Goal: Task Accomplishment & Management: Complete application form

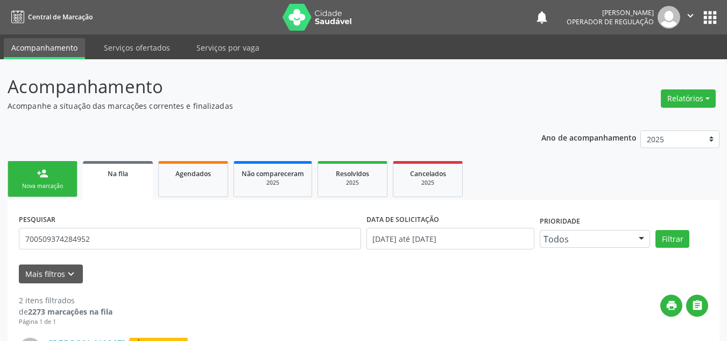
scroll to position [18, 0]
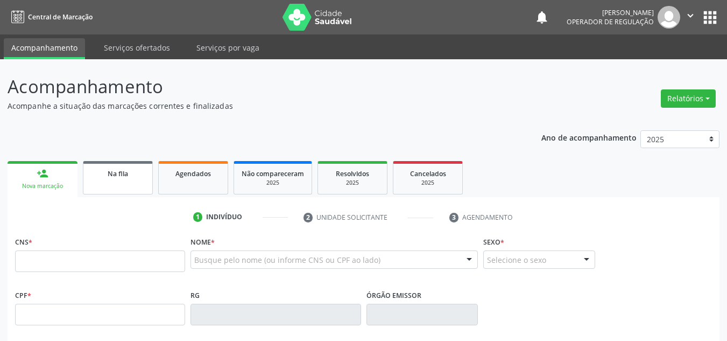
click at [118, 177] on span "Na fila" at bounding box center [118, 173] width 20 height 9
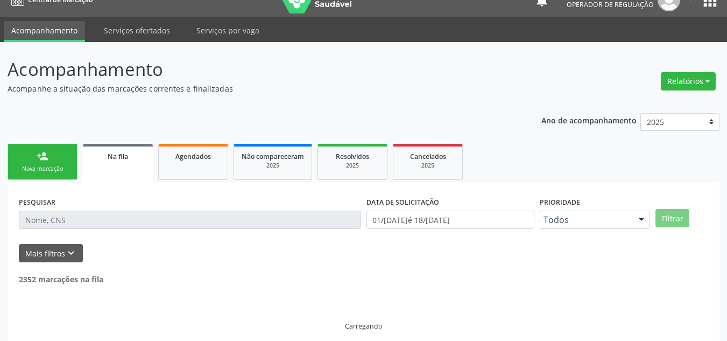
scroll to position [26, 0]
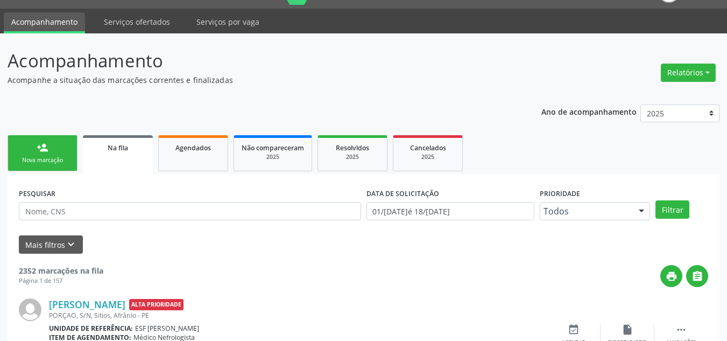
click at [36, 144] on link "person_add Nova marcação" at bounding box center [43, 153] width 70 height 36
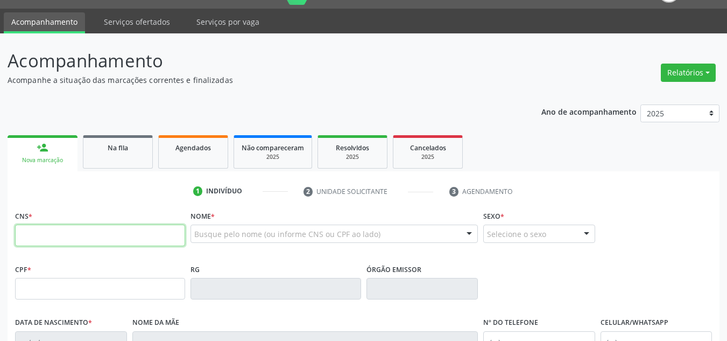
click at [59, 231] on input "text" at bounding box center [100, 235] width 170 height 22
click at [85, 244] on input "text" at bounding box center [100, 235] width 170 height 22
type input "703 4024 7354 9600"
type input "07/10/1952"
type input "Marcionilia da Conceição"
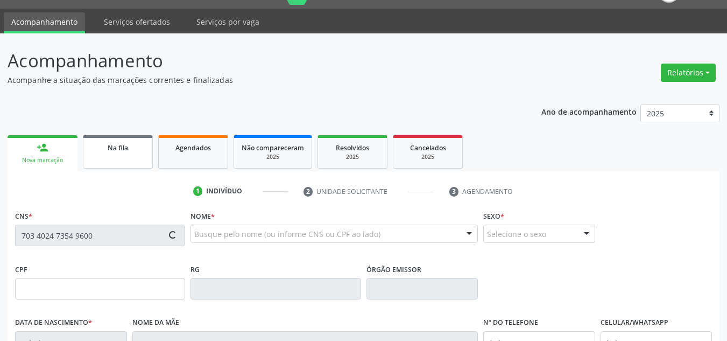
type input "(87) 8856-2306"
type input "--"
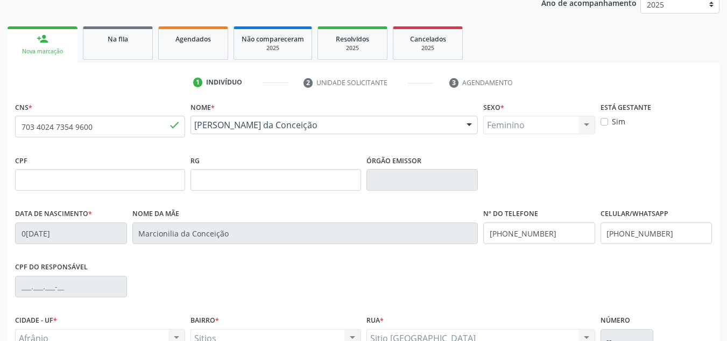
scroll to position [243, 0]
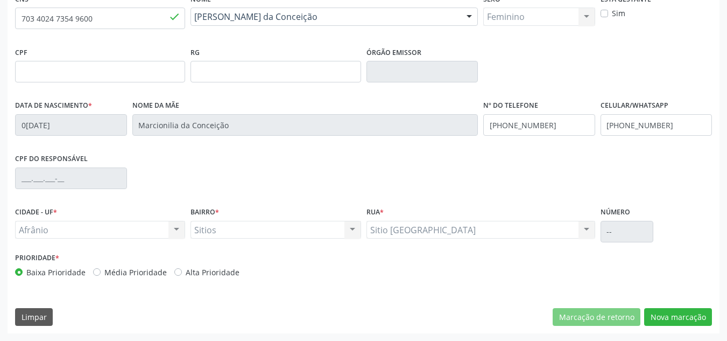
click at [134, 271] on label "Média Prioridade" at bounding box center [135, 271] width 62 height 11
click at [101, 271] on input "Média Prioridade" at bounding box center [97, 271] width 8 height 10
radio input "true"
click at [671, 321] on button "Nova marcação" at bounding box center [678, 317] width 68 height 18
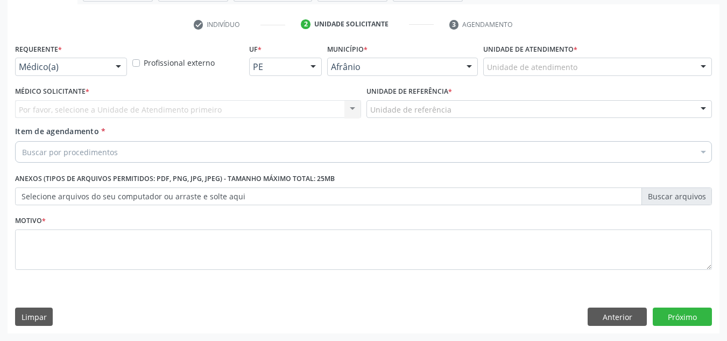
scroll to position [193, 0]
click at [670, 76] on div "Unidade de atendimento * Unidade de atendimento Academia da Saude de Afranio Ac…" at bounding box center [598, 62] width 234 height 42
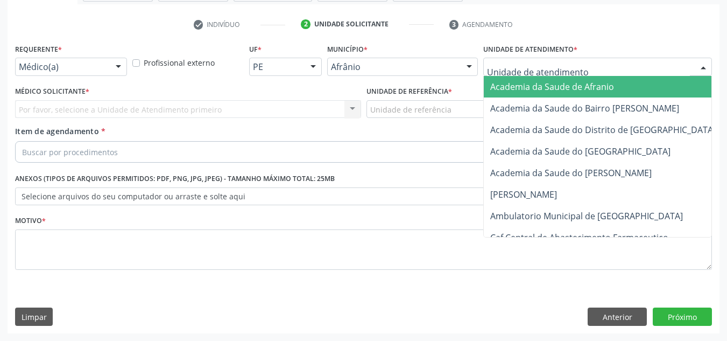
click at [670, 67] on div at bounding box center [597, 67] width 229 height 18
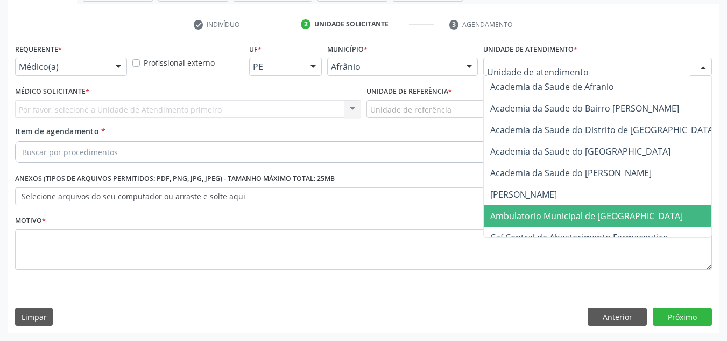
click at [658, 214] on span "Ambulatorio Municipal de [GEOGRAPHIC_DATA]" at bounding box center [615, 216] width 263 height 22
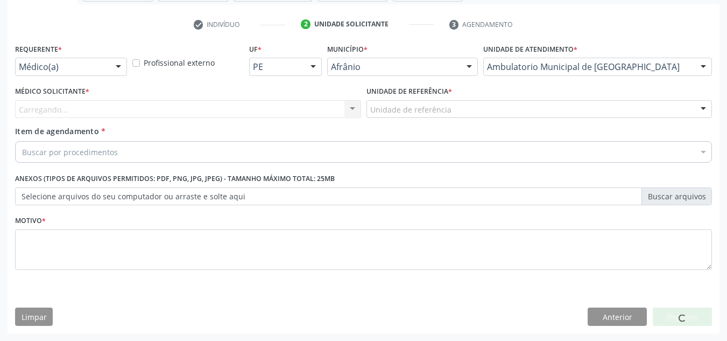
click at [137, 110] on div "Carregando... Nenhum resultado encontrado para: " " Não há nenhuma opção para s…" at bounding box center [188, 109] width 346 height 18
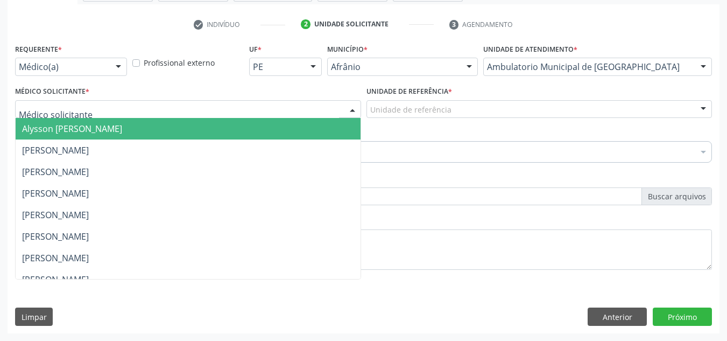
click at [137, 110] on div at bounding box center [188, 109] width 346 height 18
drag, startPoint x: 138, startPoint y: 130, endPoint x: 430, endPoint y: 124, distance: 291.8
click at [122, 130] on span "Alysson [PERSON_NAME]" at bounding box center [72, 129] width 100 height 12
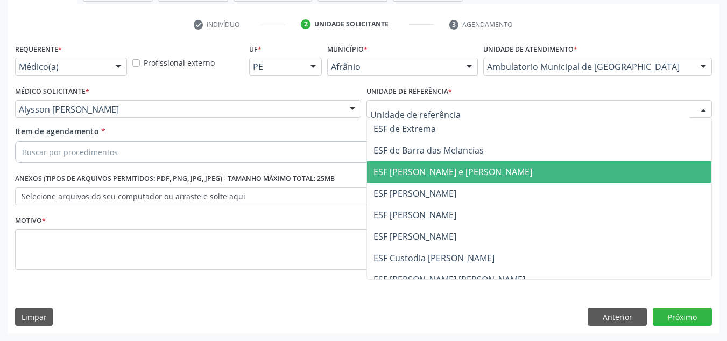
click at [447, 175] on span "ESF [PERSON_NAME] e [PERSON_NAME]" at bounding box center [453, 172] width 159 height 12
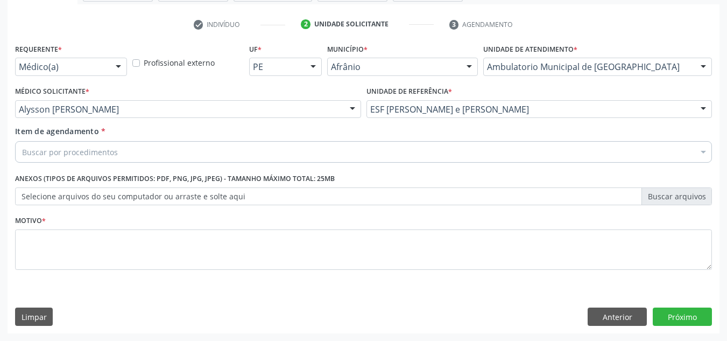
click at [438, 152] on div "Buscar por procedimentos" at bounding box center [363, 152] width 697 height 22
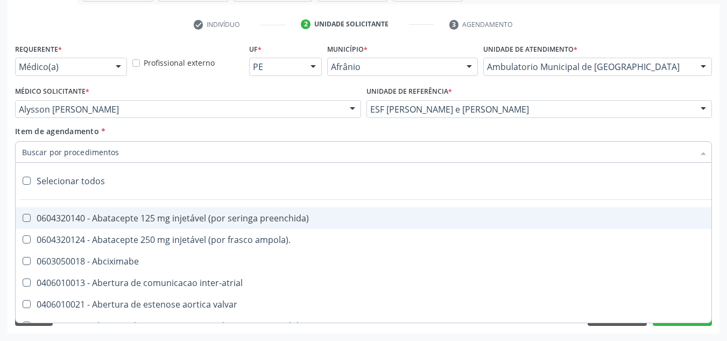
paste input "0301010072-225120"
type input "0301010072-225120"
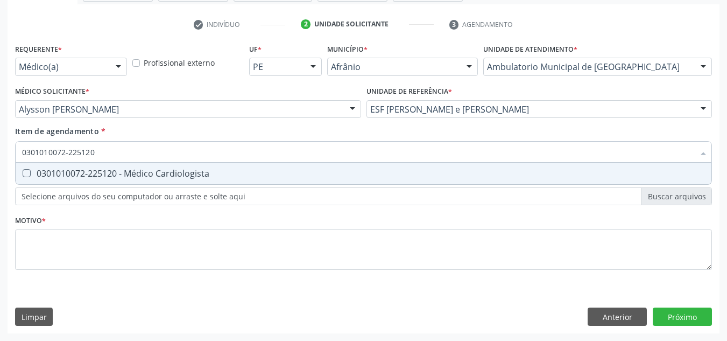
drag, startPoint x: 424, startPoint y: 169, endPoint x: 418, endPoint y: 165, distance: 7.0
click at [418, 165] on span "0301010072-225120 - Médico Cardiologista" at bounding box center [364, 174] width 696 height 22
checkbox Cardiologista "true"
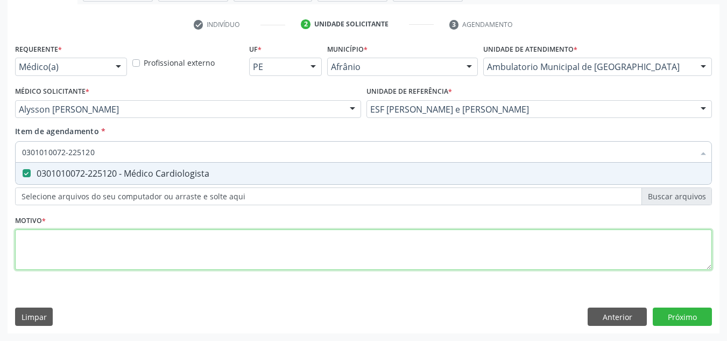
click at [373, 239] on div "Requerente * Médico(a) Médico(a) Enfermeiro(a) Paciente Nenhum resultado encont…" at bounding box center [363, 163] width 697 height 244
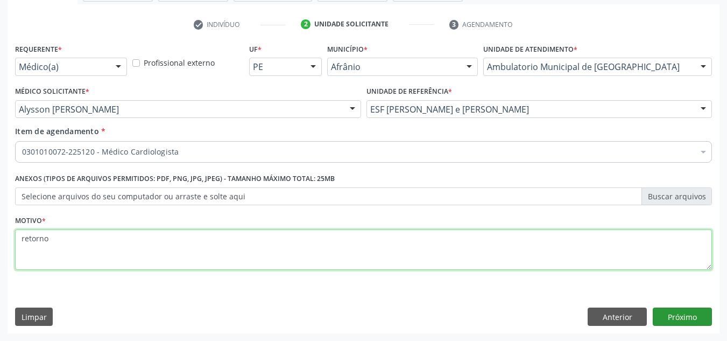
type textarea "retorno"
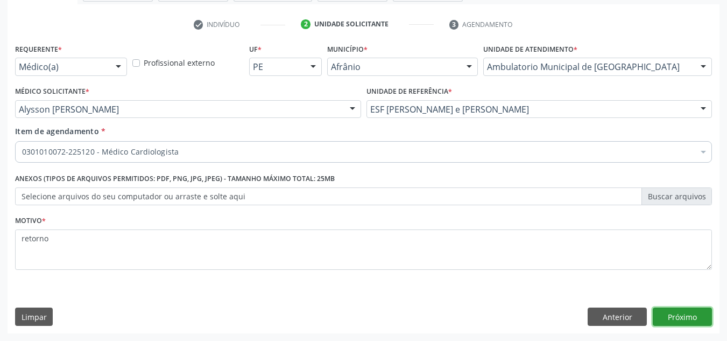
click at [676, 321] on button "Próximo" at bounding box center [682, 316] width 59 height 18
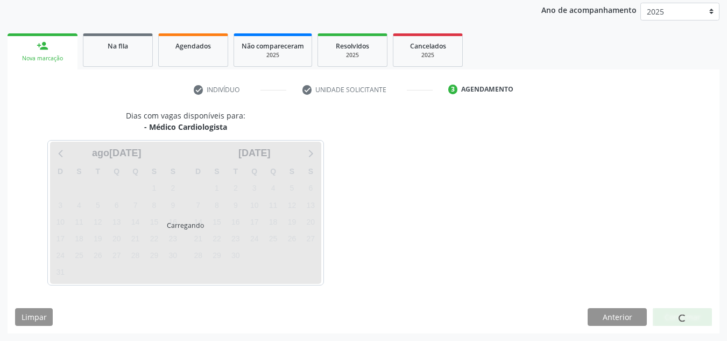
scroll to position [128, 0]
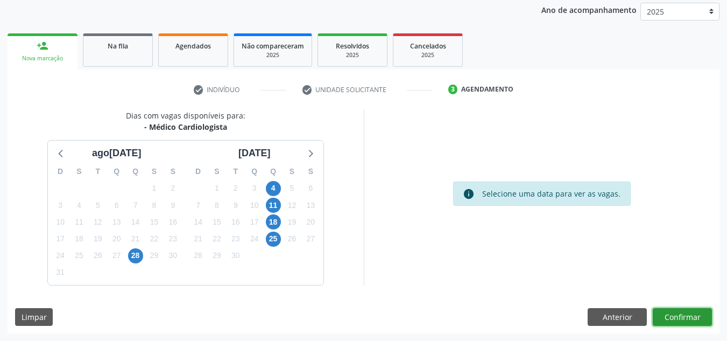
click at [676, 321] on button "Confirmar" at bounding box center [682, 317] width 59 height 18
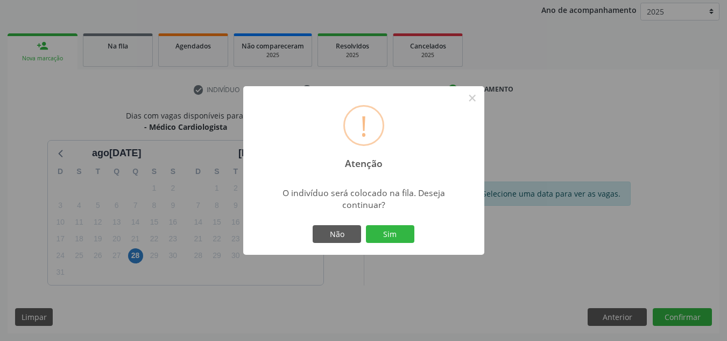
click at [366, 225] on button "Sim" at bounding box center [390, 234] width 48 height 18
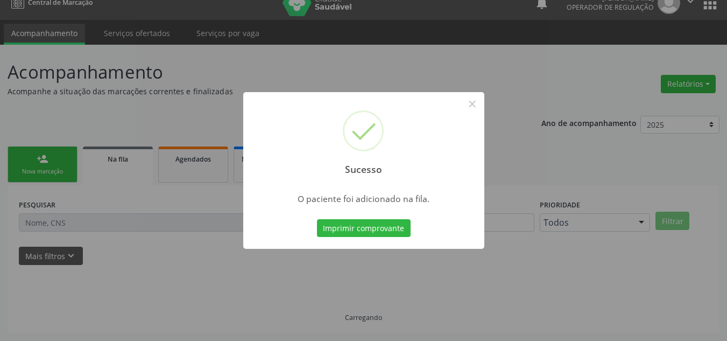
scroll to position [15, 0]
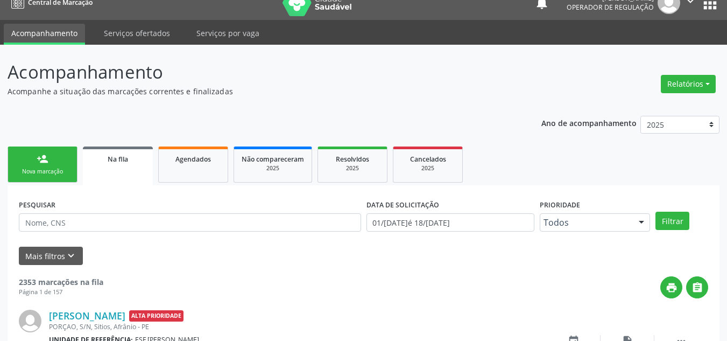
click at [44, 170] on div "Nova marcação" at bounding box center [43, 171] width 54 height 8
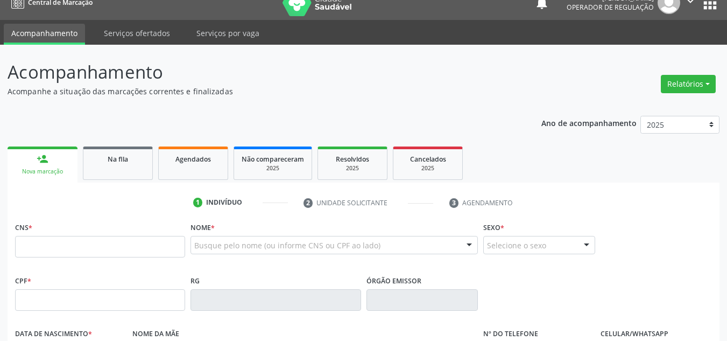
click at [143, 233] on div "CNS *" at bounding box center [100, 238] width 170 height 38
click at [140, 237] on div "CNS *" at bounding box center [100, 238] width 170 height 38
click at [138, 241] on input "text" at bounding box center [100, 247] width 170 height 22
type input "7"
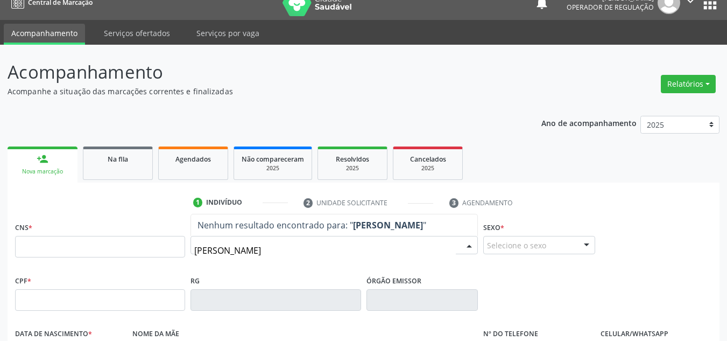
type input "FRANCISCO VITAL COELHO"
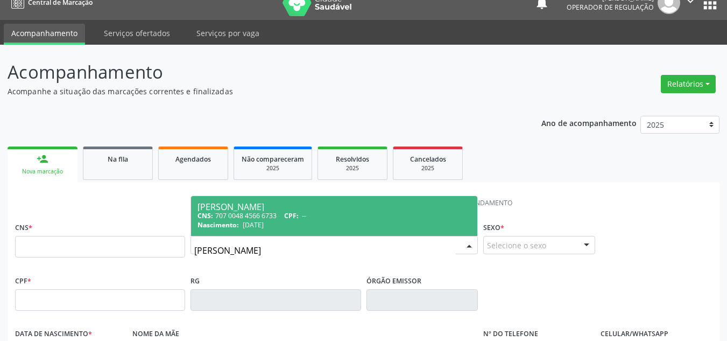
click at [390, 215] on div "CNS: 707 0048 4566 6733 CPF: --" at bounding box center [334, 215] width 273 height 9
type input "707 0048 4566 6733"
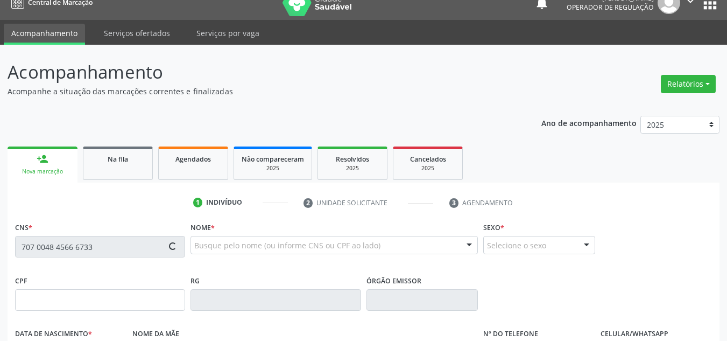
type input "08/04/1949"
type input "Maria Leite Coelho Cavalcanti"
type input "(87) 98805-8086"
type input "(87) 8841-2088"
type input "S/N"
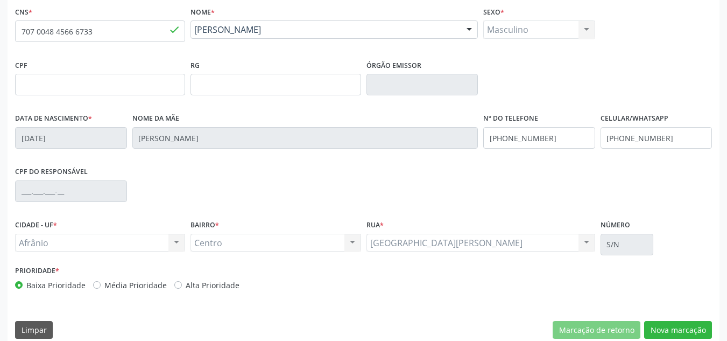
scroll to position [243, 0]
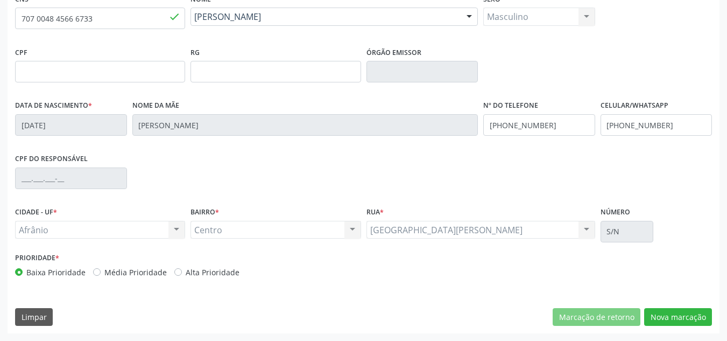
click at [139, 275] on label "Média Prioridade" at bounding box center [135, 271] width 62 height 11
click at [101, 275] on input "Média Prioridade" at bounding box center [97, 271] width 8 height 10
radio input "true"
click at [678, 319] on button "Nova marcação" at bounding box center [678, 317] width 68 height 18
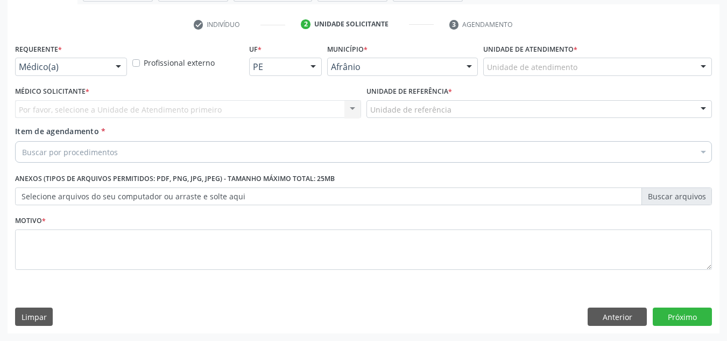
scroll to position [193, 0]
click at [624, 79] on div "Unidade de atendimento * Unidade de atendimento Academia da Saude de Afranio Ac…" at bounding box center [598, 62] width 234 height 42
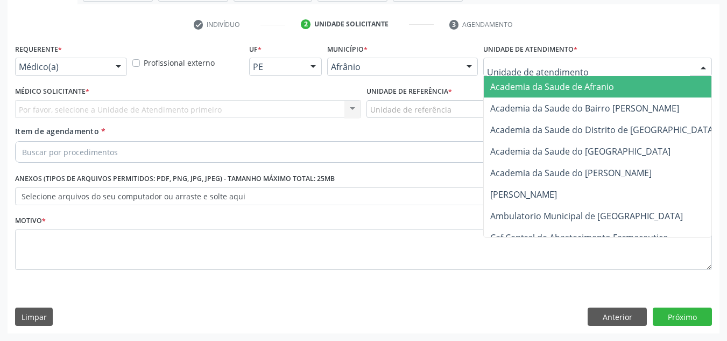
click at [624, 74] on div at bounding box center [597, 67] width 229 height 18
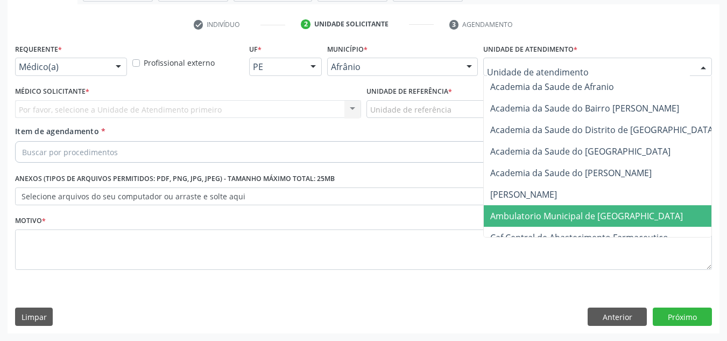
click at [606, 214] on span "Ambulatorio Municipal de [GEOGRAPHIC_DATA]" at bounding box center [586, 216] width 193 height 12
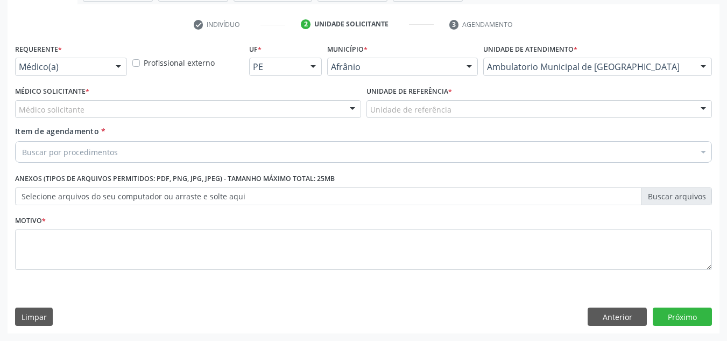
click at [182, 114] on div "Médico solicitante" at bounding box center [188, 109] width 346 height 18
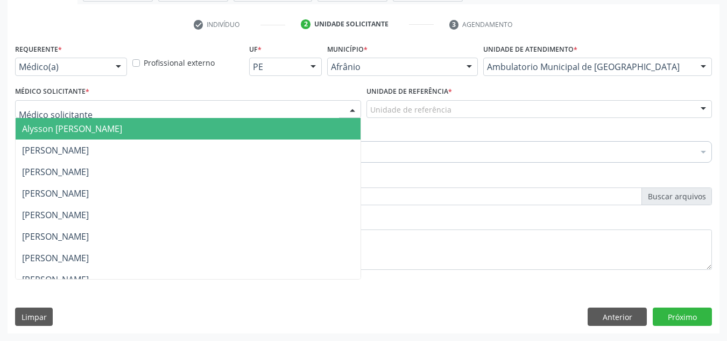
click at [185, 138] on span "Alysson [PERSON_NAME]" at bounding box center [188, 129] width 345 height 22
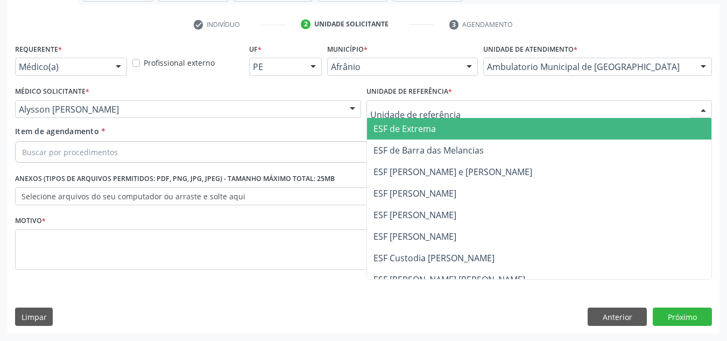
click at [428, 103] on div at bounding box center [540, 109] width 346 height 18
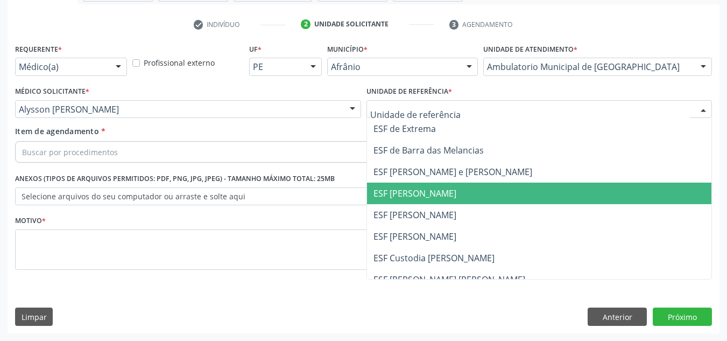
click at [455, 183] on span "ESF [PERSON_NAME]" at bounding box center [539, 193] width 345 height 22
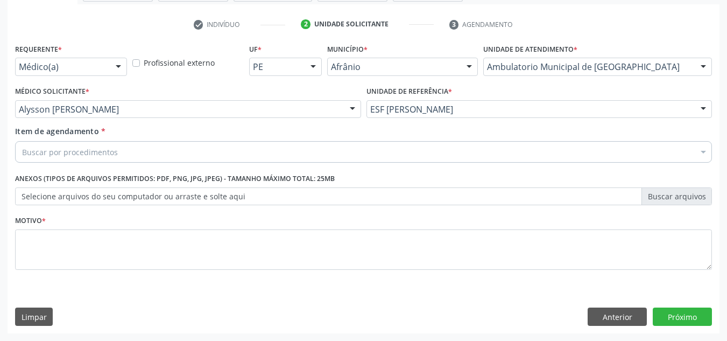
click at [392, 159] on div "Buscar por procedimentos" at bounding box center [363, 152] width 697 height 22
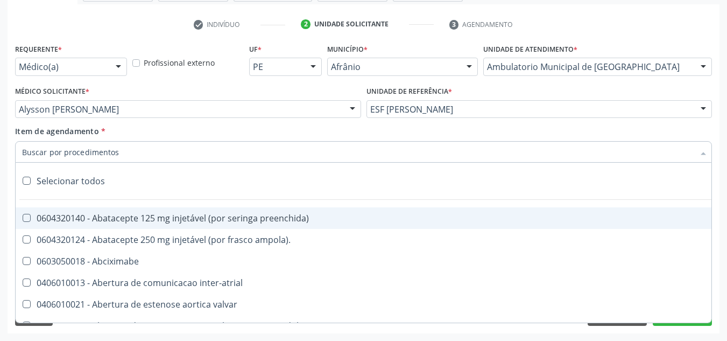
paste input "0301010072-225120"
type input "0301010072-225120"
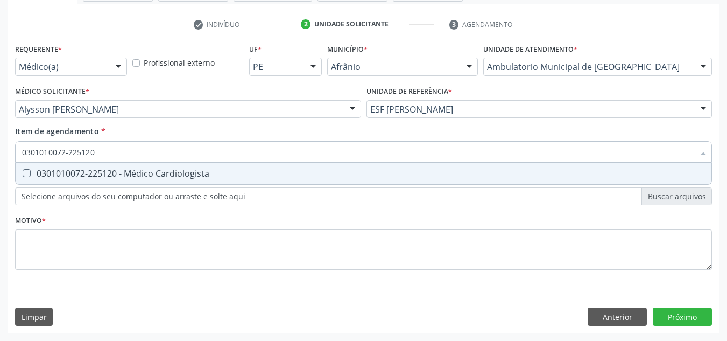
click at [374, 170] on div "0301010072-225120 - Médico Cardiologista" at bounding box center [363, 173] width 683 height 9
checkbox Cardiologista "true"
click at [216, 228] on div "Requerente * Médico(a) Médico(a) Enfermeiro(a) Paciente Nenhum resultado encont…" at bounding box center [363, 163] width 697 height 244
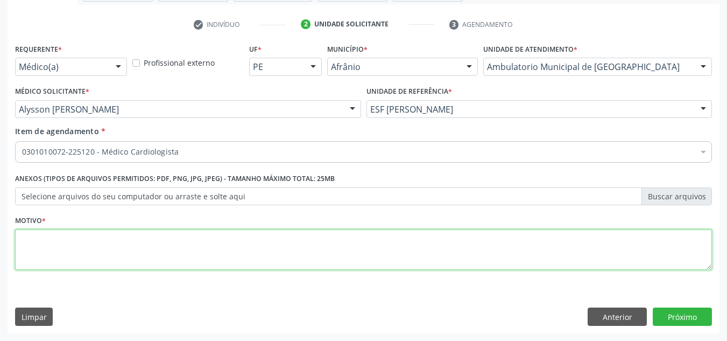
click at [255, 259] on textarea at bounding box center [363, 249] width 697 height 41
type textarea "RETORNO"
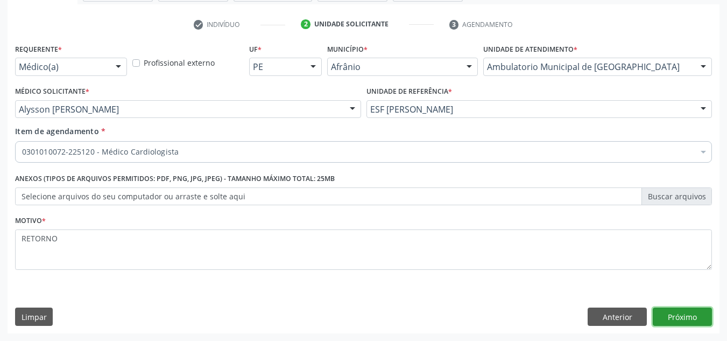
click at [667, 308] on button "Próximo" at bounding box center [682, 316] width 59 height 18
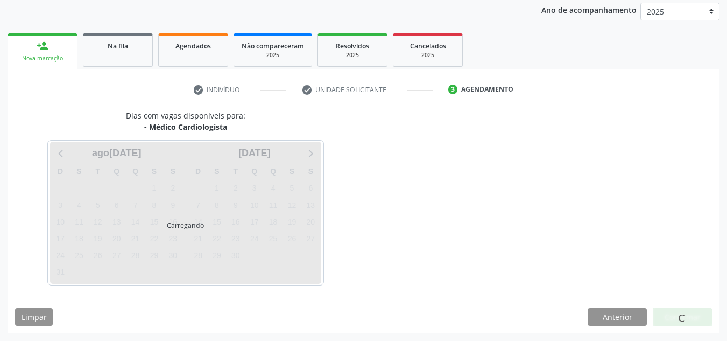
scroll to position [128, 0]
click at [667, 308] on div at bounding box center [682, 317] width 59 height 18
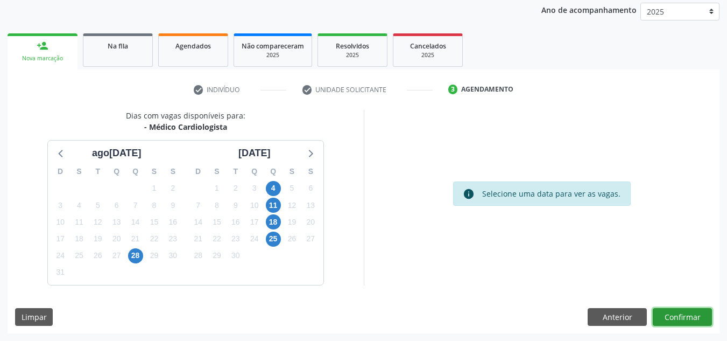
click at [673, 320] on button "Confirmar" at bounding box center [682, 317] width 59 height 18
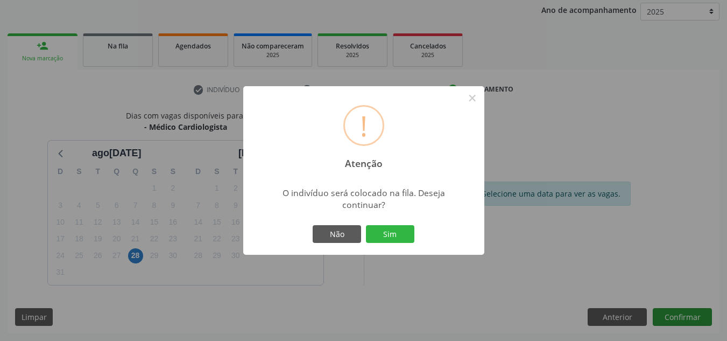
click at [366, 225] on button "Sim" at bounding box center [390, 234] width 48 height 18
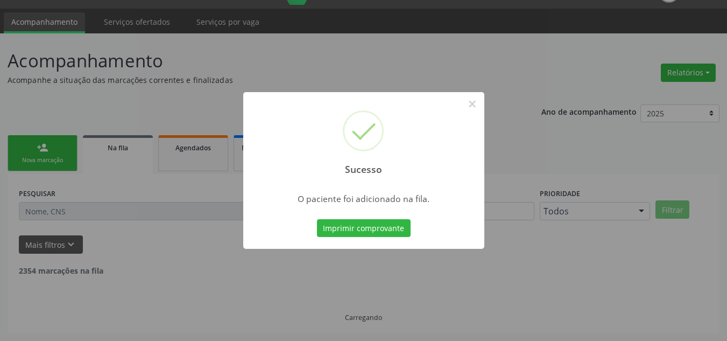
scroll to position [15, 0]
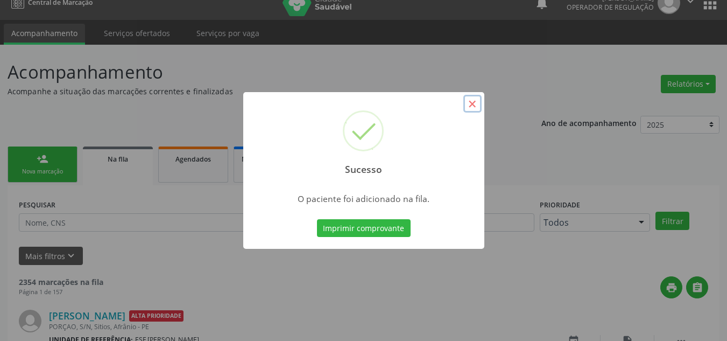
click at [475, 103] on button "×" at bounding box center [472, 104] width 18 height 18
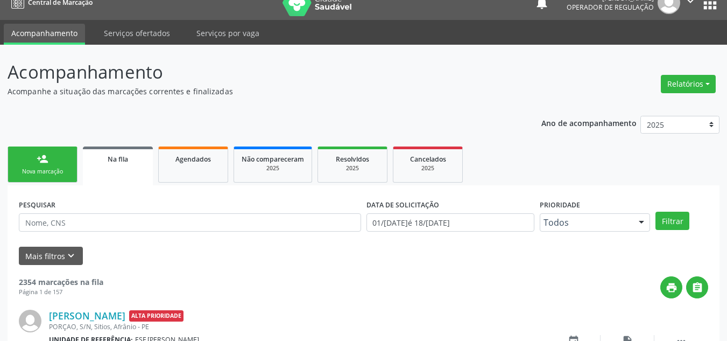
click at [57, 157] on link "person_add Nova marcação" at bounding box center [43, 164] width 70 height 36
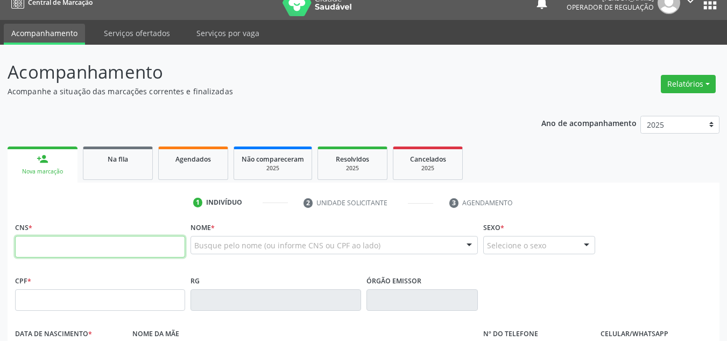
click at [59, 243] on input "text" at bounding box center [100, 247] width 170 height 22
type input "700 5071 7879 4259"
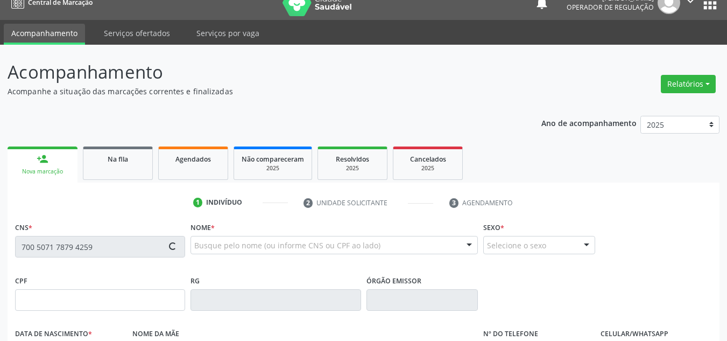
type input "19/06/1986"
type input "Graça Rubia Martins"
type input "(87) 98879-0757"
type input "(87) 8844-6359"
type input "S/N"
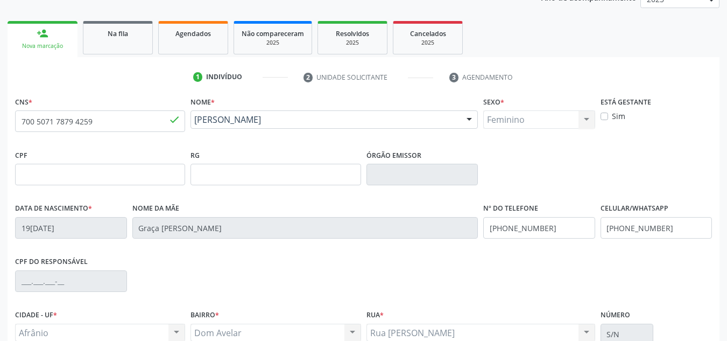
scroll to position [243, 0]
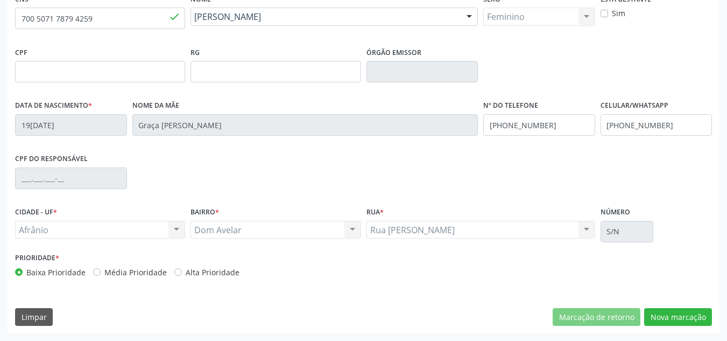
click at [107, 276] on label "Média Prioridade" at bounding box center [135, 271] width 62 height 11
click at [101, 276] on input "Média Prioridade" at bounding box center [97, 271] width 8 height 10
radio input "true"
click at [672, 312] on button "Nova marcação" at bounding box center [678, 317] width 68 height 18
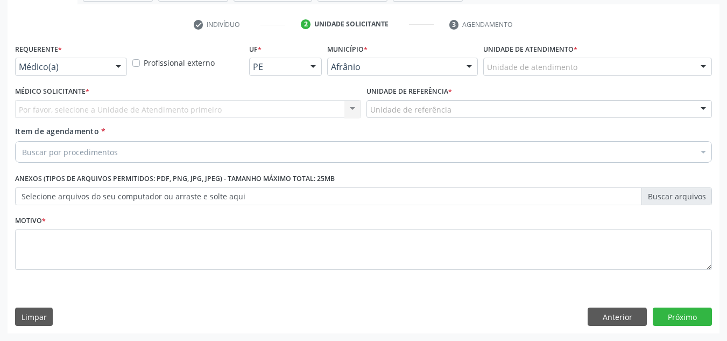
scroll to position [193, 0]
click at [603, 74] on div "Unidade de atendimento" at bounding box center [597, 67] width 229 height 18
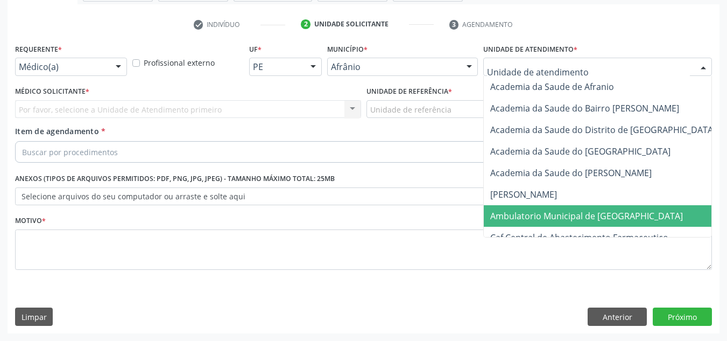
click at [576, 208] on span "Ambulatorio Municipal de [GEOGRAPHIC_DATA]" at bounding box center [615, 216] width 263 height 22
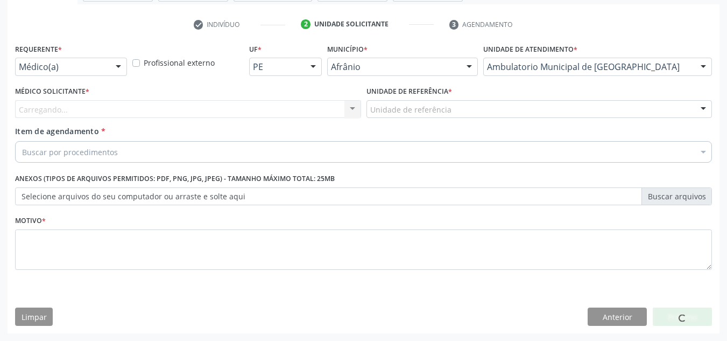
click at [241, 109] on div "Carregando..." at bounding box center [188, 109] width 346 height 18
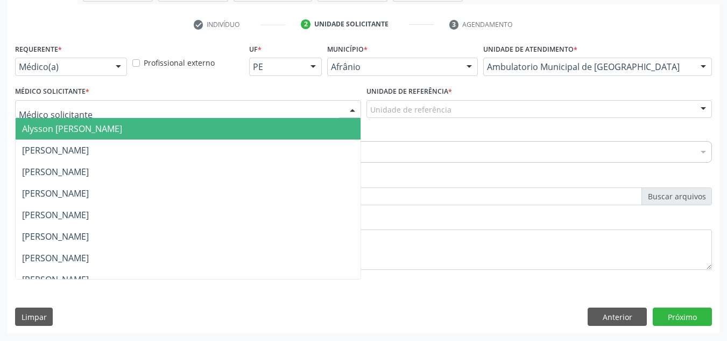
click at [226, 126] on span "Alysson [PERSON_NAME]" at bounding box center [188, 129] width 345 height 22
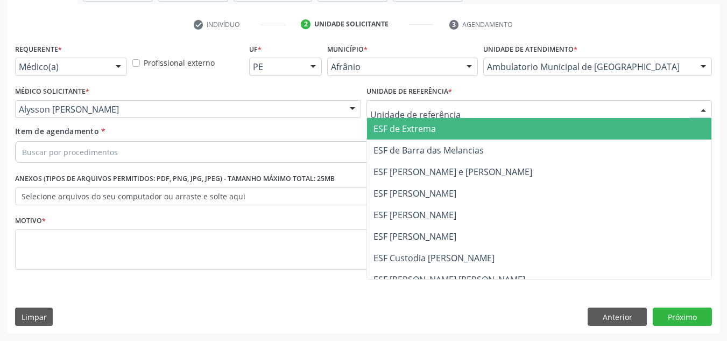
click at [429, 164] on span "ESF [PERSON_NAME] e [PERSON_NAME]" at bounding box center [539, 172] width 345 height 22
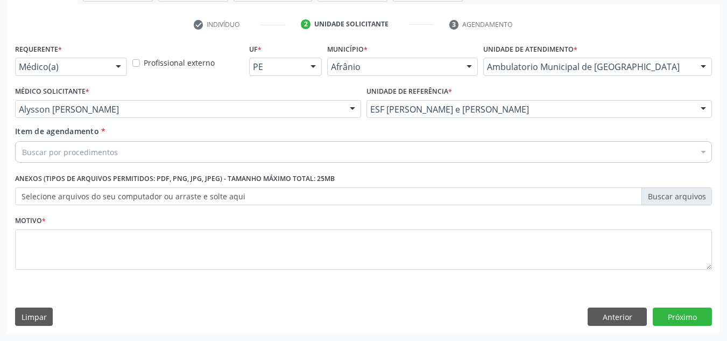
click at [386, 151] on div "Buscar por procedimentos" at bounding box center [363, 152] width 697 height 22
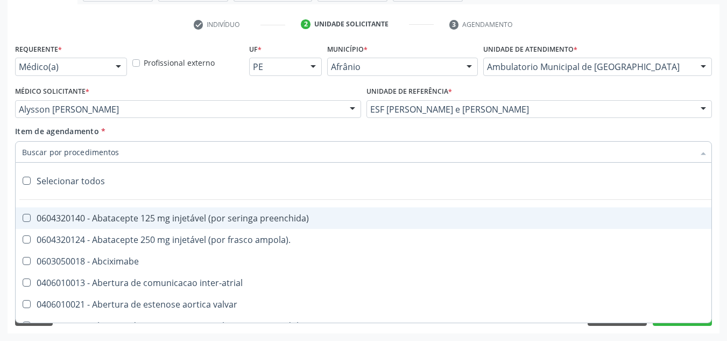
paste input "0301010072-225120"
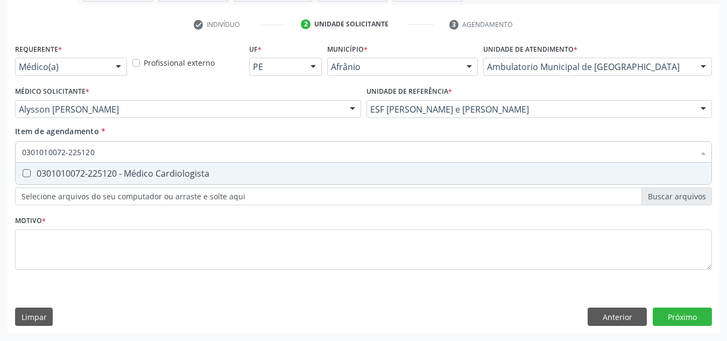
click at [371, 145] on div "Item de agendamento * 0301010072-225120 Selecionar todos 0301010072-225120 - Mé…" at bounding box center [363, 142] width 697 height 34
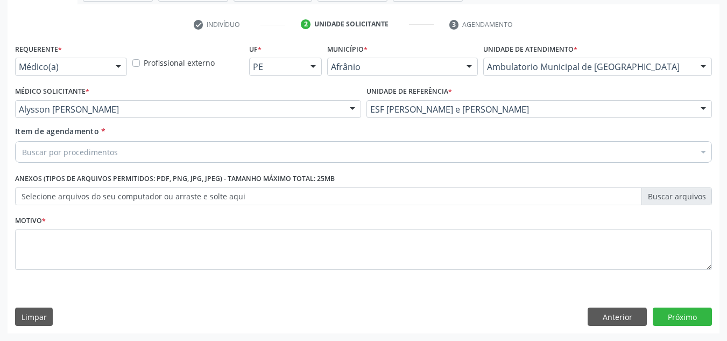
click at [317, 159] on div "Buscar por procedimentos Selecionar todos 0604320140 - Abatacepte 125 mg injetá…" at bounding box center [363, 150] width 697 height 18
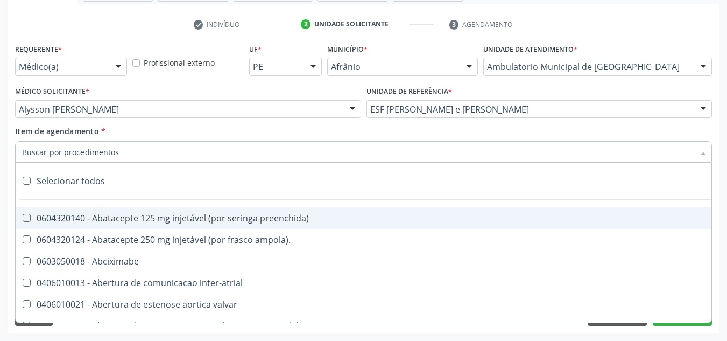
click at [318, 157] on input "Item de agendamento *" at bounding box center [358, 152] width 672 height 22
paste input "0301010072-225120"
type input "0301010072-225120"
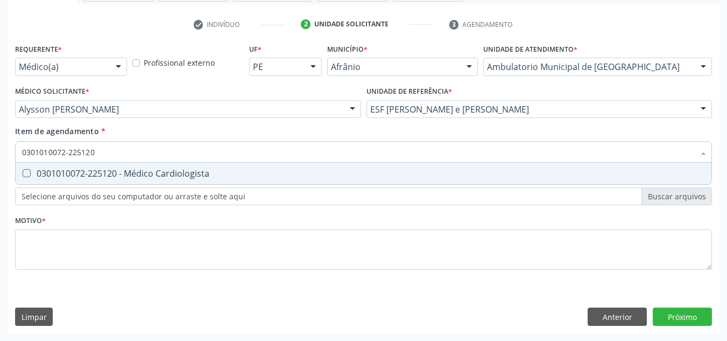
click at [298, 179] on span "0301010072-225120 - Médico Cardiologista" at bounding box center [364, 174] width 696 height 22
checkbox Cardiologista "true"
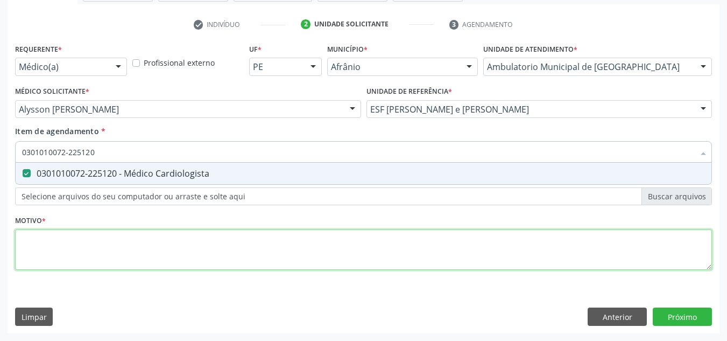
click at [280, 241] on div "Requerente * Médico(a) Médico(a) Enfermeiro(a) Paciente Nenhum resultado encont…" at bounding box center [363, 163] width 697 height 244
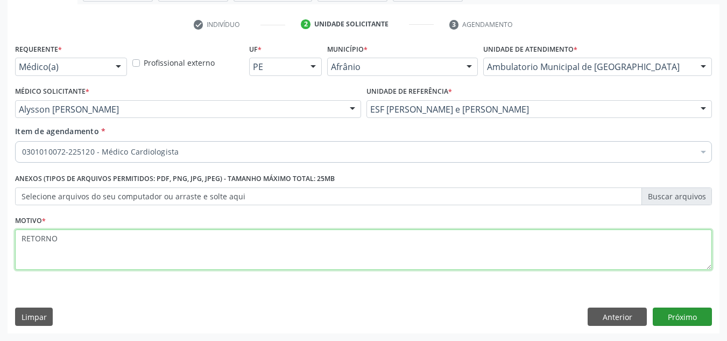
type textarea "RETORNO"
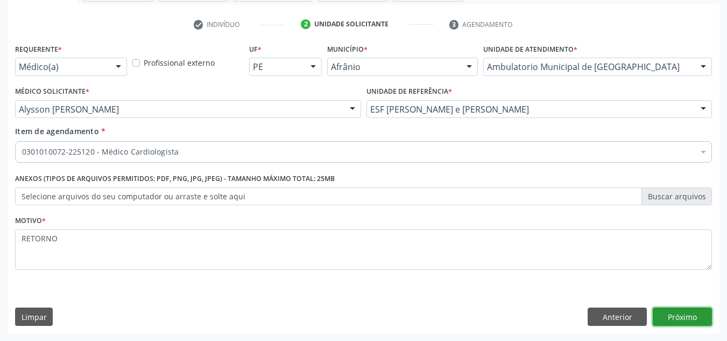
click at [681, 315] on button "Próximo" at bounding box center [682, 316] width 59 height 18
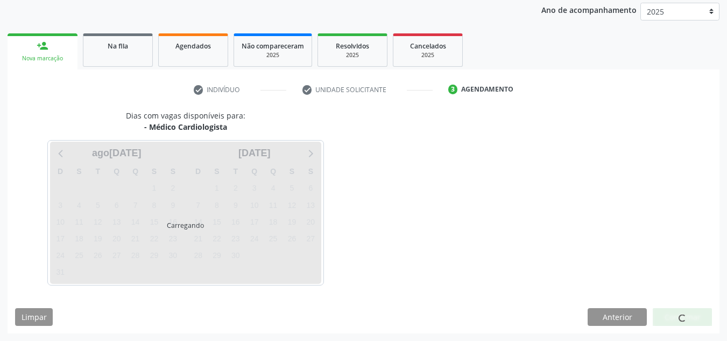
scroll to position [128, 0]
click at [681, 315] on span at bounding box center [683, 318] width 8 height 8
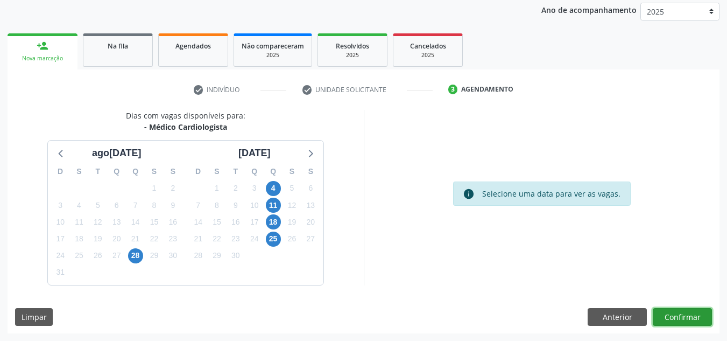
click at [681, 315] on button "Confirmar" at bounding box center [682, 317] width 59 height 18
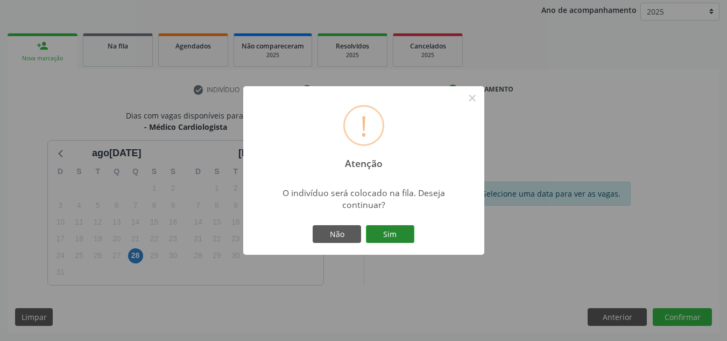
click at [403, 232] on button "Sim" at bounding box center [390, 234] width 48 height 18
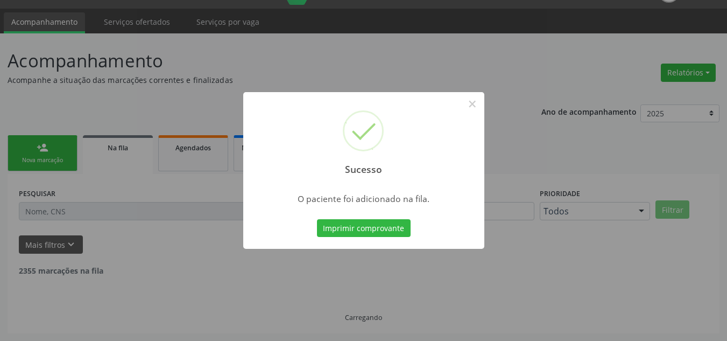
scroll to position [15, 0]
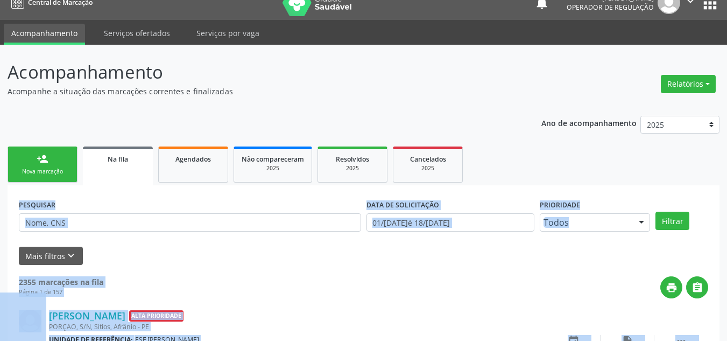
click at [105, 202] on div "PESQUISAR" at bounding box center [190, 217] width 348 height 42
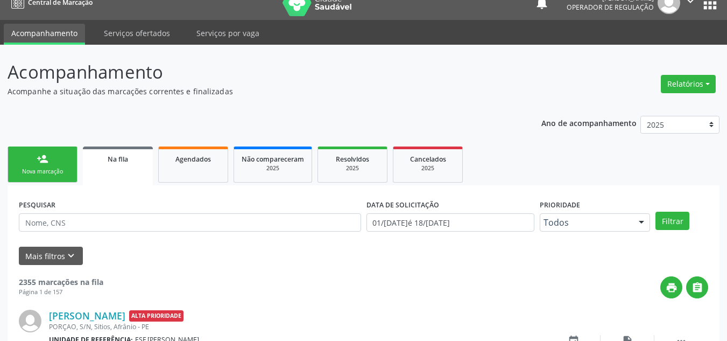
click at [33, 165] on link "person_add Nova marcação" at bounding box center [43, 164] width 70 height 36
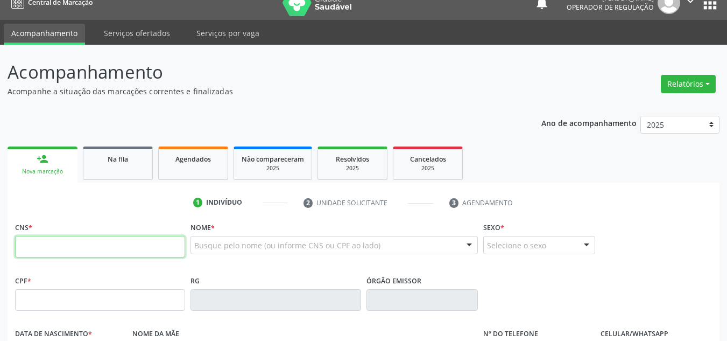
click at [48, 244] on input "text" at bounding box center [100, 247] width 170 height 22
type input "704 2027 9004 4185"
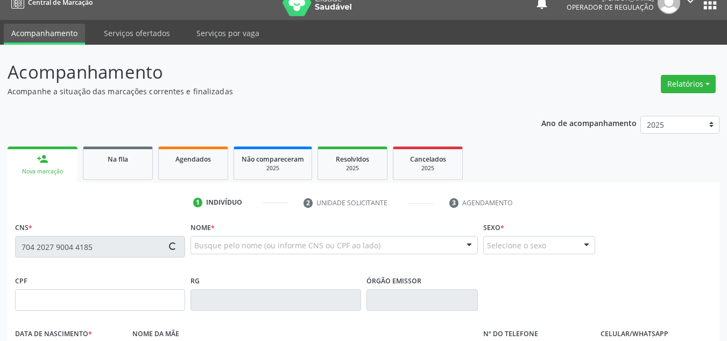
type input "152.413.734-03"
type input "01/12/2000"
type input "Juscilene Gomes Douza"
type input "(87) 99101-9453"
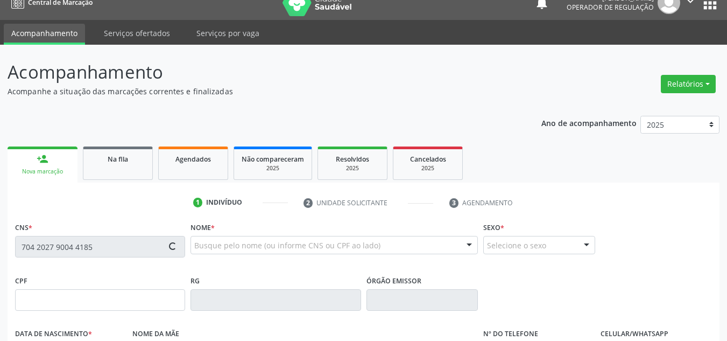
type input "S/N"
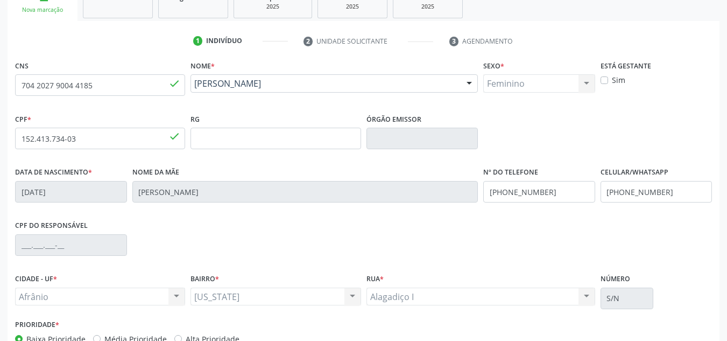
scroll to position [243, 0]
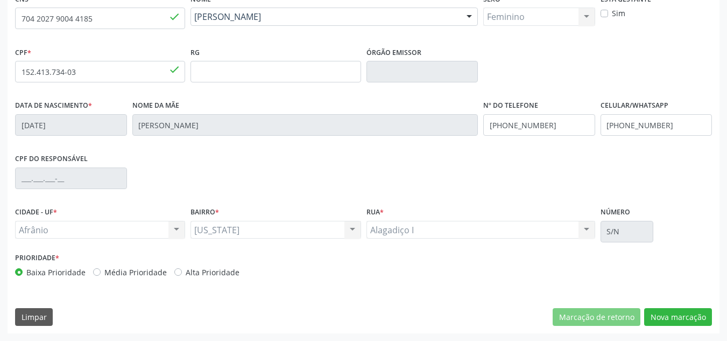
click at [107, 271] on label "Média Prioridade" at bounding box center [135, 271] width 62 height 11
click at [101, 271] on input "Média Prioridade" at bounding box center [97, 271] width 8 height 10
radio input "true"
click at [688, 315] on button "Nova marcação" at bounding box center [678, 317] width 68 height 18
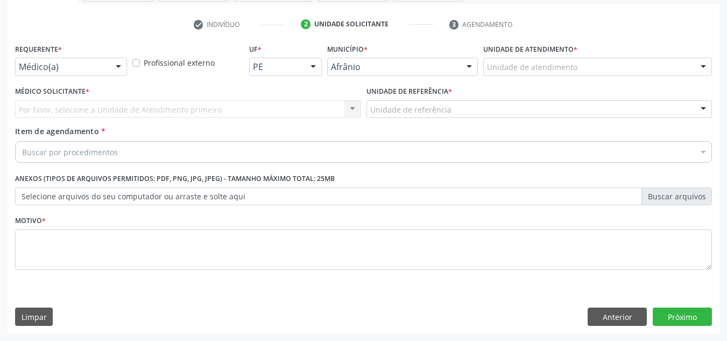
scroll to position [193, 0]
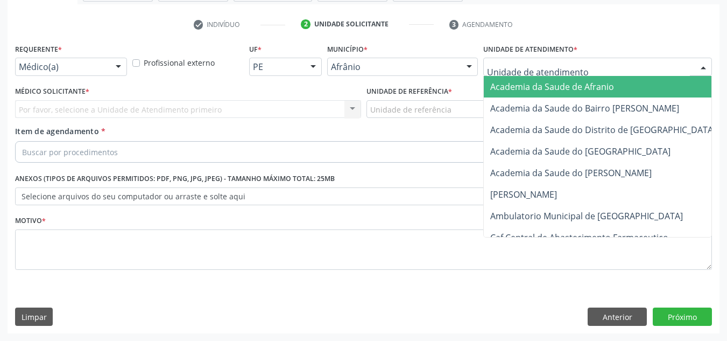
click at [619, 75] on div "Academia da Saude de Afranio Academia da Saude do Bairro Roberto Luis Academia …" at bounding box center [597, 67] width 229 height 18
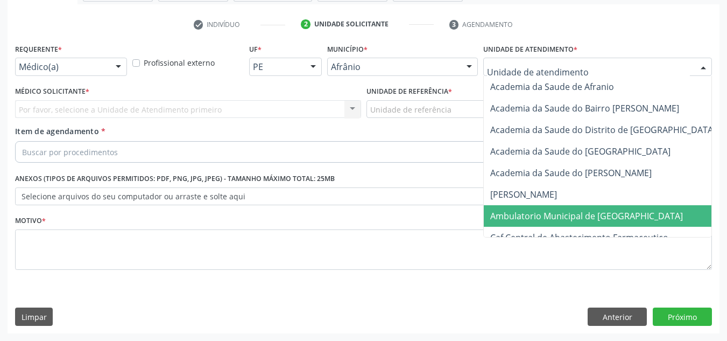
click at [612, 220] on span "Ambulatorio Municipal de [GEOGRAPHIC_DATA]" at bounding box center [586, 216] width 193 height 12
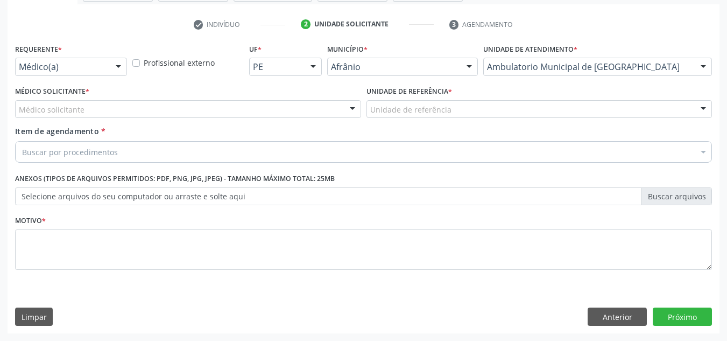
click at [251, 113] on div "Médico solicitante" at bounding box center [188, 109] width 346 height 18
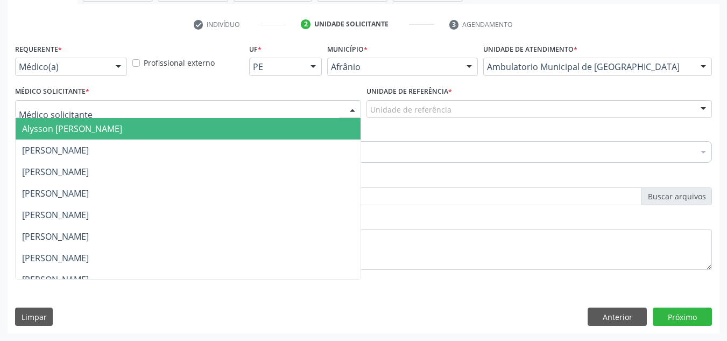
click at [249, 129] on span "Alysson [PERSON_NAME]" at bounding box center [188, 129] width 345 height 22
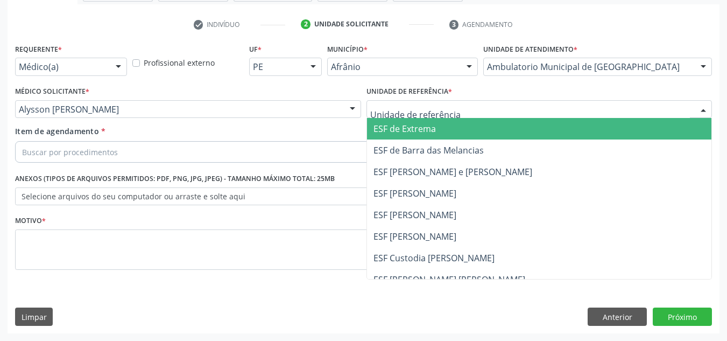
drag, startPoint x: 423, startPoint y: 108, endPoint x: 421, endPoint y: 160, distance: 52.2
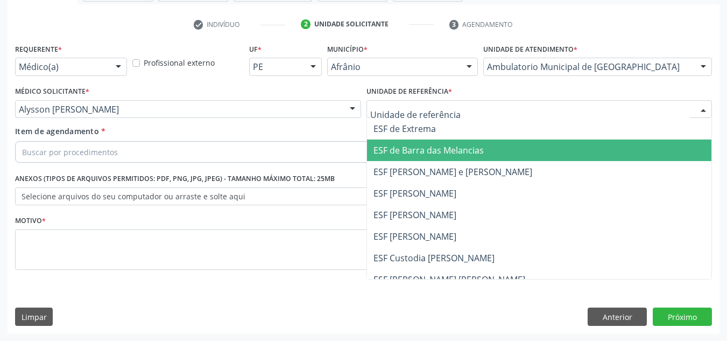
drag, startPoint x: 421, startPoint y: 160, endPoint x: 396, endPoint y: 160, distance: 25.8
click at [420, 161] on ul "ESF de Extrema ESF de Barra das Melancias ESF Jose e Maria Rodrigues de Macedo …" at bounding box center [539, 225] width 345 height 215
click at [396, 160] on span "ESF de Barra das Melancias" at bounding box center [539, 150] width 345 height 22
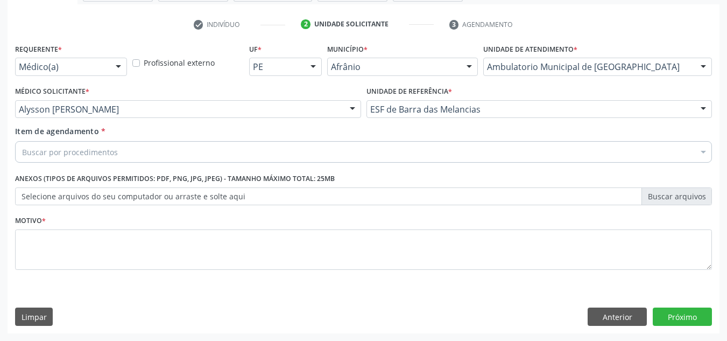
click at [394, 151] on div "Buscar por procedimentos" at bounding box center [363, 152] width 697 height 22
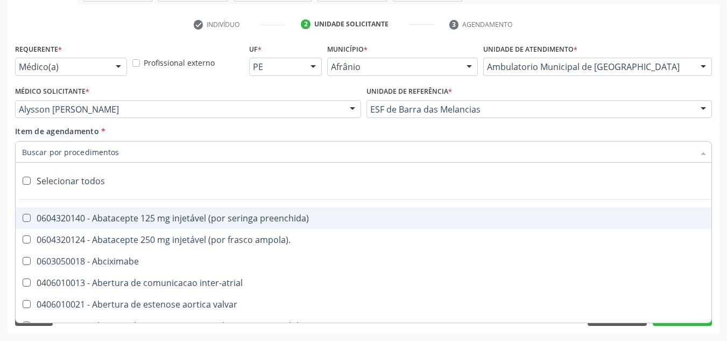
paste input "0301010072-225120"
type input "0301010072-225120"
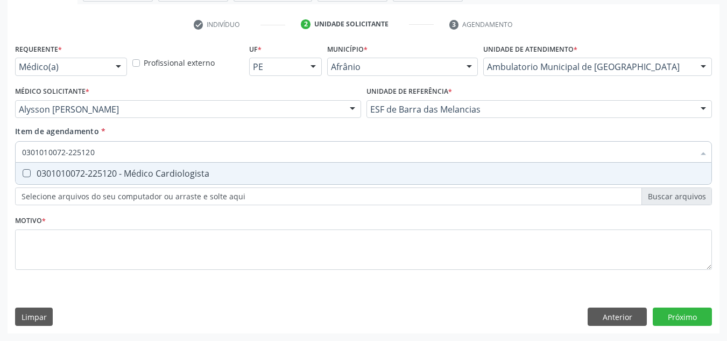
click at [370, 163] on span "0301010072-225120 - Médico Cardiologista" at bounding box center [364, 174] width 696 height 22
checkbox Cardiologista "true"
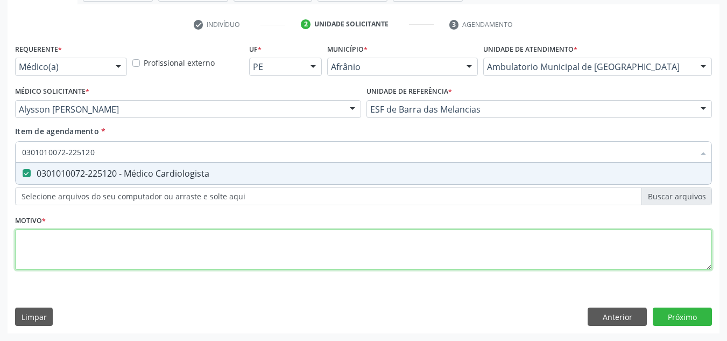
click at [361, 235] on div "Requerente * Médico(a) Médico(a) Enfermeiro(a) Paciente Nenhum resultado encont…" at bounding box center [363, 163] width 697 height 244
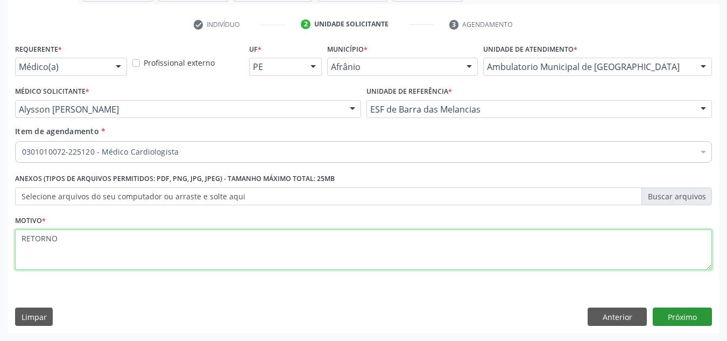
type textarea "RETORNO"
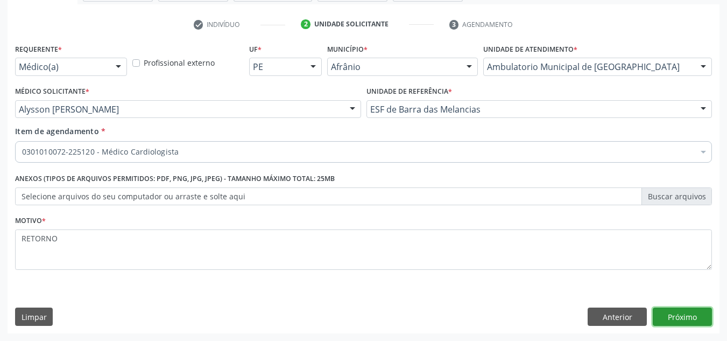
click at [675, 318] on button "Próximo" at bounding box center [682, 316] width 59 height 18
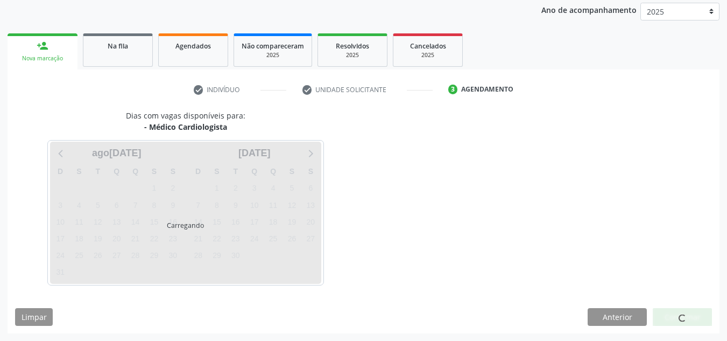
scroll to position [128, 0]
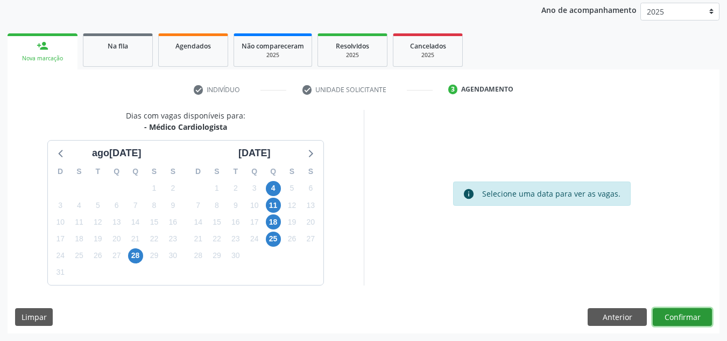
click at [672, 317] on button "Confirmar" at bounding box center [682, 317] width 59 height 18
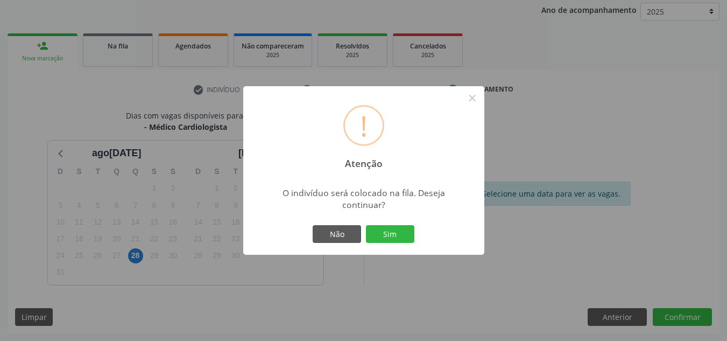
click at [418, 242] on div "! Atenção × O indivíduo será colocado na fila. Deseja continuar? Não Sim" at bounding box center [363, 170] width 241 height 169
click at [409, 223] on div "Não Sim" at bounding box center [364, 234] width 107 height 23
click at [409, 231] on button "Sim" at bounding box center [390, 234] width 48 height 18
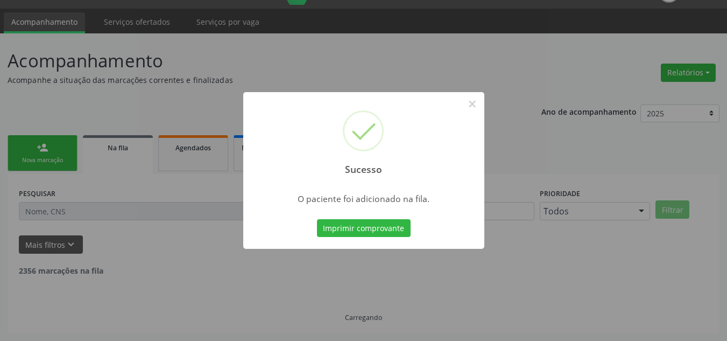
scroll to position [15, 0]
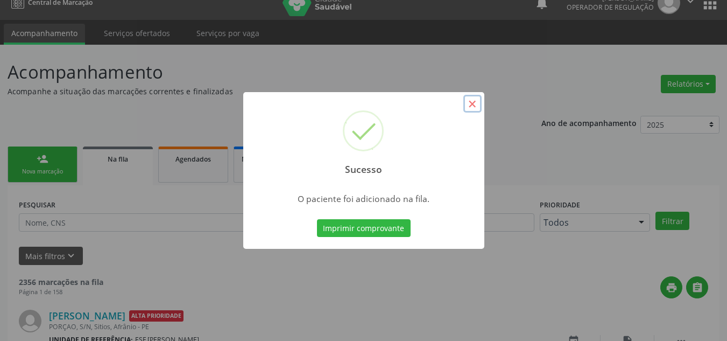
click at [470, 107] on button "×" at bounding box center [472, 104] width 18 height 18
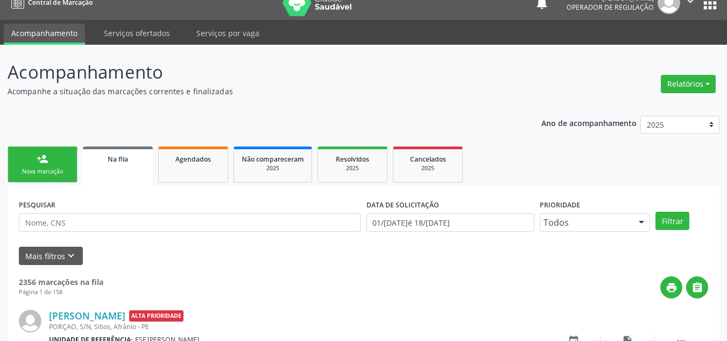
click at [58, 171] on div "Nova marcação" at bounding box center [43, 171] width 54 height 8
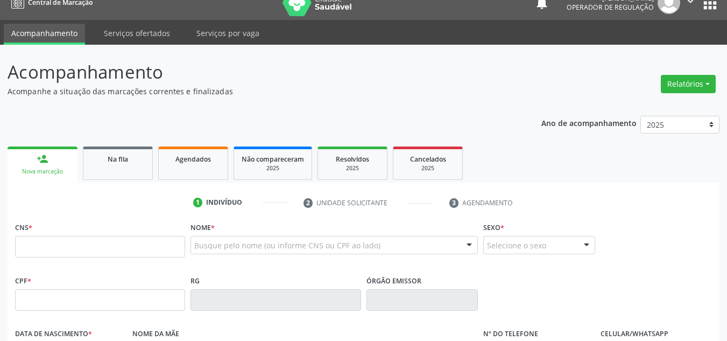
click at [61, 172] on div "Nova marcação" at bounding box center [42, 171] width 55 height 8
click at [102, 244] on input "text" at bounding box center [100, 247] width 170 height 22
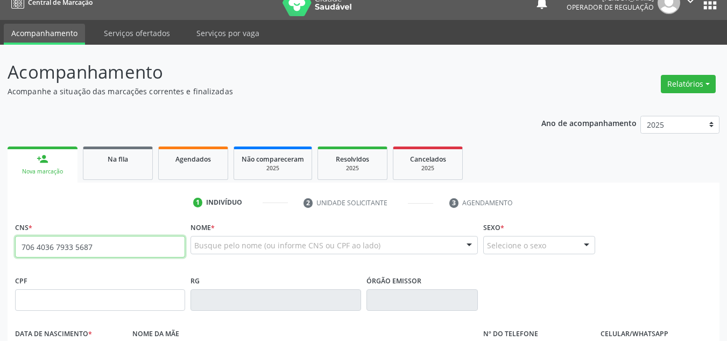
type input "706 4036 7933 5687"
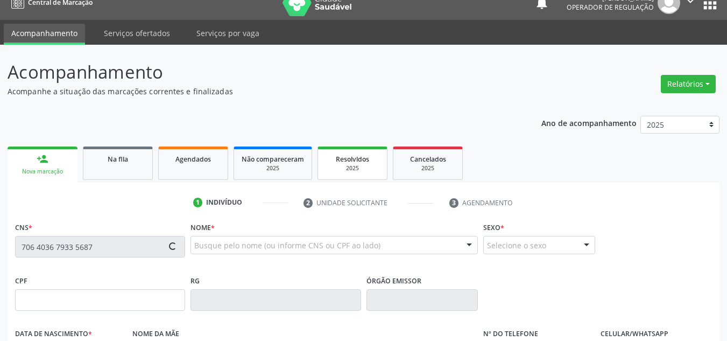
type input "06/11/1975"
type input "S/N"
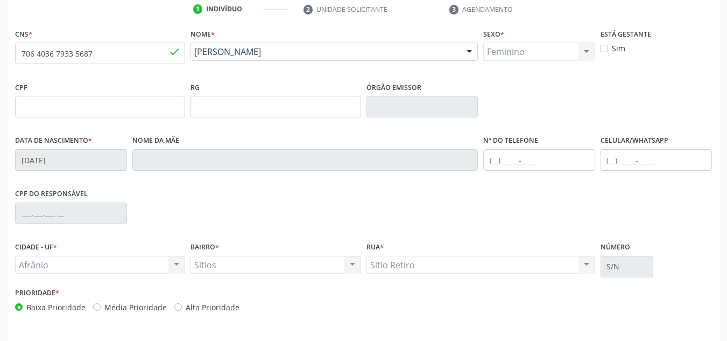
scroll to position [243, 0]
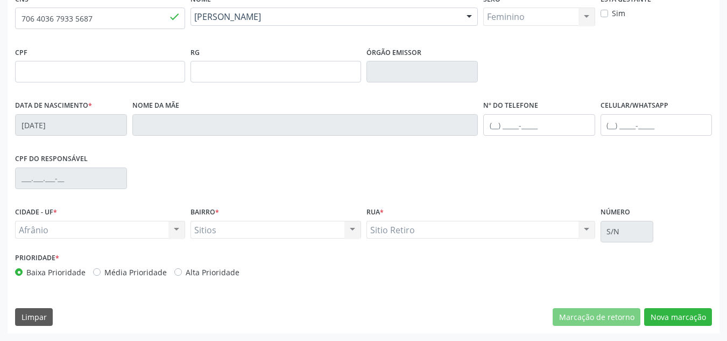
click at [140, 276] on label "Média Prioridade" at bounding box center [135, 271] width 62 height 11
click at [101, 276] on input "Média Prioridade" at bounding box center [97, 271] width 8 height 10
radio input "true"
click at [693, 323] on button "Nova marcação" at bounding box center [678, 317] width 68 height 18
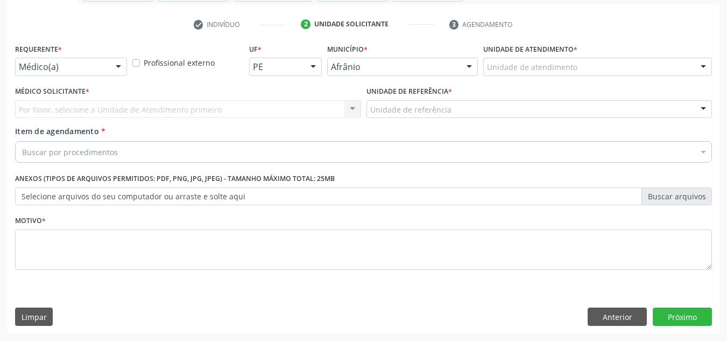
click at [641, 68] on div "Unidade de atendimento" at bounding box center [597, 67] width 229 height 18
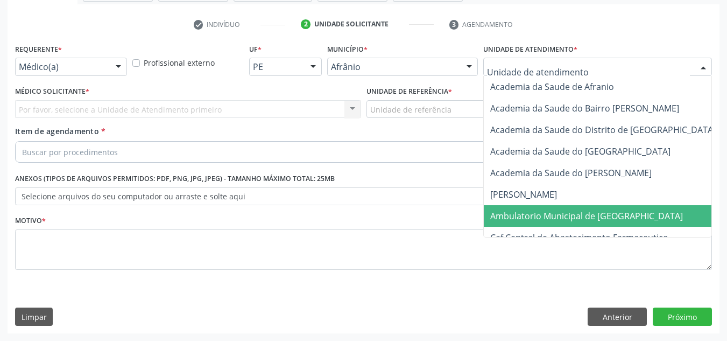
click at [633, 212] on span "Ambulatorio Municipal de [GEOGRAPHIC_DATA]" at bounding box center [615, 216] width 263 height 22
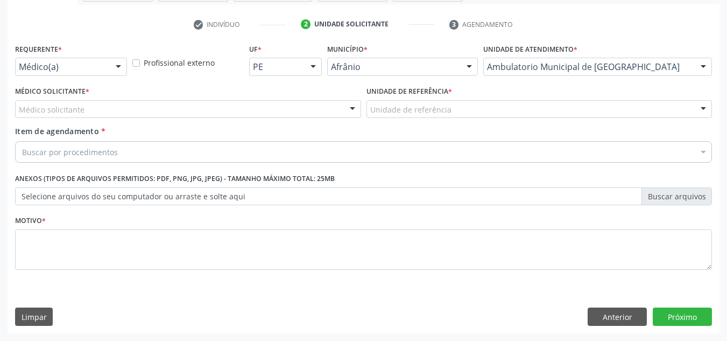
click at [274, 109] on div "Médico solicitante" at bounding box center [188, 109] width 346 height 18
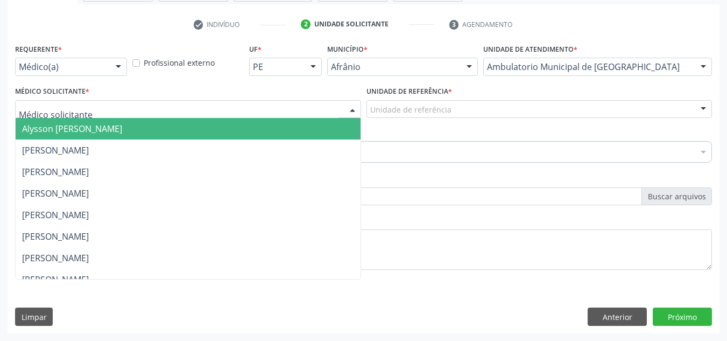
drag, startPoint x: 274, startPoint y: 128, endPoint x: 508, endPoint y: 128, distance: 233.6
click at [280, 128] on span "Alysson [PERSON_NAME]" at bounding box center [188, 129] width 345 height 22
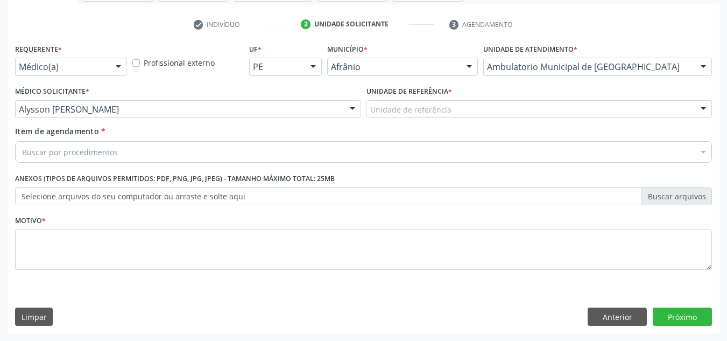
click at [515, 128] on div "Item de agendamento * Buscar por procedimentos Selecionar todos 0604320140 - Ab…" at bounding box center [363, 142] width 697 height 34
drag, startPoint x: 520, startPoint y: 117, endPoint x: 520, endPoint y: 123, distance: 5.9
click at [520, 118] on div "Unidade de referência ESF de Extrema ESF de Barra das Melancias ESF [PERSON_NAM…" at bounding box center [540, 109] width 346 height 18
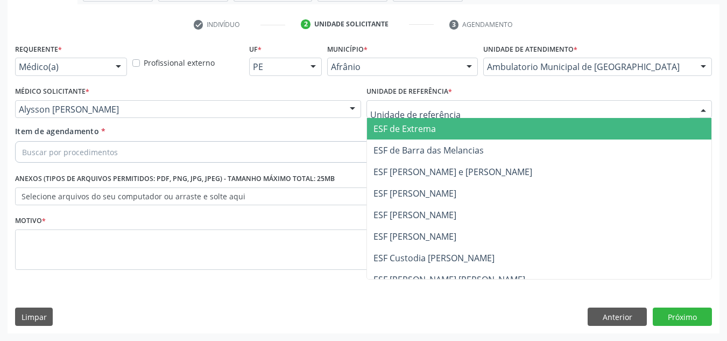
drag, startPoint x: 512, startPoint y: 159, endPoint x: 501, endPoint y: 163, distance: 12.4
click at [512, 159] on span "ESF de Barra das Melancias" at bounding box center [539, 150] width 345 height 22
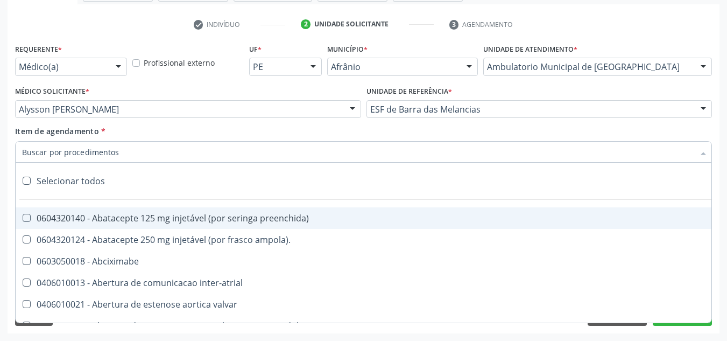
click at [423, 151] on div at bounding box center [363, 152] width 697 height 22
paste input "0301010072-225120"
type input "0301010072-225120"
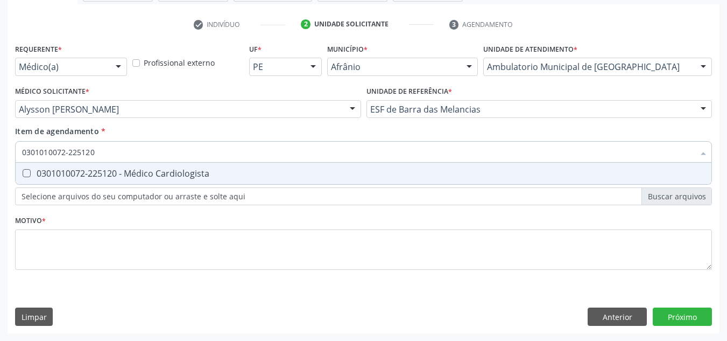
click at [312, 178] on div "0301010072-225120 - Médico Cardiologista" at bounding box center [363, 173] width 683 height 9
checkbox Cardiologista "true"
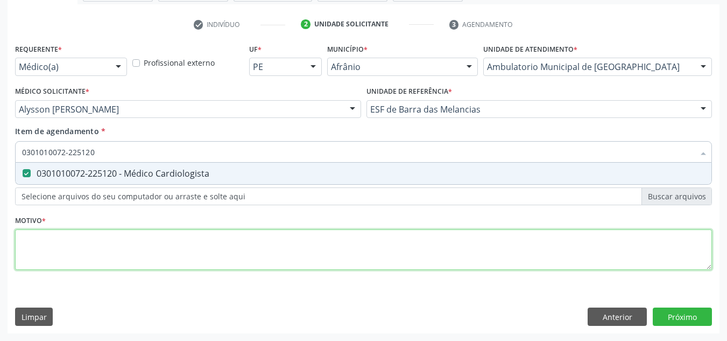
click at [304, 237] on div "Requerente * Médico(a) Médico(a) Enfermeiro(a) Paciente Nenhum resultado encont…" at bounding box center [363, 163] width 697 height 244
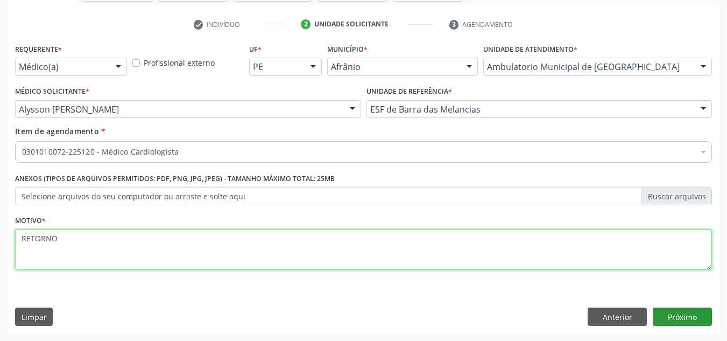
type textarea "RETORNO"
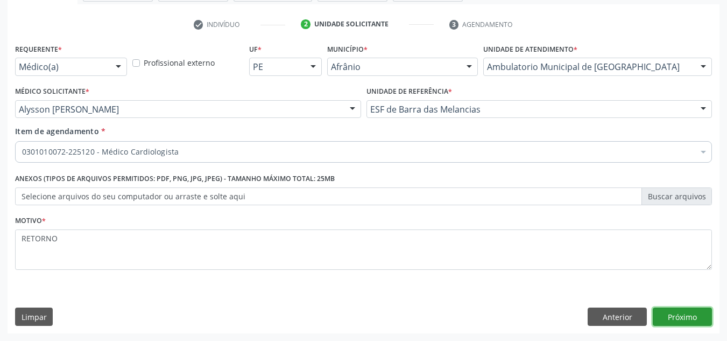
click at [688, 314] on button "Próximo" at bounding box center [682, 316] width 59 height 18
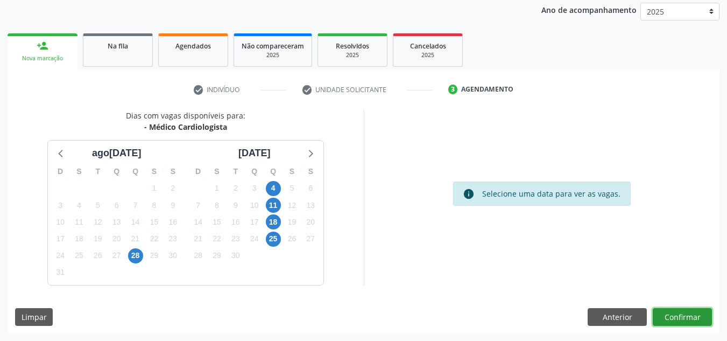
click at [673, 324] on button "Confirmar" at bounding box center [682, 317] width 59 height 18
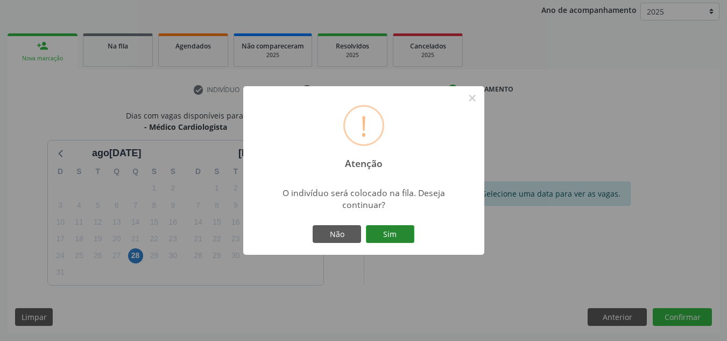
click at [405, 238] on button "Sim" at bounding box center [390, 234] width 48 height 18
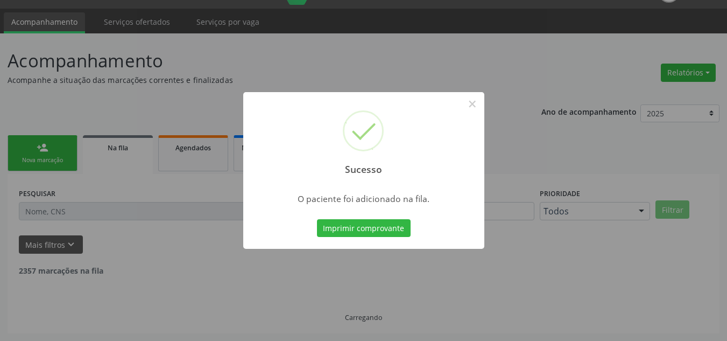
scroll to position [15, 0]
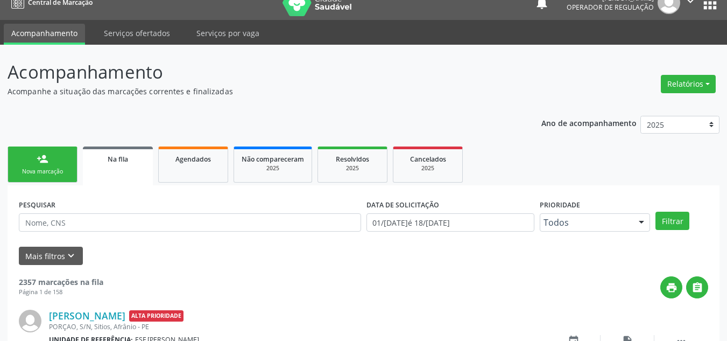
click at [59, 168] on div "Nova marcação" at bounding box center [43, 171] width 54 height 8
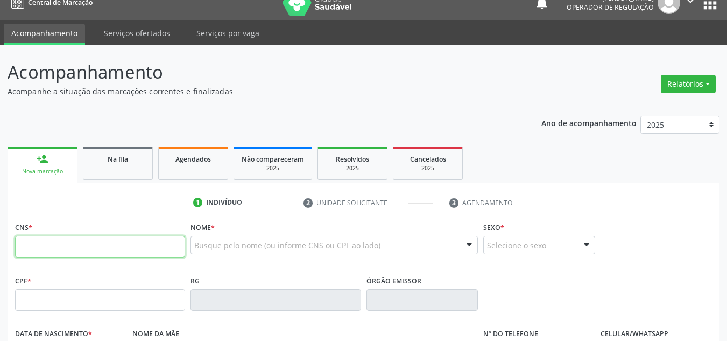
click at [75, 242] on input "text" at bounding box center [100, 247] width 170 height 22
type input "700 0049 1378 7300"
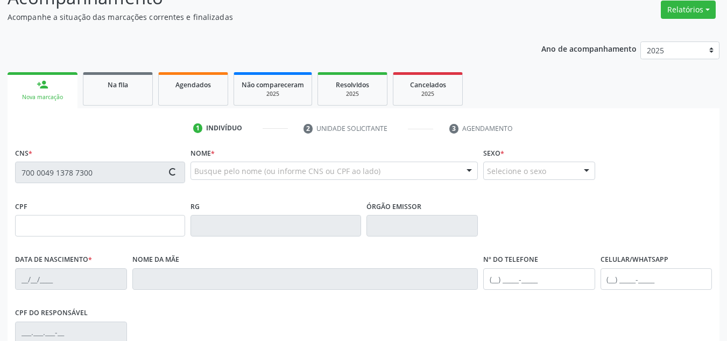
type input "774.751.604-59"
type input "22/05/1942"
type input "Izabe Maria da Silva"
type input "(87) 98802-6707"
type input "S/N"
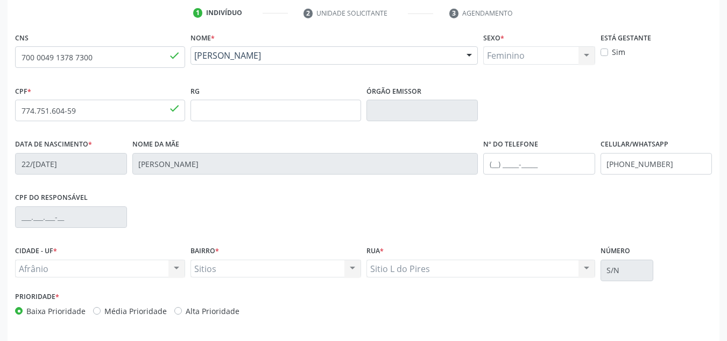
scroll to position [243, 0]
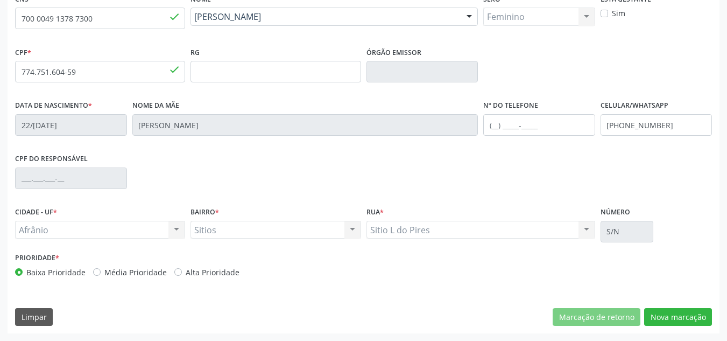
click at [104, 268] on label "Média Prioridade" at bounding box center [135, 271] width 62 height 11
click at [93, 268] on input "Média Prioridade" at bounding box center [97, 271] width 8 height 10
radio input "true"
click at [675, 308] on button "Nova marcação" at bounding box center [678, 317] width 68 height 18
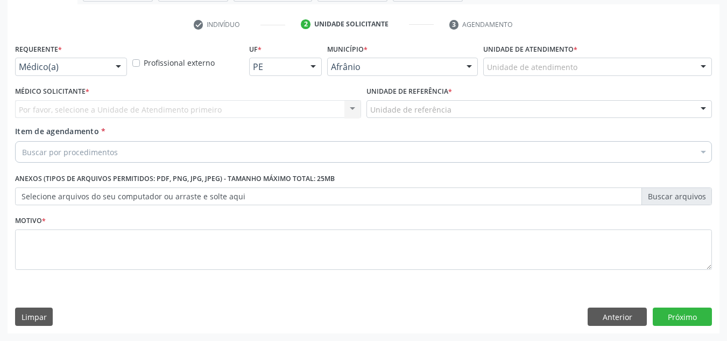
scroll to position [193, 0]
click at [663, 58] on div at bounding box center [597, 67] width 229 height 18
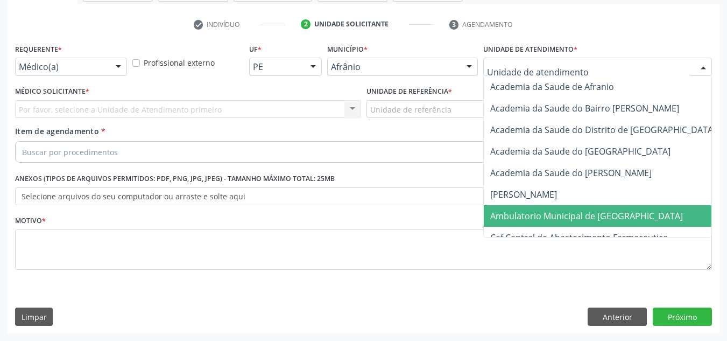
click at [668, 221] on span "Ambulatorio Municipal de [GEOGRAPHIC_DATA]" at bounding box center [615, 216] width 263 height 22
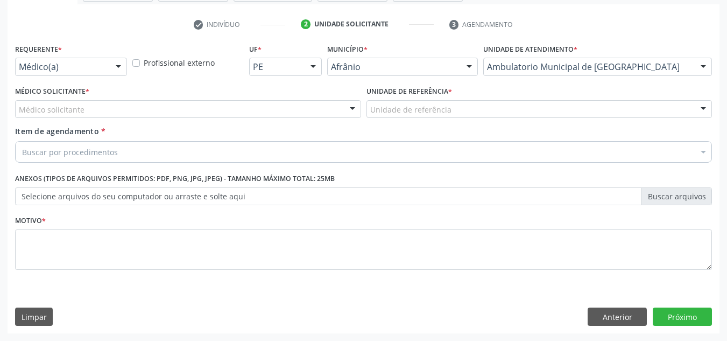
click at [236, 102] on div "Médico solicitante" at bounding box center [188, 109] width 346 height 18
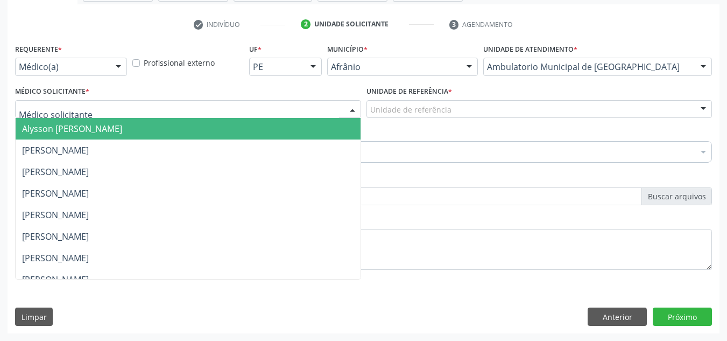
drag, startPoint x: 226, startPoint y: 128, endPoint x: 250, endPoint y: 145, distance: 29.7
click at [226, 129] on span "Alysson [PERSON_NAME]" at bounding box center [188, 129] width 345 height 22
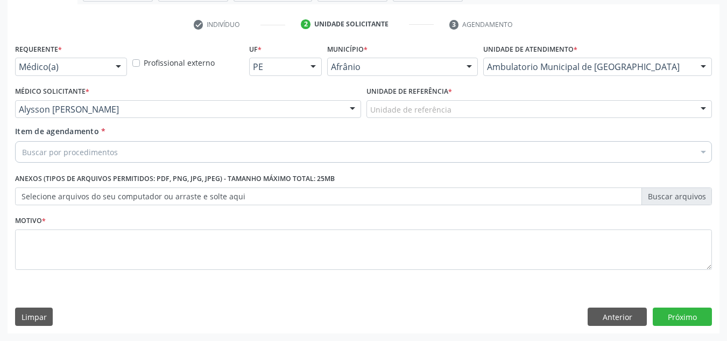
click at [425, 101] on div "Unidade de referência" at bounding box center [540, 109] width 346 height 18
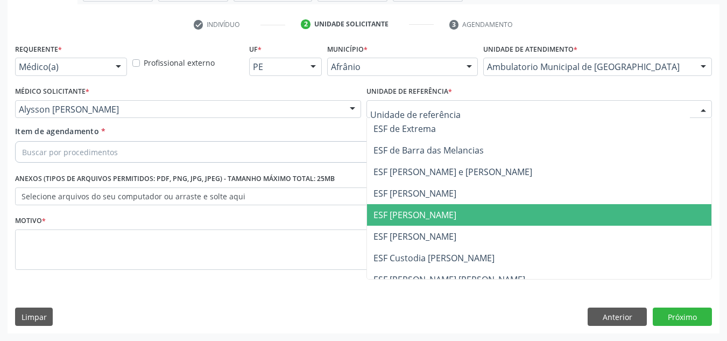
drag, startPoint x: 453, startPoint y: 209, endPoint x: 433, endPoint y: 199, distance: 22.4
click at [450, 209] on span "ESF [PERSON_NAME]" at bounding box center [539, 215] width 345 height 22
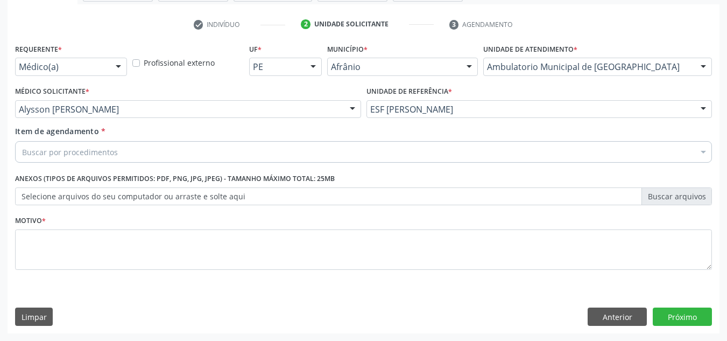
click at [414, 154] on div "Buscar por procedimentos" at bounding box center [363, 152] width 697 height 22
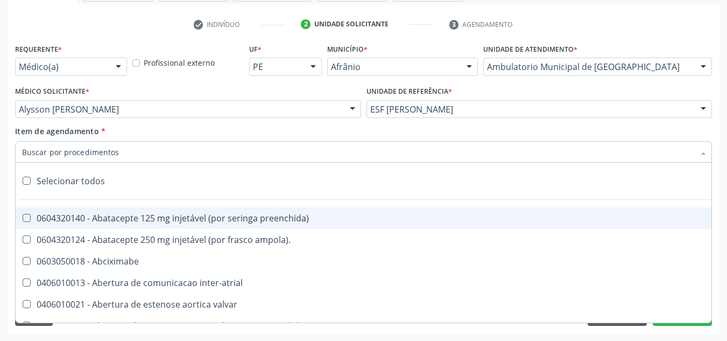
type input "v"
paste input "0301010072-225120"
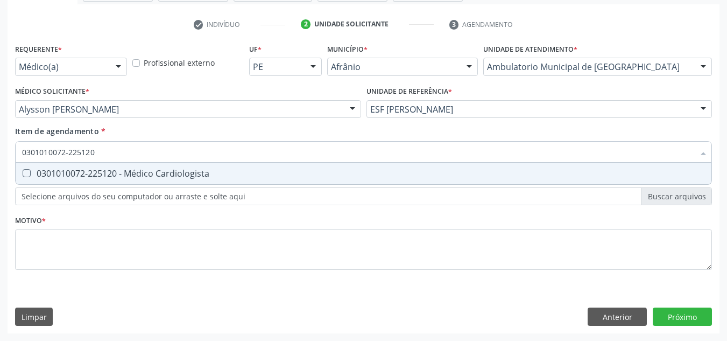
click at [365, 186] on div "Requerente * Médico(a) Médico(a) Enfermeiro(a) Paciente Nenhum resultado encont…" at bounding box center [363, 163] width 697 height 244
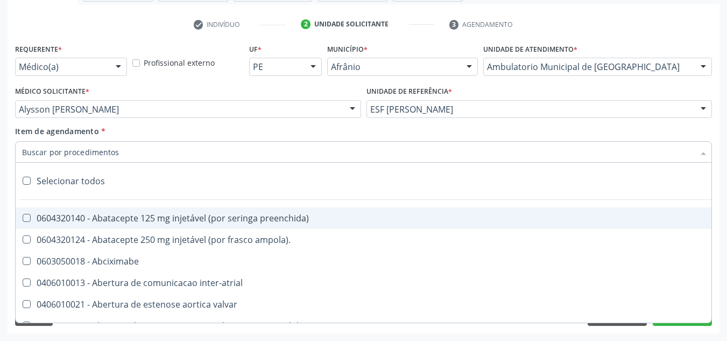
click at [298, 159] on div at bounding box center [363, 152] width 697 height 22
paste input "0301010072-225120"
type input "0301010072-225120"
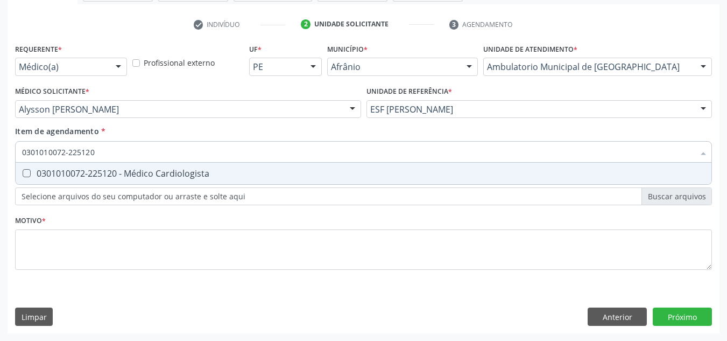
click at [291, 164] on span "0301010072-225120 - Médico Cardiologista" at bounding box center [364, 174] width 696 height 22
checkbox Cardiologista "true"
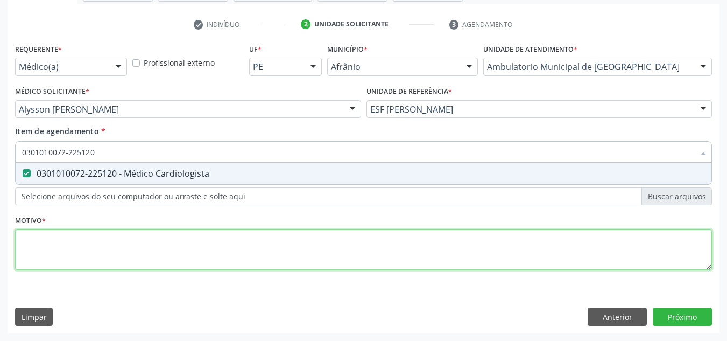
click at [267, 252] on div "Requerente * Médico(a) Médico(a) Enfermeiro(a) Paciente Nenhum resultado encont…" at bounding box center [363, 163] width 697 height 244
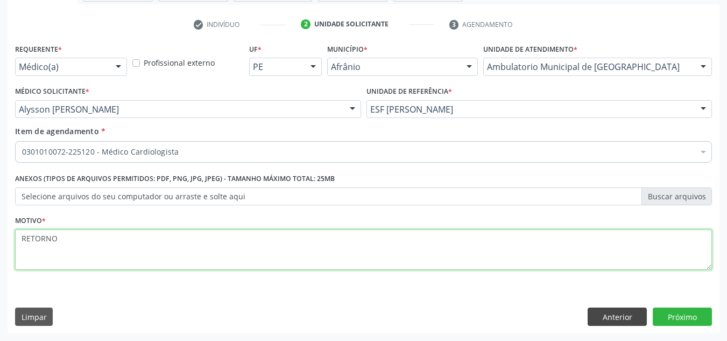
type textarea "RETORNO"
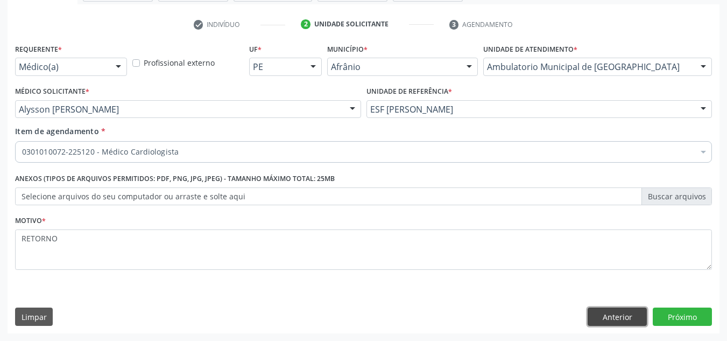
drag, startPoint x: 624, startPoint y: 325, endPoint x: 625, endPoint y: 319, distance: 5.9
click at [624, 322] on button "Anterior" at bounding box center [617, 316] width 59 height 18
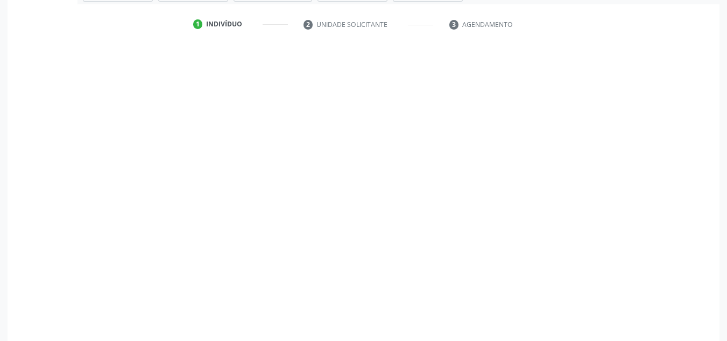
click at [626, 315] on div "Prioridade * Baixa Prioridade Média Prioridade Alta Prioridade" at bounding box center [363, 318] width 702 height 36
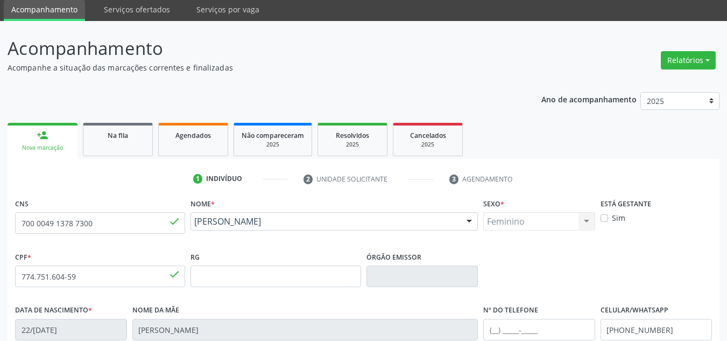
scroll to position [0, 0]
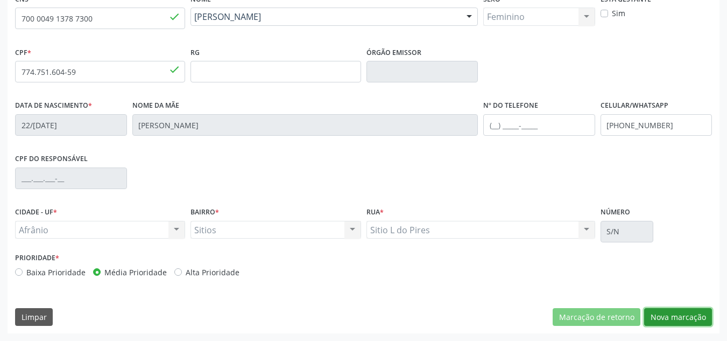
click at [663, 309] on button "Nova marcação" at bounding box center [678, 317] width 68 height 18
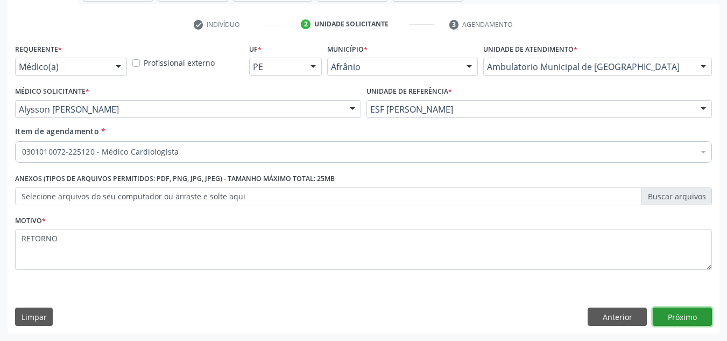
click at [663, 309] on button "Próximo" at bounding box center [682, 316] width 59 height 18
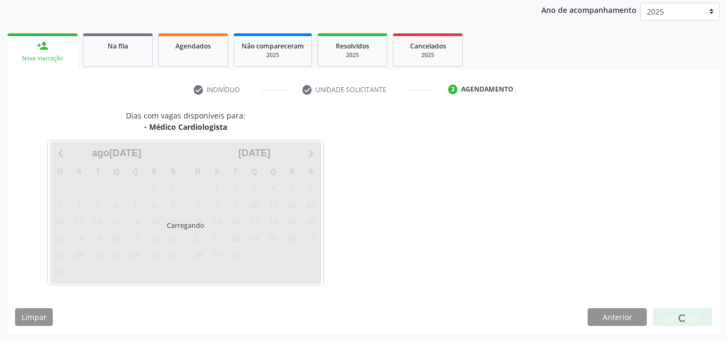
scroll to position [128, 0]
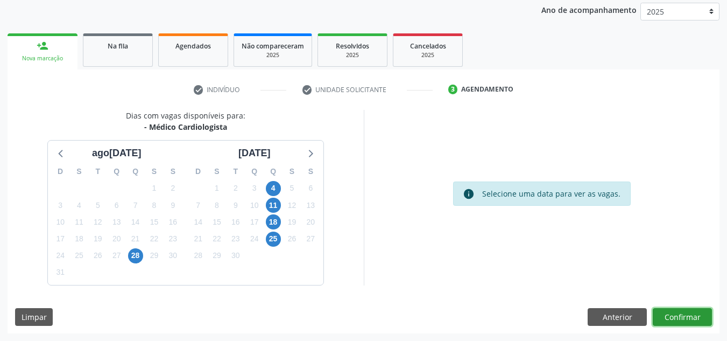
click at [666, 315] on button "Confirmar" at bounding box center [682, 317] width 59 height 18
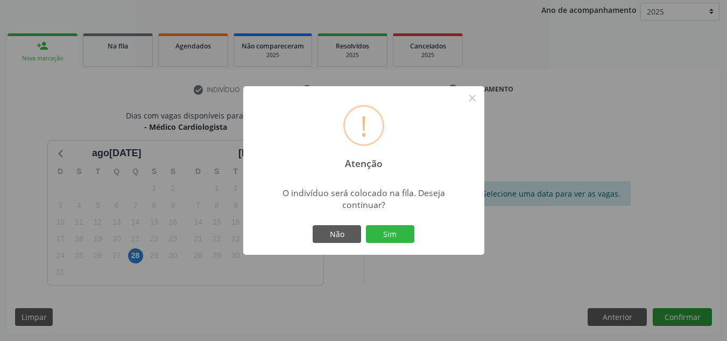
click at [366, 225] on button "Sim" at bounding box center [390, 234] width 48 height 18
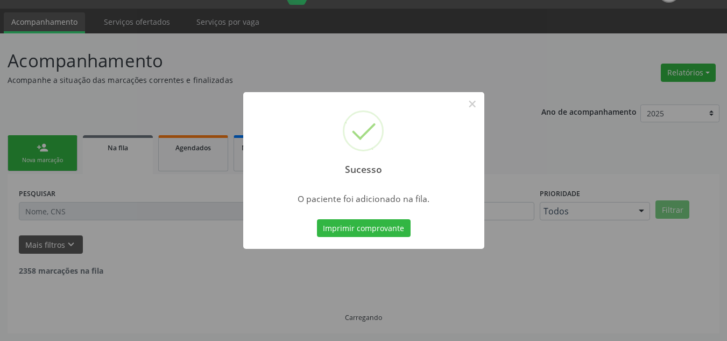
scroll to position [15, 0]
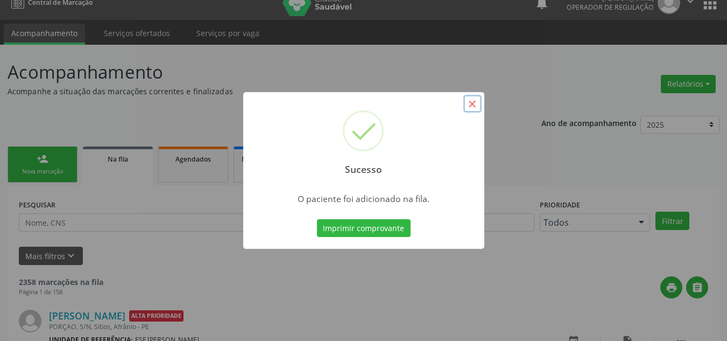
click at [473, 107] on button "×" at bounding box center [472, 104] width 18 height 18
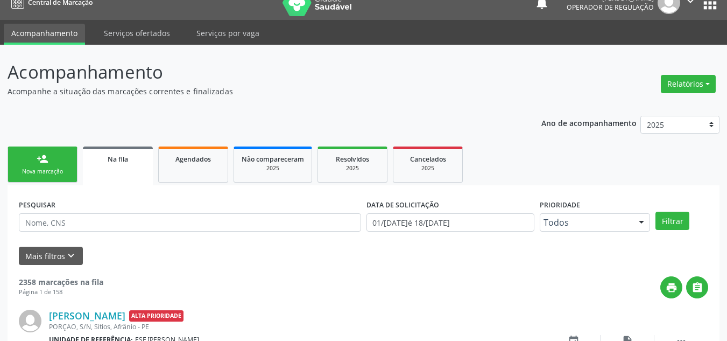
click at [59, 150] on link "person_add Nova marcação" at bounding box center [43, 164] width 70 height 36
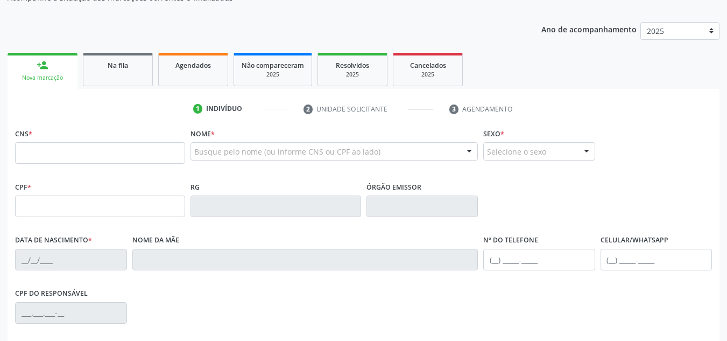
scroll to position [122, 0]
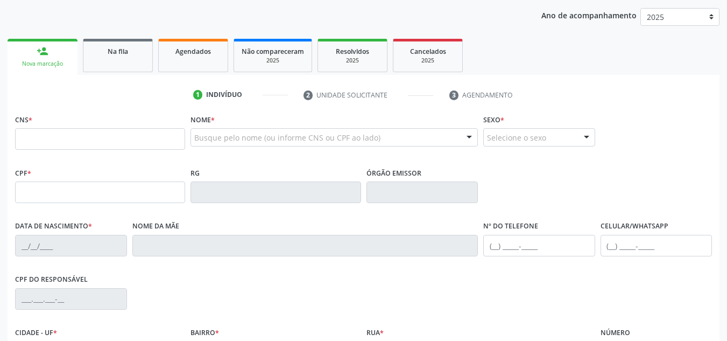
click at [95, 152] on fieldset "CNS *" at bounding box center [100, 134] width 170 height 46
click at [95, 149] on input "text" at bounding box center [100, 139] width 170 height 22
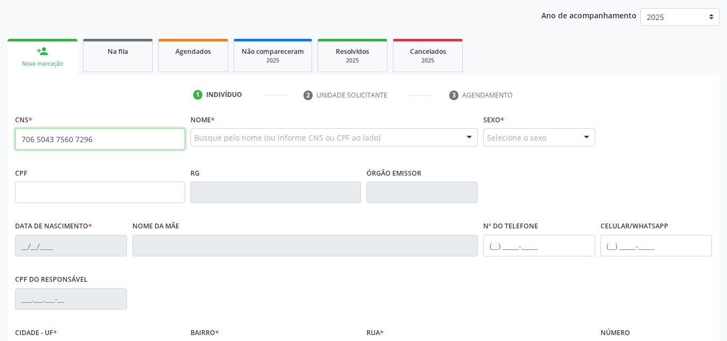
type input "706 5043 7560 7296"
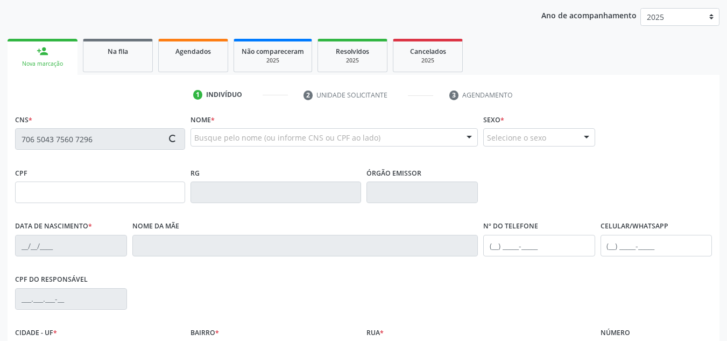
type input "27/07/1941"
type input "Teresa Maria de Amorim"
type input "(87) 98858-1608"
type input "S/N"
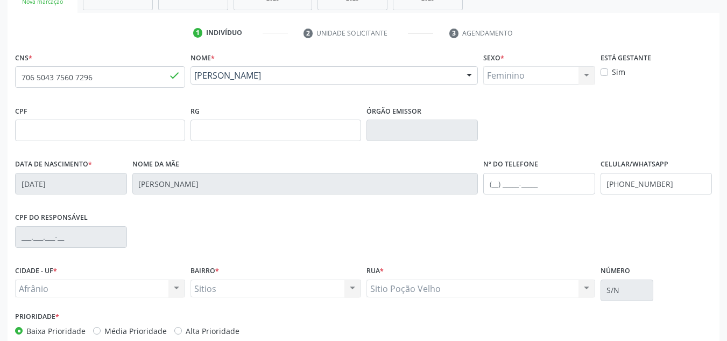
scroll to position [243, 0]
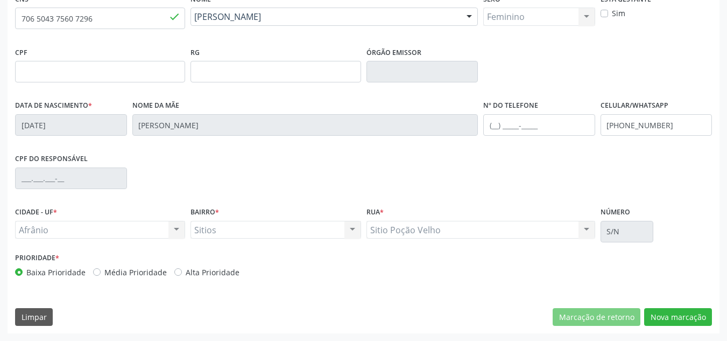
click at [148, 271] on label "Média Prioridade" at bounding box center [135, 271] width 62 height 11
click at [101, 271] on input "Média Prioridade" at bounding box center [97, 271] width 8 height 10
radio input "true"
click at [655, 311] on button "Nova marcação" at bounding box center [678, 317] width 68 height 18
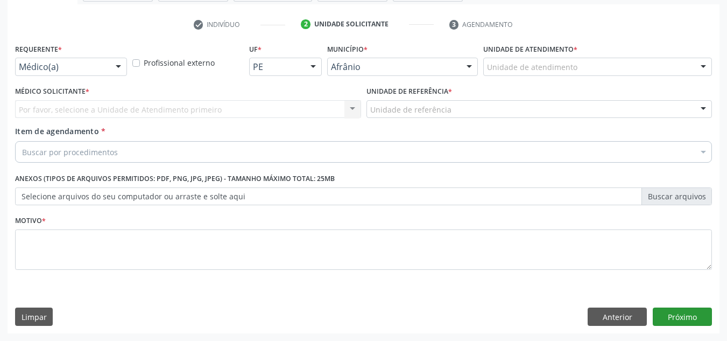
scroll to position [193, 0]
drag, startPoint x: 609, startPoint y: 327, endPoint x: 618, endPoint y: 311, distance: 18.8
click at [615, 314] on div "Requerente * Médico(a) Médico(a) Enfermeiro(a) Paciente Nenhum resultado encont…" at bounding box center [364, 187] width 712 height 292
click at [618, 311] on button "Anterior" at bounding box center [617, 316] width 59 height 18
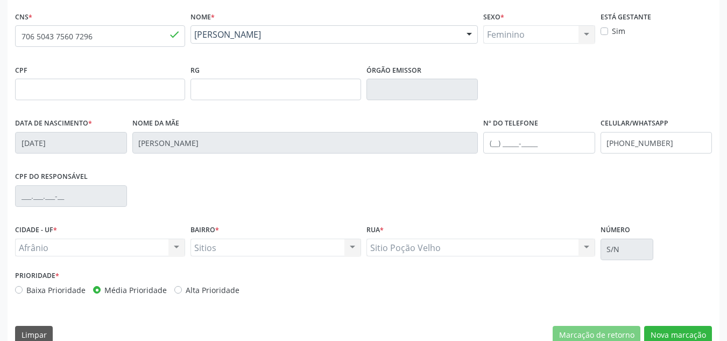
drag, startPoint x: 618, startPoint y: 311, endPoint x: 641, endPoint y: 306, distance: 23.6
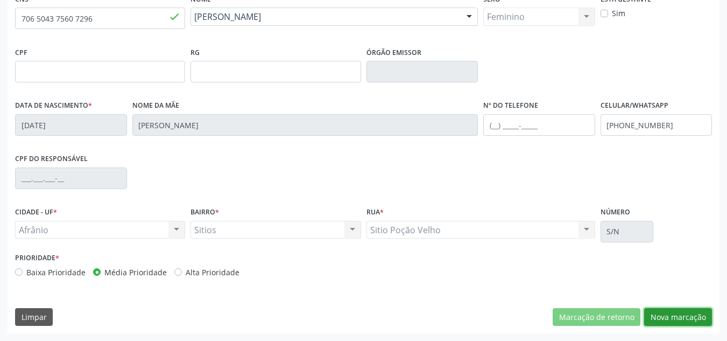
drag, startPoint x: 641, startPoint y: 306, endPoint x: 686, endPoint y: 313, distance: 45.7
click at [688, 313] on button "Nova marcação" at bounding box center [678, 317] width 68 height 18
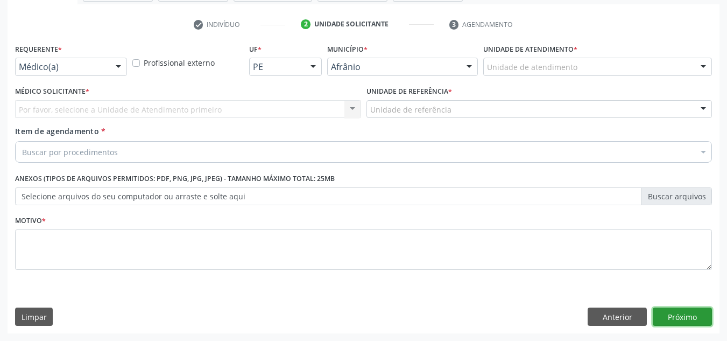
drag, startPoint x: 686, startPoint y: 313, endPoint x: 675, endPoint y: 301, distance: 16.0
click at [684, 312] on button "Próximo" at bounding box center [682, 316] width 59 height 18
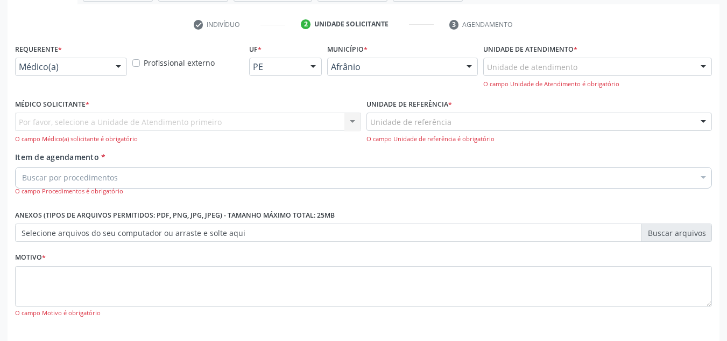
click at [661, 46] on div "Unidade de atendimento * Unidade de atendimento Academia da Saude de Afranio Ac…" at bounding box center [597, 64] width 229 height 47
click at [652, 78] on div "Unidade de atendimento Academia da Saude de Afranio Academia da Saude do Bairro…" at bounding box center [597, 73] width 229 height 31
click at [653, 72] on div "Unidade de atendimento" at bounding box center [597, 67] width 229 height 18
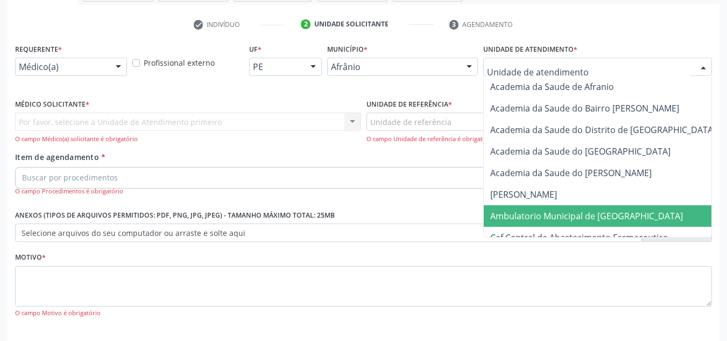
click at [605, 215] on span "Ambulatorio Municipal de [GEOGRAPHIC_DATA]" at bounding box center [586, 216] width 193 height 12
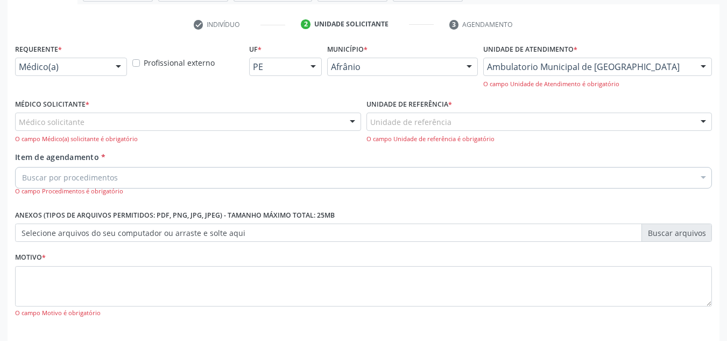
click at [336, 131] on div "Médico solicitante Alysson Rodrigo Ferreira Cavalcanti Bruno Saraiva Bezerra Me…" at bounding box center [188, 127] width 346 height 31
drag, startPoint x: 344, startPoint y: 106, endPoint x: 334, endPoint y: 119, distance: 16.9
click at [339, 115] on div "Médico Solicitante * Médico solicitante Alysson Rodrigo Ferreira Cavalcanti Bru…" at bounding box center [188, 119] width 346 height 47
click at [334, 122] on div "Médico solicitante" at bounding box center [188, 121] width 346 height 18
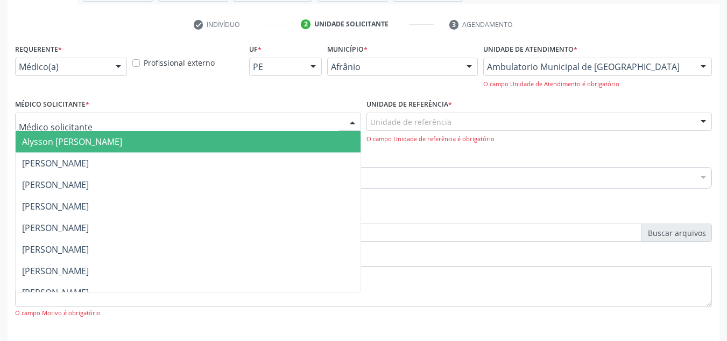
click at [335, 128] on input "text" at bounding box center [179, 127] width 320 height 22
drag, startPoint x: 336, startPoint y: 135, endPoint x: 417, endPoint y: 115, distance: 83.0
click at [340, 135] on span "Alysson [PERSON_NAME]" at bounding box center [188, 142] width 345 height 22
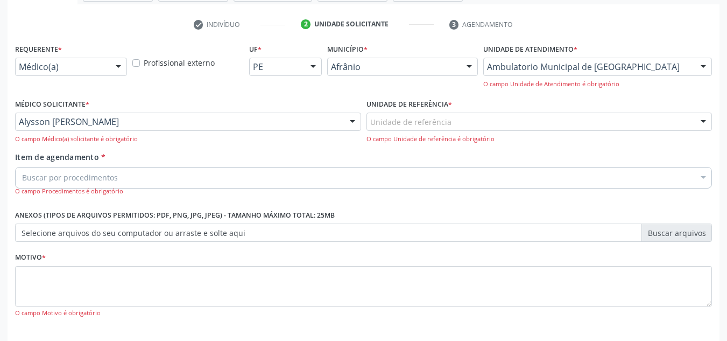
click at [434, 114] on div "Unidade de referência" at bounding box center [540, 121] width 346 height 18
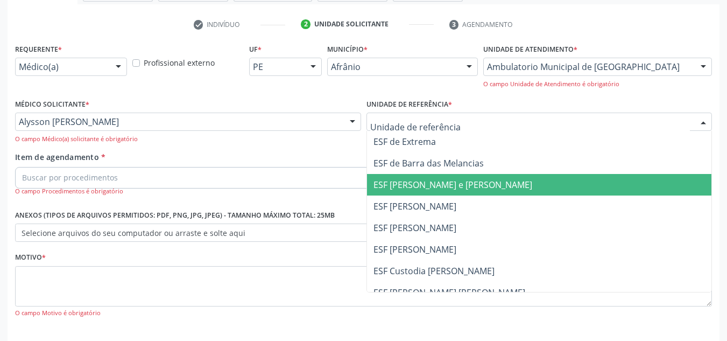
drag, startPoint x: 442, startPoint y: 174, endPoint x: 430, endPoint y: 159, distance: 19.1
click at [442, 174] on span "ESF [PERSON_NAME] e [PERSON_NAME]" at bounding box center [539, 185] width 345 height 22
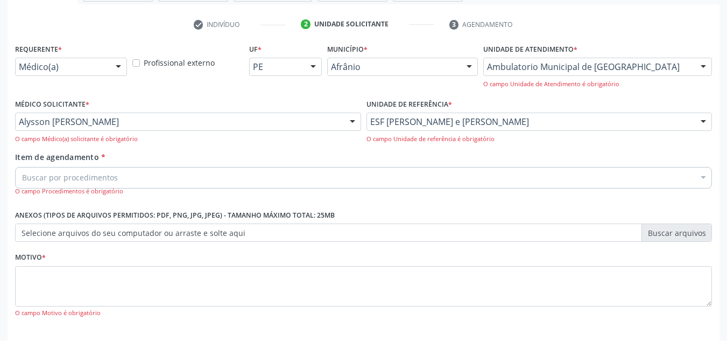
drag, startPoint x: 394, startPoint y: 171, endPoint x: 367, endPoint y: 193, distance: 34.8
click at [389, 176] on div "Buscar por procedimentos" at bounding box center [363, 178] width 697 height 22
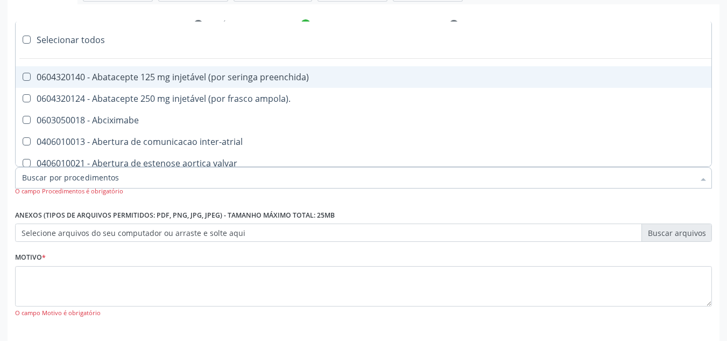
paste input "0301010072-225120"
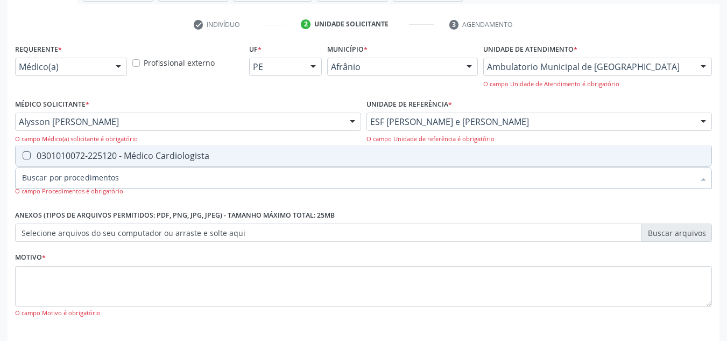
type input "0301010072-225120"
click at [371, 157] on div "0301010072-225120 - Médico Cardiologista" at bounding box center [363, 155] width 683 height 9
checkbox Cardiologista "true"
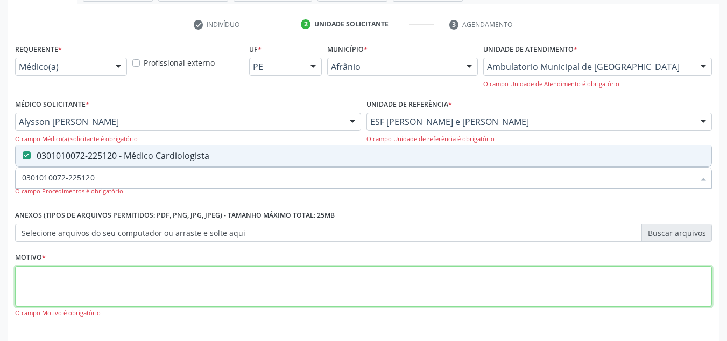
click at [277, 272] on textarea at bounding box center [363, 286] width 697 height 41
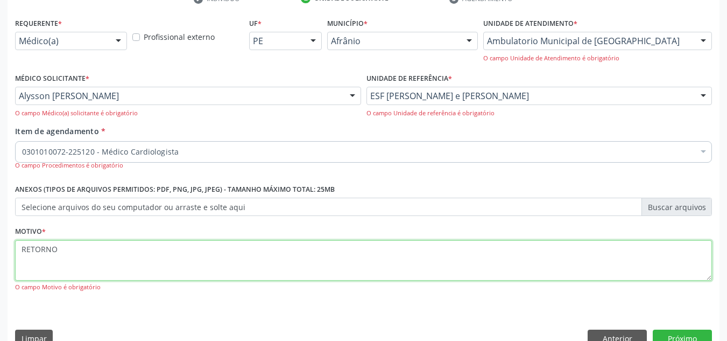
scroll to position [240, 0]
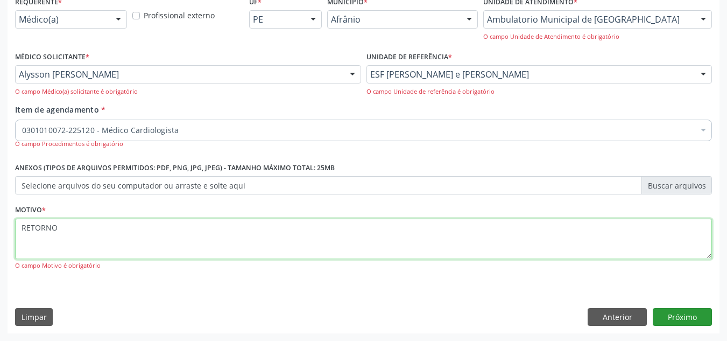
type textarea "RETORNO"
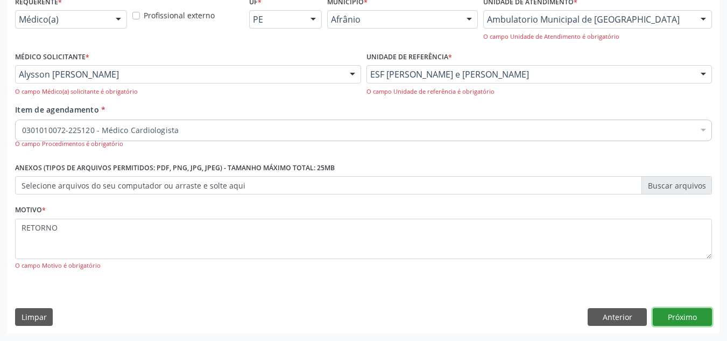
click at [678, 320] on button "Próximo" at bounding box center [682, 317] width 59 height 18
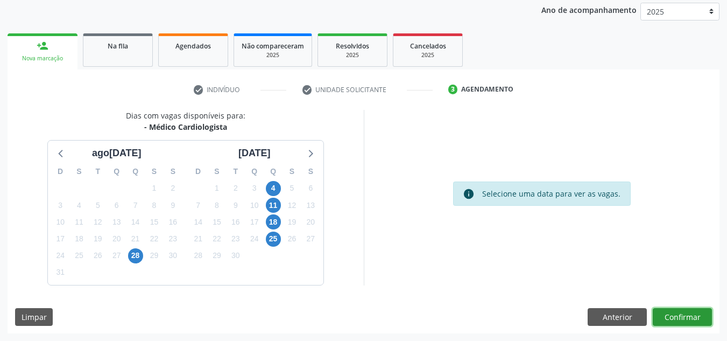
click at [693, 311] on button "Confirmar" at bounding box center [682, 317] width 59 height 18
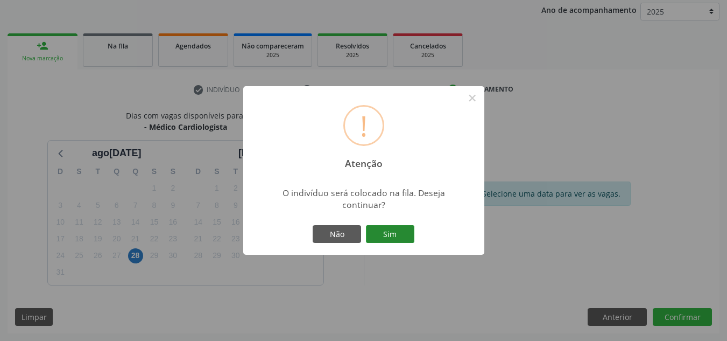
click at [398, 230] on button "Sim" at bounding box center [390, 234] width 48 height 18
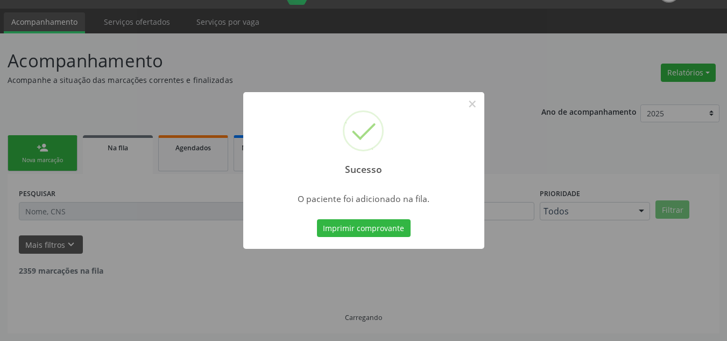
scroll to position [15, 0]
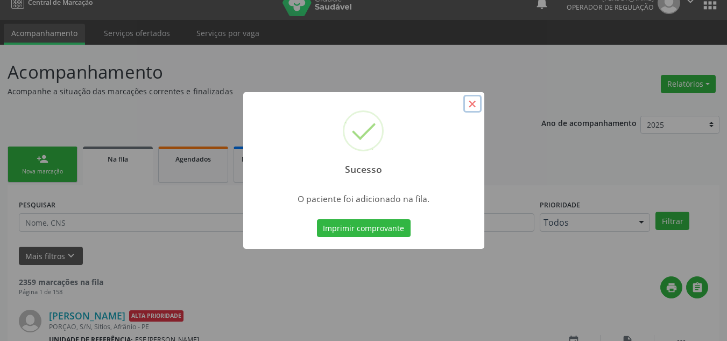
click at [471, 111] on button "×" at bounding box center [472, 104] width 18 height 18
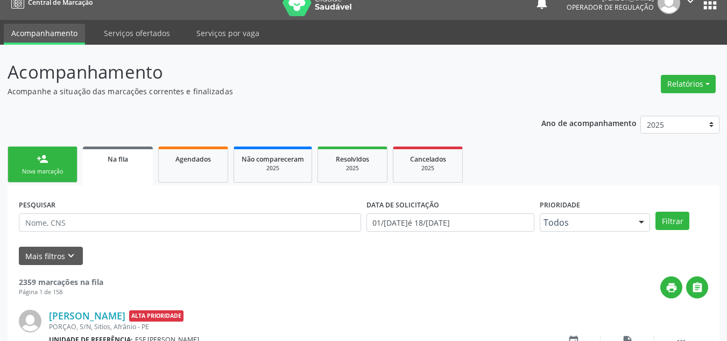
click at [46, 152] on link "person_add Nova marcação" at bounding box center [43, 164] width 70 height 36
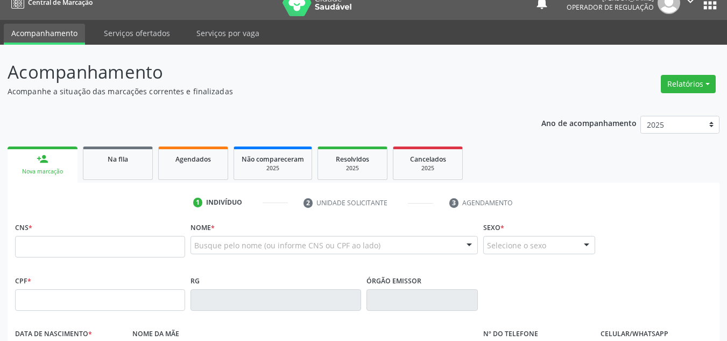
click at [64, 233] on div "CNS *" at bounding box center [100, 238] width 170 height 38
click at [67, 246] on input "text" at bounding box center [100, 247] width 170 height 22
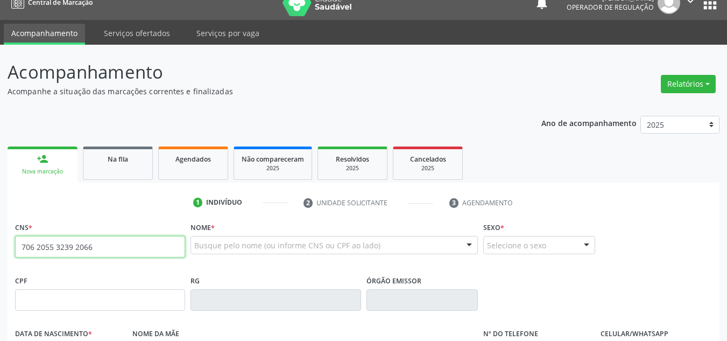
type input "706 2055 3239 2066"
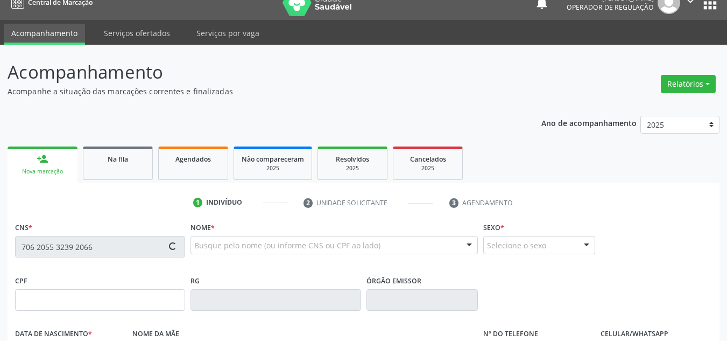
type input "09/12/1982"
type input "Maria de Carvalho Sousa"
type input "S/N"
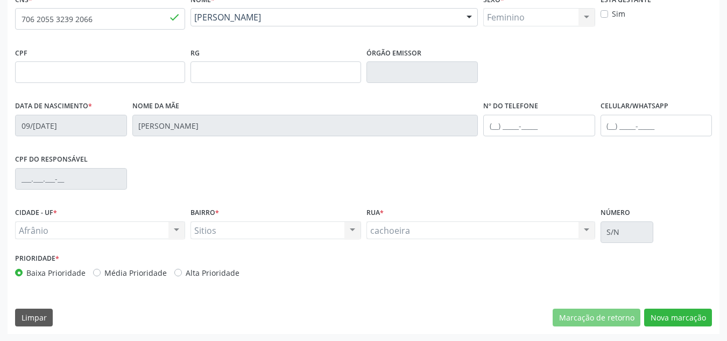
scroll to position [243, 0]
click at [140, 272] on label "Média Prioridade" at bounding box center [135, 271] width 62 height 11
click at [101, 272] on input "Média Prioridade" at bounding box center [97, 271] width 8 height 10
radio input "true"
click at [698, 319] on button "Nova marcação" at bounding box center [678, 317] width 68 height 18
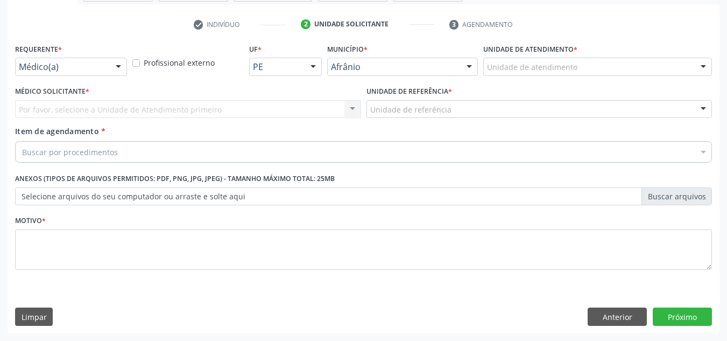
scroll to position [193, 0]
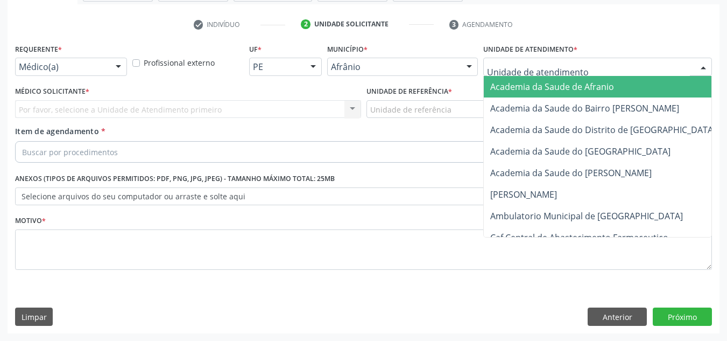
click at [612, 58] on div at bounding box center [597, 67] width 229 height 18
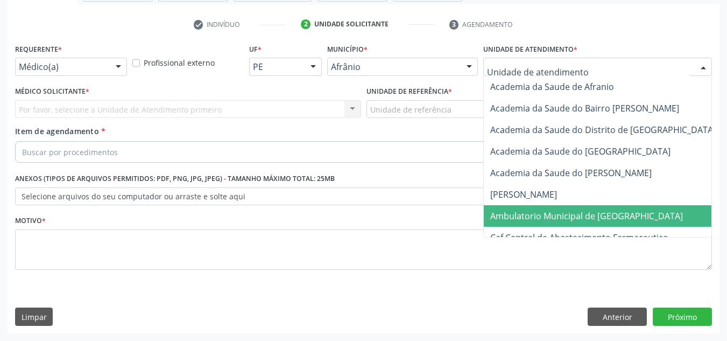
drag, startPoint x: 585, startPoint y: 216, endPoint x: 447, endPoint y: 207, distance: 138.6
click at [583, 216] on span "Ambulatorio Municipal de [GEOGRAPHIC_DATA]" at bounding box center [586, 216] width 193 height 12
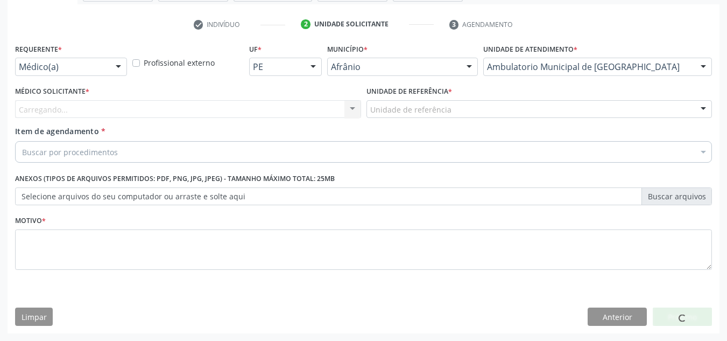
click at [324, 103] on div "Carregando... Nenhum resultado encontrado para: " " Não há nenhuma opção para s…" at bounding box center [188, 109] width 346 height 18
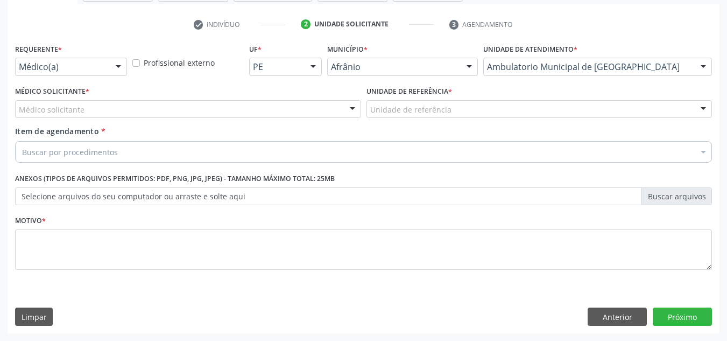
click at [324, 107] on div "Médico solicitante" at bounding box center [188, 109] width 346 height 18
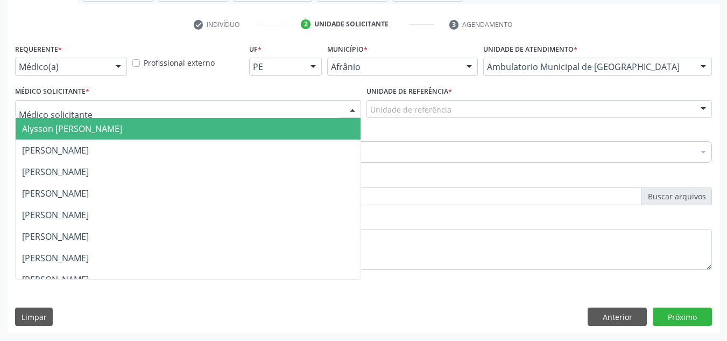
click at [335, 132] on span "Alysson [PERSON_NAME]" at bounding box center [188, 129] width 345 height 22
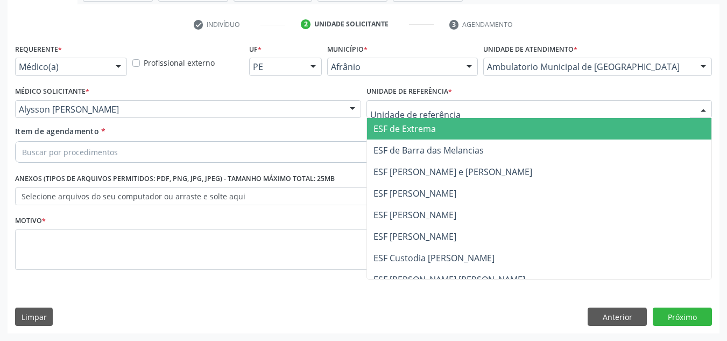
click at [502, 118] on div "ESF de Extrema ESF de Barra das Melancias ESF Jose e Maria Rodrigues de Macedo …" at bounding box center [540, 109] width 346 height 18
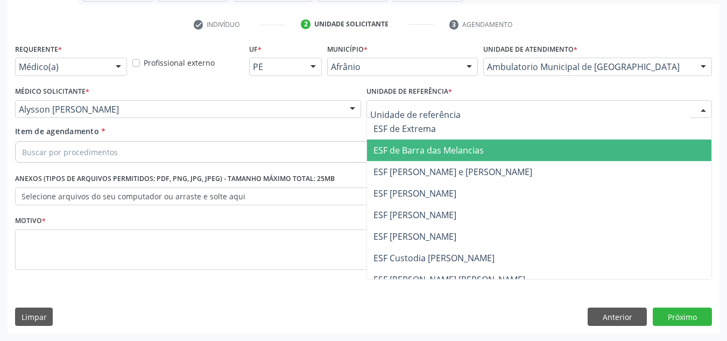
click at [492, 149] on span "ESF de Barra das Melancias" at bounding box center [539, 150] width 345 height 22
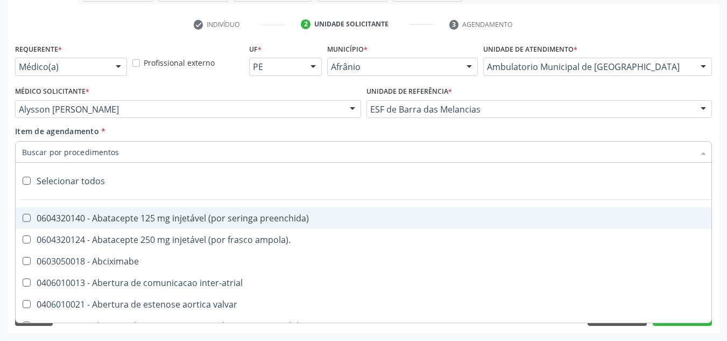
click at [407, 152] on div at bounding box center [363, 152] width 697 height 22
paste input "0301010072-225120"
type input "0301010072-225120"
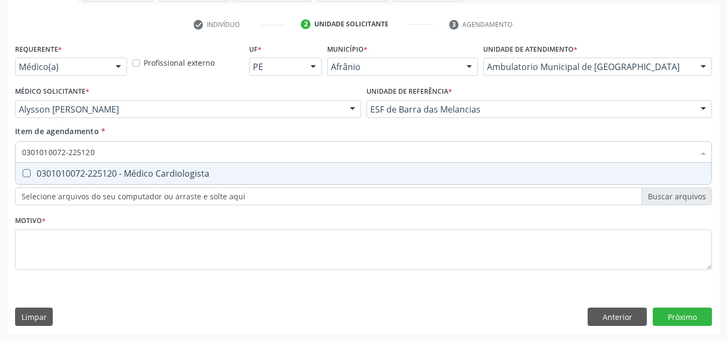
click at [386, 171] on div "0301010072-225120 - Médico Cardiologista" at bounding box center [363, 173] width 683 height 9
checkbox Cardiologista "true"
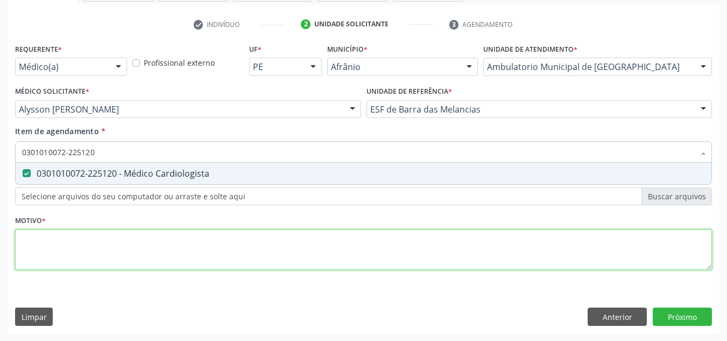
click at [366, 232] on div "Requerente * Médico(a) Médico(a) Enfermeiro(a) Paciente Nenhum resultado encont…" at bounding box center [363, 163] width 697 height 244
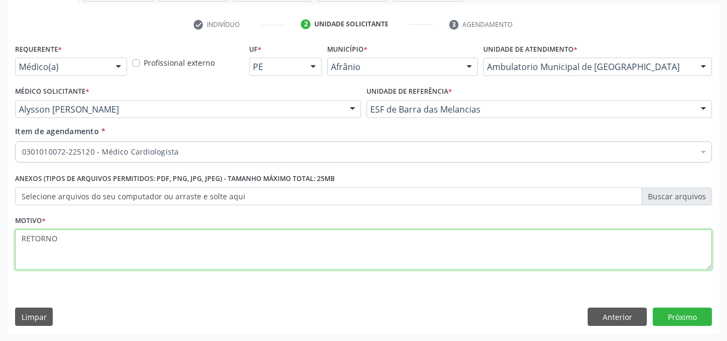
type textarea "RETORNO"
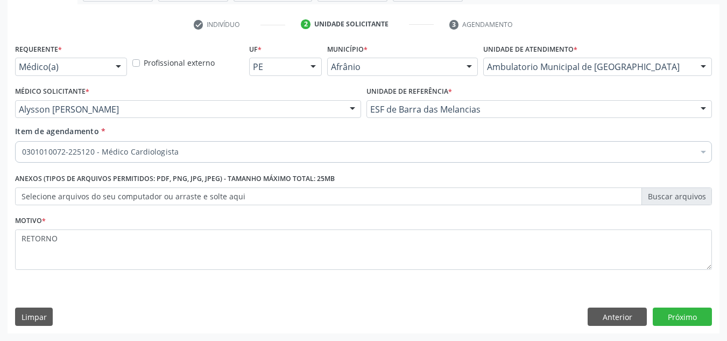
click at [701, 307] on div "Requerente * Médico(a) Médico(a) Enfermeiro(a) Paciente Nenhum resultado encont…" at bounding box center [364, 187] width 712 height 292
click at [698, 319] on button "Próximo" at bounding box center [682, 316] width 59 height 18
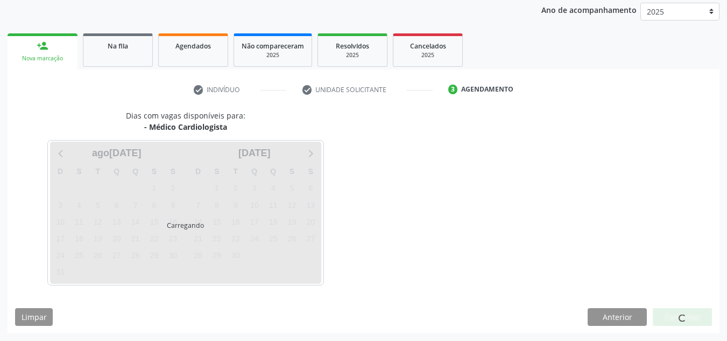
scroll to position [128, 0]
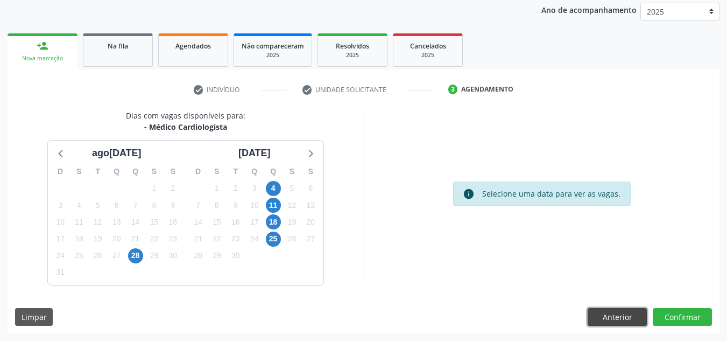
click at [626, 320] on button "Anterior" at bounding box center [617, 317] width 59 height 18
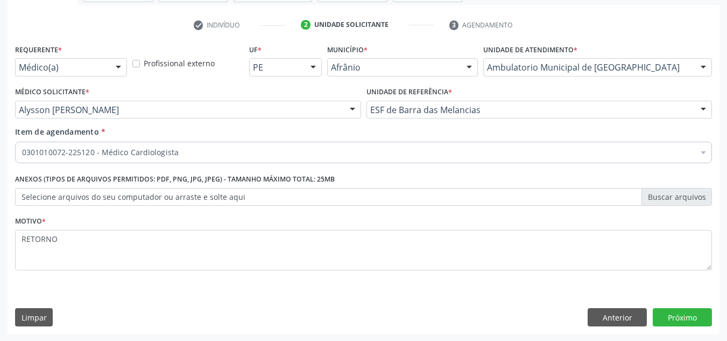
scroll to position [193, 0]
click at [628, 325] on button "Anterior" at bounding box center [617, 316] width 59 height 18
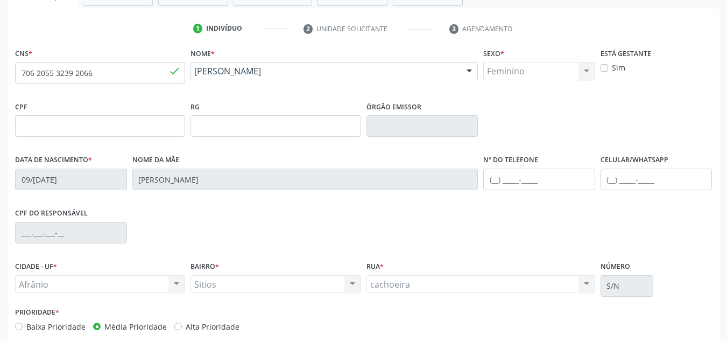
scroll to position [243, 0]
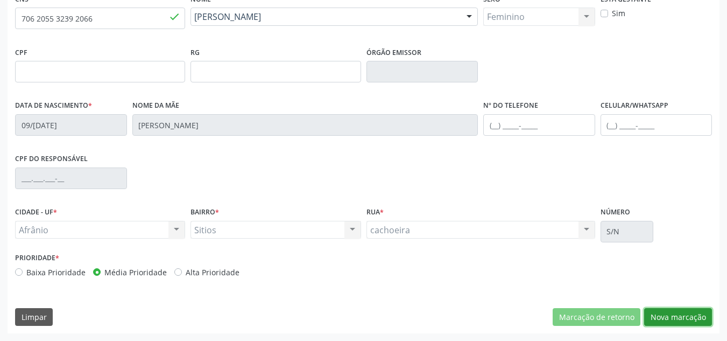
click at [672, 311] on button "Nova marcação" at bounding box center [678, 317] width 68 height 18
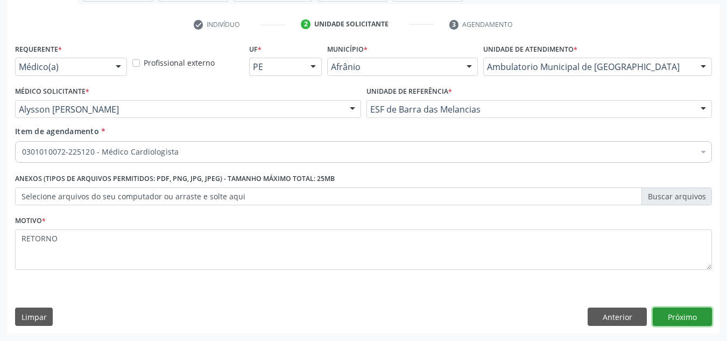
click at [672, 311] on button "Próximo" at bounding box center [682, 316] width 59 height 18
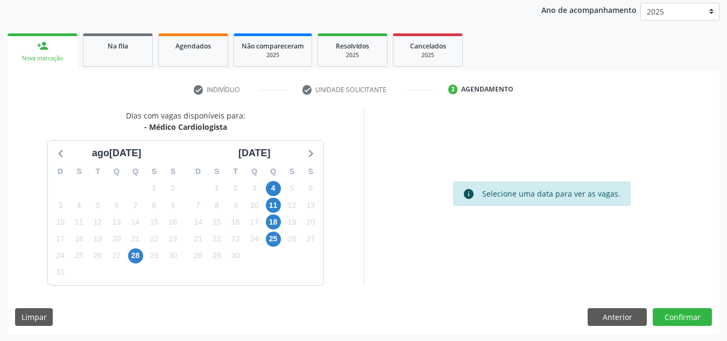
scroll to position [128, 0]
click at [684, 309] on button "Confirmar" at bounding box center [682, 317] width 59 height 18
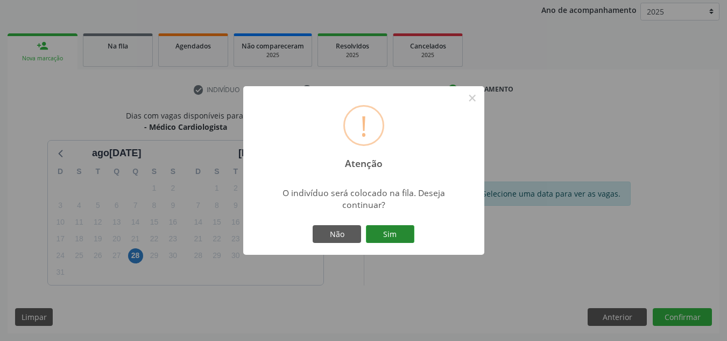
click at [405, 237] on button "Sim" at bounding box center [390, 234] width 48 height 18
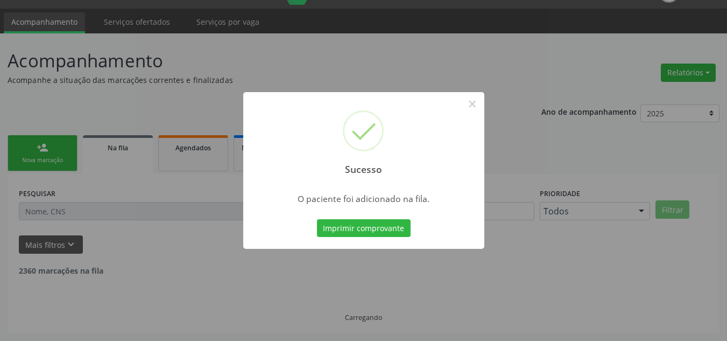
scroll to position [15, 0]
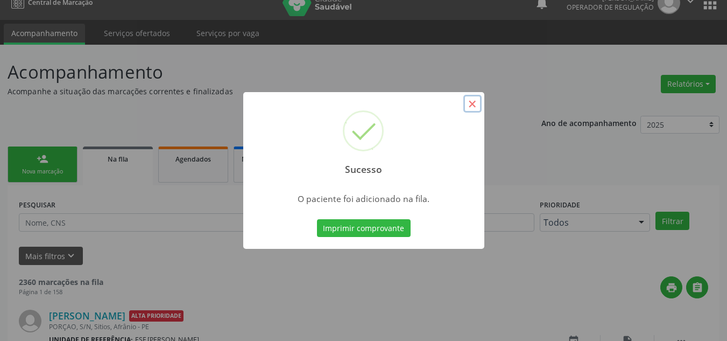
click at [471, 105] on button "×" at bounding box center [472, 104] width 18 height 18
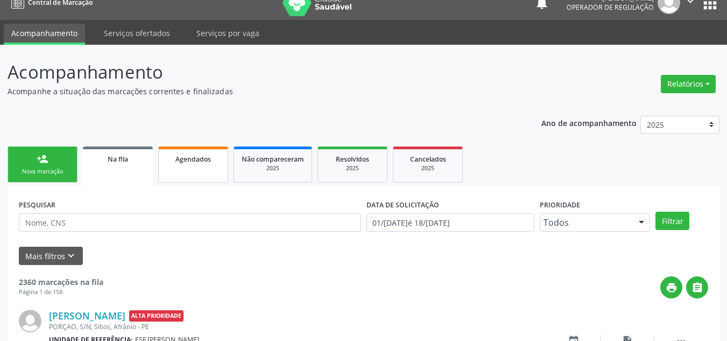
drag, startPoint x: 38, startPoint y: 157, endPoint x: 174, endPoint y: 175, distance: 137.3
click at [38, 157] on div "person_add" at bounding box center [43, 159] width 12 height 12
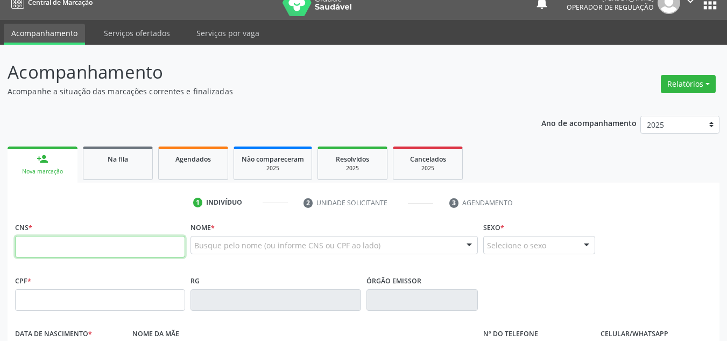
click at [90, 256] on input "text" at bounding box center [100, 247] width 170 height 22
type input "704 8070 0694 0648"
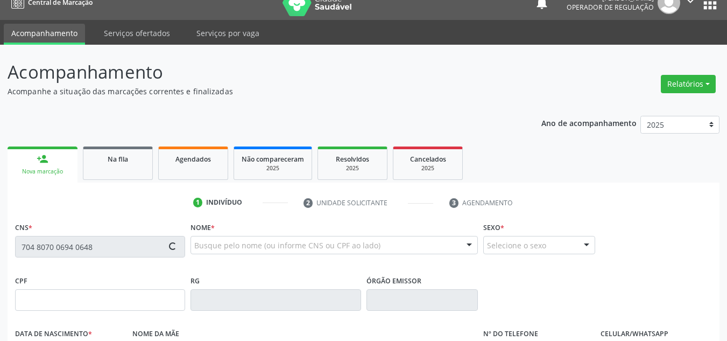
type input "301.638.894-49"
type input "21/03/1956"
type input "Ana de Sousa Gomes"
type input "(87) 98869-6116"
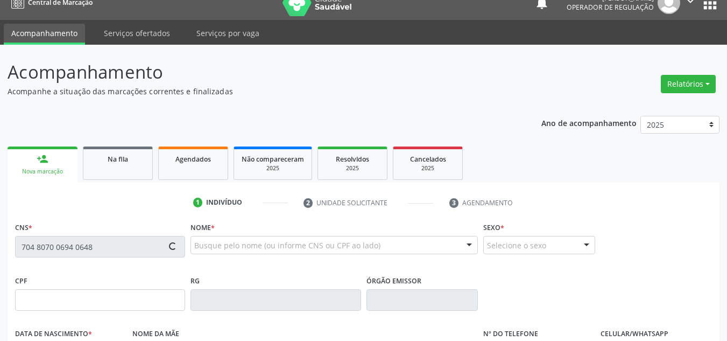
type input "S/N"
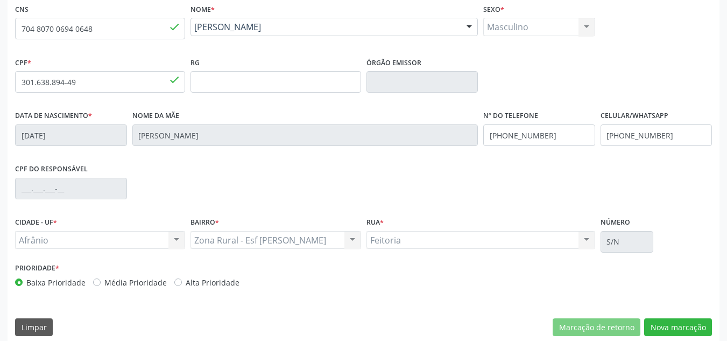
scroll to position [243, 0]
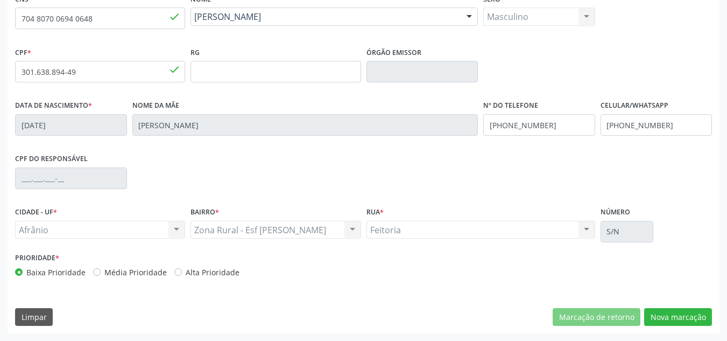
click at [151, 276] on label "Média Prioridade" at bounding box center [135, 271] width 62 height 11
click at [101, 276] on input "Média Prioridade" at bounding box center [97, 271] width 8 height 10
radio input "true"
click at [666, 321] on button "Nova marcação" at bounding box center [678, 317] width 68 height 18
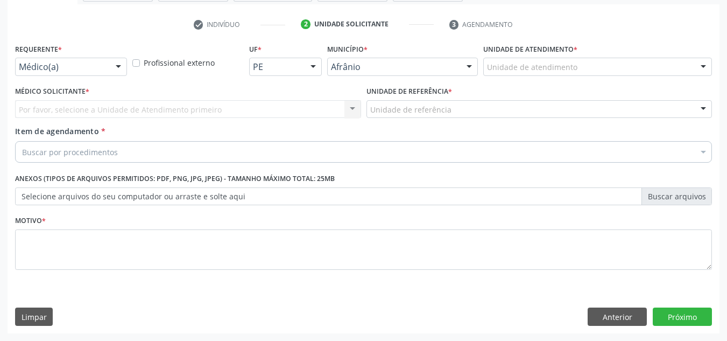
scroll to position [193, 0]
click at [604, 64] on div "Unidade de atendimento" at bounding box center [597, 67] width 229 height 18
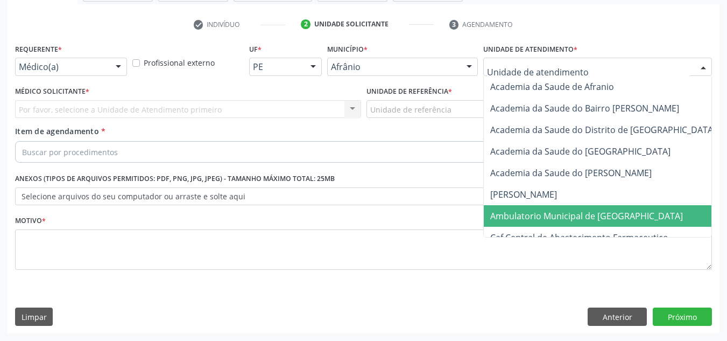
click at [596, 218] on span "Ambulatorio Municipal de [GEOGRAPHIC_DATA]" at bounding box center [586, 216] width 193 height 12
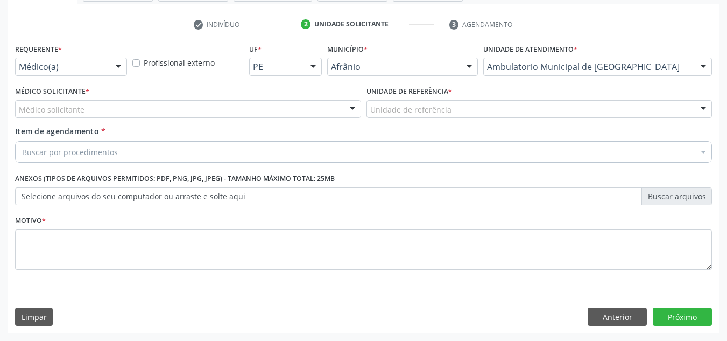
click at [245, 112] on div "Médico solicitante" at bounding box center [188, 109] width 346 height 18
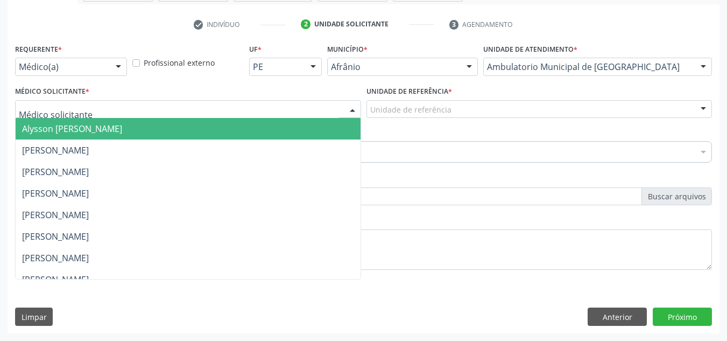
click at [255, 131] on span "Alysson [PERSON_NAME]" at bounding box center [188, 129] width 345 height 22
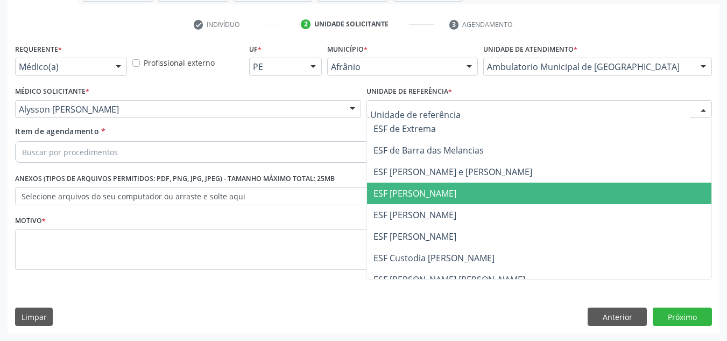
drag, startPoint x: 407, startPoint y: 186, endPoint x: 312, endPoint y: 122, distance: 115.1
click at [404, 184] on span "ESF [PERSON_NAME]" at bounding box center [539, 193] width 345 height 22
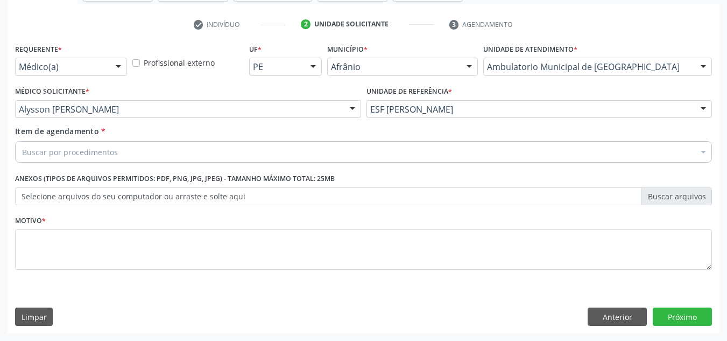
click at [312, 143] on div "Buscar por procedimentos" at bounding box center [363, 152] width 697 height 22
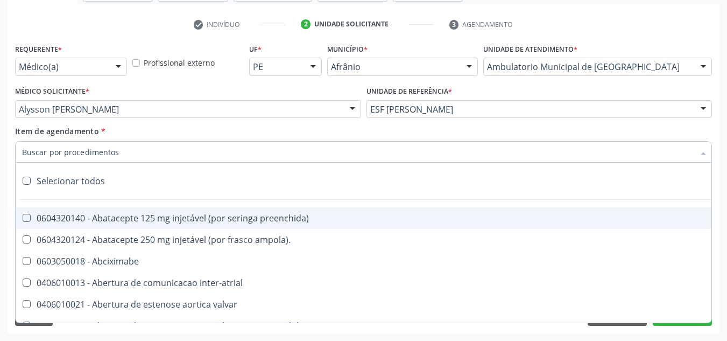
paste input "0301010072-225120"
type input "0301010072-225120"
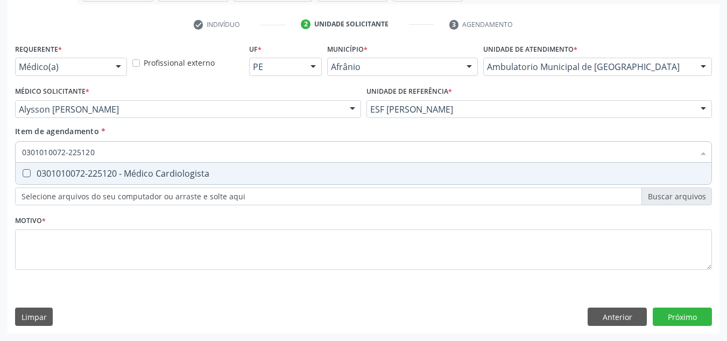
drag, startPoint x: 288, startPoint y: 166, endPoint x: 284, endPoint y: 181, distance: 15.7
click at [288, 167] on span "0301010072-225120 - Médico Cardiologista" at bounding box center [364, 174] width 696 height 22
checkbox Cardiologista "true"
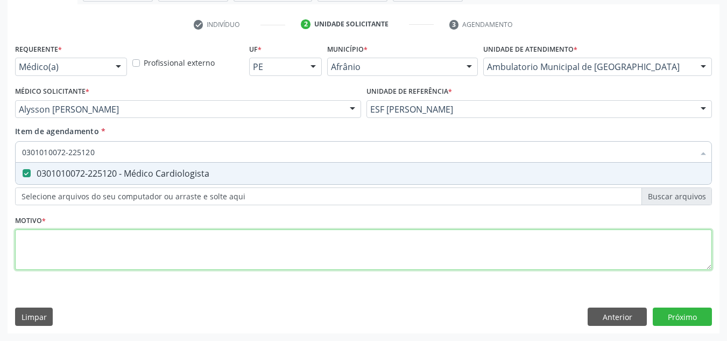
click at [272, 242] on div "Requerente * Médico(a) Médico(a) Enfermeiro(a) Paciente Nenhum resultado encont…" at bounding box center [363, 163] width 697 height 244
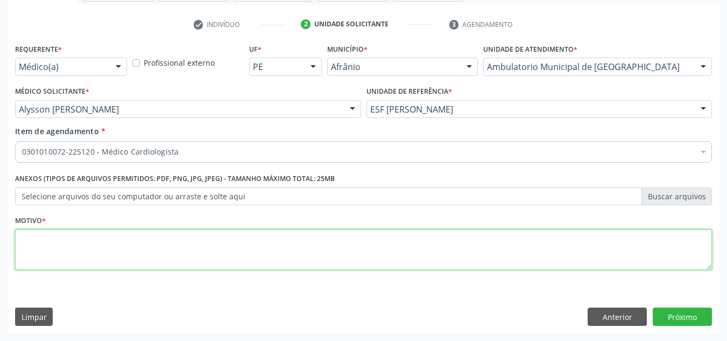
type textarea "E"
type textarea "RETORNO"
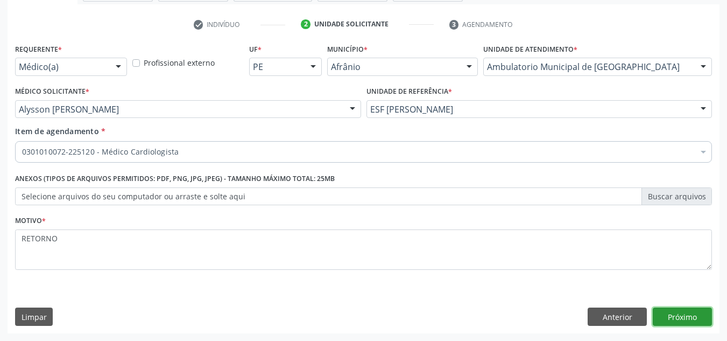
click at [693, 312] on button "Próximo" at bounding box center [682, 316] width 59 height 18
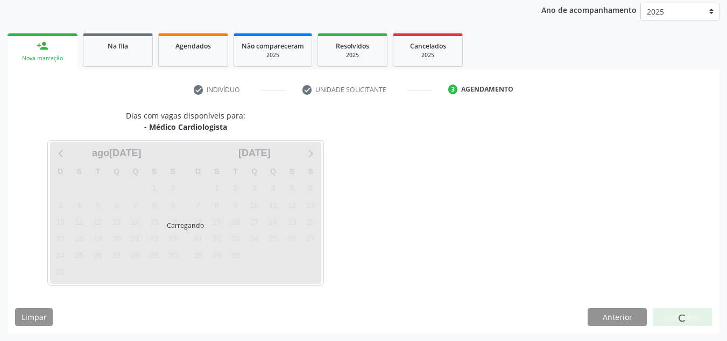
scroll to position [128, 0]
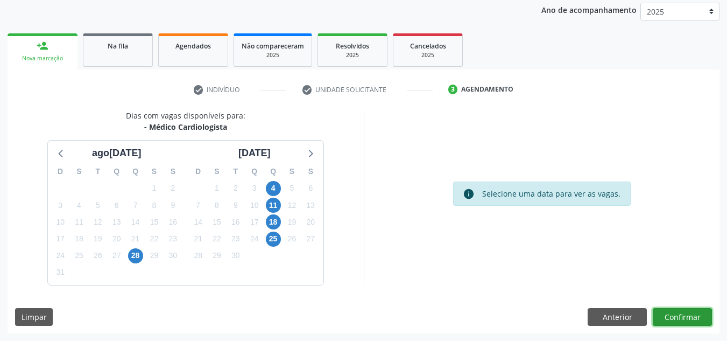
click at [693, 312] on button "Confirmar" at bounding box center [682, 317] width 59 height 18
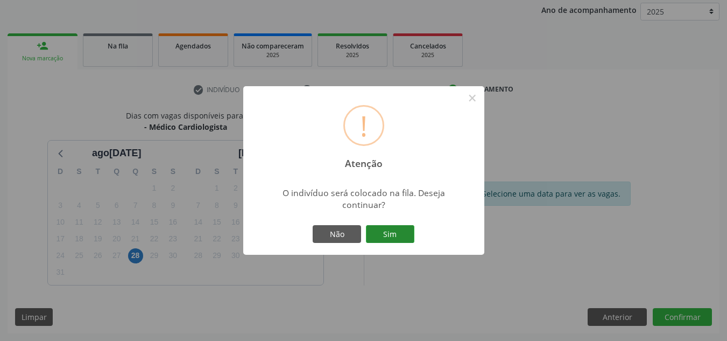
click at [407, 225] on button "Sim" at bounding box center [390, 234] width 48 height 18
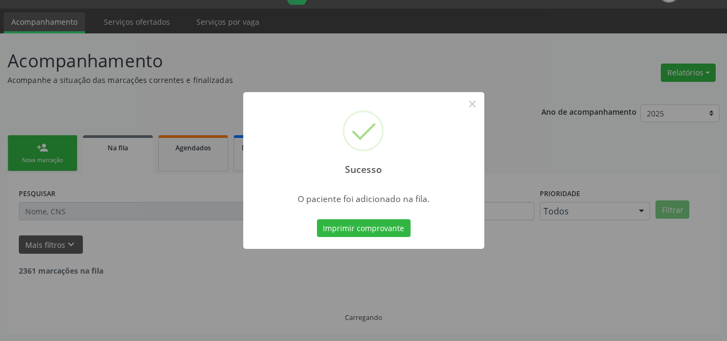
scroll to position [15, 0]
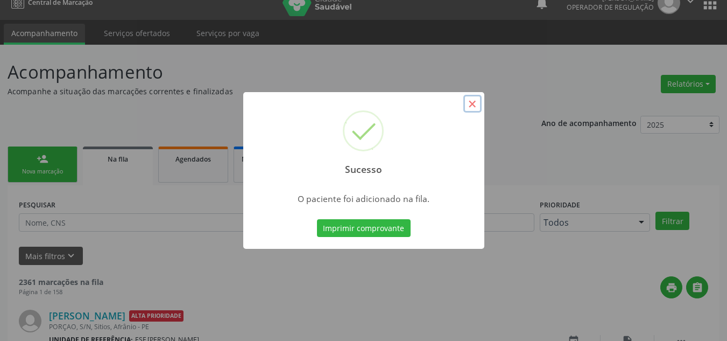
click at [478, 96] on button "×" at bounding box center [472, 104] width 18 height 18
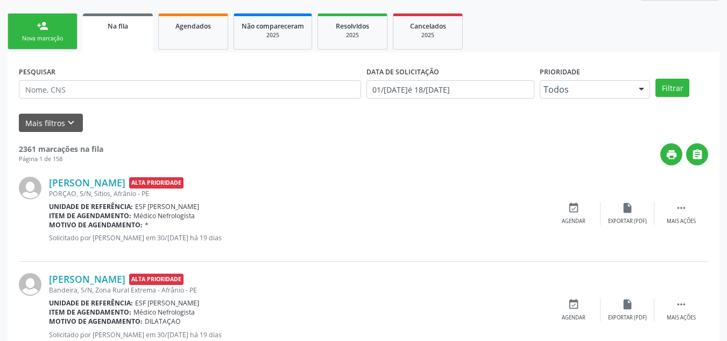
scroll to position [136, 0]
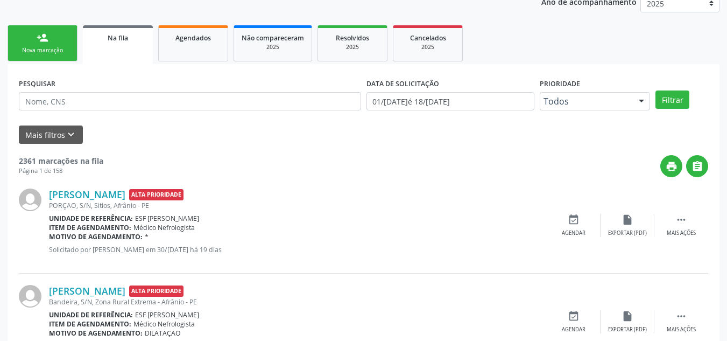
click at [42, 37] on div "person_add" at bounding box center [43, 38] width 12 height 12
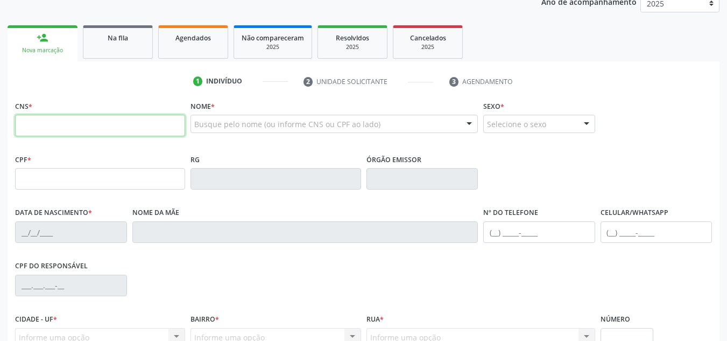
click at [133, 134] on input "text" at bounding box center [100, 126] width 170 height 22
type input "700"
click at [97, 47] on link "Na fila" at bounding box center [118, 41] width 70 height 33
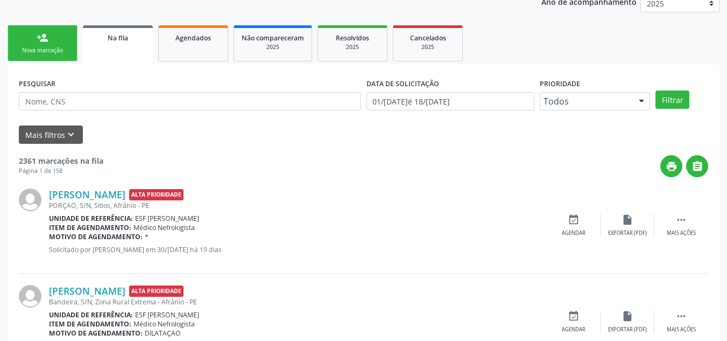
click at [33, 41] on link "person_add Nova marcação" at bounding box center [43, 43] width 70 height 36
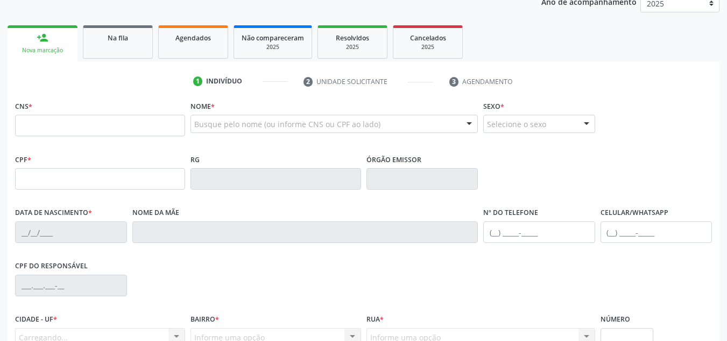
drag, startPoint x: 65, startPoint y: 137, endPoint x: 417, endPoint y: 325, distance: 399.0
click at [59, 133] on fieldset "CNS *" at bounding box center [100, 121] width 170 height 46
click at [55, 130] on input "text" at bounding box center [100, 126] width 170 height 22
type input "7"
drag, startPoint x: 131, startPoint y: 48, endPoint x: 126, endPoint y: 125, distance: 77.6
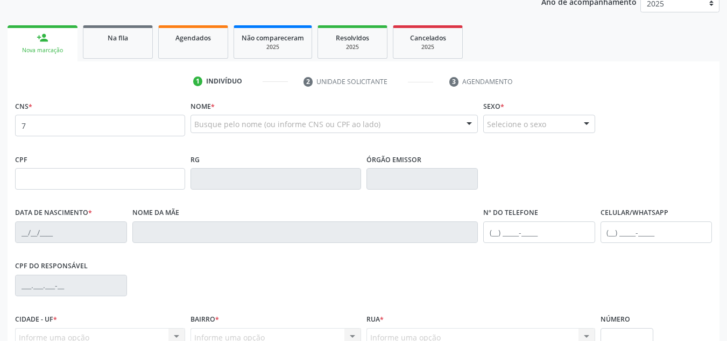
click at [131, 48] on link "Na fila" at bounding box center [118, 41] width 70 height 33
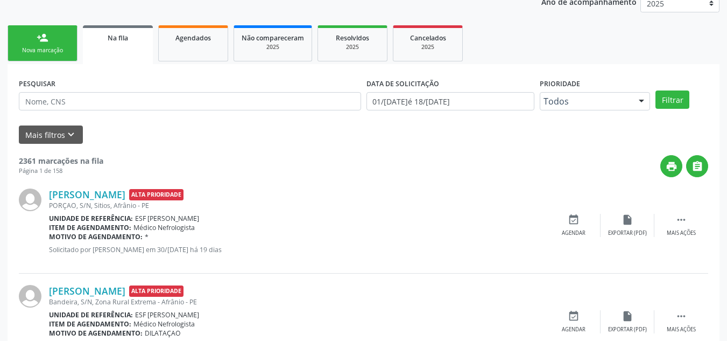
click at [116, 216] on b "Unidade de referência:" at bounding box center [91, 218] width 84 height 9
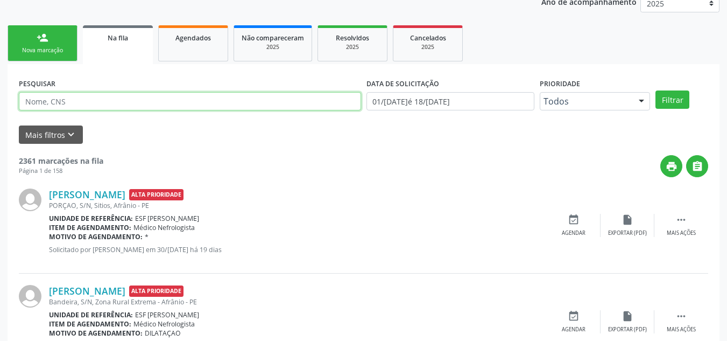
drag, startPoint x: 135, startPoint y: 102, endPoint x: 126, endPoint y: 97, distance: 9.4
click at [127, 97] on input "text" at bounding box center [190, 101] width 342 height 18
type input "700302968963734"
click at [656, 90] on button "Filtrar" at bounding box center [673, 99] width 34 height 18
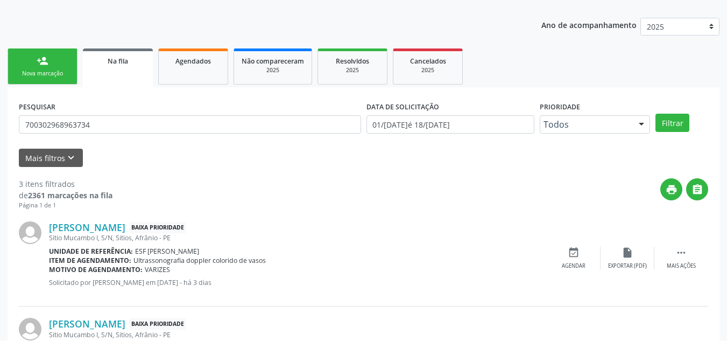
scroll to position [20, 0]
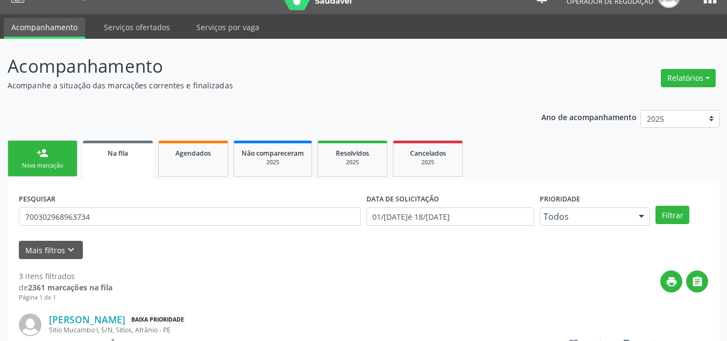
drag, startPoint x: 24, startPoint y: 185, endPoint x: 37, endPoint y: 168, distance: 21.9
click at [40, 164] on div "Nova marcação" at bounding box center [43, 165] width 54 height 8
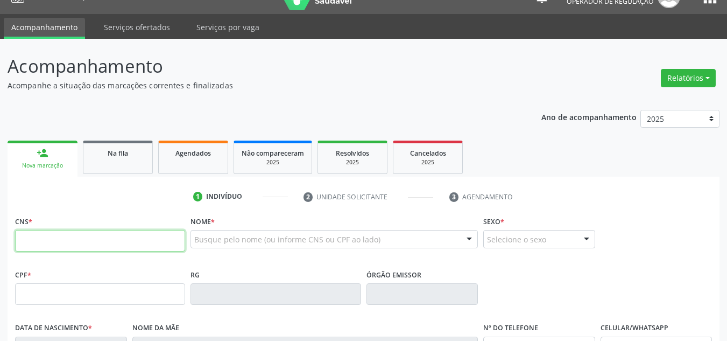
click at [45, 240] on input "text" at bounding box center [100, 241] width 170 height 22
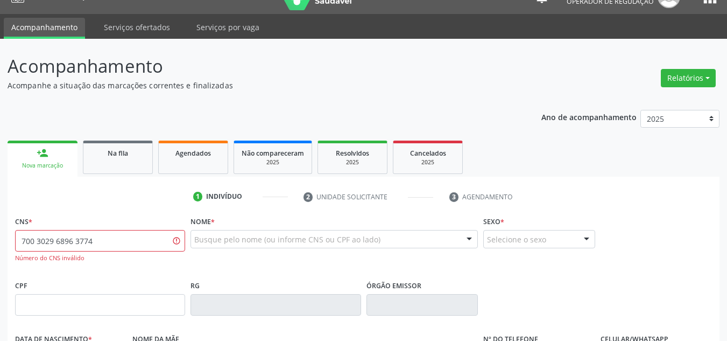
drag, startPoint x: 26, startPoint y: 256, endPoint x: 0, endPoint y: 256, distance: 26.4
click at [0, 256] on div "Acompanhamento Acompanhe a situação das marcações correntes e finalizadas Relat…" at bounding box center [363, 306] width 727 height 535
drag, startPoint x: 139, startPoint y: 234, endPoint x: 0, endPoint y: 263, distance: 142.4
click at [0, 268] on div "Acompanhamento Acompanhe a situação das marcações correntes e finalizadas Relat…" at bounding box center [363, 306] width 727 height 535
type input "700 3029 6896 3734"
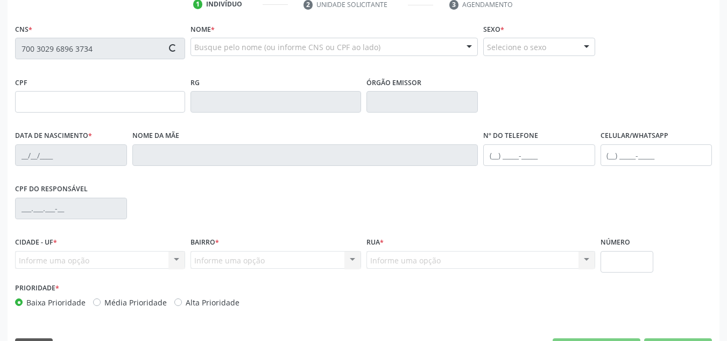
type input "30/07/1981"
type input "Maria Isabel Delmondes"
type input "(87) 98802-5913"
type input "S/N"
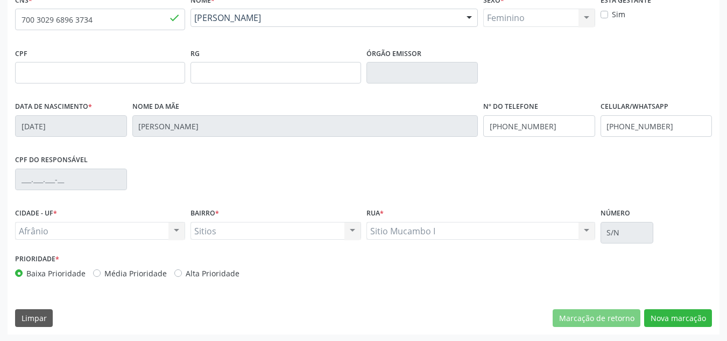
scroll to position [243, 0]
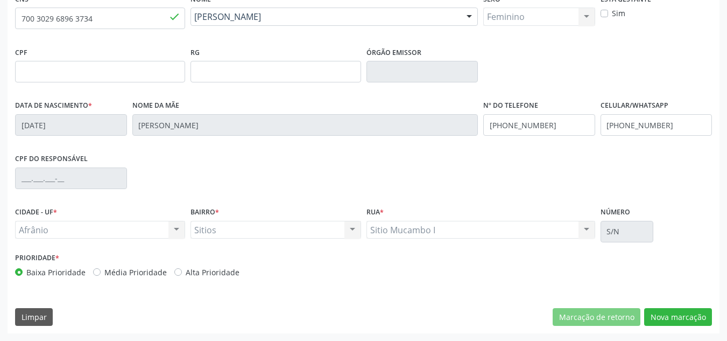
click at [138, 266] on label "Média Prioridade" at bounding box center [135, 271] width 62 height 11
click at [101, 266] on input "Média Prioridade" at bounding box center [97, 271] width 8 height 10
radio input "true"
click at [678, 316] on button "Nova marcação" at bounding box center [678, 317] width 68 height 18
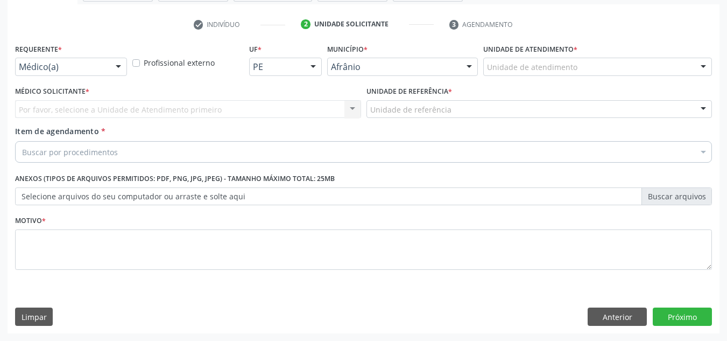
scroll to position [193, 0]
click at [616, 58] on div "Unidade de atendimento" at bounding box center [597, 67] width 229 height 18
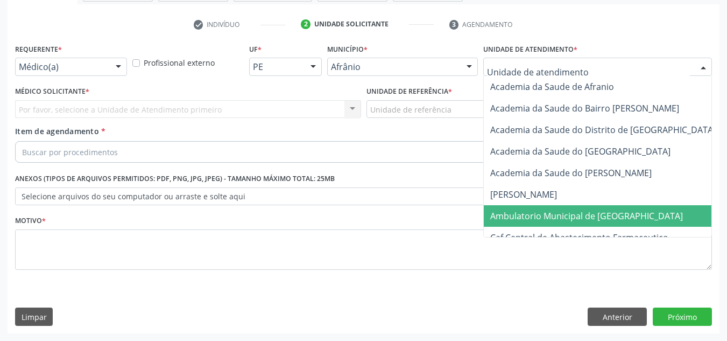
click at [615, 208] on span "Ambulatorio Municipal de [GEOGRAPHIC_DATA]" at bounding box center [615, 216] width 263 height 22
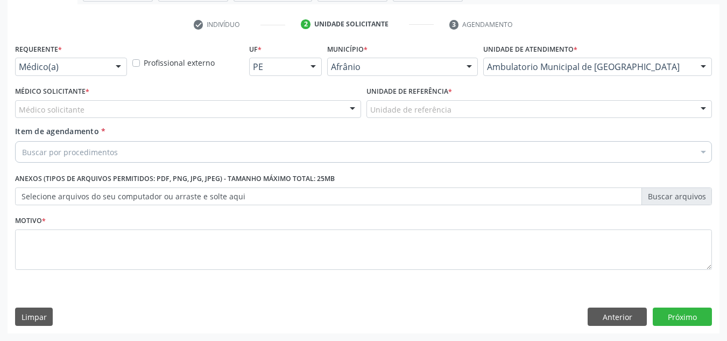
click at [210, 97] on div "Médico Solicitante * Médico solicitante Alysson Rodrigo Ferreira Cavalcanti Bru…" at bounding box center [188, 100] width 346 height 34
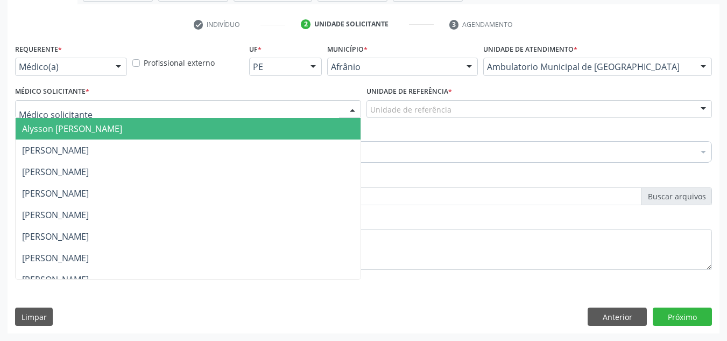
click at [211, 108] on div at bounding box center [188, 109] width 346 height 18
drag, startPoint x: 216, startPoint y: 130, endPoint x: 285, endPoint y: 116, distance: 69.9
click at [217, 131] on span "Alysson [PERSON_NAME]" at bounding box center [188, 129] width 345 height 22
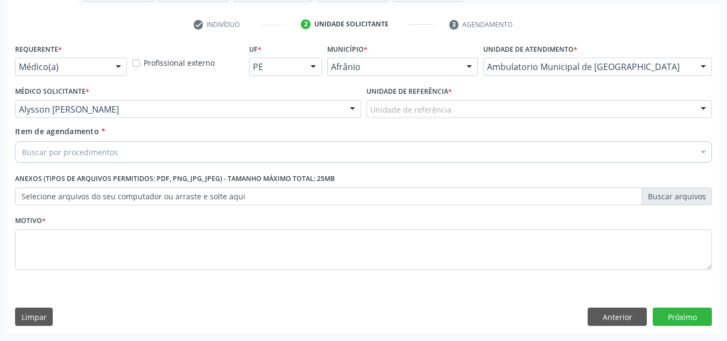
drag, startPoint x: 362, startPoint y: 103, endPoint x: 374, endPoint y: 109, distance: 13.5
click at [367, 105] on div "Médico Solicitante * Alysson Rodrigo Ferreira Cavalcanti Alysson Rodrigo Ferrei…" at bounding box center [363, 104] width 702 height 42
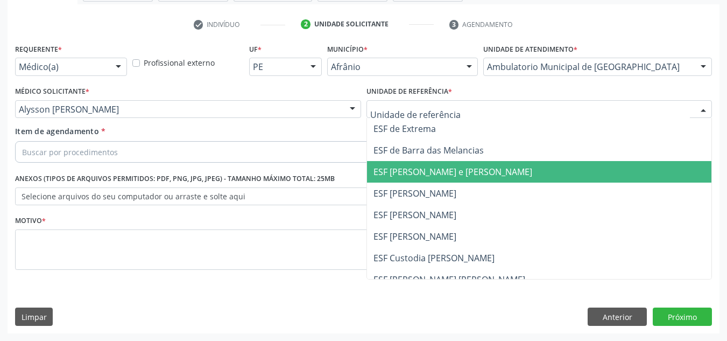
click at [390, 168] on span "ESF [PERSON_NAME] e [PERSON_NAME]" at bounding box center [453, 172] width 159 height 12
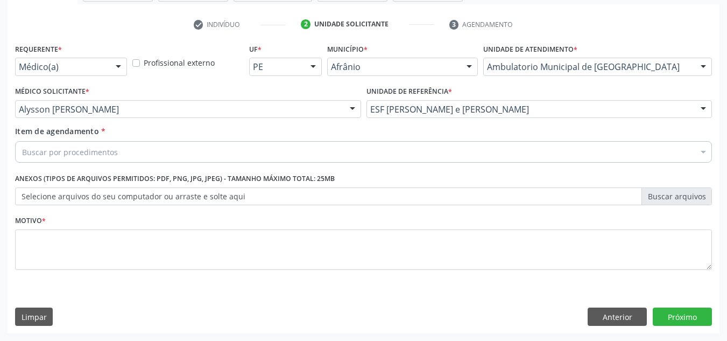
click at [388, 164] on div "Item de agendamento * Buscar por procedimentos Selecionar todos 0604320140 - Ab…" at bounding box center [363, 145] width 702 height 41
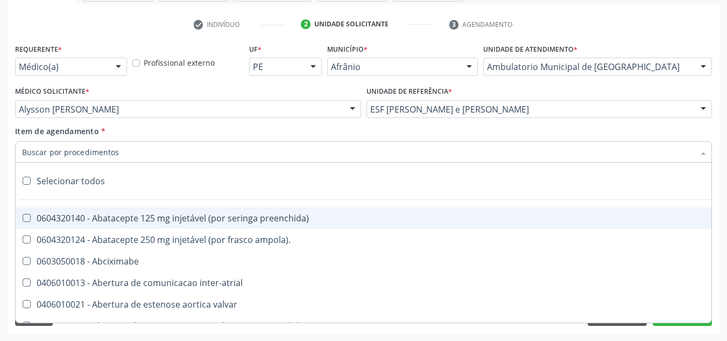
click at [393, 158] on div at bounding box center [363, 152] width 697 height 22
paste input "0301010072-225120"
type input "0301010072-225120"
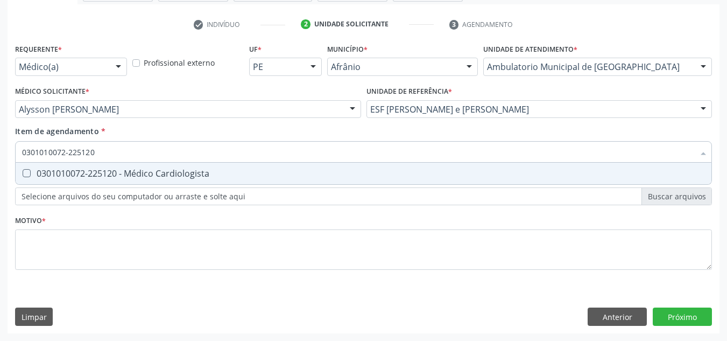
click at [272, 173] on div "0301010072-225120 - Médico Cardiologista" at bounding box center [363, 173] width 683 height 9
checkbox Cardiologista "true"
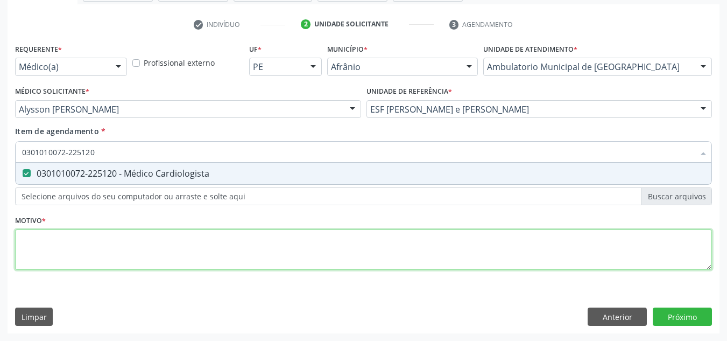
click at [290, 237] on div "Requerente * Médico(a) Médico(a) Enfermeiro(a) Paciente Nenhum resultado encont…" at bounding box center [363, 163] width 697 height 244
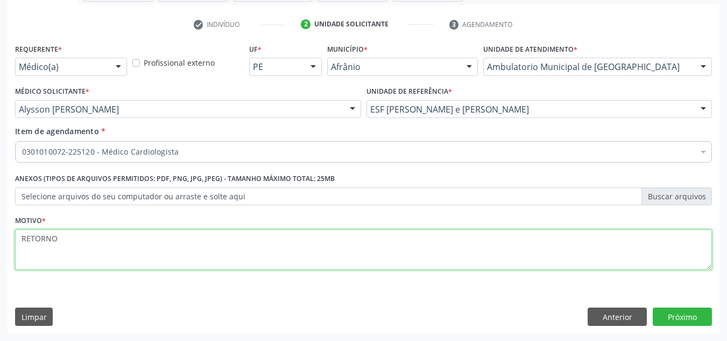
type textarea "RETORNO"
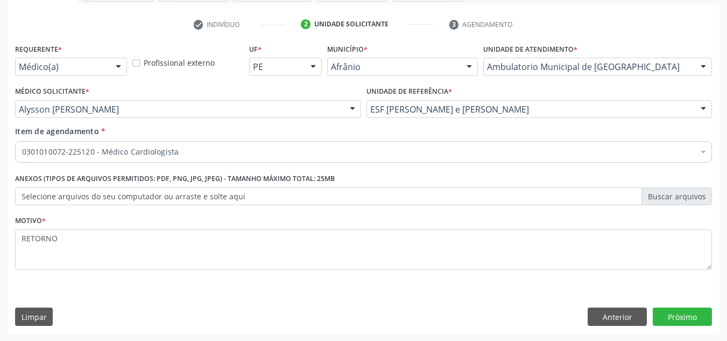
click at [703, 305] on div "Requerente * Médico(a) Médico(a) Enfermeiro(a) Paciente Nenhum resultado encont…" at bounding box center [364, 187] width 712 height 292
drag, startPoint x: 703, startPoint y: 305, endPoint x: 703, endPoint y: 313, distance: 8.1
click at [703, 306] on div "Requerente * Médico(a) Médico(a) Enfermeiro(a) Paciente Nenhum resultado encont…" at bounding box center [364, 187] width 712 height 292
click at [703, 313] on button "Próximo" at bounding box center [682, 316] width 59 height 18
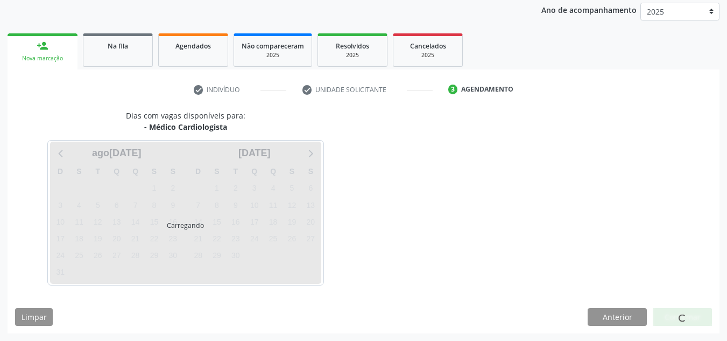
scroll to position [128, 0]
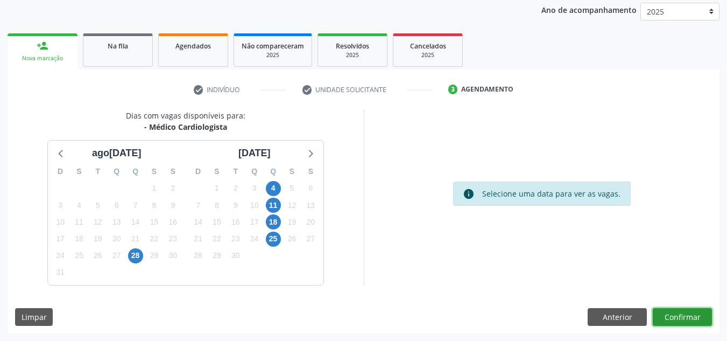
click at [692, 319] on button "Confirmar" at bounding box center [682, 317] width 59 height 18
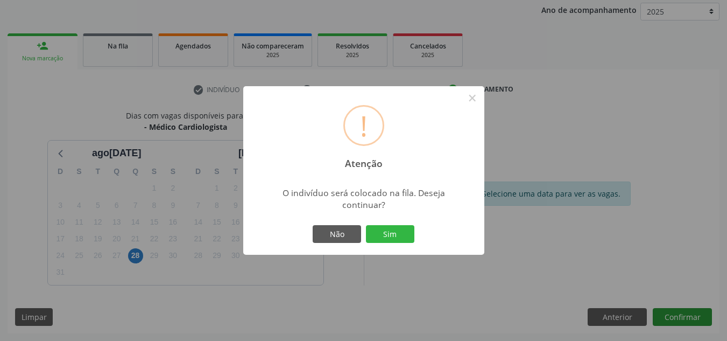
click at [366, 225] on button "Sim" at bounding box center [390, 234] width 48 height 18
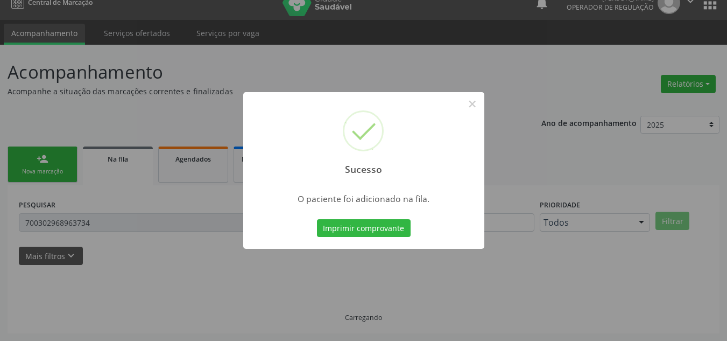
scroll to position [15, 0]
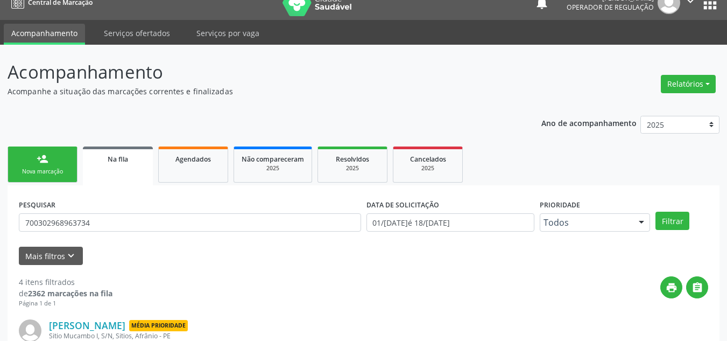
drag, startPoint x: 61, startPoint y: 179, endPoint x: 32, endPoint y: 169, distance: 30.8
click at [63, 179] on link "person_add Nova marcação" at bounding box center [43, 164] width 70 height 36
click at [32, 167] on div "Nova marcação" at bounding box center [43, 171] width 54 height 8
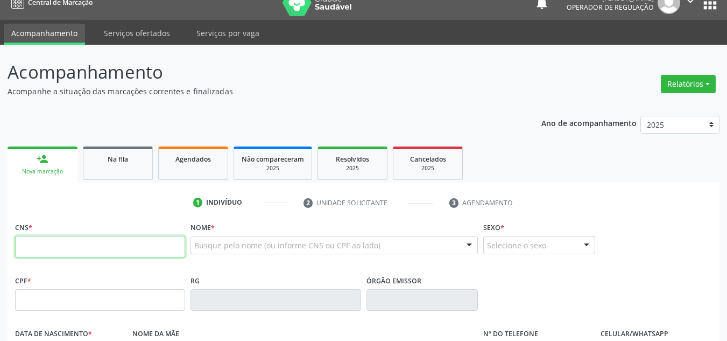
click at [55, 256] on input "text" at bounding box center [100, 247] width 170 height 22
type input "708 2016 4667 8042"
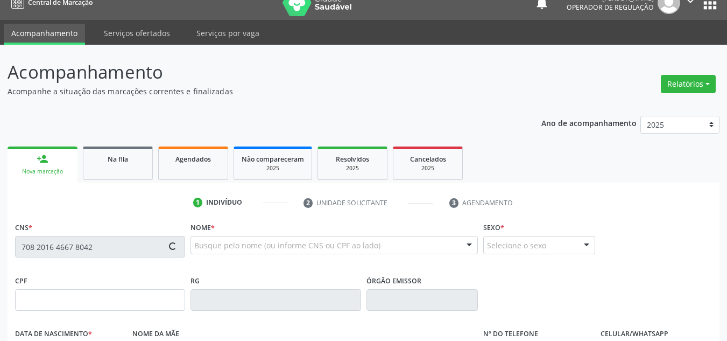
type input "175.997.654-76"
type input "17/03/2021"
type input "Amone Freire de Negreiro"
type input "(87) 98164-5792"
type input "755.310.544-91"
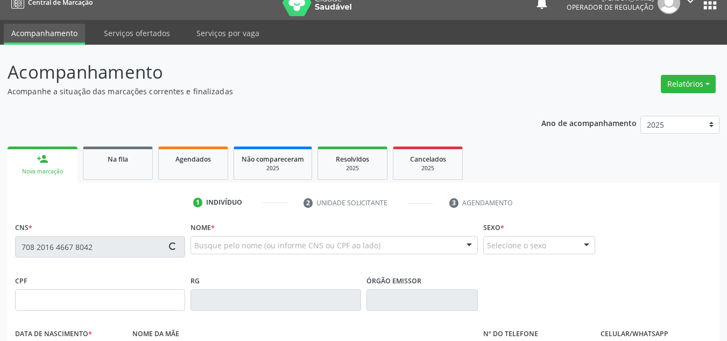
type input "S/N"
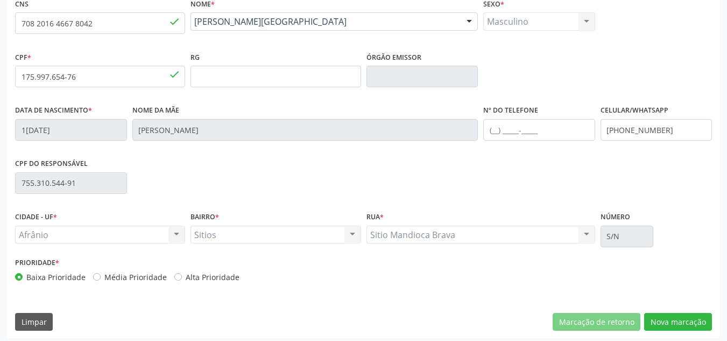
scroll to position [243, 0]
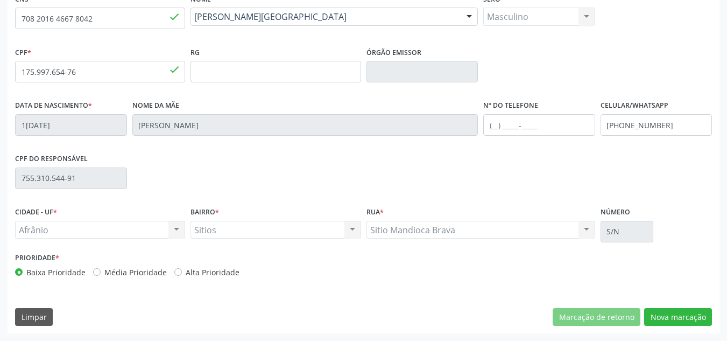
click at [125, 270] on label "Média Prioridade" at bounding box center [135, 271] width 62 height 11
click at [101, 270] on input "Média Prioridade" at bounding box center [97, 271] width 8 height 10
radio input "true"
click at [704, 310] on button "Nova marcação" at bounding box center [678, 317] width 68 height 18
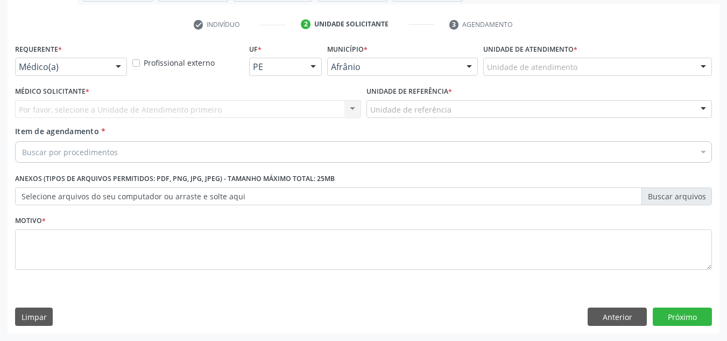
scroll to position [193, 0]
click at [618, 67] on div at bounding box center [597, 67] width 229 height 18
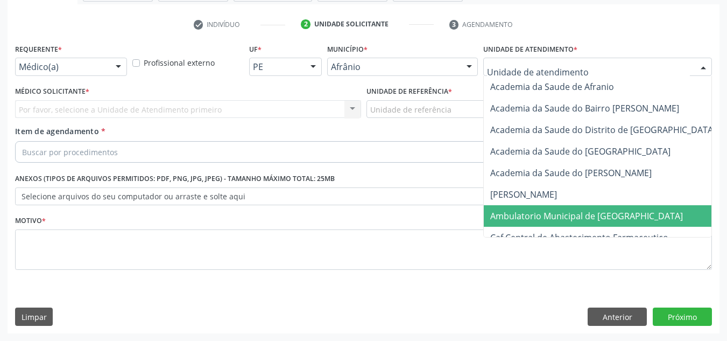
click at [612, 219] on span "Ambulatorio Municipal de [GEOGRAPHIC_DATA]" at bounding box center [586, 216] width 193 height 12
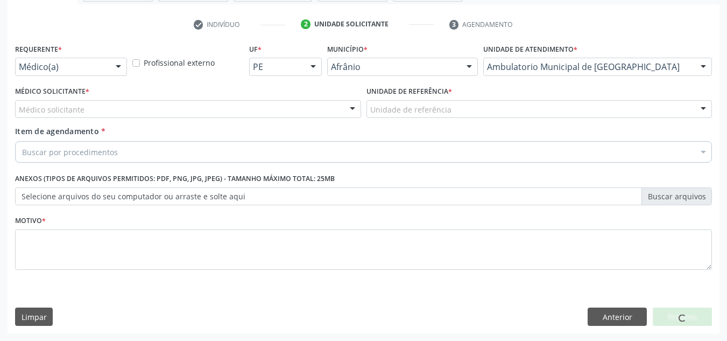
click at [309, 110] on div "Médico solicitante [PERSON_NAME] [PERSON_NAME] [PERSON_NAME] Reis [PERSON_NAME]…" at bounding box center [188, 109] width 346 height 18
click at [328, 98] on div "Médico Solicitante * Médico solicitante Alysson Rodrigo Ferreira Cavalcanti Bru…" at bounding box center [188, 100] width 346 height 34
click at [329, 105] on div "Médico solicitante" at bounding box center [188, 109] width 346 height 18
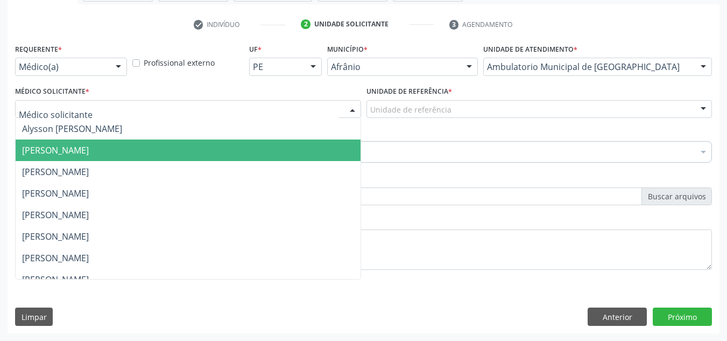
drag, startPoint x: 316, startPoint y: 148, endPoint x: 337, endPoint y: 128, distance: 29.3
click at [318, 147] on span "[PERSON_NAME]" at bounding box center [188, 150] width 345 height 22
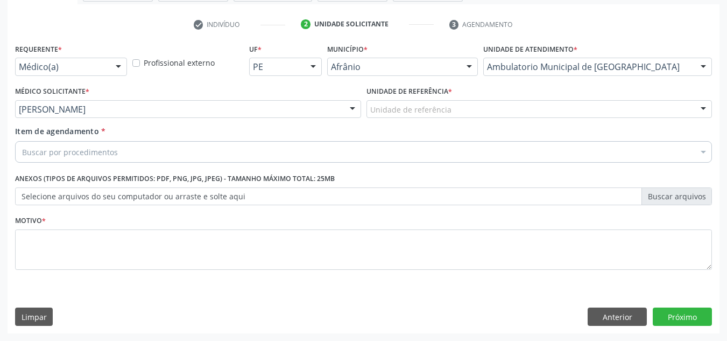
click at [290, 123] on div "Médico Solicitante * Bruno Saraiva Bezerra Medrado Alysson Rodrigo Ferreira Cav…" at bounding box center [187, 104] width 351 height 42
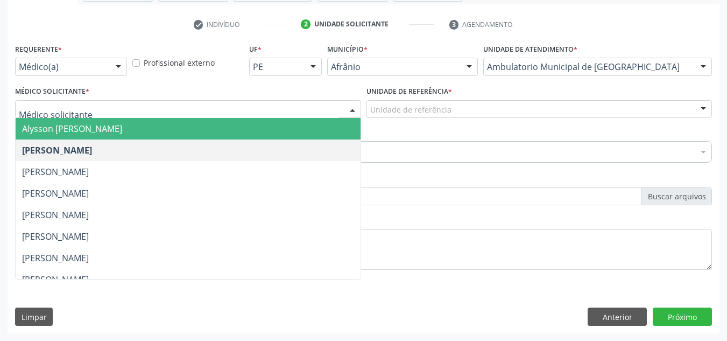
drag, startPoint x: 297, startPoint y: 124, endPoint x: 345, endPoint y: 109, distance: 50.2
click at [345, 109] on div "Alysson Rodrigo Ferreira Cavalcanti Bruno Saraiva Bezerra Medrado Carlos Gustav…" at bounding box center [188, 109] width 346 height 18
click at [450, 97] on label "Unidade de referência *" at bounding box center [410, 91] width 86 height 17
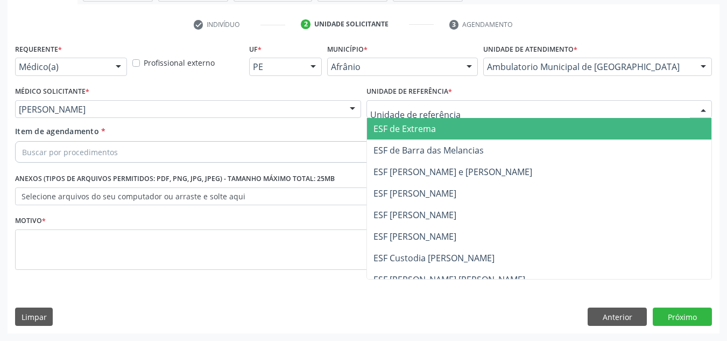
click at [432, 130] on span "ESF de Extrema" at bounding box center [539, 129] width 345 height 22
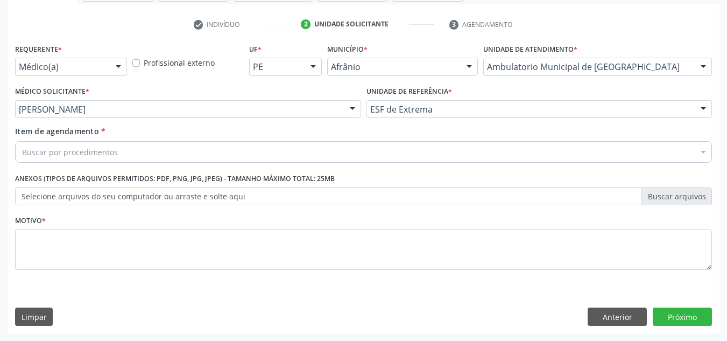
click at [373, 138] on div "Item de agendamento * Buscar por procedimentos Selecionar todos 0604320140 - Ab…" at bounding box center [363, 142] width 697 height 34
click at [358, 152] on div "Buscar por procedimentos" at bounding box center [363, 152] width 697 height 22
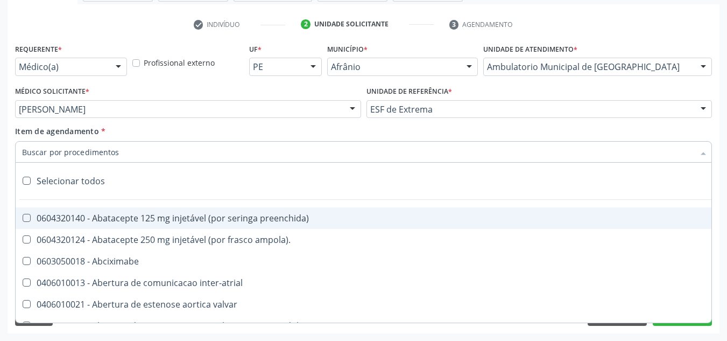
paste input "0301010072-225120"
type input "0301010072-225120"
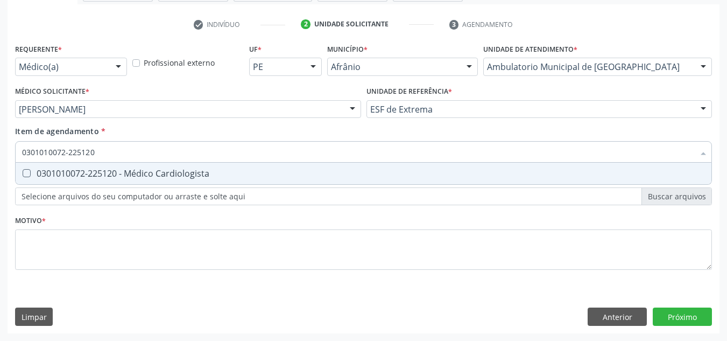
click at [288, 174] on div "0301010072-225120 - Médico Cardiologista" at bounding box center [363, 173] width 683 height 9
checkbox Cardiologista "true"
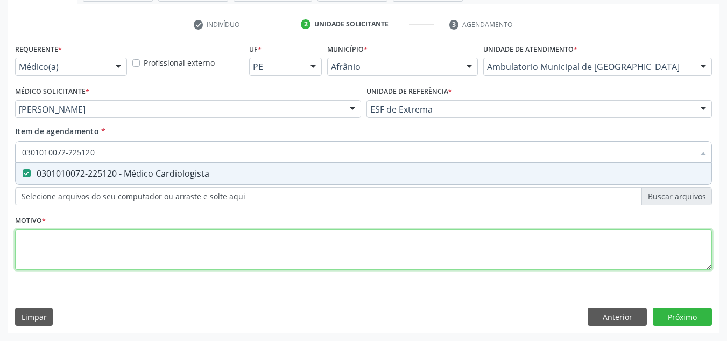
click at [283, 245] on div "Requerente * Médico(a) Médico(a) Enfermeiro(a) Paciente Nenhum resultado encont…" at bounding box center [363, 163] width 697 height 244
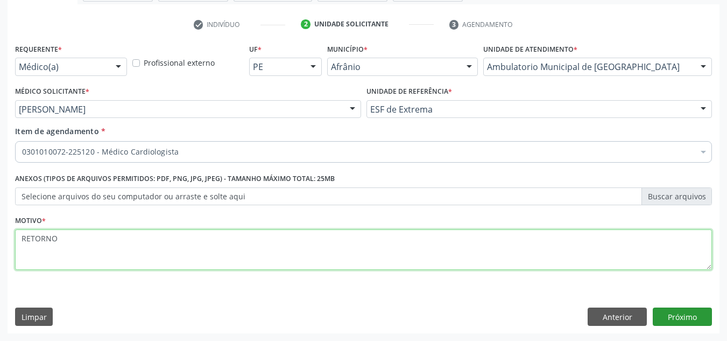
type textarea "RETORNO"
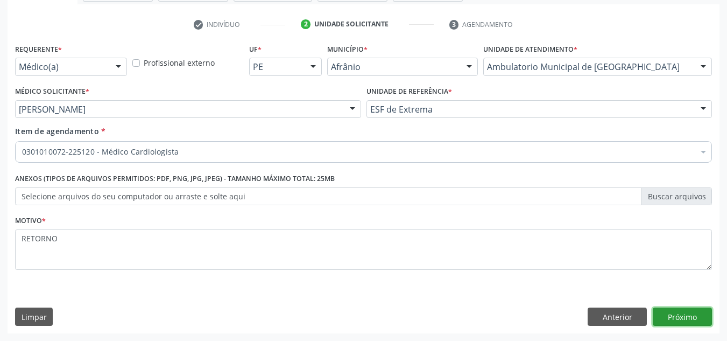
click at [665, 323] on button "Próximo" at bounding box center [682, 316] width 59 height 18
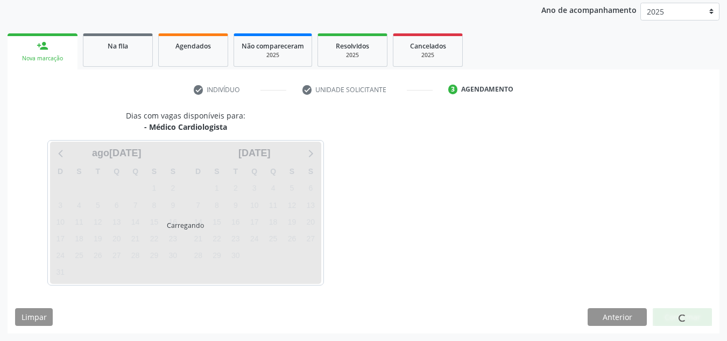
scroll to position [128, 0]
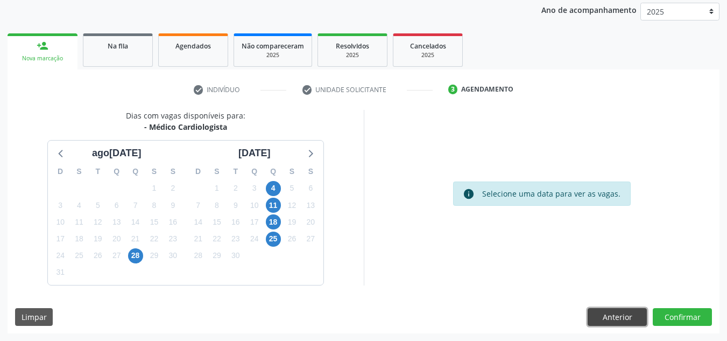
click at [597, 319] on button "Anterior" at bounding box center [617, 317] width 59 height 18
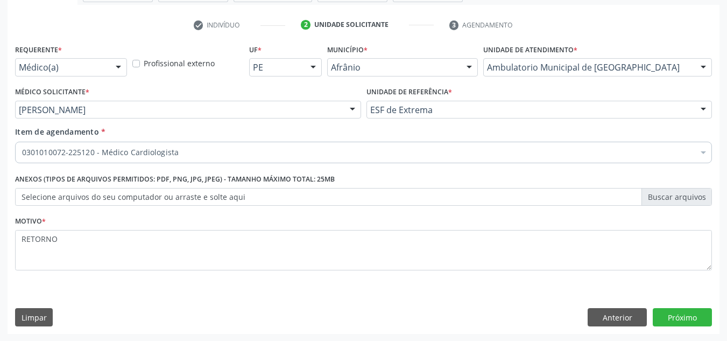
scroll to position [193, 0]
click at [635, 309] on button "Anterior" at bounding box center [617, 316] width 59 height 18
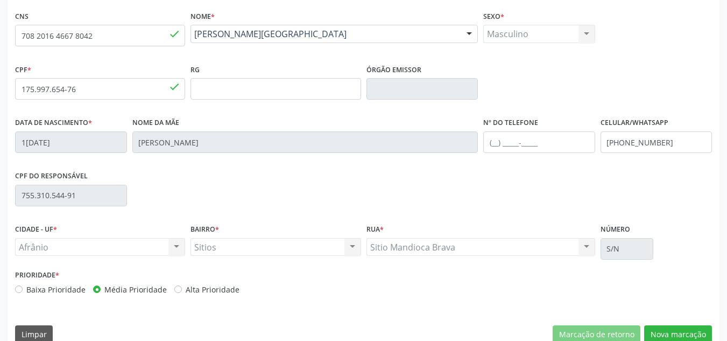
scroll to position [243, 0]
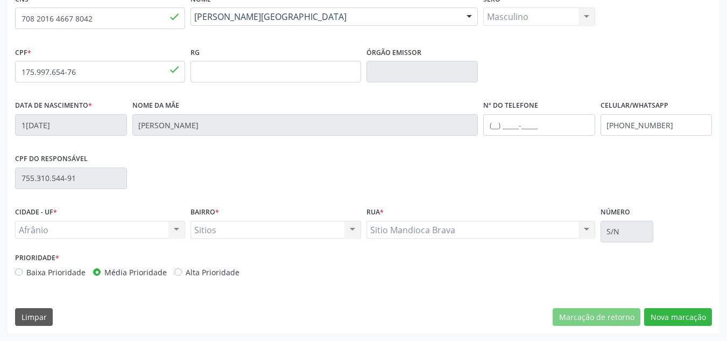
click at [692, 306] on div "CNS 708 2016 4667 8042 done Nome * Henrique Freire de Lima Henrique Freire de L…" at bounding box center [364, 162] width 712 height 342
click at [694, 316] on button "Nova marcação" at bounding box center [678, 317] width 68 height 18
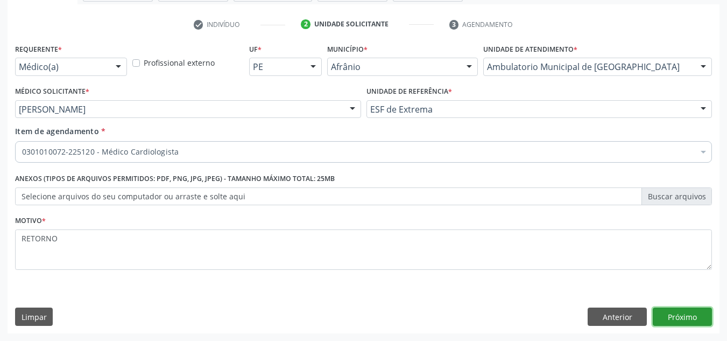
click at [694, 316] on button "Próximo" at bounding box center [682, 316] width 59 height 18
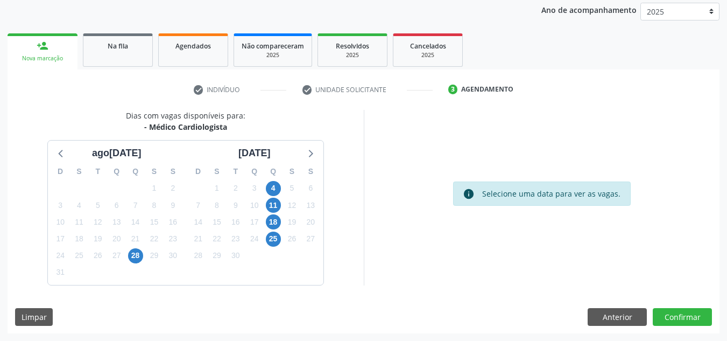
scroll to position [128, 0]
click at [680, 322] on button "Confirmar" at bounding box center [682, 317] width 59 height 18
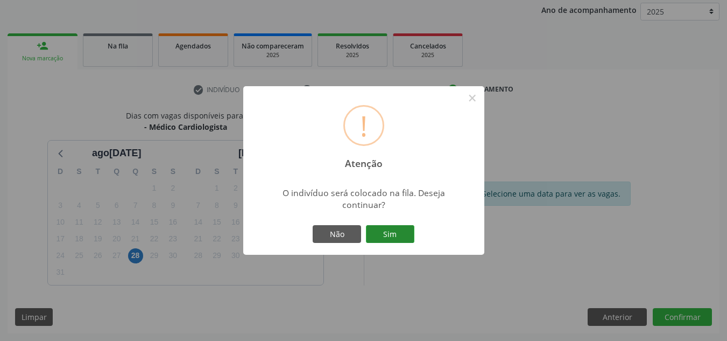
click at [395, 235] on button "Sim" at bounding box center [390, 234] width 48 height 18
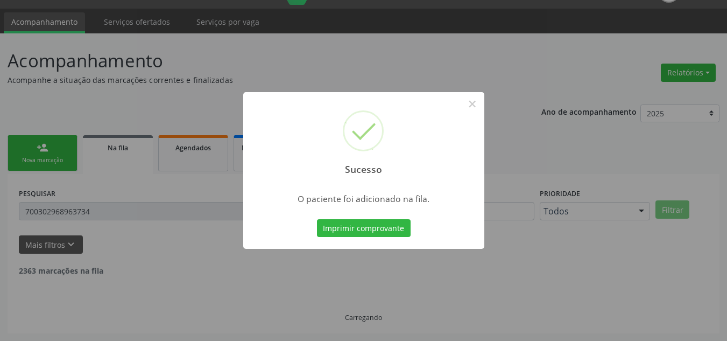
scroll to position [15, 0]
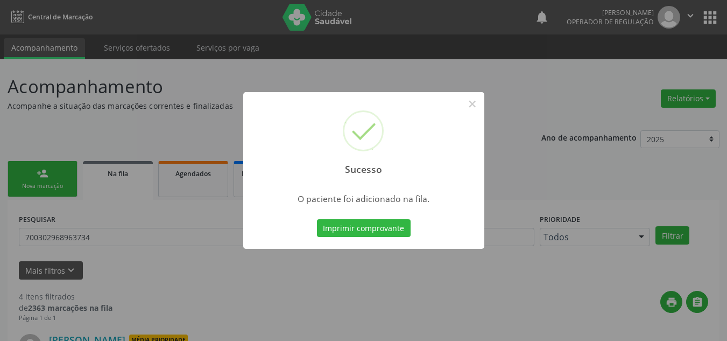
scroll to position [15, 0]
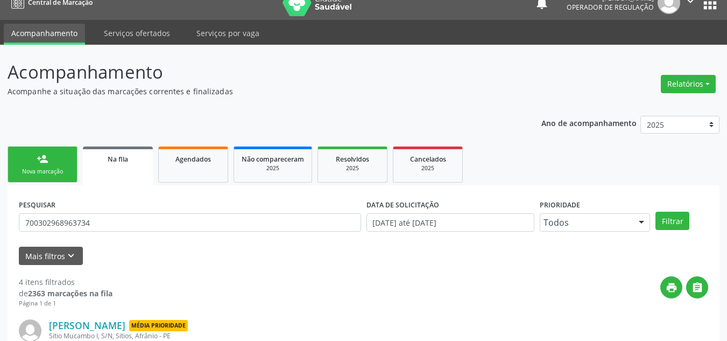
drag, startPoint x: 53, startPoint y: 154, endPoint x: 55, endPoint y: 159, distance: 6.0
click at [53, 154] on link "person_add Nova marcação" at bounding box center [43, 164] width 70 height 36
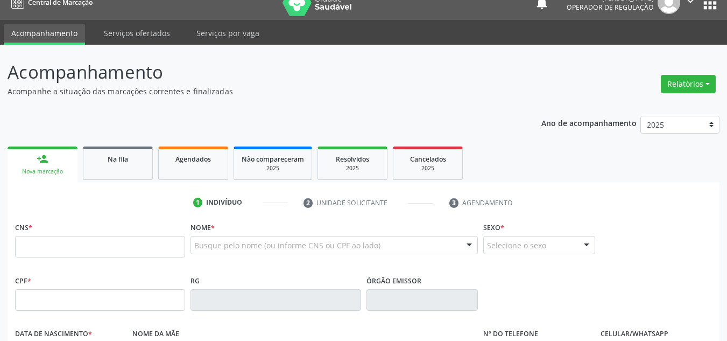
click at [55, 159] on link "person_add Nova marcação" at bounding box center [43, 164] width 70 height 36
drag, startPoint x: 32, startPoint y: 241, endPoint x: 25, endPoint y: 233, distance: 10.3
click at [32, 241] on input "text" at bounding box center [100, 247] width 170 height 22
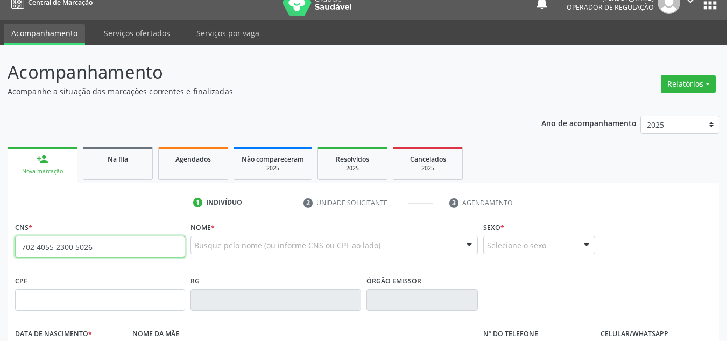
type input "702 4055 2300 5026"
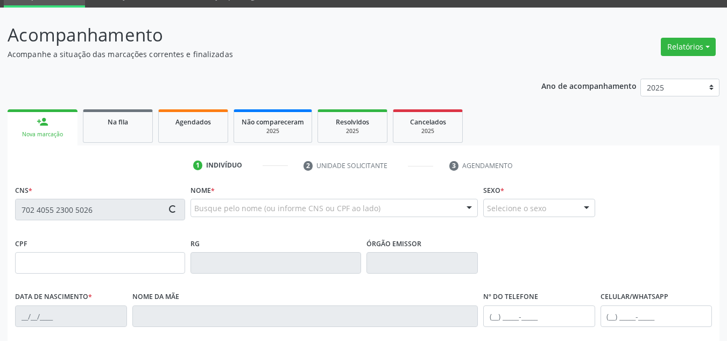
type input "392.089.744-72"
type input "[DATE]"
type input "[PERSON_NAME] da Purificação"
type input "[PHONE_NUMBER]"
type input "11"
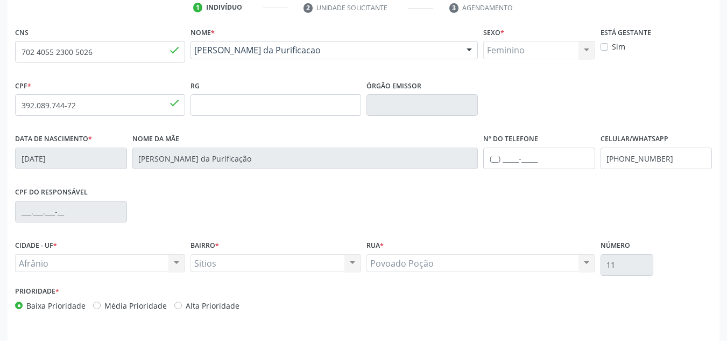
scroll to position [243, 0]
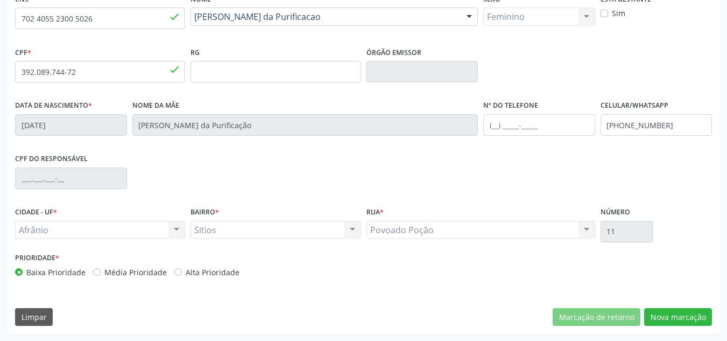
drag, startPoint x: 115, startPoint y: 251, endPoint x: 111, endPoint y: 269, distance: 17.6
click at [111, 264] on div "Prioridade * Baixa Prioridade Média Prioridade Alta Prioridade" at bounding box center [188, 264] width 346 height 28
click at [111, 273] on label "Média Prioridade" at bounding box center [135, 271] width 62 height 11
click at [101, 273] on input "Média Prioridade" at bounding box center [97, 271] width 8 height 10
radio input "true"
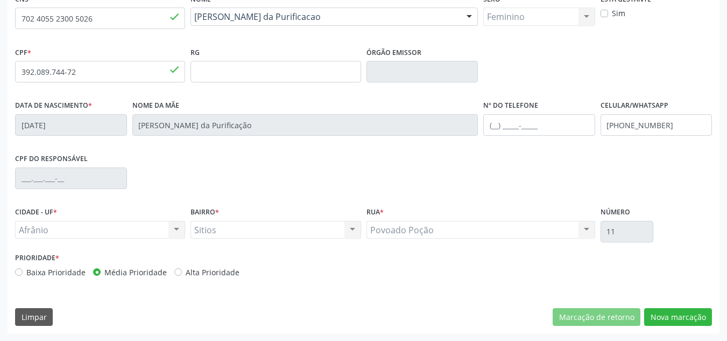
click at [653, 328] on div "CNS 702 4055 2300 5026 done Nome * Alzira Coelho da Purificacao Alzira Coelho d…" at bounding box center [364, 162] width 712 height 342
click at [662, 322] on button "Nova marcação" at bounding box center [678, 317] width 68 height 18
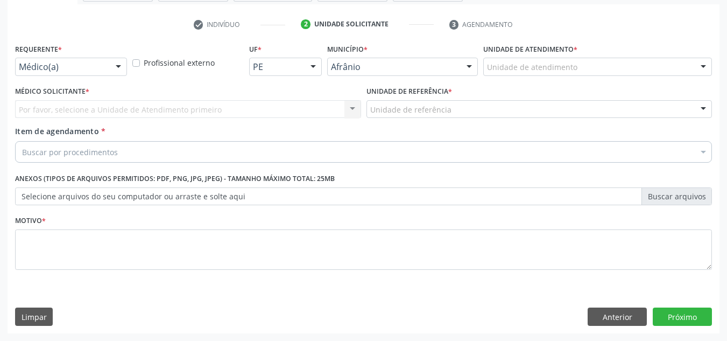
scroll to position [193, 0]
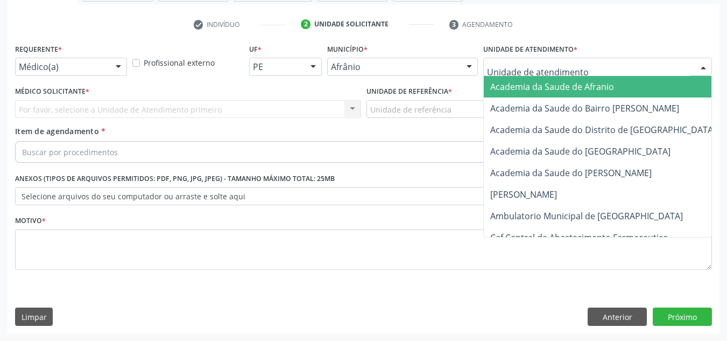
click at [672, 72] on div at bounding box center [597, 67] width 229 height 18
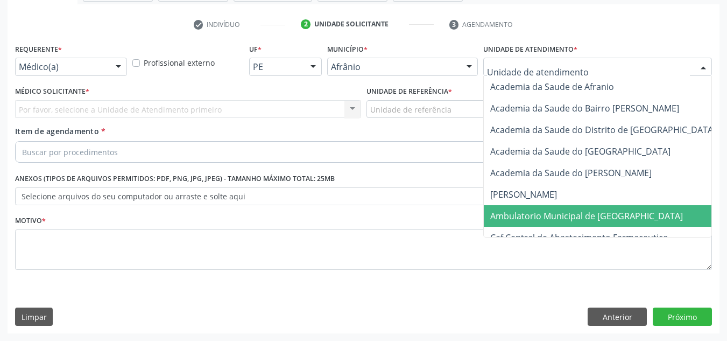
click at [590, 212] on span "Ambulatorio Municipal de [GEOGRAPHIC_DATA]" at bounding box center [586, 216] width 193 height 12
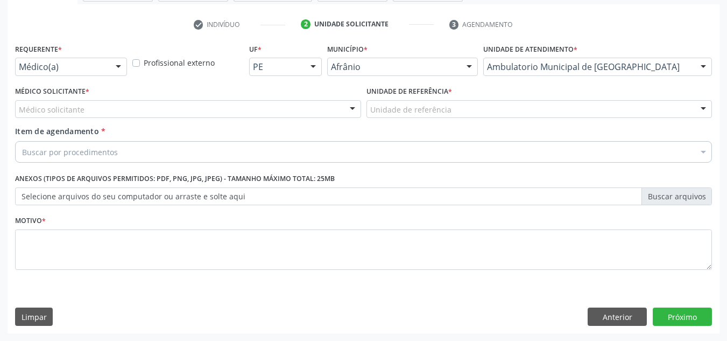
click at [279, 96] on div "Médico Solicitante * Médico solicitante Alysson Rodrigo Ferreira Cavalcanti Bru…" at bounding box center [188, 100] width 346 height 34
click at [274, 110] on div "Médico solicitante" at bounding box center [188, 109] width 346 height 18
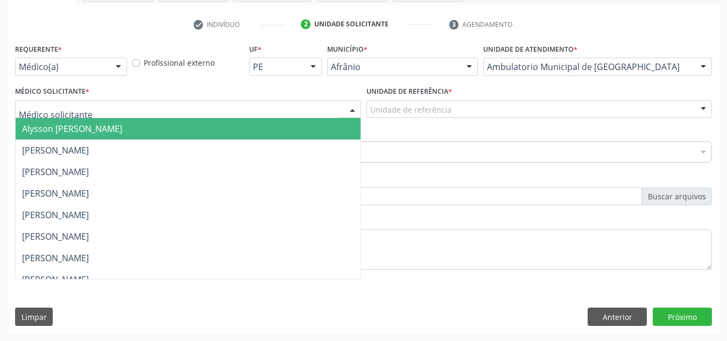
drag, startPoint x: 264, startPoint y: 129, endPoint x: 411, endPoint y: 99, distance: 150.5
click at [264, 129] on span "Alysson [PERSON_NAME]" at bounding box center [188, 129] width 345 height 22
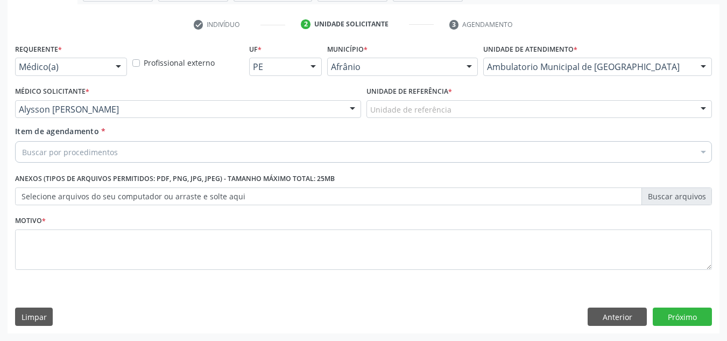
click at [416, 99] on label "Unidade de referência *" at bounding box center [410, 91] width 86 height 17
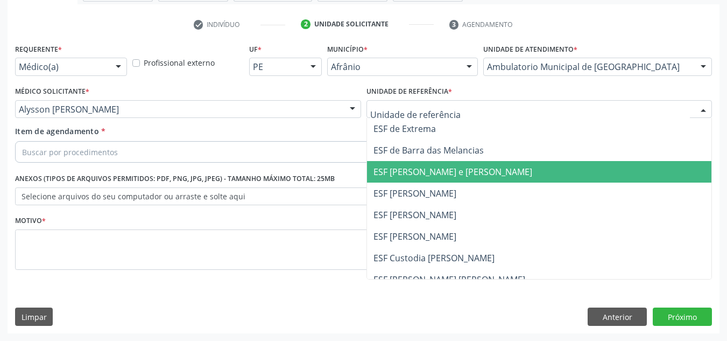
drag, startPoint x: 433, startPoint y: 170, endPoint x: 413, endPoint y: 161, distance: 21.7
click at [433, 171] on span "ESF [PERSON_NAME] e [PERSON_NAME]" at bounding box center [453, 172] width 159 height 12
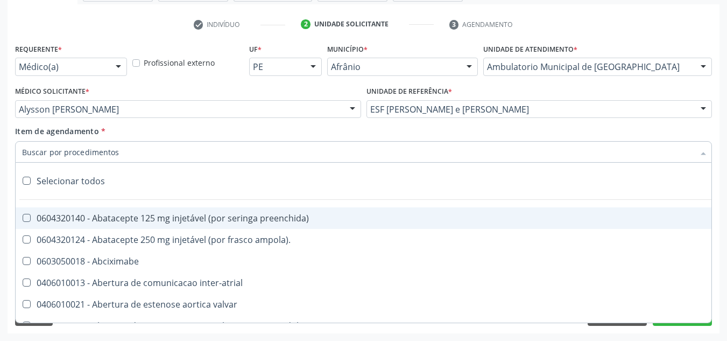
drag, startPoint x: 405, startPoint y: 156, endPoint x: 403, endPoint y: 150, distance: 5.8
click at [404, 154] on div at bounding box center [363, 152] width 697 height 22
paste input "0301010072-225120"
type input "0301010072-225120"
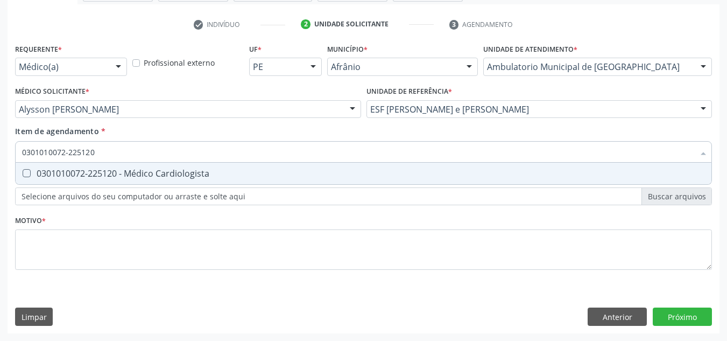
click at [298, 176] on div "0301010072-225120 - Médico Cardiologista" at bounding box center [363, 173] width 683 height 9
checkbox Cardiologista "true"
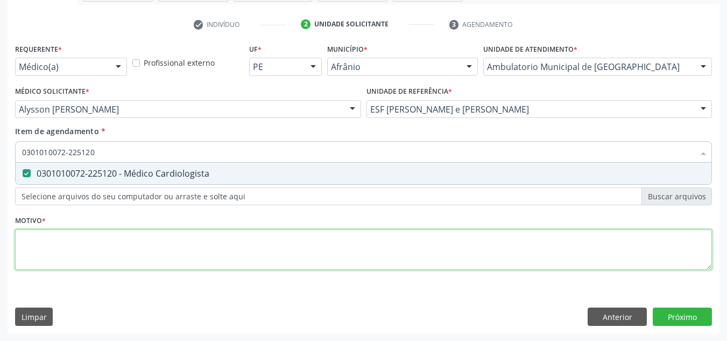
click at [277, 240] on div "Requerente * Médico(a) Médico(a) Enfermeiro(a) Paciente Nenhum resultado encont…" at bounding box center [363, 163] width 697 height 244
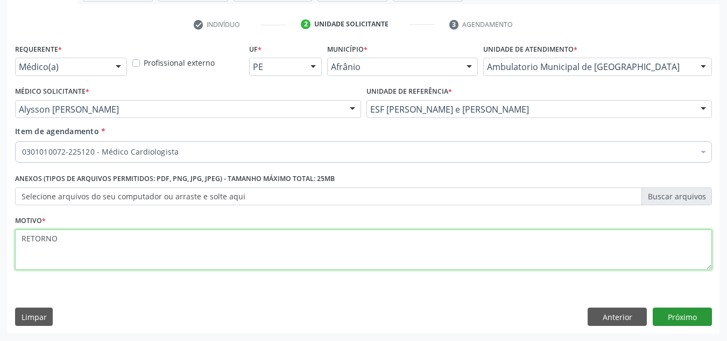
type textarea "RETORNO"
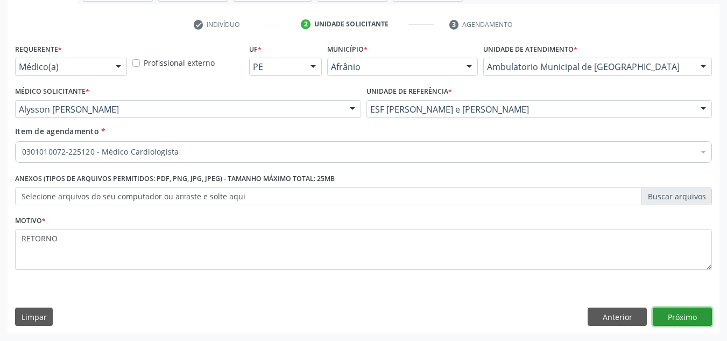
click at [679, 318] on button "Próximo" at bounding box center [682, 316] width 59 height 18
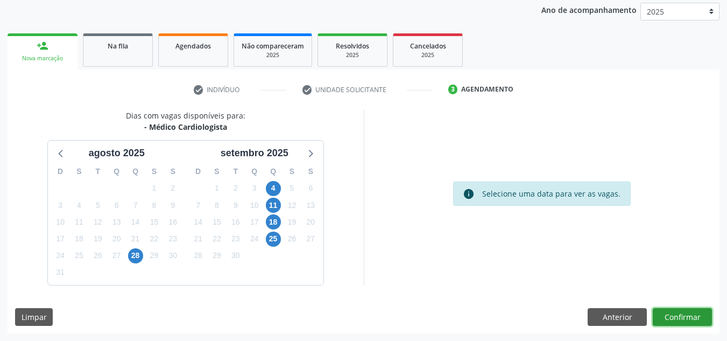
click at [679, 318] on button "Confirmar" at bounding box center [682, 317] width 59 height 18
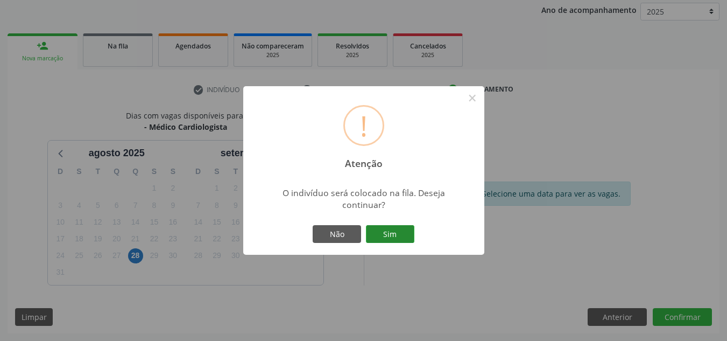
click at [404, 230] on button "Sim" at bounding box center [390, 234] width 48 height 18
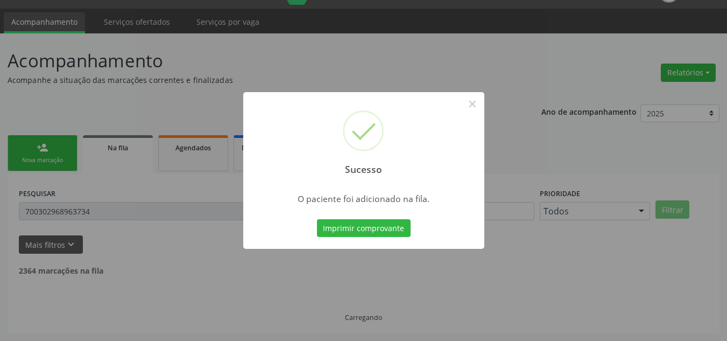
scroll to position [15, 0]
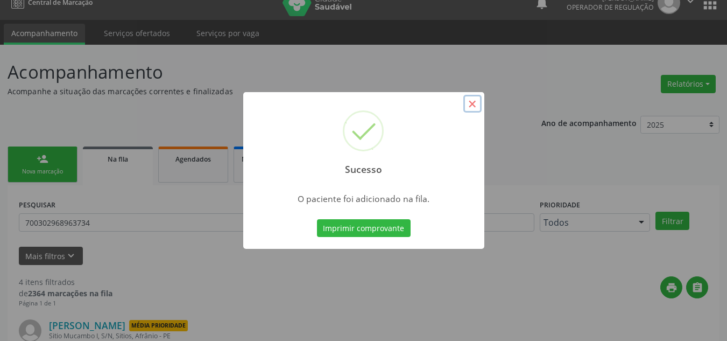
click at [474, 101] on button "×" at bounding box center [472, 104] width 18 height 18
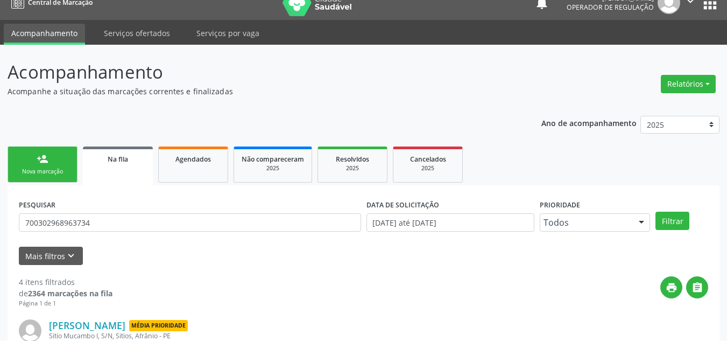
click at [26, 165] on link "person_add Nova marcação" at bounding box center [43, 164] width 70 height 36
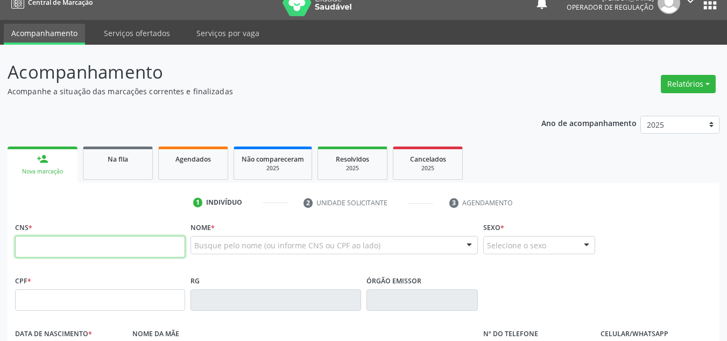
click at [67, 258] on fieldset "CNS *" at bounding box center [100, 242] width 170 height 46
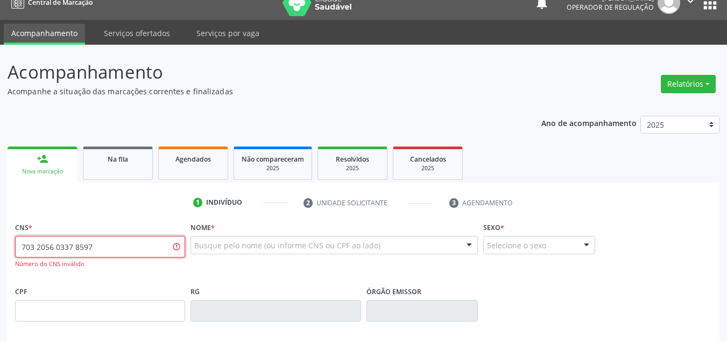
type input "703 2056 0337 8597"
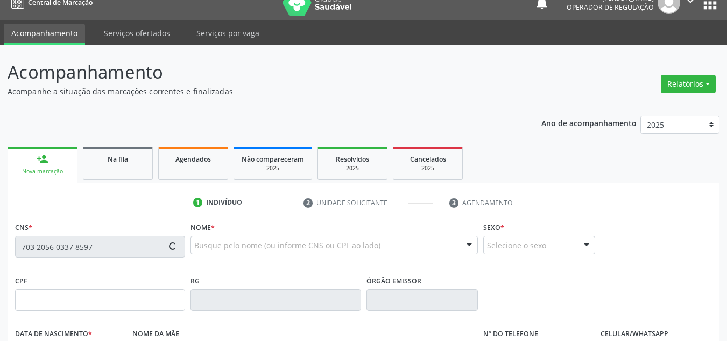
type input "269.503.674-49"
type input "18/06/1950"
type input "Durvalina Emídia de Jesus"
type input "(87) 99133-3081"
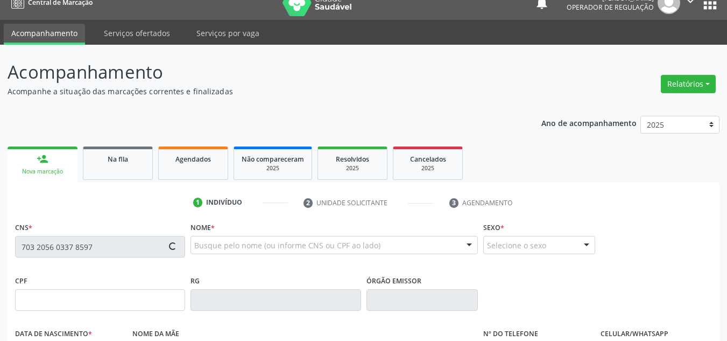
type input "S/N"
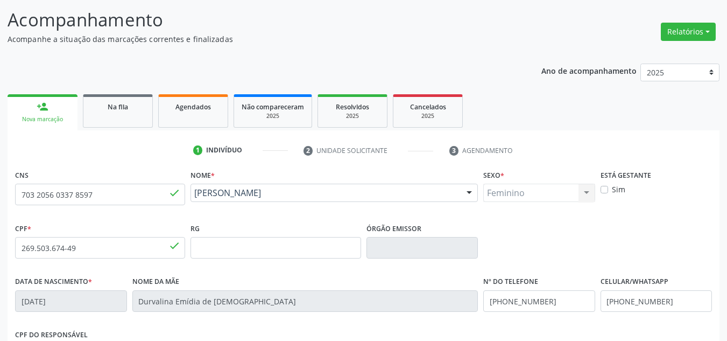
scroll to position [176, 0]
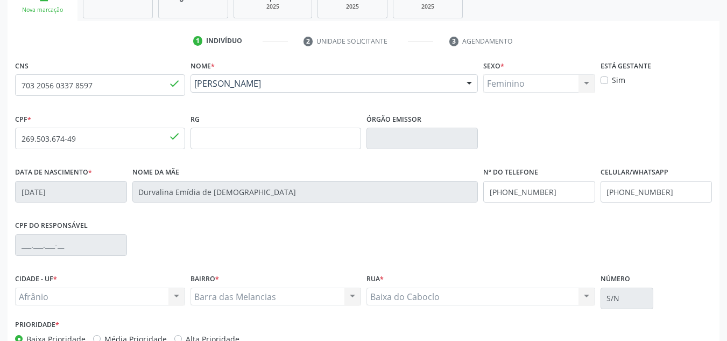
click at [145, 337] on label "Média Prioridade" at bounding box center [135, 338] width 62 height 11
click at [101, 337] on input "Média Prioridade" at bounding box center [97, 338] width 8 height 10
radio input "true"
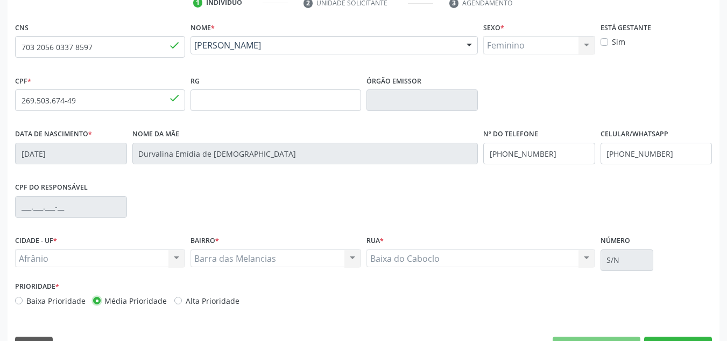
scroll to position [243, 0]
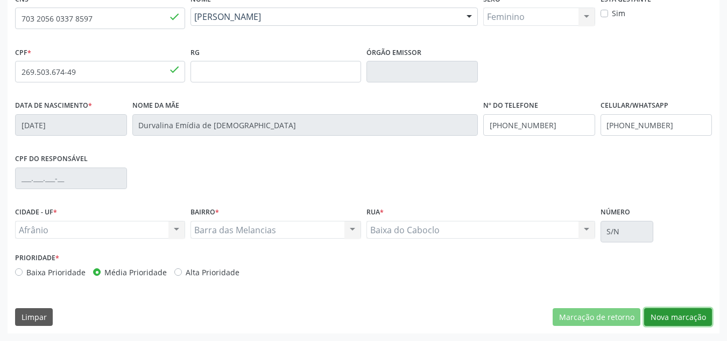
click at [672, 320] on button "Nova marcação" at bounding box center [678, 317] width 68 height 18
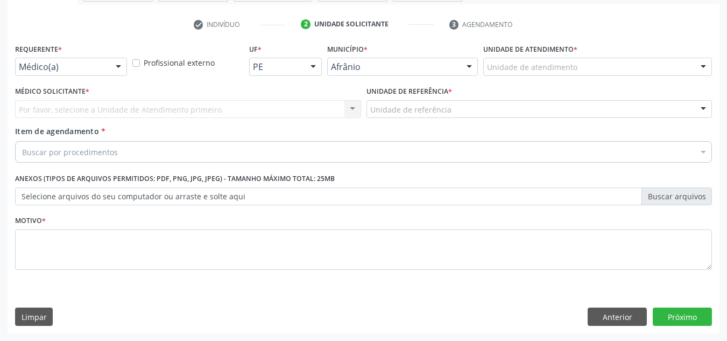
scroll to position [193, 0]
click at [635, 66] on div "Unidade de atendimento" at bounding box center [597, 67] width 229 height 18
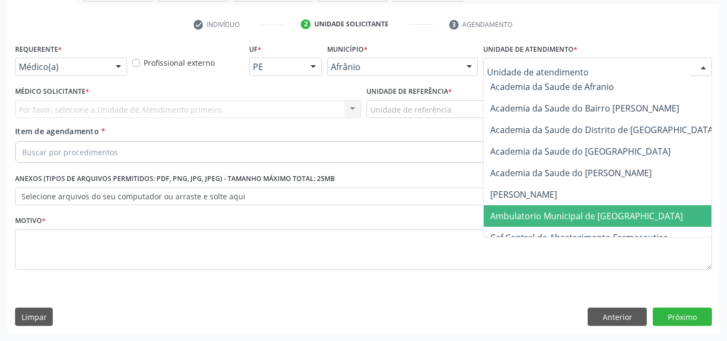
click at [580, 219] on span "Ambulatorio Municipal de [GEOGRAPHIC_DATA]" at bounding box center [586, 216] width 193 height 12
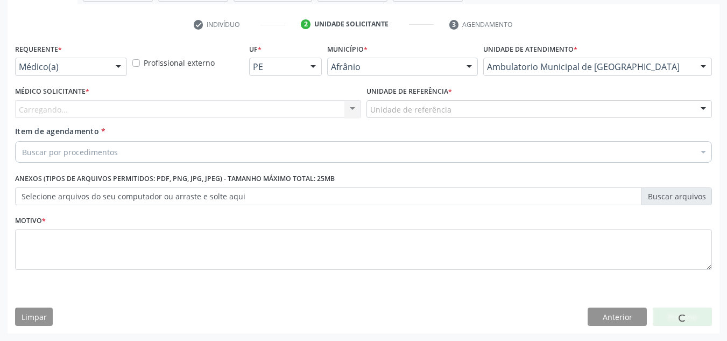
click at [325, 109] on div "Carregando..." at bounding box center [188, 109] width 346 height 18
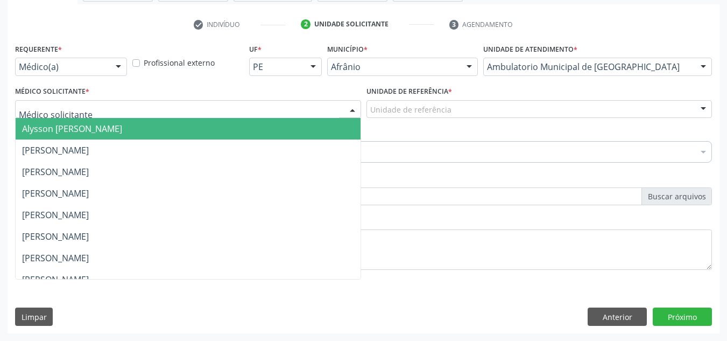
click at [299, 129] on span "Alysson [PERSON_NAME]" at bounding box center [188, 129] width 345 height 22
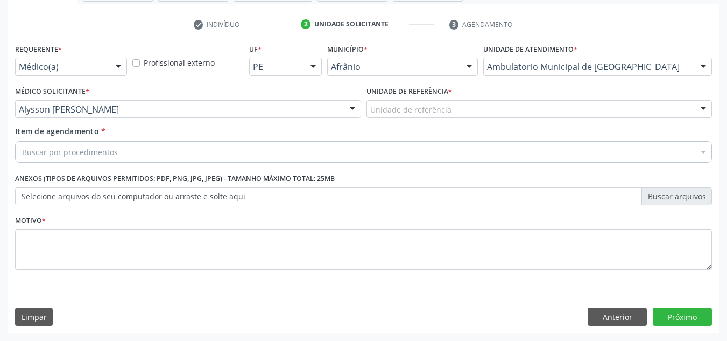
click at [415, 118] on div "Unidade de referência * Unidade de referência ESF de Extrema ESF de Barra das M…" at bounding box center [539, 104] width 351 height 42
click at [410, 115] on div "Unidade de referência" at bounding box center [540, 109] width 346 height 18
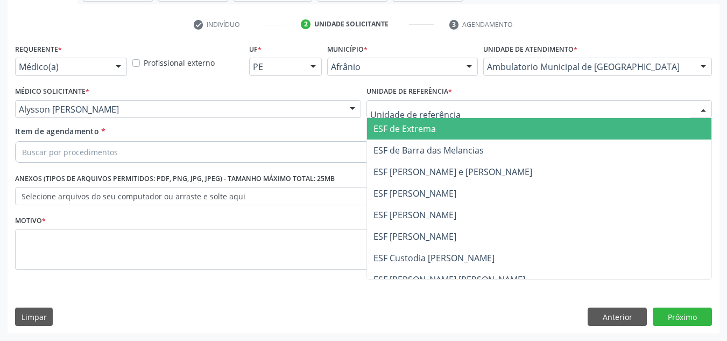
click at [418, 154] on span "ESF de Barra das Melancias" at bounding box center [429, 150] width 110 height 12
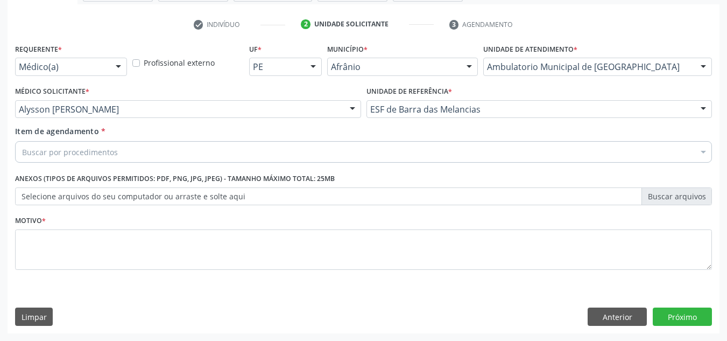
click at [410, 151] on div "Buscar por procedimentos" at bounding box center [363, 152] width 697 height 22
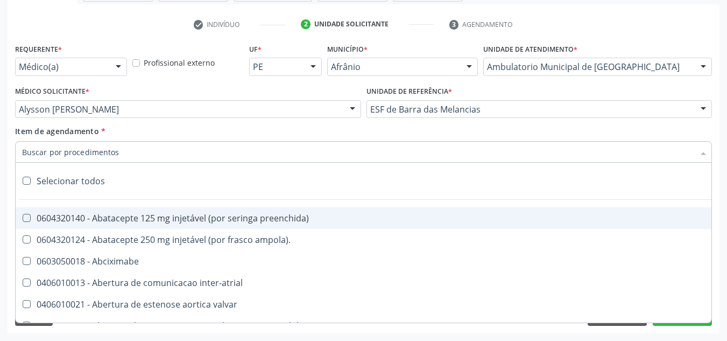
paste input "0301010072-225120"
type input "0301010072-225120"
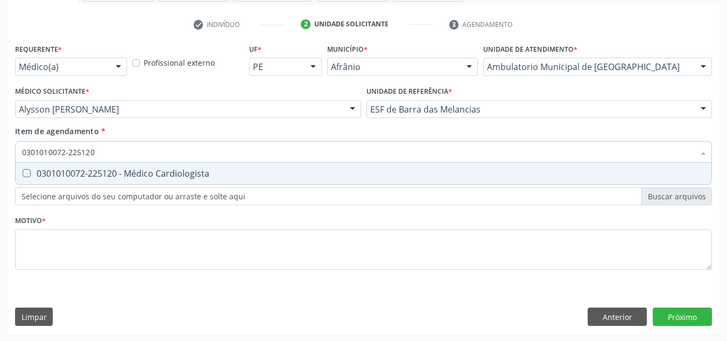
click at [340, 171] on div "0301010072-225120 - Médico Cardiologista" at bounding box center [363, 173] width 683 height 9
checkbox Cardiologista "true"
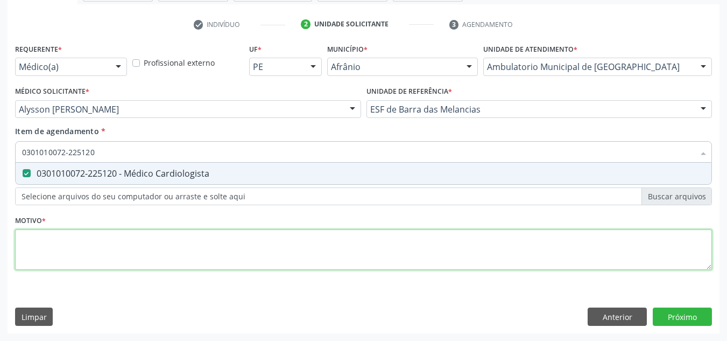
click at [314, 244] on div "Requerente * Médico(a) Médico(a) Enfermeiro(a) Paciente Nenhum resultado encont…" at bounding box center [363, 163] width 697 height 244
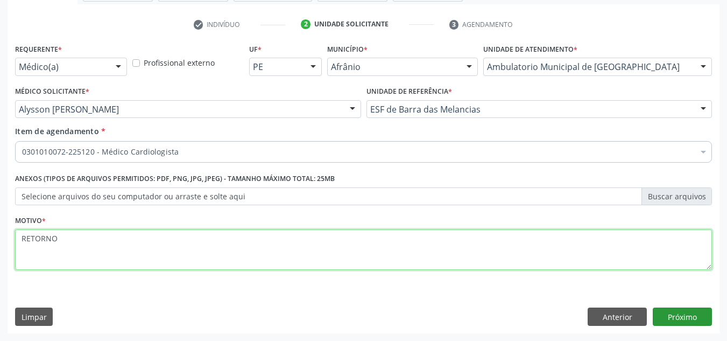
type textarea "RETORNO"
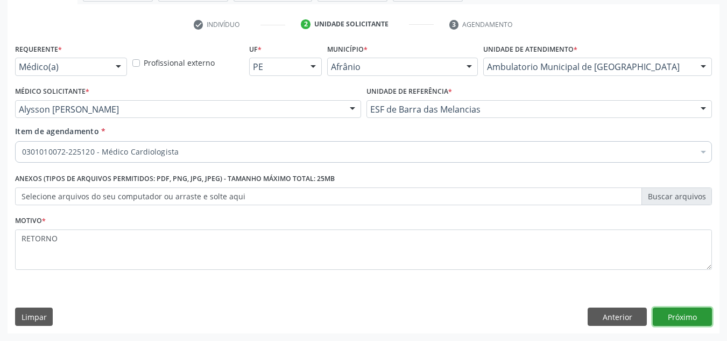
click at [709, 311] on button "Próximo" at bounding box center [682, 316] width 59 height 18
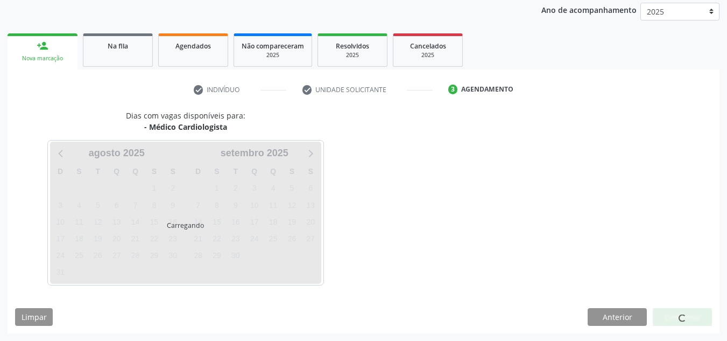
scroll to position [128, 0]
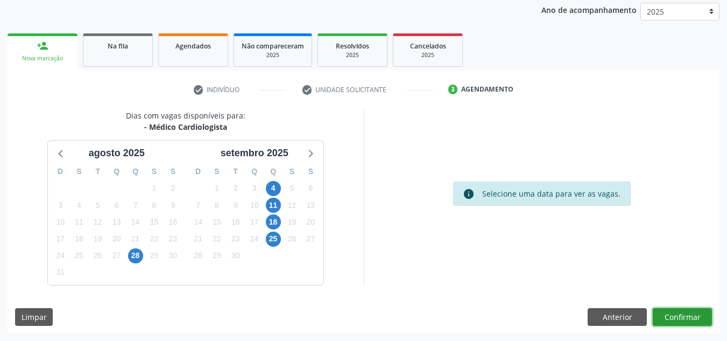
click at [702, 308] on button "Confirmar" at bounding box center [682, 317] width 59 height 18
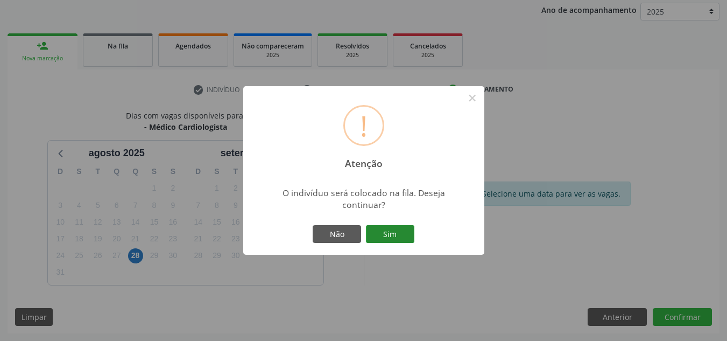
click at [409, 231] on button "Sim" at bounding box center [390, 234] width 48 height 18
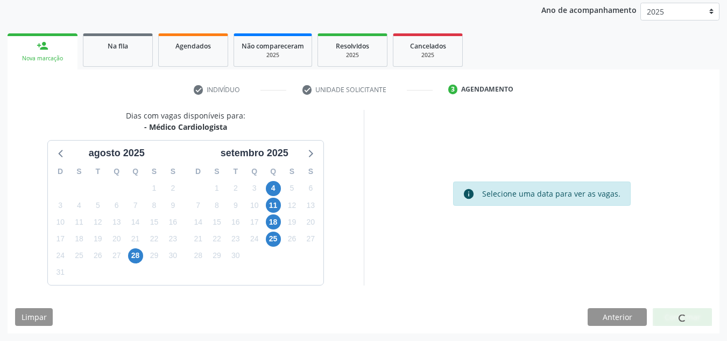
scroll to position [15, 0]
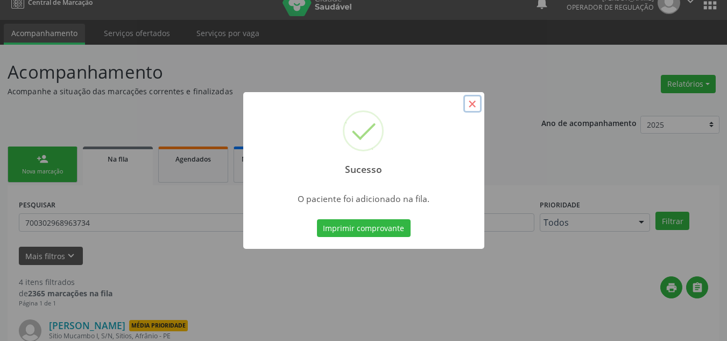
click at [475, 101] on button "×" at bounding box center [472, 104] width 18 height 18
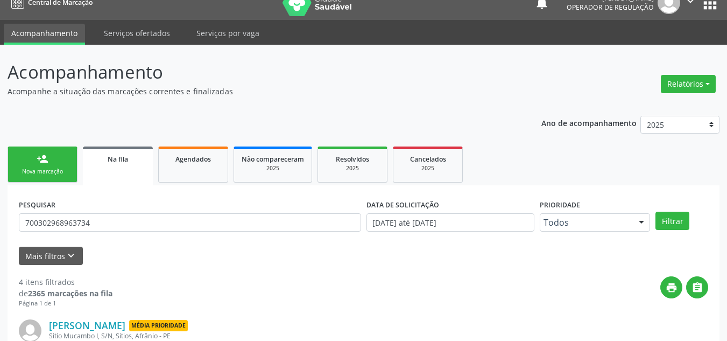
drag, startPoint x: 43, startPoint y: 156, endPoint x: 23, endPoint y: 163, distance: 20.6
click at [43, 156] on div "person_add" at bounding box center [43, 159] width 12 height 12
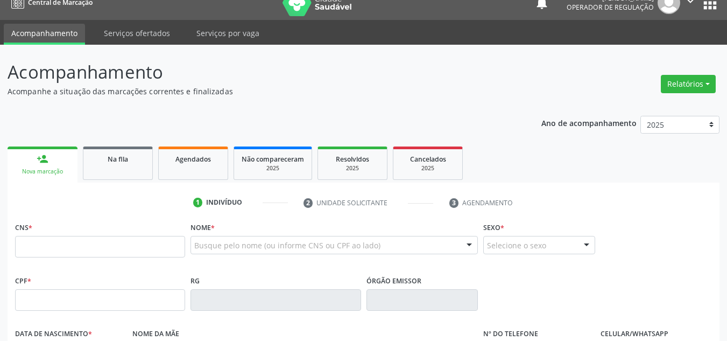
click at [23, 163] on link "person_add Nova marcação" at bounding box center [43, 164] width 70 height 36
drag, startPoint x: 82, startPoint y: 235, endPoint x: 84, endPoint y: 242, distance: 7.3
click at [82, 237] on div "CNS *" at bounding box center [100, 238] width 170 height 38
click at [84, 242] on input "text" at bounding box center [100, 247] width 170 height 22
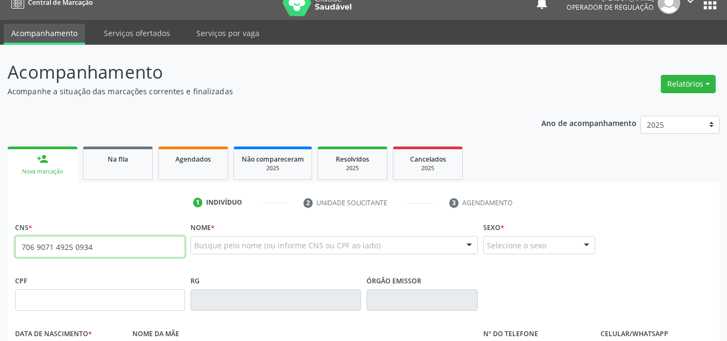
type input "706 9071 4925 0934"
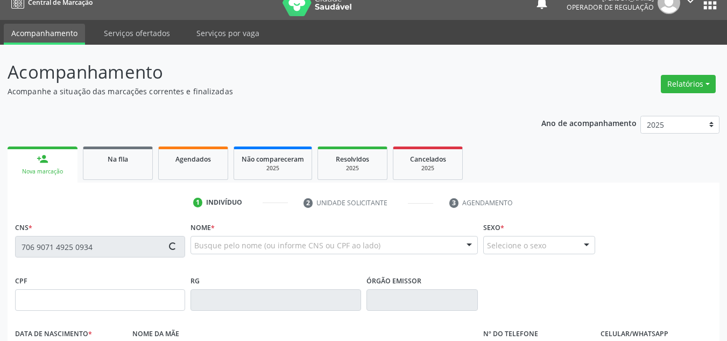
type input "825.275.204-72"
type input "22/06/1944"
type input "Maria Antônia da Conceicao"
type input "(87) 98816-3729"
type input "S/N"
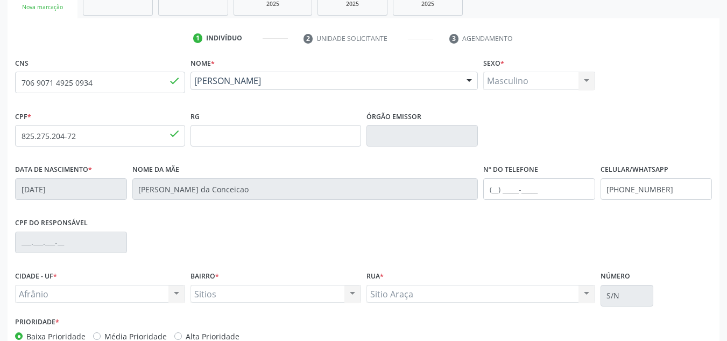
scroll to position [243, 0]
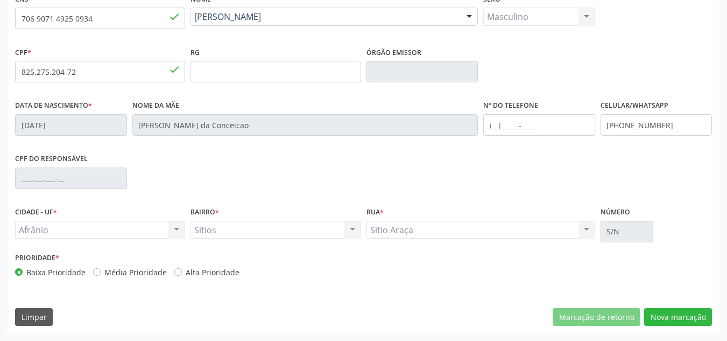
click at [104, 274] on label "Média Prioridade" at bounding box center [135, 271] width 62 height 11
click at [98, 274] on input "Média Prioridade" at bounding box center [97, 271] width 8 height 10
radio input "true"
click at [676, 319] on button "Nova marcação" at bounding box center [678, 317] width 68 height 18
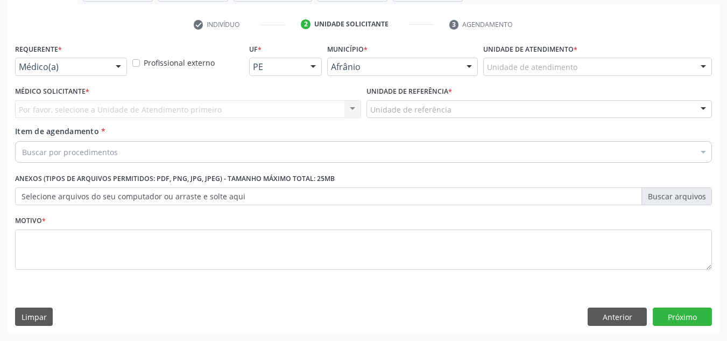
click at [628, 63] on div "Unidade de atendimento" at bounding box center [597, 67] width 229 height 18
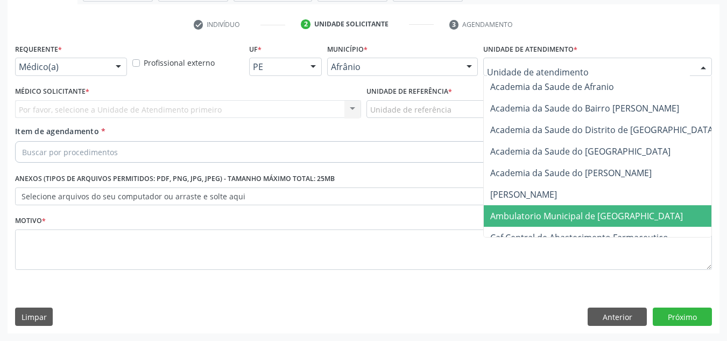
click at [637, 219] on span "Ambulatorio Municipal de [GEOGRAPHIC_DATA]" at bounding box center [615, 216] width 263 height 22
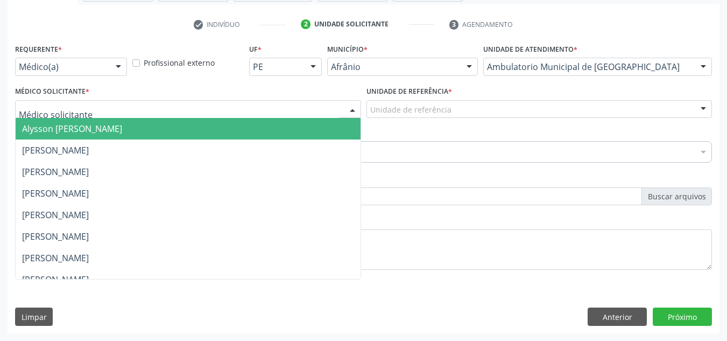
click at [234, 105] on div at bounding box center [188, 109] width 346 height 18
click at [233, 129] on span "Alysson [PERSON_NAME]" at bounding box center [188, 129] width 345 height 22
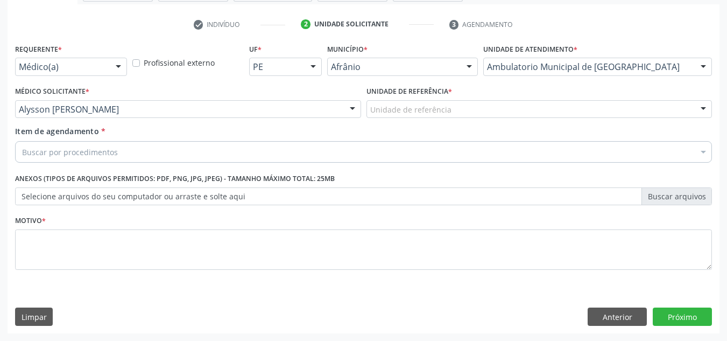
drag, startPoint x: 411, startPoint y: 109, endPoint x: 412, endPoint y: 128, distance: 18.9
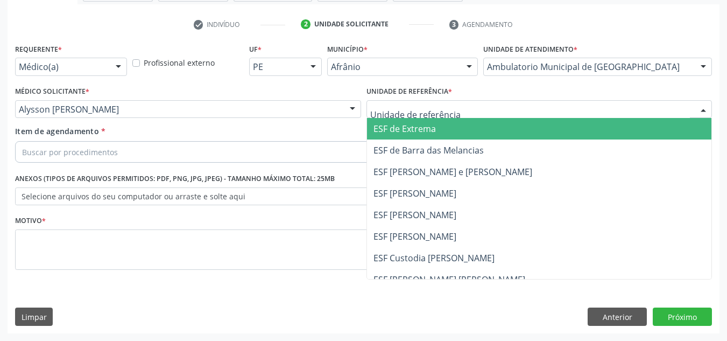
click at [418, 175] on span "ESF [PERSON_NAME] e [PERSON_NAME]" at bounding box center [453, 172] width 159 height 12
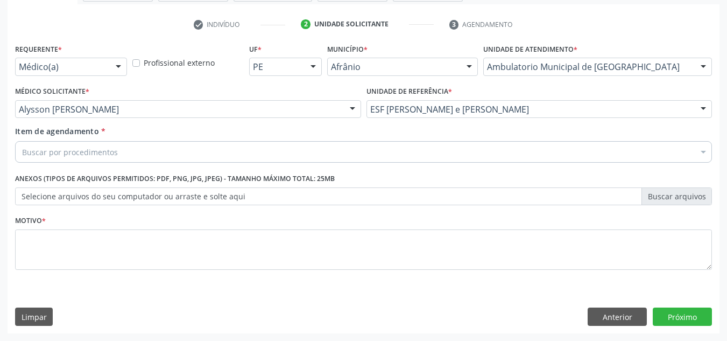
drag, startPoint x: 400, startPoint y: 157, endPoint x: 406, endPoint y: 148, distance: 10.8
click at [401, 154] on div "Buscar por procedimentos" at bounding box center [363, 152] width 697 height 22
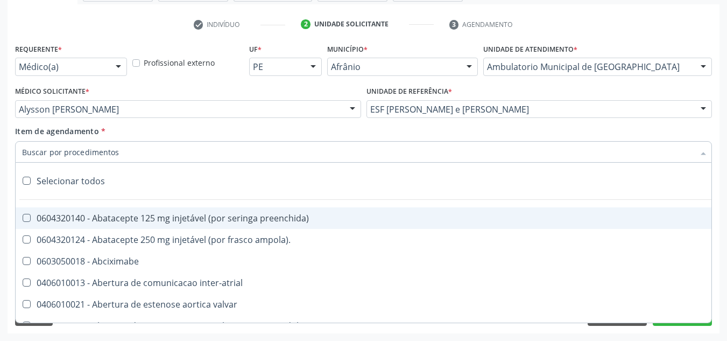
paste input "0301010072-225120"
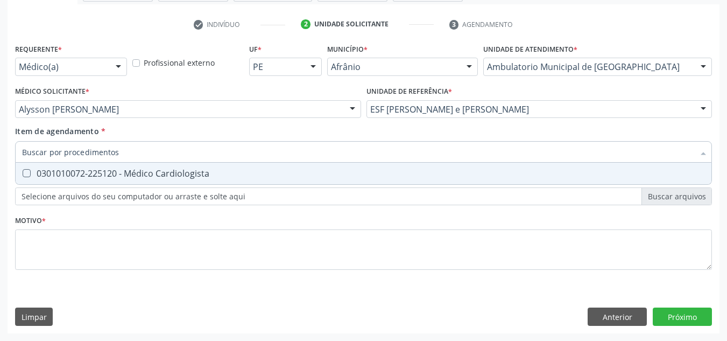
type input "0301010072-225120"
click at [275, 166] on span "0301010072-225120 - Médico Cardiologista" at bounding box center [364, 174] width 696 height 22
checkbox Cardiologista "true"
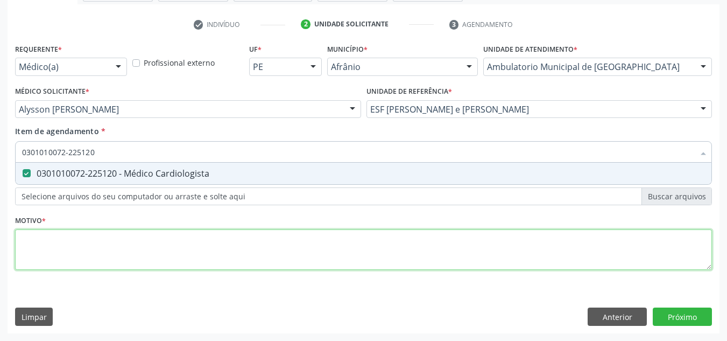
click at [257, 243] on div "Requerente * Médico(a) Médico(a) Enfermeiro(a) Paciente Nenhum resultado encont…" at bounding box center [363, 163] width 697 height 244
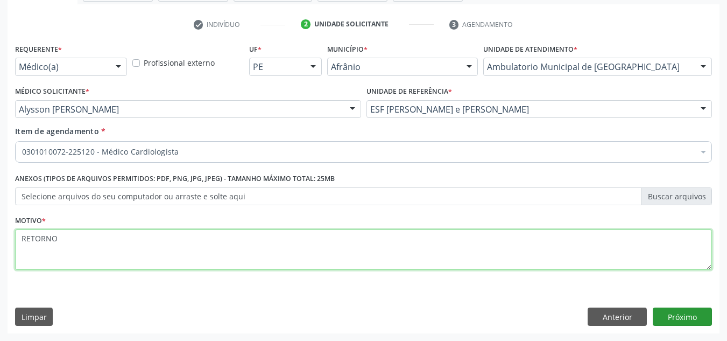
type textarea "RETORNO"
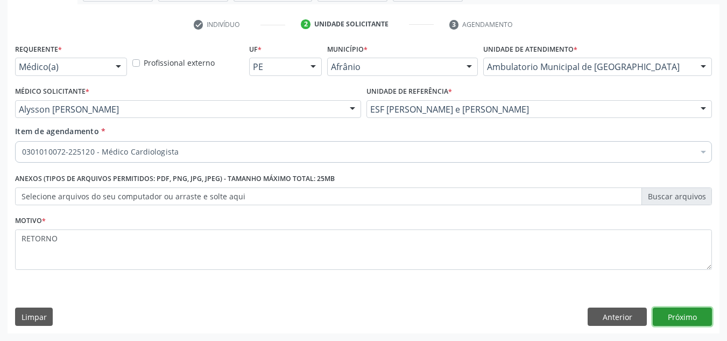
click at [661, 308] on button "Próximo" at bounding box center [682, 316] width 59 height 18
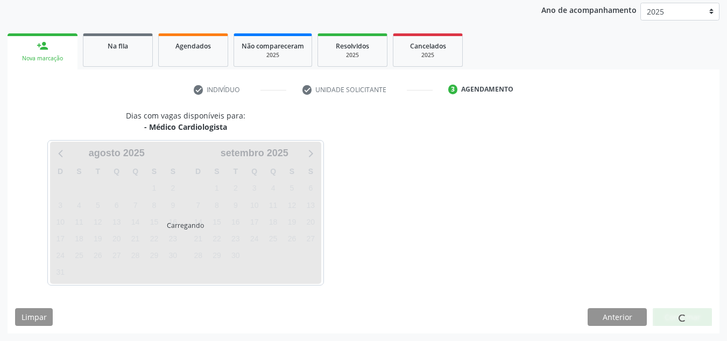
scroll to position [128, 0]
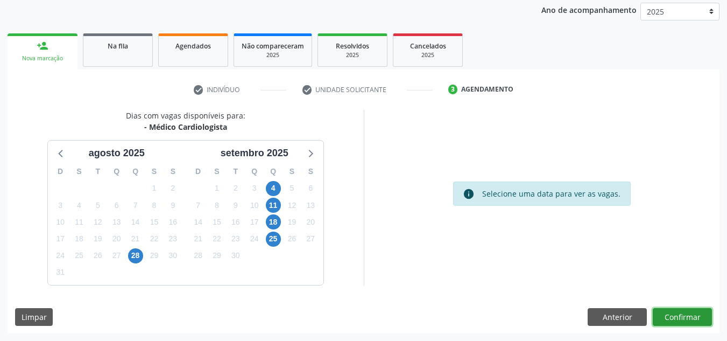
click at [661, 308] on button "Confirmar" at bounding box center [682, 317] width 59 height 18
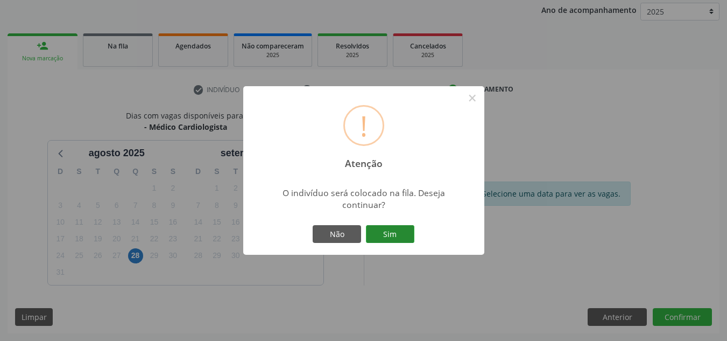
click at [406, 235] on button "Sim" at bounding box center [390, 234] width 48 height 18
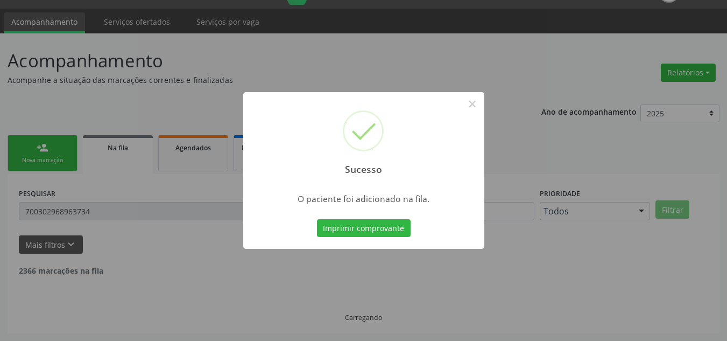
scroll to position [15, 0]
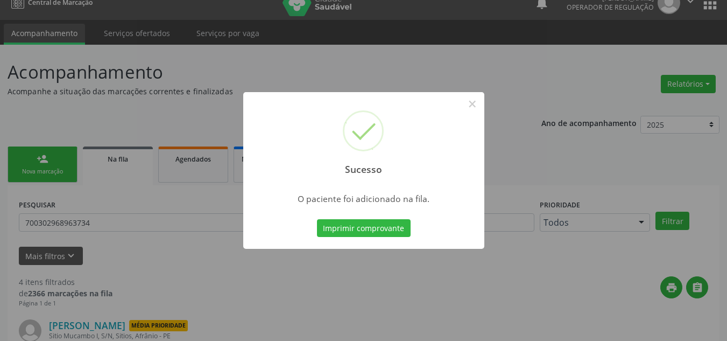
click at [76, 185] on div "Sucesso × O paciente foi adicionado na fila. Imprimir comprovante Cancel" at bounding box center [363, 170] width 727 height 341
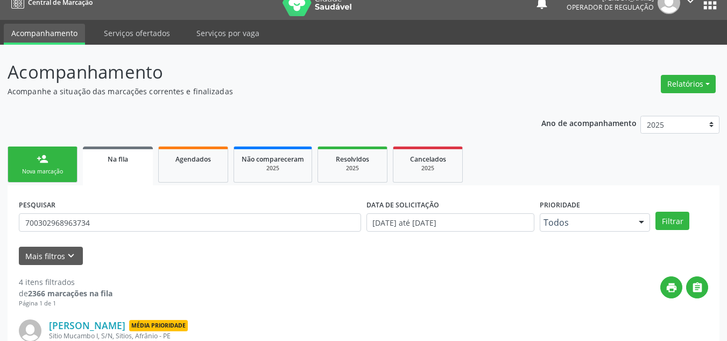
click at [30, 171] on div "Nova marcação" at bounding box center [43, 171] width 54 height 8
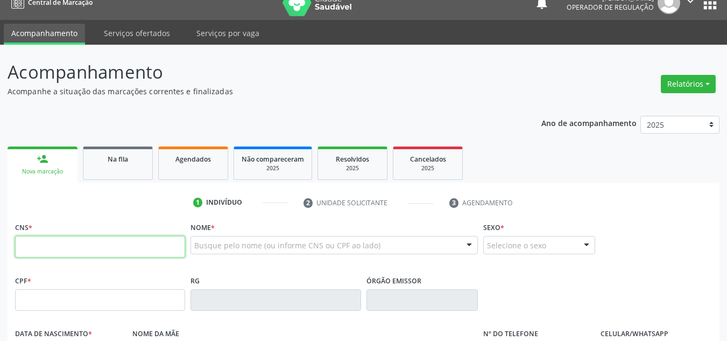
click at [153, 242] on input "text" at bounding box center [100, 247] width 170 height 22
type input "700 9089 3607 6694"
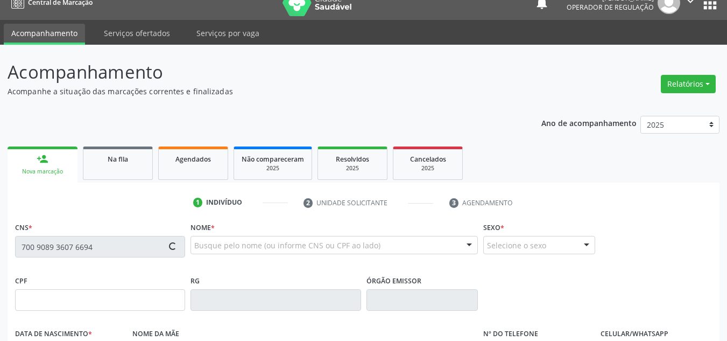
type input "045.092.884-50"
type input "16/11/1955"
type input "Zeferina Maria de Lacerda Barros"
type input "(87) 98863-5698"
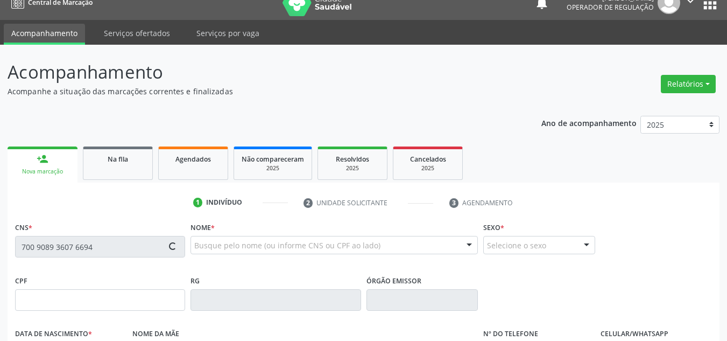
type input "S/N"
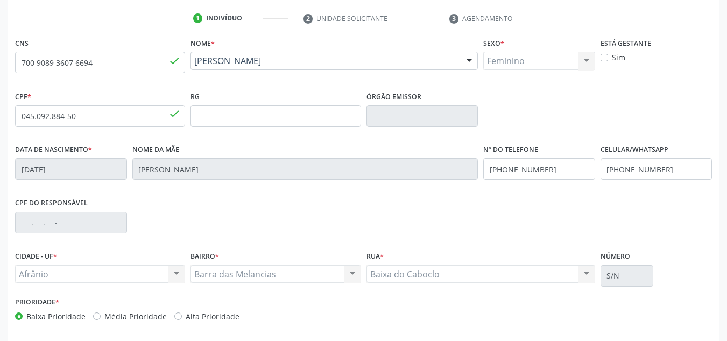
scroll to position [243, 0]
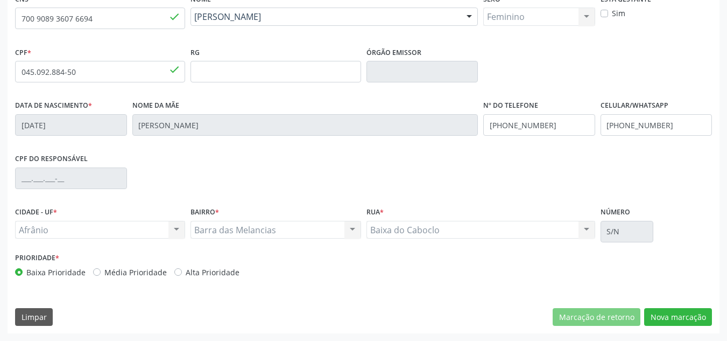
click at [149, 266] on label "Média Prioridade" at bounding box center [135, 271] width 62 height 11
click at [101, 266] on input "Média Prioridade" at bounding box center [97, 271] width 8 height 10
radio input "true"
click at [663, 313] on button "Nova marcação" at bounding box center [678, 317] width 68 height 18
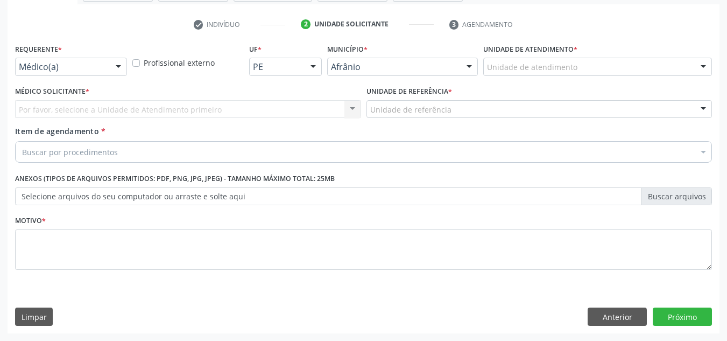
scroll to position [193, 0]
click at [663, 47] on div "Unidade de atendimento * Unidade de atendimento Academia da Saude de Afranio Ac…" at bounding box center [597, 58] width 229 height 34
click at [665, 59] on div "Unidade de atendimento" at bounding box center [597, 67] width 229 height 18
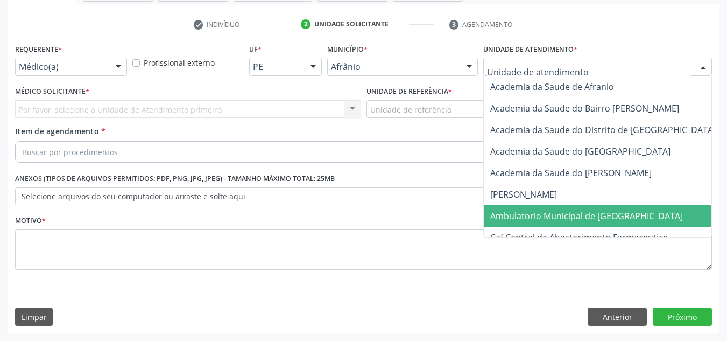
click at [659, 219] on span "Ambulatorio Municipal de [GEOGRAPHIC_DATA]" at bounding box center [615, 216] width 263 height 22
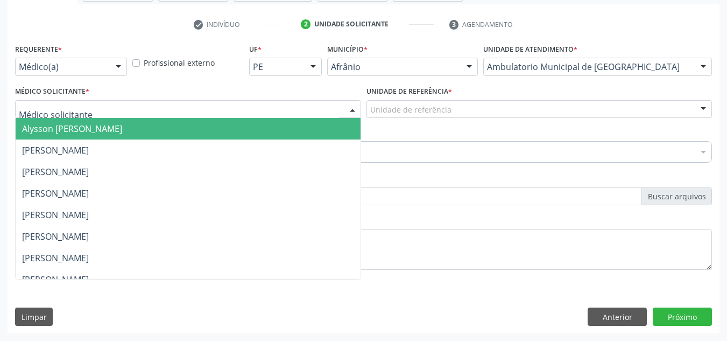
click at [294, 108] on div at bounding box center [188, 109] width 346 height 18
drag, startPoint x: 305, startPoint y: 128, endPoint x: 426, endPoint y: 103, distance: 124.1
click at [306, 128] on span "Alysson [PERSON_NAME]" at bounding box center [188, 129] width 345 height 22
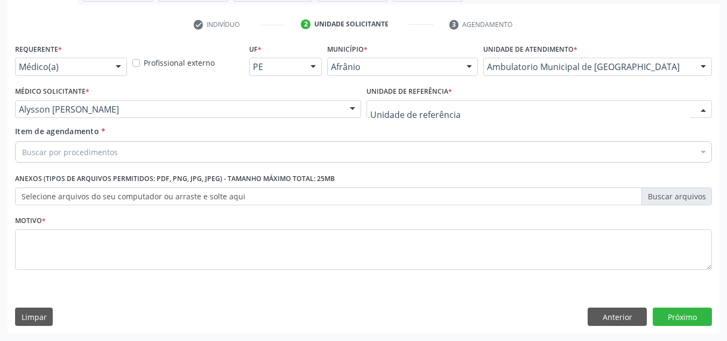
click at [426, 103] on div at bounding box center [540, 109] width 346 height 18
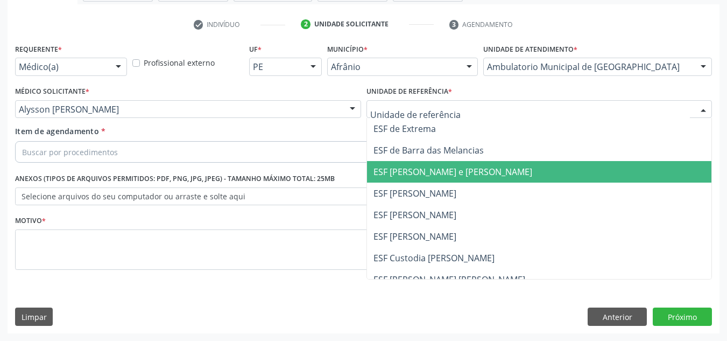
click at [454, 170] on span "ESF [PERSON_NAME] e [PERSON_NAME]" at bounding box center [453, 172] width 159 height 12
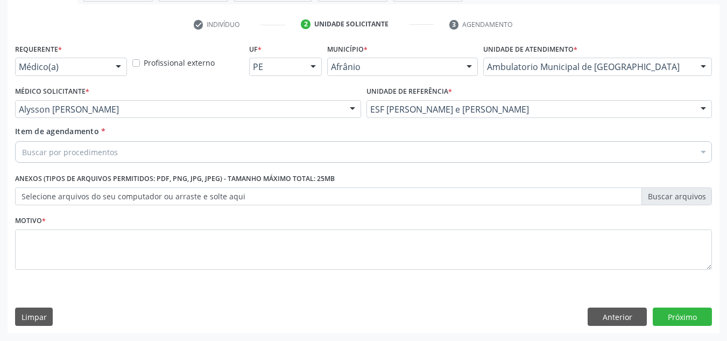
click at [372, 151] on div "Buscar por procedimentos" at bounding box center [363, 152] width 697 height 22
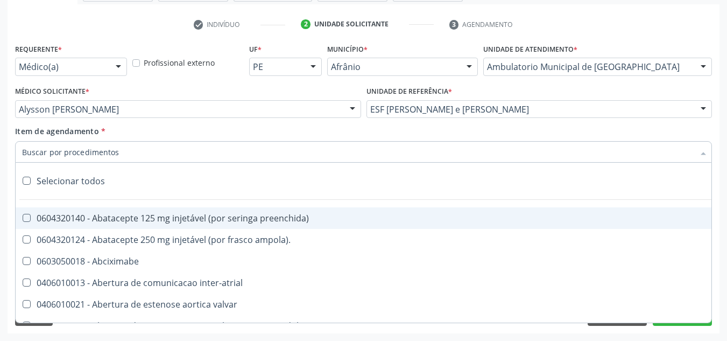
paste input "0301010072-225120"
type input "0301010072-225120"
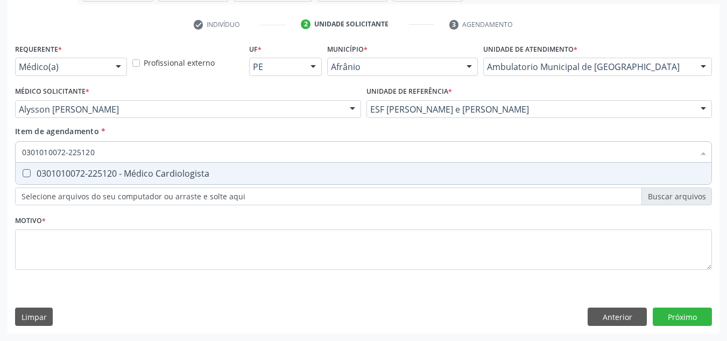
click at [246, 170] on div "0301010072-225120 - Médico Cardiologista" at bounding box center [363, 173] width 683 height 9
checkbox Cardiologista "true"
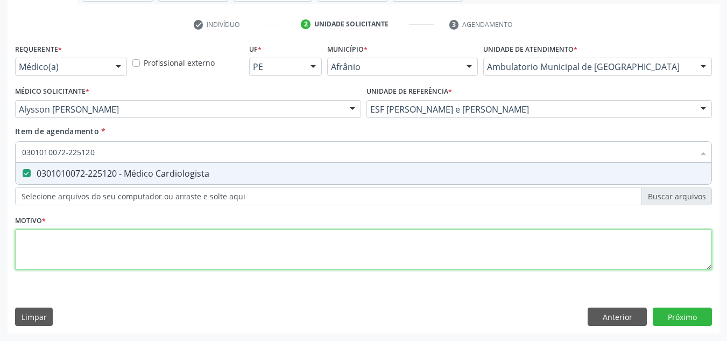
click at [264, 236] on div "Requerente * Médico(a) Médico(a) Enfermeiro(a) Paciente Nenhum resultado encont…" at bounding box center [363, 163] width 697 height 244
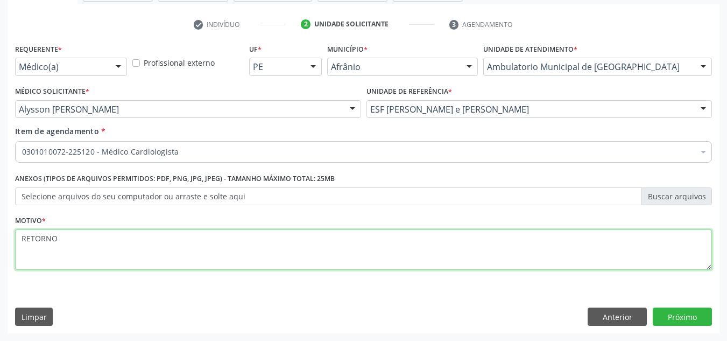
type textarea "RETORNO"
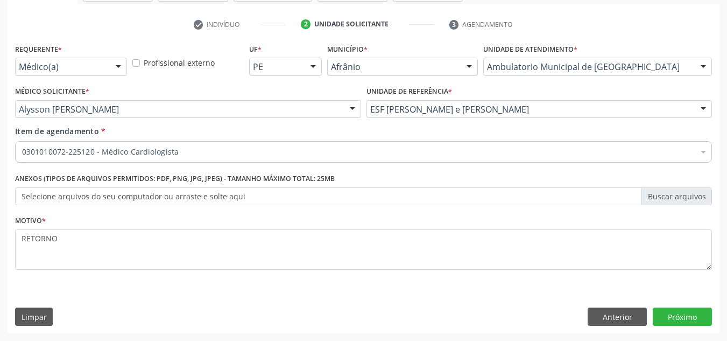
click at [675, 327] on div "Requerente * Médico(a) Médico(a) Enfermeiro(a) Paciente Nenhum resultado encont…" at bounding box center [364, 187] width 712 height 292
click at [675, 326] on div "Requerente * Médico(a) Médico(a) Enfermeiro(a) Paciente Nenhum resultado encont…" at bounding box center [364, 187] width 712 height 292
click at [677, 320] on button "Próximo" at bounding box center [682, 316] width 59 height 18
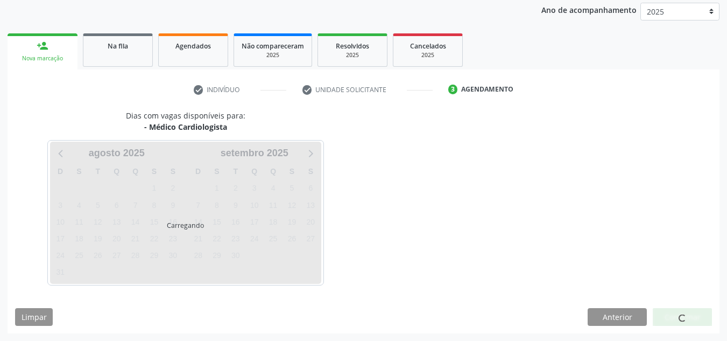
scroll to position [128, 0]
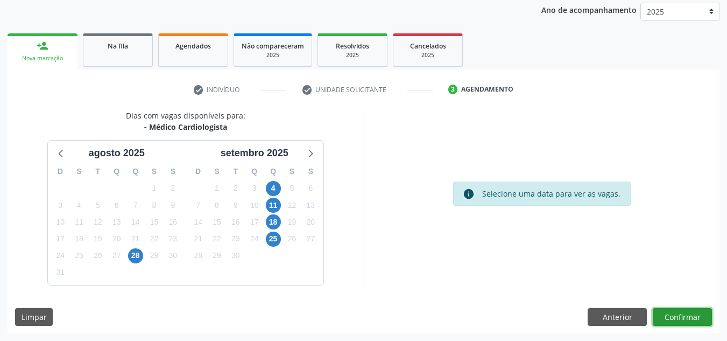
click at [683, 313] on button "Confirmar" at bounding box center [682, 317] width 59 height 18
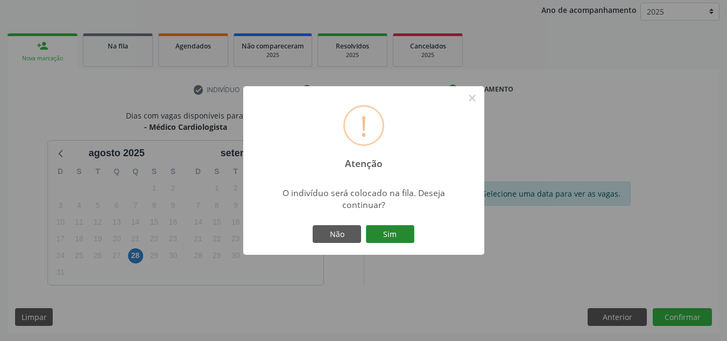
click at [390, 242] on button "Sim" at bounding box center [390, 234] width 48 height 18
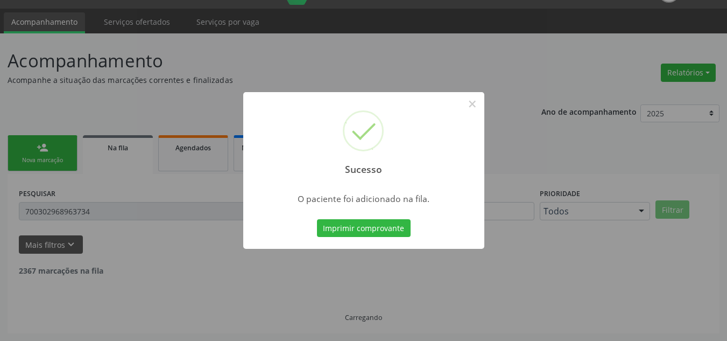
scroll to position [15, 0]
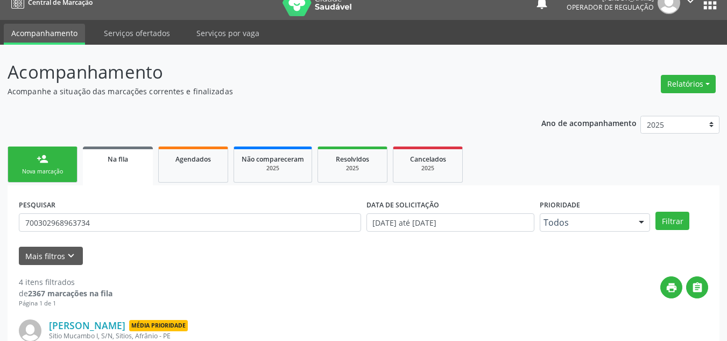
click at [45, 163] on div "person_add" at bounding box center [43, 159] width 12 height 12
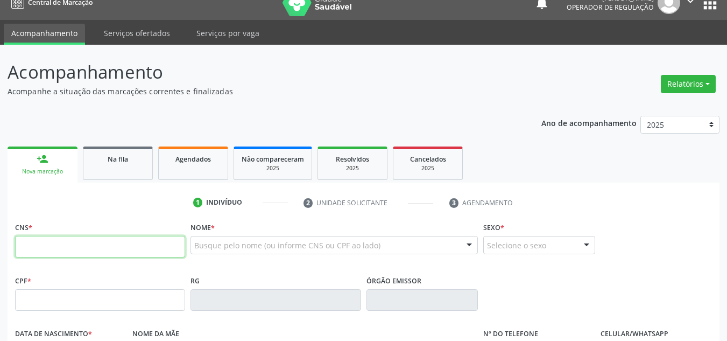
click at [45, 251] on input "text" at bounding box center [100, 247] width 170 height 22
type input "706 2085 3185 9869"
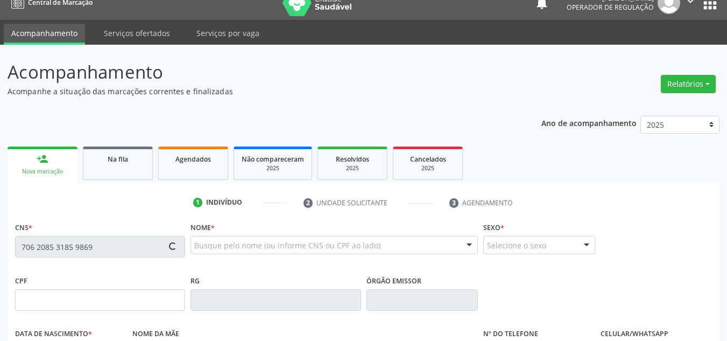
type input "038.044.234-50"
type input "20/04/1982"
type input "Maria Gomes de Santana"
type input "(87) 8781-0949"
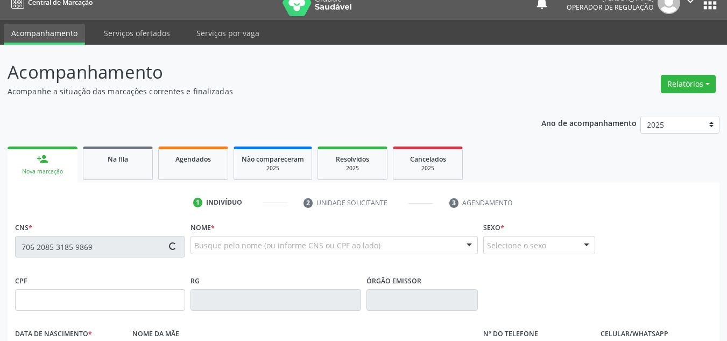
type input "S/N"
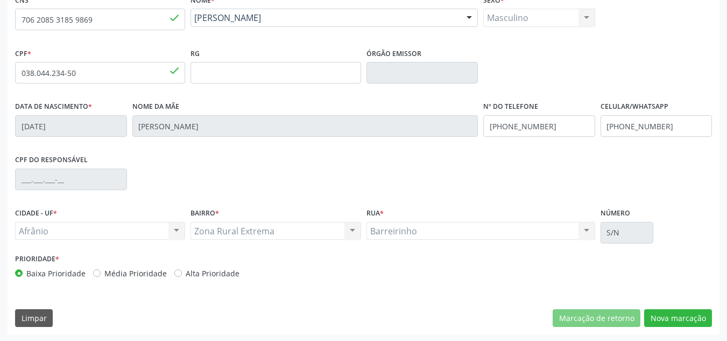
scroll to position [243, 0]
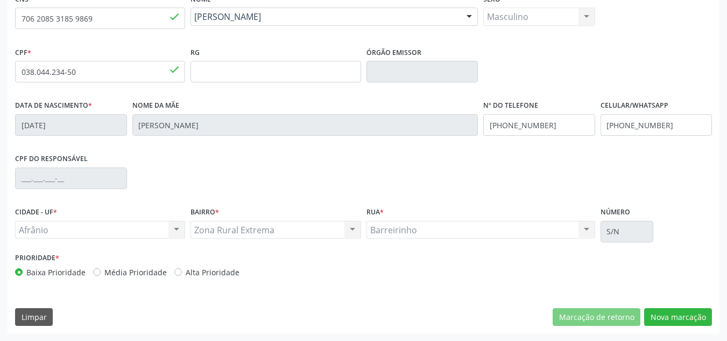
click at [146, 272] on label "Média Prioridade" at bounding box center [135, 271] width 62 height 11
click at [101, 272] on input "Média Prioridade" at bounding box center [97, 271] width 8 height 10
radio input "true"
click at [703, 320] on button "Nova marcação" at bounding box center [678, 317] width 68 height 18
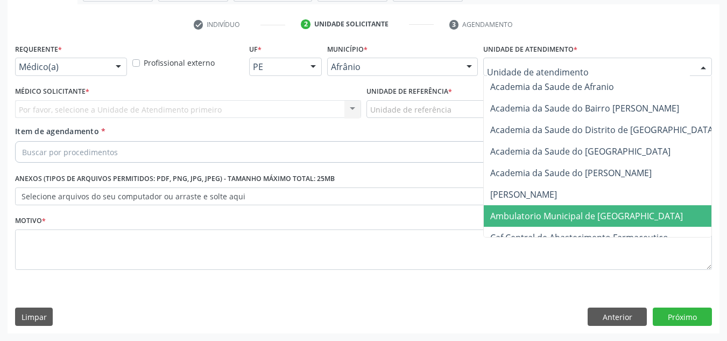
click at [543, 213] on span "Ambulatorio Municipal de [GEOGRAPHIC_DATA]" at bounding box center [586, 216] width 193 height 12
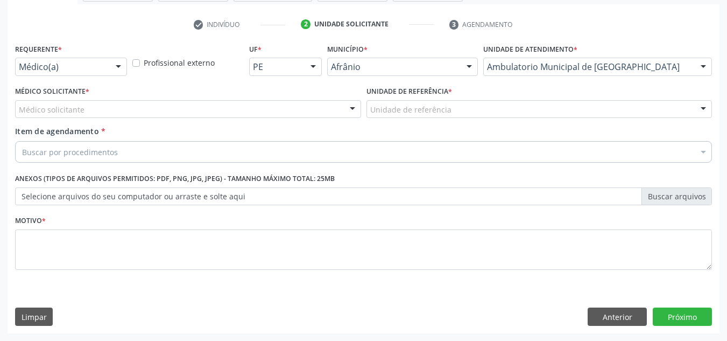
click at [194, 99] on div "Médico Solicitante * Médico solicitante Alysson Rodrigo Ferreira Cavalcanti Bru…" at bounding box center [188, 100] width 346 height 34
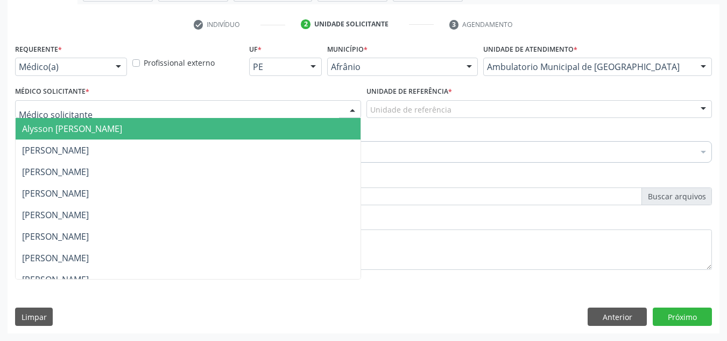
click at [193, 100] on div at bounding box center [188, 109] width 346 height 18
click at [202, 122] on span "Alysson [PERSON_NAME]" at bounding box center [188, 129] width 345 height 22
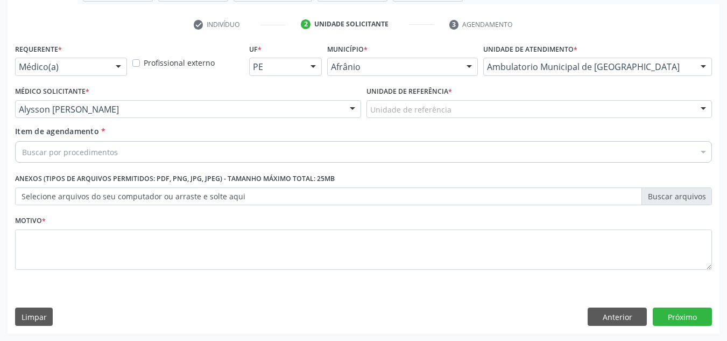
click at [453, 119] on div "Unidade de referência * Unidade de referência ESF de Extrema ESF de Barra das M…" at bounding box center [539, 104] width 351 height 42
click at [482, 97] on div "Unidade de referência * Unidade de referência ESF de Extrema ESF de Barra das M…" at bounding box center [540, 100] width 346 height 34
click at [484, 111] on div "Unidade de referência" at bounding box center [540, 109] width 346 height 18
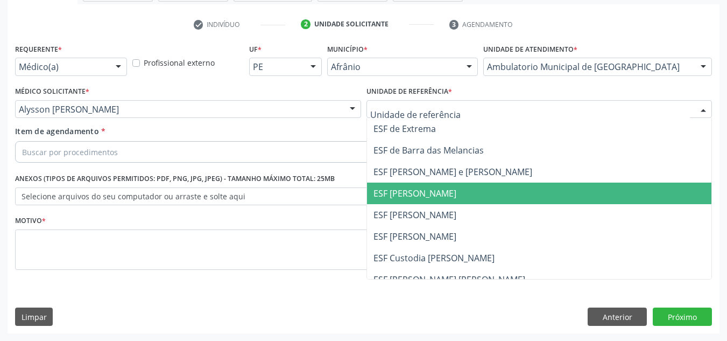
click at [484, 188] on span "ESF [PERSON_NAME]" at bounding box center [539, 193] width 345 height 22
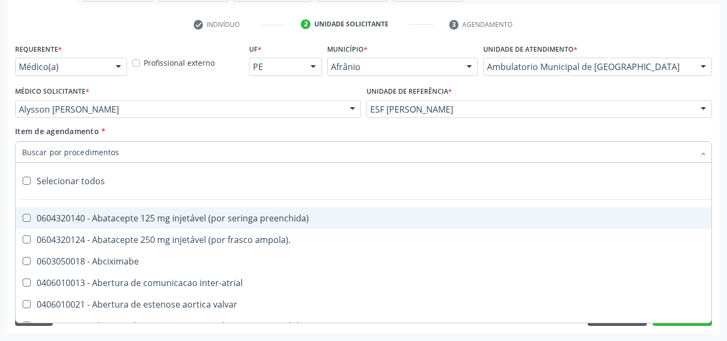
click at [384, 151] on div at bounding box center [363, 152] width 697 height 22
paste input "0301010072-225120"
type input "0301010072-225120"
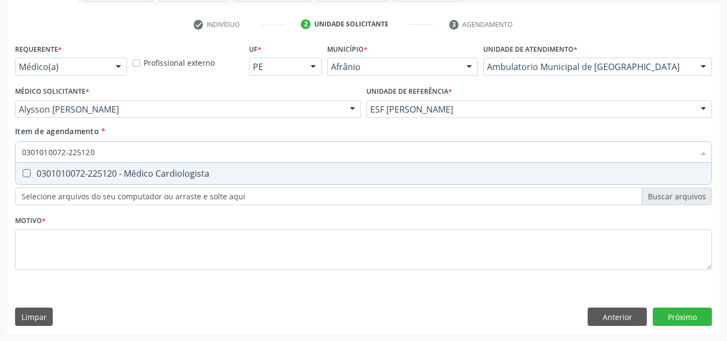
click at [368, 181] on span "0301010072-225120 - Médico Cardiologista" at bounding box center [364, 174] width 696 height 22
checkbox Cardiologista "true"
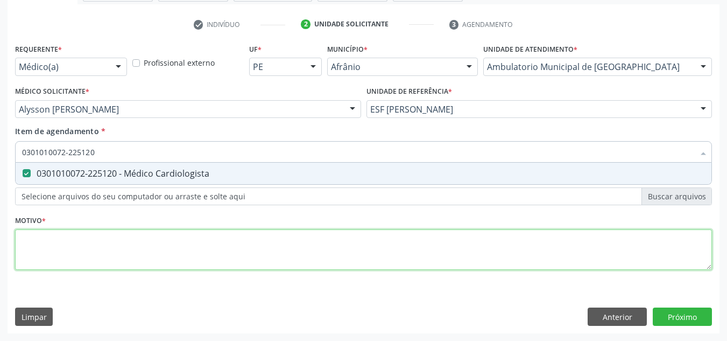
click at [356, 236] on div "Requerente * Médico(a) Médico(a) Enfermeiro(a) Paciente Nenhum resultado encont…" at bounding box center [363, 163] width 697 height 244
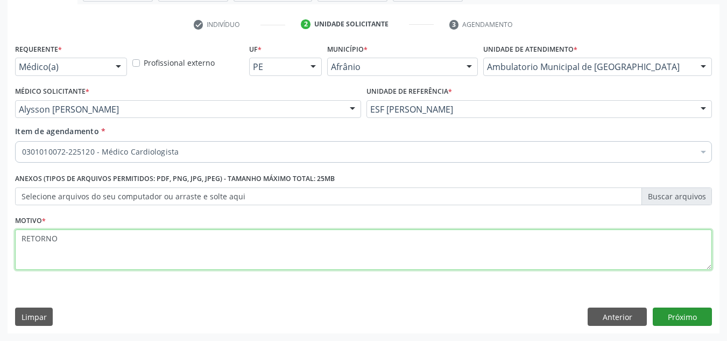
type textarea "RETORNO"
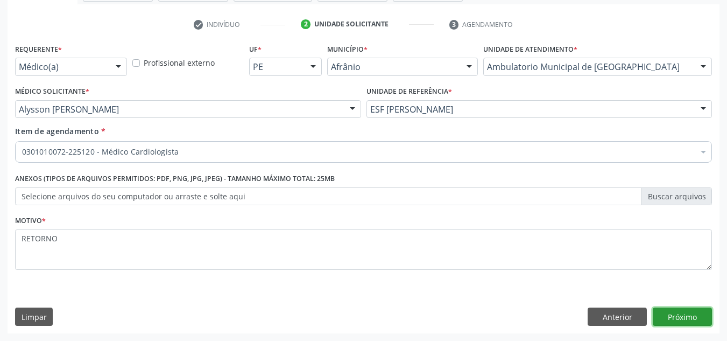
click at [671, 319] on button "Próximo" at bounding box center [682, 316] width 59 height 18
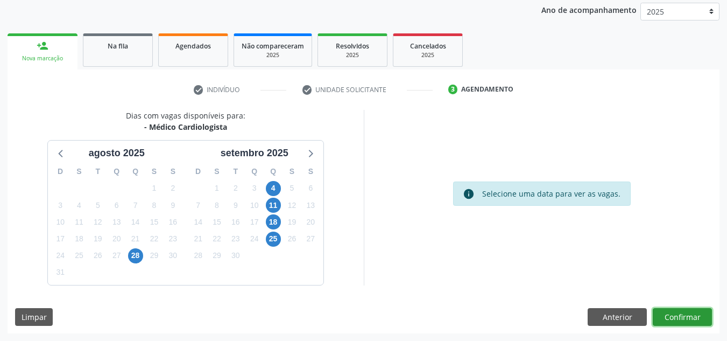
click at [671, 319] on button "Confirmar" at bounding box center [682, 317] width 59 height 18
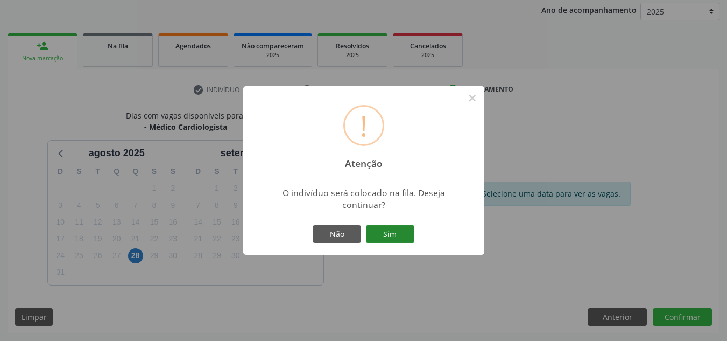
click at [372, 234] on button "Sim" at bounding box center [390, 234] width 48 height 18
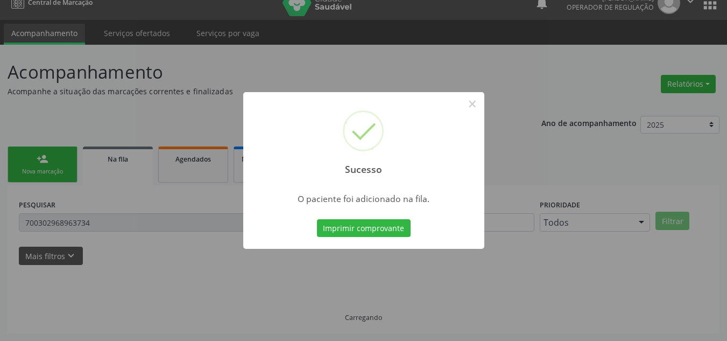
scroll to position [15, 0]
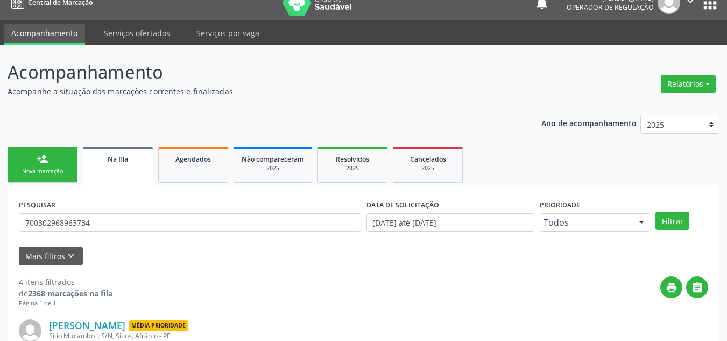
click at [61, 176] on link "person_add Nova marcação" at bounding box center [43, 164] width 70 height 36
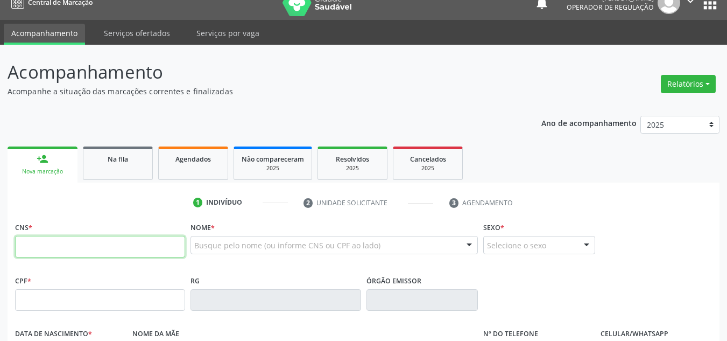
click at [87, 250] on input "text" at bounding box center [100, 247] width 170 height 22
type input "700 9009 5705 5699"
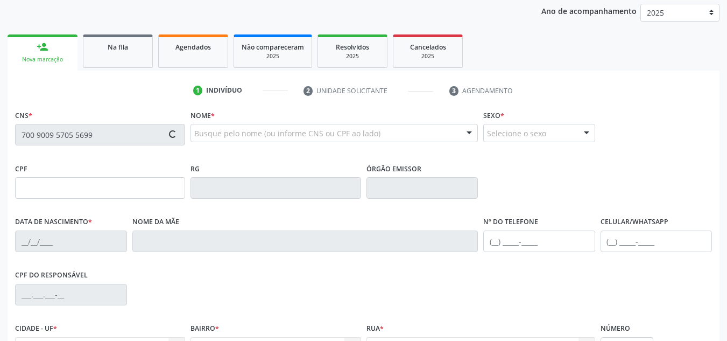
scroll to position [230, 0]
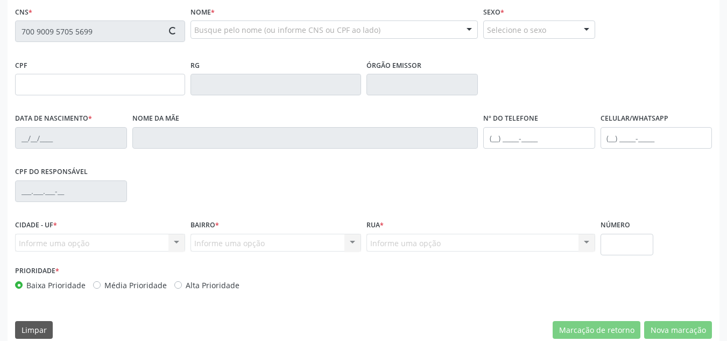
type input "084.572.954-38"
type input "15/09/1975"
type input "Pedrina Querobina Lucas"
type input "(87) 98842-2453"
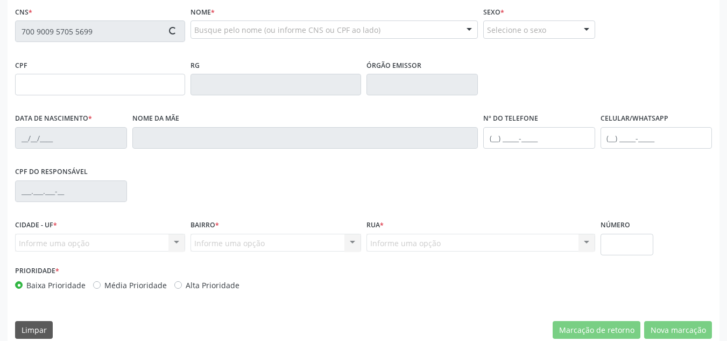
type input "S/N"
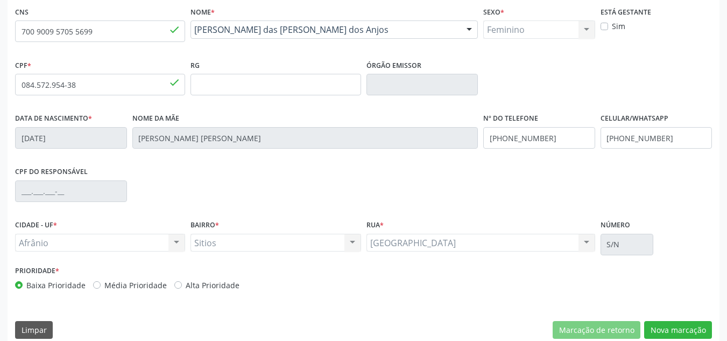
click at [152, 284] on label "Média Prioridade" at bounding box center [135, 284] width 62 height 11
click at [101, 284] on input "Média Prioridade" at bounding box center [97, 284] width 8 height 10
radio input "true"
click at [660, 328] on button "Nova marcação" at bounding box center [678, 330] width 68 height 18
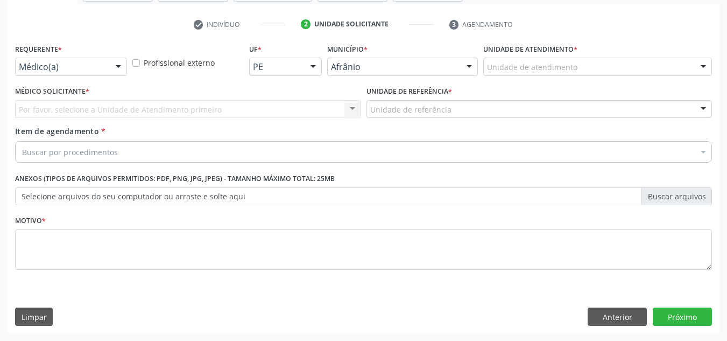
scroll to position [193, 0]
drag, startPoint x: 640, startPoint y: 76, endPoint x: 644, endPoint y: 69, distance: 8.4
click at [641, 71] on div "Unidade de atendimento * Unidade de atendimento Academia da Saude de Afranio Ac…" at bounding box center [598, 62] width 234 height 42
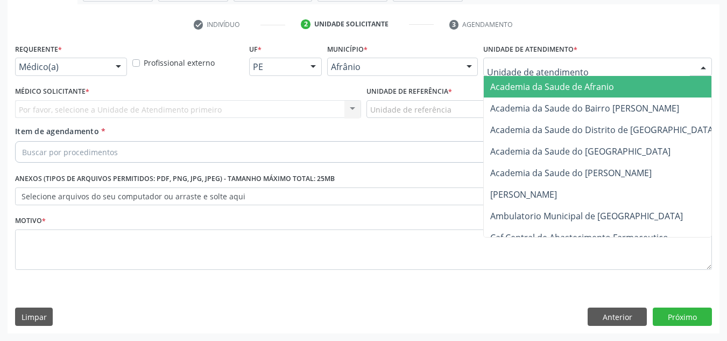
click at [644, 68] on div at bounding box center [597, 67] width 229 height 18
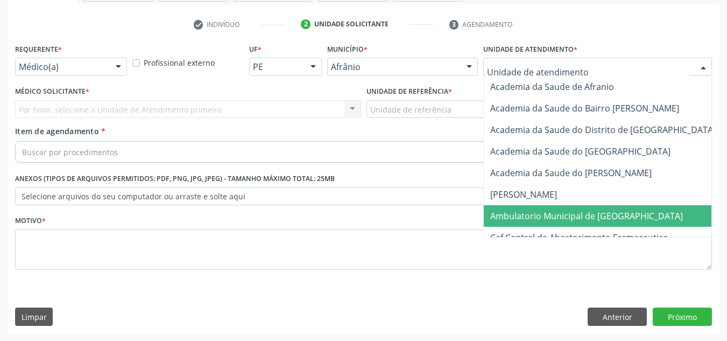
click at [590, 214] on span "Ambulatorio Municipal de [GEOGRAPHIC_DATA]" at bounding box center [586, 216] width 193 height 12
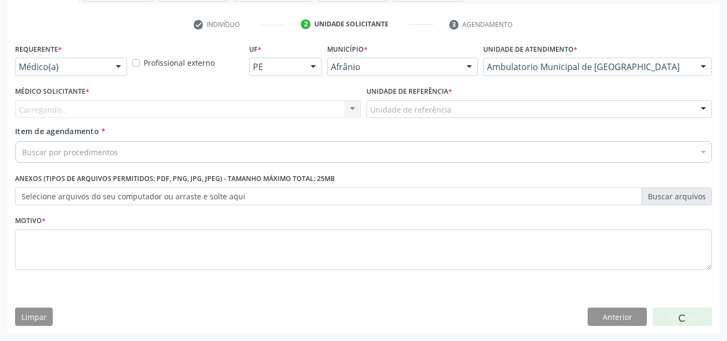
click at [226, 105] on div "Carregando..." at bounding box center [188, 109] width 346 height 18
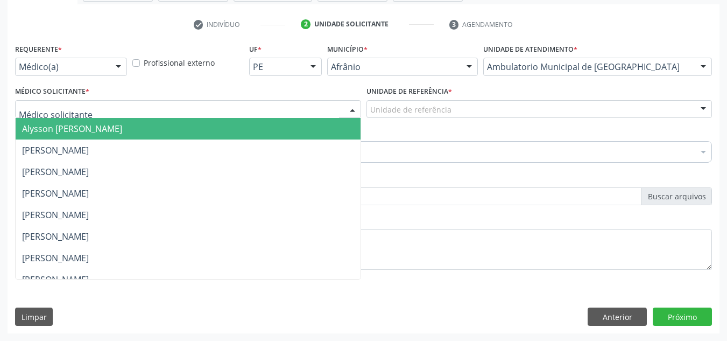
click at [222, 133] on span "Alysson [PERSON_NAME]" at bounding box center [188, 129] width 345 height 22
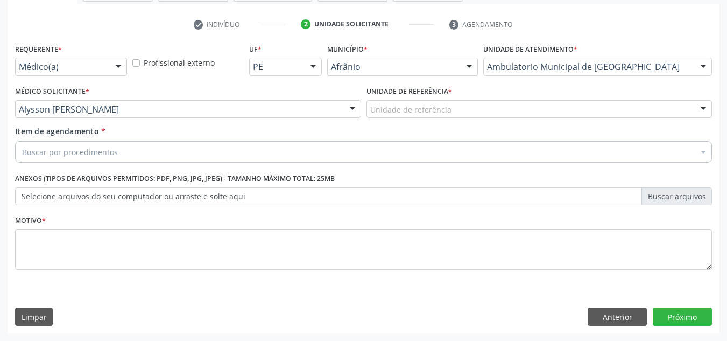
click at [501, 118] on div "Unidade de referência ESF de Extrema ESF de Barra das Melancias ESF [PERSON_NAM…" at bounding box center [540, 109] width 346 height 18
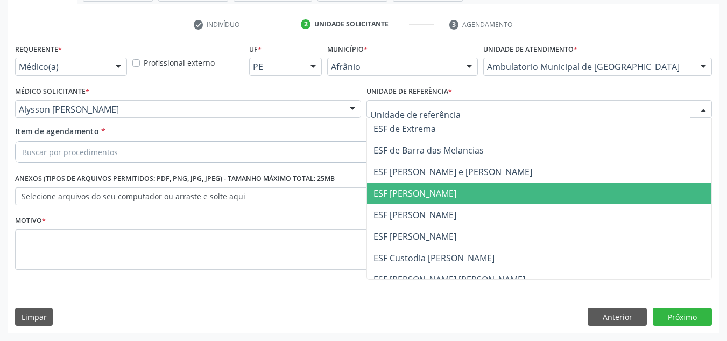
click at [493, 193] on span "ESF [PERSON_NAME]" at bounding box center [539, 193] width 345 height 22
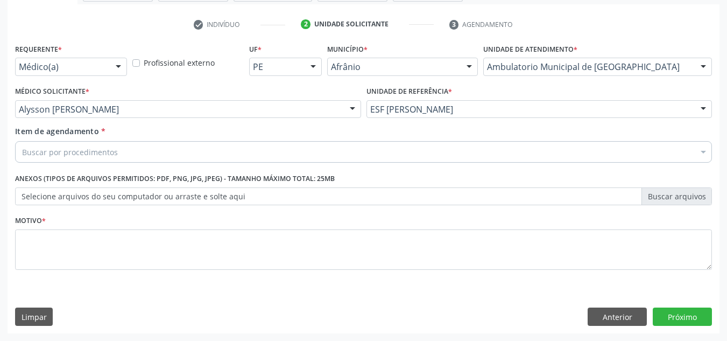
click at [420, 157] on div "Buscar por procedimentos" at bounding box center [363, 152] width 697 height 22
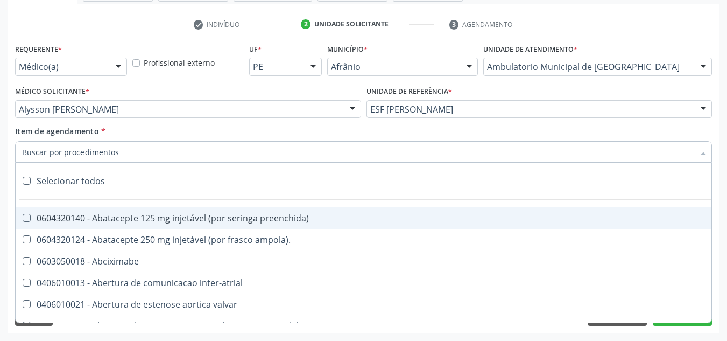
paste input "0301010072-225120"
type input "0301010072-225120"
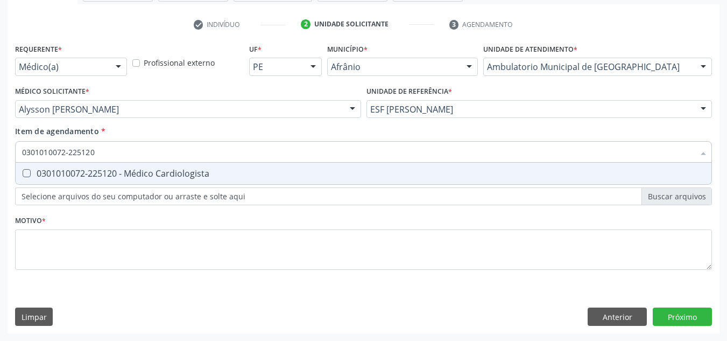
click at [309, 174] on div "0301010072-225120 - Médico Cardiologista" at bounding box center [363, 173] width 683 height 9
checkbox Cardiologista "true"
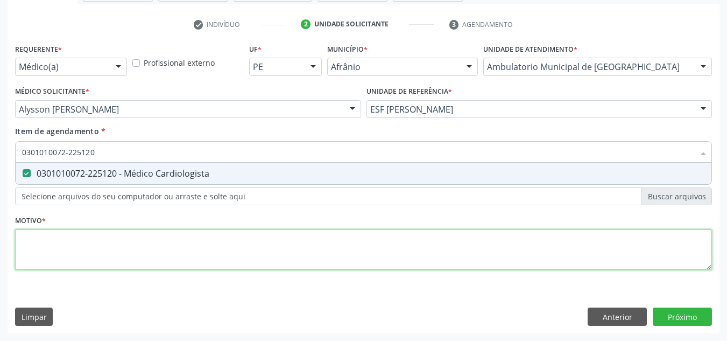
click at [234, 247] on div "Requerente * Médico(a) Médico(a) Enfermeiro(a) Paciente Nenhum resultado encont…" at bounding box center [363, 163] width 697 height 244
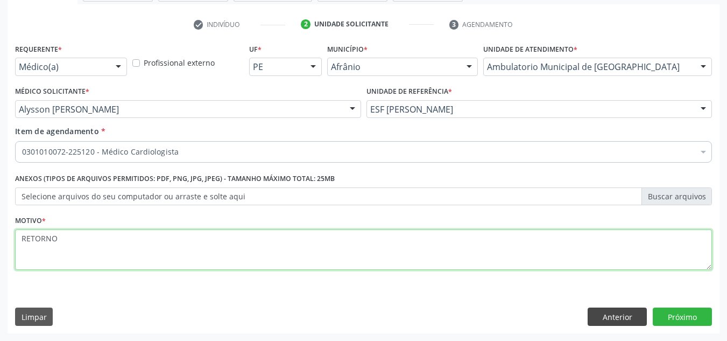
type textarea "RETORNO"
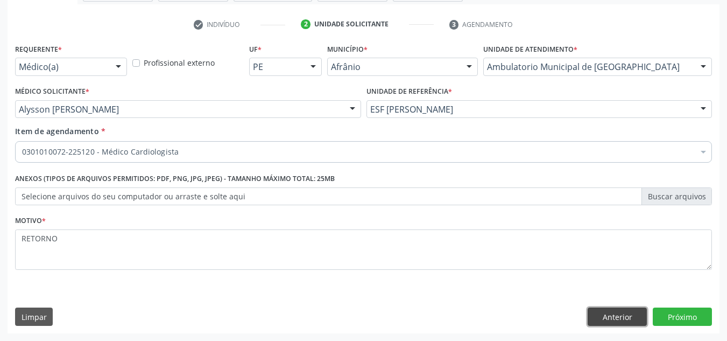
click at [610, 319] on button "Anterior" at bounding box center [617, 316] width 59 height 18
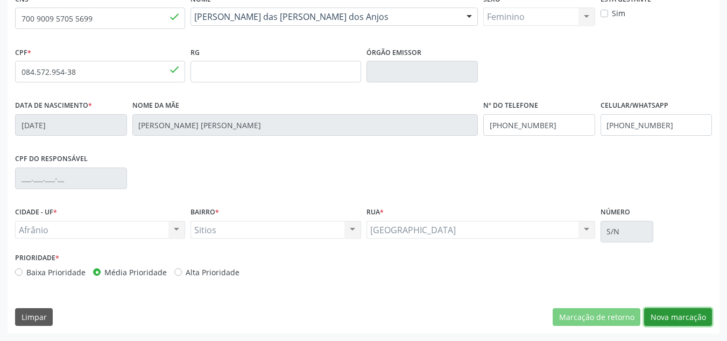
click at [700, 314] on button "Nova marcação" at bounding box center [678, 317] width 68 height 18
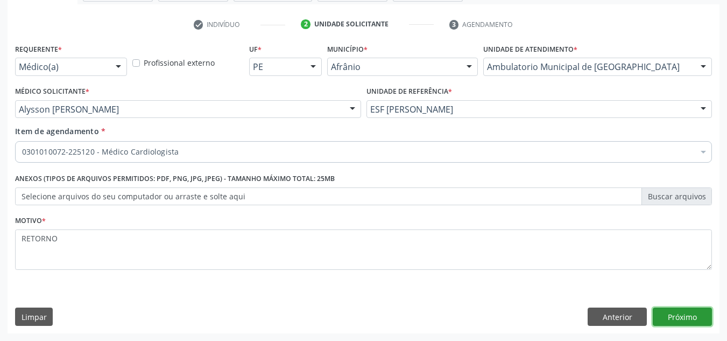
click at [700, 314] on button "Próximo" at bounding box center [682, 316] width 59 height 18
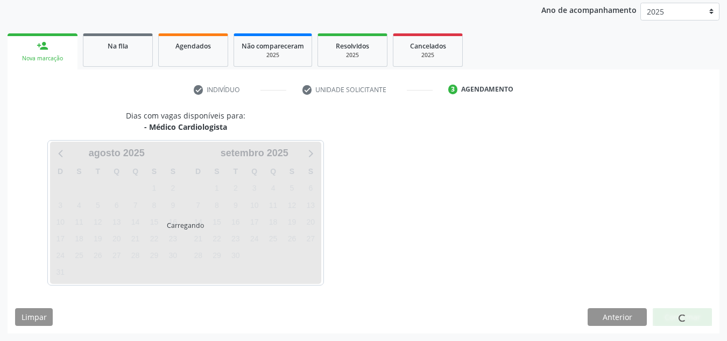
scroll to position [128, 0]
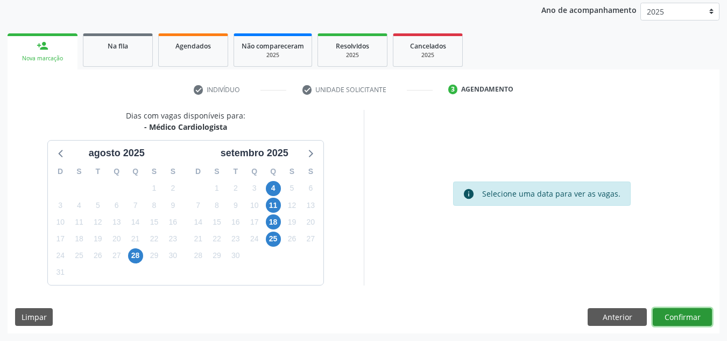
click at [697, 318] on button "Confirmar" at bounding box center [682, 317] width 59 height 18
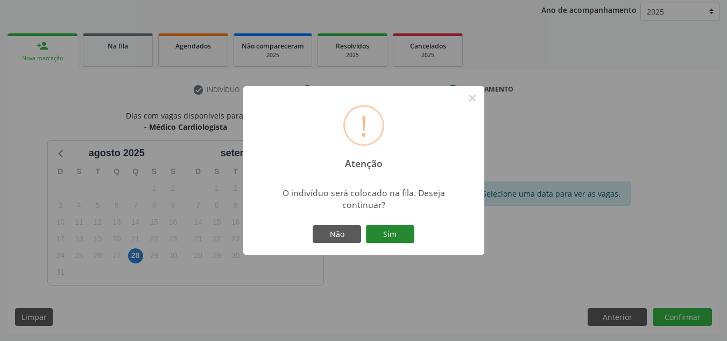
click at [404, 231] on button "Sim" at bounding box center [390, 234] width 48 height 18
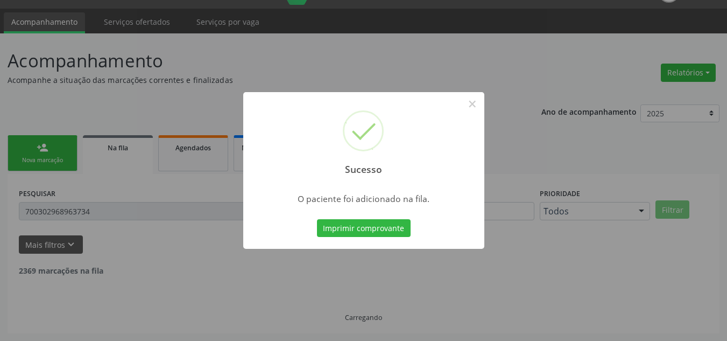
scroll to position [15, 0]
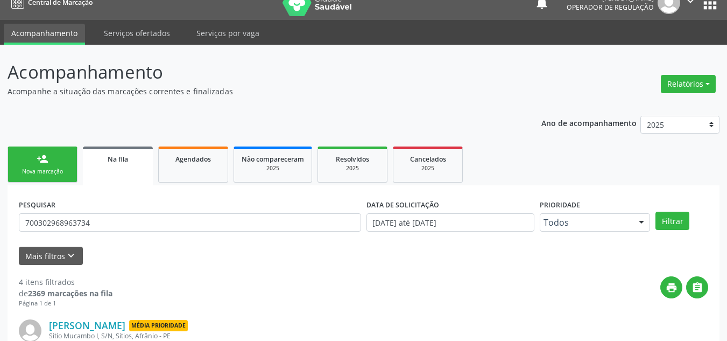
click at [63, 175] on div "Nova marcação" at bounding box center [43, 171] width 54 height 8
click at [54, 171] on div "Nova marcação" at bounding box center [43, 171] width 54 height 8
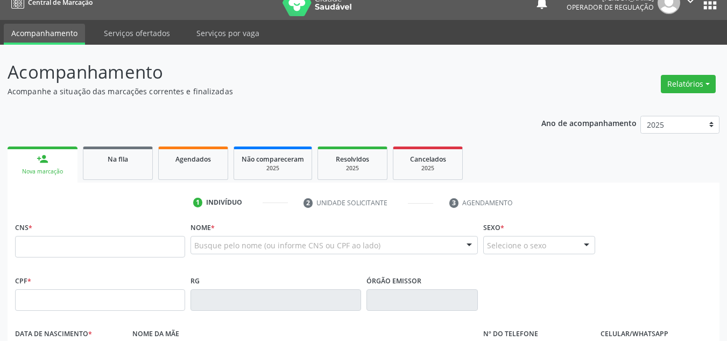
click at [54, 171] on div "Nova marcação" at bounding box center [42, 171] width 55 height 8
click at [73, 242] on input "text" at bounding box center [100, 247] width 170 height 22
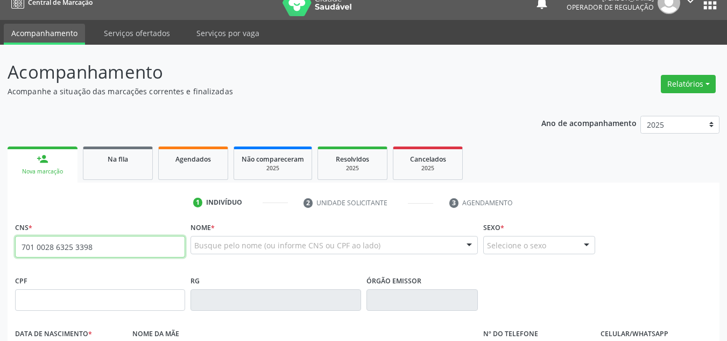
type input "701 0028 6325 3398"
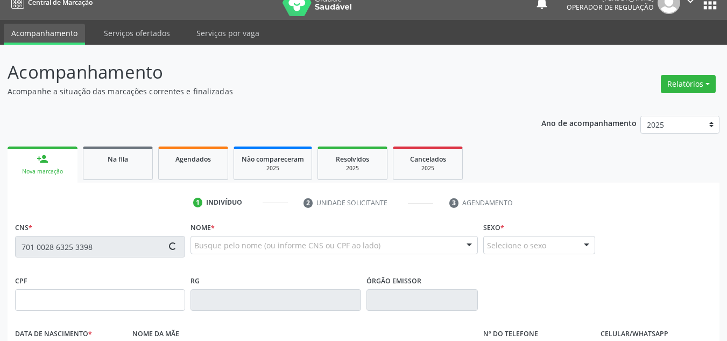
type input "134.150.224-47"
type input "26/10/1988"
type input "Maria Aparecida da Conceição de Sousa"
type input "(87) 98862-0200"
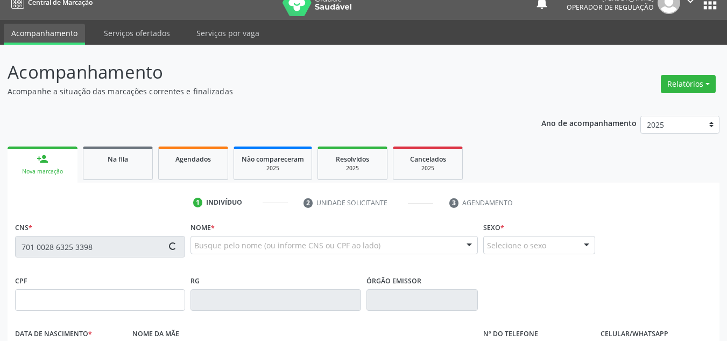
type input "101.494.844-45"
type input "S/N"
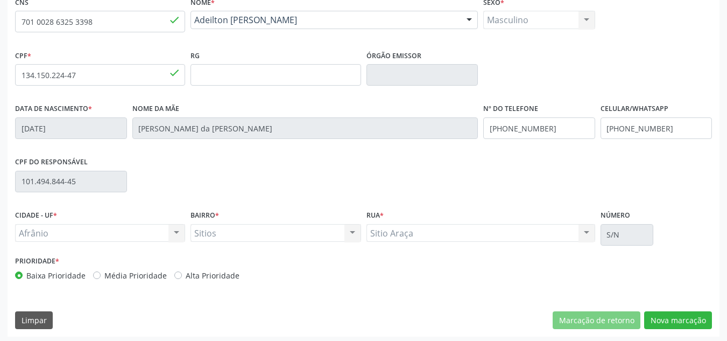
scroll to position [243, 0]
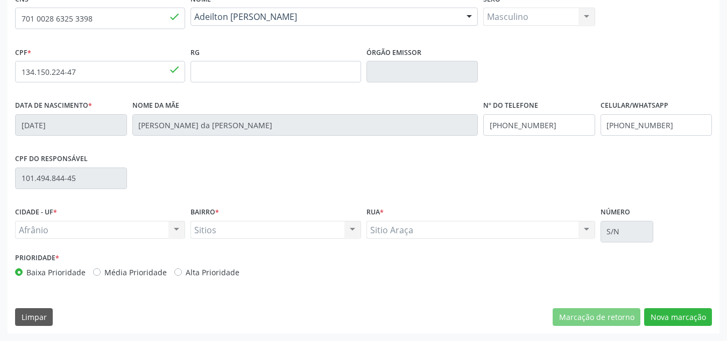
click at [104, 270] on label "Média Prioridade" at bounding box center [135, 271] width 62 height 11
click at [101, 270] on input "Média Prioridade" at bounding box center [97, 271] width 8 height 10
radio input "true"
click at [656, 319] on button "Nova marcação" at bounding box center [678, 317] width 68 height 18
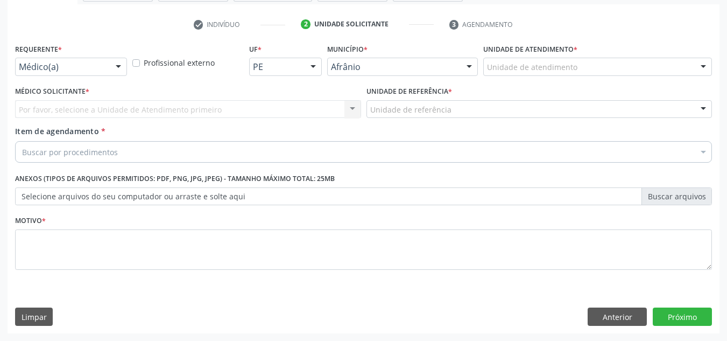
scroll to position [193, 0]
click at [611, 311] on button "Anterior" at bounding box center [617, 316] width 59 height 18
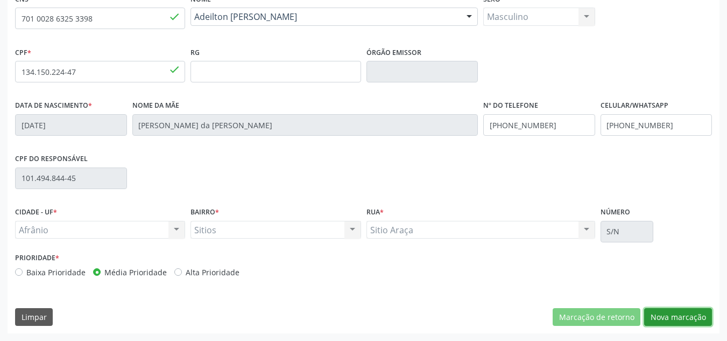
click at [678, 313] on button "Nova marcação" at bounding box center [678, 317] width 68 height 18
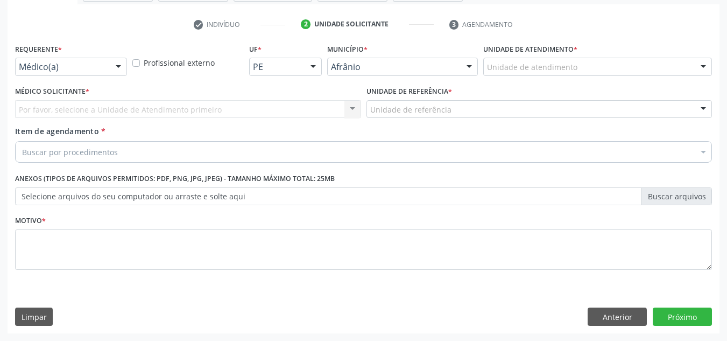
click at [617, 66] on div "Unidade de atendimento" at bounding box center [597, 67] width 229 height 18
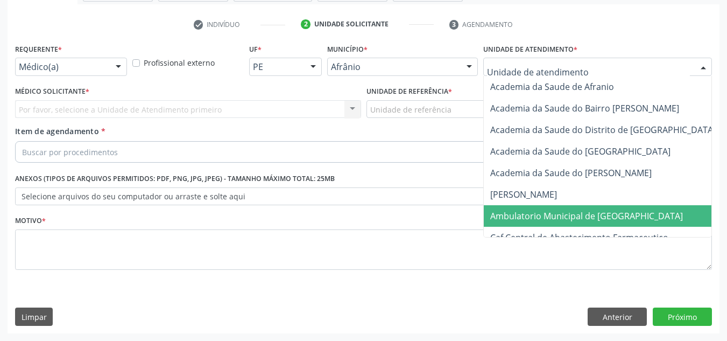
drag, startPoint x: 592, startPoint y: 219, endPoint x: 584, endPoint y: 220, distance: 7.6
click at [591, 221] on span "Ambulatorio Municipal de [GEOGRAPHIC_DATA]" at bounding box center [586, 216] width 193 height 12
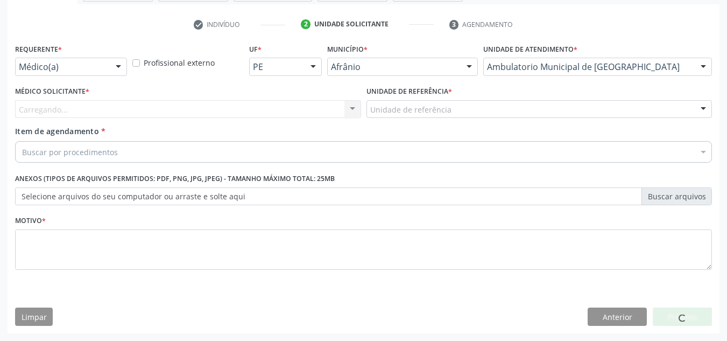
click at [290, 103] on div "Carregando... Nenhum resultado encontrado para: " " Não há nenhuma opção para s…" at bounding box center [188, 109] width 346 height 18
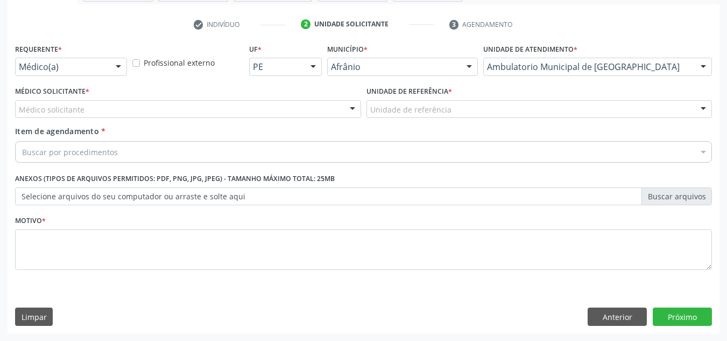
click at [290, 103] on div "Médico solicitante" at bounding box center [188, 109] width 346 height 18
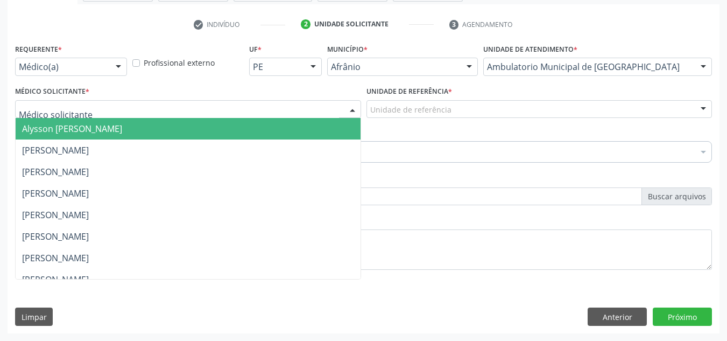
click at [290, 124] on span "Alysson [PERSON_NAME]" at bounding box center [188, 129] width 345 height 22
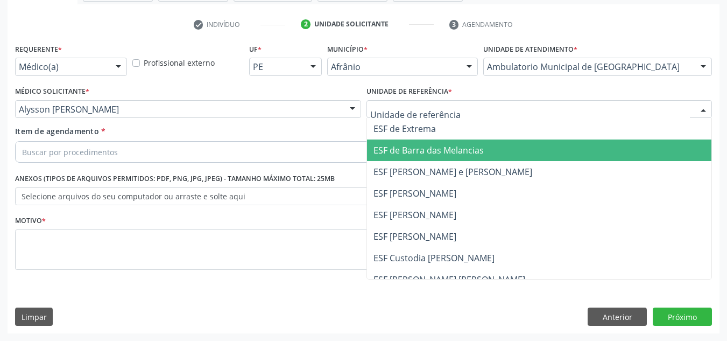
click at [417, 168] on span "ESF [PERSON_NAME] e [PERSON_NAME]" at bounding box center [453, 172] width 159 height 12
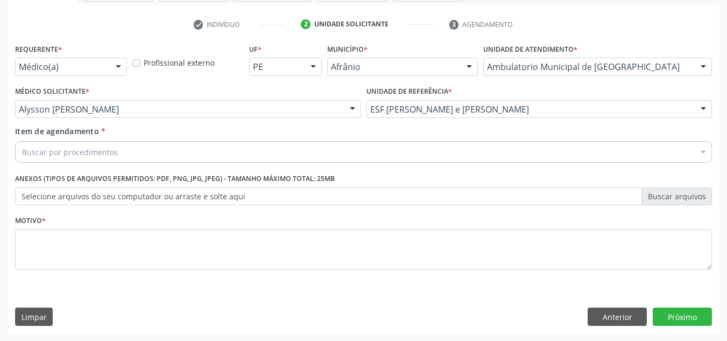
click at [384, 155] on div "Buscar por procedimentos" at bounding box center [363, 152] width 697 height 22
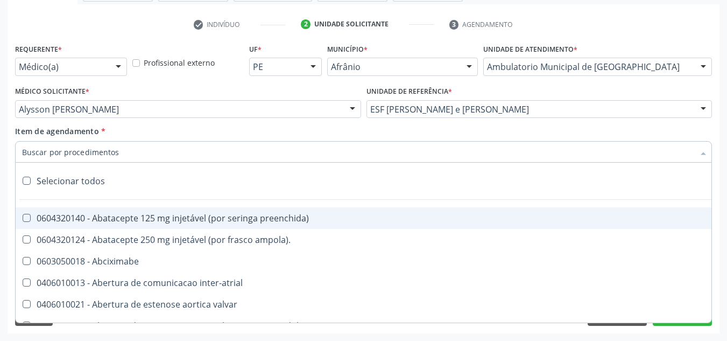
paste input "0301010072-225120"
type input "0301010072-225120"
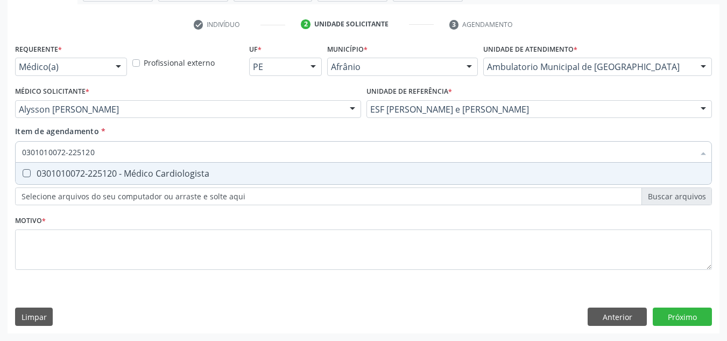
click at [268, 166] on span "0301010072-225120 - Médico Cardiologista" at bounding box center [364, 174] width 696 height 22
checkbox Cardiologista "true"
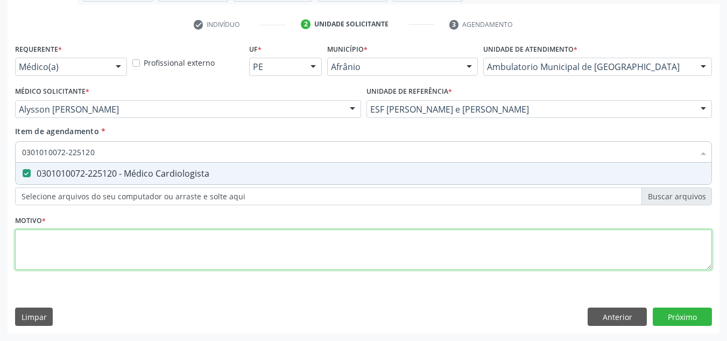
click at [274, 235] on div "Requerente * Médico(a) Médico(a) Enfermeiro(a) Paciente Nenhum resultado encont…" at bounding box center [363, 163] width 697 height 244
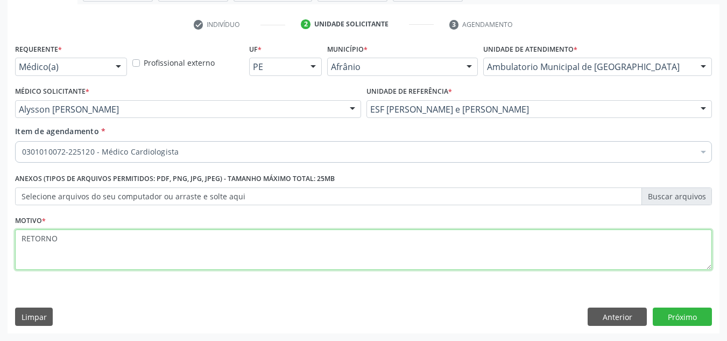
type textarea "RETORNO"
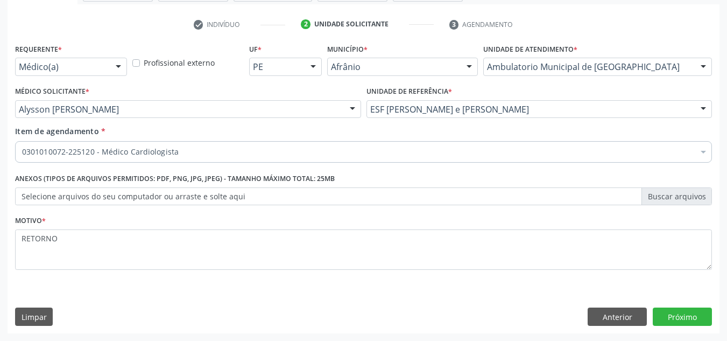
click at [678, 327] on div "Requerente * Médico(a) Médico(a) Enfermeiro(a) Paciente Nenhum resultado encont…" at bounding box center [364, 187] width 712 height 292
click at [691, 318] on button "Próximo" at bounding box center [682, 316] width 59 height 18
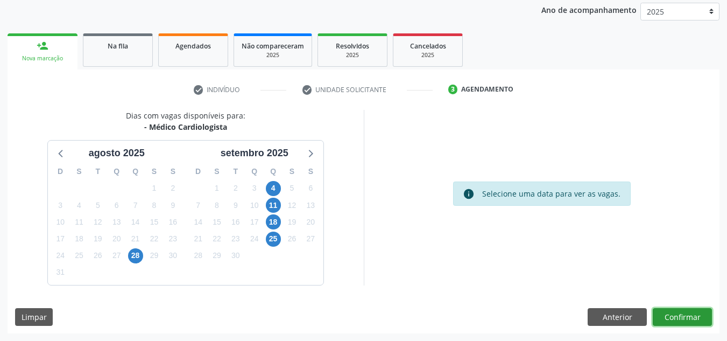
click at [691, 318] on button "Confirmar" at bounding box center [682, 317] width 59 height 18
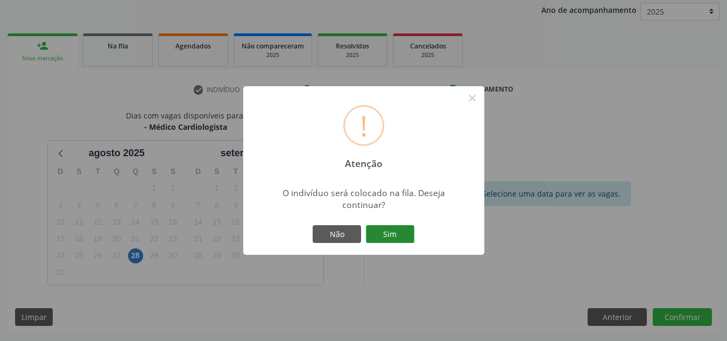
click at [393, 230] on button "Sim" at bounding box center [390, 234] width 48 height 18
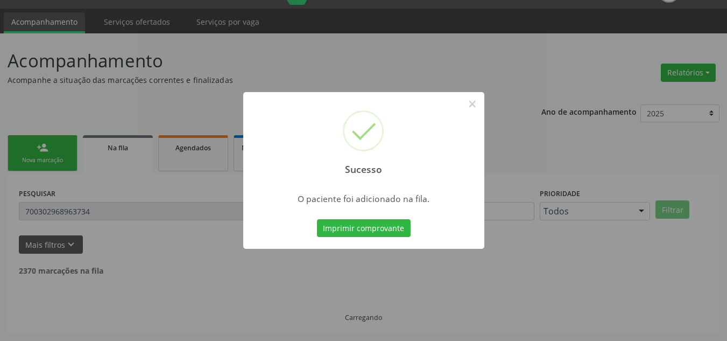
scroll to position [15, 0]
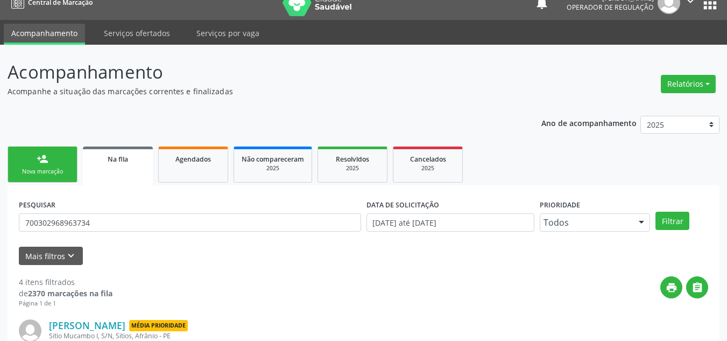
click at [40, 162] on div "person_add" at bounding box center [43, 159] width 12 height 12
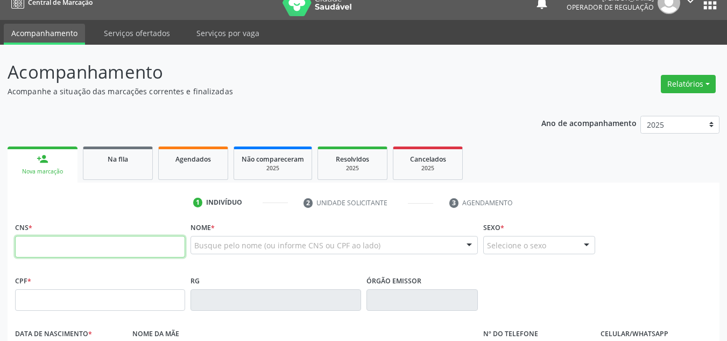
click at [75, 247] on input "text" at bounding box center [100, 247] width 170 height 22
type input "708 2066 4129 0148"
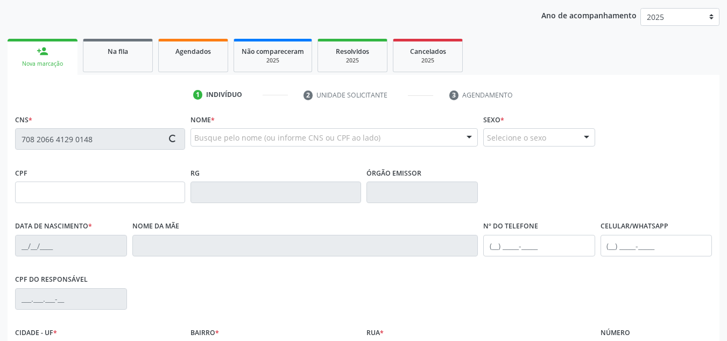
type input "021.769.074-26"
type input "09/04/1975"
type input "Maria Francisca Coelho da Silva"
type input "(87) 98824-7938"
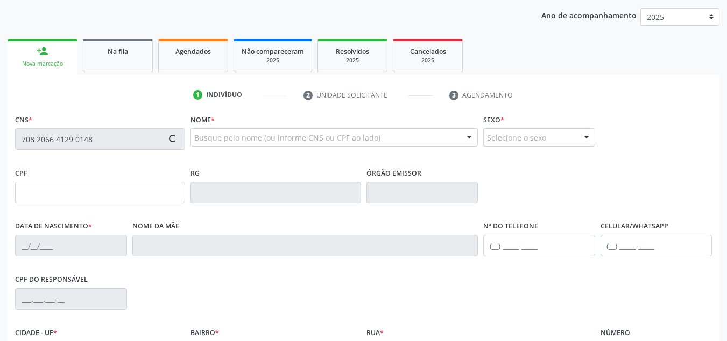
type input "122.342.888-51"
type input "S/N"
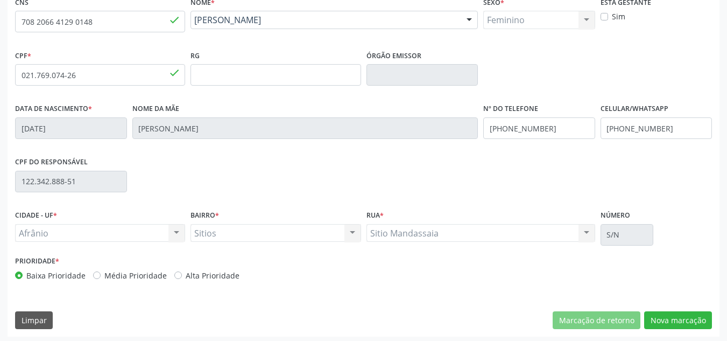
scroll to position [243, 0]
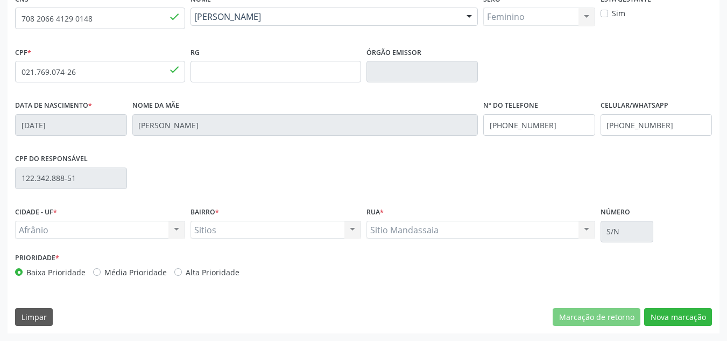
click at [119, 278] on div "Prioridade * Baixa Prioridade Média Prioridade Alta Prioridade" at bounding box center [187, 268] width 351 height 36
click at [128, 271] on label "Média Prioridade" at bounding box center [135, 271] width 62 height 11
click at [101, 271] on input "Média Prioridade" at bounding box center [97, 271] width 8 height 10
radio input "true"
click at [696, 310] on button "Nova marcação" at bounding box center [678, 317] width 68 height 18
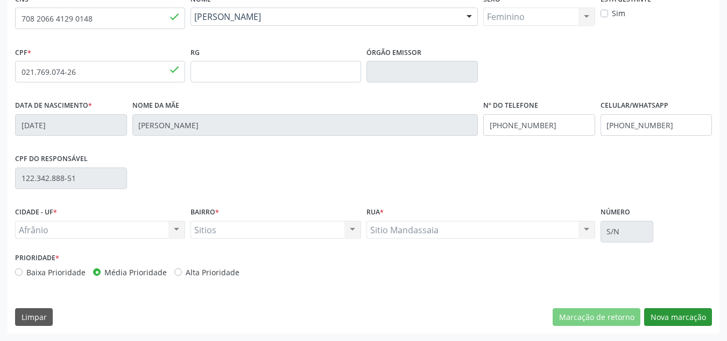
scroll to position [193, 0]
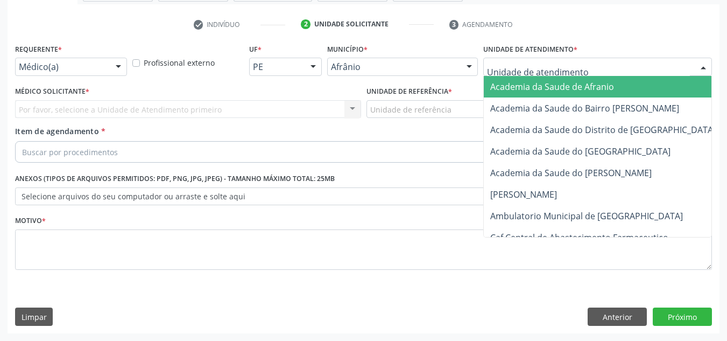
click at [658, 72] on div at bounding box center [597, 67] width 229 height 18
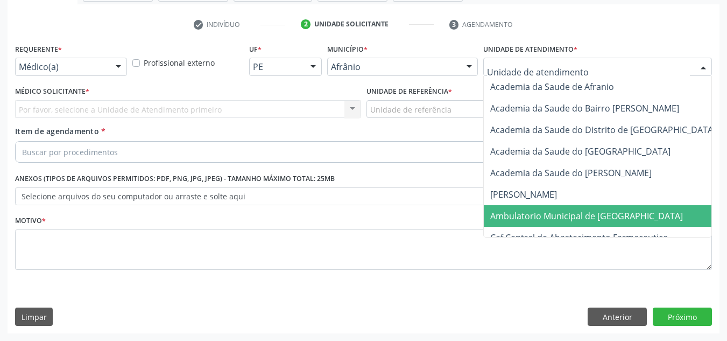
click at [633, 214] on span "Ambulatorio Municipal de [GEOGRAPHIC_DATA]" at bounding box center [615, 216] width 263 height 22
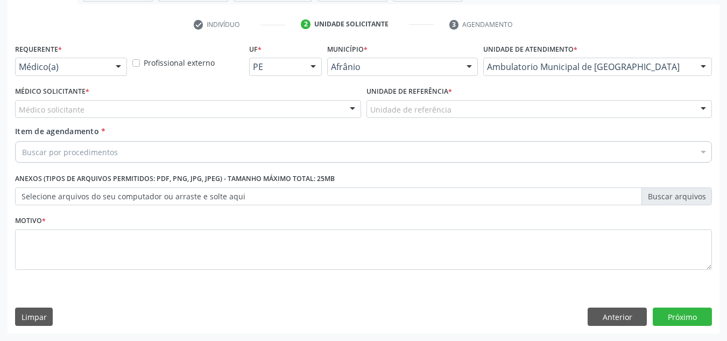
click at [185, 109] on div "Médico solicitante" at bounding box center [188, 109] width 346 height 18
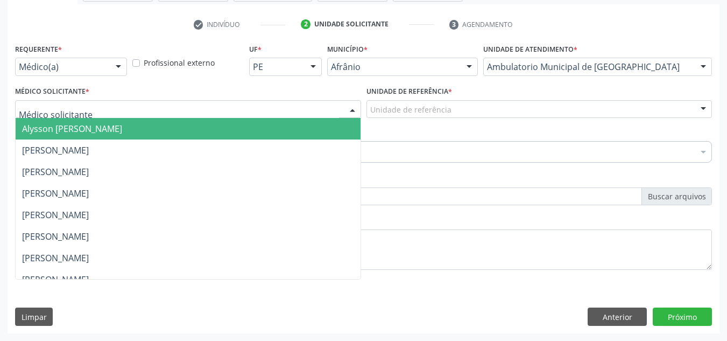
drag, startPoint x: 180, startPoint y: 125, endPoint x: 440, endPoint y: 138, distance: 260.8
click at [182, 125] on span "Alysson [PERSON_NAME]" at bounding box center [188, 129] width 345 height 22
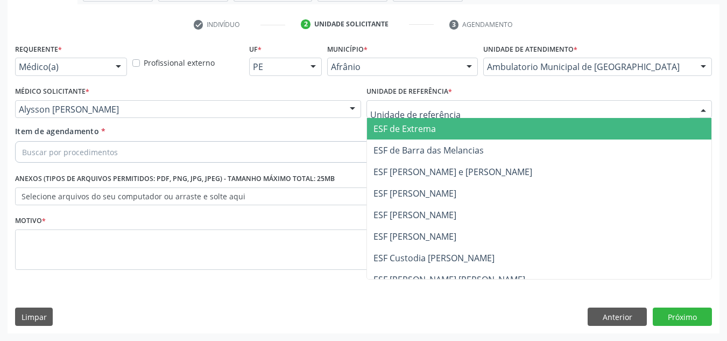
click at [495, 115] on div at bounding box center [540, 109] width 346 height 18
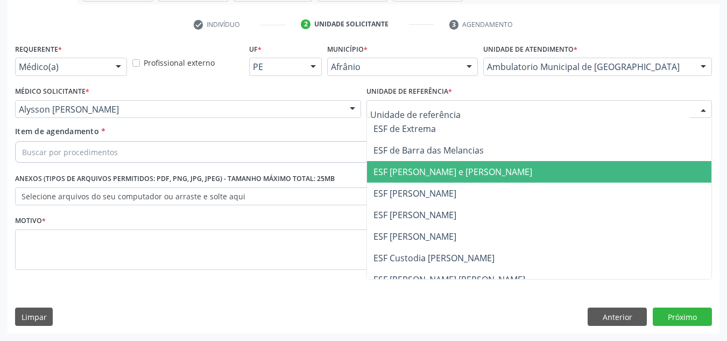
click at [508, 170] on span "ESF [PERSON_NAME] e [PERSON_NAME]" at bounding box center [453, 172] width 159 height 12
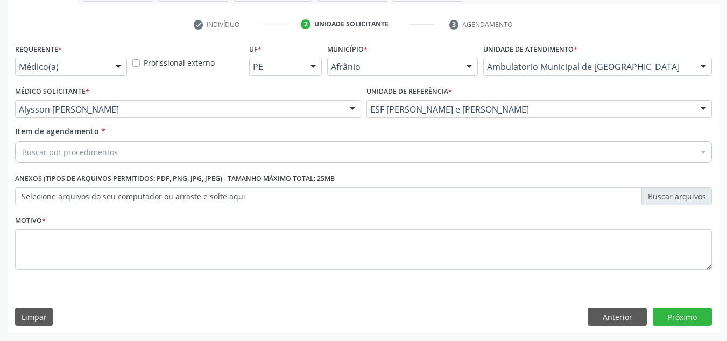
click at [306, 142] on div "Buscar por procedimentos" at bounding box center [363, 152] width 697 height 22
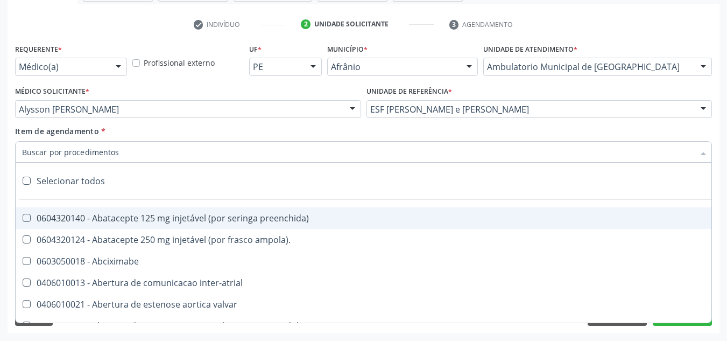
paste input "0301010072-225120"
type input "0301010072-225120"
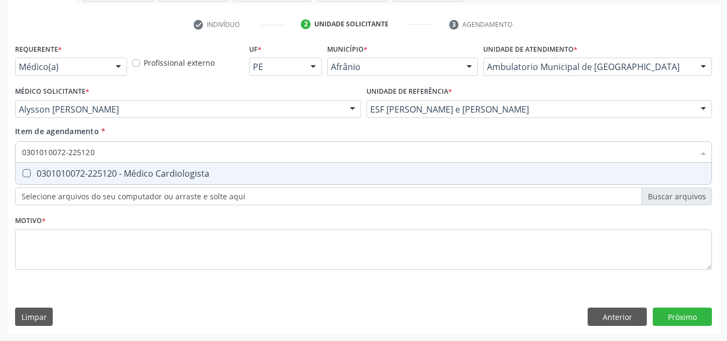
click at [223, 166] on span "0301010072-225120 - Médico Cardiologista" at bounding box center [364, 174] width 696 height 22
checkbox Cardiologista "true"
click at [224, 228] on div "Requerente * Médico(a) Médico(a) Enfermeiro(a) Paciente Nenhum resultado encont…" at bounding box center [363, 163] width 697 height 244
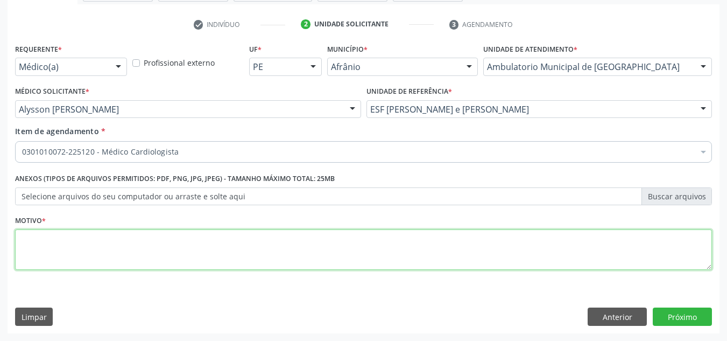
click at [208, 239] on textarea at bounding box center [363, 249] width 697 height 41
type textarea "RETORNO"
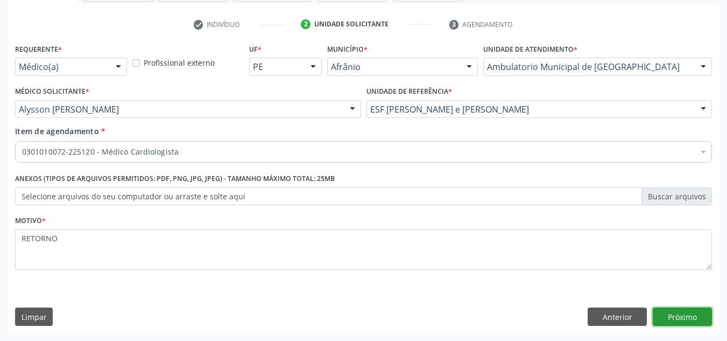
click at [680, 319] on button "Próximo" at bounding box center [682, 316] width 59 height 18
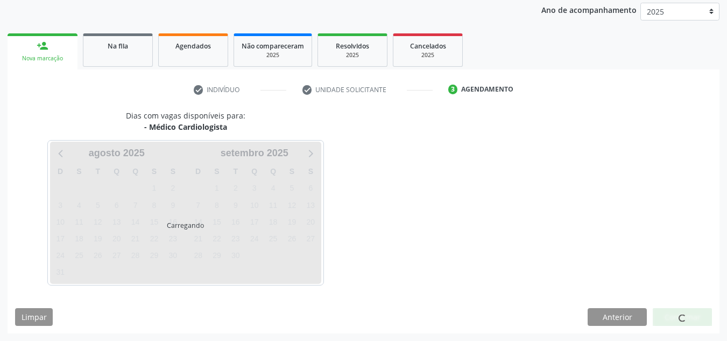
scroll to position [128, 0]
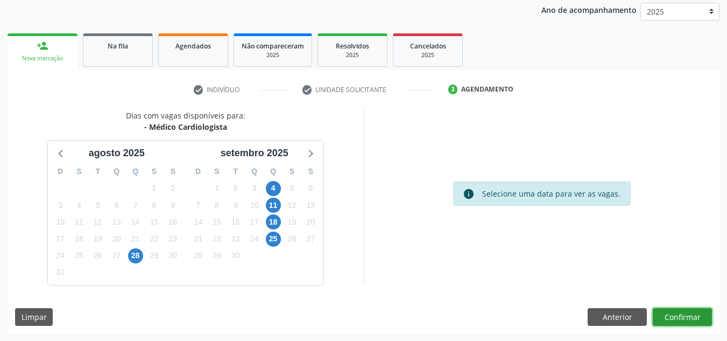
click at [680, 319] on button "Confirmar" at bounding box center [682, 317] width 59 height 18
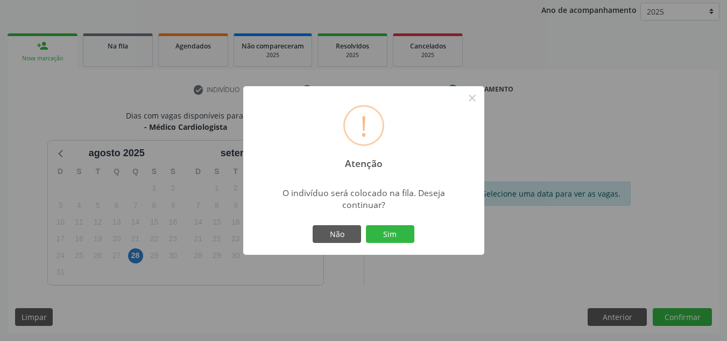
click at [412, 243] on div "Não Sim" at bounding box center [364, 234] width 107 height 23
click at [412, 233] on button "Sim" at bounding box center [390, 234] width 48 height 18
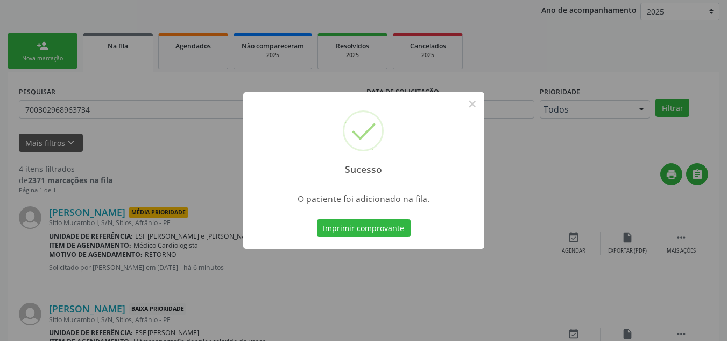
scroll to position [15, 0]
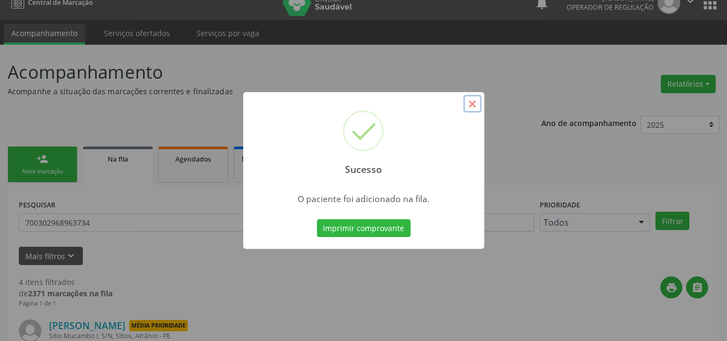
click at [473, 106] on button "×" at bounding box center [472, 104] width 18 height 18
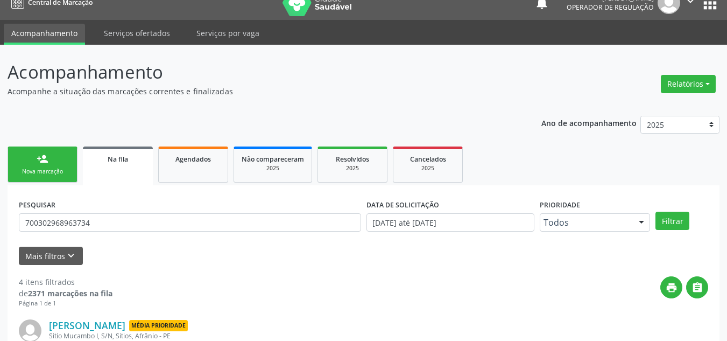
drag, startPoint x: 20, startPoint y: 164, endPoint x: 57, endPoint y: 179, distance: 39.6
click at [20, 164] on link "person_add Nova marcação" at bounding box center [43, 164] width 70 height 36
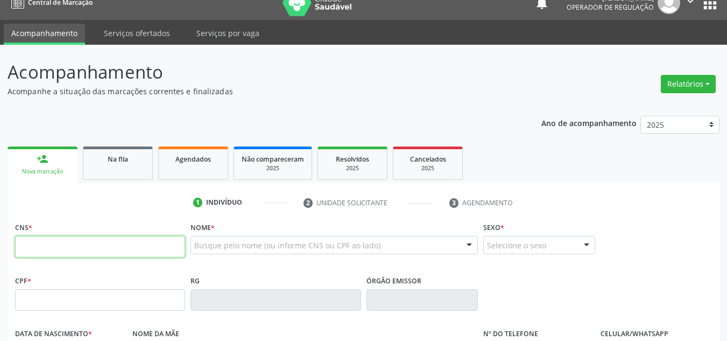
click at [69, 245] on input "text" at bounding box center [100, 247] width 170 height 22
type input "702 8031 5207 7169"
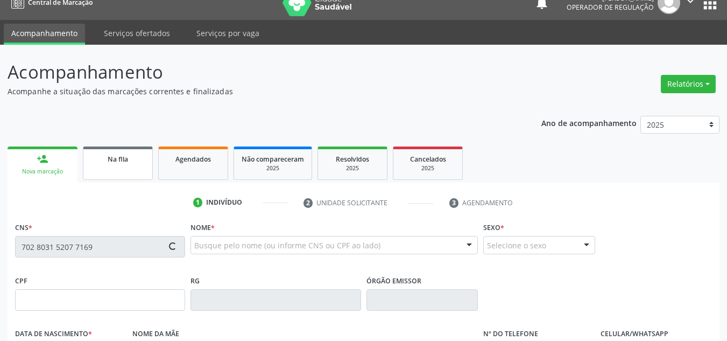
type input "10/06/1948"
type input "Joana Maria dos Santos"
type input "(87) 98869-8737"
type input "S/N"
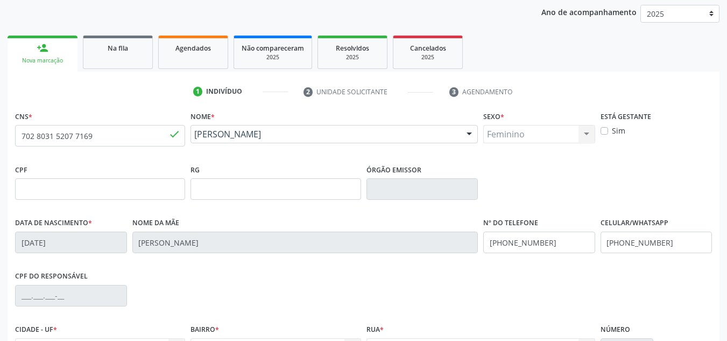
scroll to position [243, 0]
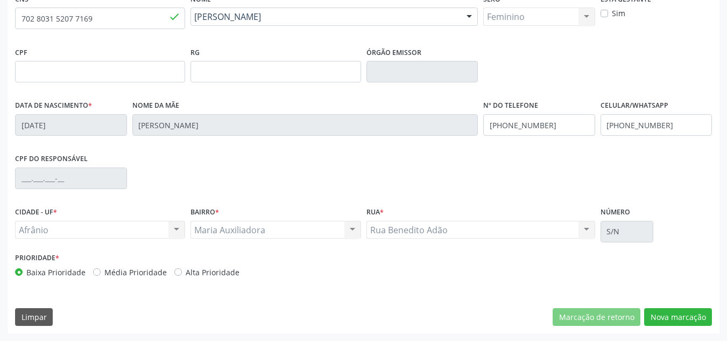
click at [138, 269] on label "Média Prioridade" at bounding box center [135, 271] width 62 height 11
click at [101, 269] on input "Média Prioridade" at bounding box center [97, 271] width 8 height 10
radio input "true"
click at [666, 321] on button "Nova marcação" at bounding box center [678, 317] width 68 height 18
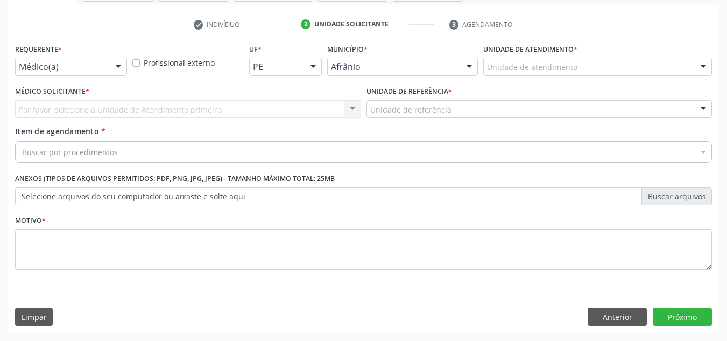
scroll to position [193, 0]
click at [646, 61] on div "Unidade de atendimento" at bounding box center [597, 67] width 229 height 18
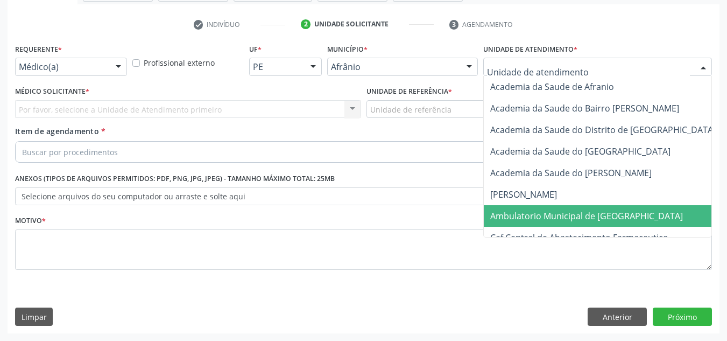
click at [615, 214] on span "Ambulatorio Municipal de [GEOGRAPHIC_DATA]" at bounding box center [586, 216] width 193 height 12
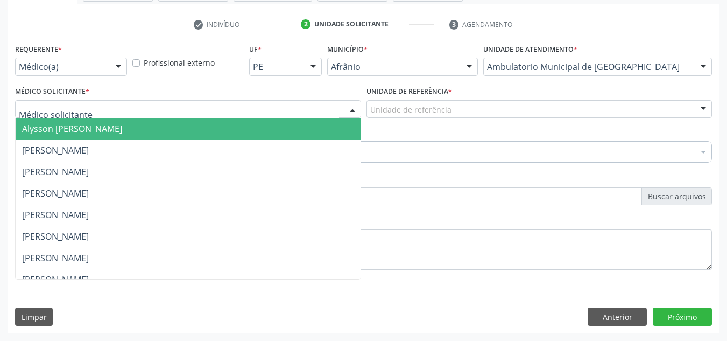
click at [263, 114] on div at bounding box center [188, 109] width 346 height 18
click at [281, 125] on span "Alysson [PERSON_NAME]" at bounding box center [188, 129] width 345 height 22
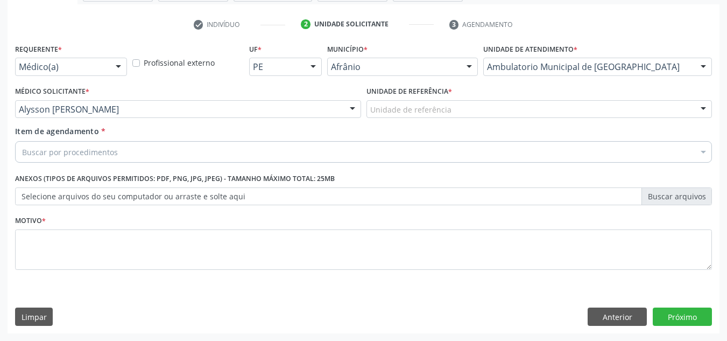
click at [404, 122] on div "Unidade de referência * Unidade de referência ESF de Extrema ESF de Barra das M…" at bounding box center [539, 104] width 351 height 42
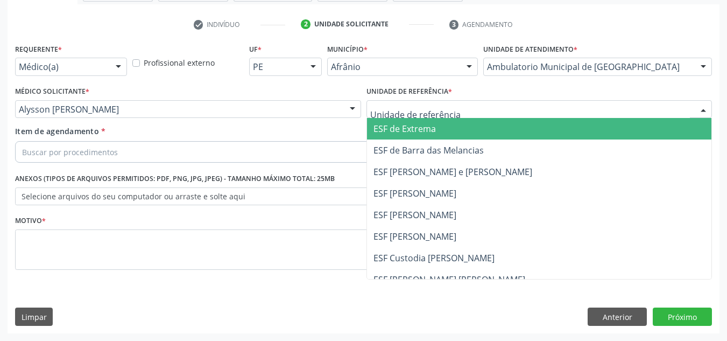
click at [446, 116] on div at bounding box center [540, 109] width 346 height 18
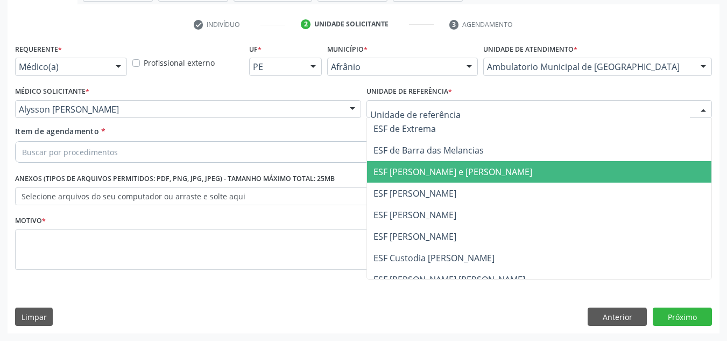
drag, startPoint x: 446, startPoint y: 198, endPoint x: 435, endPoint y: 193, distance: 11.6
click at [445, 198] on span "ESF [PERSON_NAME]" at bounding box center [415, 193] width 83 height 12
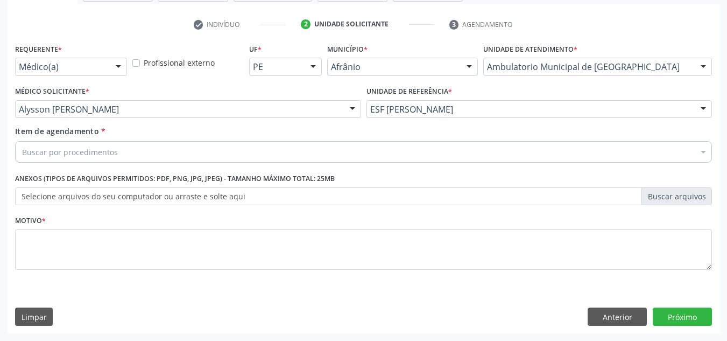
click at [391, 150] on div "Buscar por procedimentos" at bounding box center [363, 152] width 697 height 22
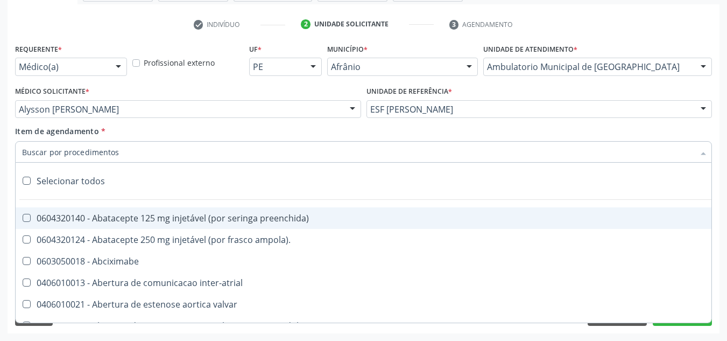
paste input "0301010072-225120"
type input "0301010072-225120"
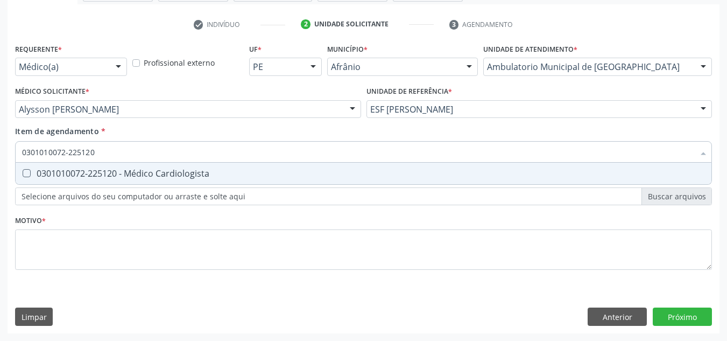
click at [232, 171] on div "0301010072-225120 - Médico Cardiologista" at bounding box center [363, 173] width 683 height 9
checkbox Cardiologista "true"
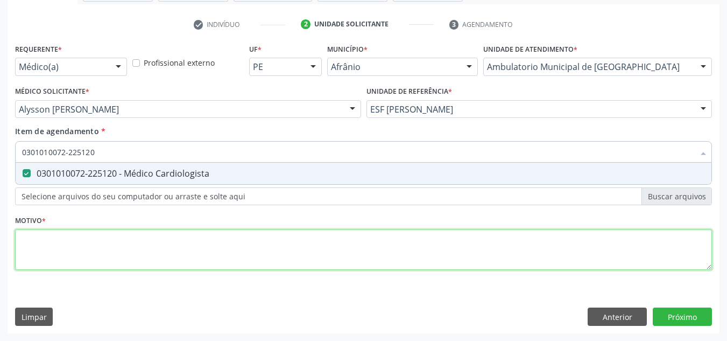
click at [257, 243] on div "Requerente * Médico(a) Médico(a) Enfermeiro(a) Paciente Nenhum resultado encont…" at bounding box center [363, 163] width 697 height 244
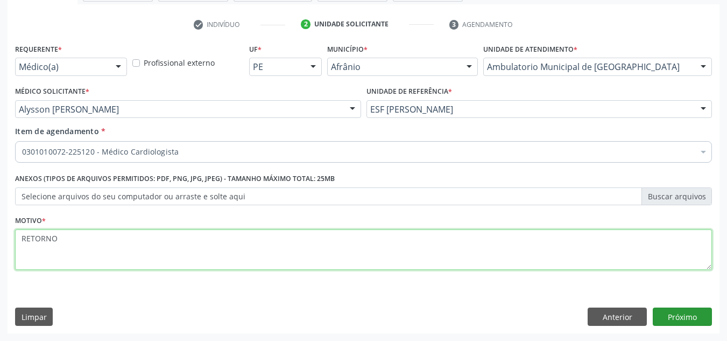
type textarea "RETORNO"
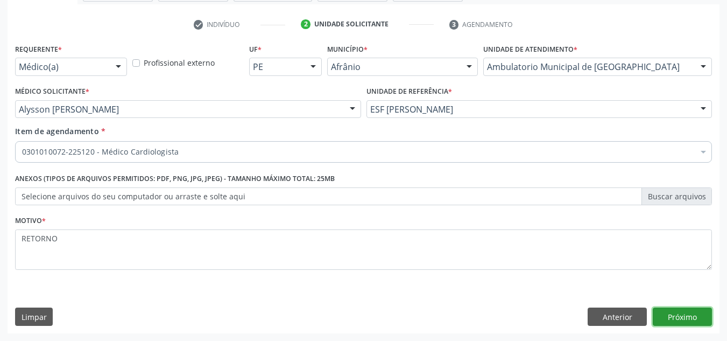
click at [671, 318] on button "Próximo" at bounding box center [682, 316] width 59 height 18
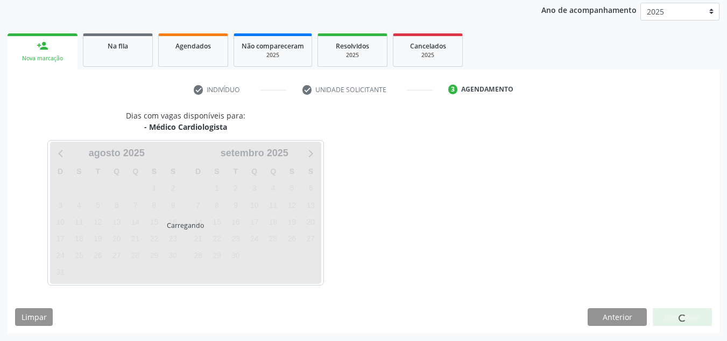
scroll to position [128, 0]
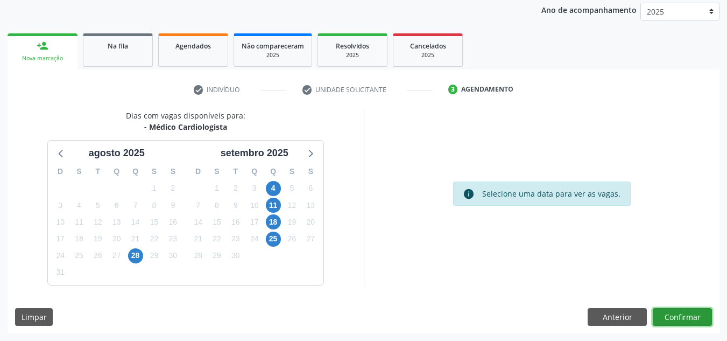
click at [671, 318] on button "Confirmar" at bounding box center [682, 317] width 59 height 18
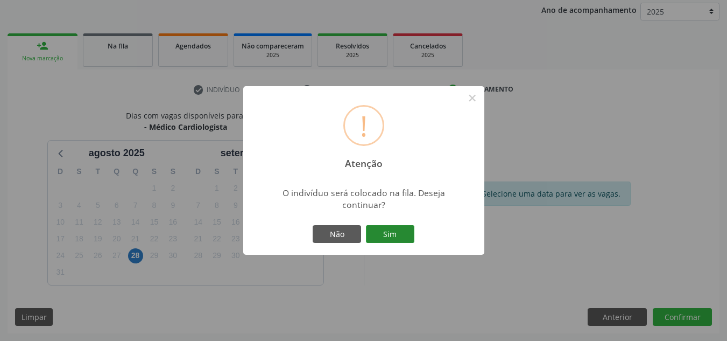
click at [390, 230] on button "Sim" at bounding box center [390, 234] width 48 height 18
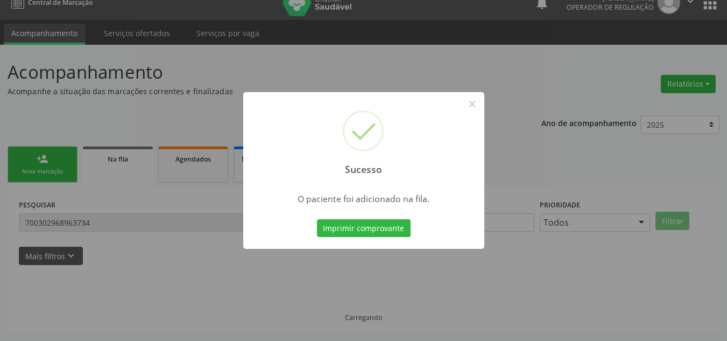
scroll to position [15, 0]
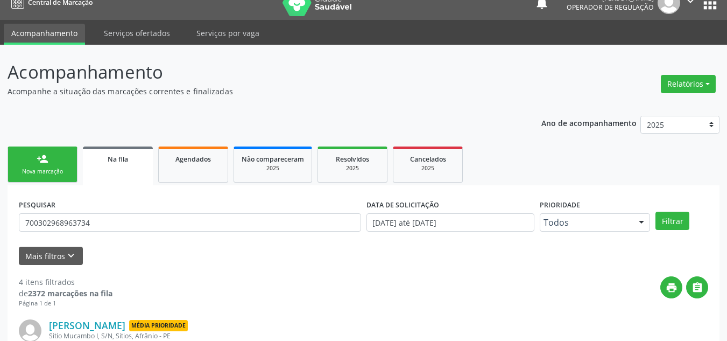
click at [33, 177] on link "person_add Nova marcação" at bounding box center [43, 164] width 70 height 36
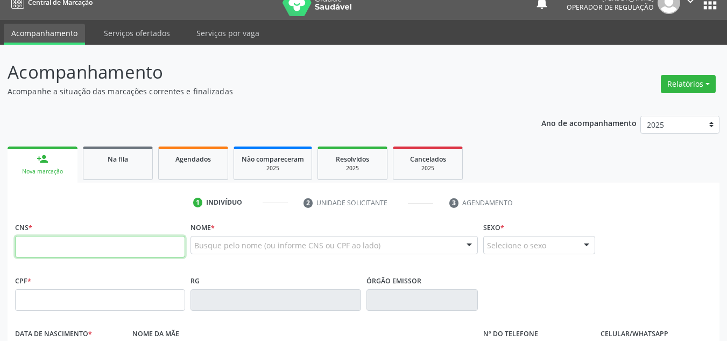
click at [41, 242] on input "text" at bounding box center [100, 247] width 170 height 22
type input "700 5029 1203 2660"
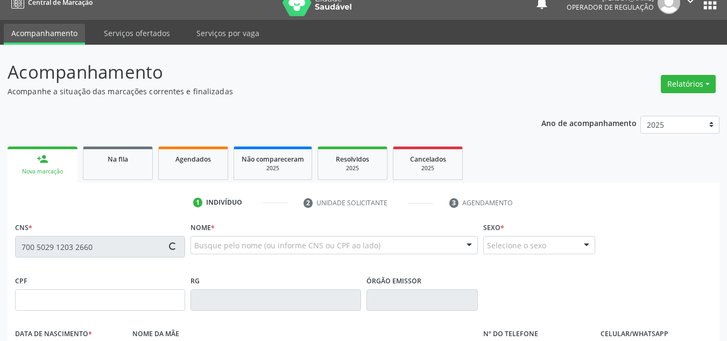
type input "2507350"
type input "09/05/1943"
type input "Maria Amelia de Jesus"
type input "(87) 98157-1484"
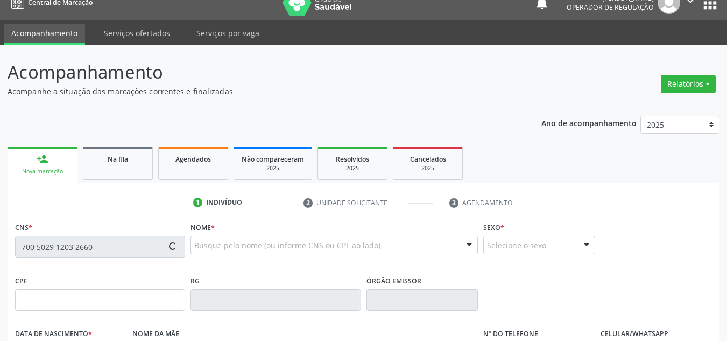
type input "S/N"
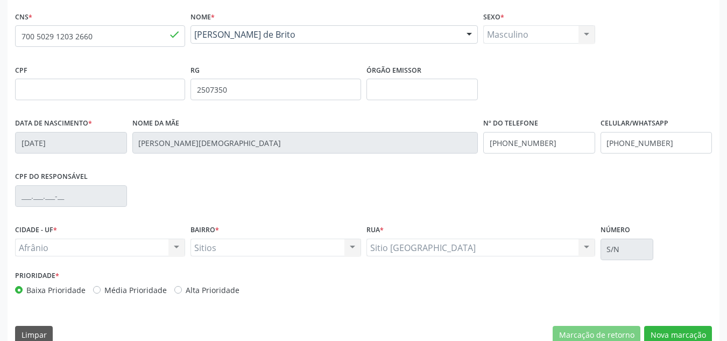
scroll to position [243, 0]
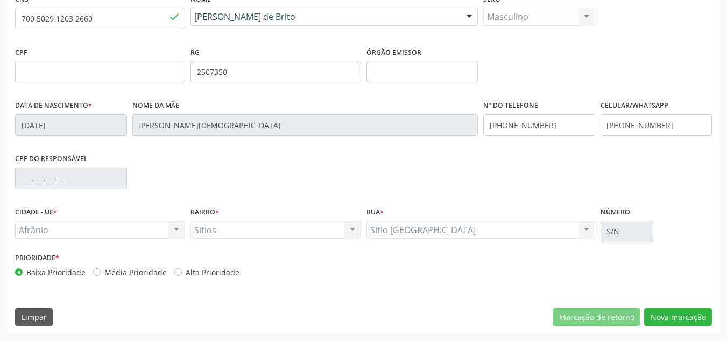
click at [101, 275] on div "Média Prioridade" at bounding box center [130, 271] width 74 height 11
click at [111, 271] on label "Média Prioridade" at bounding box center [135, 271] width 62 height 11
click at [101, 271] on input "Média Prioridade" at bounding box center [97, 271] width 8 height 10
radio input "true"
click at [710, 316] on button "Nova marcação" at bounding box center [678, 317] width 68 height 18
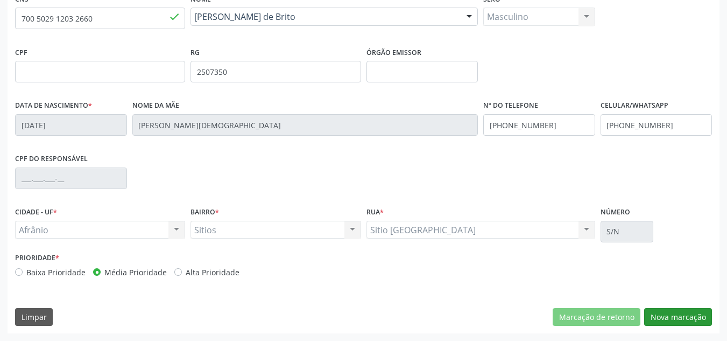
scroll to position [193, 0]
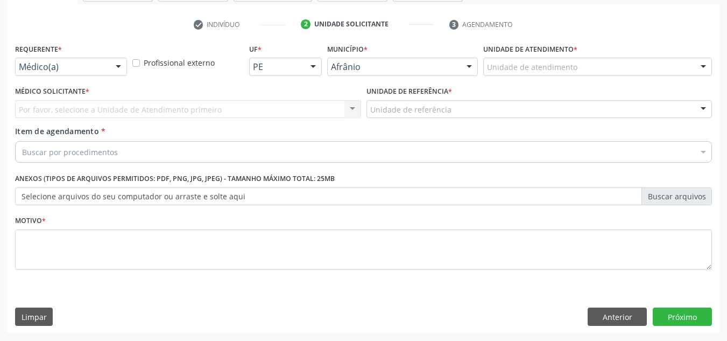
click at [708, 64] on div at bounding box center [703, 67] width 16 height 18
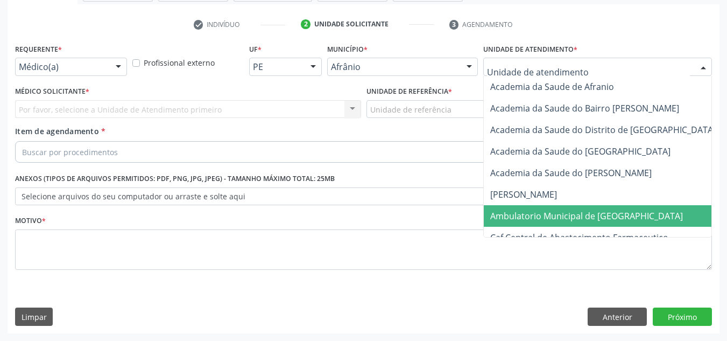
click at [628, 222] on span "Ambulatorio Municipal de [GEOGRAPHIC_DATA]" at bounding box center [615, 216] width 263 height 22
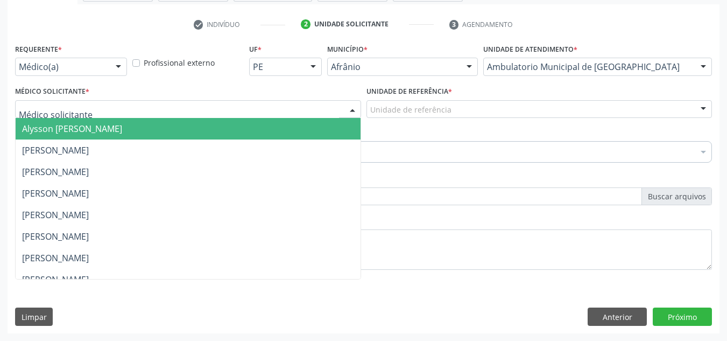
click at [299, 109] on div at bounding box center [188, 109] width 346 height 18
drag, startPoint x: 267, startPoint y: 128, endPoint x: 319, endPoint y: 118, distance: 52.7
click at [272, 128] on span "Alysson [PERSON_NAME]" at bounding box center [188, 129] width 345 height 22
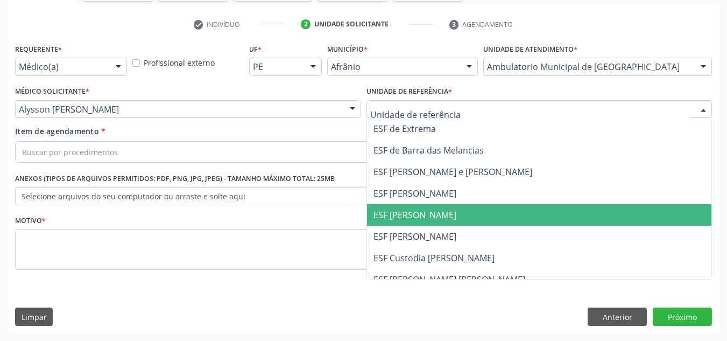
click at [436, 206] on span "ESF [PERSON_NAME]" at bounding box center [539, 215] width 345 height 22
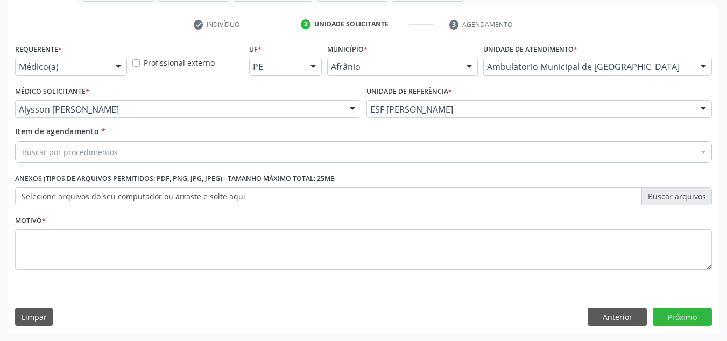
click at [356, 156] on div "Buscar por procedimentos" at bounding box center [363, 152] width 697 height 22
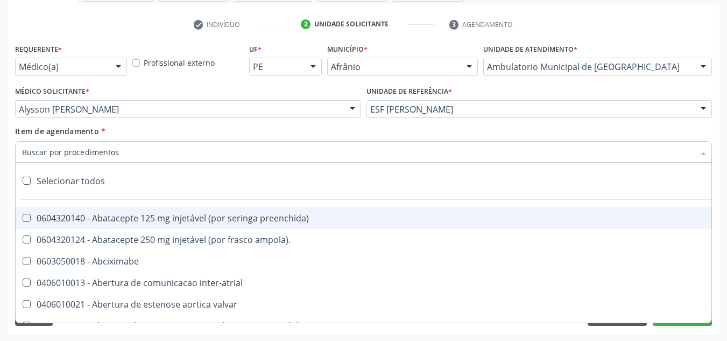
paste input "0301010072-225120"
type input "0301010072-225120"
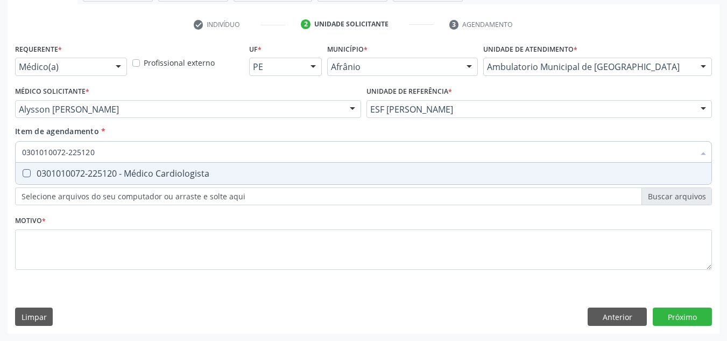
click at [257, 164] on span "0301010072-225120 - Médico Cardiologista" at bounding box center [364, 174] width 696 height 22
checkbox Cardiologista "true"
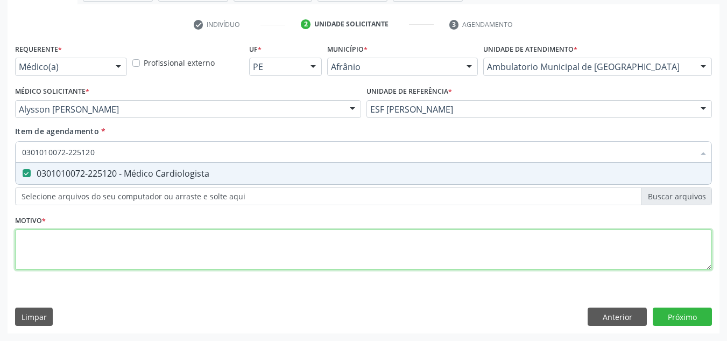
click at [276, 246] on div "Requerente * Médico(a) Médico(a) Enfermeiro(a) Paciente Nenhum resultado encont…" at bounding box center [363, 163] width 697 height 244
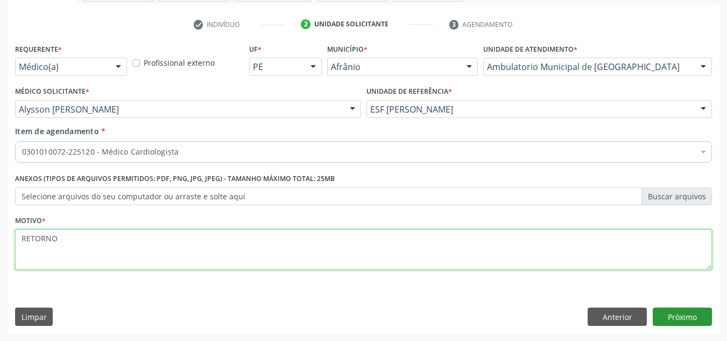
type textarea "RETORNO"
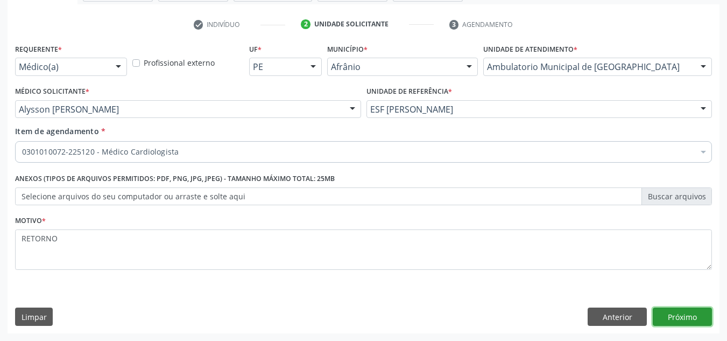
click at [671, 322] on button "Próximo" at bounding box center [682, 316] width 59 height 18
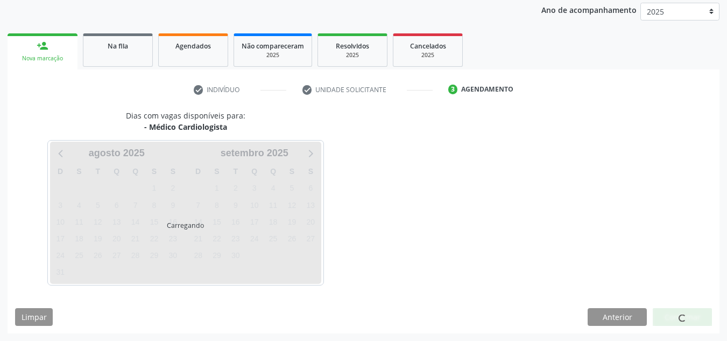
scroll to position [128, 0]
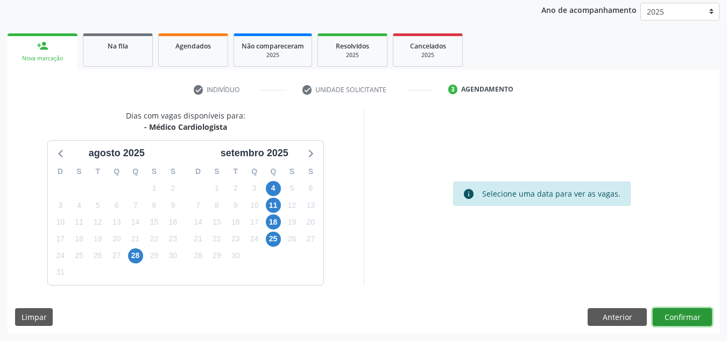
click at [671, 322] on button "Confirmar" at bounding box center [682, 317] width 59 height 18
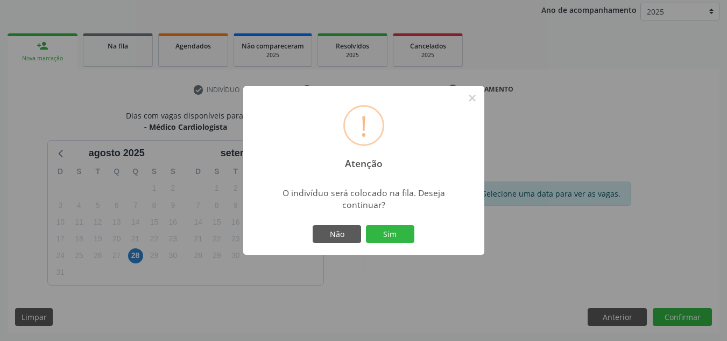
click at [366, 225] on button "Sim" at bounding box center [390, 234] width 48 height 18
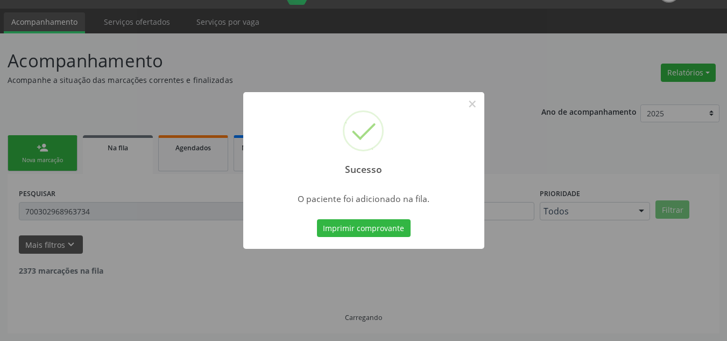
scroll to position [15, 0]
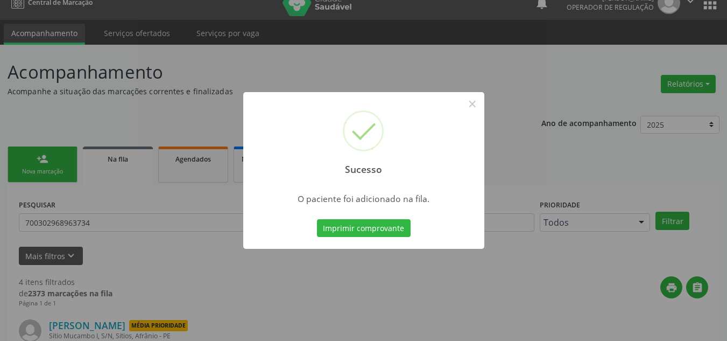
drag, startPoint x: 98, startPoint y: 166, endPoint x: 83, endPoint y: 166, distance: 15.1
click at [92, 166] on div "Sucesso × O paciente foi adicionado na fila. Imprimir comprovante Cancel" at bounding box center [363, 170] width 727 height 341
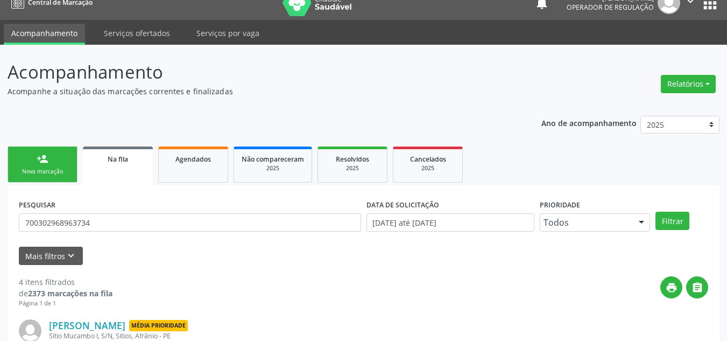
click at [25, 158] on link "person_add Nova marcação" at bounding box center [43, 164] width 70 height 36
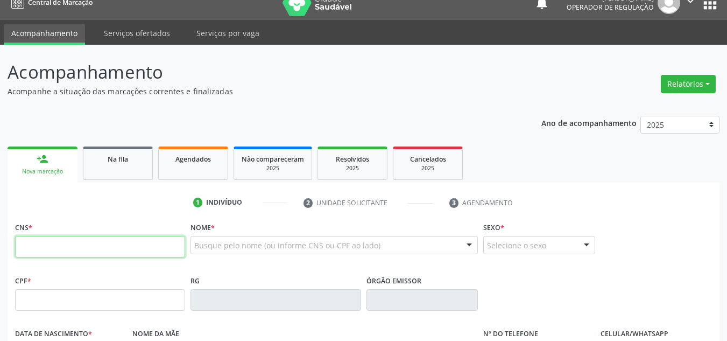
click at [72, 252] on input "text" at bounding box center [100, 247] width 170 height 22
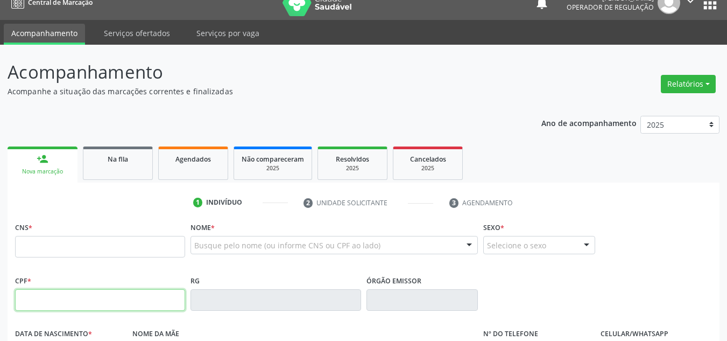
click at [100, 302] on input "text" at bounding box center [100, 300] width 170 height 22
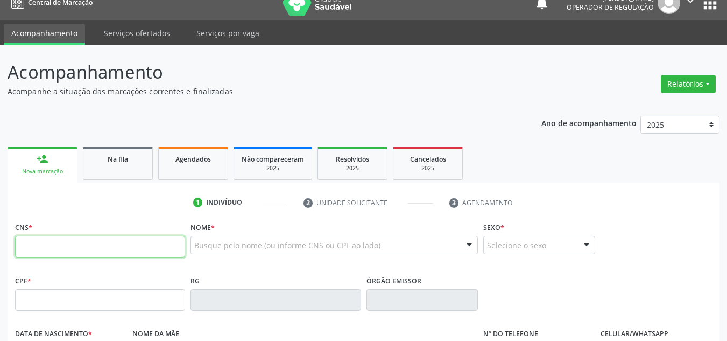
click at [53, 251] on input "text" at bounding box center [100, 247] width 170 height 22
type input "705 0076 3209 6251"
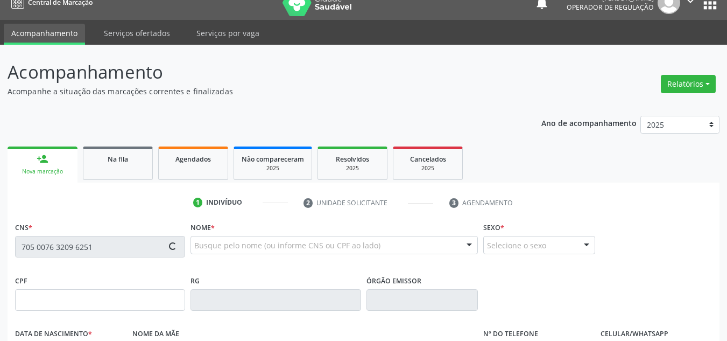
type input "17/08/2018"
type input "Joselma Rodrigues Sousa"
type input "(87) 8848-0458"
type input "S/N"
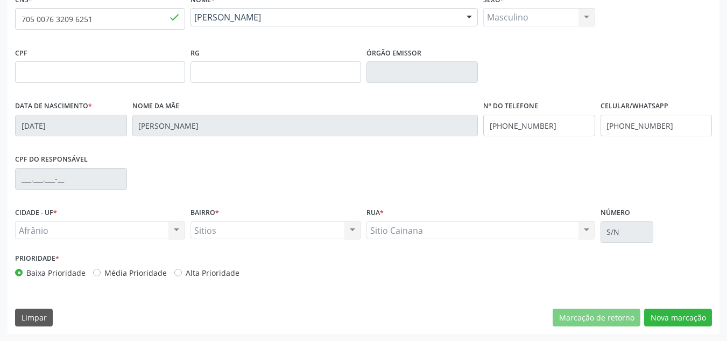
scroll to position [243, 0]
drag, startPoint x: 110, startPoint y: 280, endPoint x: 116, endPoint y: 263, distance: 18.2
click at [111, 278] on div "Prioridade * Baixa Prioridade Média Prioridade Alta Prioridade" at bounding box center [187, 268] width 351 height 36
click at [116, 263] on div "Prioridade * Baixa Prioridade Média Prioridade Alta Prioridade" at bounding box center [188, 264] width 346 height 28
click at [120, 270] on label "Média Prioridade" at bounding box center [135, 271] width 62 height 11
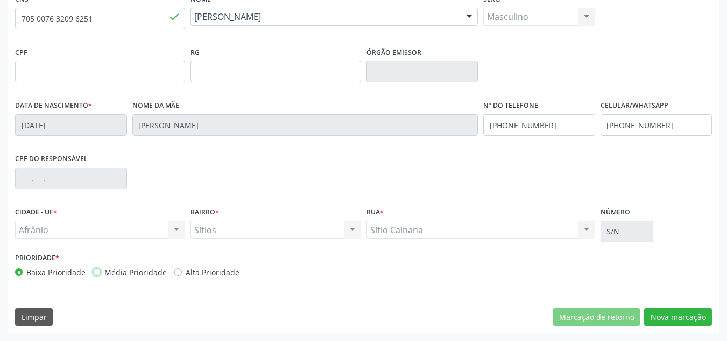
click at [101, 270] on input "Média Prioridade" at bounding box center [97, 271] width 8 height 10
radio input "true"
click at [697, 323] on button "Nova marcação" at bounding box center [678, 317] width 68 height 18
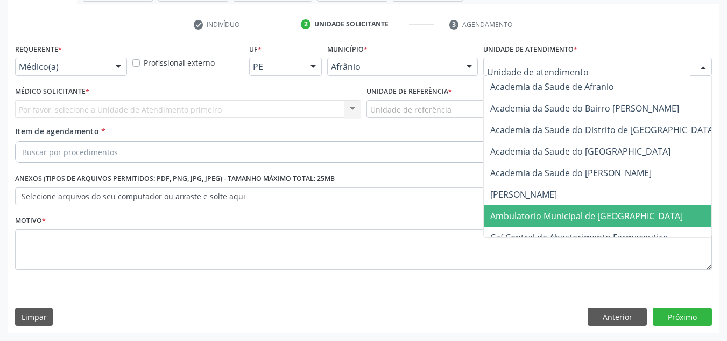
click at [553, 209] on span "Ambulatorio Municipal de [GEOGRAPHIC_DATA]" at bounding box center [615, 216] width 263 height 22
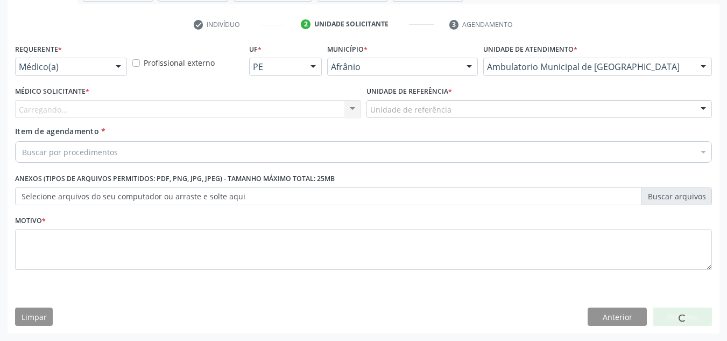
click at [219, 108] on div "Carregando... Nenhum resultado encontrado para: " " Não há nenhuma opção para s…" at bounding box center [188, 109] width 346 height 18
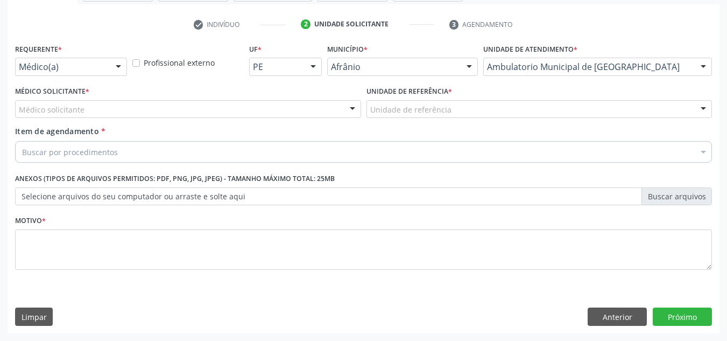
click at [215, 116] on div "Médico solicitante" at bounding box center [188, 109] width 346 height 18
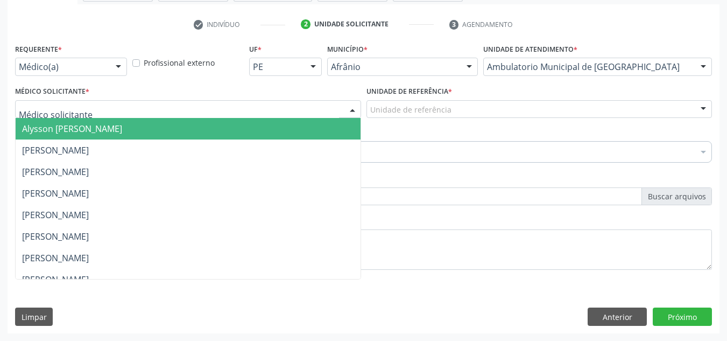
click at [226, 131] on span "Alysson [PERSON_NAME]" at bounding box center [188, 129] width 345 height 22
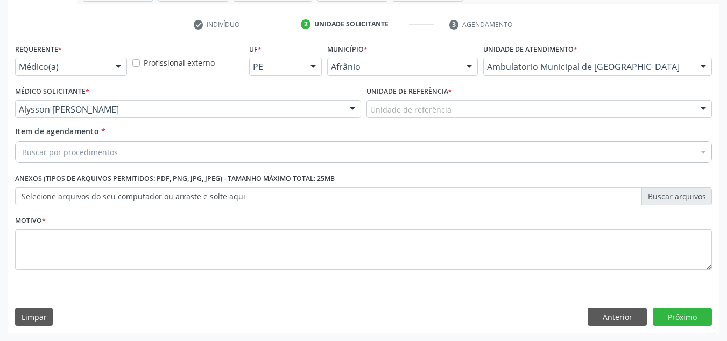
click at [559, 119] on div "Unidade de referência * Unidade de referência ESF de Extrema ESF de Barra das M…" at bounding box center [539, 104] width 351 height 42
click at [539, 168] on div "Requerente * Médico(a) Médico(a) Enfermeiro(a) Paciente Nenhum resultado encont…" at bounding box center [363, 163] width 697 height 244
drag, startPoint x: 547, startPoint y: 123, endPoint x: 552, endPoint y: 111, distance: 12.8
click at [547, 122] on div "Unidade de referência * Unidade de referência ESF de Extrema ESF de Barra das M…" at bounding box center [539, 104] width 351 height 42
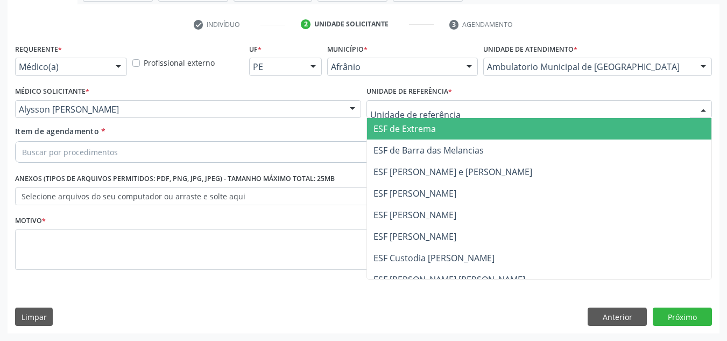
click at [552, 111] on div at bounding box center [540, 109] width 346 height 18
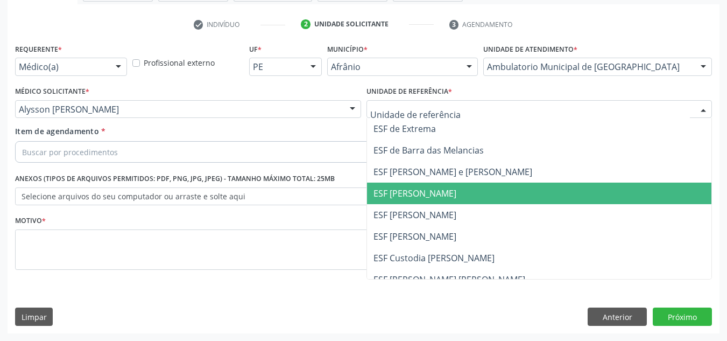
click at [543, 193] on span "ESF [PERSON_NAME]" at bounding box center [539, 193] width 345 height 22
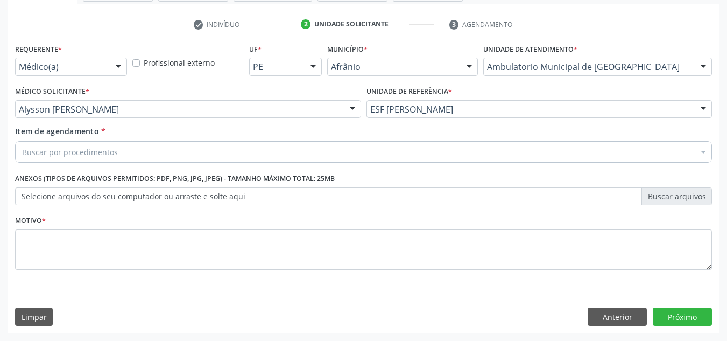
click at [494, 158] on div "Buscar por procedimentos" at bounding box center [363, 152] width 697 height 22
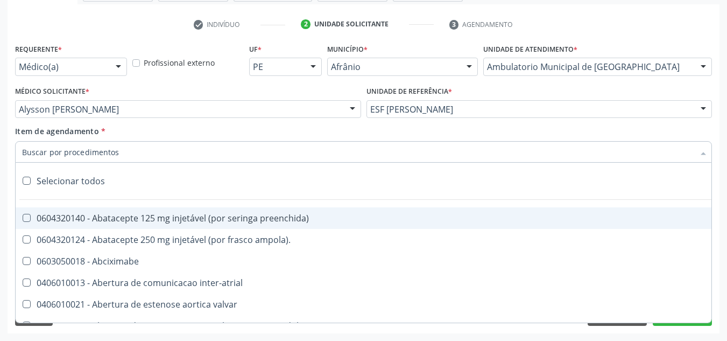
paste input "0301010072-225120"
type input "0301010072-225120"
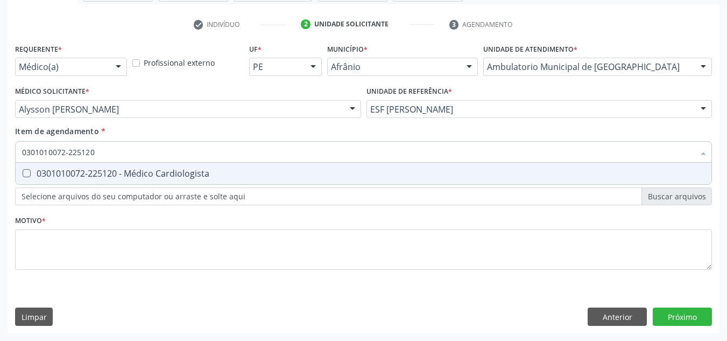
click at [176, 172] on div "0301010072-225120 - Médico Cardiologista" at bounding box center [363, 173] width 683 height 9
checkbox Cardiologista "true"
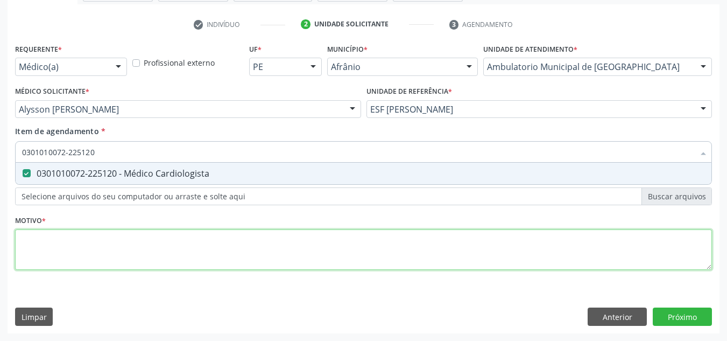
click at [154, 238] on div "Requerente * Médico(a) Médico(a) Enfermeiro(a) Paciente Nenhum resultado encont…" at bounding box center [363, 163] width 697 height 244
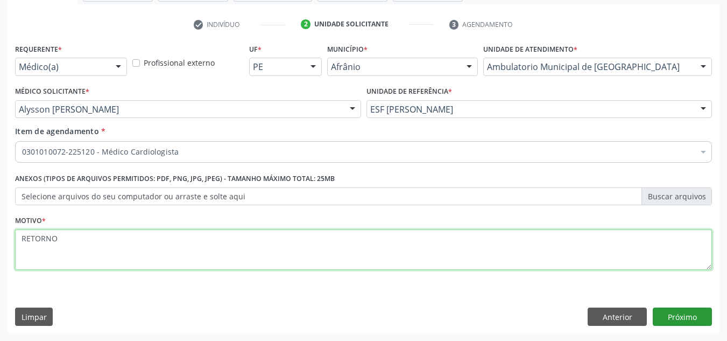
type textarea "RETORNO"
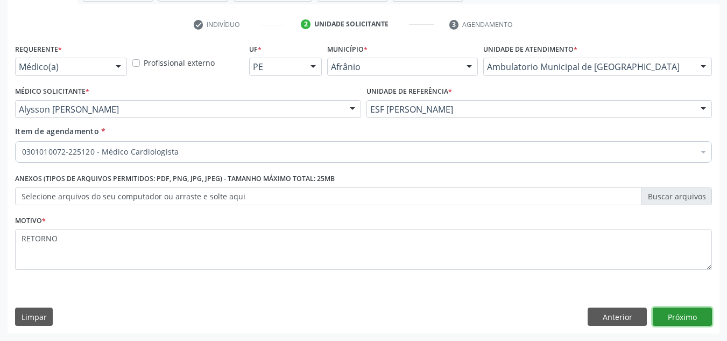
click at [700, 323] on button "Próximo" at bounding box center [682, 316] width 59 height 18
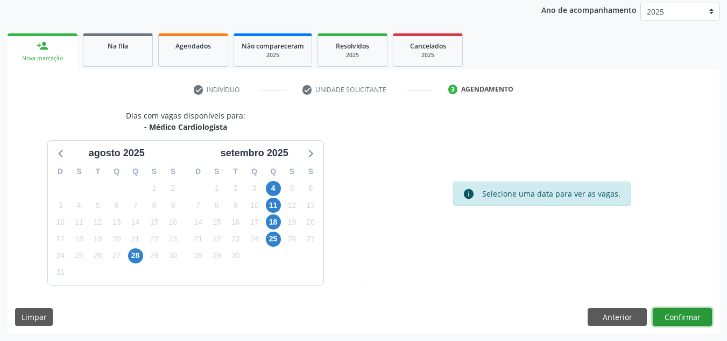
click at [696, 320] on button "Confirmar" at bounding box center [682, 317] width 59 height 18
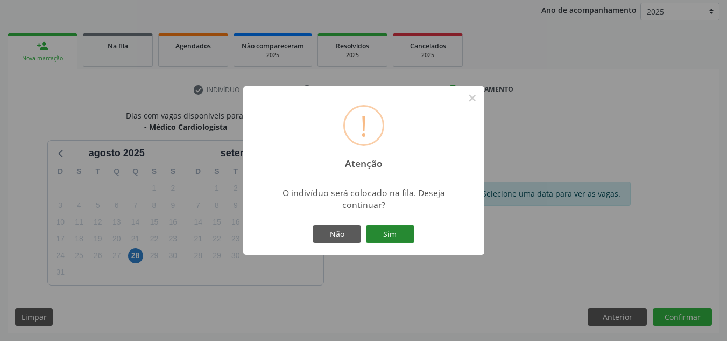
click at [409, 233] on button "Sim" at bounding box center [390, 234] width 48 height 18
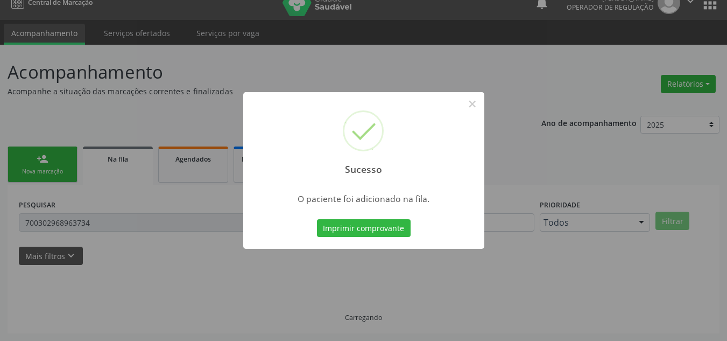
scroll to position [15, 0]
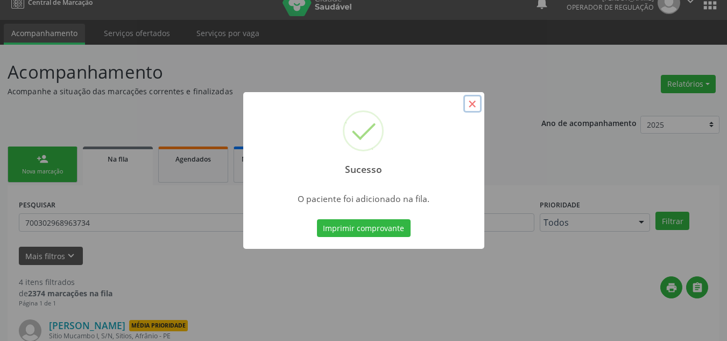
click at [473, 106] on button "×" at bounding box center [472, 104] width 18 height 18
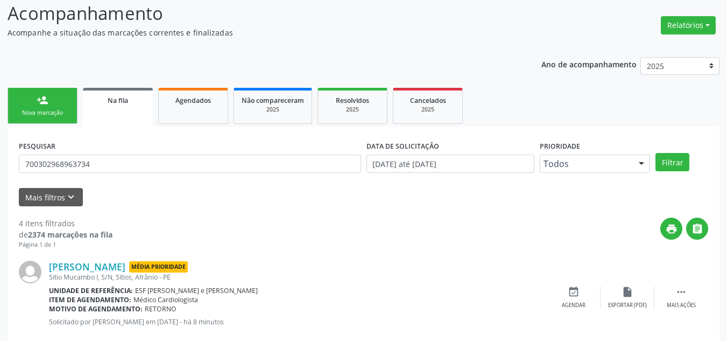
scroll to position [0, 0]
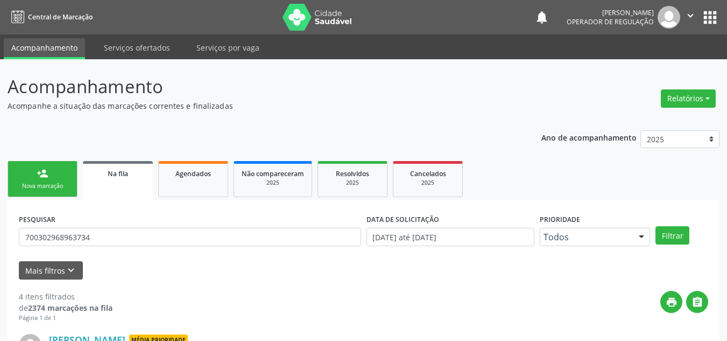
click at [47, 184] on div "Nova marcação" at bounding box center [43, 186] width 54 height 8
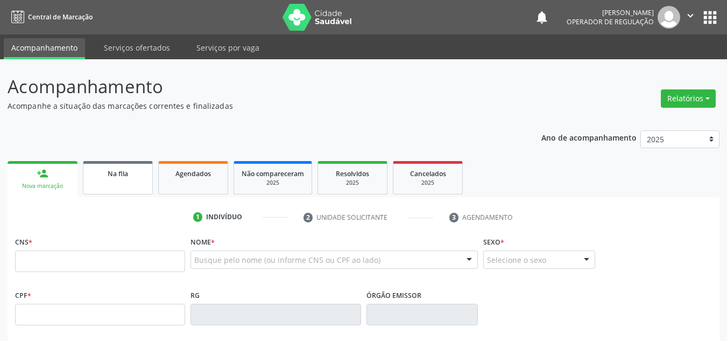
click at [115, 163] on link "Na fila" at bounding box center [118, 177] width 70 height 33
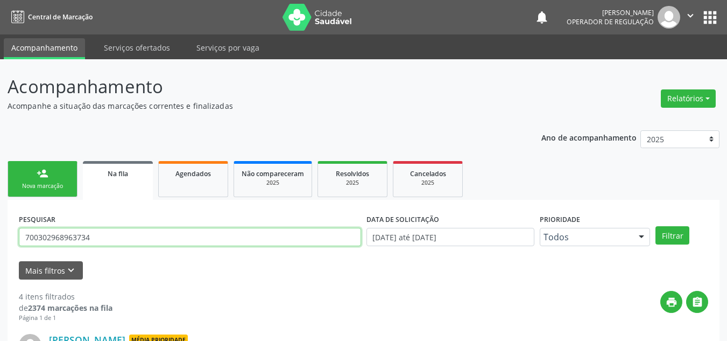
drag, startPoint x: 112, startPoint y: 235, endPoint x: 32, endPoint y: 239, distance: 80.3
click at [32, 239] on input "700302968963734" at bounding box center [190, 237] width 342 height 18
type input "706402672590885"
click at [656, 226] on button "Filtrar" at bounding box center [673, 235] width 34 height 18
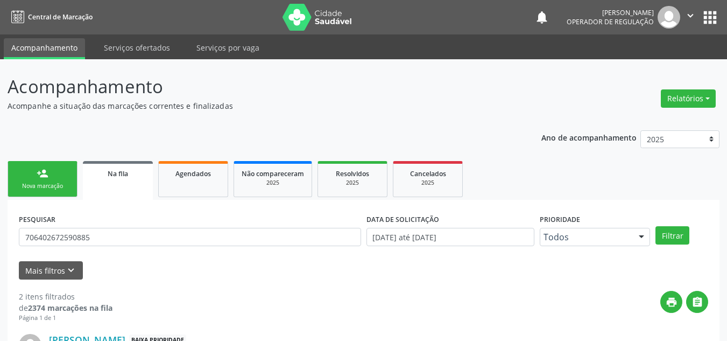
click at [32, 177] on link "person_add Nova marcação" at bounding box center [43, 179] width 70 height 36
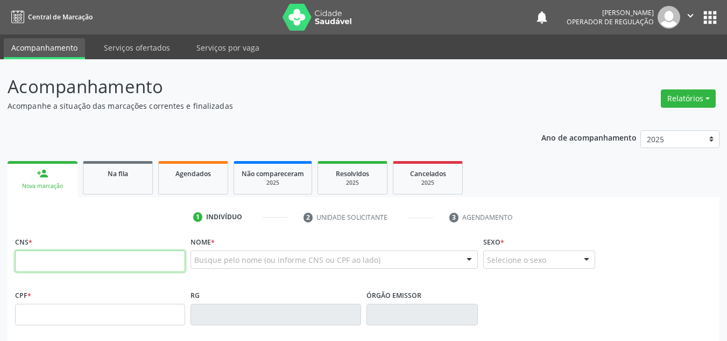
click at [65, 264] on input "text" at bounding box center [100, 261] width 170 height 22
type input "706 4026 7259 0885"
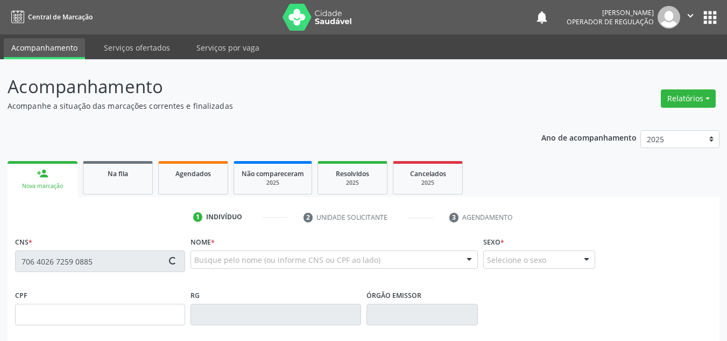
type input "18/12/1959"
type input "Jesuina Josefa Rodrigues"
type input "(87) 98859-2989"
type input "S/N"
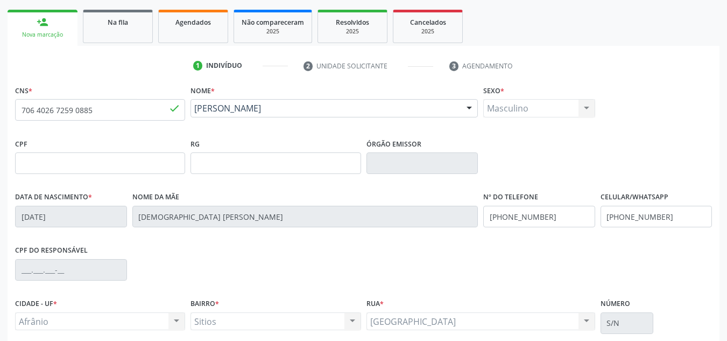
scroll to position [243, 0]
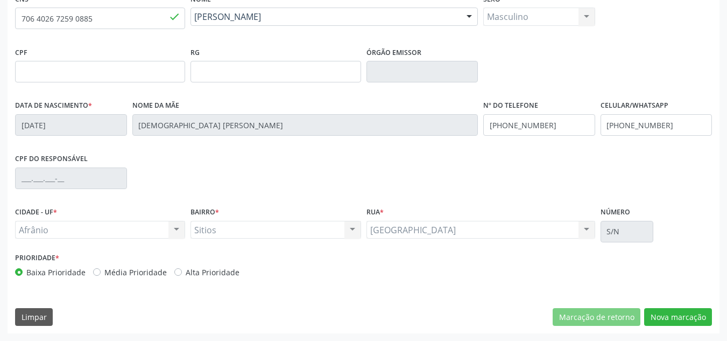
click at [113, 266] on label "Média Prioridade" at bounding box center [135, 271] width 62 height 11
click at [101, 266] on input "Média Prioridade" at bounding box center [97, 271] width 8 height 10
radio input "true"
click at [657, 312] on button "Nova marcação" at bounding box center [678, 317] width 68 height 18
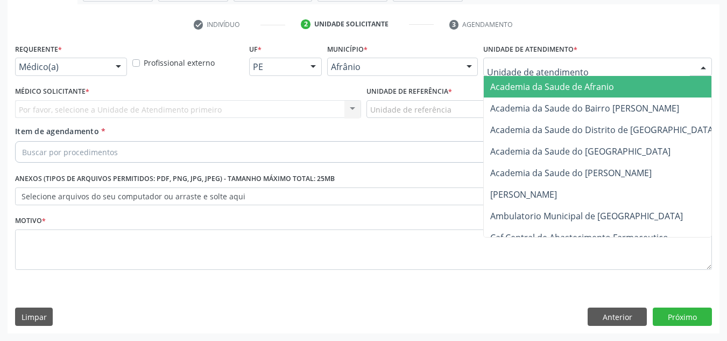
click at [667, 72] on div at bounding box center [597, 67] width 229 height 18
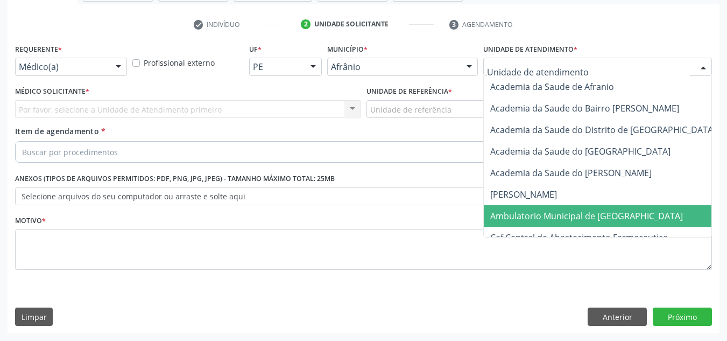
click at [608, 217] on span "Ambulatorio Municipal de [GEOGRAPHIC_DATA]" at bounding box center [586, 216] width 193 height 12
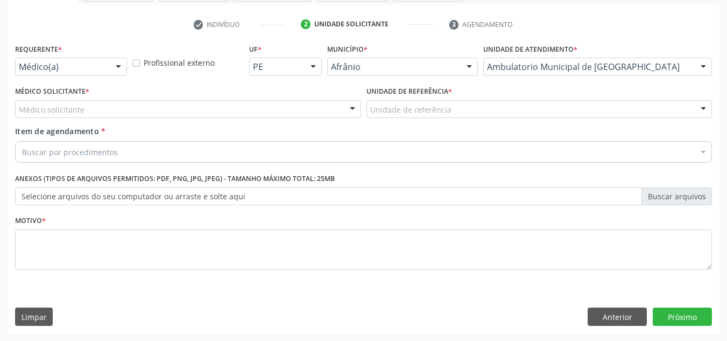
click at [301, 123] on div "Médico Solicitante * Médico solicitante Alysson Rodrigo Ferreira Cavalcanti Bru…" at bounding box center [187, 104] width 351 height 42
click at [300, 112] on div "Médico solicitante" at bounding box center [188, 109] width 346 height 18
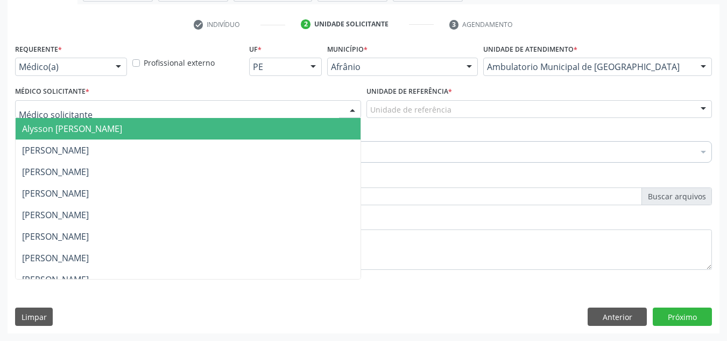
drag, startPoint x: 286, startPoint y: 138, endPoint x: 300, endPoint y: 130, distance: 16.6
click at [285, 139] on span "Alysson [PERSON_NAME]" at bounding box center [188, 129] width 345 height 22
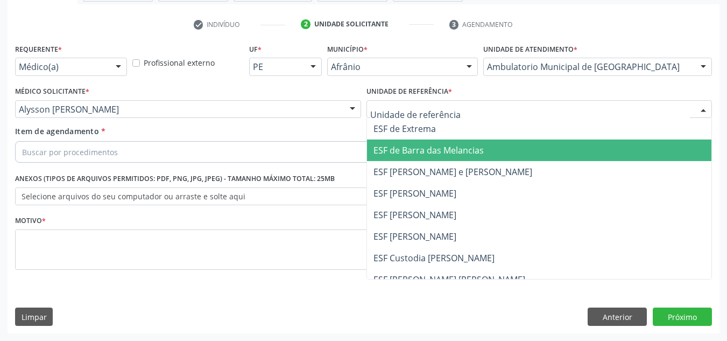
click at [411, 139] on span "ESF de Barra das Melancias" at bounding box center [539, 150] width 345 height 22
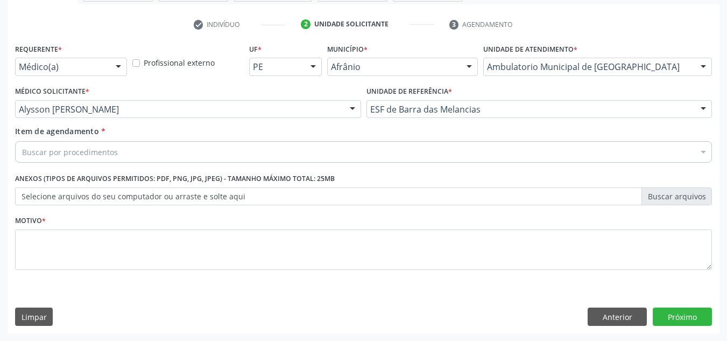
click at [411, 151] on div "Buscar por procedimentos" at bounding box center [363, 152] width 697 height 22
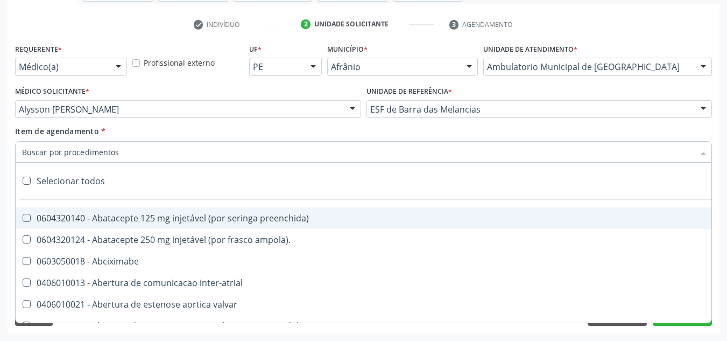
paste input "0301010072-225120"
type input "0301010072-225120"
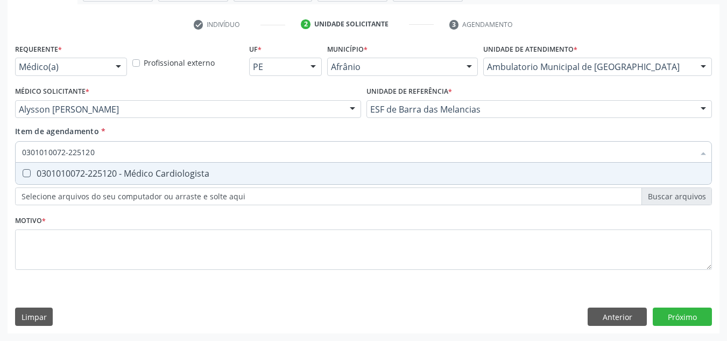
drag, startPoint x: 254, startPoint y: 167, endPoint x: 255, endPoint y: 189, distance: 21.6
click at [251, 170] on span "0301010072-225120 - Médico Cardiologista" at bounding box center [364, 174] width 696 height 22
checkbox Cardiologista "true"
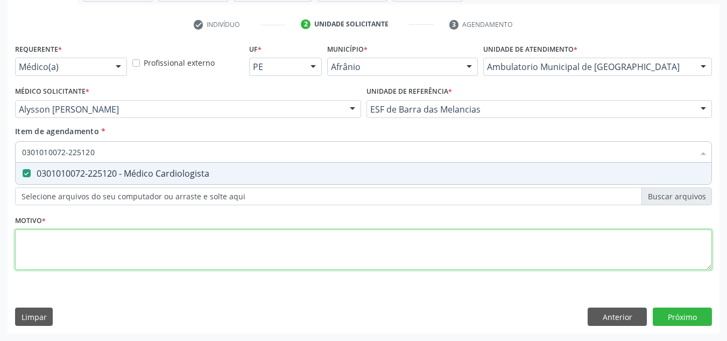
click at [252, 250] on div "Requerente * Médico(a) Médico(a) Enfermeiro(a) Paciente Nenhum resultado encont…" at bounding box center [363, 163] width 697 height 244
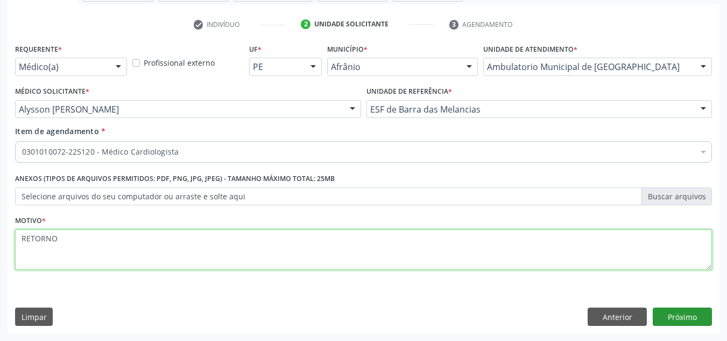
type textarea "RETORNO"
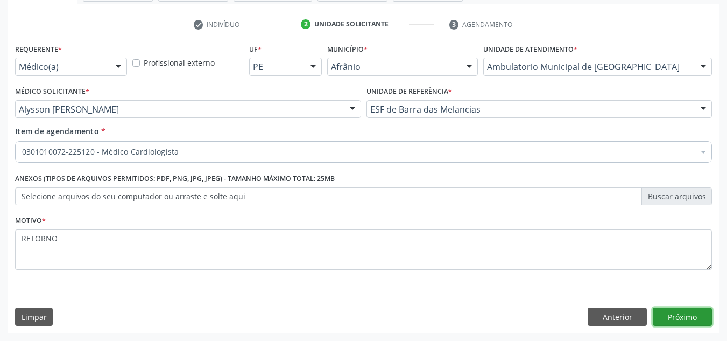
click at [706, 324] on button "Próximo" at bounding box center [682, 316] width 59 height 18
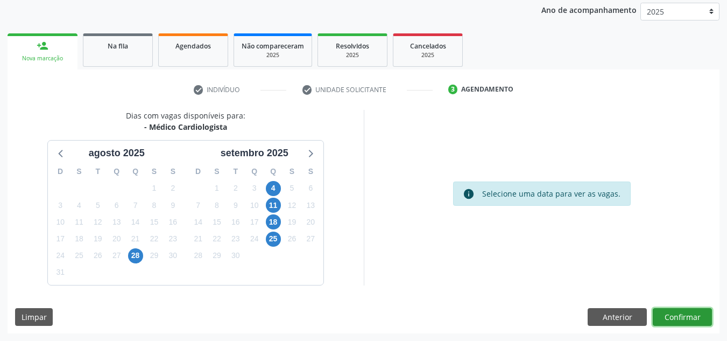
click at [702, 324] on button "Confirmar" at bounding box center [682, 317] width 59 height 18
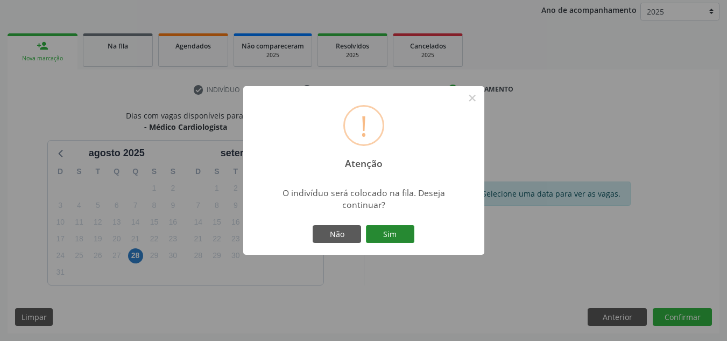
click at [395, 231] on button "Sim" at bounding box center [390, 234] width 48 height 18
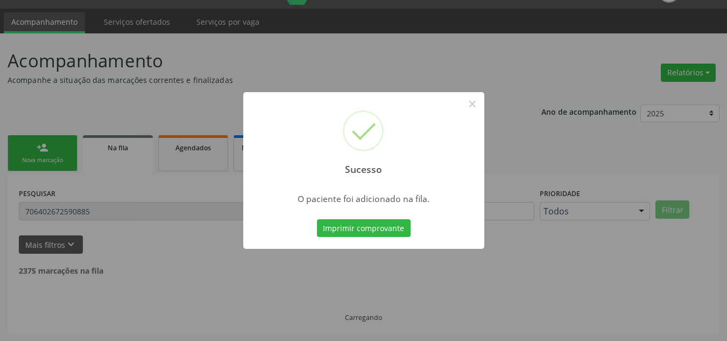
scroll to position [15, 0]
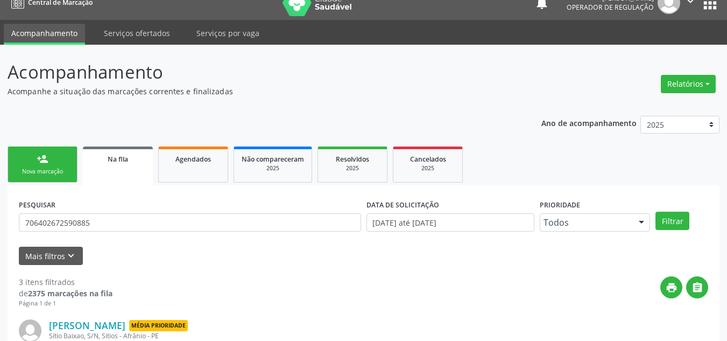
click at [49, 175] on div "Nova marcação" at bounding box center [43, 171] width 54 height 8
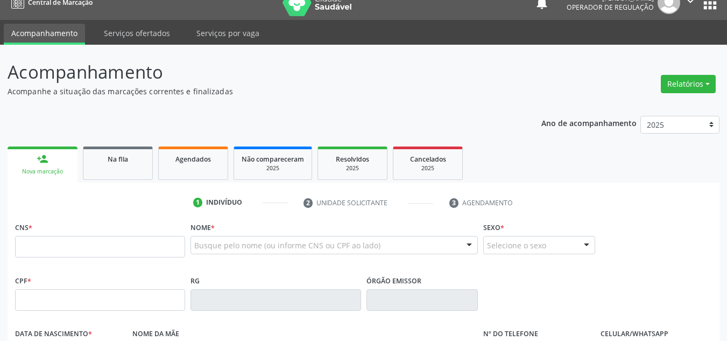
click at [46, 177] on link "person_add Nova marcação" at bounding box center [43, 164] width 70 height 36
click at [84, 241] on input "text" at bounding box center [100, 247] width 170 height 22
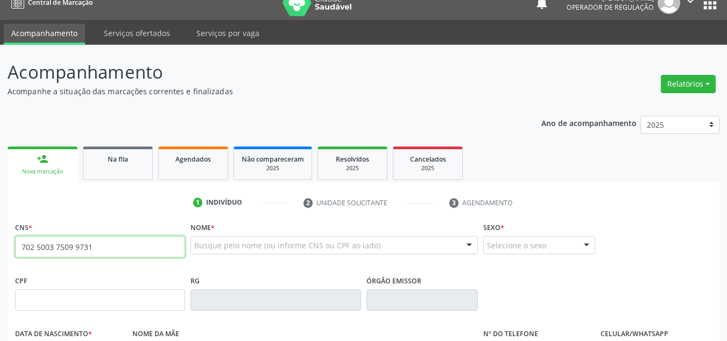
type input "702 5003 7509 9731"
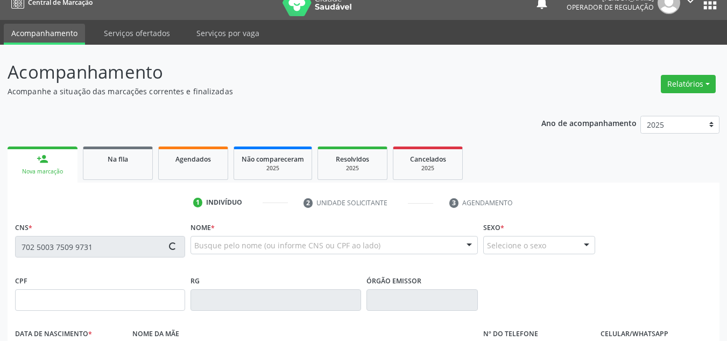
type input "18/07/1973"
type input "Raimunda Inacia da Silva"
type input "(87) 98811-0575"
type input "S/N"
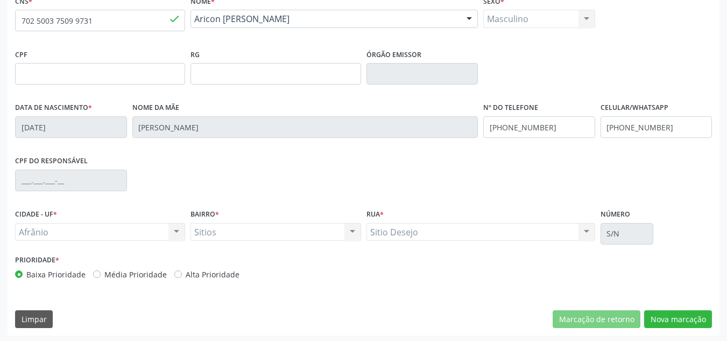
scroll to position [243, 0]
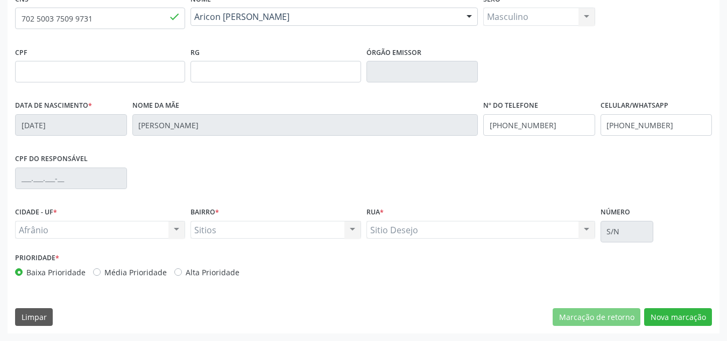
click at [104, 273] on label "Média Prioridade" at bounding box center [135, 271] width 62 height 11
click at [101, 273] on input "Média Prioridade" at bounding box center [97, 271] width 8 height 10
radio input "true"
click at [674, 315] on button "Nova marcação" at bounding box center [678, 317] width 68 height 18
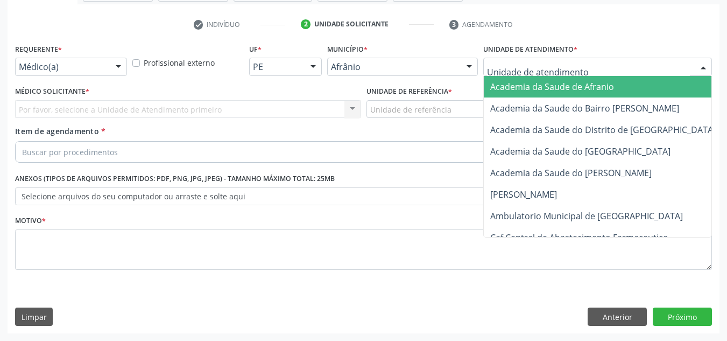
click at [657, 65] on div at bounding box center [597, 67] width 229 height 18
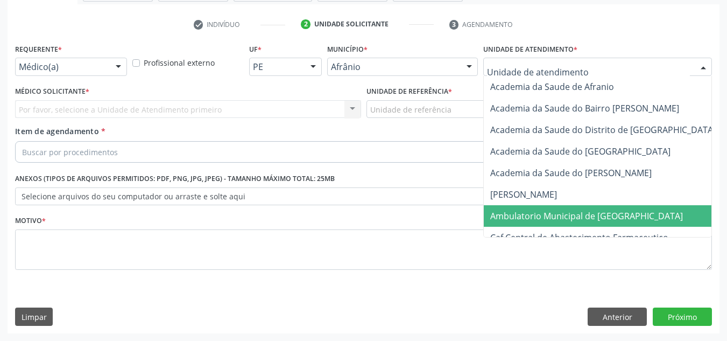
click at [639, 214] on span "Ambulatorio Municipal de [GEOGRAPHIC_DATA]" at bounding box center [615, 216] width 263 height 22
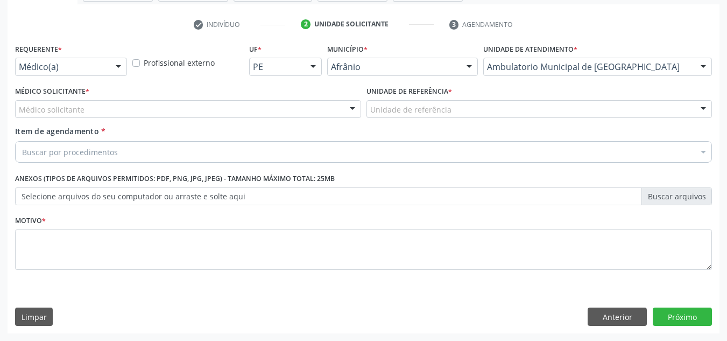
click at [318, 105] on div "Médico solicitante [PERSON_NAME] [PERSON_NAME] [PERSON_NAME] Reis [PERSON_NAME]…" at bounding box center [188, 109] width 346 height 18
click at [309, 107] on div "Médico solicitante" at bounding box center [188, 109] width 346 height 18
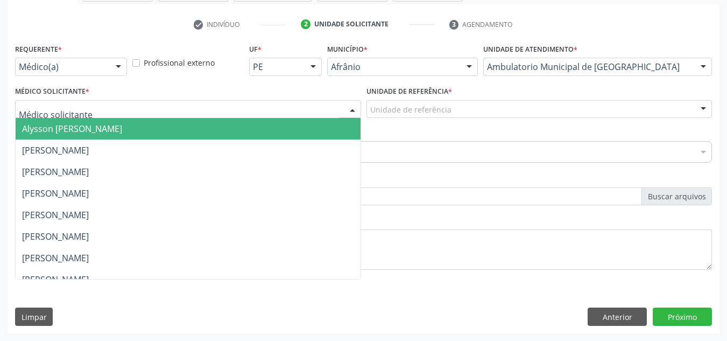
drag, startPoint x: 240, startPoint y: 123, endPoint x: 501, endPoint y: 111, distance: 260.7
click at [244, 123] on span "Alysson [PERSON_NAME]" at bounding box center [188, 129] width 345 height 22
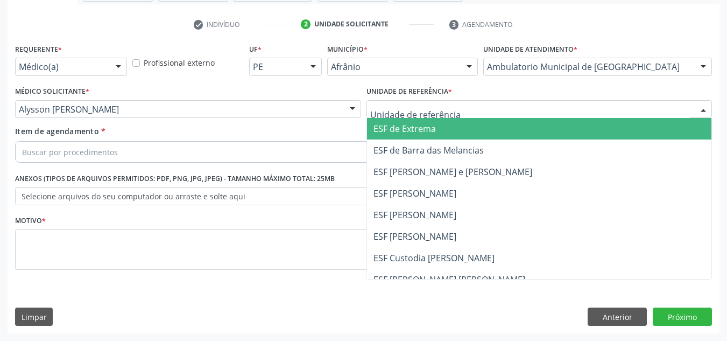
click at [506, 111] on div at bounding box center [540, 109] width 346 height 18
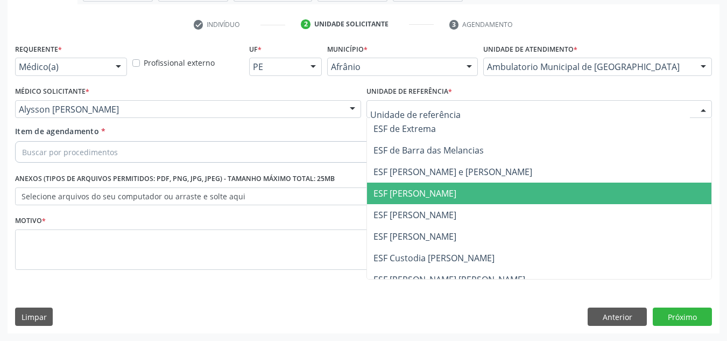
drag, startPoint x: 481, startPoint y: 183, endPoint x: 344, endPoint y: 151, distance: 140.5
click at [481, 184] on span "ESF [PERSON_NAME]" at bounding box center [539, 193] width 345 height 22
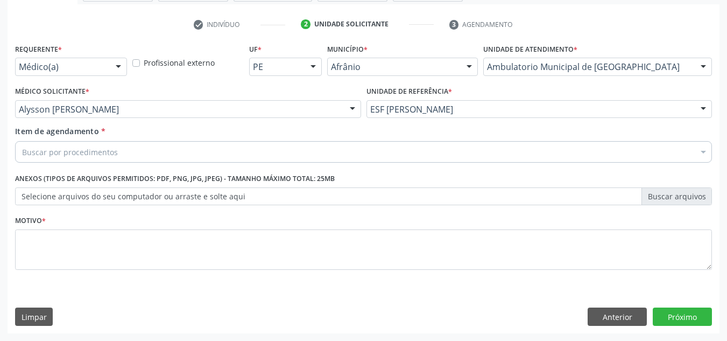
click at [344, 151] on div "Buscar por procedimentos" at bounding box center [363, 152] width 697 height 22
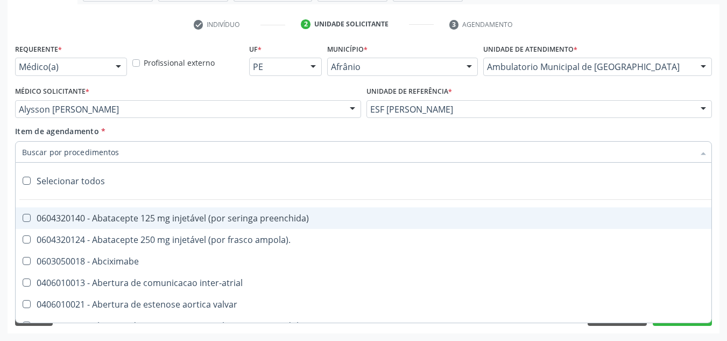
paste input "0301010072-225120"
type input "0301010072-225120"
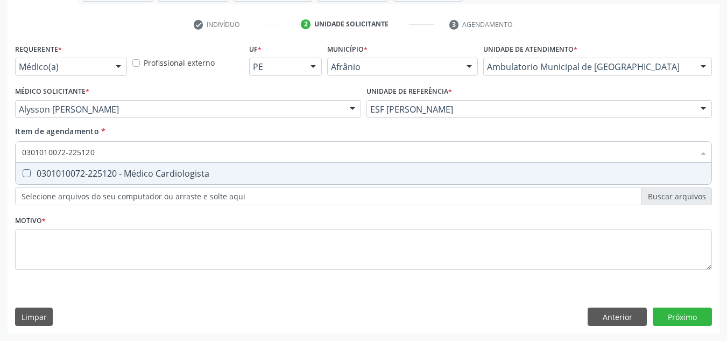
click at [335, 158] on input "0301010072-225120" at bounding box center [358, 152] width 672 height 22
click at [336, 166] on span "0301010072-225120 - Médico Cardiologista" at bounding box center [364, 174] width 696 height 22
checkbox Cardiologista "true"
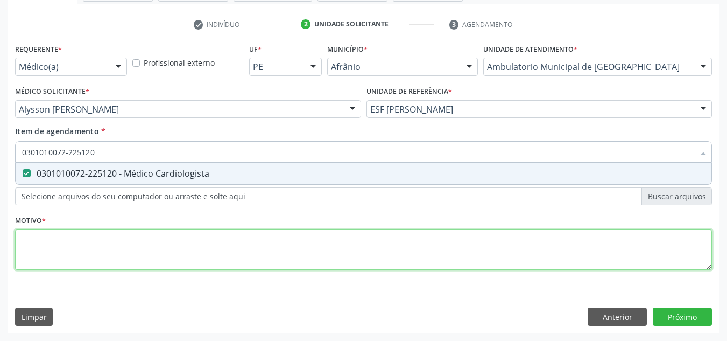
click at [329, 247] on div "Requerente * Médico(a) Médico(a) Enfermeiro(a) Paciente Nenhum resultado encont…" at bounding box center [363, 163] width 697 height 244
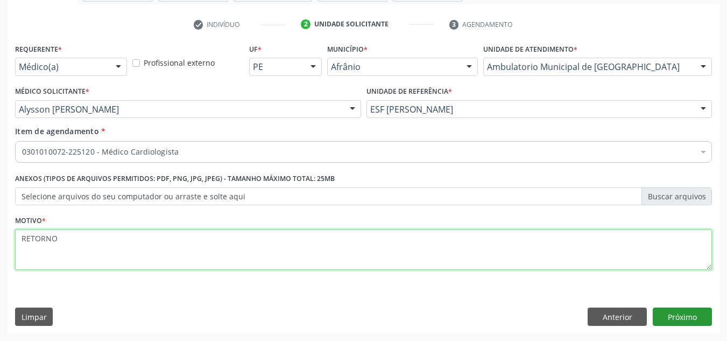
type textarea "RETORNO"
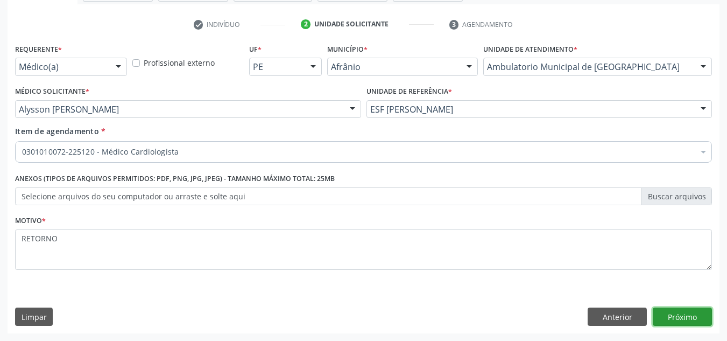
click at [695, 308] on button "Próximo" at bounding box center [682, 316] width 59 height 18
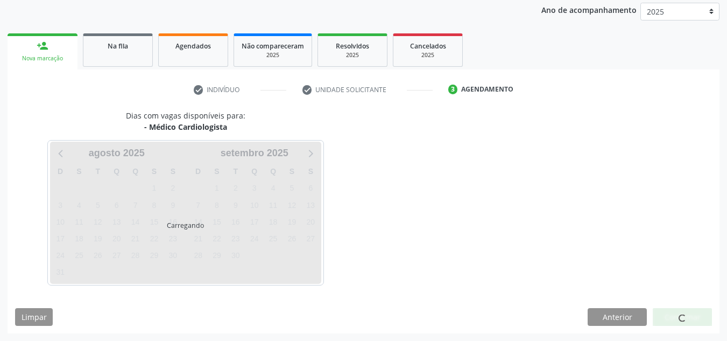
scroll to position [128, 0]
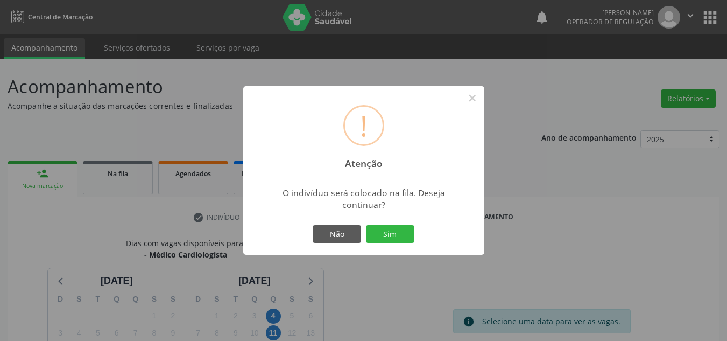
scroll to position [128, 0]
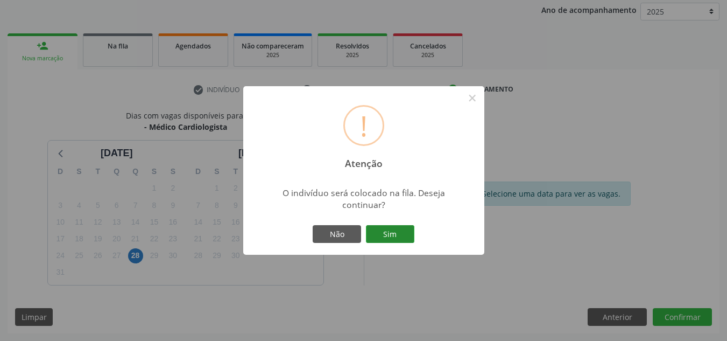
click at [390, 238] on button "Sim" at bounding box center [390, 234] width 48 height 18
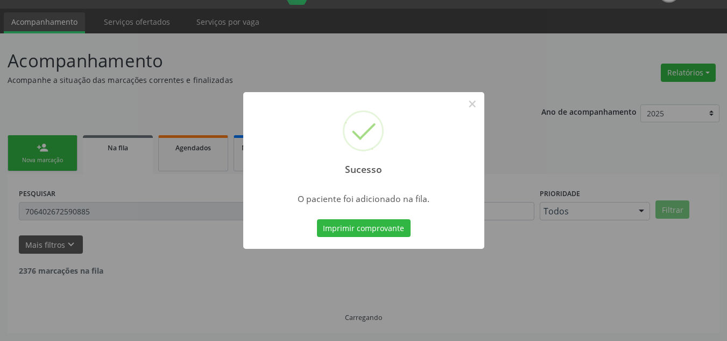
scroll to position [15, 0]
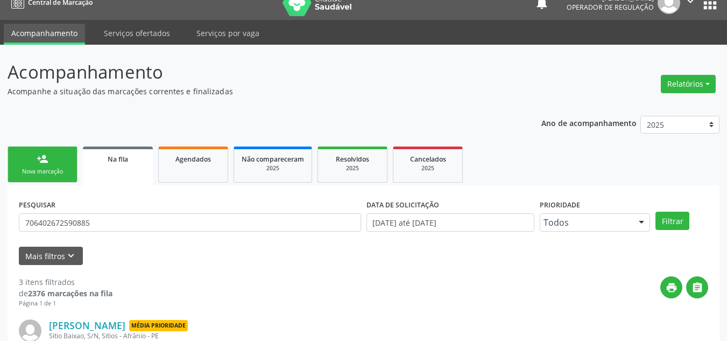
click at [12, 177] on link "person_add Nova marcação" at bounding box center [43, 164] width 70 height 36
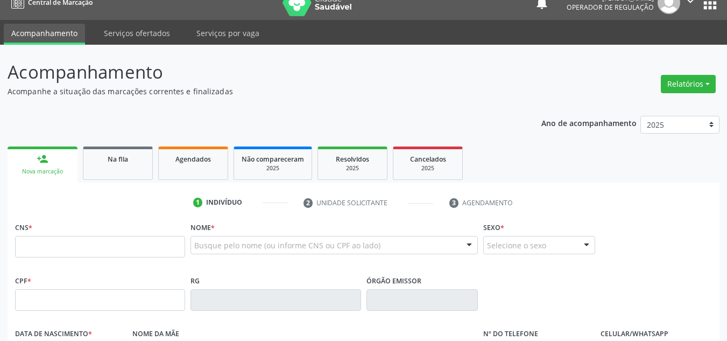
click at [52, 177] on link "person_add Nova marcação" at bounding box center [43, 164] width 70 height 36
click at [102, 251] on input "text" at bounding box center [100, 247] width 170 height 22
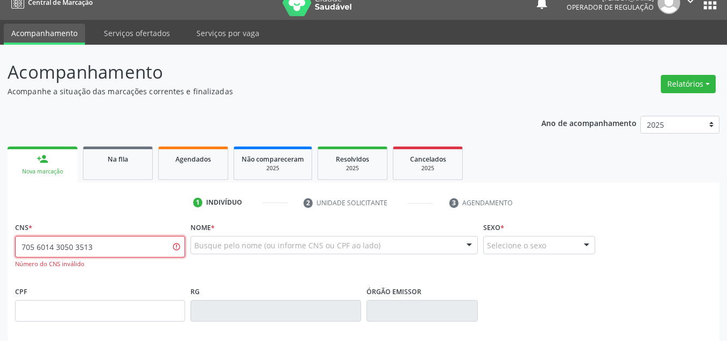
type input "705 6014 3050 3513"
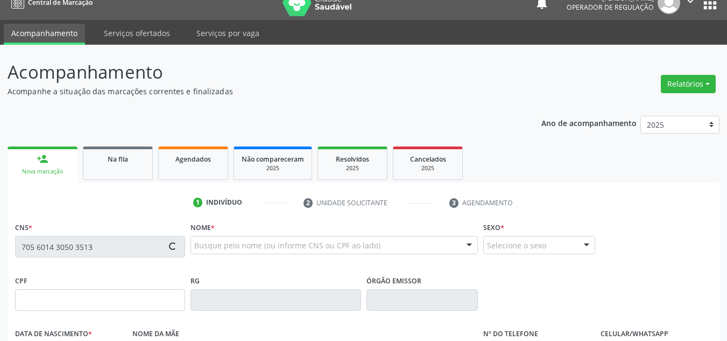
type input "07/03/1969"
type input "Maria Gomes de Araujo"
type input "(87) 98833-8873"
type input "S/N"
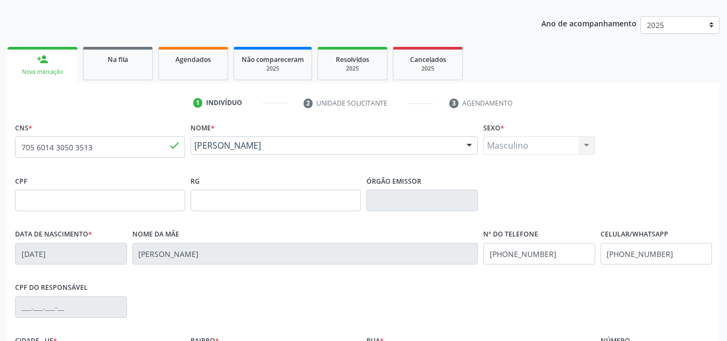
scroll to position [230, 0]
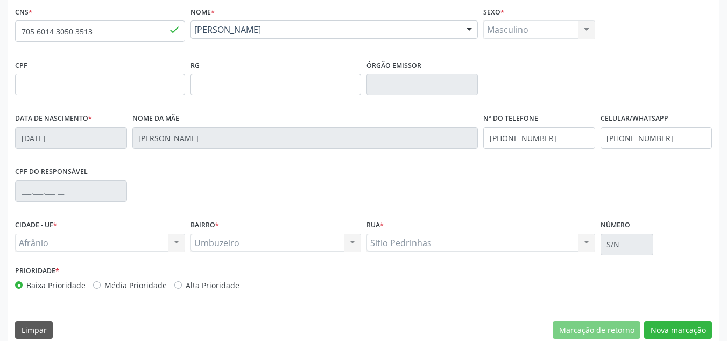
click at [146, 284] on label "Média Prioridade" at bounding box center [135, 284] width 62 height 11
click at [101, 284] on input "Média Prioridade" at bounding box center [97, 284] width 8 height 10
radio input "true"
click at [711, 323] on button "Nova marcação" at bounding box center [678, 330] width 68 height 18
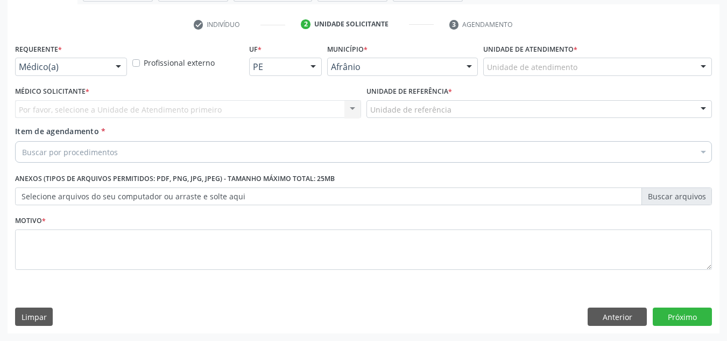
click at [579, 53] on div "Unidade de atendimento * Unidade de atendimento Academia da Saude de Afranio Ac…" at bounding box center [597, 58] width 229 height 34
click at [593, 60] on div "Unidade de atendimento" at bounding box center [597, 67] width 229 height 18
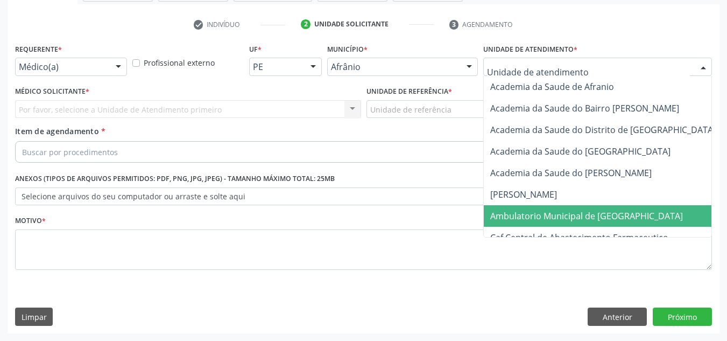
click at [562, 219] on span "Ambulatorio Municipal de [GEOGRAPHIC_DATA]" at bounding box center [586, 216] width 193 height 12
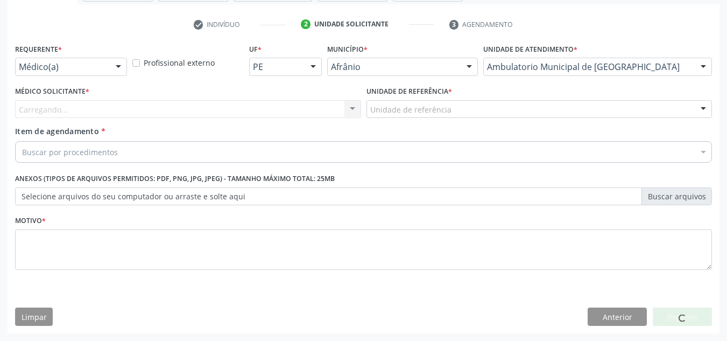
click at [334, 107] on div "Carregando... Nenhum resultado encontrado para: " " Não há nenhuma opção para s…" at bounding box center [188, 109] width 346 height 18
click at [216, 103] on div "Carregando... Nenhum resultado encontrado para: " " Não há nenhuma opção para s…" at bounding box center [188, 109] width 346 height 18
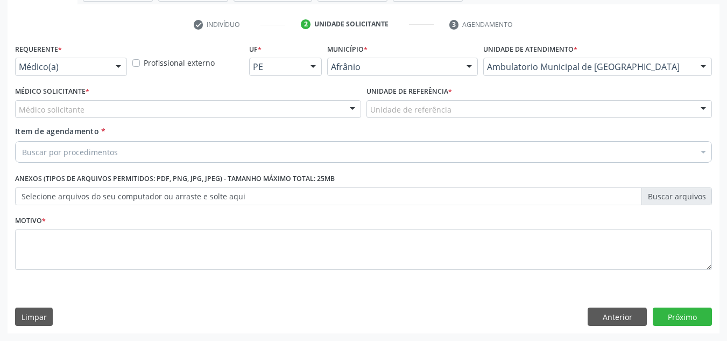
click at [216, 103] on div "Médico solicitante" at bounding box center [188, 109] width 346 height 18
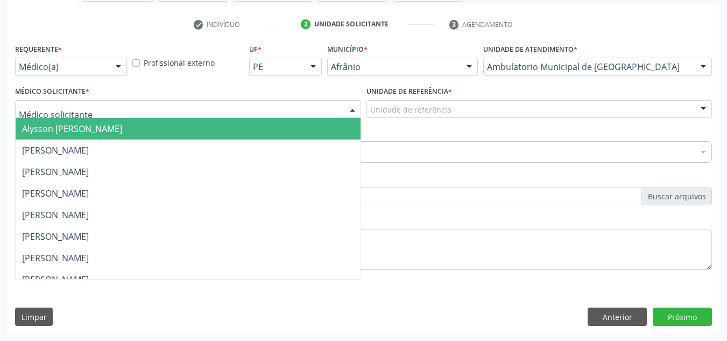
click at [205, 122] on span "Alysson [PERSON_NAME]" at bounding box center [188, 129] width 345 height 22
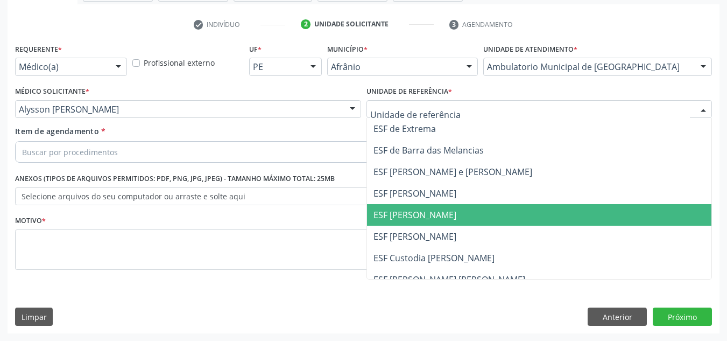
drag, startPoint x: 406, startPoint y: 206, endPoint x: 384, endPoint y: 177, distance: 36.4
click at [406, 206] on span "ESF [PERSON_NAME]" at bounding box center [539, 215] width 345 height 22
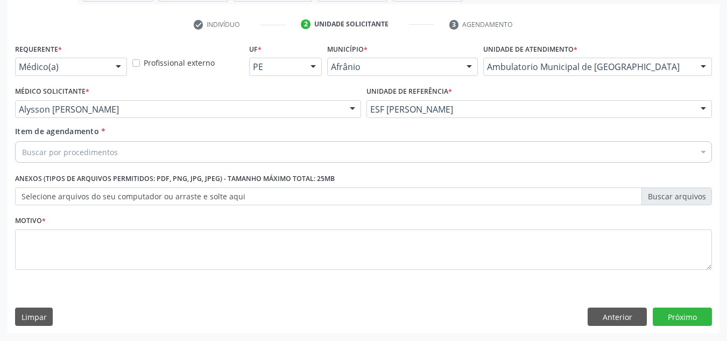
click at [377, 151] on div "Buscar por procedimentos" at bounding box center [363, 152] width 697 height 22
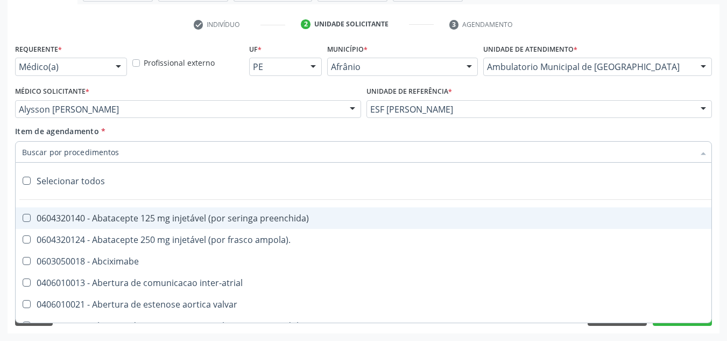
paste input "0301010072-225120"
type input "0301010072-225120"
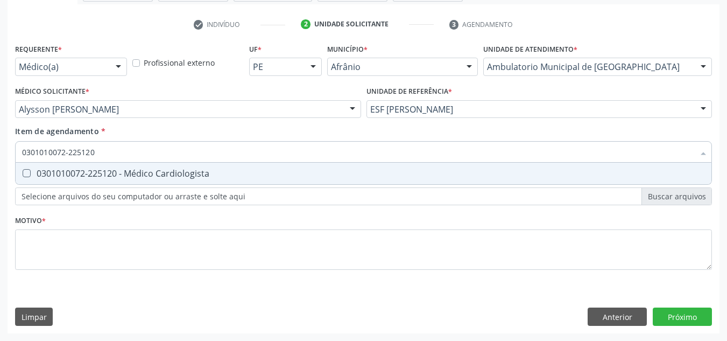
click at [288, 174] on div "0301010072-225120 - Médico Cardiologista" at bounding box center [363, 173] width 683 height 9
checkbox Cardiologista "true"
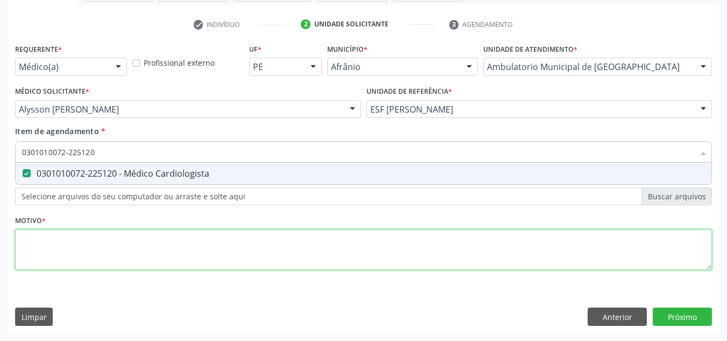
click at [245, 242] on div "Requerente * Médico(a) Médico(a) Enfermeiro(a) Paciente Nenhum resultado encont…" at bounding box center [363, 163] width 697 height 244
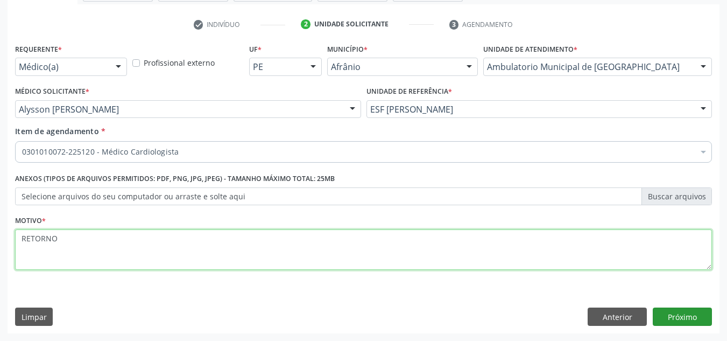
type textarea "RETORNO"
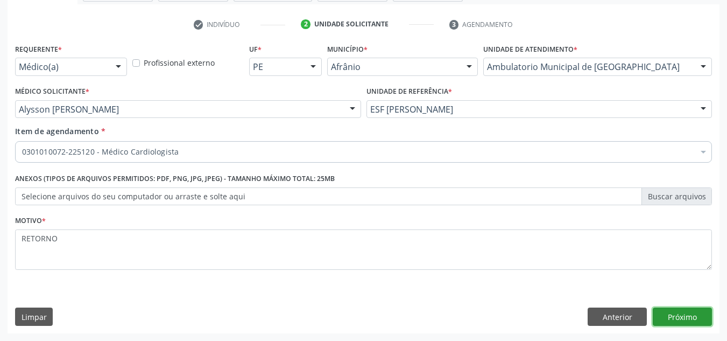
click at [692, 321] on button "Próximo" at bounding box center [682, 316] width 59 height 18
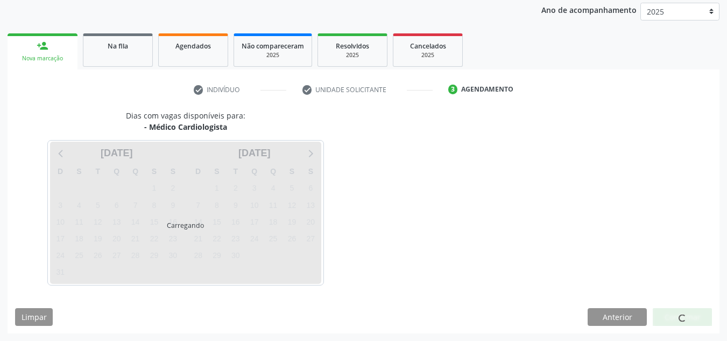
scroll to position [128, 0]
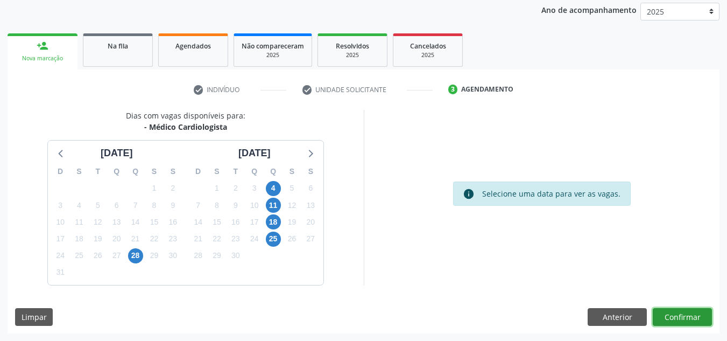
click at [692, 321] on button "Confirmar" at bounding box center [682, 317] width 59 height 18
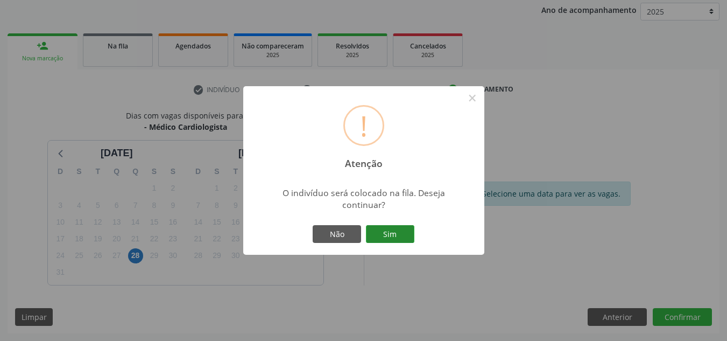
click at [413, 238] on div "Não Sim" at bounding box center [364, 234] width 107 height 23
click at [407, 241] on button "Sim" at bounding box center [390, 234] width 48 height 18
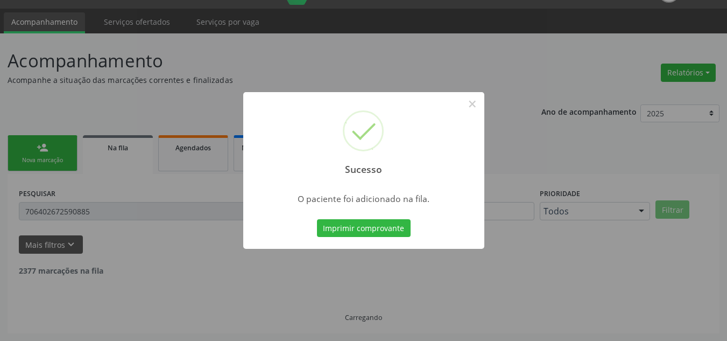
scroll to position [15, 0]
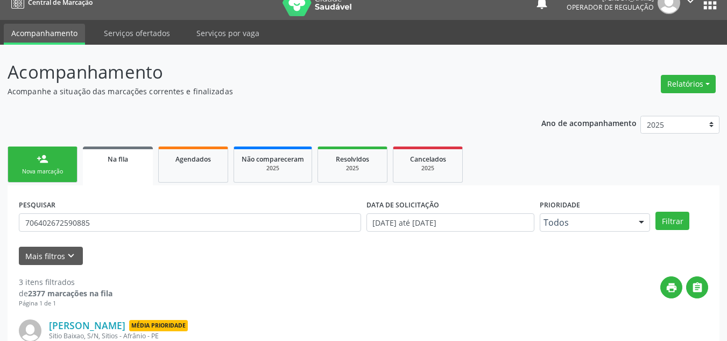
drag, startPoint x: 64, startPoint y: 177, endPoint x: 69, endPoint y: 180, distance: 6.6
click at [64, 177] on link "person_add Nova marcação" at bounding box center [43, 164] width 70 height 36
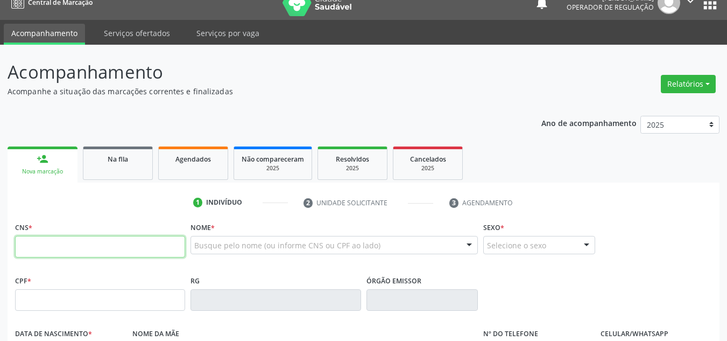
click at [88, 244] on input "text" at bounding box center [100, 247] width 170 height 22
type input "700 3029 1126 5140"
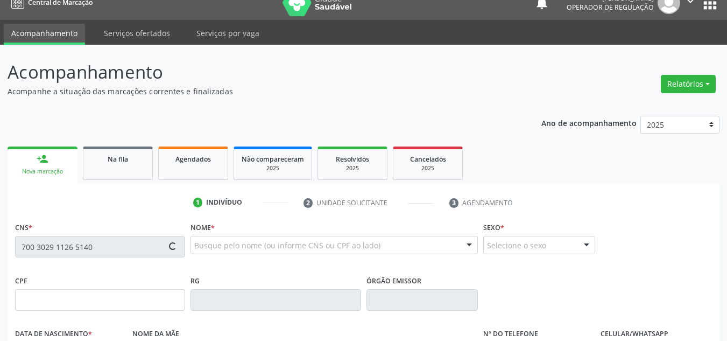
type input "392.207.614-91"
type input "02/05/1964"
type input "Maria Evarisa da Silva"
type input "(87) 98869-6002"
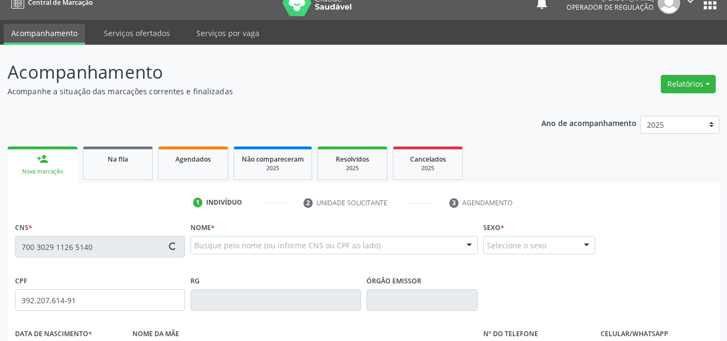
type input "S/N"
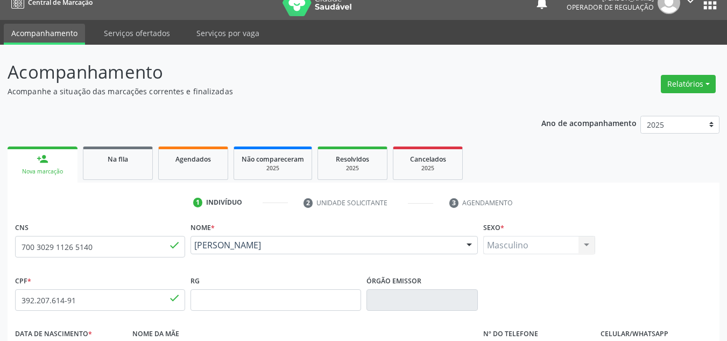
scroll to position [243, 0]
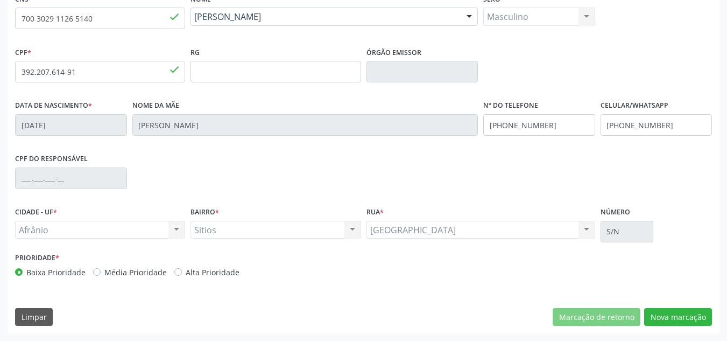
click at [115, 273] on label "Média Prioridade" at bounding box center [135, 271] width 62 height 11
click at [101, 273] on input "Média Prioridade" at bounding box center [97, 271] width 8 height 10
radio input "true"
click at [676, 317] on button "Nova marcação" at bounding box center [678, 317] width 68 height 18
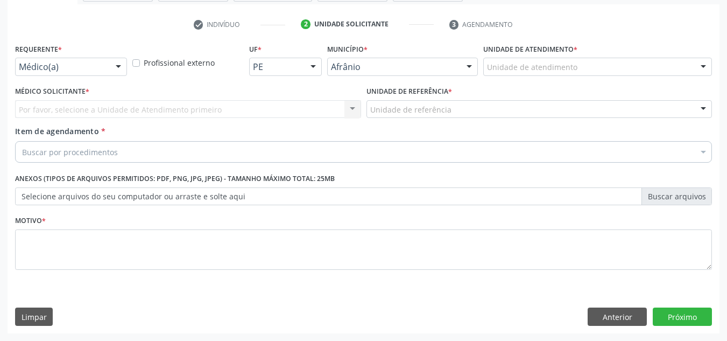
click at [664, 74] on div "Unidade de atendimento" at bounding box center [597, 67] width 229 height 18
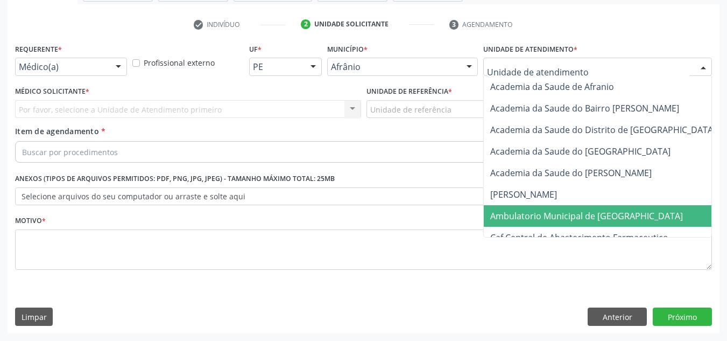
click at [611, 221] on span "Ambulatorio Municipal de [GEOGRAPHIC_DATA]" at bounding box center [586, 216] width 193 height 12
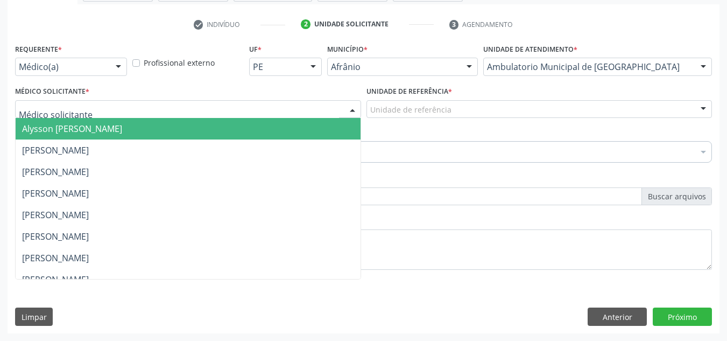
click at [332, 109] on div at bounding box center [188, 109] width 346 height 18
click at [316, 119] on span "Alysson [PERSON_NAME]" at bounding box center [188, 129] width 345 height 22
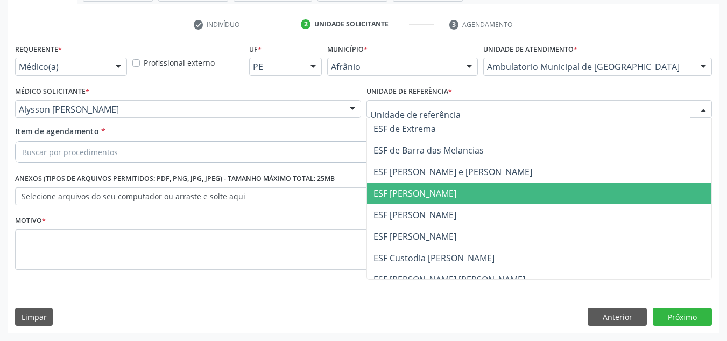
click at [432, 195] on span "ESF [PERSON_NAME]" at bounding box center [415, 193] width 83 height 12
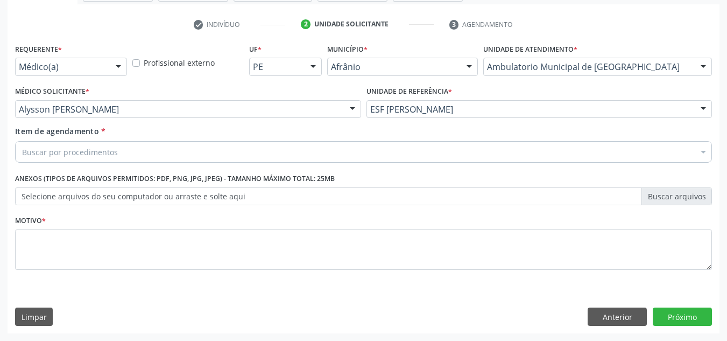
click at [358, 148] on div "Buscar por procedimentos" at bounding box center [363, 152] width 697 height 22
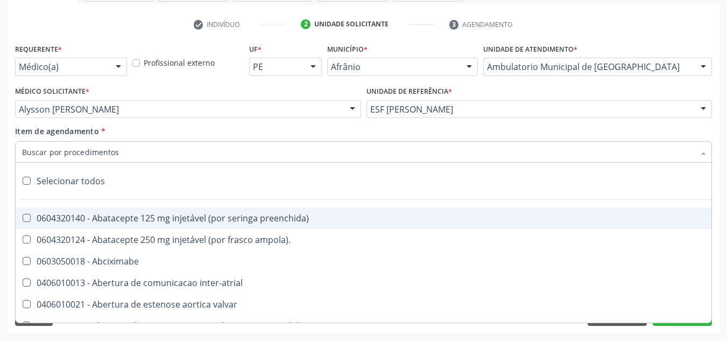
paste input "0301010072-225120"
type input "0301010072-225120"
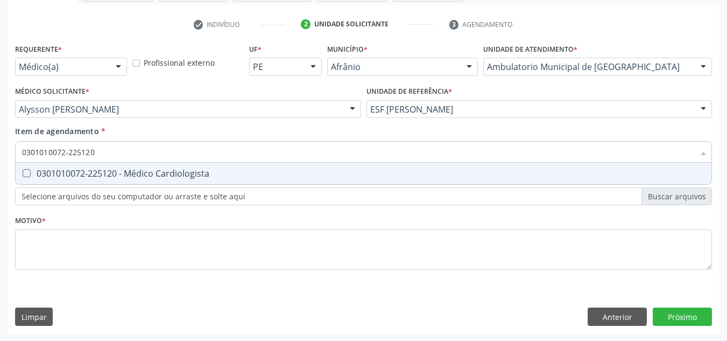
click at [271, 164] on span "0301010072-225120 - Médico Cardiologista" at bounding box center [364, 174] width 696 height 22
checkbox Cardiologista "true"
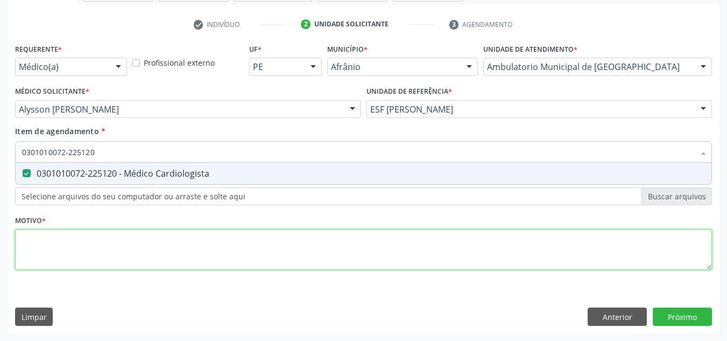
click at [232, 258] on div "Requerente * Médico(a) Médico(a) Enfermeiro(a) Paciente Nenhum resultado encont…" at bounding box center [363, 163] width 697 height 244
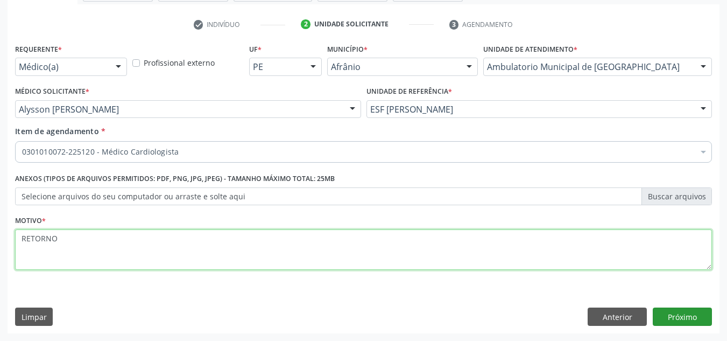
type textarea "RETORNO"
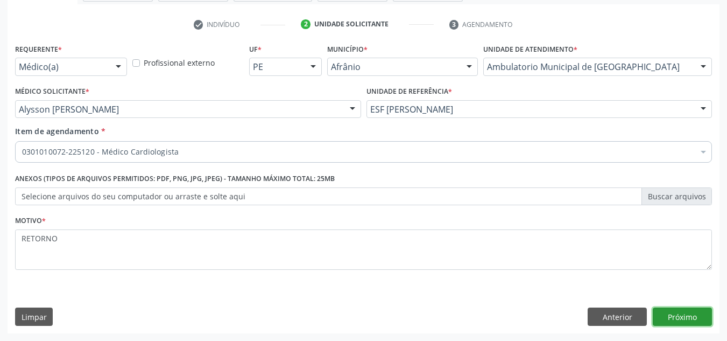
click at [688, 310] on button "Próximo" at bounding box center [682, 316] width 59 height 18
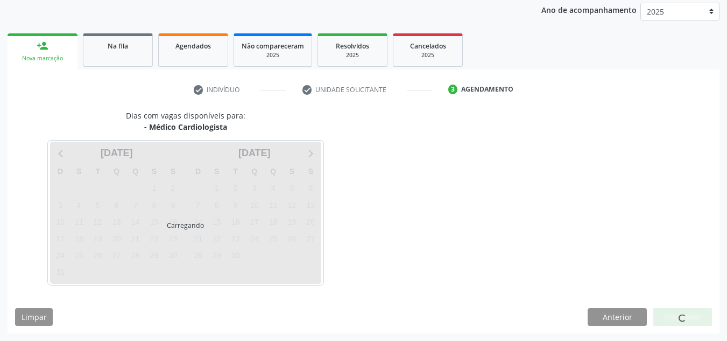
scroll to position [128, 0]
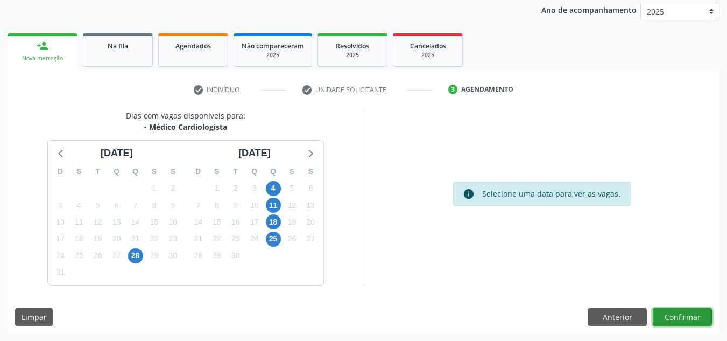
click at [675, 322] on button "Confirmar" at bounding box center [682, 317] width 59 height 18
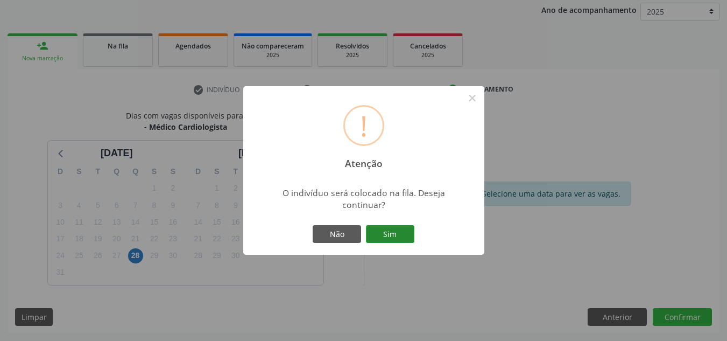
click at [372, 230] on button "Sim" at bounding box center [390, 234] width 48 height 18
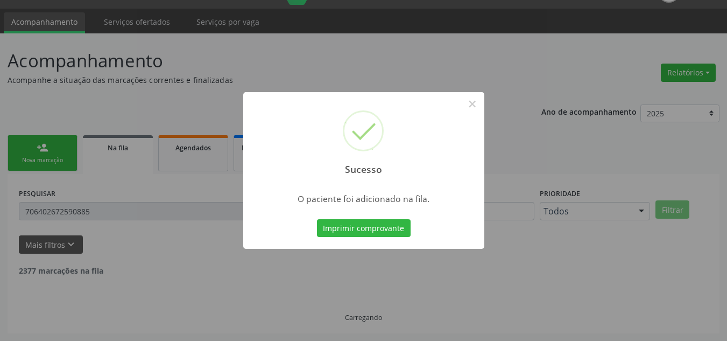
scroll to position [15, 0]
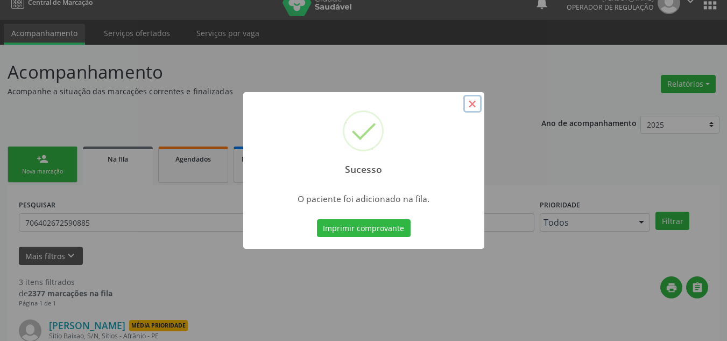
click at [478, 103] on button "×" at bounding box center [472, 104] width 18 height 18
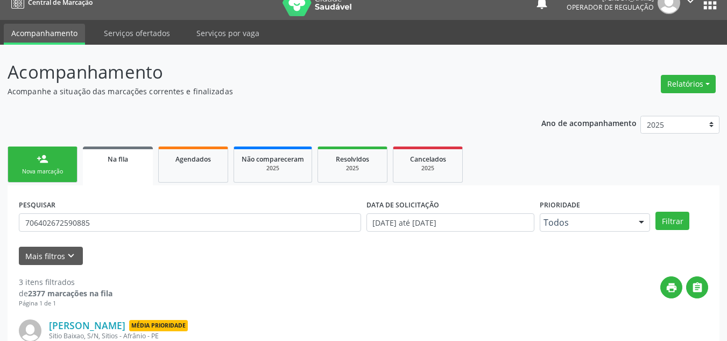
click at [14, 163] on link "person_add Nova marcação" at bounding box center [43, 164] width 70 height 36
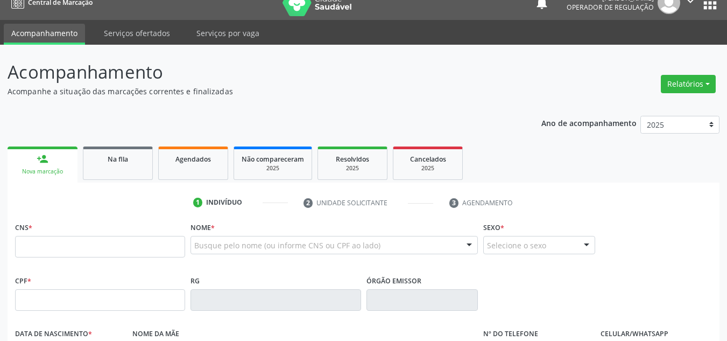
click at [40, 171] on div "Nova marcação" at bounding box center [42, 171] width 55 height 8
click at [68, 256] on input "text" at bounding box center [100, 247] width 170 height 22
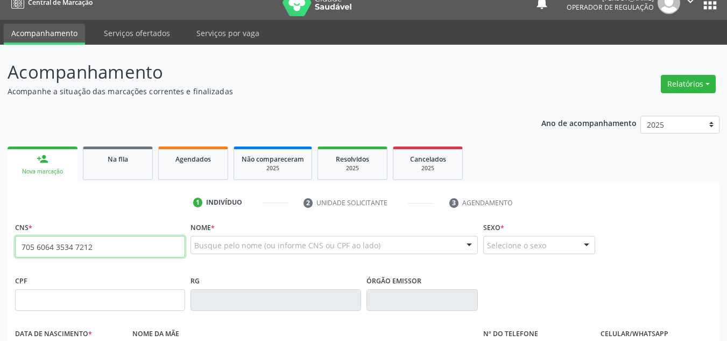
type input "705 6064 3534 7212"
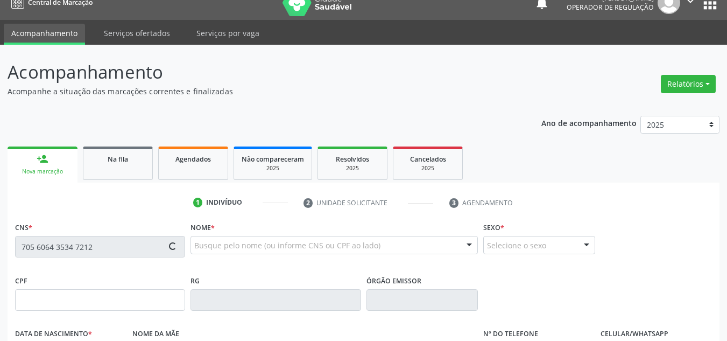
type input "100.536.114-20"
type input "07/06/1949"
type input "Erotildes Domiciana da Conceição"
type input "(87) 98843-7294"
type input "S/N"
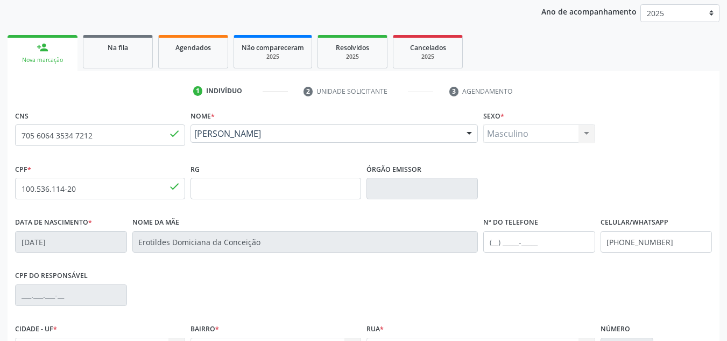
scroll to position [230, 0]
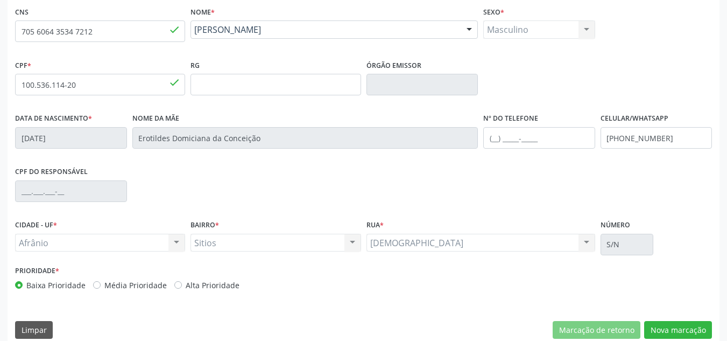
click at [149, 287] on label "Média Prioridade" at bounding box center [135, 284] width 62 height 11
click at [101, 287] on input "Média Prioridade" at bounding box center [97, 284] width 8 height 10
radio input "true"
click at [671, 328] on button "Nova marcação" at bounding box center [678, 330] width 68 height 18
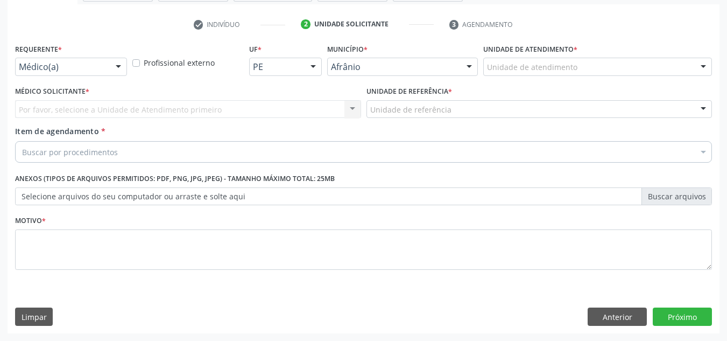
scroll to position [193, 0]
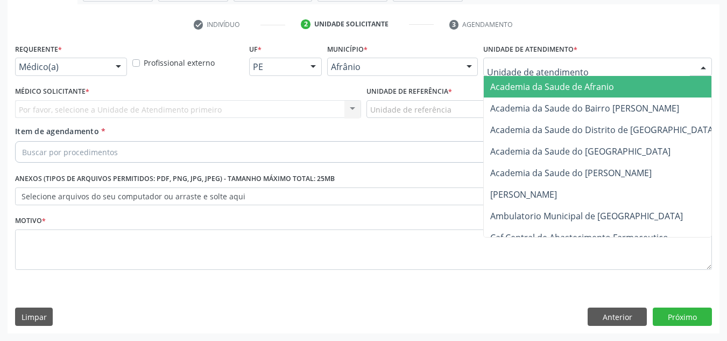
click at [656, 75] on div "Academia da Saude de Afranio Academia da Saude do Bairro Roberto Luis Academia …" at bounding box center [597, 67] width 229 height 18
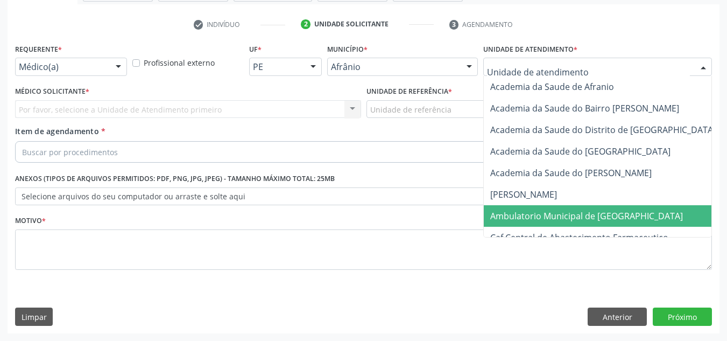
click at [639, 211] on span "Ambulatorio Municipal de [GEOGRAPHIC_DATA]" at bounding box center [615, 216] width 263 height 22
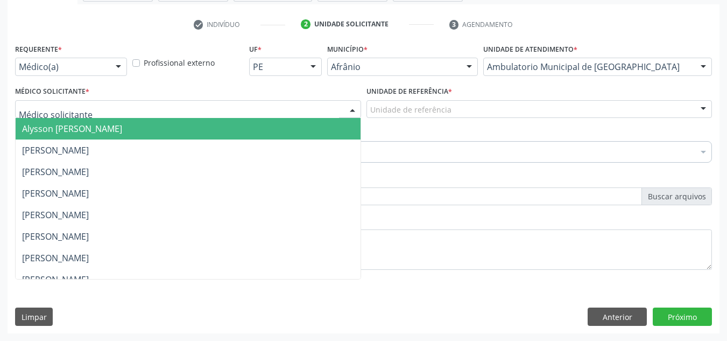
click at [270, 112] on div at bounding box center [188, 109] width 346 height 18
click at [256, 133] on span "Alysson [PERSON_NAME]" at bounding box center [188, 129] width 345 height 22
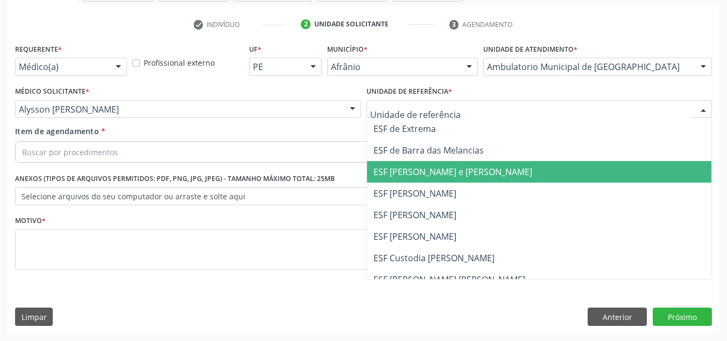
click at [398, 168] on span "ESF [PERSON_NAME] e [PERSON_NAME]" at bounding box center [453, 172] width 159 height 12
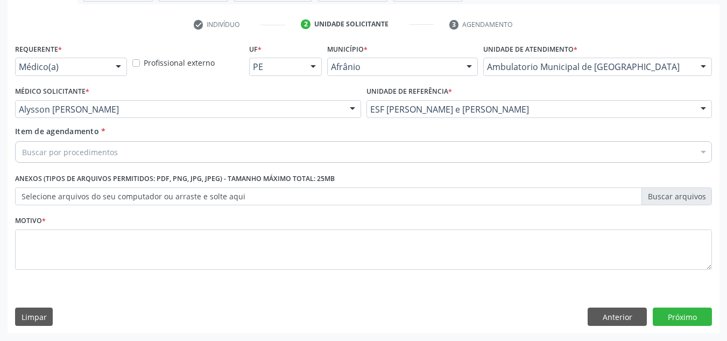
click at [340, 160] on div "Buscar por procedimentos" at bounding box center [363, 152] width 697 height 22
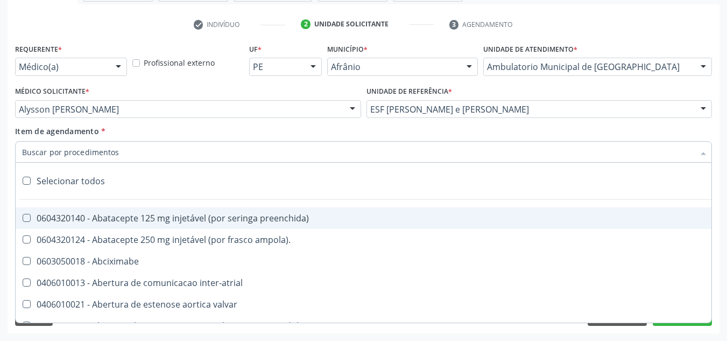
click at [342, 153] on input "Item de agendamento *" at bounding box center [358, 152] width 672 height 22
paste input "0301010072-225120"
type input "0301010072-225120"
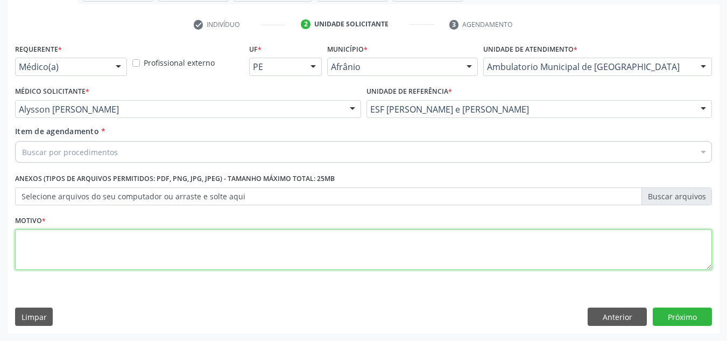
click at [158, 249] on textarea at bounding box center [363, 249] width 697 height 41
type textarea "RETORNO"
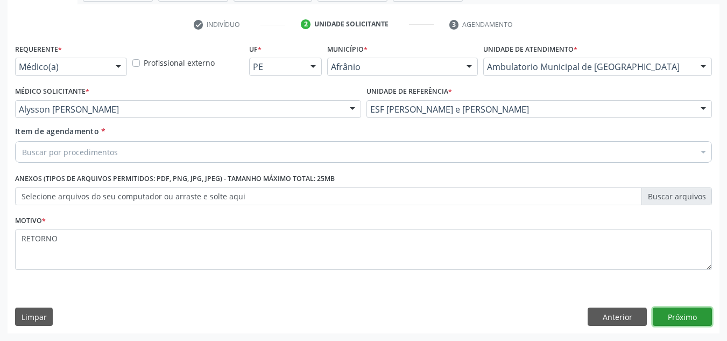
click at [670, 322] on button "Próximo" at bounding box center [682, 316] width 59 height 18
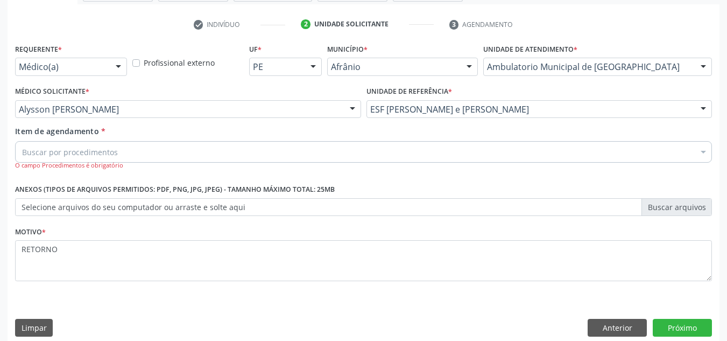
click at [359, 154] on div "Buscar por procedimentos" at bounding box center [363, 152] width 697 height 22
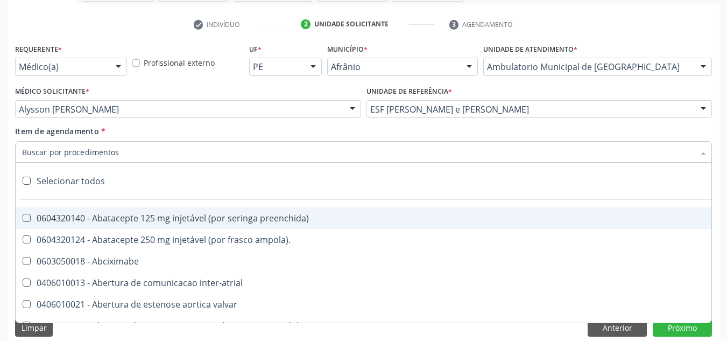
paste input "0301010072-225120"
type input "0301010072-225120"
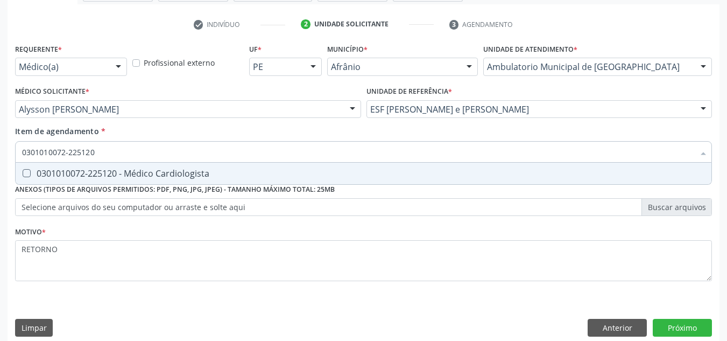
click at [270, 174] on div "0301010072-225120 - Médico Cardiologista" at bounding box center [363, 173] width 683 height 9
checkbox Cardiologista "true"
click at [659, 325] on button "Próximo" at bounding box center [682, 328] width 59 height 18
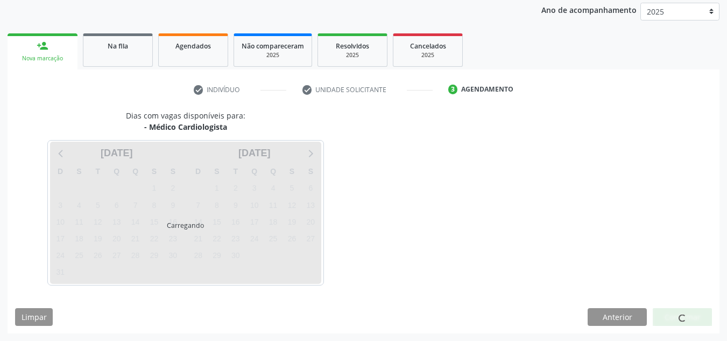
scroll to position [128, 0]
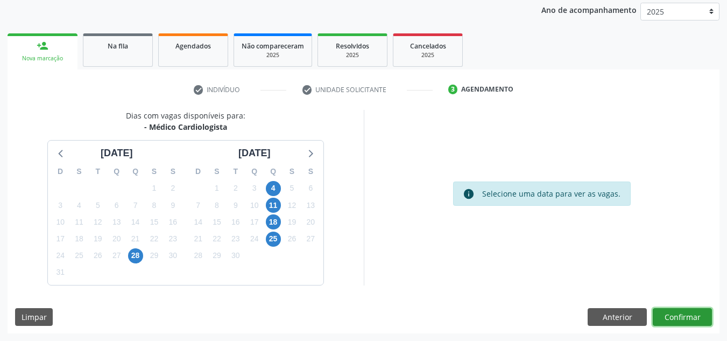
click at [686, 323] on button "Confirmar" at bounding box center [682, 317] width 59 height 18
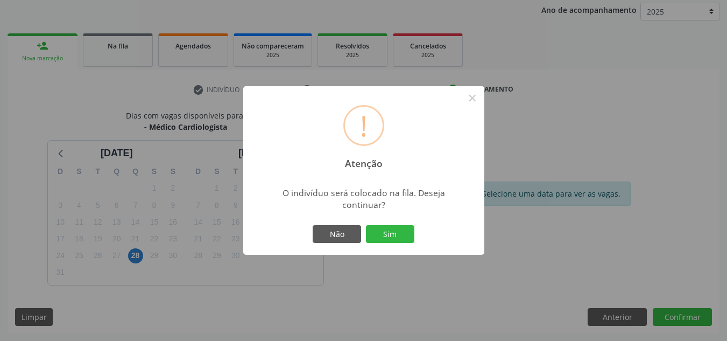
click at [366, 225] on button "Sim" at bounding box center [390, 234] width 48 height 18
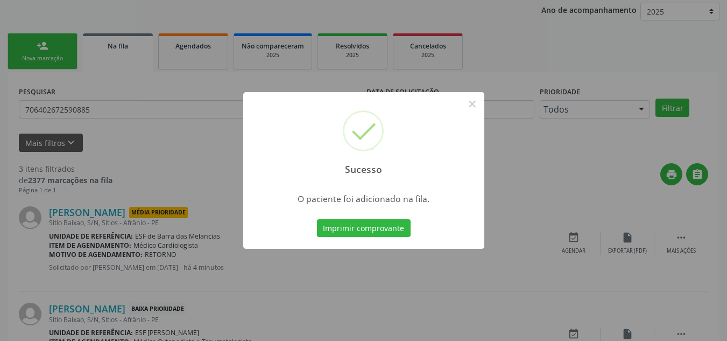
scroll to position [15, 0]
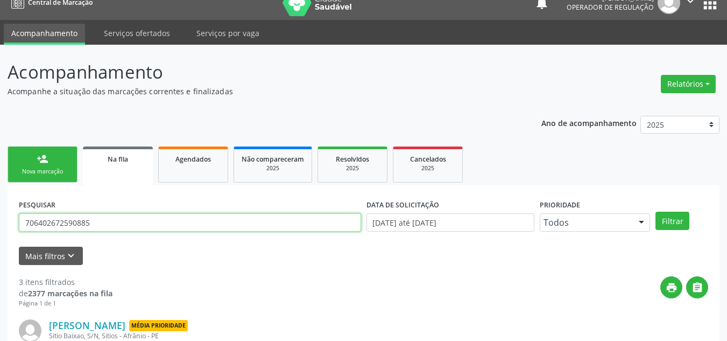
drag, startPoint x: 55, startPoint y: 229, endPoint x: 32, endPoint y: 224, distance: 23.6
click at [32, 224] on input "706402672590885" at bounding box center [190, 222] width 342 height 18
type input "705606435347212"
click at [656, 212] on button "Filtrar" at bounding box center [673, 221] width 34 height 18
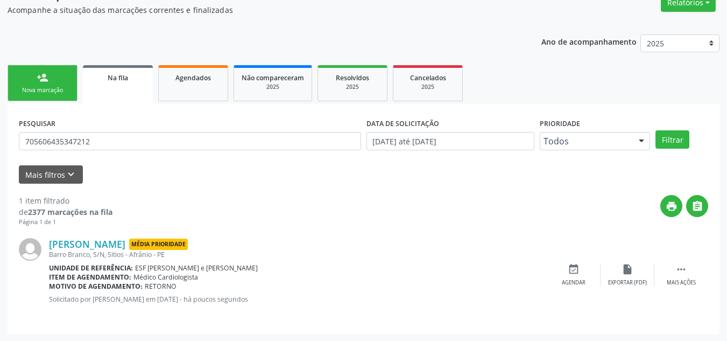
scroll to position [96, 0]
click at [69, 77] on link "person_add Nova marcação" at bounding box center [43, 83] width 70 height 36
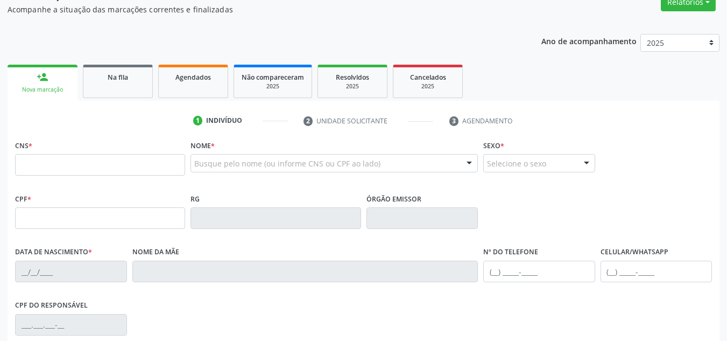
click at [52, 152] on div "CNS *" at bounding box center [100, 156] width 170 height 38
click at [27, 161] on input "text" at bounding box center [100, 165] width 170 height 22
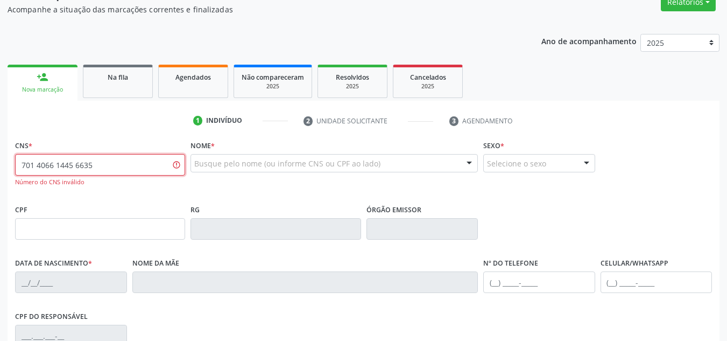
type input "701 4066 1445 6635"
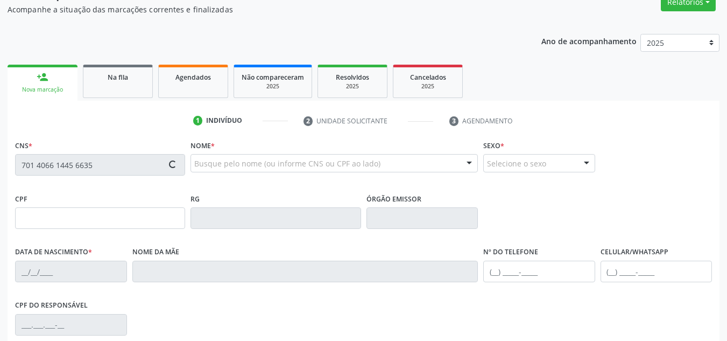
type input "20/03/1948"
type input "(87) 9145-4337"
type input "(87) 98873-7580"
type input "S/N"
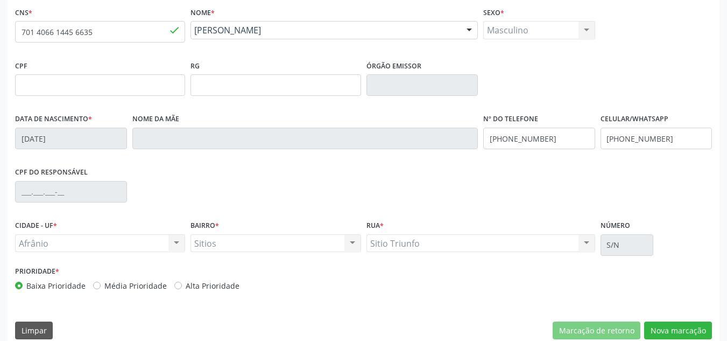
scroll to position [243, 0]
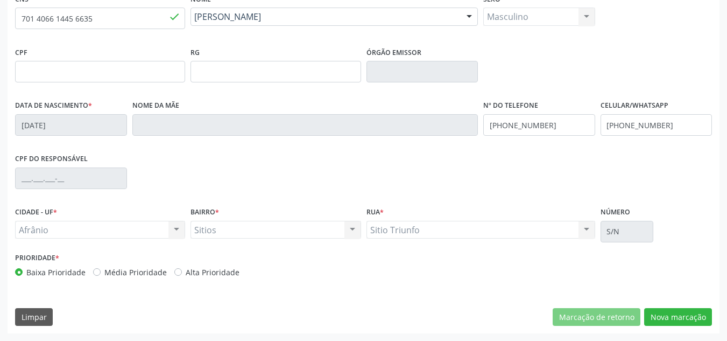
click at [110, 266] on label "Média Prioridade" at bounding box center [135, 271] width 62 height 11
click at [101, 266] on input "Média Prioridade" at bounding box center [97, 271] width 8 height 10
radio input "true"
click at [689, 318] on button "Nova marcação" at bounding box center [678, 317] width 68 height 18
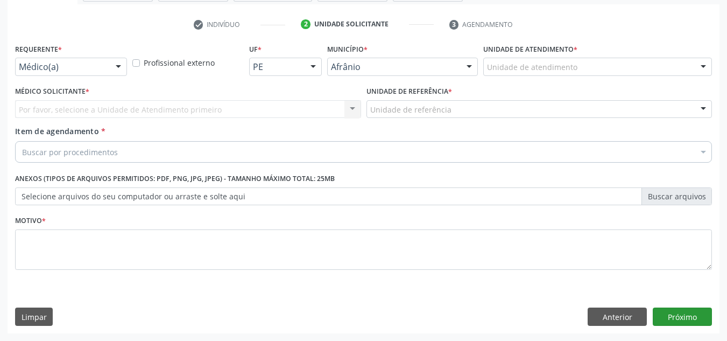
scroll to position [193, 0]
click at [685, 64] on div "Unidade de atendimento" at bounding box center [597, 67] width 229 height 18
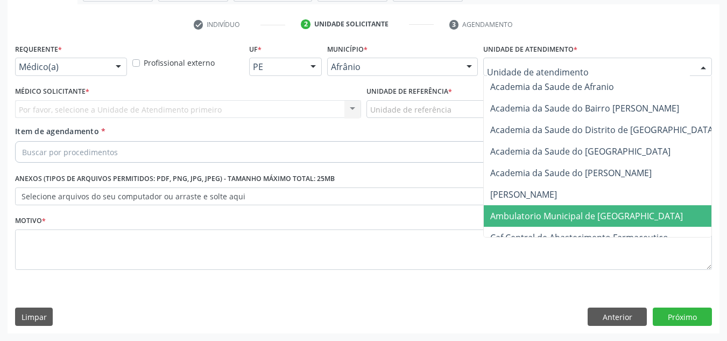
click at [641, 220] on span "Ambulatorio Municipal de [GEOGRAPHIC_DATA]" at bounding box center [615, 216] width 263 height 22
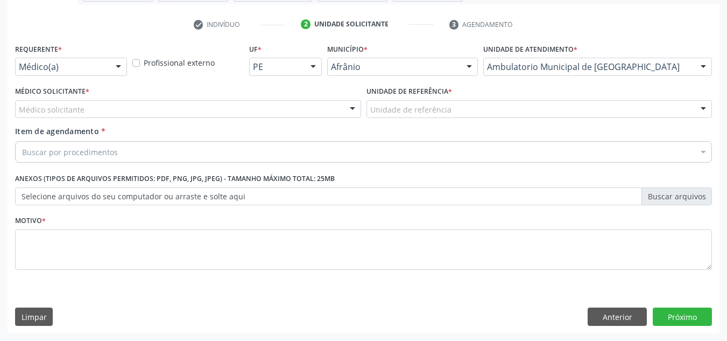
click at [330, 108] on div "Médico solicitante" at bounding box center [188, 109] width 346 height 18
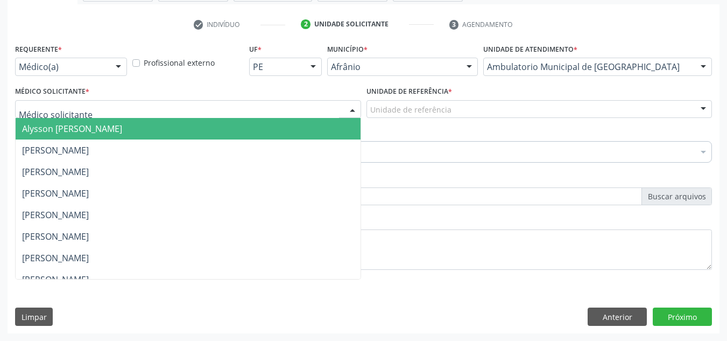
drag, startPoint x: 308, startPoint y: 132, endPoint x: 446, endPoint y: 100, distance: 140.9
click at [312, 129] on span "Alysson [PERSON_NAME]" at bounding box center [188, 129] width 345 height 22
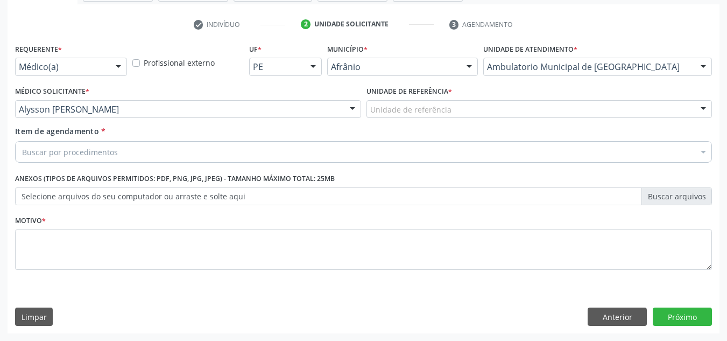
drag, startPoint x: 448, startPoint y: 100, endPoint x: 439, endPoint y: 117, distance: 19.0
click at [446, 104] on div "Unidade de referência" at bounding box center [540, 109] width 346 height 18
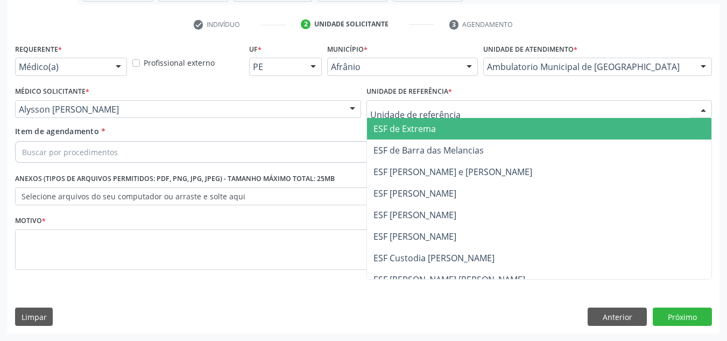
drag, startPoint x: 436, startPoint y: 186, endPoint x: 374, endPoint y: 177, distance: 63.1
click at [418, 188] on ul "ESF de Extrema ESF de Barra das Melancias ESF Jose e Maria Rodrigues de Macedo …" at bounding box center [539, 225] width 345 height 215
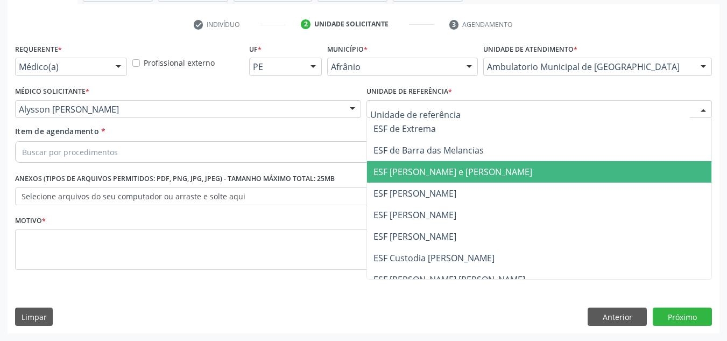
drag, startPoint x: 428, startPoint y: 166, endPoint x: 397, endPoint y: 158, distance: 32.2
click at [422, 167] on span "ESF [PERSON_NAME] e [PERSON_NAME]" at bounding box center [453, 172] width 159 height 12
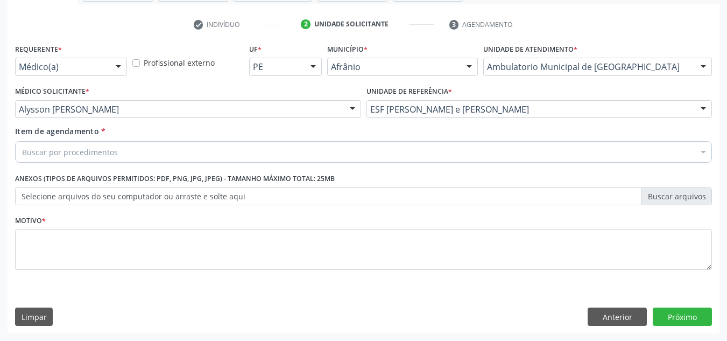
click at [359, 152] on div "Buscar por procedimentos" at bounding box center [363, 152] width 697 height 22
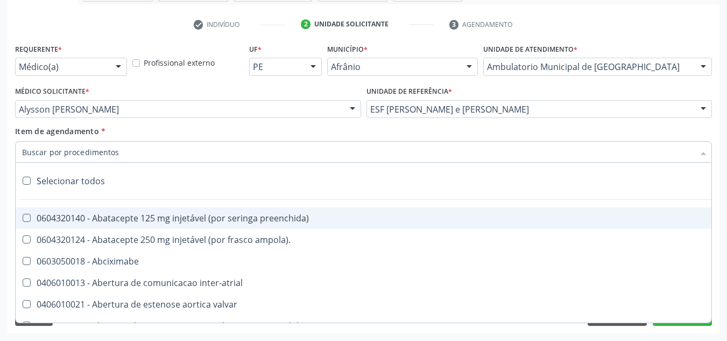
paste input "0301010072-225120"
type input "0301010072-225120"
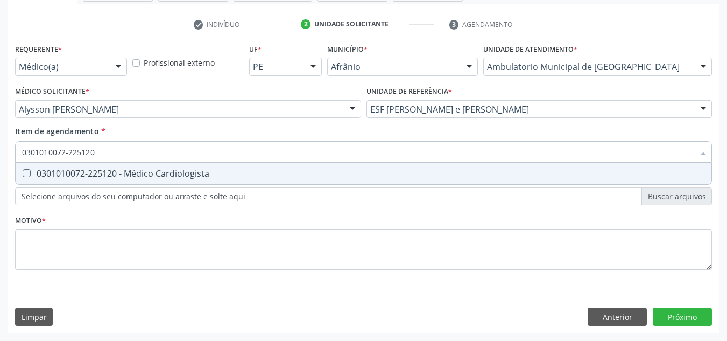
click at [290, 175] on div "0301010072-225120 - Médico Cardiologista" at bounding box center [363, 173] width 683 height 9
checkbox Cardiologista "true"
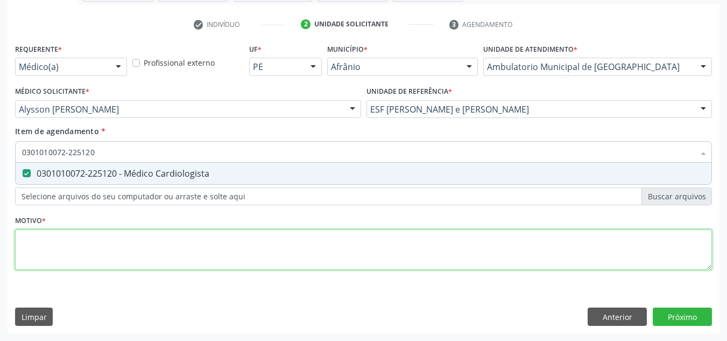
click at [274, 249] on div "Requerente * Médico(a) Médico(a) Enfermeiro(a) Paciente Nenhum resultado encont…" at bounding box center [363, 163] width 697 height 244
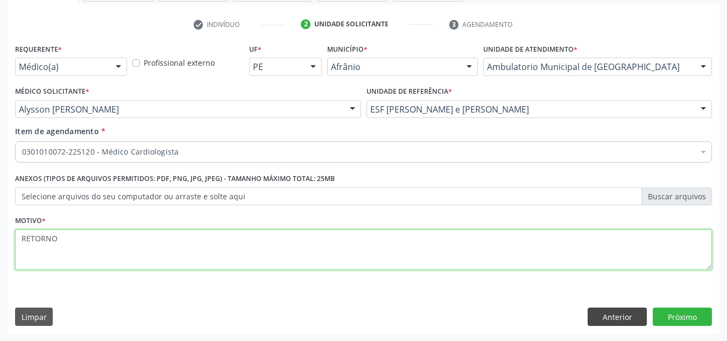
type textarea "RETORNO"
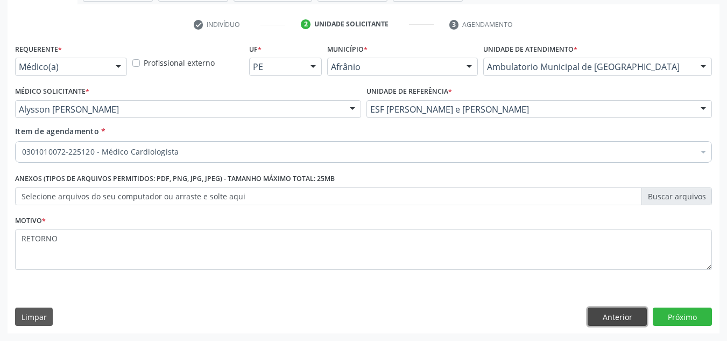
click at [624, 323] on button "Anterior" at bounding box center [617, 316] width 59 height 18
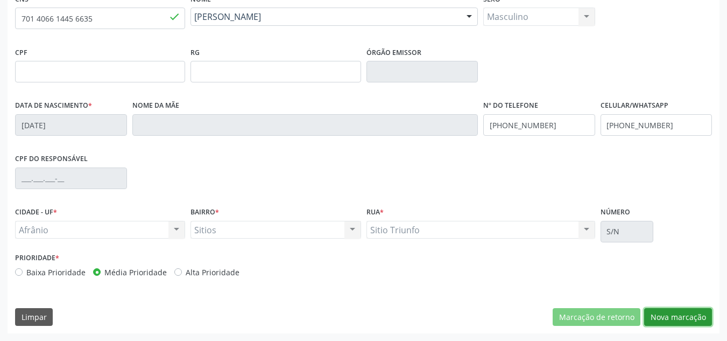
click at [674, 308] on button "Nova marcação" at bounding box center [678, 317] width 68 height 18
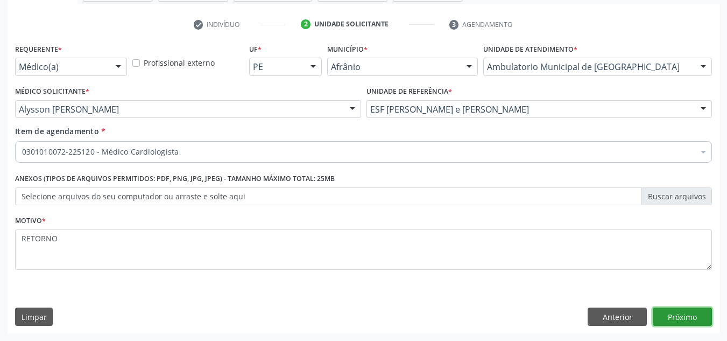
click at [674, 308] on button "Próximo" at bounding box center [682, 316] width 59 height 18
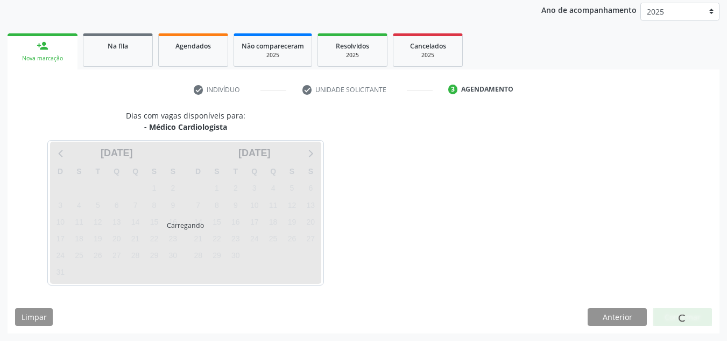
scroll to position [128, 0]
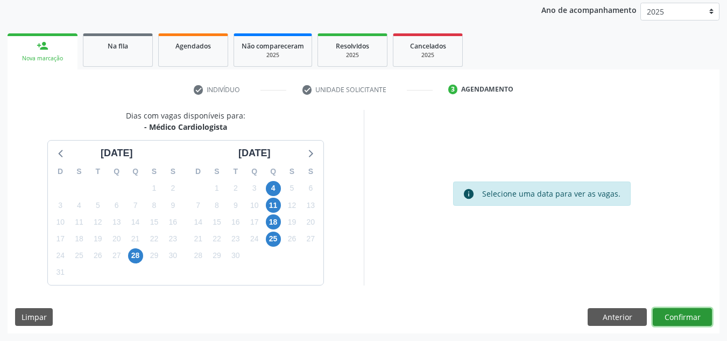
click at [674, 309] on button "Confirmar" at bounding box center [682, 317] width 59 height 18
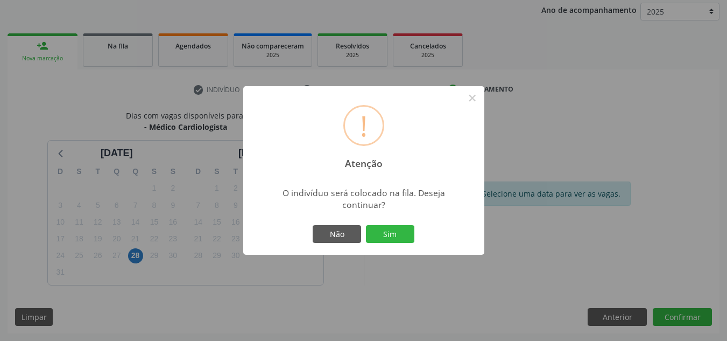
click at [366, 225] on button "Sim" at bounding box center [390, 234] width 48 height 18
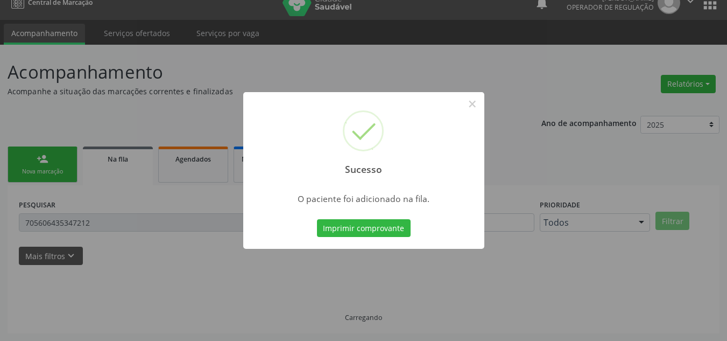
scroll to position [15, 0]
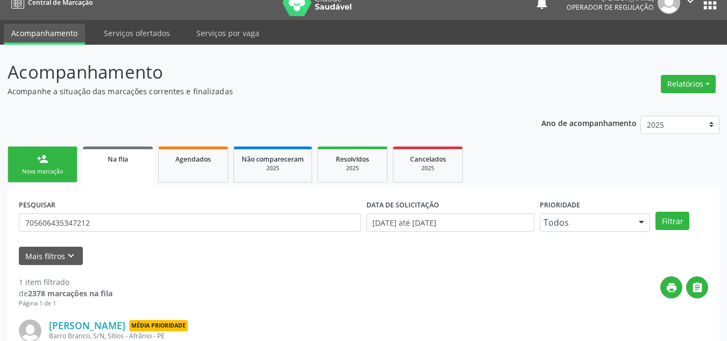
click at [59, 168] on div "Nova marcação" at bounding box center [43, 171] width 54 height 8
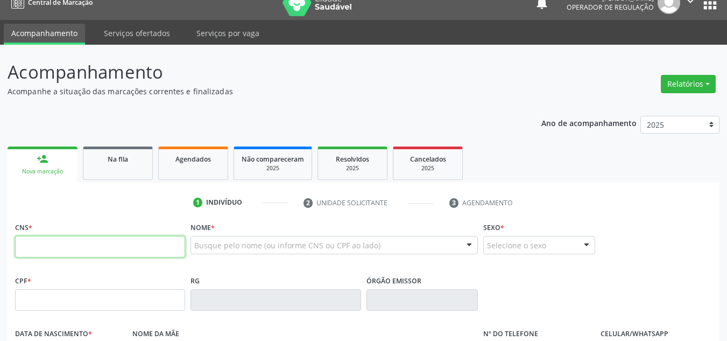
click at [47, 244] on input "text" at bounding box center [100, 247] width 170 height 22
type input "704 0098 6668 4560"
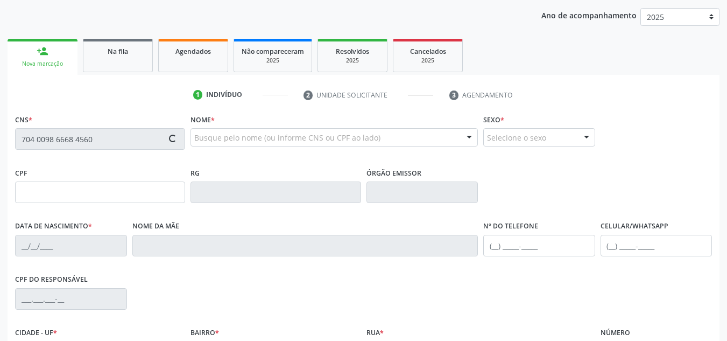
type input "095.869.864-38"
type input "16/04/1994"
type input "Maria Ana Rodrigues Alves"
type input "(87) 98843-2654"
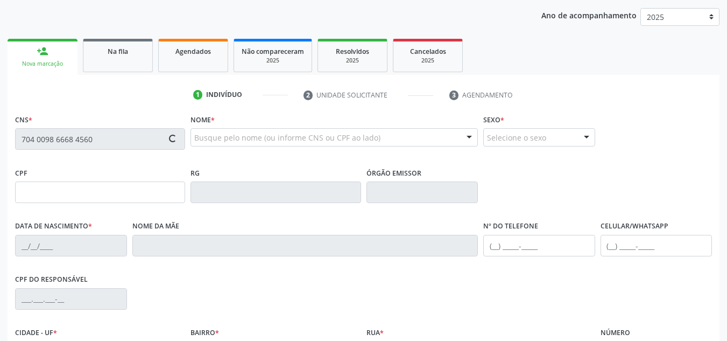
type input "074.793.694-33"
type input "S/N"
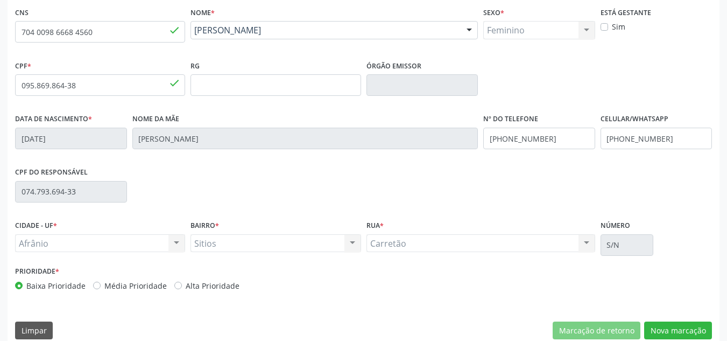
scroll to position [230, 0]
click at [125, 281] on label "Média Prioridade" at bounding box center [135, 284] width 62 height 11
click at [101, 281] on input "Média Prioridade" at bounding box center [97, 284] width 8 height 10
radio input "true"
click at [670, 319] on div "CNS 704 0098 6668 4560 done Nome * Ana Antonia Rodrigues Alves Ana Antonia Rodr…" at bounding box center [364, 175] width 712 height 342
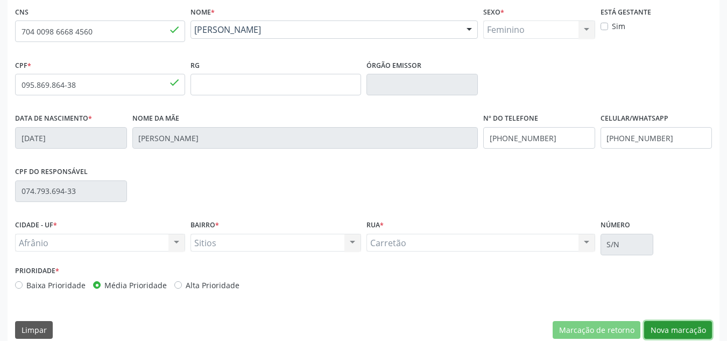
click at [671, 338] on button "Nova marcação" at bounding box center [678, 330] width 68 height 18
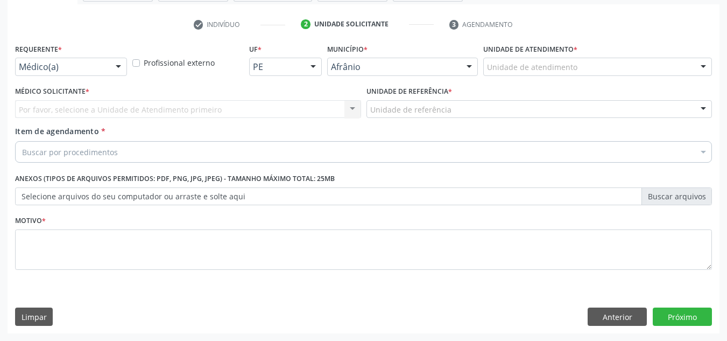
click at [678, 67] on div "Unidade de atendimento" at bounding box center [597, 67] width 229 height 18
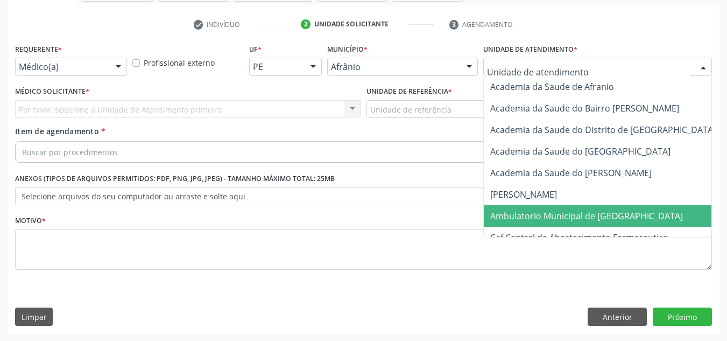
click at [596, 224] on span "Ambulatorio Municipal de [GEOGRAPHIC_DATA]" at bounding box center [615, 216] width 263 height 22
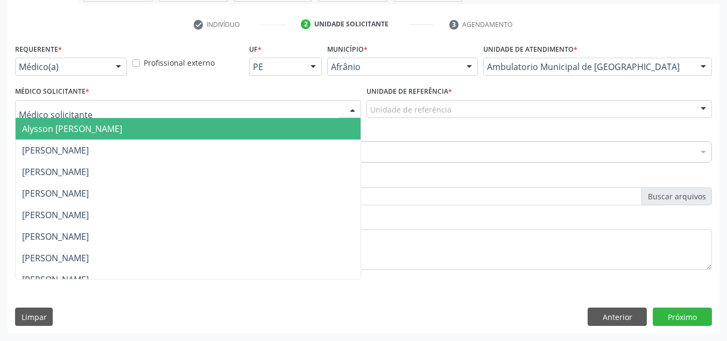
click at [305, 113] on div at bounding box center [188, 109] width 346 height 18
click at [292, 118] on span "Alysson [PERSON_NAME]" at bounding box center [188, 129] width 345 height 22
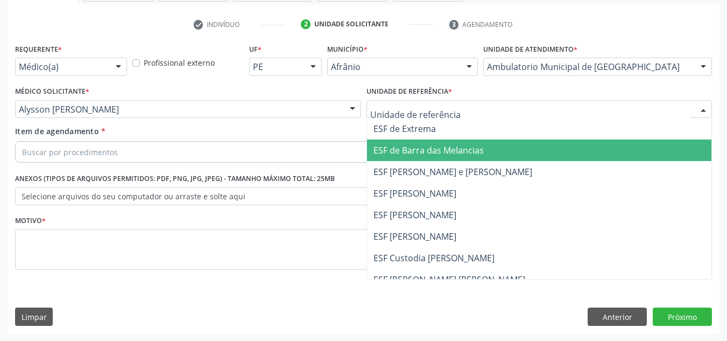
drag, startPoint x: 400, startPoint y: 155, endPoint x: 259, endPoint y: 156, distance: 141.0
click at [386, 156] on span "ESF de Barra das Melancias" at bounding box center [429, 150] width 110 height 12
drag, startPoint x: 259, startPoint y: 156, endPoint x: 365, endPoint y: 145, distance: 107.1
click at [256, 156] on div "Buscar por procedimentos" at bounding box center [363, 152] width 697 height 22
click at [22, 148] on input "Item de agendamento *" at bounding box center [22, 152] width 0 height 22
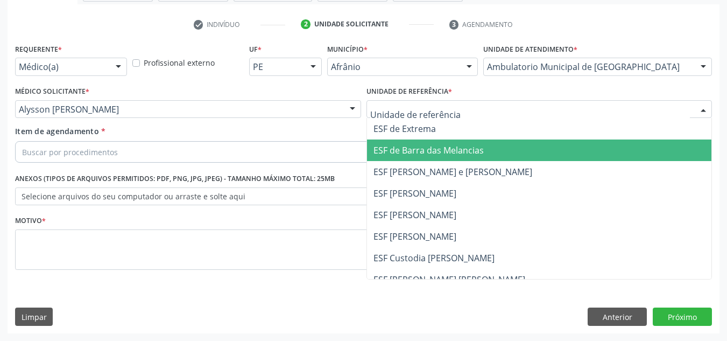
click at [22, 149] on input "Item de agendamento *" at bounding box center [22, 152] width 0 height 22
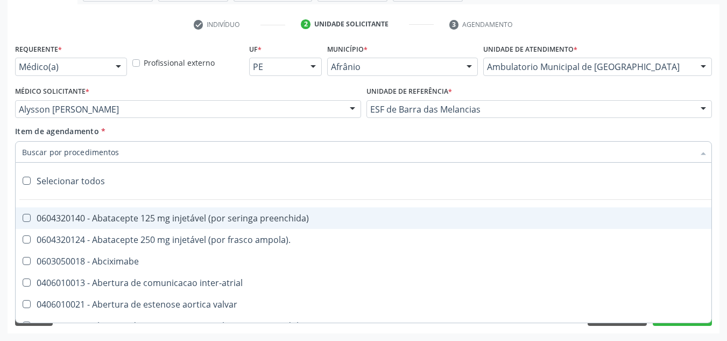
click at [365, 145] on input "Item de agendamento *" at bounding box center [358, 152] width 672 height 22
paste input "0301010072-225120"
type input "0301010072-225120"
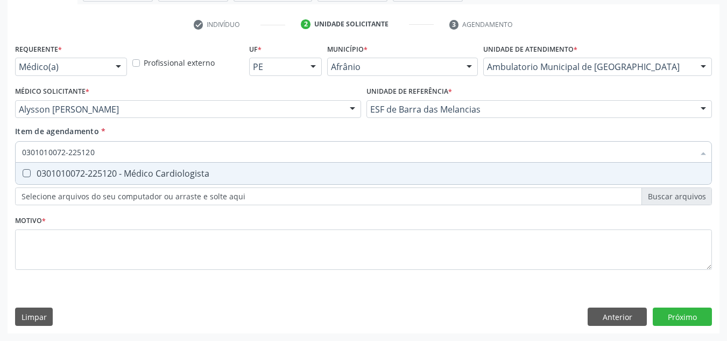
click at [271, 166] on span "0301010072-225120 - Médico Cardiologista" at bounding box center [364, 174] width 696 height 22
checkbox Cardiologista "true"
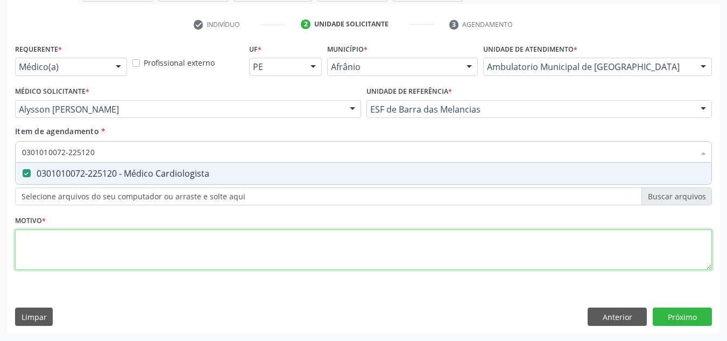
click at [302, 236] on div "Requerente * Médico(a) Médico(a) Enfermeiro(a) Paciente Nenhum resultado encont…" at bounding box center [363, 163] width 697 height 244
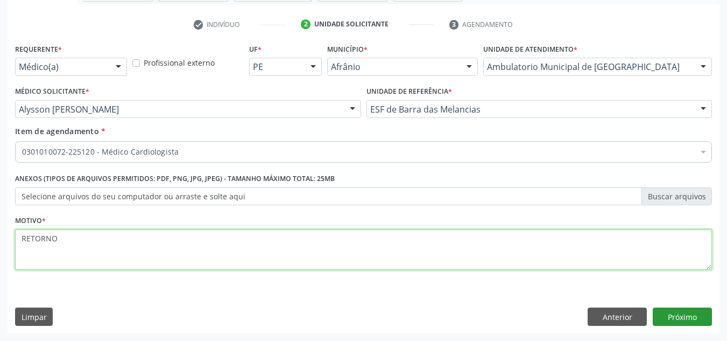
type textarea "RETORNO"
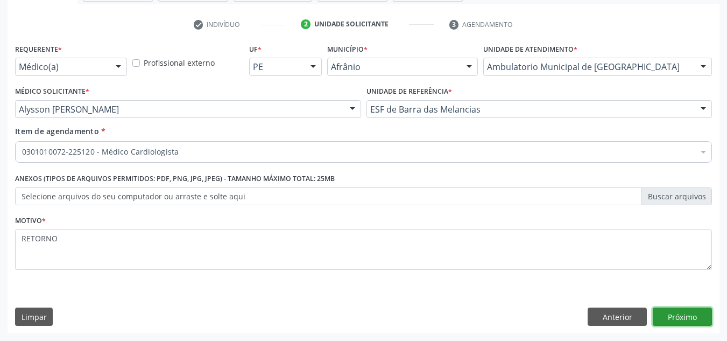
click at [702, 319] on button "Próximo" at bounding box center [682, 316] width 59 height 18
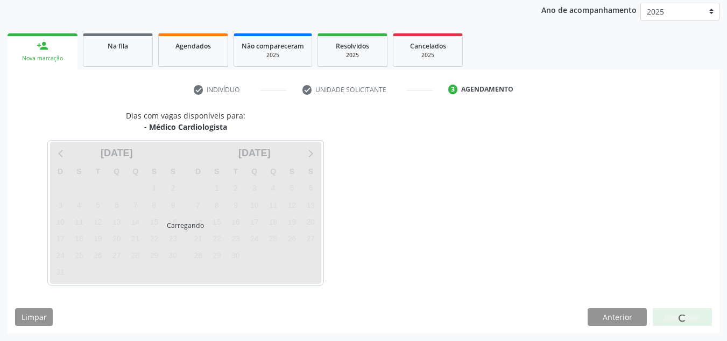
scroll to position [128, 0]
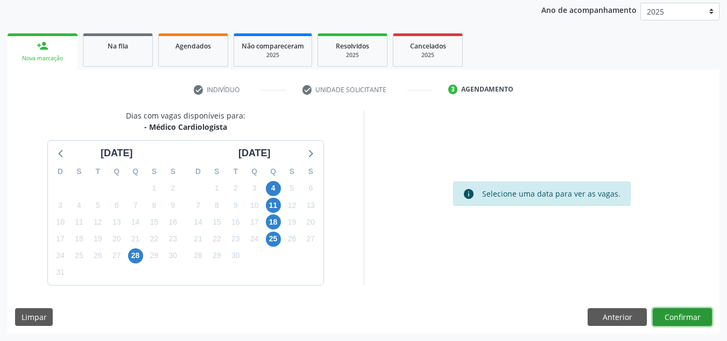
click at [702, 319] on button "Confirmar" at bounding box center [682, 317] width 59 height 18
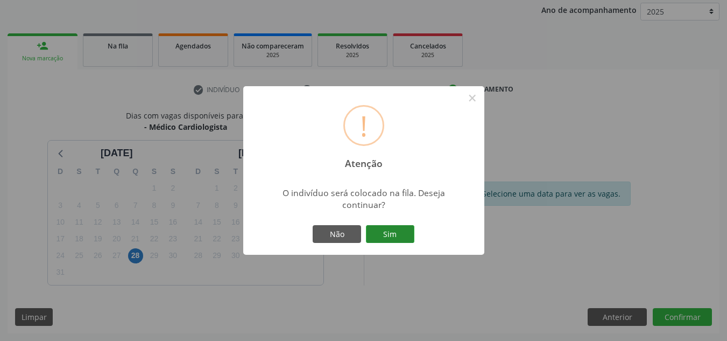
click at [404, 233] on button "Sim" at bounding box center [390, 234] width 48 height 18
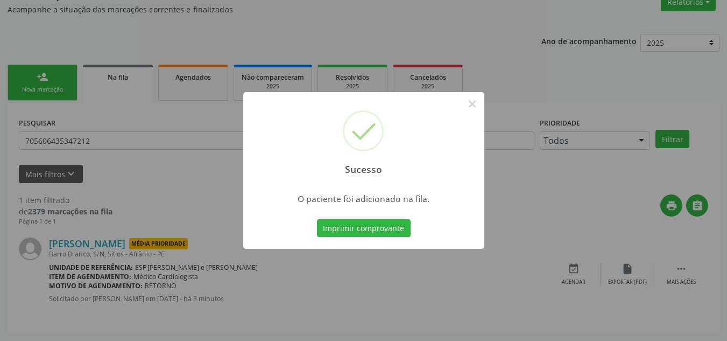
scroll to position [15, 0]
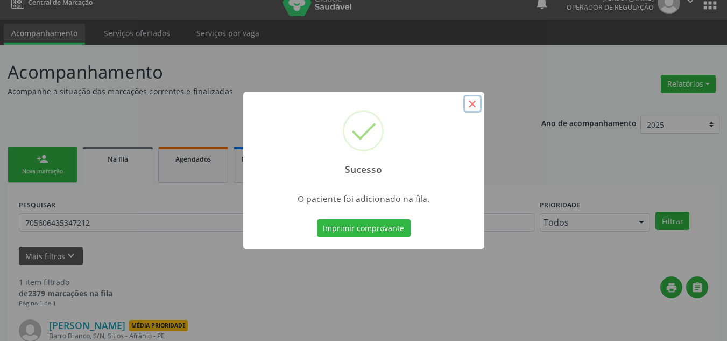
click at [470, 103] on button "×" at bounding box center [472, 104] width 18 height 18
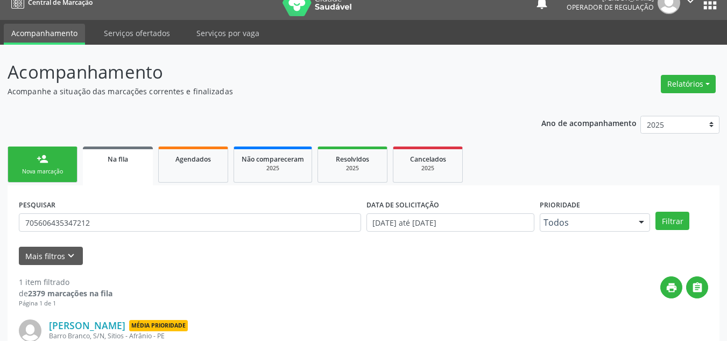
click at [54, 168] on div "Nova marcação" at bounding box center [43, 171] width 54 height 8
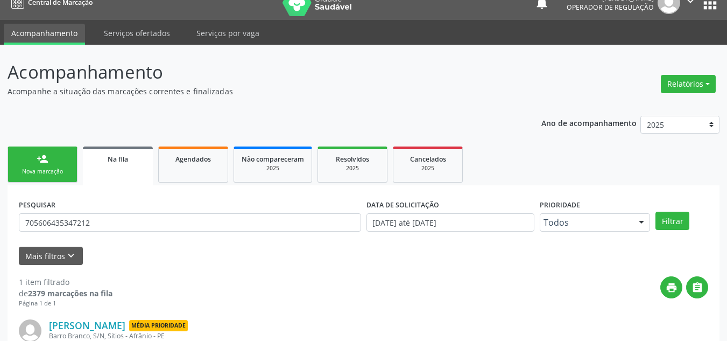
click at [56, 86] on p "Acompanhe a situação das marcações correntes e finalizadas" at bounding box center [257, 91] width 498 height 11
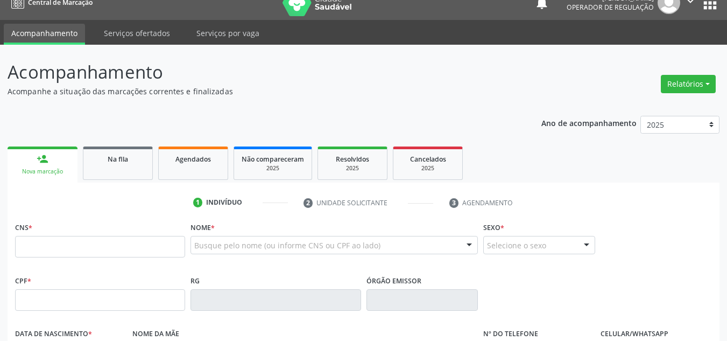
scroll to position [96, 0]
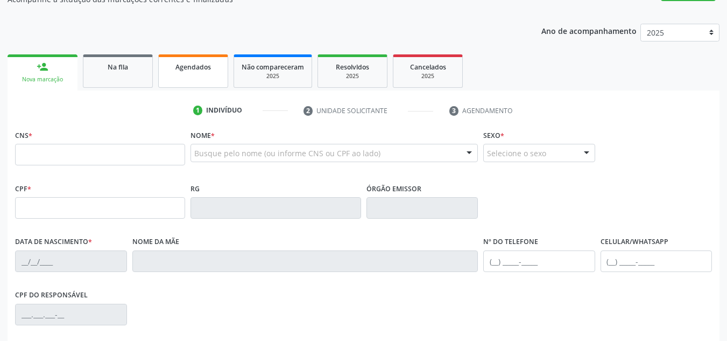
scroll to position [108, 0]
click at [147, 72] on link "Na fila" at bounding box center [118, 69] width 70 height 33
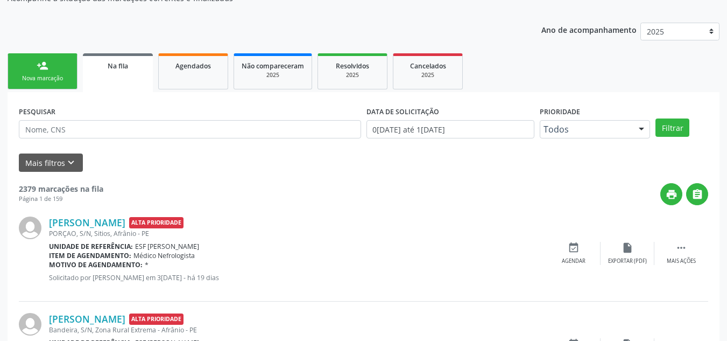
click at [196, 211] on div "[PERSON_NAME] Alta Prioridade PORÇAO, S/N, Sitios, Afrânio - PE Unidade de refe…" at bounding box center [363, 253] width 689 height 96
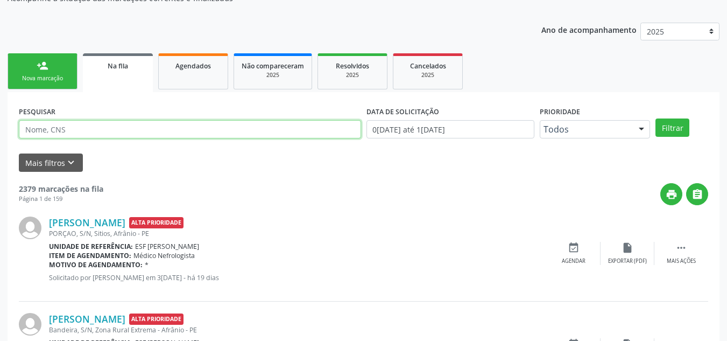
click at [250, 128] on input "text" at bounding box center [190, 129] width 342 height 18
type input "700004069608103"
click at [656, 118] on button "Filtrar" at bounding box center [673, 127] width 34 height 18
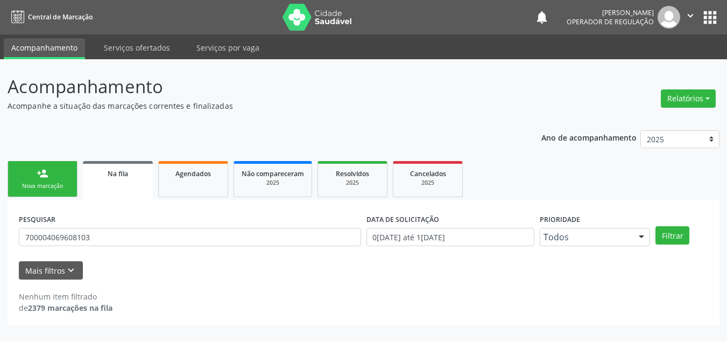
scroll to position [0, 0]
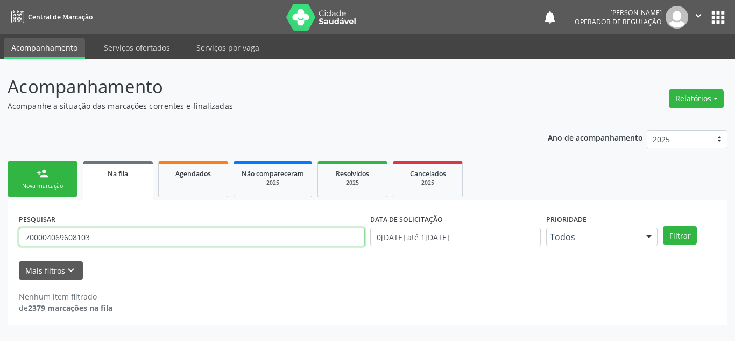
drag, startPoint x: 36, startPoint y: 237, endPoint x: 53, endPoint y: 237, distance: 17.8
click at [53, 237] on input "700004069608103" at bounding box center [192, 237] width 346 height 18
click at [37, 238] on input "700004069608103" at bounding box center [192, 237] width 346 height 18
drag, startPoint x: 37, startPoint y: 238, endPoint x: 48, endPoint y: 238, distance: 11.8
click at [48, 238] on input "700004069608103" at bounding box center [192, 237] width 346 height 18
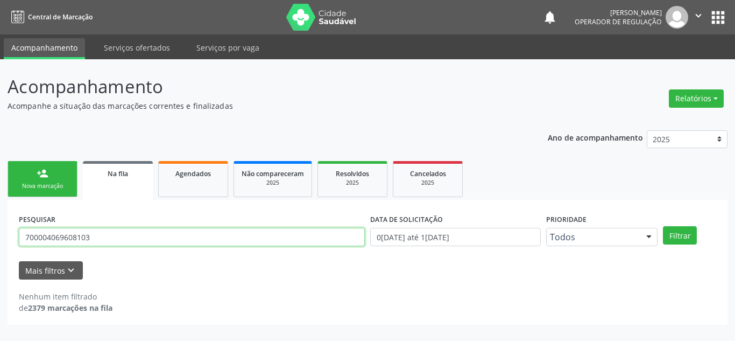
click at [111, 234] on input "700004069608103" at bounding box center [192, 237] width 346 height 18
drag, startPoint x: 44, startPoint y: 236, endPoint x: 96, endPoint y: 235, distance: 52.2
click at [96, 235] on input "700004069608103" at bounding box center [192, 237] width 346 height 18
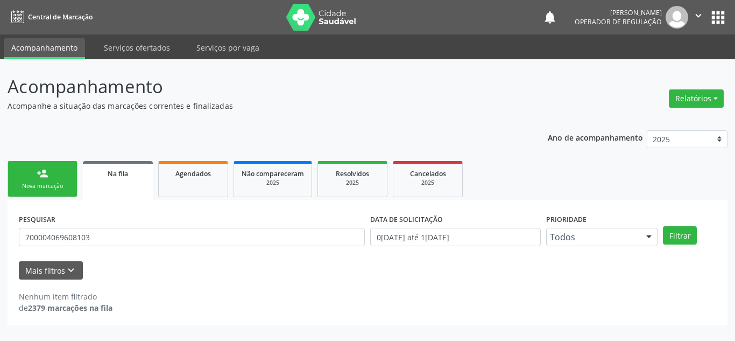
click at [51, 192] on link "person_add Nova marcação" at bounding box center [43, 179] width 70 height 36
click at [58, 192] on link "person_add Nova marcação" at bounding box center [43, 179] width 70 height 36
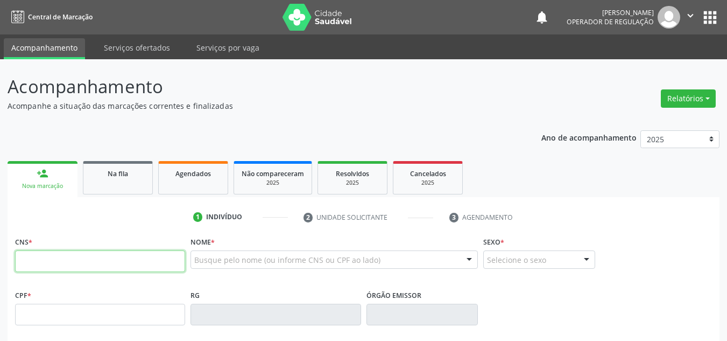
click at [115, 258] on input "text" at bounding box center [100, 261] width 170 height 22
type input "700 0040 6960 8103"
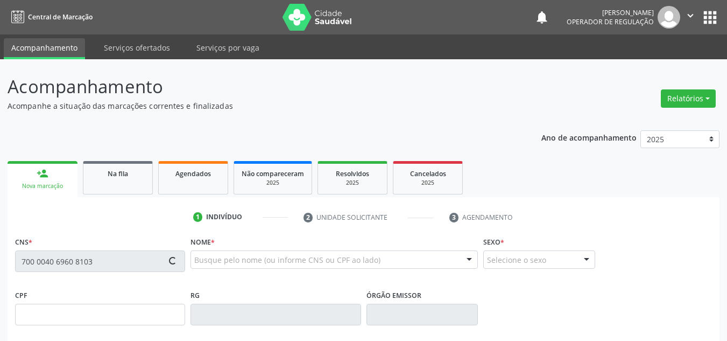
type input "749.077.194-34"
type input "20/01/1952"
type input "Higina Francisca Gomes"
type input "(87) 98811-6829"
type input "657.186.824-53"
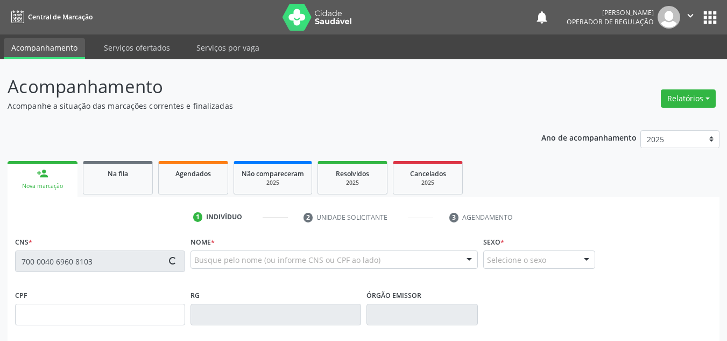
type input "S/N"
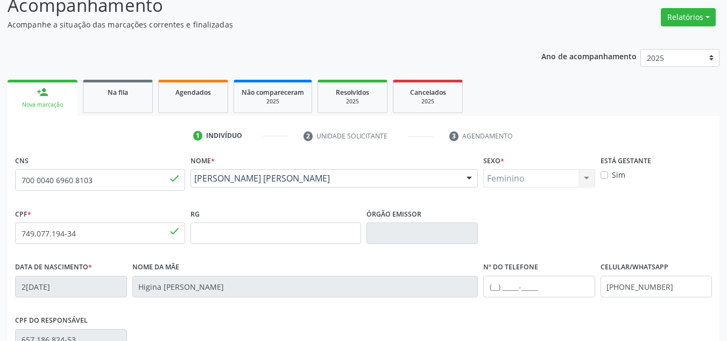
scroll to position [243, 0]
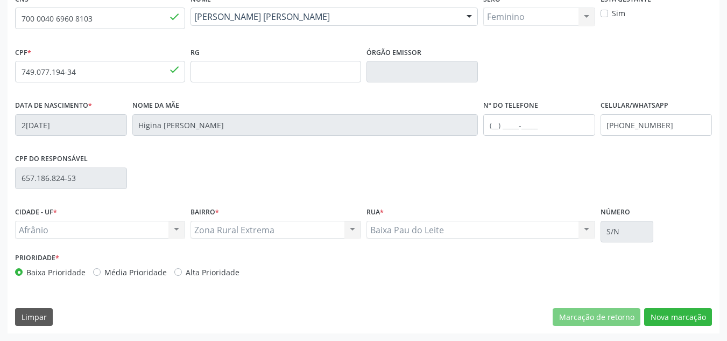
click at [112, 278] on div "Prioridade * Baixa Prioridade Média Prioridade Alta Prioridade" at bounding box center [187, 268] width 351 height 36
click at [122, 274] on label "Média Prioridade" at bounding box center [135, 271] width 62 height 11
click at [101, 274] on input "Média Prioridade" at bounding box center [97, 271] width 8 height 10
radio input "true"
click at [687, 325] on button "Nova marcação" at bounding box center [678, 317] width 68 height 18
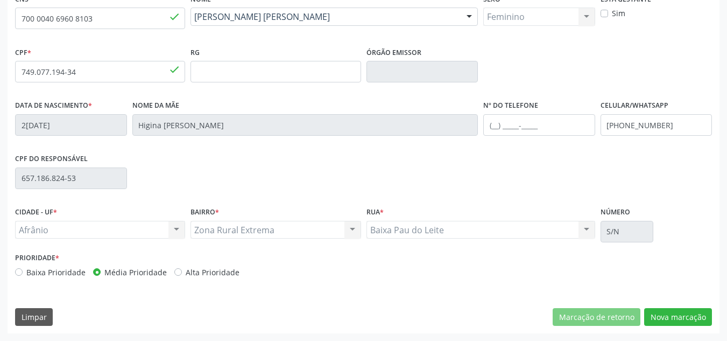
scroll to position [193, 0]
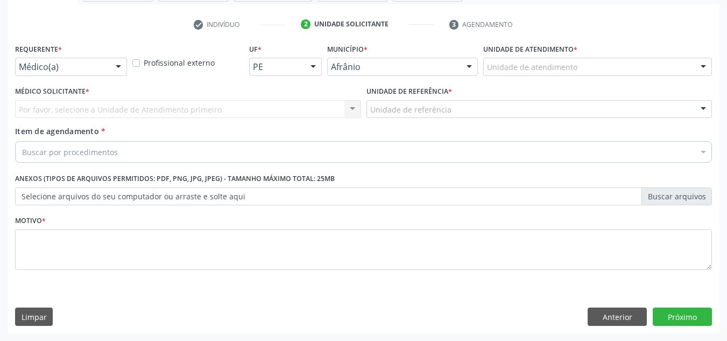
click at [640, 62] on div "Unidade de atendimento" at bounding box center [597, 67] width 229 height 18
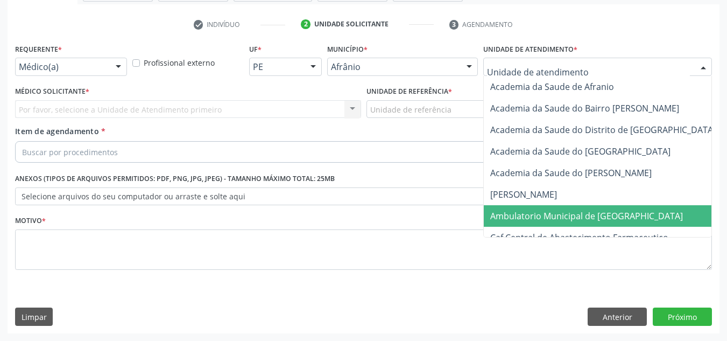
click at [521, 212] on span "Ambulatorio Municipal de [GEOGRAPHIC_DATA]" at bounding box center [586, 216] width 193 height 12
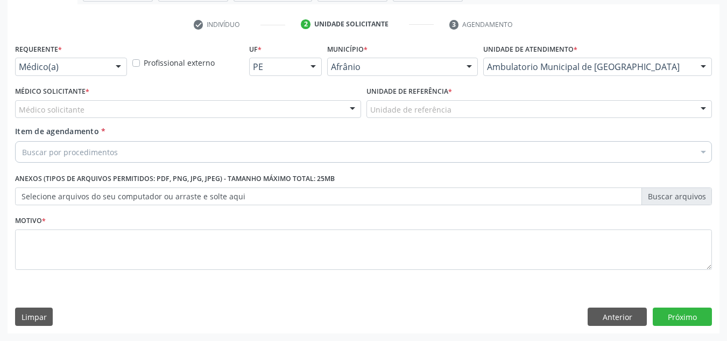
drag, startPoint x: 336, startPoint y: 106, endPoint x: 281, endPoint y: 128, distance: 59.0
click at [323, 111] on div "Médico solicitante" at bounding box center [188, 109] width 346 height 18
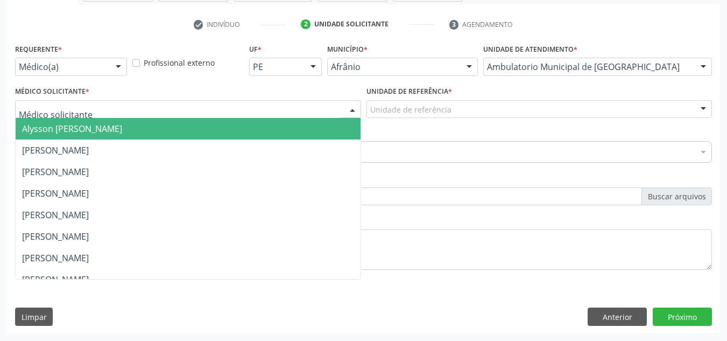
click at [278, 134] on span "Alysson [PERSON_NAME]" at bounding box center [188, 129] width 345 height 22
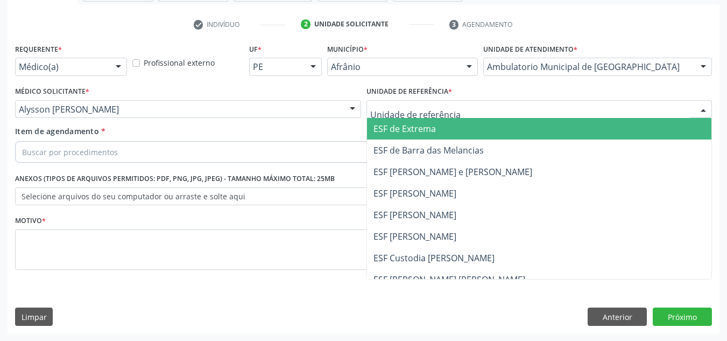
drag, startPoint x: 409, startPoint y: 109, endPoint x: 407, endPoint y: 179, distance: 70.0
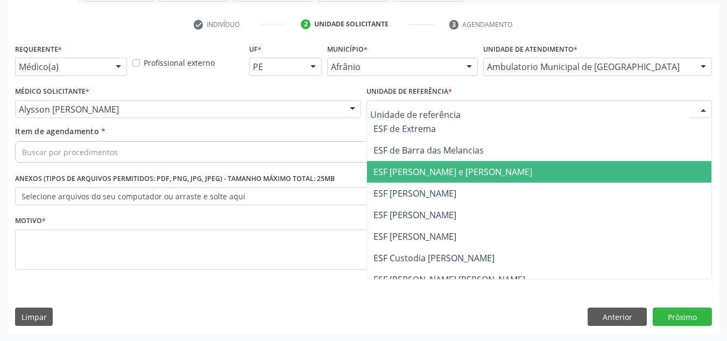
drag, startPoint x: 407, startPoint y: 179, endPoint x: 278, endPoint y: 174, distance: 129.3
click at [397, 182] on span "ESF [PERSON_NAME] e [PERSON_NAME]" at bounding box center [539, 172] width 345 height 22
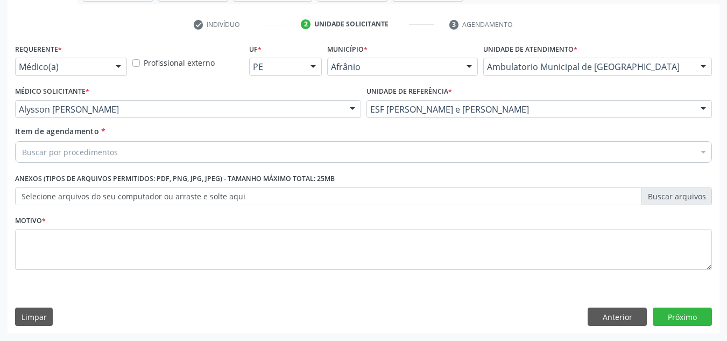
drag, startPoint x: 278, startPoint y: 174, endPoint x: 281, endPoint y: 161, distance: 13.5
click at [277, 173] on label "Anexos (Tipos de arquivos permitidos: PDF, PNG, JPG, JPEG) - Tamanho máximo tot…" at bounding box center [175, 179] width 320 height 17
click at [283, 157] on div "Buscar por procedimentos" at bounding box center [363, 152] width 697 height 22
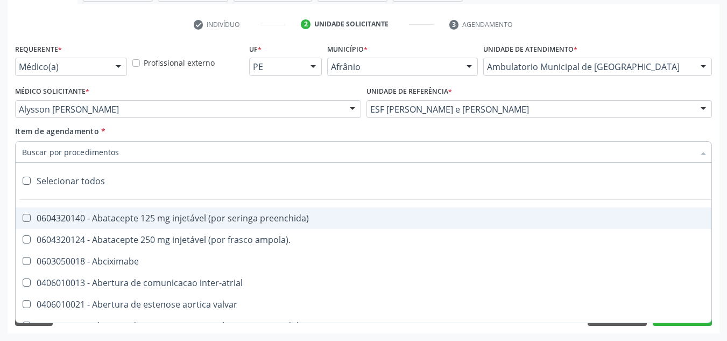
paste input "0301010072-225120"
type input "0301010072-225120"
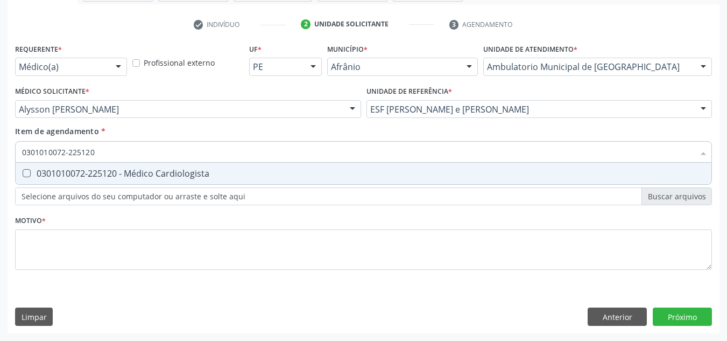
click at [259, 171] on div "0301010072-225120 - Médico Cardiologista" at bounding box center [363, 173] width 683 height 9
checkbox Cardiologista "true"
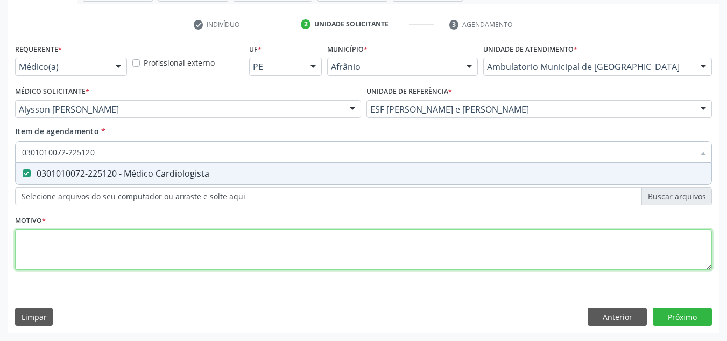
click at [233, 244] on div "Requerente * Médico(a) Médico(a) Enfermeiro(a) Paciente Nenhum resultado encont…" at bounding box center [363, 163] width 697 height 244
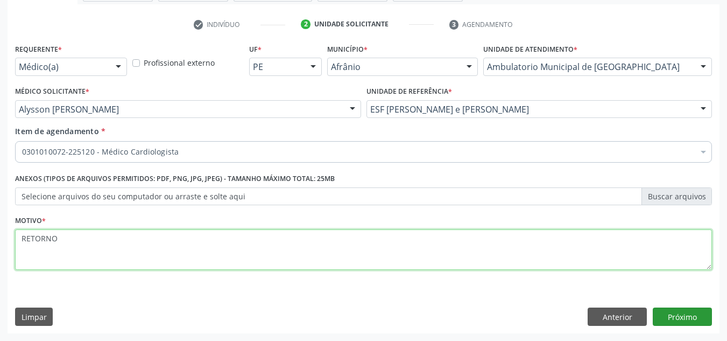
type textarea "RETORNO"
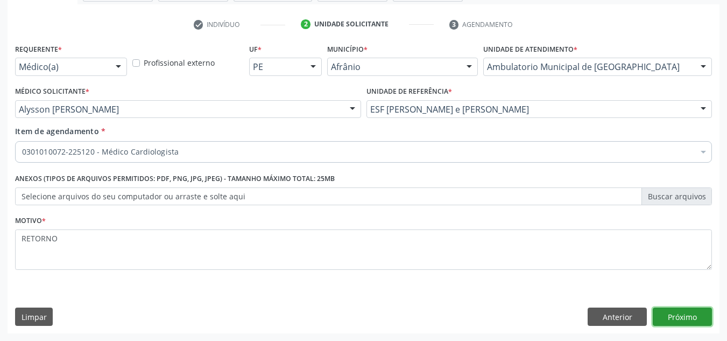
click at [664, 313] on button "Próximo" at bounding box center [682, 316] width 59 height 18
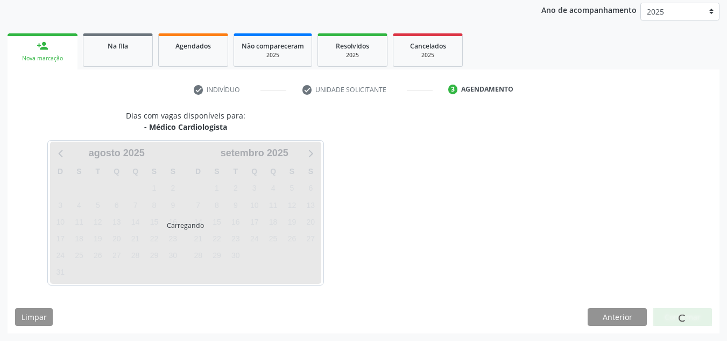
scroll to position [128, 0]
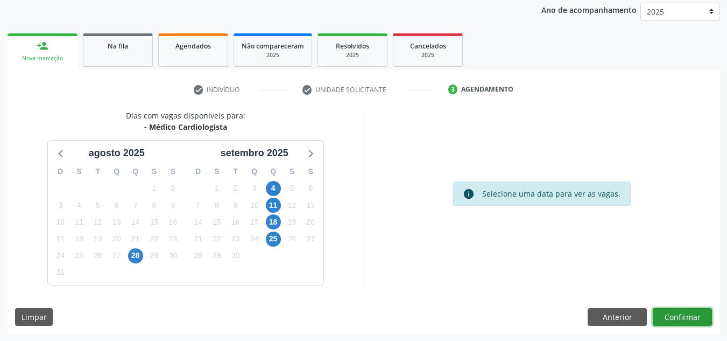
click at [664, 313] on button "Confirmar" at bounding box center [682, 317] width 59 height 18
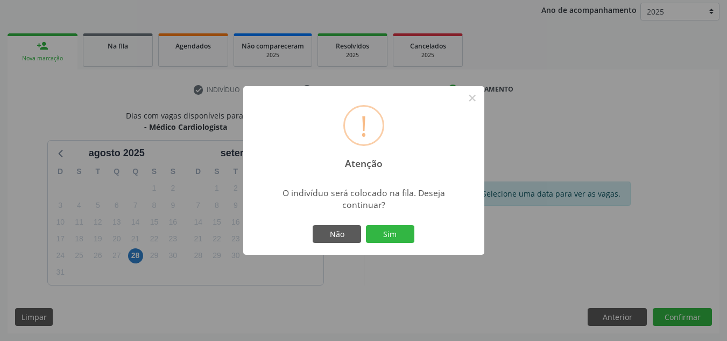
click at [366, 225] on button "Sim" at bounding box center [390, 234] width 48 height 18
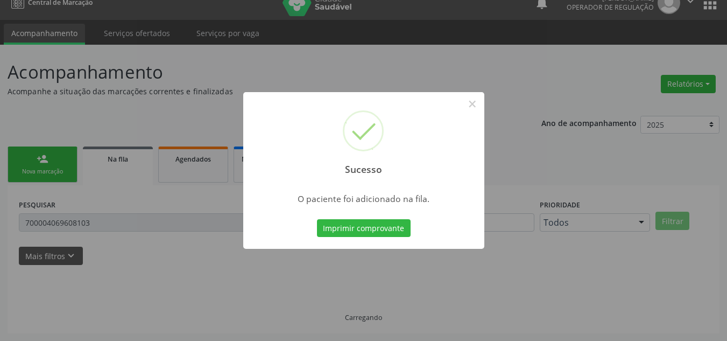
scroll to position [15, 0]
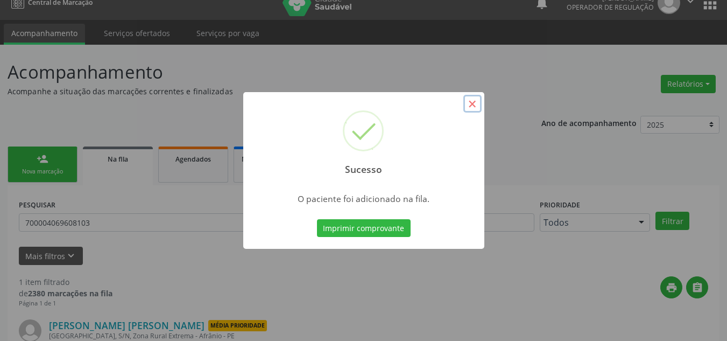
click at [479, 109] on button "×" at bounding box center [472, 104] width 18 height 18
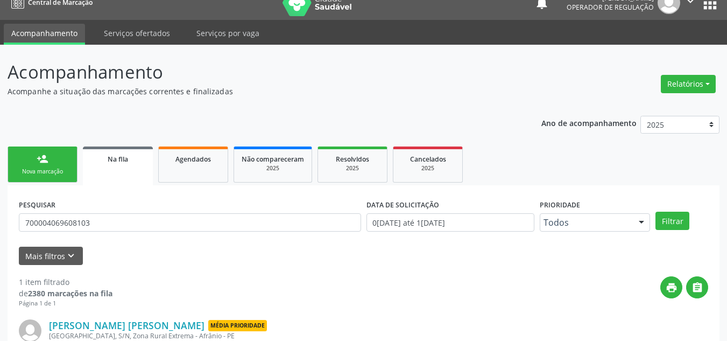
click at [41, 176] on link "person_add Nova marcação" at bounding box center [43, 164] width 70 height 36
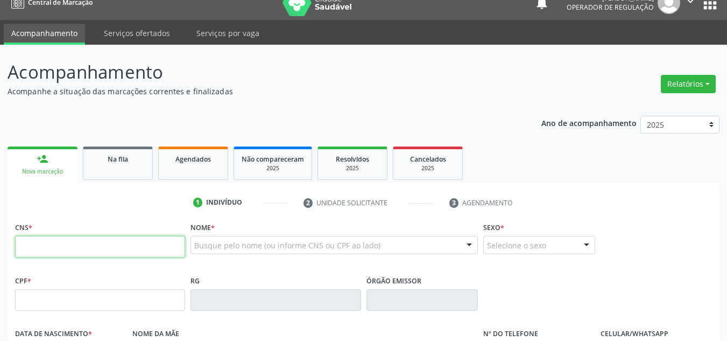
click at [136, 250] on input "text" at bounding box center [100, 247] width 170 height 22
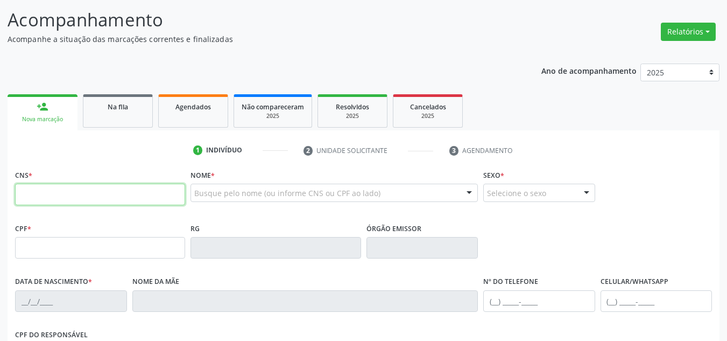
scroll to position [68, 0]
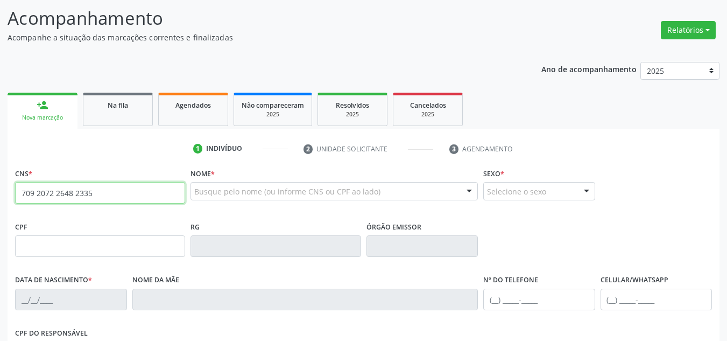
type input "709 2072 2648 2335"
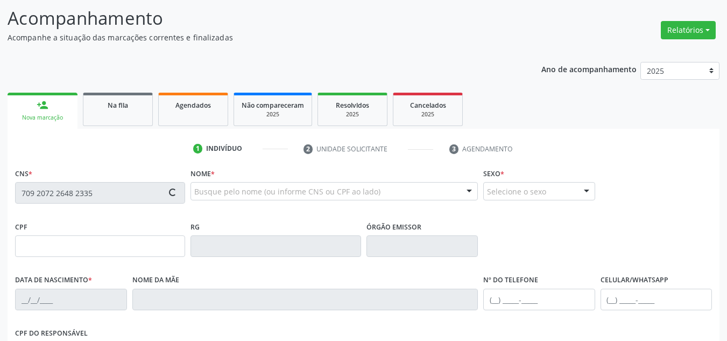
type input "007.807.394-42"
type input "12/05/1956"
type input "Luiza Teresa Rodrigues"
type input "(87) 99600-0577"
type input "(87) 99616-2877"
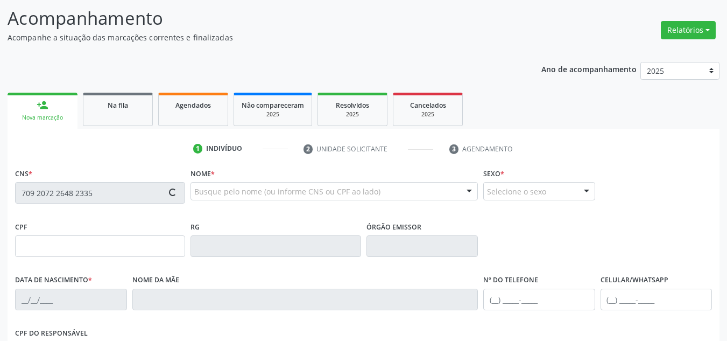
type input "S/N"
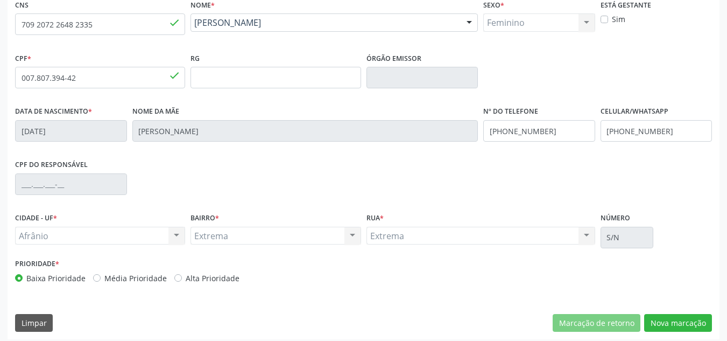
scroll to position [243, 0]
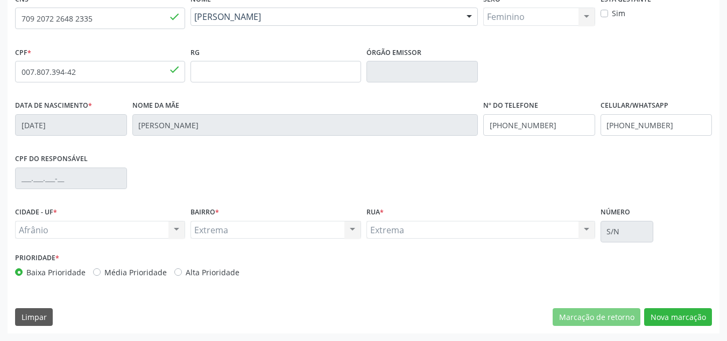
click at [109, 264] on div "Prioridade * Baixa Prioridade Média Prioridade Alta Prioridade" at bounding box center [188, 264] width 346 height 28
click at [110, 268] on label "Média Prioridade" at bounding box center [135, 271] width 62 height 11
click at [101, 268] on input "Média Prioridade" at bounding box center [97, 271] width 8 height 10
radio input "true"
click at [698, 317] on button "Nova marcação" at bounding box center [678, 317] width 68 height 18
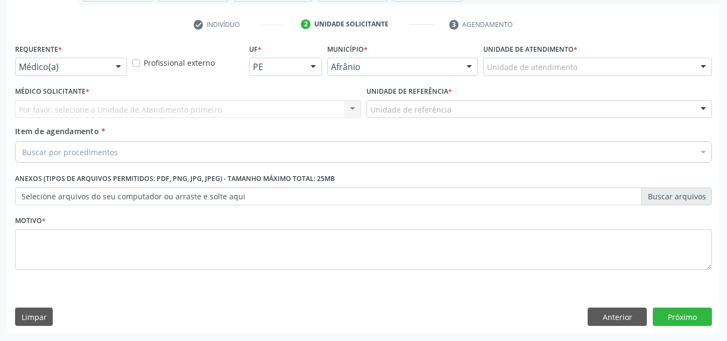
scroll to position [193, 0]
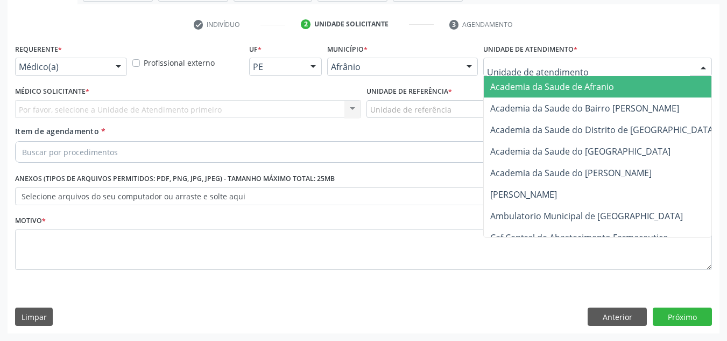
click at [636, 65] on div at bounding box center [597, 67] width 229 height 18
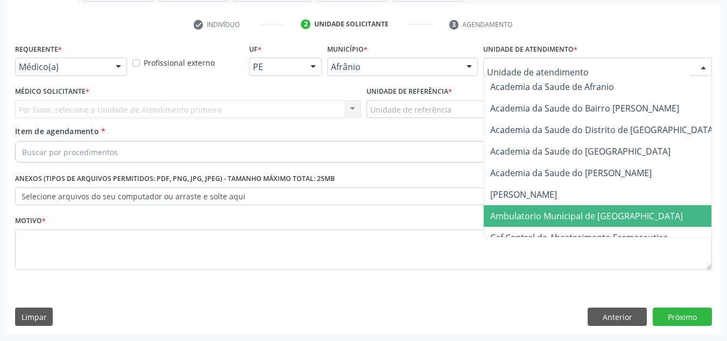
click at [609, 221] on span "Ambulatorio Municipal de [GEOGRAPHIC_DATA]" at bounding box center [586, 216] width 193 height 12
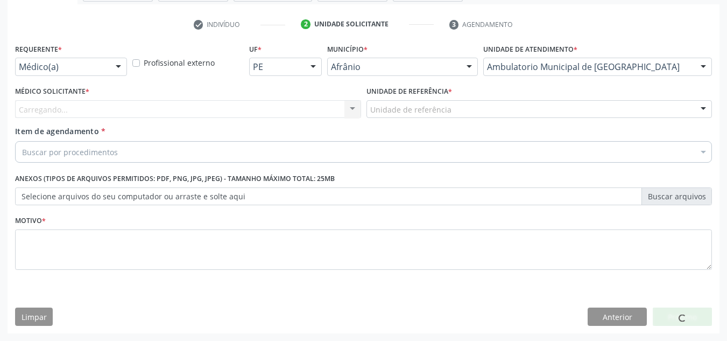
click at [344, 110] on div "Carregando... Nenhum resultado encontrado para: " " Não há nenhuma opção para s…" at bounding box center [188, 109] width 346 height 18
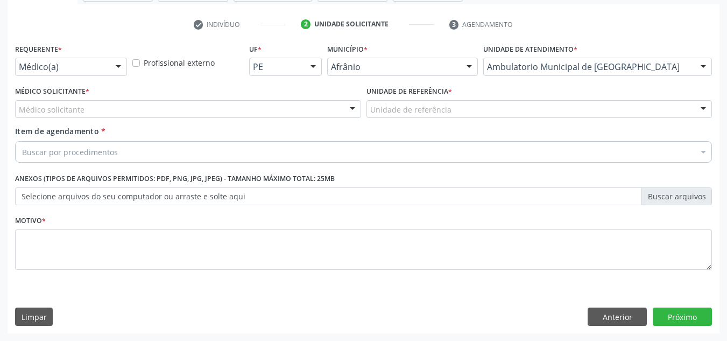
click at [344, 110] on div at bounding box center [352, 110] width 16 height 18
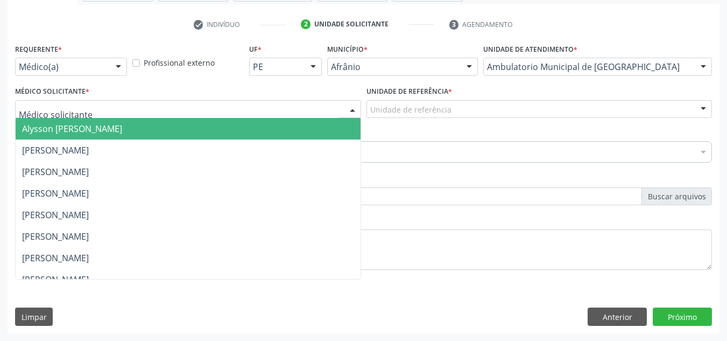
click at [327, 108] on input "text" at bounding box center [179, 115] width 320 height 22
click at [326, 123] on span "Alysson [PERSON_NAME]" at bounding box center [188, 129] width 345 height 22
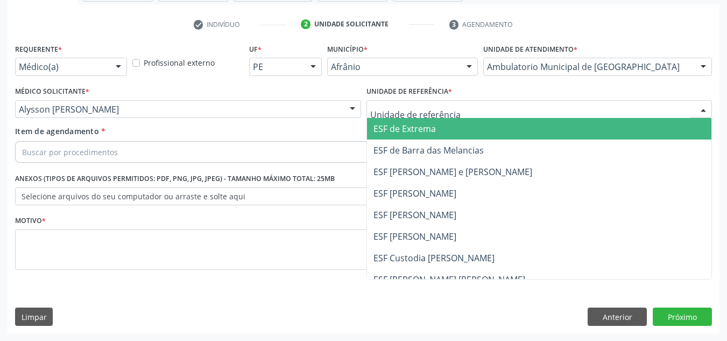
click at [379, 103] on div at bounding box center [540, 109] width 346 height 18
click at [394, 149] on span "ESF de Barra das Melancias" at bounding box center [429, 150] width 110 height 12
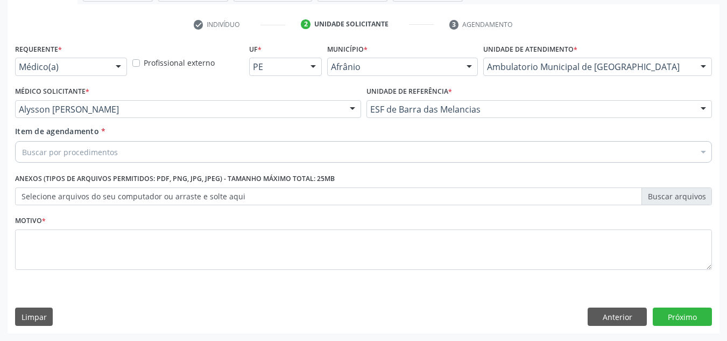
click at [363, 152] on div "Buscar por procedimentos" at bounding box center [363, 152] width 697 height 22
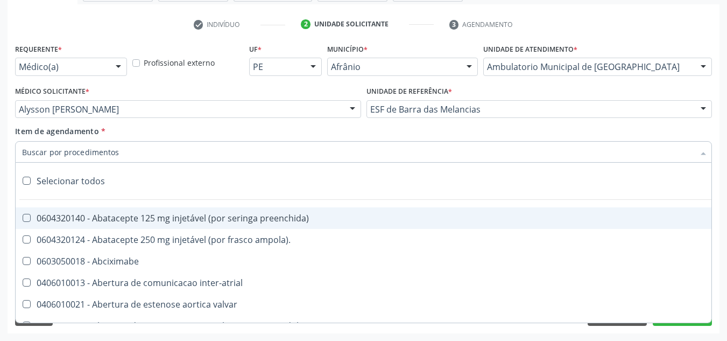
paste input "0301010072-225120"
type input "0301010072-225120"
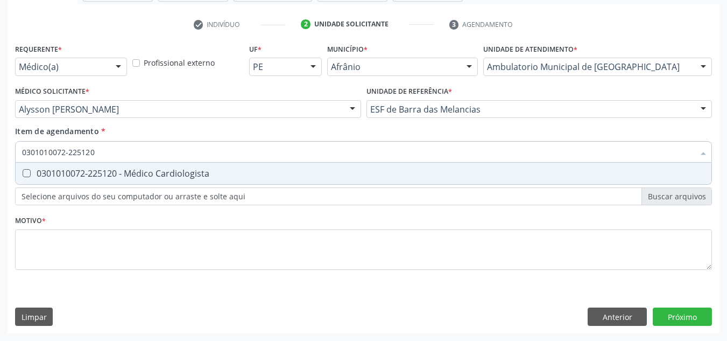
click at [312, 180] on span "0301010072-225120 - Médico Cardiologista" at bounding box center [364, 174] width 696 height 22
checkbox Cardiologista "true"
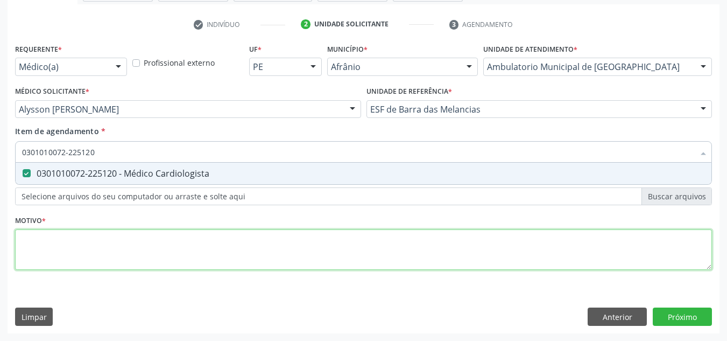
click at [302, 243] on div "Requerente * Médico(a) Médico(a) Enfermeiro(a) Paciente Nenhum resultado encont…" at bounding box center [363, 163] width 697 height 244
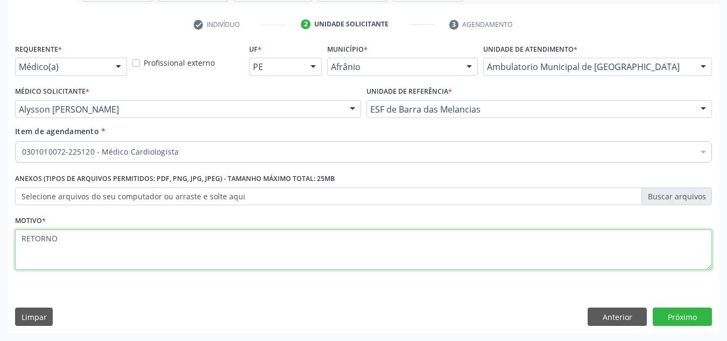
type textarea "RETORNO"
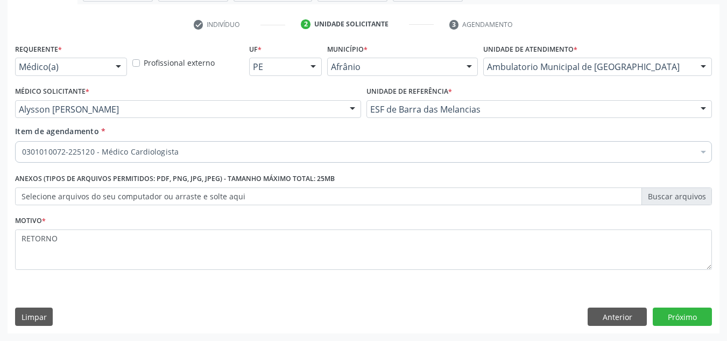
click at [688, 307] on div "Requerente * Médico(a) Médico(a) Enfermeiro(a) Paciente Nenhum resultado encont…" at bounding box center [364, 187] width 712 height 292
click at [688, 311] on button "Próximo" at bounding box center [682, 316] width 59 height 18
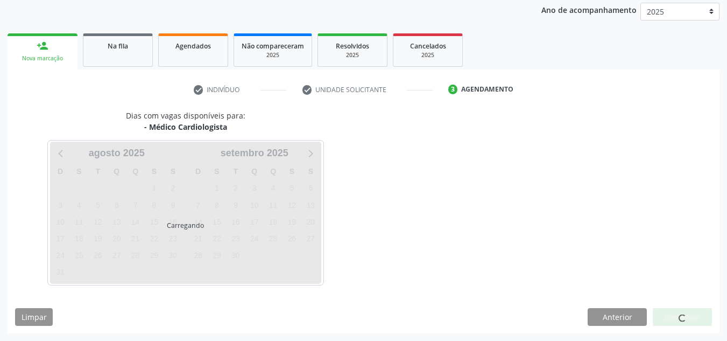
scroll to position [128, 0]
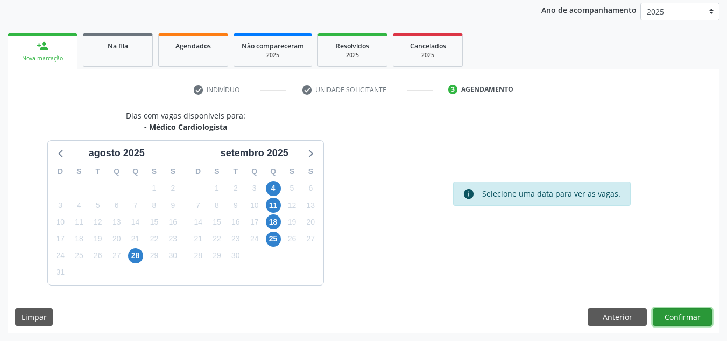
click at [688, 311] on button "Confirmar" at bounding box center [682, 317] width 59 height 18
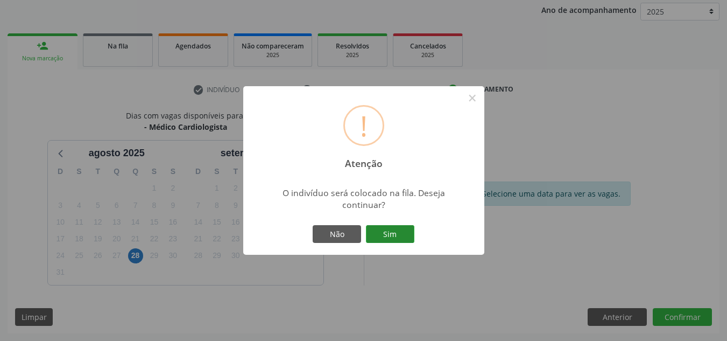
click at [402, 236] on button "Sim" at bounding box center [390, 234] width 48 height 18
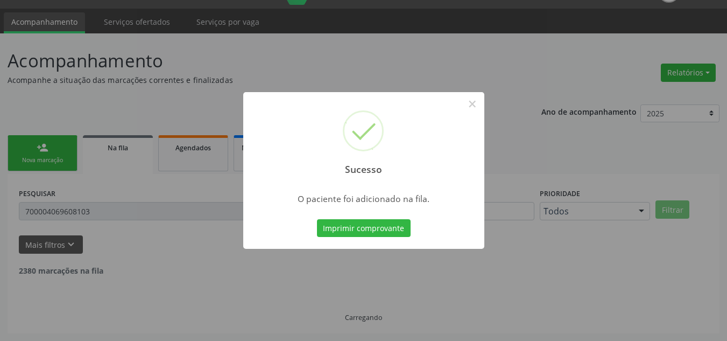
scroll to position [15, 0]
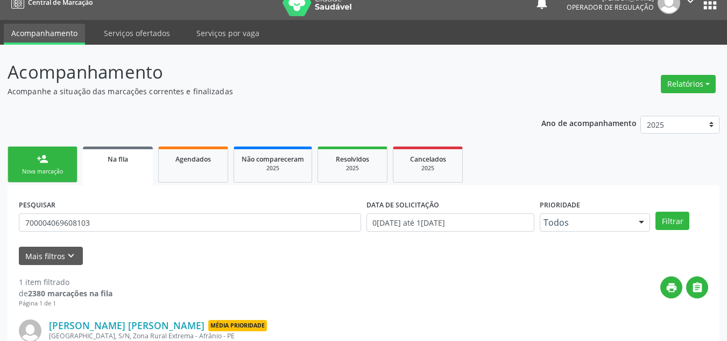
drag, startPoint x: 19, startPoint y: 160, endPoint x: 27, endPoint y: 175, distance: 17.1
click at [19, 160] on link "person_add Nova marcação" at bounding box center [43, 164] width 70 height 36
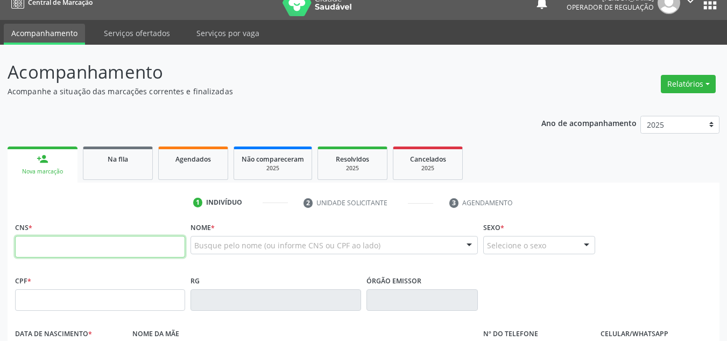
click at [66, 251] on input "text" at bounding box center [100, 247] width 170 height 22
type input "702 5093 6472 7335"
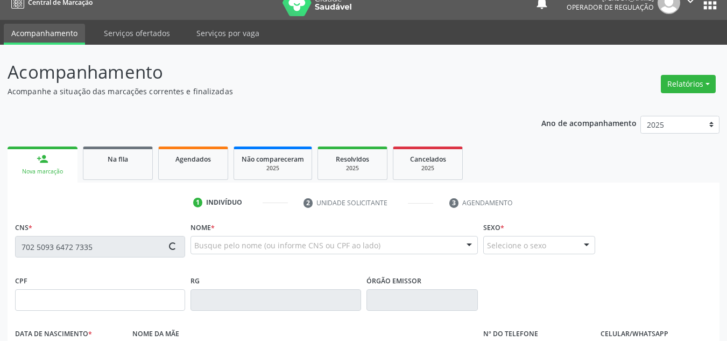
type input "021.253.984-19"
type input "13/02/1955"
type input "Edite Elisa da Conceião"
type input "(87) 98834-8529"
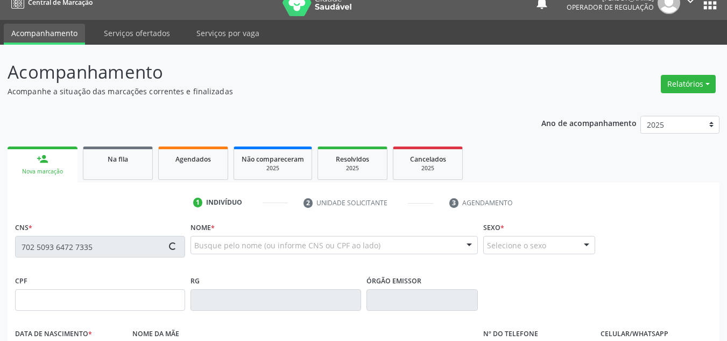
type input "332"
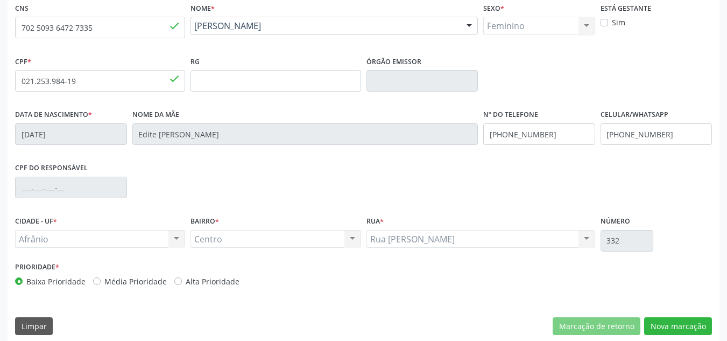
scroll to position [243, 0]
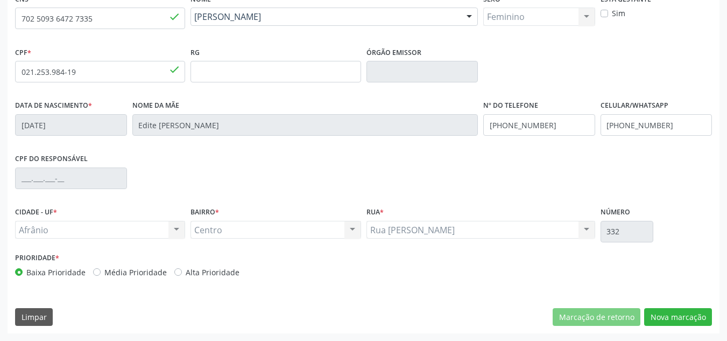
click at [152, 276] on label "Média Prioridade" at bounding box center [135, 271] width 62 height 11
click at [101, 276] on input "Média Prioridade" at bounding box center [97, 271] width 8 height 10
radio input "true"
click at [691, 315] on button "Nova marcação" at bounding box center [678, 317] width 68 height 18
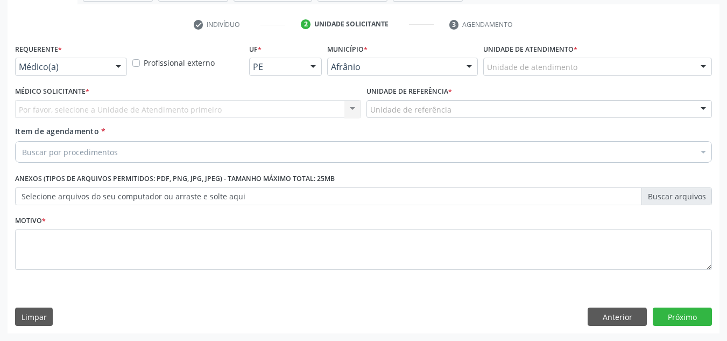
click at [621, 79] on div "Unidade de atendimento * Unidade de atendimento Academia da Saude de Afranio Ac…" at bounding box center [598, 62] width 234 height 42
click at [622, 68] on div "Unidade de atendimento" at bounding box center [597, 67] width 229 height 18
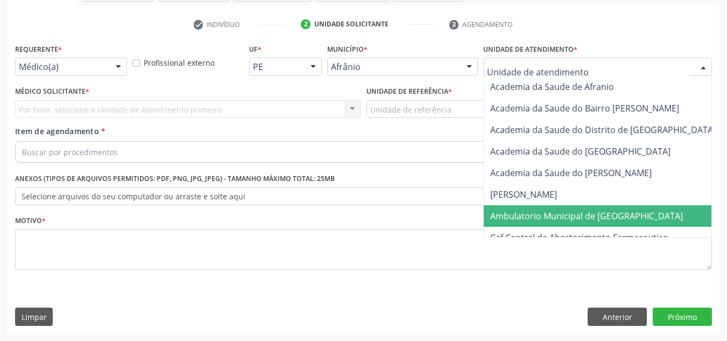
click at [584, 217] on span "Ambulatorio Municipal de [GEOGRAPHIC_DATA]" at bounding box center [586, 216] width 193 height 12
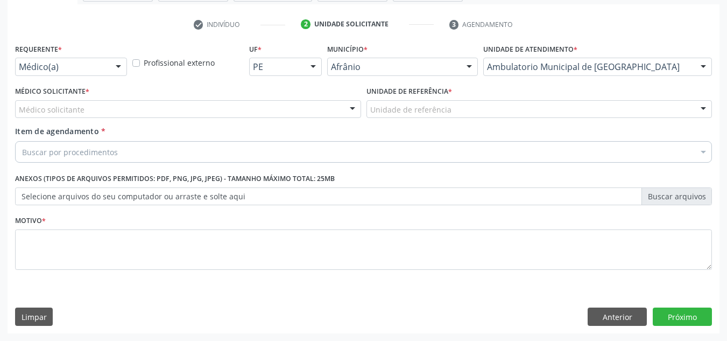
click at [207, 122] on div "Médico Solicitante * Médico solicitante [PERSON_NAME] [PERSON_NAME] [PERSON_NAM…" at bounding box center [187, 104] width 351 height 42
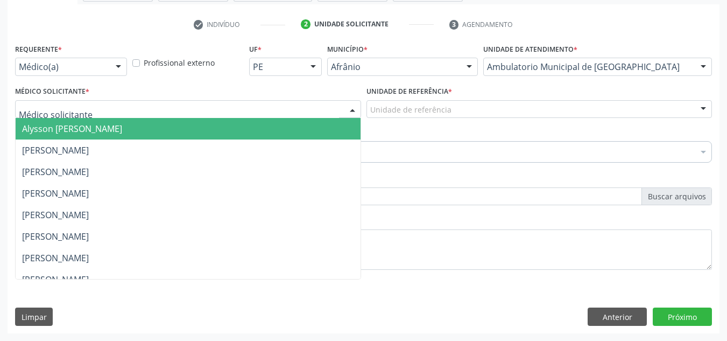
click at [207, 114] on div at bounding box center [188, 109] width 346 height 18
click at [205, 128] on span "Alysson [PERSON_NAME]" at bounding box center [188, 129] width 345 height 22
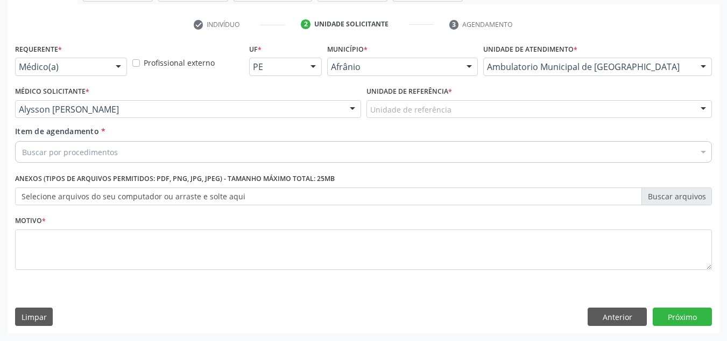
drag, startPoint x: 491, startPoint y: 109, endPoint x: 475, endPoint y: 178, distance: 70.4
click at [490, 116] on div "Unidade de referência" at bounding box center [540, 109] width 346 height 18
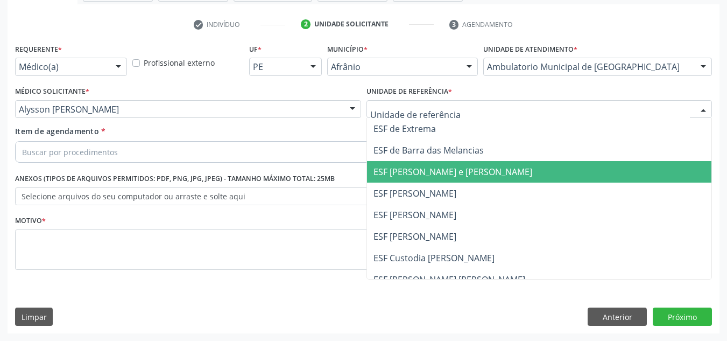
drag, startPoint x: 476, startPoint y: 185, endPoint x: 384, endPoint y: 172, distance: 92.9
click at [462, 185] on span "ESF [PERSON_NAME]" at bounding box center [539, 193] width 345 height 22
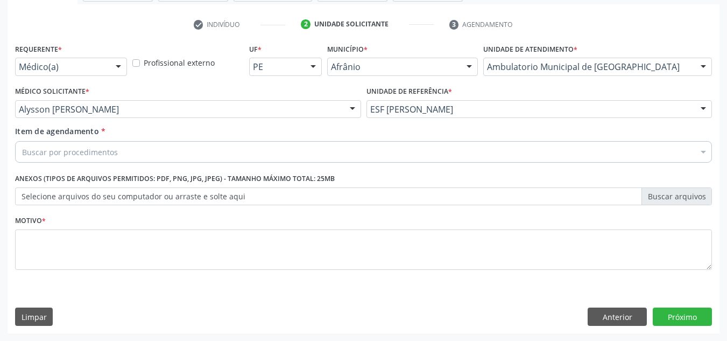
drag, startPoint x: 377, startPoint y: 167, endPoint x: 381, endPoint y: 150, distance: 17.5
click at [376, 161] on div "Requerente * Médico(a) Médico(a) Enfermeiro(a) Paciente Nenhum resultado encont…" at bounding box center [363, 163] width 697 height 244
click at [381, 150] on div "Buscar por procedimentos" at bounding box center [363, 152] width 697 height 22
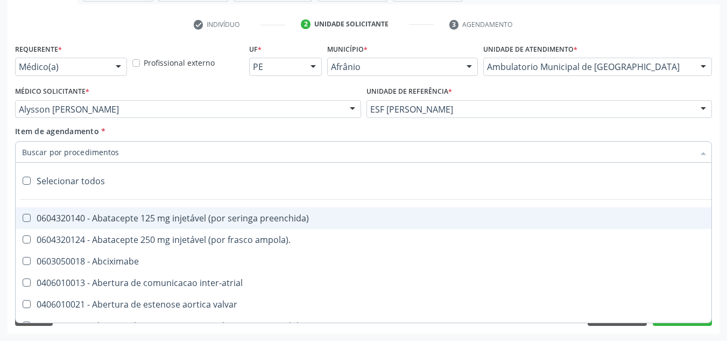
paste input "0301010072-225120"
type input "0301010072-225120"
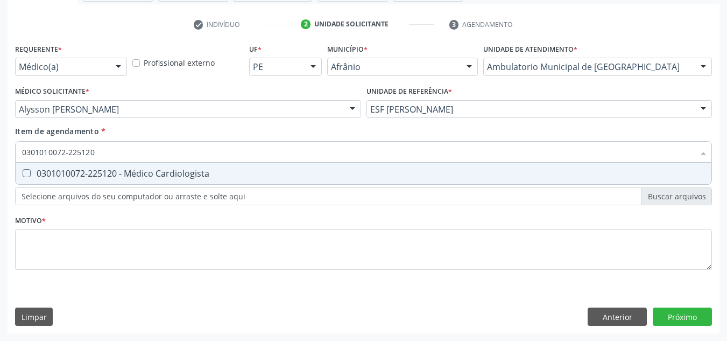
click at [321, 171] on div "0301010072-225120 - Médico Cardiologista" at bounding box center [363, 173] width 683 height 9
checkbox Cardiologista "true"
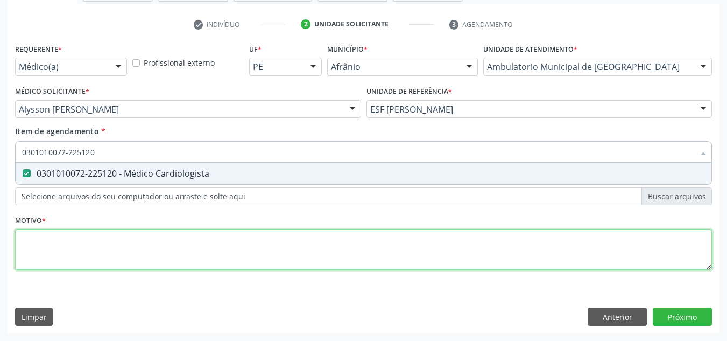
click at [307, 240] on div "Requerente * Médico(a) Médico(a) Enfermeiro(a) Paciente Nenhum resultado encont…" at bounding box center [363, 163] width 697 height 244
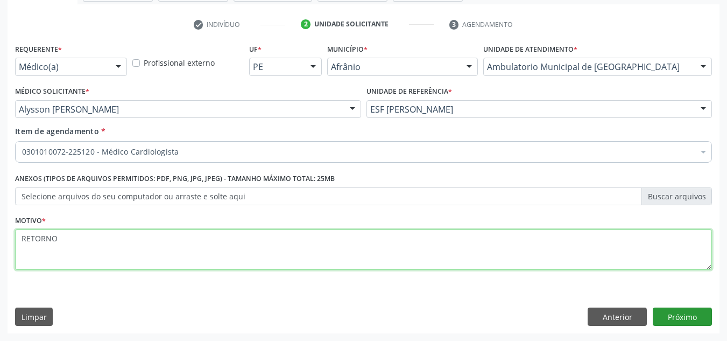
type textarea "RETORNO"
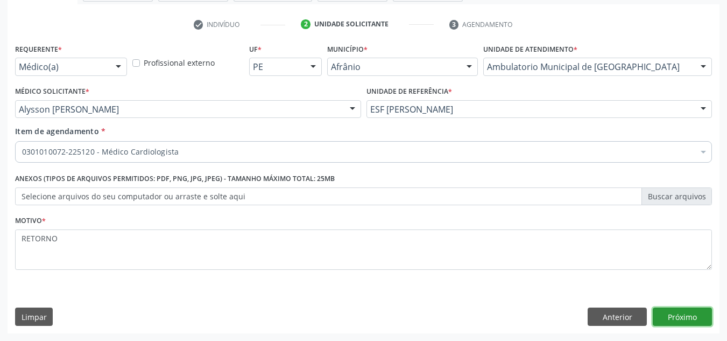
click at [687, 313] on button "Próximo" at bounding box center [682, 316] width 59 height 18
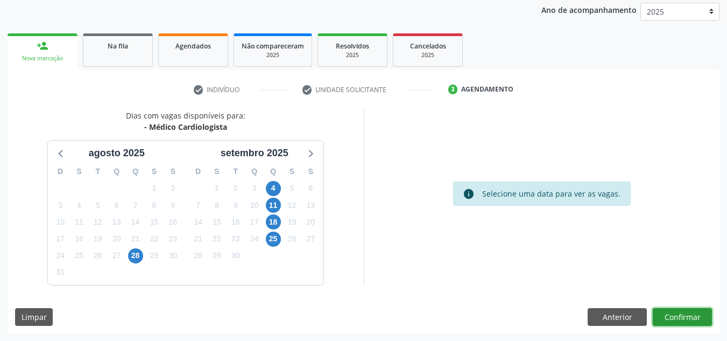
click at [687, 313] on button "Confirmar" at bounding box center [682, 317] width 59 height 18
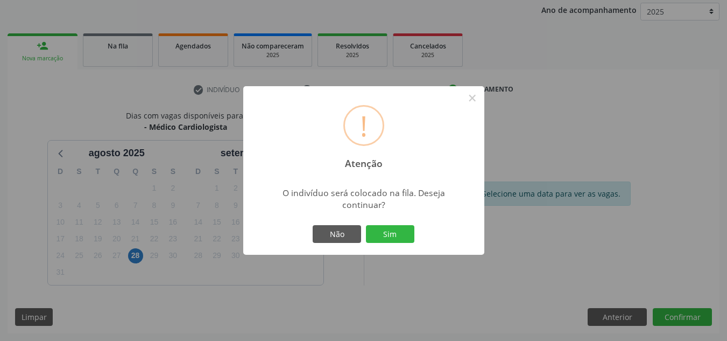
click at [366, 225] on button "Sim" at bounding box center [390, 234] width 48 height 18
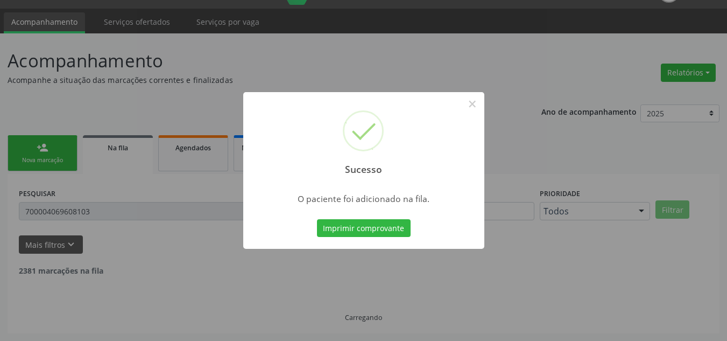
scroll to position [15, 0]
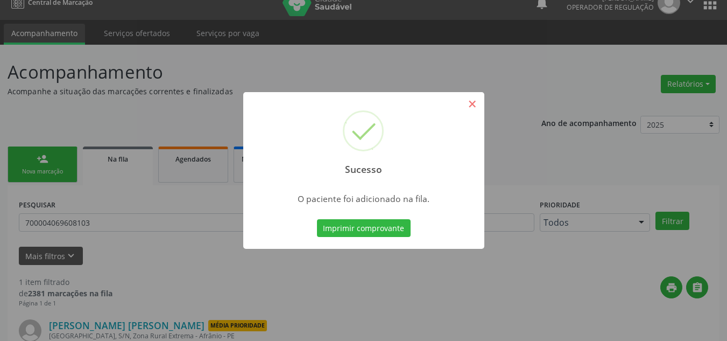
drag, startPoint x: 461, startPoint y: 107, endPoint x: 467, endPoint y: 103, distance: 7.0
click at [462, 107] on div "Sucesso ×" at bounding box center [363, 138] width 241 height 93
click at [468, 103] on button "×" at bounding box center [472, 104] width 18 height 18
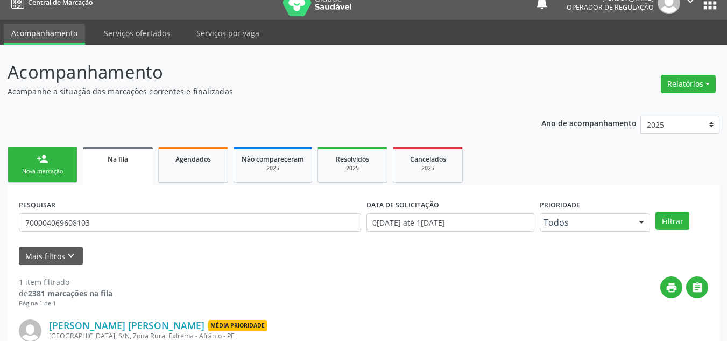
click at [29, 159] on link "person_add Nova marcação" at bounding box center [43, 164] width 70 height 36
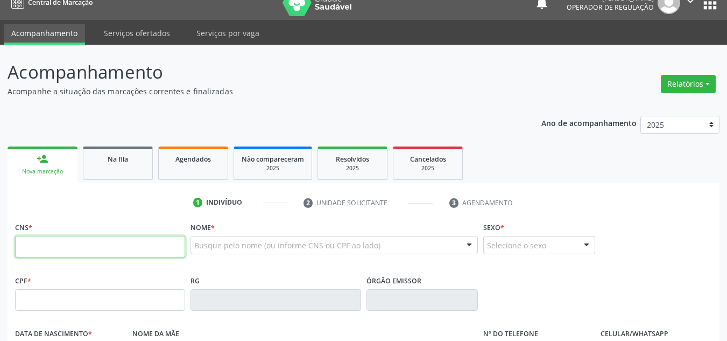
click at [123, 252] on input "text" at bounding box center [100, 247] width 170 height 22
type input "700 8054 9282 7380"
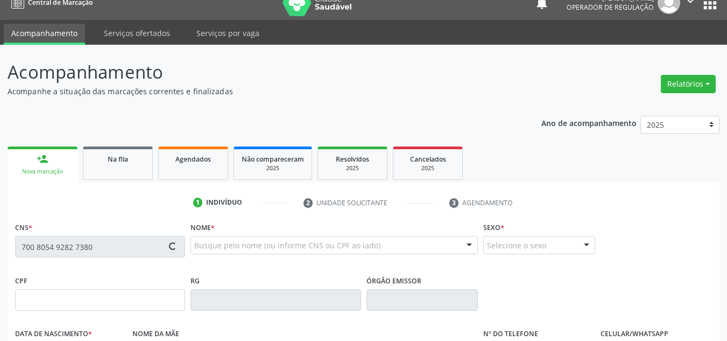
type input "211.242.304-59"
type input "11/03/1950"
type input "Antônia Maria da da Conceição"
type input "(87) 98869-8467"
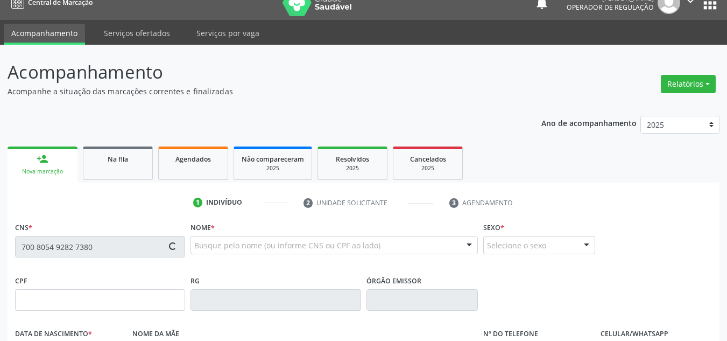
type input "570"
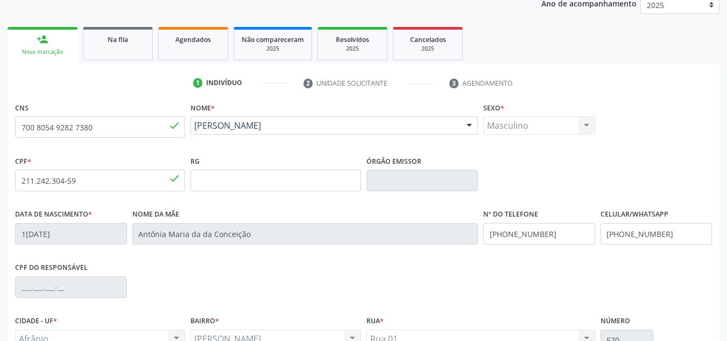
scroll to position [243, 0]
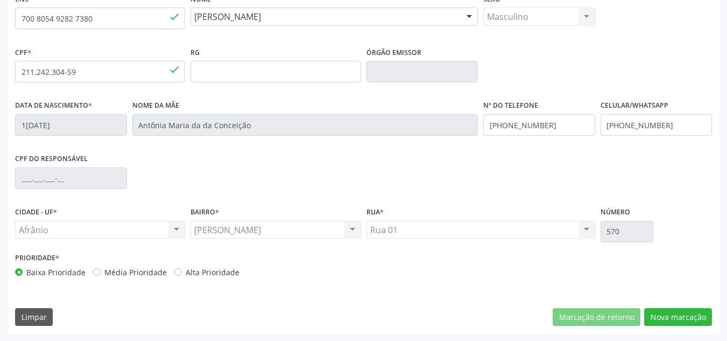
click at [142, 273] on label "Média Prioridade" at bounding box center [135, 271] width 62 height 11
click at [101, 273] on input "Média Prioridade" at bounding box center [97, 271] width 8 height 10
radio input "true"
click at [682, 307] on div "CNS 700 8054 9282 7380 done Nome * Cícero Lourenço da Silva Cícero Lourenço da …" at bounding box center [364, 162] width 712 height 342
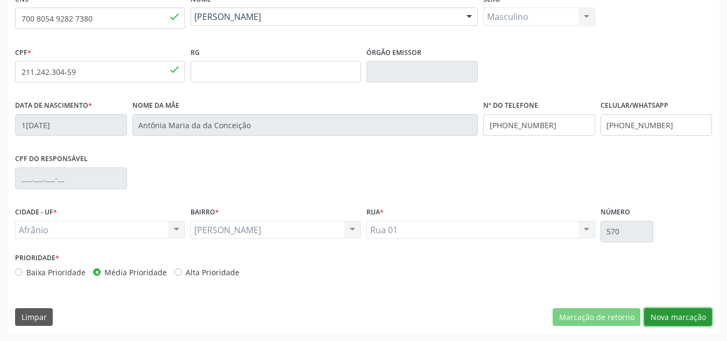
click at [680, 313] on button "Nova marcação" at bounding box center [678, 317] width 68 height 18
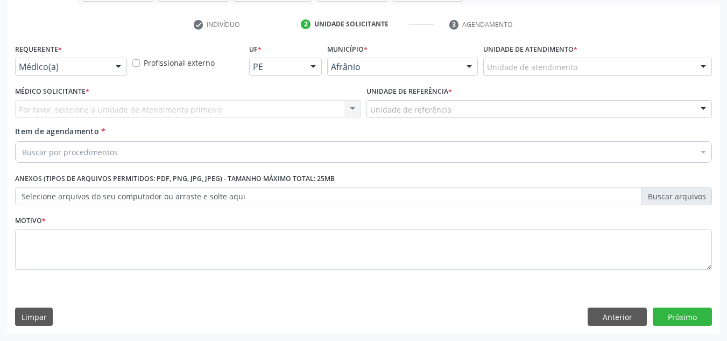
scroll to position [193, 0]
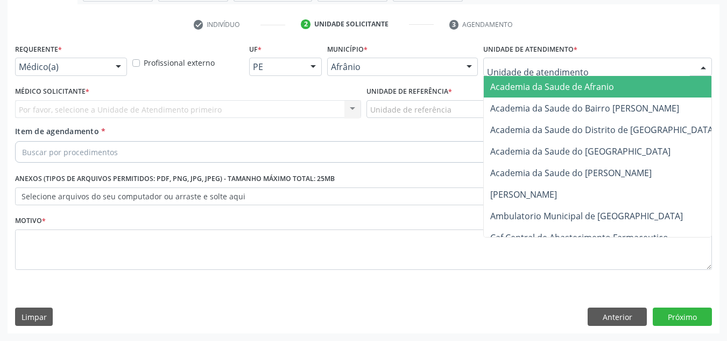
click at [677, 71] on div at bounding box center [597, 67] width 229 height 18
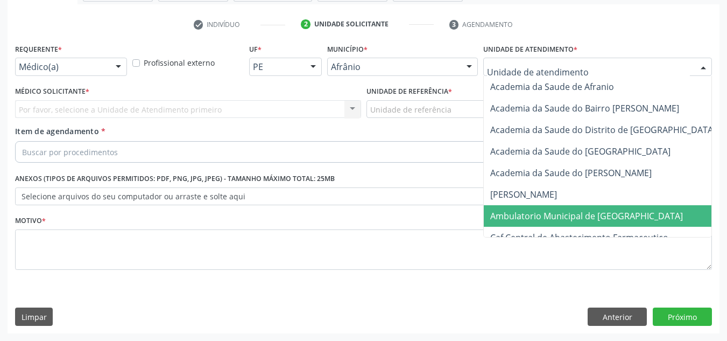
click at [616, 212] on span "Ambulatorio Municipal de [GEOGRAPHIC_DATA]" at bounding box center [586, 216] width 193 height 12
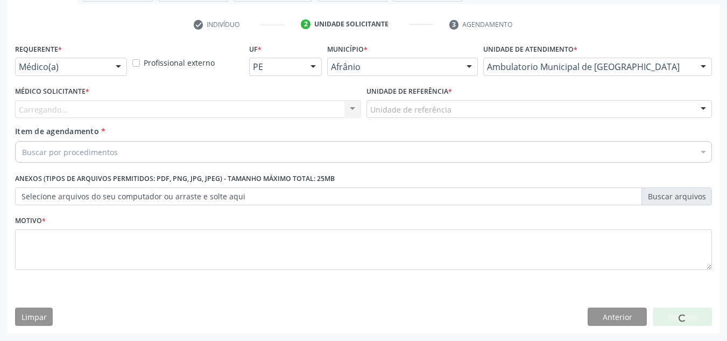
click at [297, 101] on div "Carregando... Nenhum resultado encontrado para: " " Não há nenhuma opção para s…" at bounding box center [188, 109] width 346 height 18
click at [297, 102] on div "Carregando... Nenhum resultado encontrado para: " " Não há nenhuma opção para s…" at bounding box center [188, 109] width 346 height 18
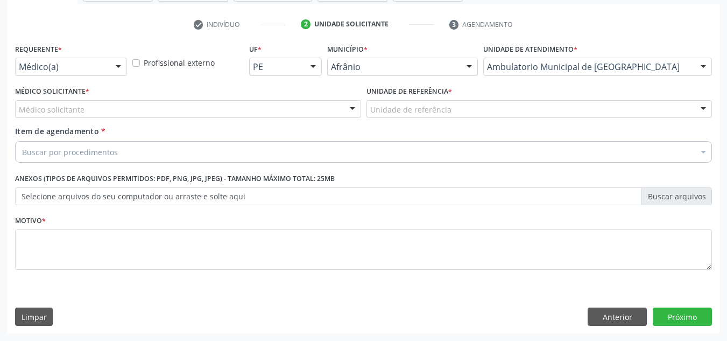
click at [297, 102] on div "Médico solicitante" at bounding box center [188, 109] width 346 height 18
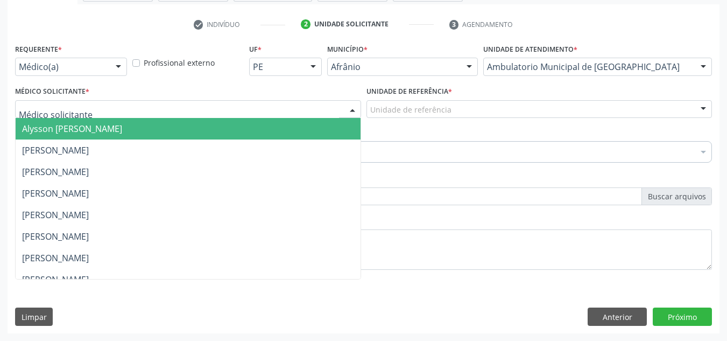
drag, startPoint x: 287, startPoint y: 135, endPoint x: 429, endPoint y: 124, distance: 142.0
click at [300, 131] on span "Alysson [PERSON_NAME]" at bounding box center [188, 129] width 345 height 22
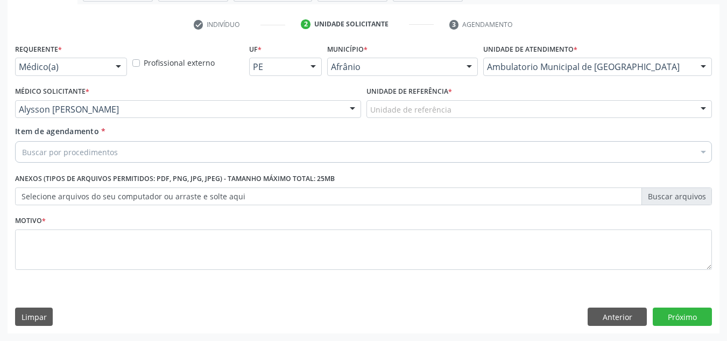
click at [433, 124] on div "Unidade de referência * Unidade de referência ESF de Extrema ESF de Barra das M…" at bounding box center [539, 104] width 351 height 42
click at [450, 112] on div "Unidade de referência" at bounding box center [540, 109] width 346 height 18
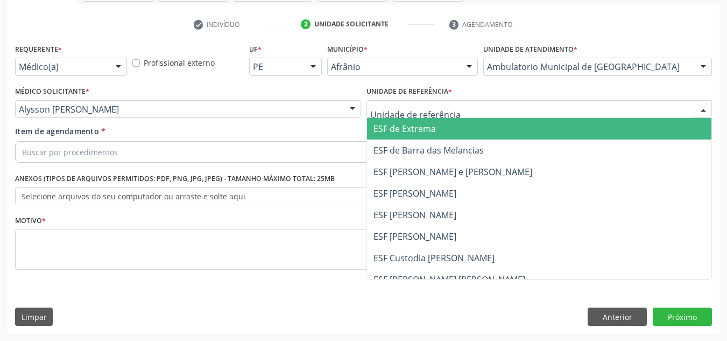
drag, startPoint x: 430, startPoint y: 179, endPoint x: 303, endPoint y: 149, distance: 130.0
click at [428, 179] on span "ESF [PERSON_NAME] e [PERSON_NAME]" at bounding box center [539, 172] width 345 height 22
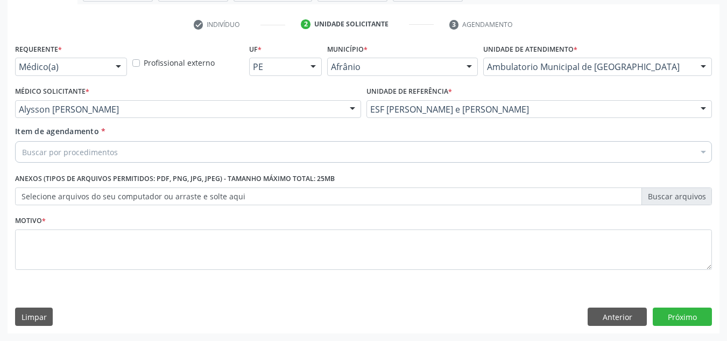
click at [301, 145] on div "Buscar por procedimentos" at bounding box center [363, 152] width 697 height 22
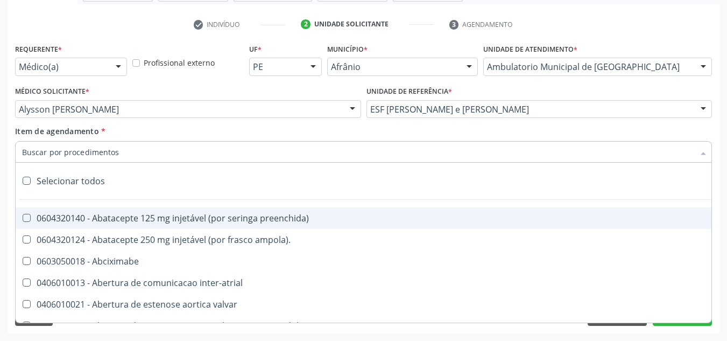
paste input "0301010072-225120"
type input "0301010072-225120"
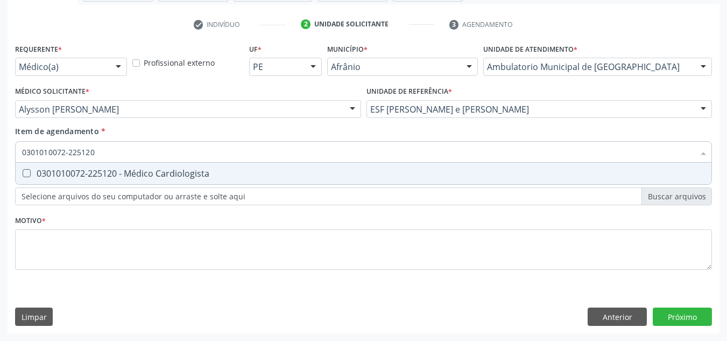
click at [247, 173] on div "0301010072-225120 - Médico Cardiologista" at bounding box center [363, 173] width 683 height 9
checkbox Cardiologista "true"
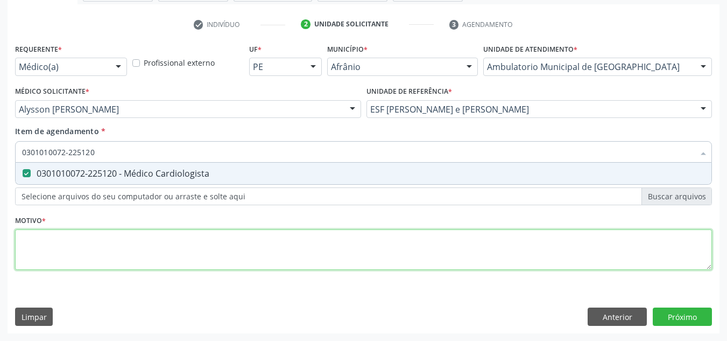
click at [255, 242] on div "Requerente * Médico(a) Médico(a) Enfermeiro(a) Paciente Nenhum resultado encont…" at bounding box center [363, 163] width 697 height 244
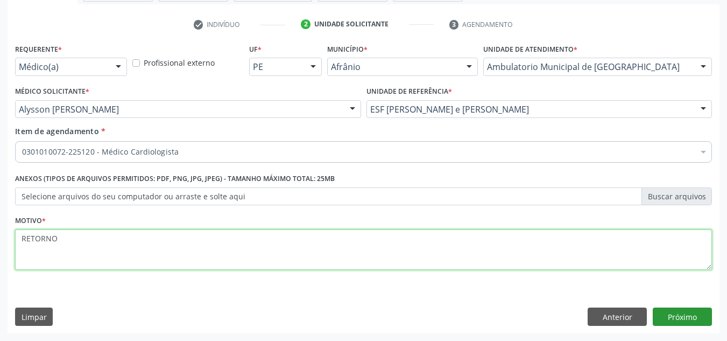
type textarea "RETORNO"
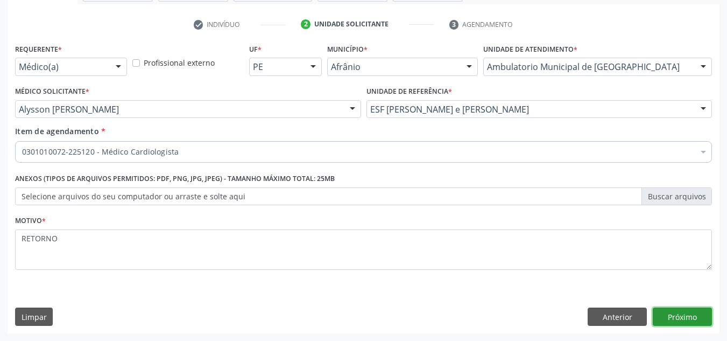
click at [672, 308] on button "Próximo" at bounding box center [682, 316] width 59 height 18
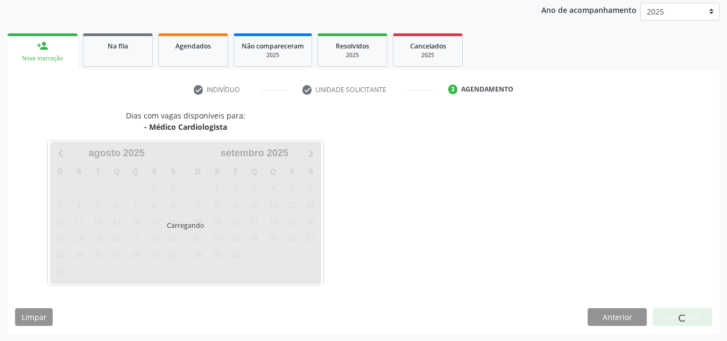
scroll to position [128, 0]
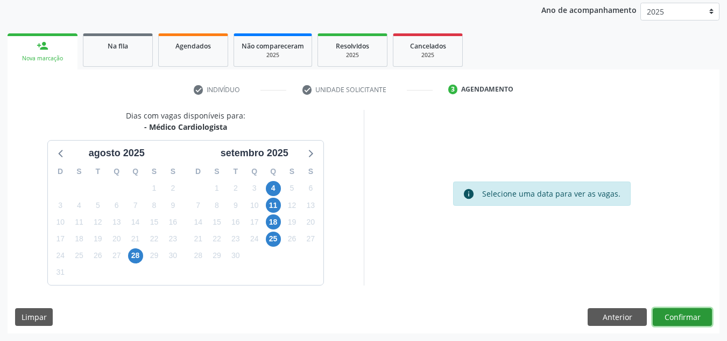
click at [674, 308] on button "Confirmar" at bounding box center [682, 317] width 59 height 18
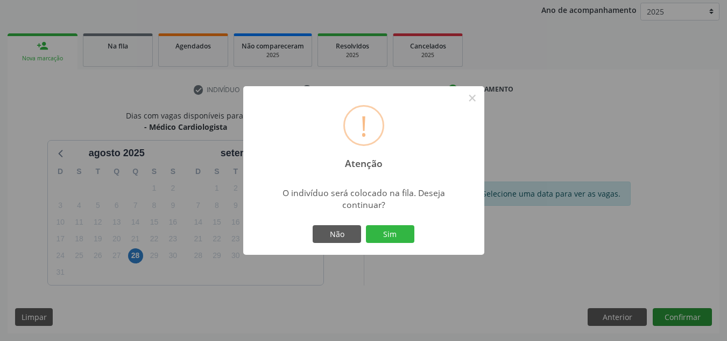
click at [366, 225] on button "Sim" at bounding box center [390, 234] width 48 height 18
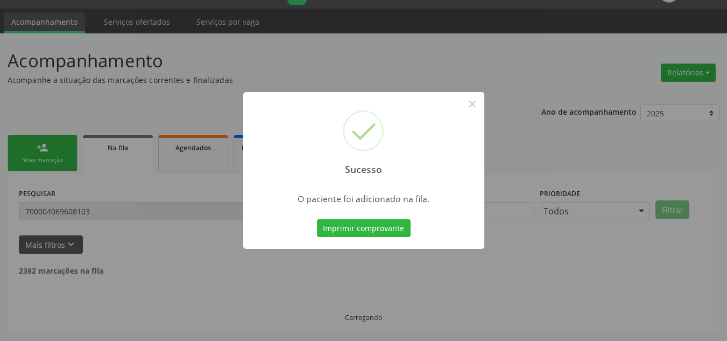
scroll to position [15, 0]
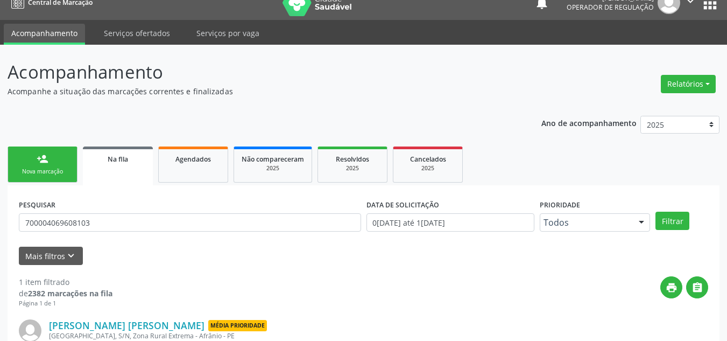
drag, startPoint x: 66, startPoint y: 160, endPoint x: 51, endPoint y: 154, distance: 15.9
click at [65, 160] on link "person_add Nova marcação" at bounding box center [43, 164] width 70 height 36
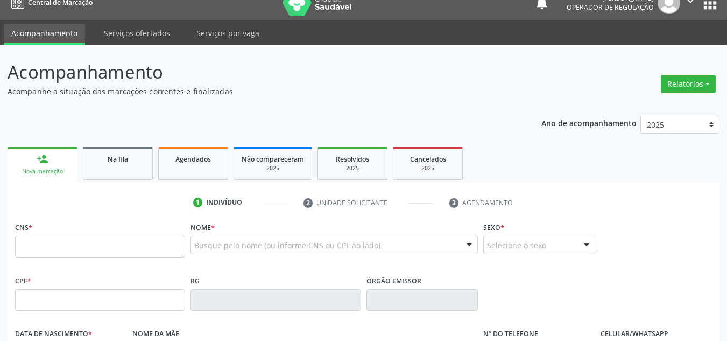
click at [51, 154] on link "person_add Nova marcação" at bounding box center [43, 164] width 70 height 36
click at [86, 235] on div "CNS *" at bounding box center [100, 238] width 170 height 38
click at [125, 251] on input "text" at bounding box center [100, 247] width 170 height 22
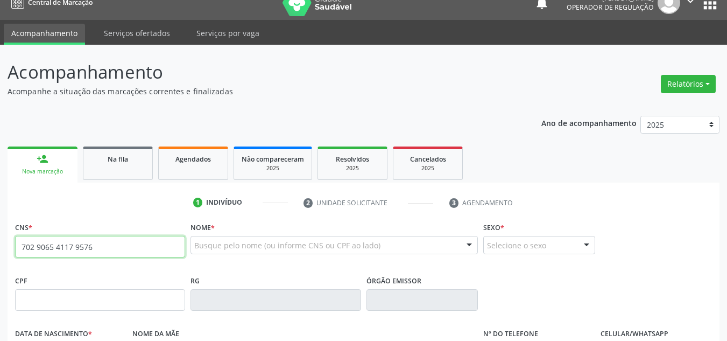
type input "702 9065 4117 9576"
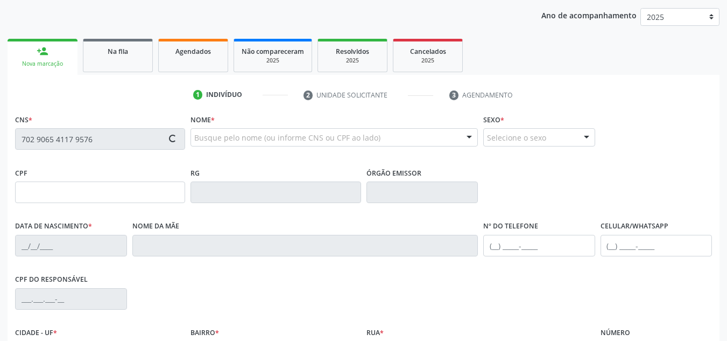
type input "386.536.214-15"
type input "02/12/1954"
type input "Ananilia Lubarino dos Santos"
type input "(87) 98875-9235"
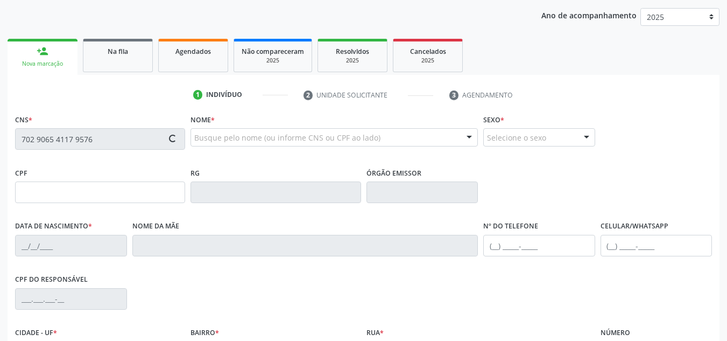
type input "125.349.604-82"
type input "S/N"
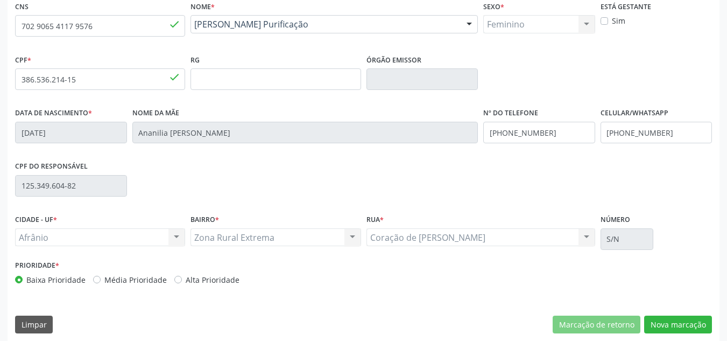
scroll to position [243, 0]
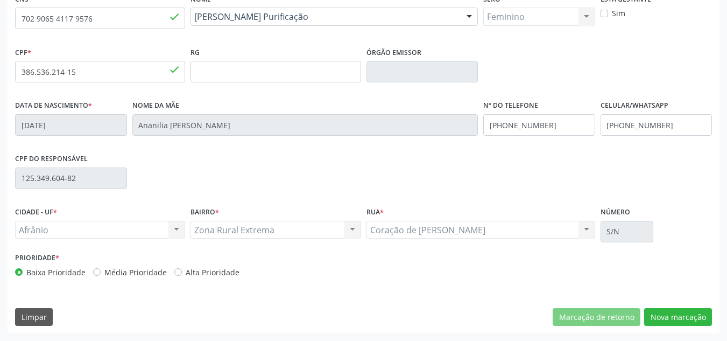
click at [139, 263] on div "Prioridade * Baixa Prioridade Média Prioridade Alta Prioridade" at bounding box center [188, 264] width 346 height 28
click at [138, 270] on label "Média Prioridade" at bounding box center [135, 271] width 62 height 11
click at [101, 270] on input "Média Prioridade" at bounding box center [97, 271] width 8 height 10
radio input "true"
click at [675, 315] on button "Nova marcação" at bounding box center [678, 317] width 68 height 18
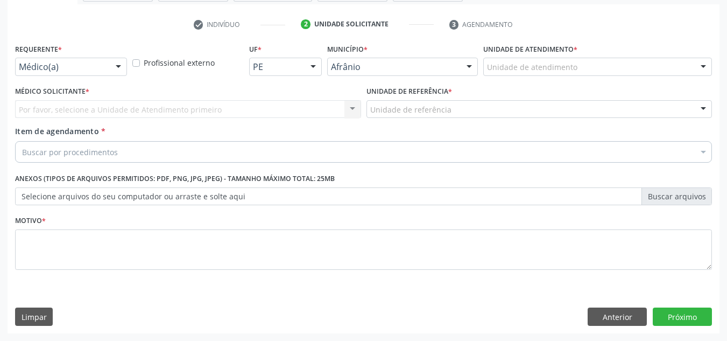
scroll to position [193, 0]
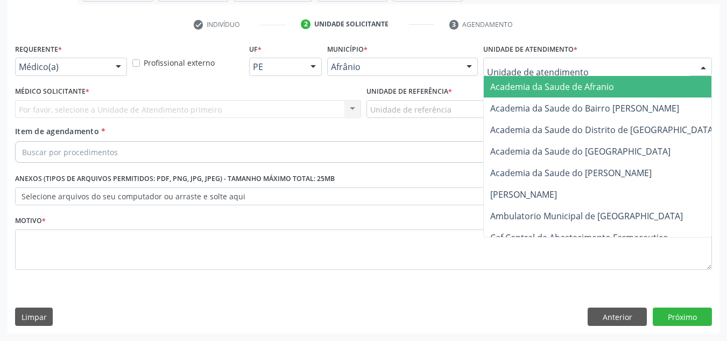
click at [619, 73] on div at bounding box center [597, 67] width 229 height 18
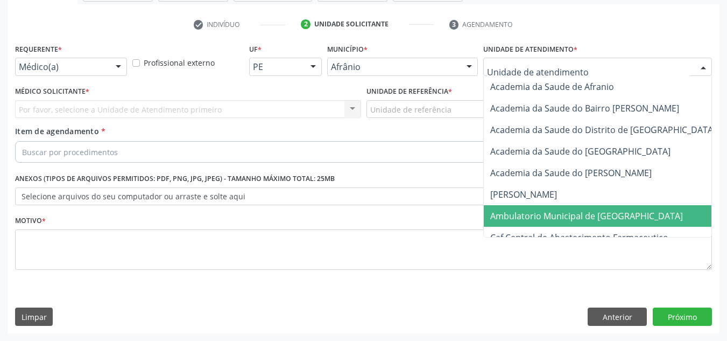
drag, startPoint x: 604, startPoint y: 216, endPoint x: 602, endPoint y: 221, distance: 5.6
click at [600, 219] on span "Ambulatorio Municipal de [GEOGRAPHIC_DATA]" at bounding box center [586, 216] width 193 height 12
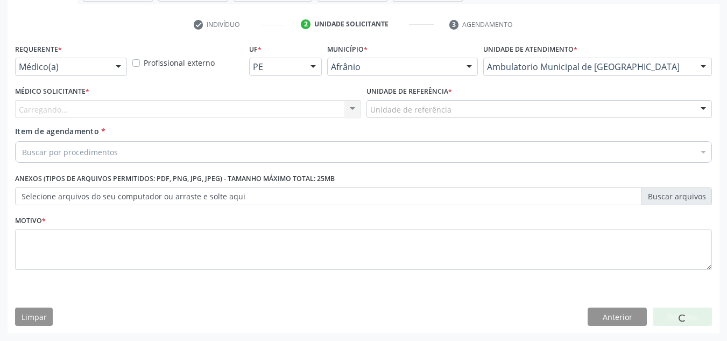
click at [327, 103] on div "Carregando... Nenhum resultado encontrado para: " " Não há nenhuma opção para s…" at bounding box center [188, 109] width 346 height 18
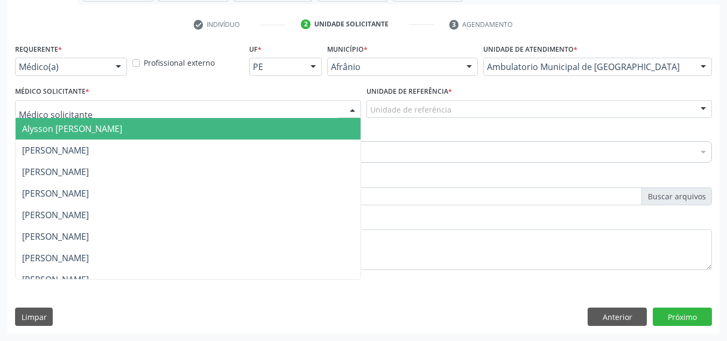
click at [326, 114] on div at bounding box center [188, 109] width 346 height 18
click at [326, 134] on span "Alysson [PERSON_NAME]" at bounding box center [188, 129] width 345 height 22
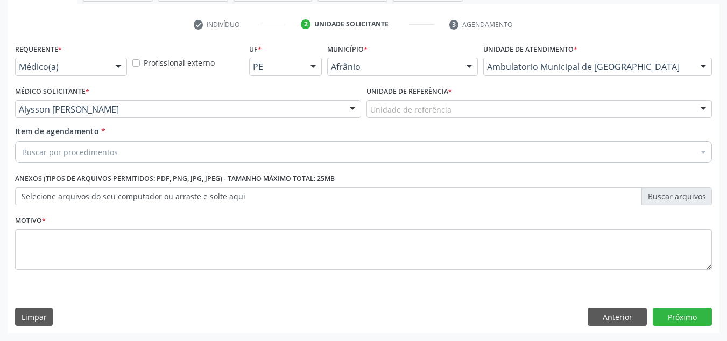
click at [473, 109] on div "Unidade de referência" at bounding box center [540, 109] width 346 height 18
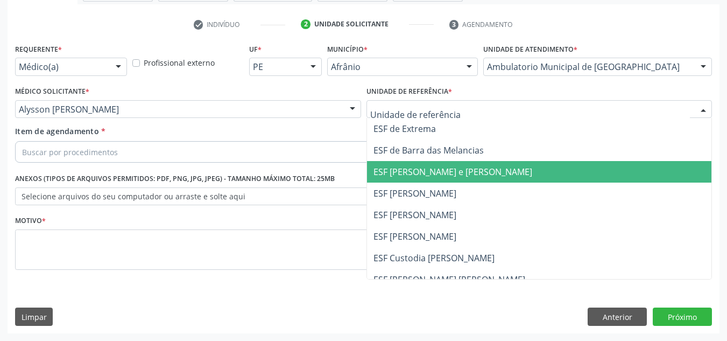
click at [472, 173] on span "ESF [PERSON_NAME] e [PERSON_NAME]" at bounding box center [453, 172] width 159 height 12
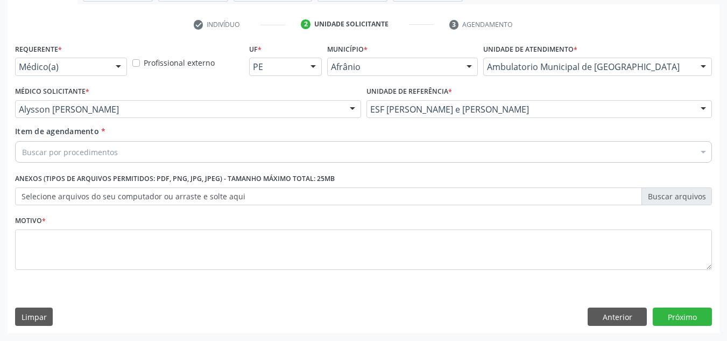
click at [413, 156] on div "Buscar por procedimentos" at bounding box center [363, 152] width 697 height 22
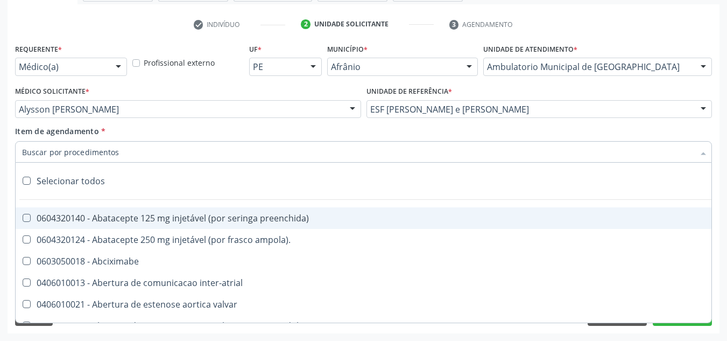
paste input "0301010072-225120"
type input "0301010072-225120"
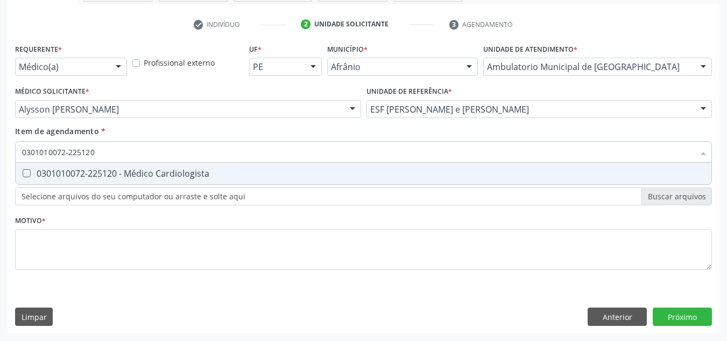
click at [313, 168] on span "0301010072-225120 - Médico Cardiologista" at bounding box center [364, 174] width 696 height 22
checkbox Cardiologista "true"
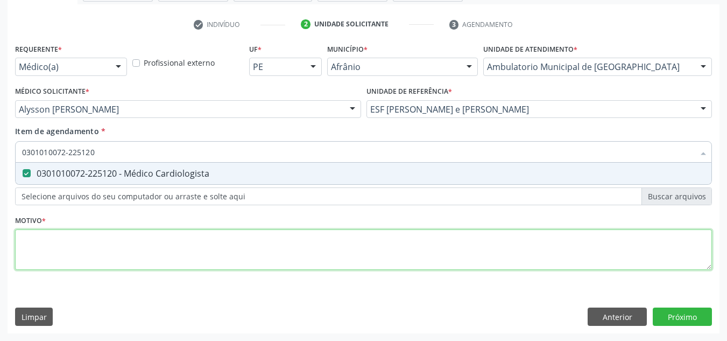
click at [293, 261] on div "Requerente * Médico(a) Médico(a) Enfermeiro(a) Paciente Nenhum resultado encont…" at bounding box center [363, 163] width 697 height 244
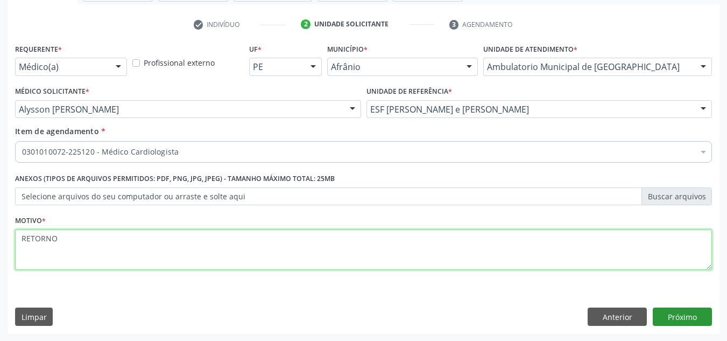
type textarea "RETORNO"
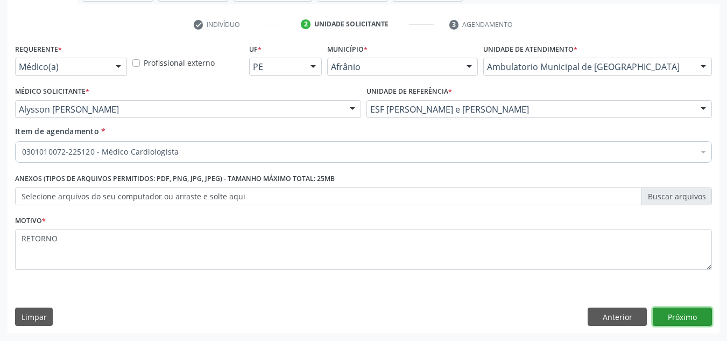
click at [666, 315] on button "Próximo" at bounding box center [682, 316] width 59 height 18
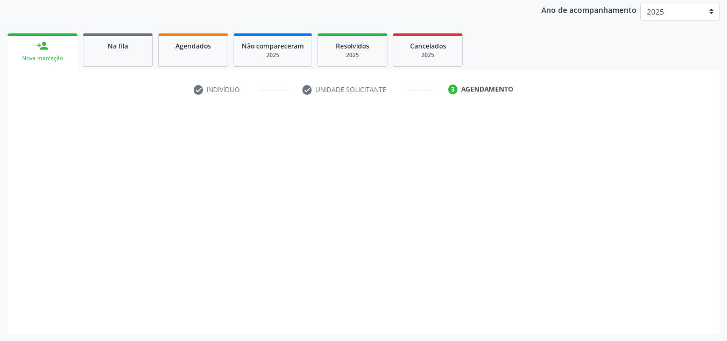
scroll to position [128, 0]
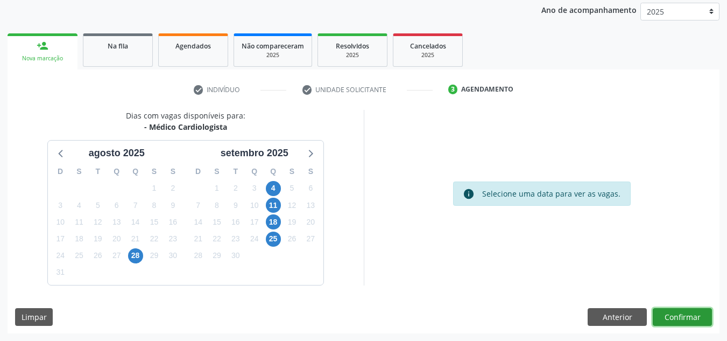
click at [660, 325] on button "Confirmar" at bounding box center [682, 317] width 59 height 18
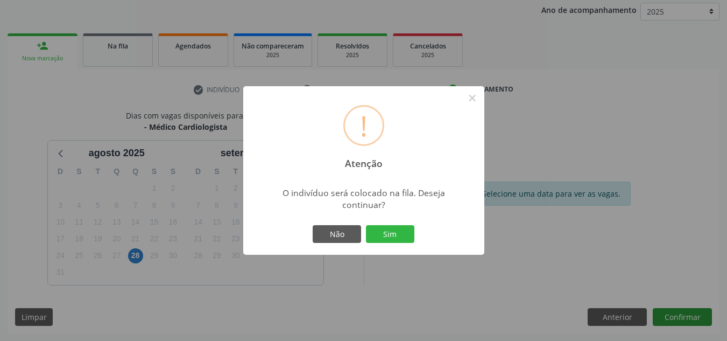
click at [366, 225] on button "Sim" at bounding box center [390, 234] width 48 height 18
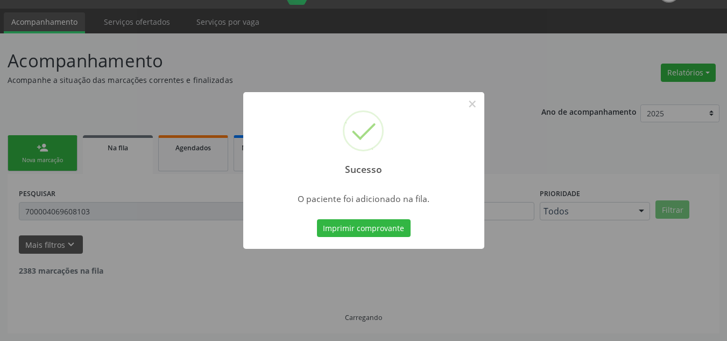
scroll to position [15, 0]
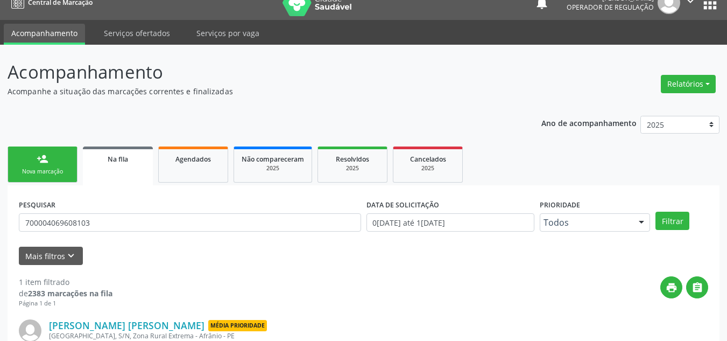
click at [38, 173] on div "Nova marcação" at bounding box center [43, 171] width 54 height 8
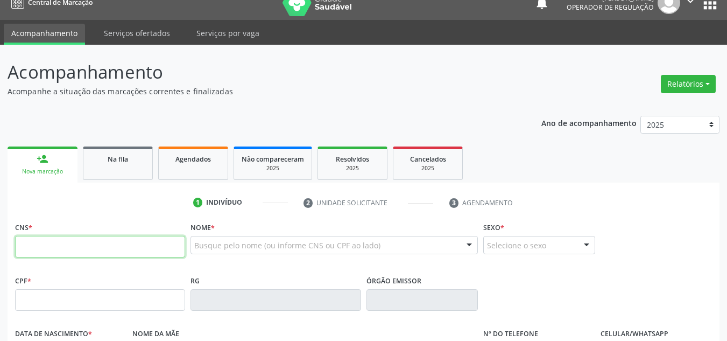
click at [73, 244] on input "text" at bounding box center [100, 247] width 170 height 22
type input "703 4020 4440 5100"
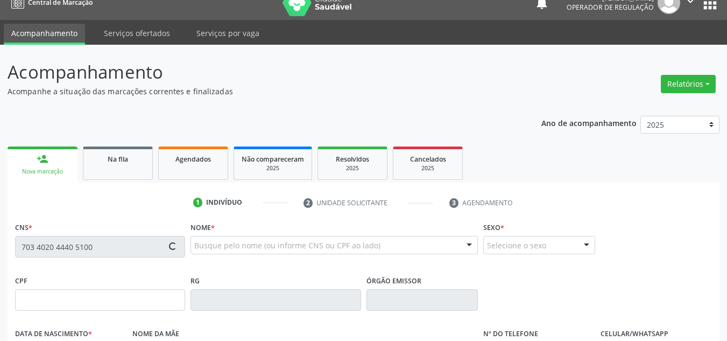
type input "021.289.704-74"
type input "[DATE]"
type input "[PERSON_NAME]"
type input "[PHONE_NUMBER]"
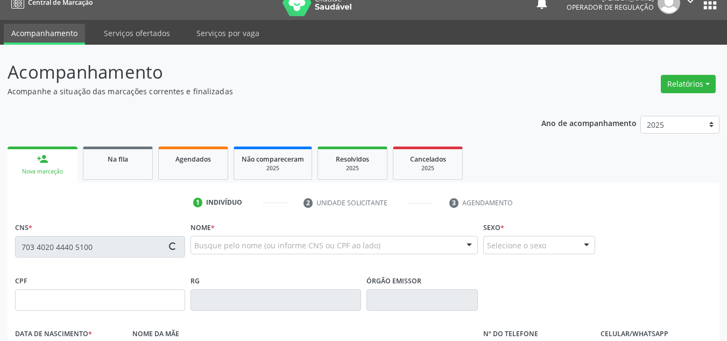
type input "053.305.234-35"
type input "S/N"
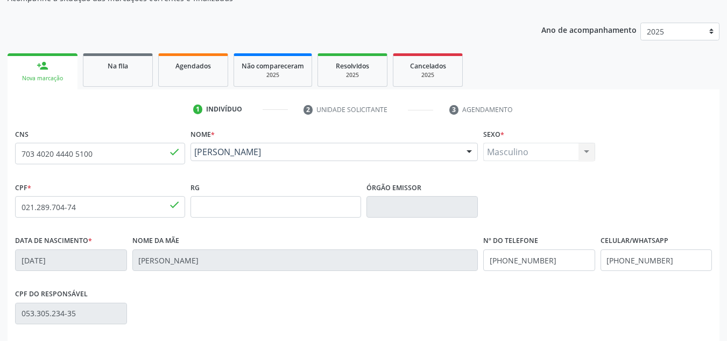
scroll to position [230, 0]
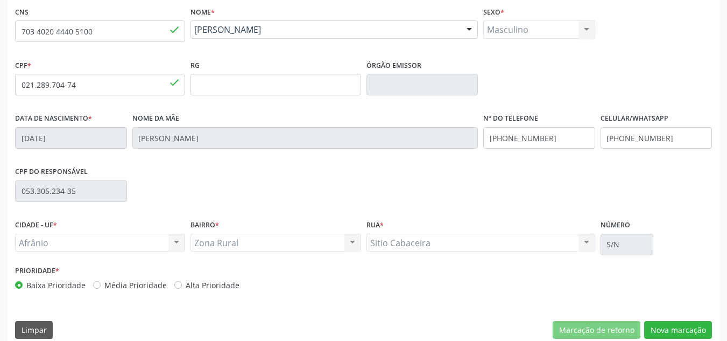
click at [125, 285] on label "Média Prioridade" at bounding box center [135, 284] width 62 height 11
click at [101, 285] on input "Média Prioridade" at bounding box center [97, 284] width 8 height 10
radio input "true"
click at [708, 328] on button "Nova marcação" at bounding box center [678, 330] width 68 height 18
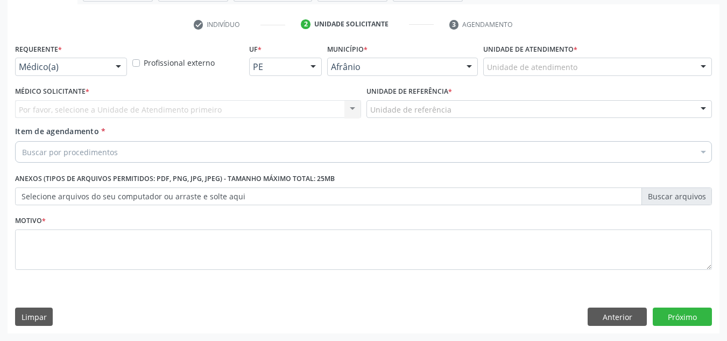
scroll to position [193, 0]
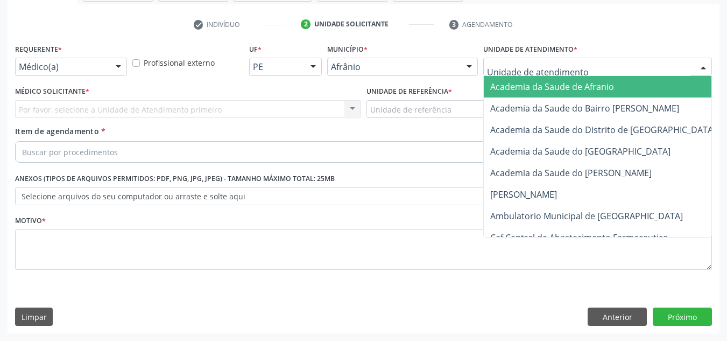
click at [526, 59] on div at bounding box center [597, 67] width 229 height 18
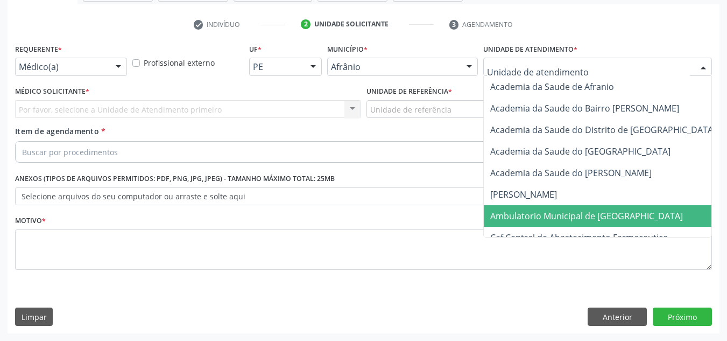
click at [526, 218] on span "Ambulatorio Municipal de [GEOGRAPHIC_DATA]" at bounding box center [586, 216] width 193 height 12
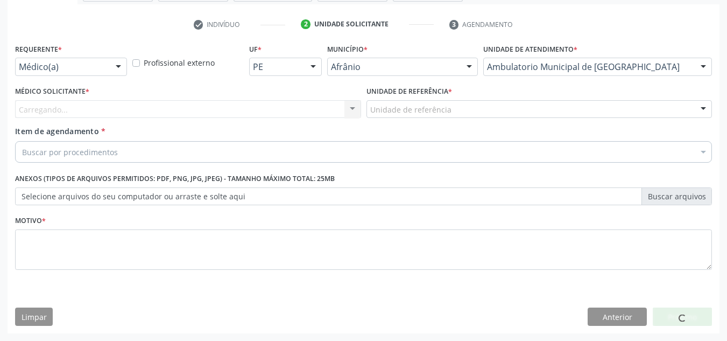
click at [306, 107] on div "Carregando... Nenhum resultado encontrado para: " " Não há nenhuma opção para s…" at bounding box center [188, 109] width 346 height 18
click at [290, 112] on div "Carregando..." at bounding box center [188, 109] width 346 height 18
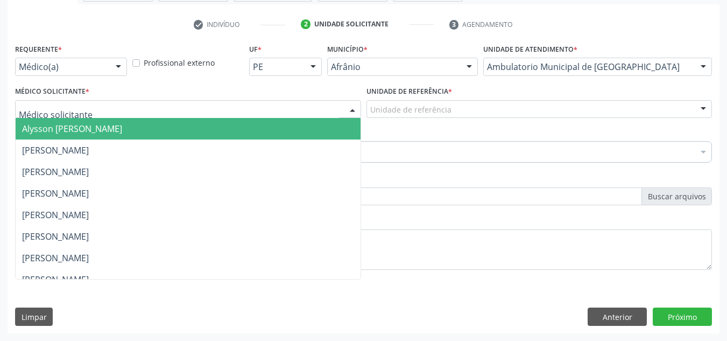
drag, startPoint x: 288, startPoint y: 128, endPoint x: 355, endPoint y: 111, distance: 68.4
click at [289, 129] on span "Alysson [PERSON_NAME]" at bounding box center [188, 129] width 345 height 22
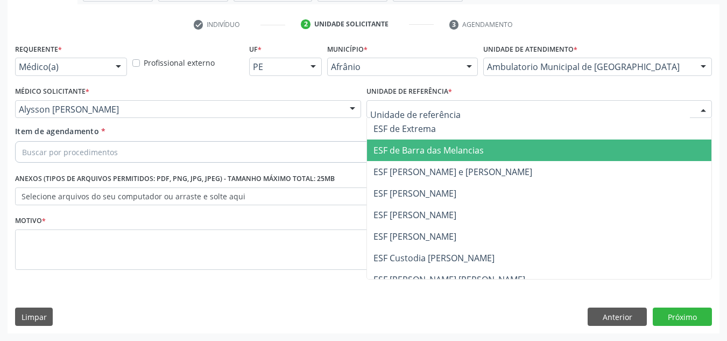
click at [405, 157] on span "ESF de Barra das Melancias" at bounding box center [539, 150] width 345 height 22
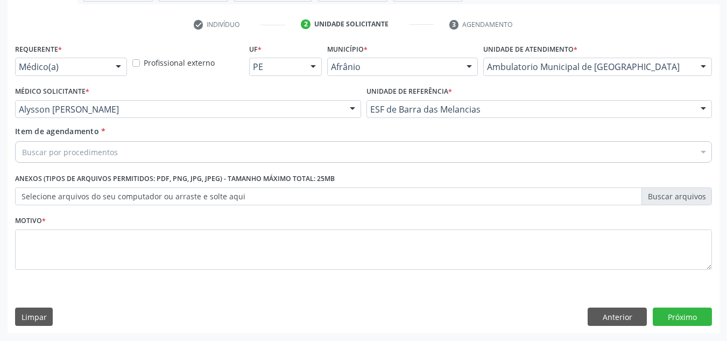
click at [332, 151] on div "Buscar por procedimentos" at bounding box center [363, 152] width 697 height 22
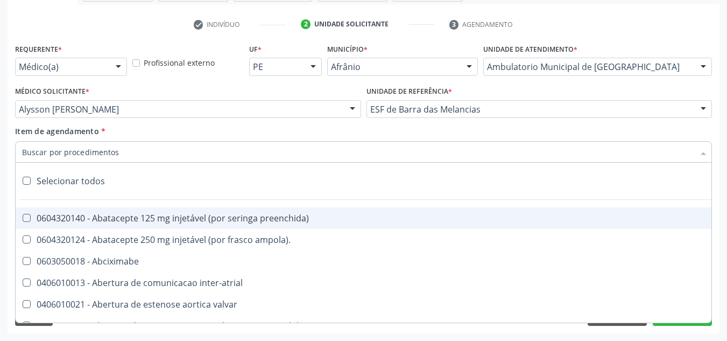
paste input "0301010072-225120"
type input "0301010072-225120"
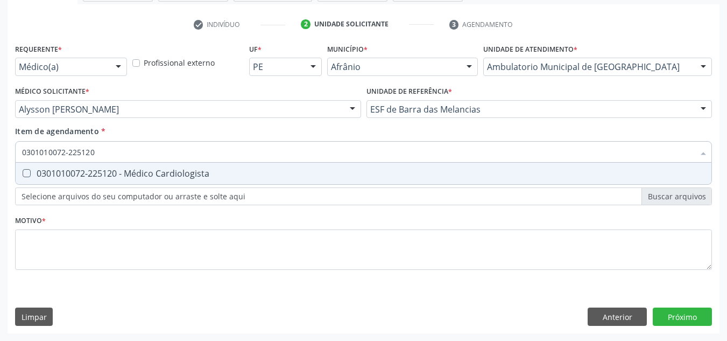
click at [222, 136] on div "Item de agendamento * 0301010072-225120 Selecionar todos 0301010072-225120 - Mé…" at bounding box center [363, 142] width 697 height 34
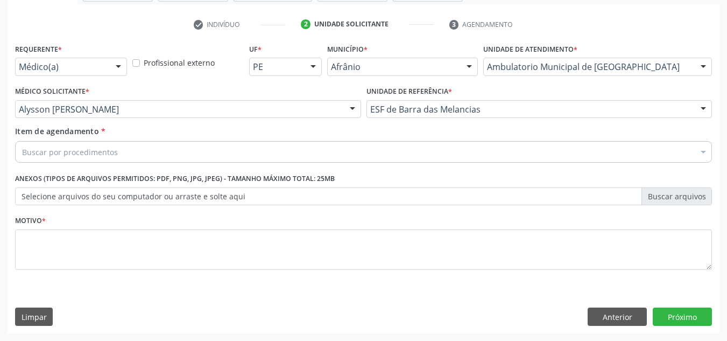
click at [219, 181] on div "Selecionar todos" at bounding box center [436, 181] width 841 height 22
paste input "0301010072-225120"
type input "0301010072-225120"
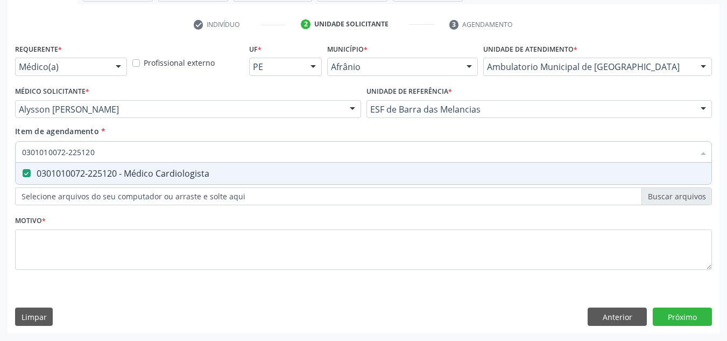
click at [229, 161] on input "0301010072-225120" at bounding box center [358, 152] width 672 height 22
click at [235, 166] on span "0301010072-225120 - Médico Cardiologista" at bounding box center [364, 174] width 696 height 22
click at [235, 168] on span "0301010072-225120 - Médico Cardiologista" at bounding box center [364, 174] width 696 height 22
checkbox Cardiologista "true"
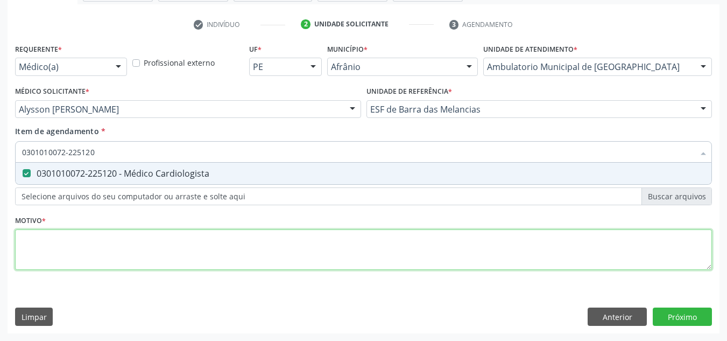
click at [187, 237] on div "Requerente * Médico(a) Médico(a) Enfermeiro(a) Paciente Nenhum resultado encont…" at bounding box center [363, 163] width 697 height 244
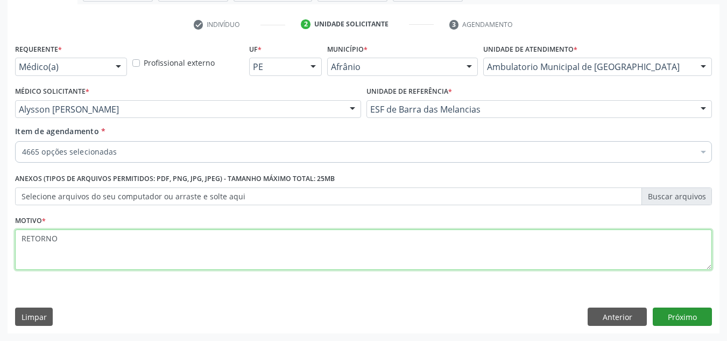
type textarea "RETORNO"
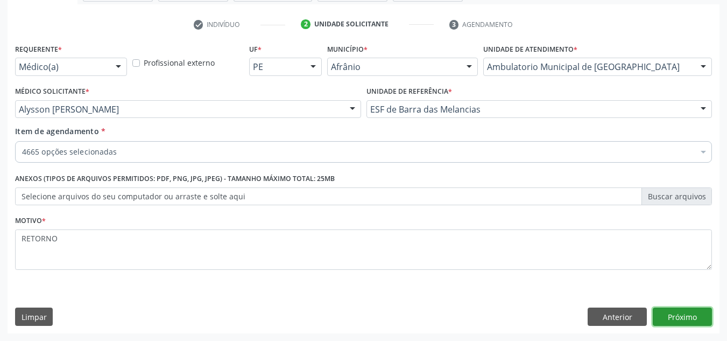
click at [671, 307] on button "Próximo" at bounding box center [682, 316] width 59 height 18
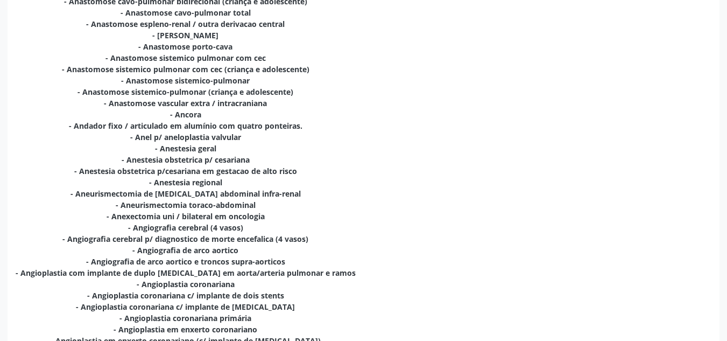
scroll to position [2399, 0]
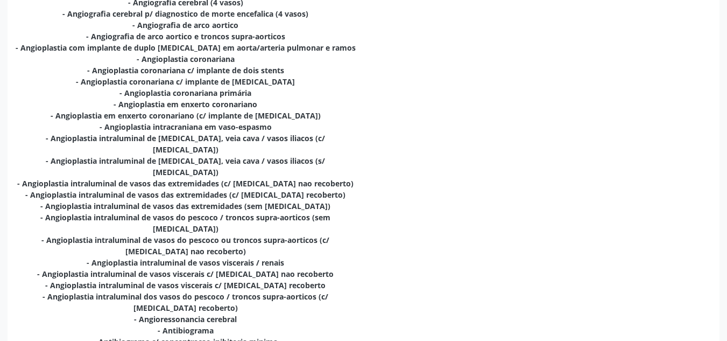
drag, startPoint x: 470, startPoint y: 189, endPoint x: 413, endPoint y: 175, distance: 58.7
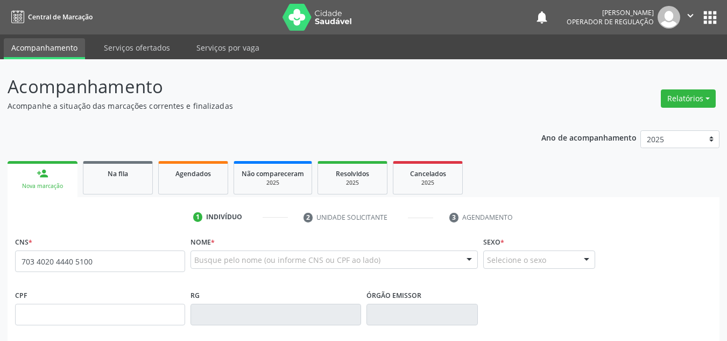
type input "703 4020 4440 5100"
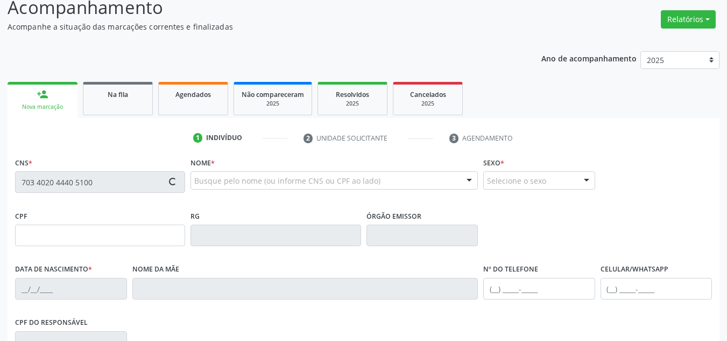
type input "021.289.704-74"
type input "[DATE]"
type input "[PERSON_NAME]"
type input "[PHONE_NUMBER]"
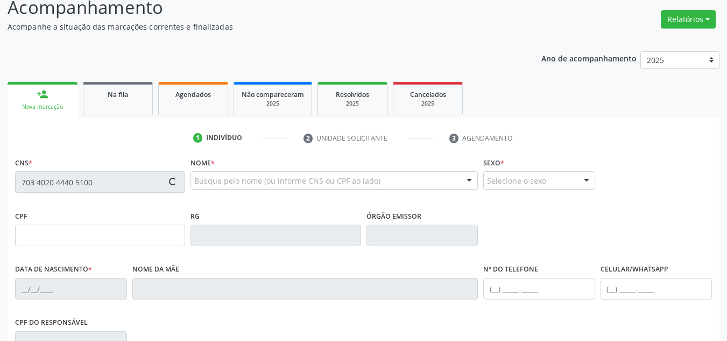
type input "053.305.234-35"
type input "S/N"
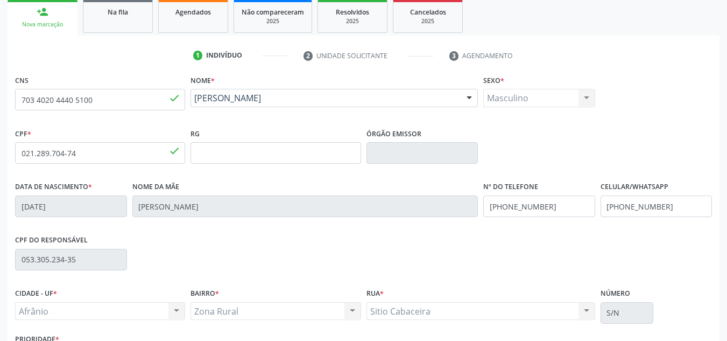
scroll to position [243, 0]
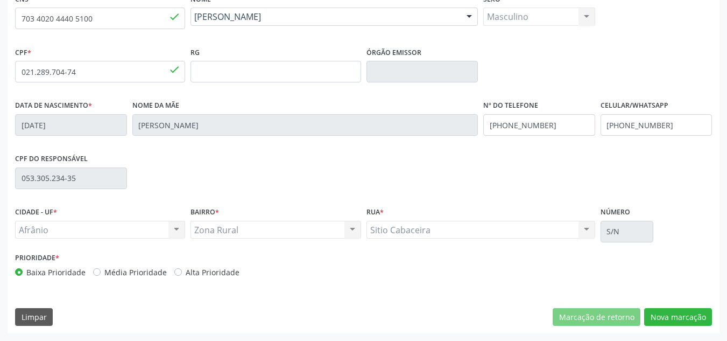
click at [162, 272] on label "Média Prioridade" at bounding box center [135, 271] width 62 height 11
click at [101, 272] on input "Média Prioridade" at bounding box center [97, 271] width 8 height 10
radio input "true"
click at [700, 314] on button "Nova marcação" at bounding box center [678, 317] width 68 height 18
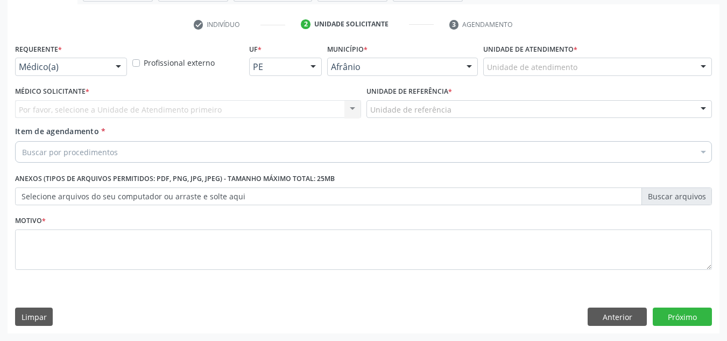
click at [661, 63] on div "Unidade de atendimento" at bounding box center [597, 67] width 229 height 18
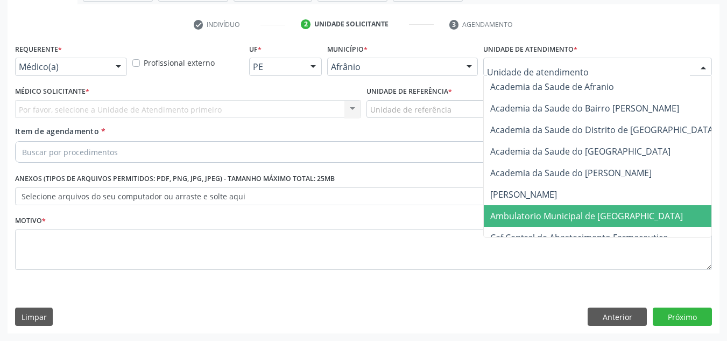
click at [593, 220] on span "Ambulatorio Municipal de [GEOGRAPHIC_DATA]" at bounding box center [586, 216] width 193 height 12
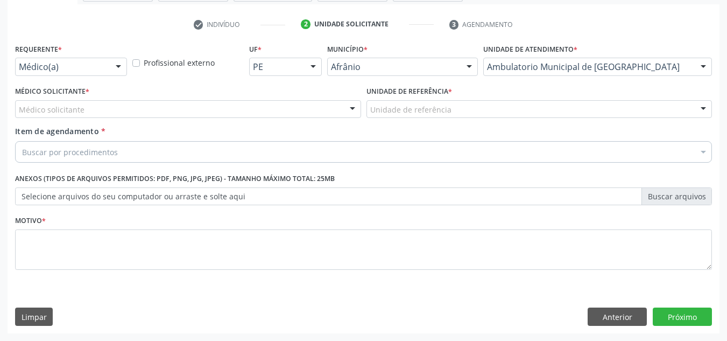
click at [330, 117] on div "Médico solicitante" at bounding box center [188, 109] width 346 height 18
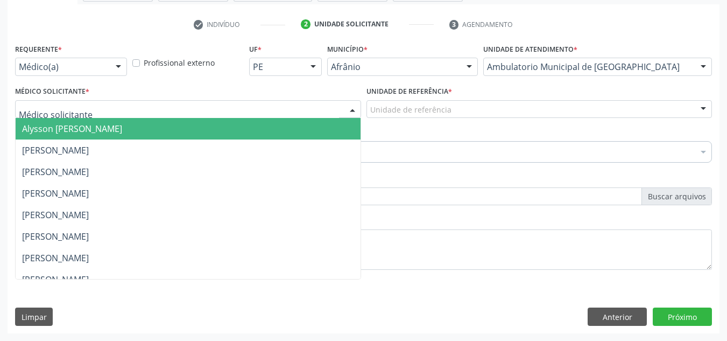
click at [228, 118] on span "Alysson [PERSON_NAME]" at bounding box center [188, 129] width 345 height 22
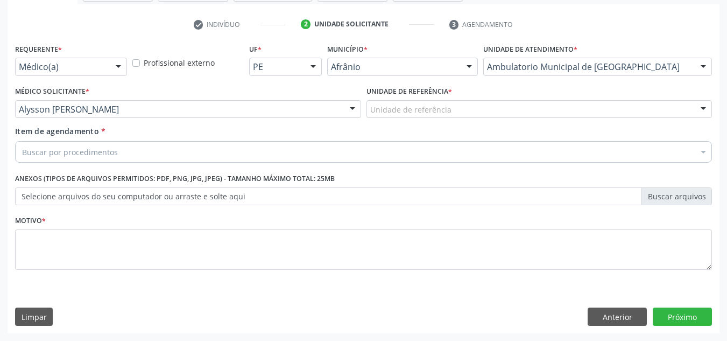
click at [478, 107] on div "Unidade de referência" at bounding box center [540, 109] width 346 height 18
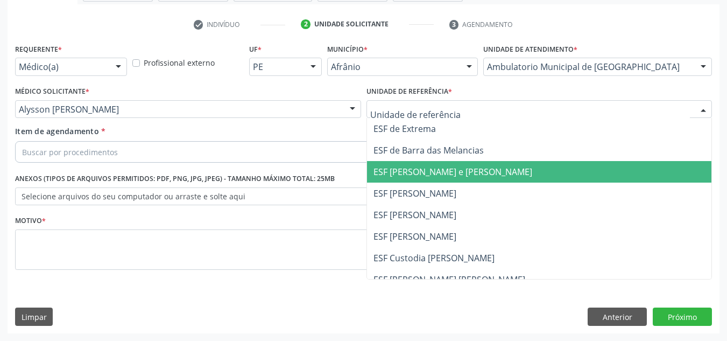
click at [479, 169] on span "ESF [PERSON_NAME] e [PERSON_NAME]" at bounding box center [453, 172] width 159 height 12
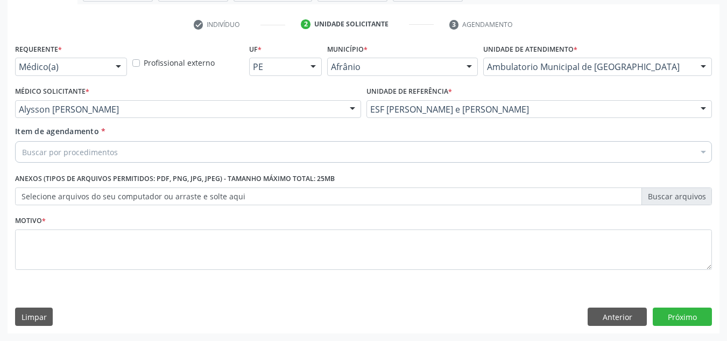
click at [459, 149] on div "Buscar por procedimentos" at bounding box center [363, 152] width 697 height 22
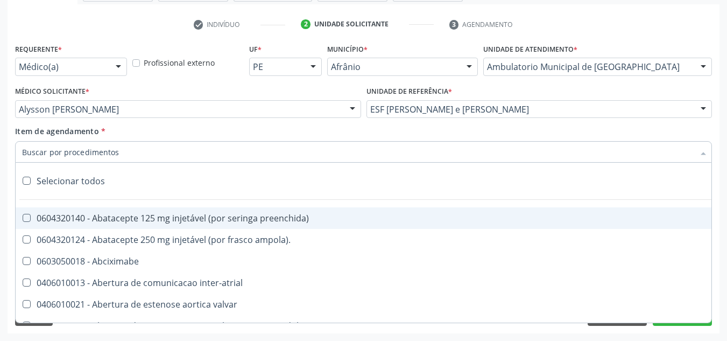
paste input "0301010072-225120"
type input "0301010072-225120"
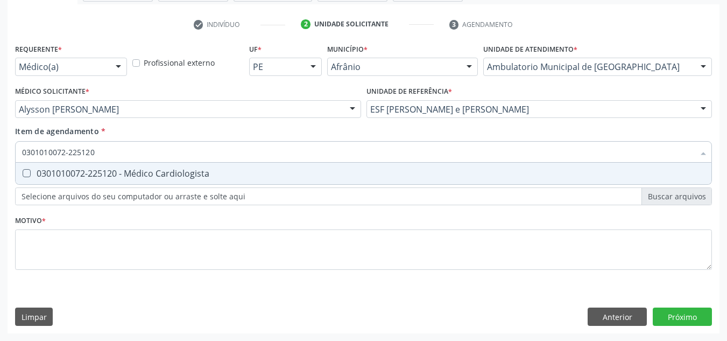
click at [274, 172] on div "0301010072-225120 - Médico Cardiologista" at bounding box center [363, 173] width 683 height 9
checkbox Cardiologista "true"
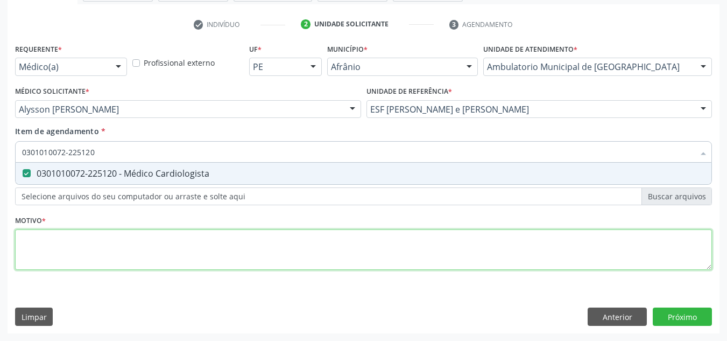
click at [267, 247] on div "Requerente * Médico(a) Médico(a) Enfermeiro(a) Paciente Nenhum resultado encont…" at bounding box center [363, 163] width 697 height 244
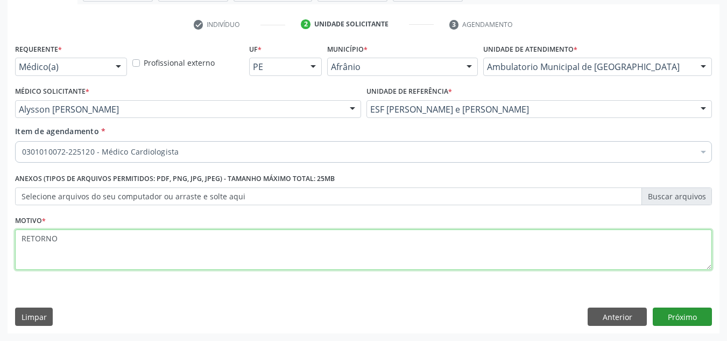
type textarea "RETORNO"
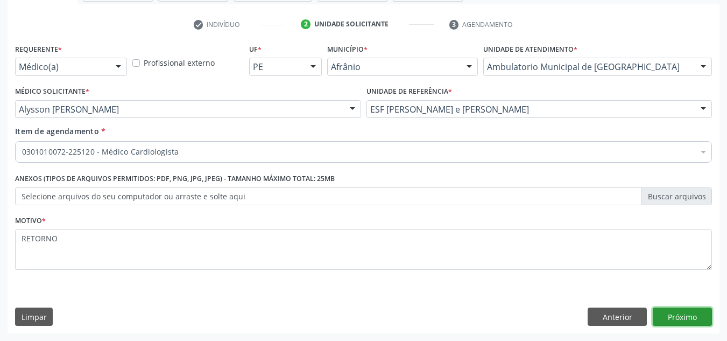
click at [709, 316] on button "Próximo" at bounding box center [682, 316] width 59 height 18
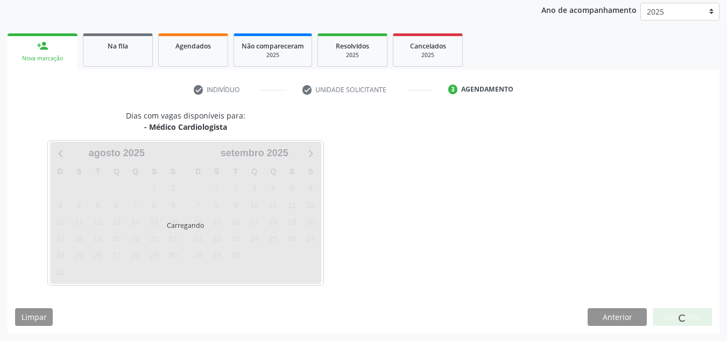
scroll to position [128, 0]
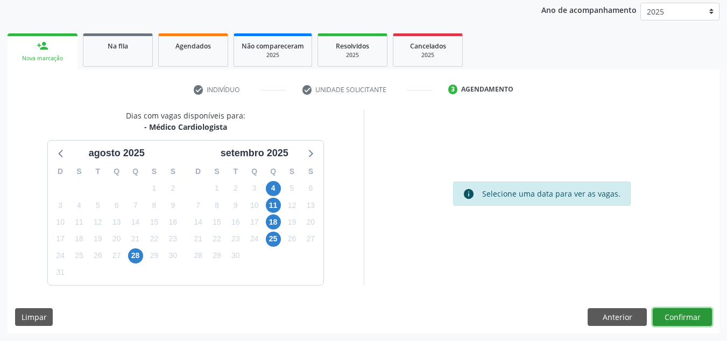
click at [663, 308] on button "Confirmar" at bounding box center [682, 317] width 59 height 18
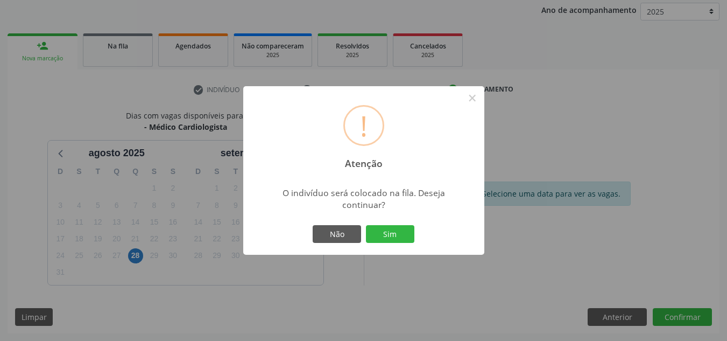
click at [398, 220] on div "! Atenção × O indivíduo será colocado na fila. Deseja continuar? Não Sim" at bounding box center [363, 170] width 241 height 169
click at [399, 226] on button "Sim" at bounding box center [390, 234] width 48 height 18
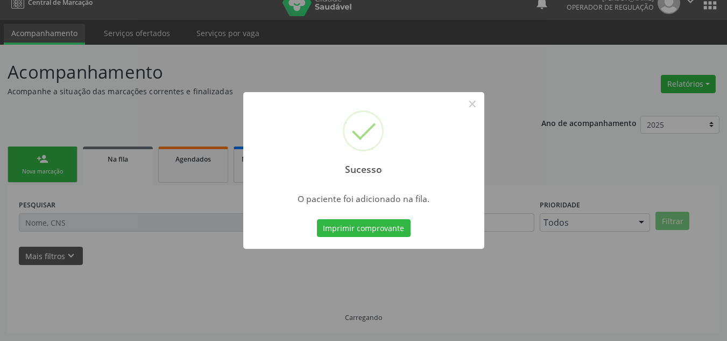
scroll to position [15, 0]
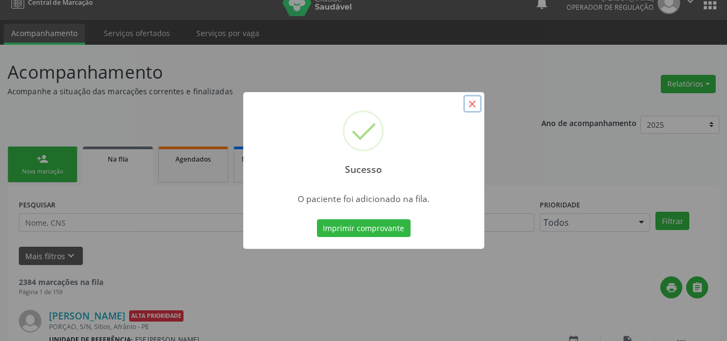
click at [470, 107] on button "×" at bounding box center [472, 104] width 18 height 18
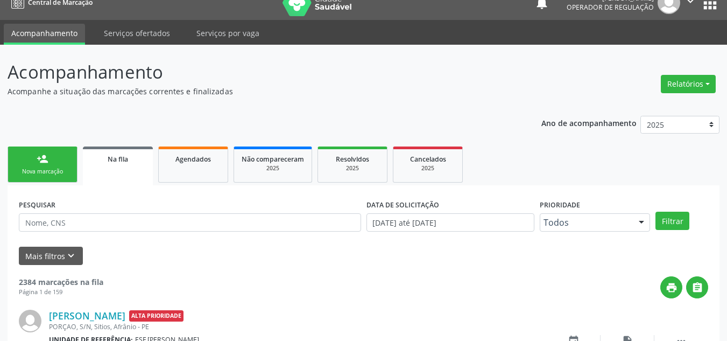
click at [508, 258] on div "Mais filtros keyboard_arrow_down" at bounding box center [363, 256] width 695 height 19
click at [36, 175] on div "Nova marcação" at bounding box center [43, 171] width 54 height 8
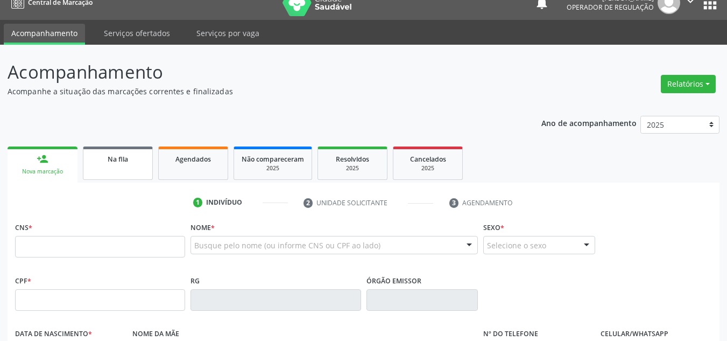
drag, startPoint x: 95, startPoint y: 186, endPoint x: 108, endPoint y: 176, distance: 15.7
click at [110, 175] on link "Na fila" at bounding box center [118, 162] width 70 height 33
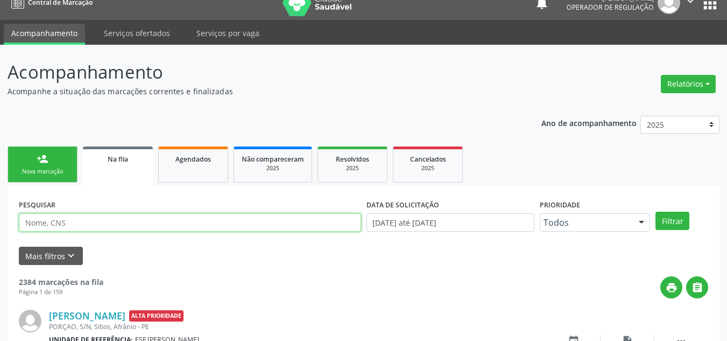
click at [105, 222] on input "text" at bounding box center [190, 222] width 342 height 18
type input "704801539930246"
click at [656, 212] on button "Filtrar" at bounding box center [673, 221] width 34 height 18
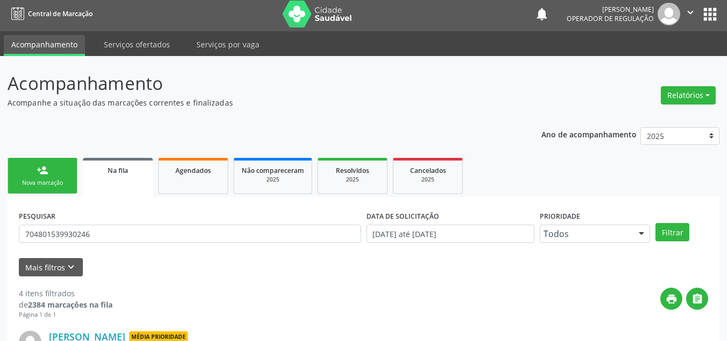
scroll to position [0, 0]
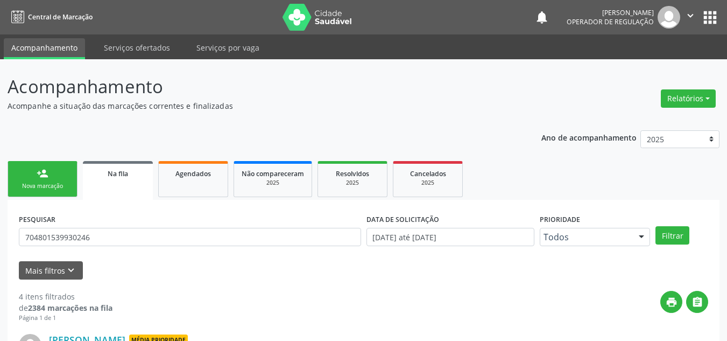
click at [26, 180] on link "person_add Nova marcação" at bounding box center [43, 179] width 70 height 36
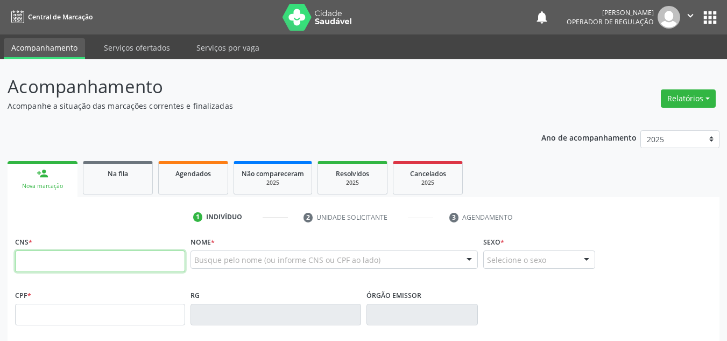
click at [74, 259] on input "text" at bounding box center [100, 261] width 170 height 22
type input "704 8015 3993 0246"
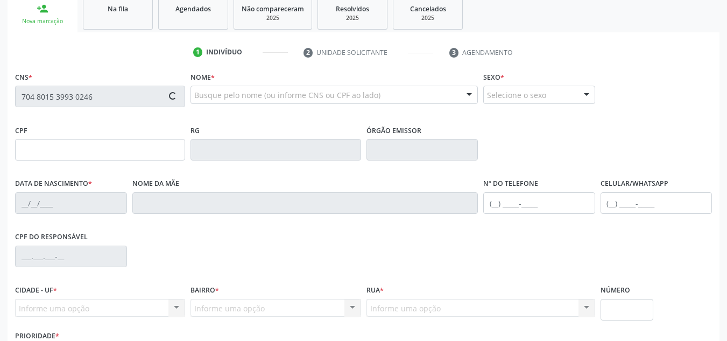
scroll to position [243, 0]
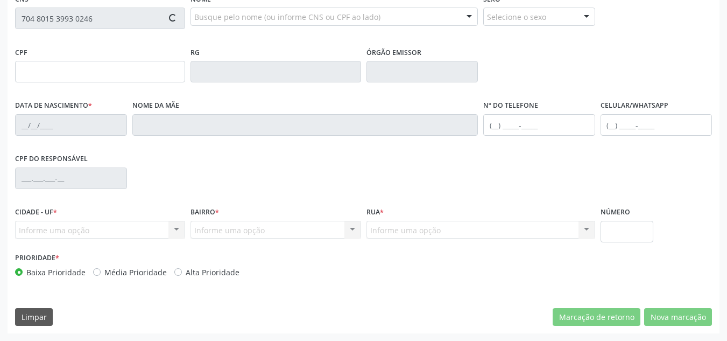
type input "[DATE]"
type input "[PERSON_NAME]"
type input "[PHONE_NUMBER]"
type input "S/N"
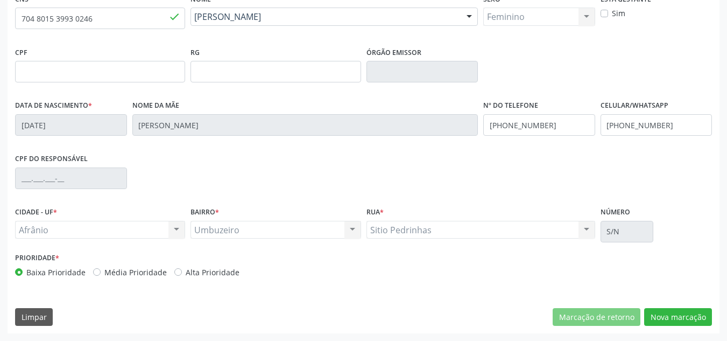
click at [151, 266] on label "Média Prioridade" at bounding box center [135, 271] width 62 height 11
click at [101, 266] on input "Média Prioridade" at bounding box center [97, 271] width 8 height 10
radio input "true"
drag, startPoint x: 694, startPoint y: 299, endPoint x: 694, endPoint y: 311, distance: 12.4
click at [694, 310] on div "CNS * 704 8015 3993 0246 done Nome * [PERSON_NAME] [PERSON_NAME] CNS: 704 8015 …" at bounding box center [364, 162] width 712 height 342
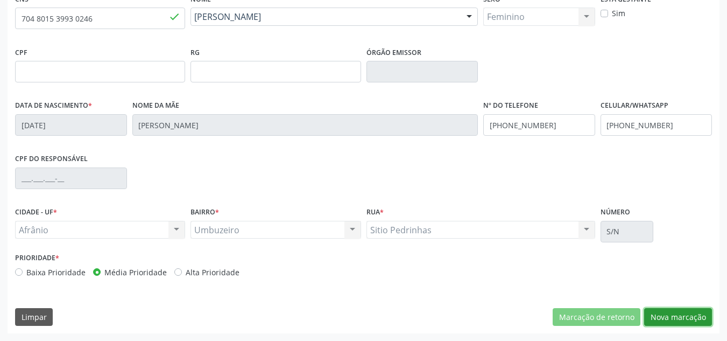
click at [694, 311] on button "Nova marcação" at bounding box center [678, 317] width 68 height 18
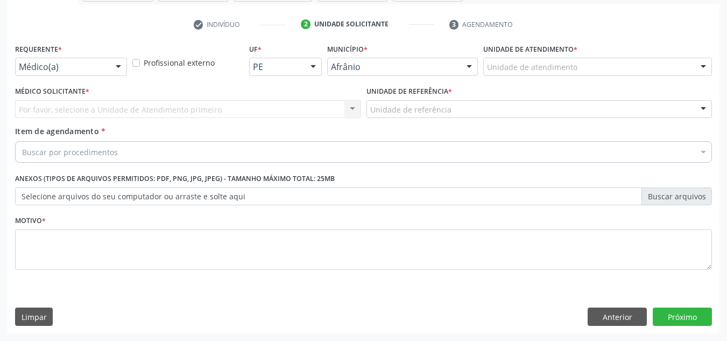
scroll to position [193, 0]
click at [601, 71] on div "Unidade de atendimento" at bounding box center [597, 67] width 229 height 18
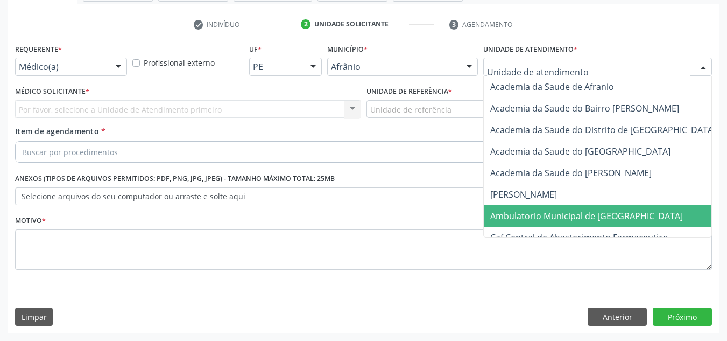
drag, startPoint x: 599, startPoint y: 221, endPoint x: 473, endPoint y: 227, distance: 126.1
click at [596, 223] on span "Ambulatorio Municipal de [GEOGRAPHIC_DATA]" at bounding box center [615, 216] width 263 height 22
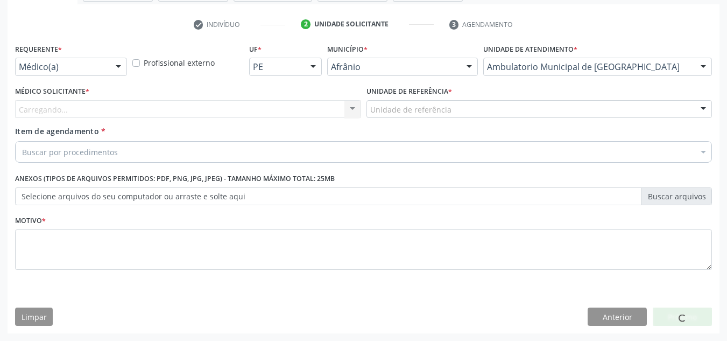
click at [307, 115] on div "Carregando..." at bounding box center [188, 109] width 346 height 18
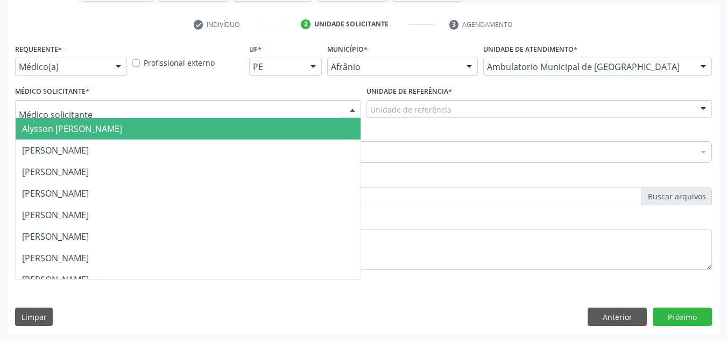
click at [294, 137] on span "Alysson [PERSON_NAME]" at bounding box center [188, 129] width 345 height 22
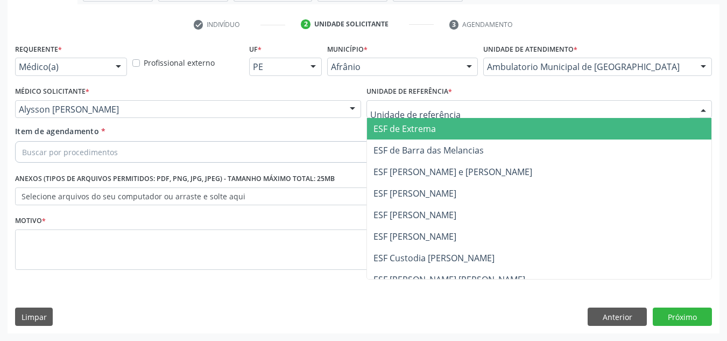
drag, startPoint x: 421, startPoint y: 100, endPoint x: 428, endPoint y: 161, distance: 61.8
click at [422, 106] on div at bounding box center [540, 109] width 346 height 18
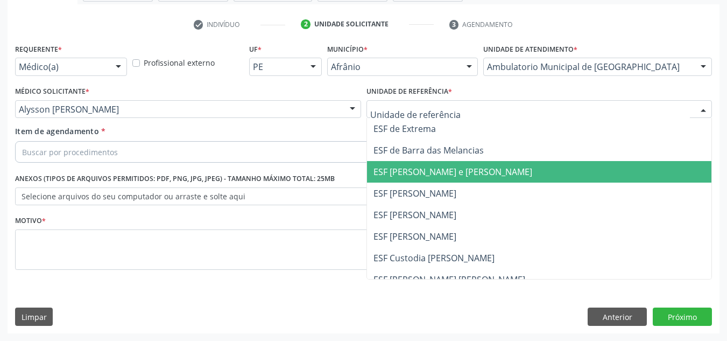
click at [428, 163] on span "ESF [PERSON_NAME] e [PERSON_NAME]" at bounding box center [539, 172] width 345 height 22
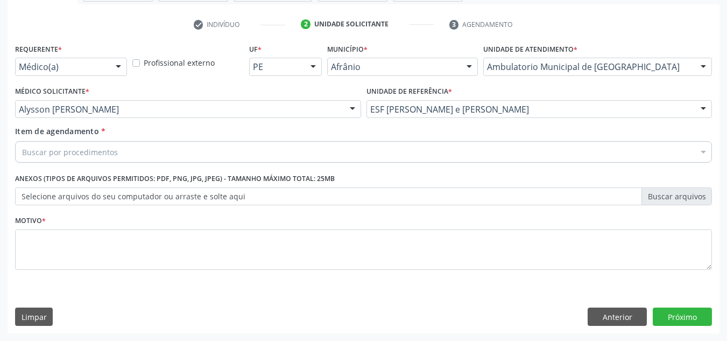
click at [372, 157] on div "Buscar por procedimentos" at bounding box center [363, 152] width 697 height 22
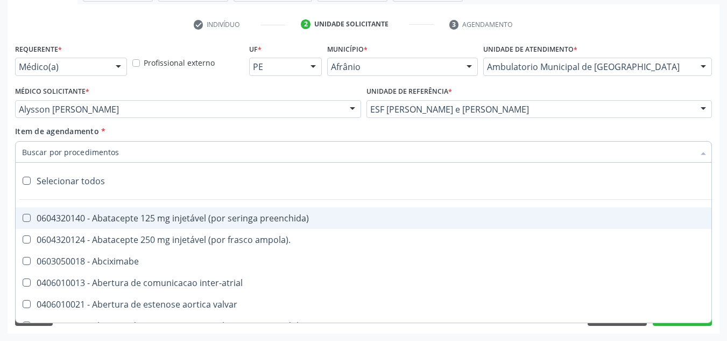
paste input "0301010072-225120"
type input "0301010072-225120"
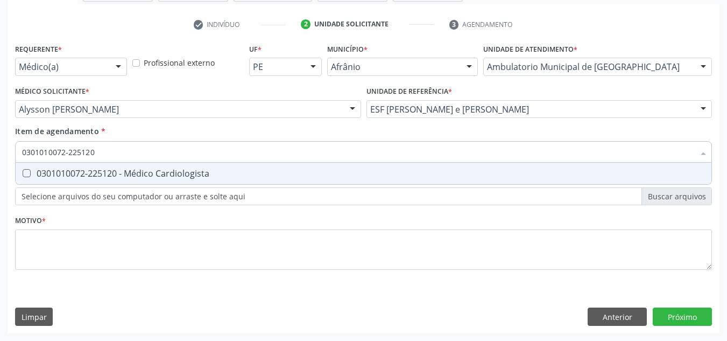
click at [381, 166] on span "0301010072-225120 - Médico Cardiologista" at bounding box center [364, 174] width 696 height 22
checkbox Cardiologista "true"
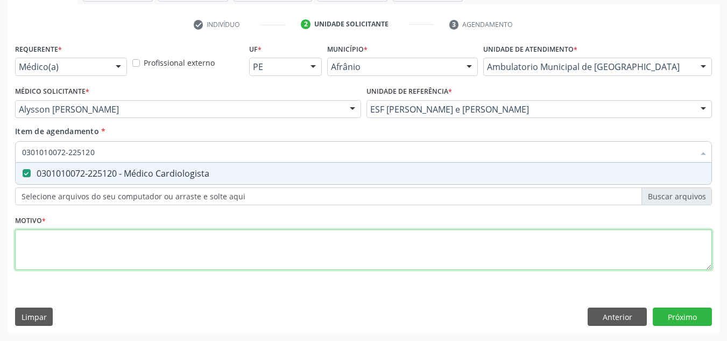
click at [383, 247] on div "Requerente * Médico(a) Médico(a) Enfermeiro(a) Paciente Nenhum resultado encont…" at bounding box center [363, 163] width 697 height 244
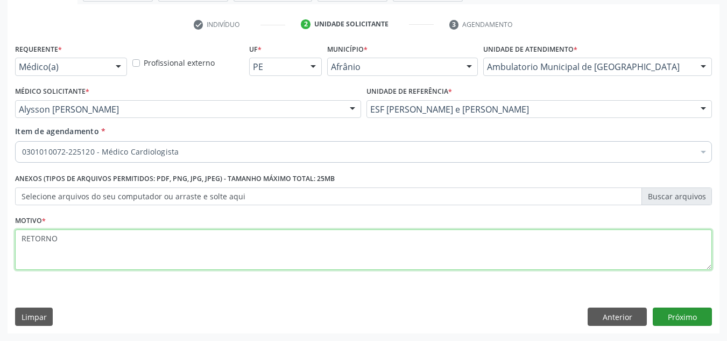
type textarea "RETORNO"
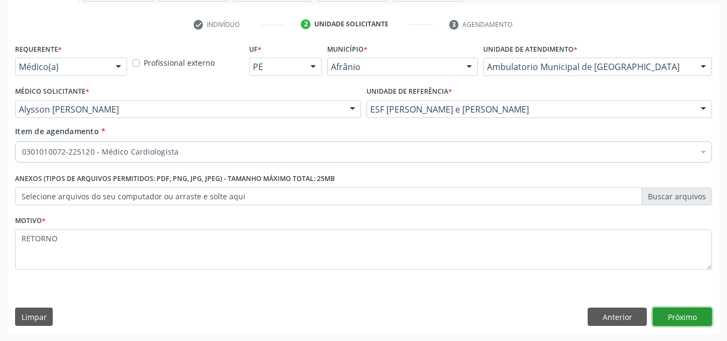
click at [703, 310] on button "Próximo" at bounding box center [682, 316] width 59 height 18
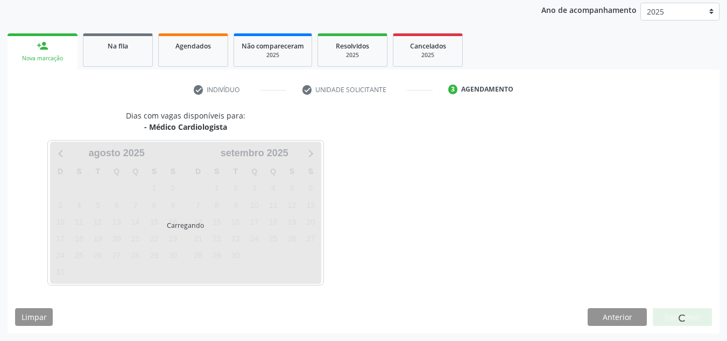
scroll to position [128, 0]
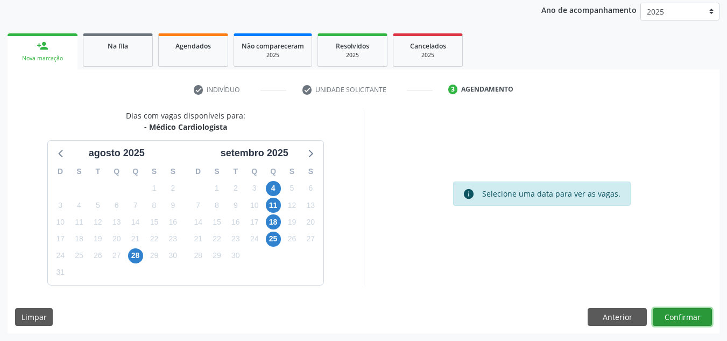
click at [693, 308] on button "Confirmar" at bounding box center [682, 317] width 59 height 18
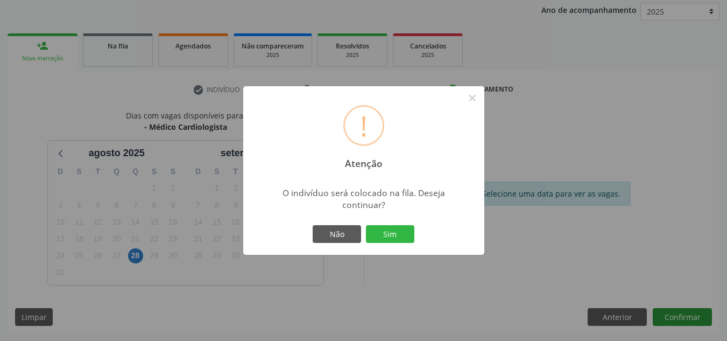
click at [366, 225] on button "Sim" at bounding box center [390, 234] width 48 height 18
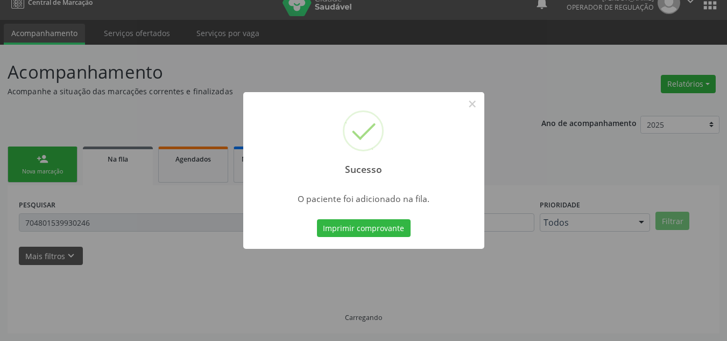
scroll to position [15, 0]
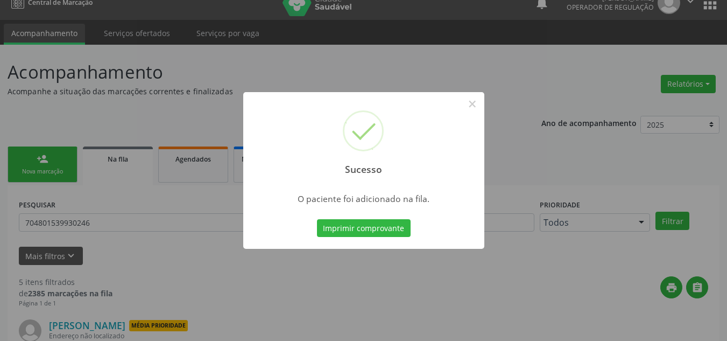
click at [468, 93] on div "Sucesso ×" at bounding box center [363, 138] width 241 height 93
click at [478, 105] on button "×" at bounding box center [472, 104] width 18 height 18
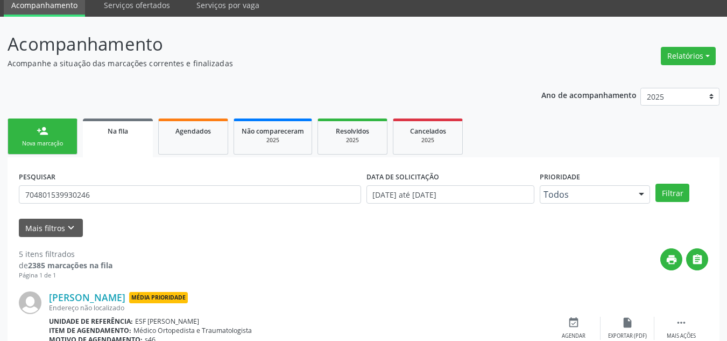
scroll to position [68, 0]
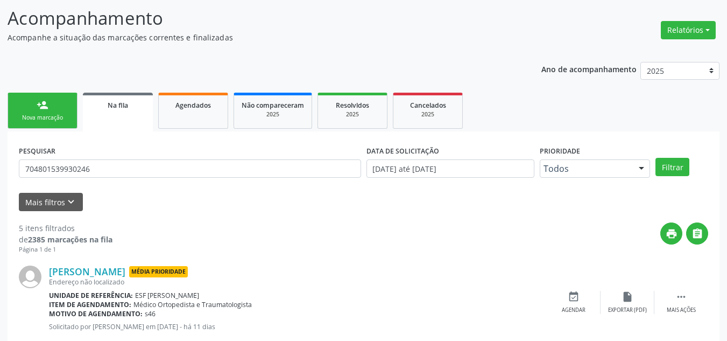
click at [42, 105] on div "person_add" at bounding box center [43, 105] width 12 height 12
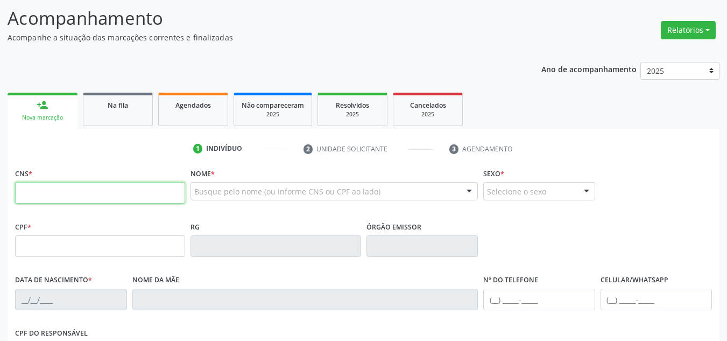
click at [79, 193] on input "text" at bounding box center [100, 193] width 170 height 22
type input "702 6062 3083 6446"
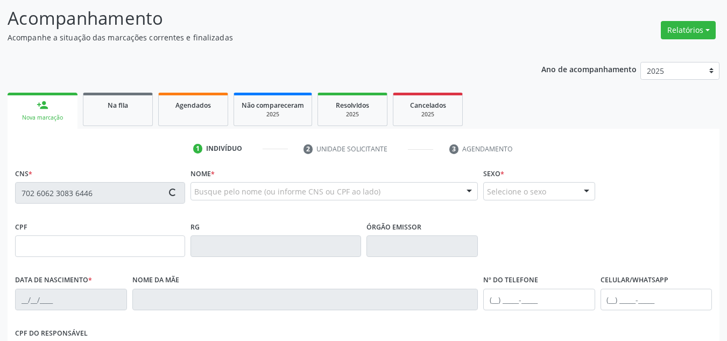
type input "062.119.864-16"
type input "[DATE]"
type input "[PERSON_NAME]"
type input "[PHONE_NUMBER]"
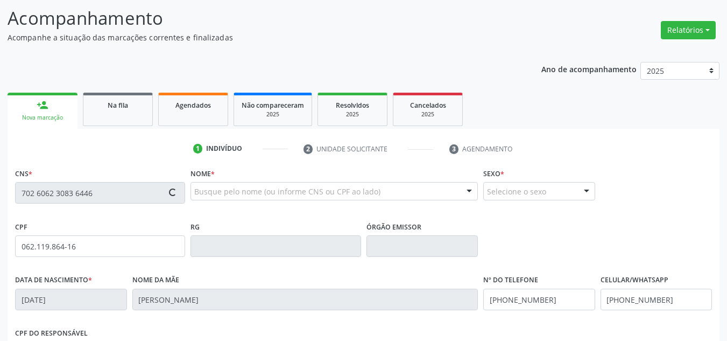
type input "845.222.594-68"
type input "S/N"
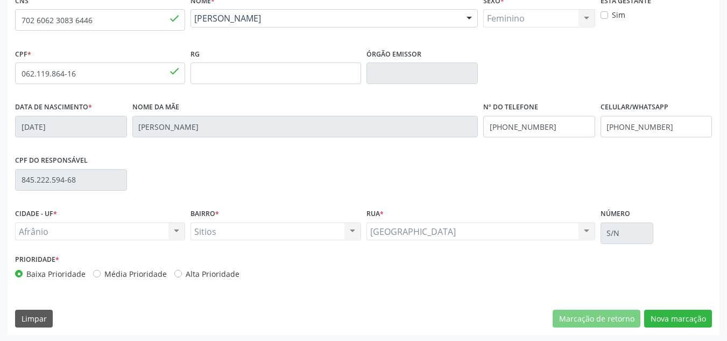
scroll to position [243, 0]
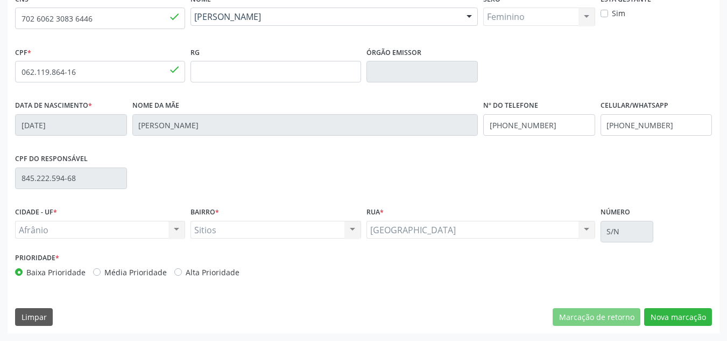
click at [149, 273] on label "Média Prioridade" at bounding box center [135, 271] width 62 height 11
click at [101, 273] on input "Média Prioridade" at bounding box center [97, 271] width 8 height 10
radio input "true"
drag, startPoint x: 681, startPoint y: 322, endPoint x: 680, endPoint y: 332, distance: 9.2
click at [681, 325] on button "Nova marcação" at bounding box center [678, 317] width 68 height 18
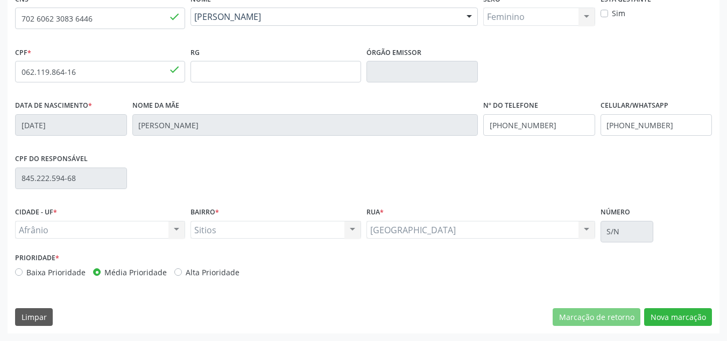
scroll to position [193, 0]
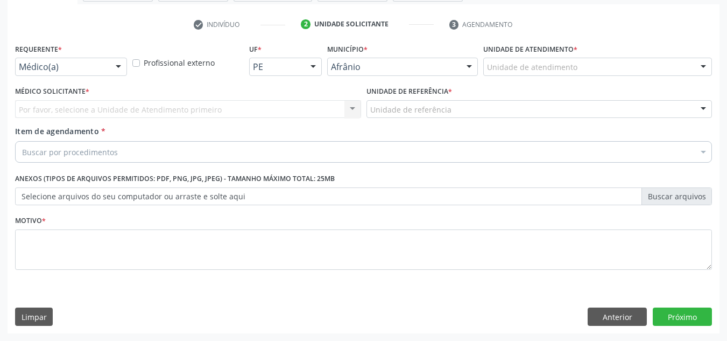
click at [666, 74] on div "Unidade de atendimento" at bounding box center [597, 67] width 229 height 18
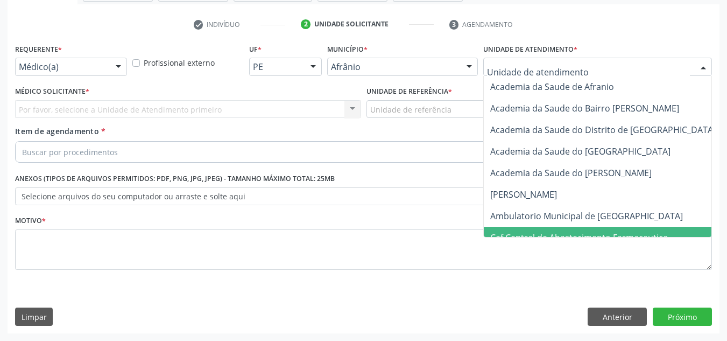
click at [638, 227] on span "Caf Central de Abastecimento Farmaceutico" at bounding box center [615, 238] width 263 height 22
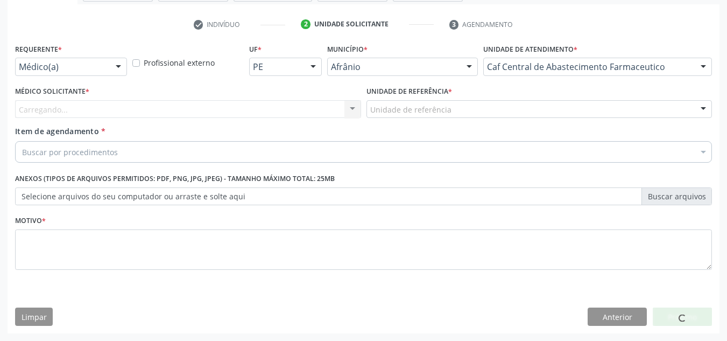
click at [637, 221] on div "Requerente * Médico(a) Médico(a) Enfermeiro(a) Paciente Nenhum resultado encont…" at bounding box center [363, 163] width 697 height 244
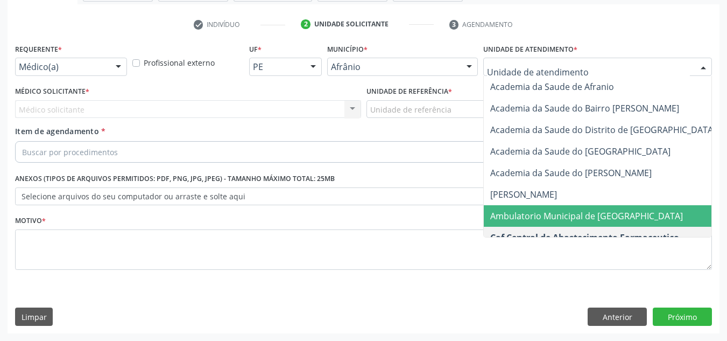
drag, startPoint x: 647, startPoint y: 65, endPoint x: 645, endPoint y: 88, distance: 23.7
click at [609, 212] on span "Ambulatorio Municipal de [GEOGRAPHIC_DATA]" at bounding box center [586, 216] width 193 height 12
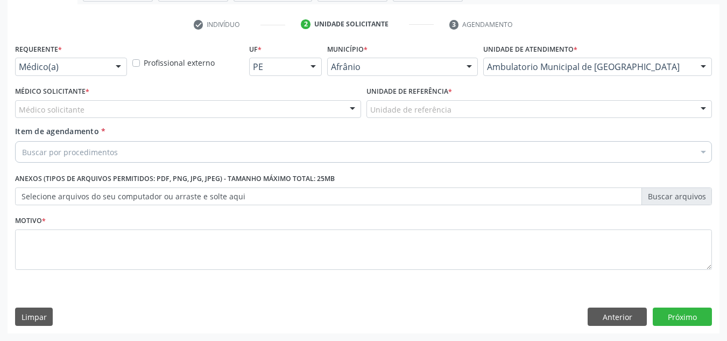
click at [275, 108] on div "Médico solicitante" at bounding box center [188, 109] width 346 height 18
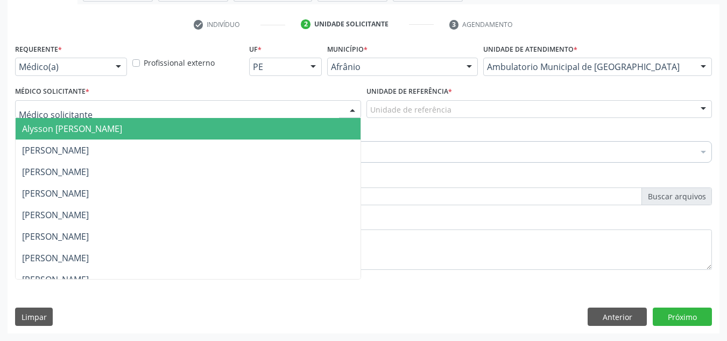
drag, startPoint x: 259, startPoint y: 143, endPoint x: 392, endPoint y: 118, distance: 135.2
click at [262, 143] on span "[PERSON_NAME]" at bounding box center [188, 150] width 345 height 22
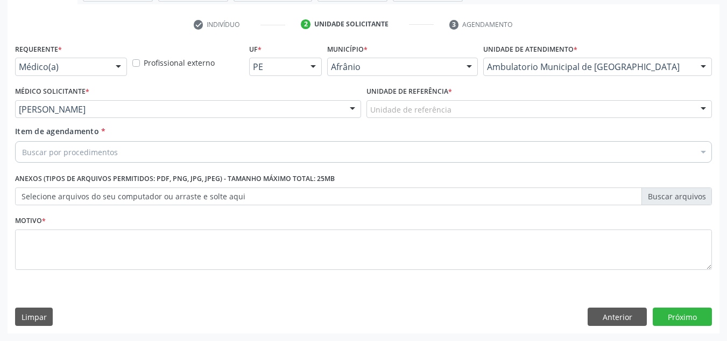
drag, startPoint x: 425, startPoint y: 113, endPoint x: 424, endPoint y: 123, distance: 10.2
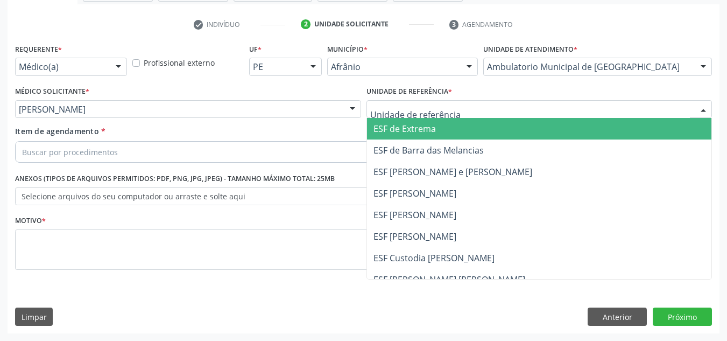
click at [413, 170] on span "ESF [PERSON_NAME] e [PERSON_NAME]" at bounding box center [453, 172] width 159 height 12
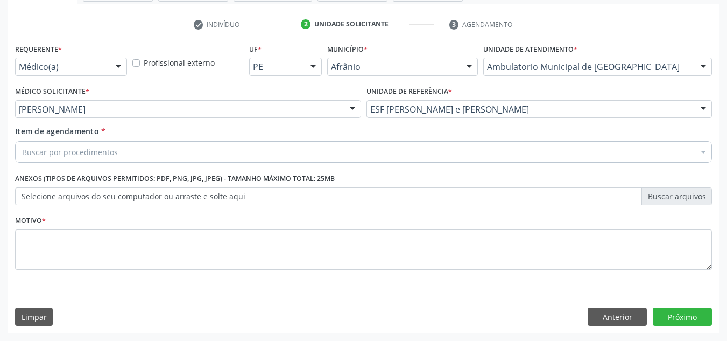
click at [360, 148] on div "Buscar por procedimentos" at bounding box center [363, 152] width 697 height 22
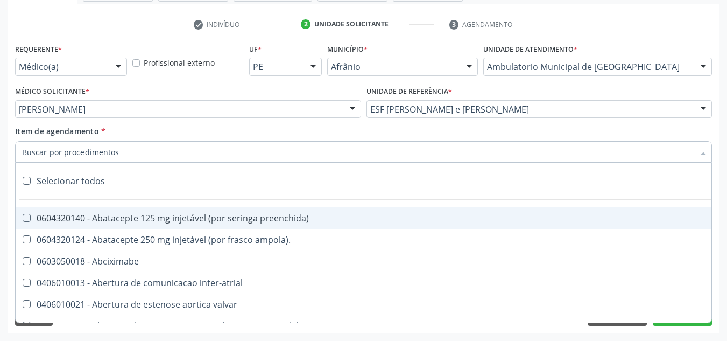
paste input "0301010072-225120"
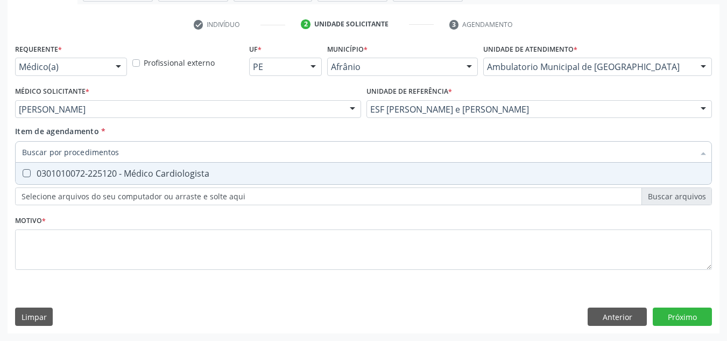
type input "0301010072-225120"
drag, startPoint x: 303, startPoint y: 159, endPoint x: 302, endPoint y: 170, distance: 10.8
click at [302, 159] on input "0301010072-225120" at bounding box center [358, 152] width 672 height 22
click at [302, 170] on div "0301010072-225120 - Médico Cardiologista" at bounding box center [363, 173] width 683 height 9
checkbox Cardiologista "true"
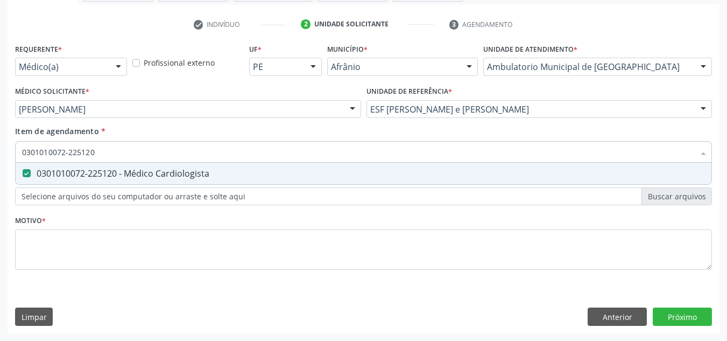
type input "0301010072-225120"
click at [288, 224] on div "Requerente * Médico(a) Médico(a) Enfermeiro(a) Paciente Nenhum resultado encont…" at bounding box center [363, 163] width 697 height 244
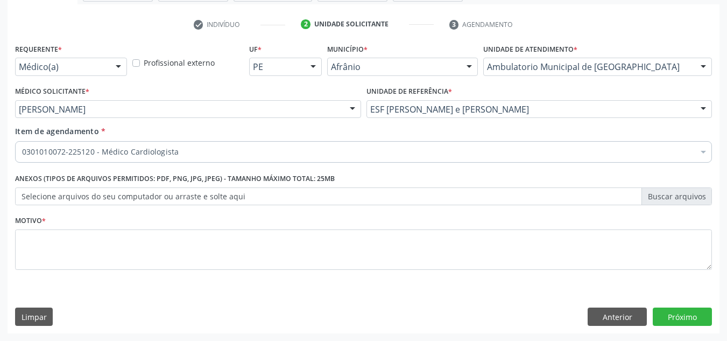
click at [289, 240] on span "0301010072-225120 - Médico Cardiologista" at bounding box center [436, 231] width 841 height 22
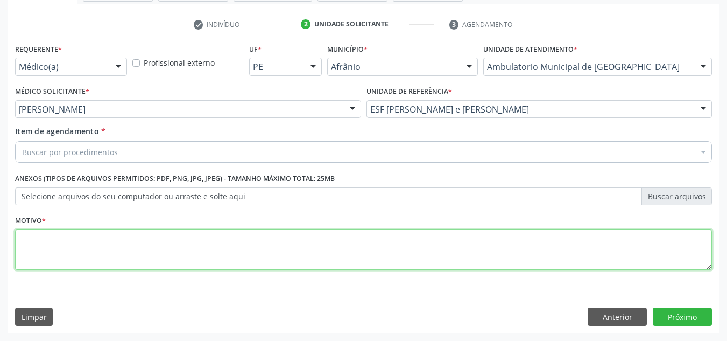
click at [289, 240] on textarea at bounding box center [363, 249] width 697 height 41
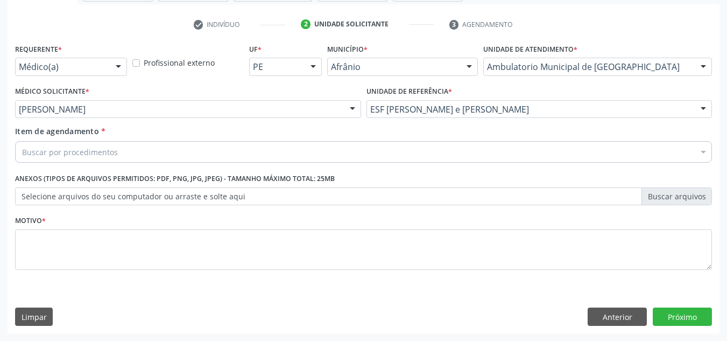
click at [316, 151] on div "Buscar por procedimentos" at bounding box center [363, 152] width 697 height 22
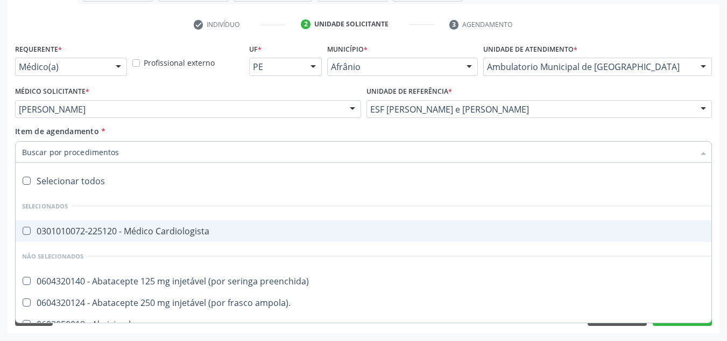
paste input "0301010072-225120"
type input "0301010072-225120"
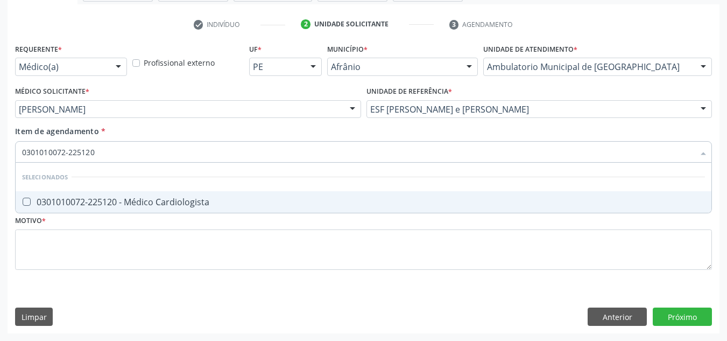
drag, startPoint x: 203, startPoint y: 200, endPoint x: 197, endPoint y: 200, distance: 5.9
click at [200, 201] on div "0301010072-225120 - Médico Cardiologista" at bounding box center [363, 202] width 683 height 9
checkbox Cardiologista "true"
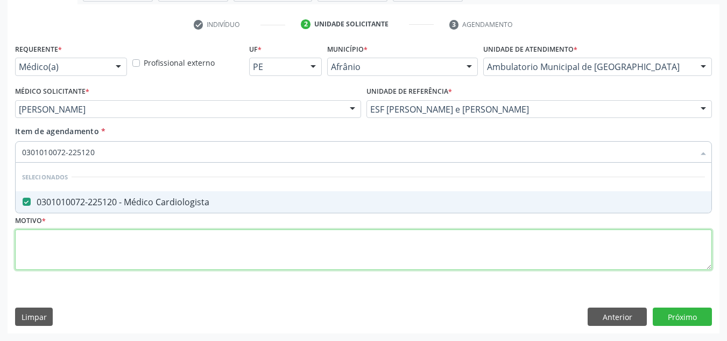
click at [196, 241] on div "Requerente * Médico(a) Médico(a) Enfermeiro(a) Paciente Nenhum resultado encont…" at bounding box center [363, 163] width 697 height 244
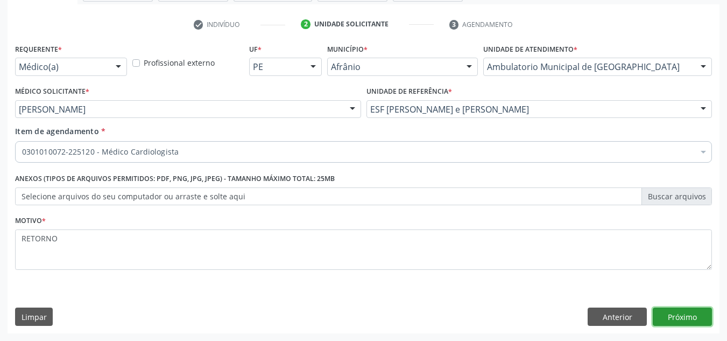
drag, startPoint x: 698, startPoint y: 309, endPoint x: 702, endPoint y: 301, distance: 9.1
click at [701, 307] on div "Requerente * Médico(a) Médico(a) Enfermeiro(a) Paciente Nenhum resultado encont…" at bounding box center [364, 187] width 712 height 292
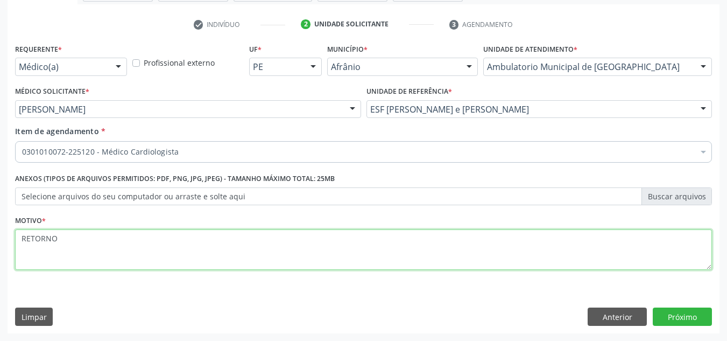
click at [131, 244] on textarea "RETORNO" at bounding box center [363, 249] width 697 height 41
type textarea "RETORNO AGOSTO"
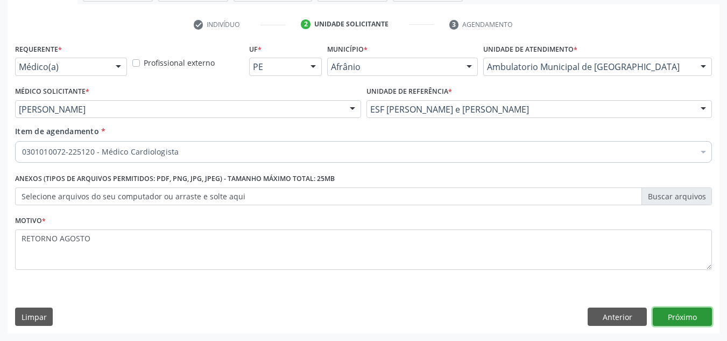
click at [663, 310] on button "Próximo" at bounding box center [682, 316] width 59 height 18
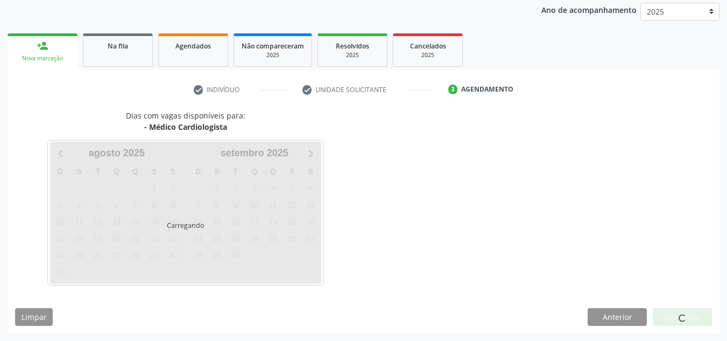
scroll to position [128, 0]
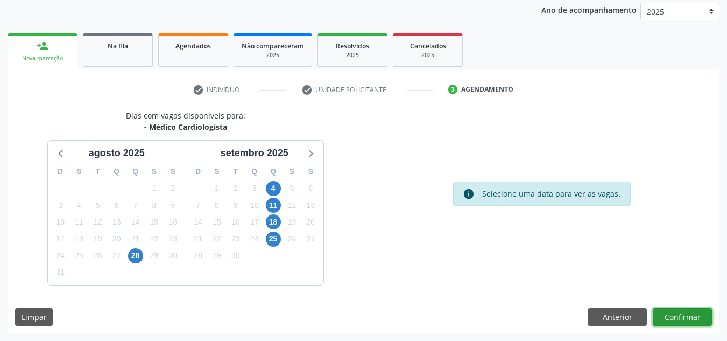
click at [682, 313] on button "Confirmar" at bounding box center [682, 317] width 59 height 18
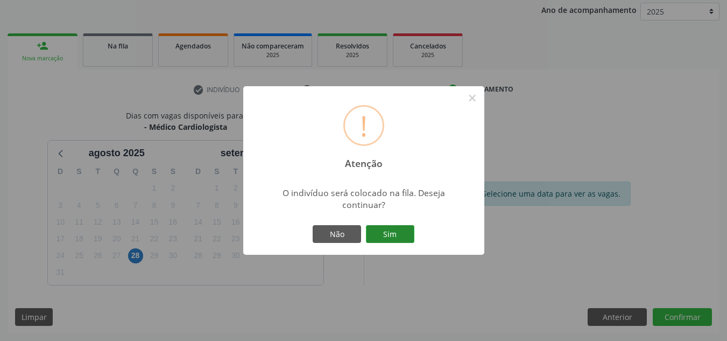
click at [402, 240] on button "Sim" at bounding box center [390, 234] width 48 height 18
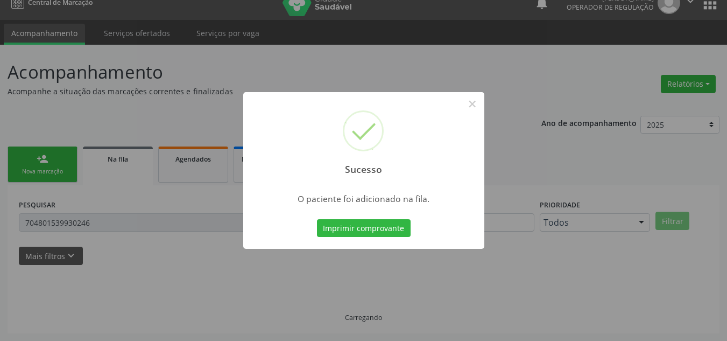
scroll to position [15, 0]
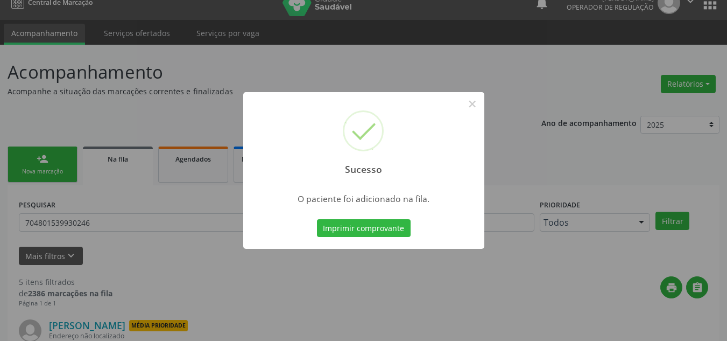
click at [483, 108] on div "Sucesso ×" at bounding box center [363, 138] width 241 height 93
click at [474, 101] on button "×" at bounding box center [472, 104] width 18 height 18
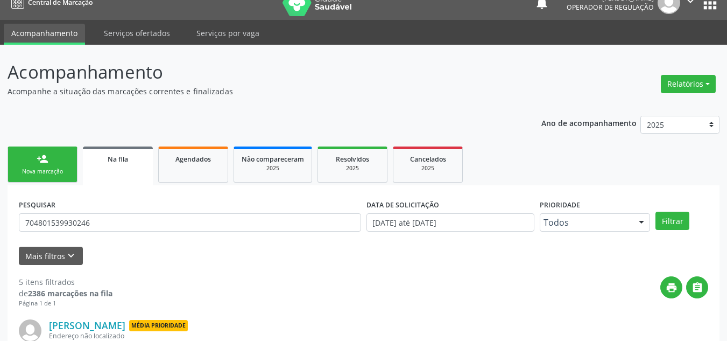
click at [32, 169] on div "Nova marcação" at bounding box center [43, 171] width 54 height 8
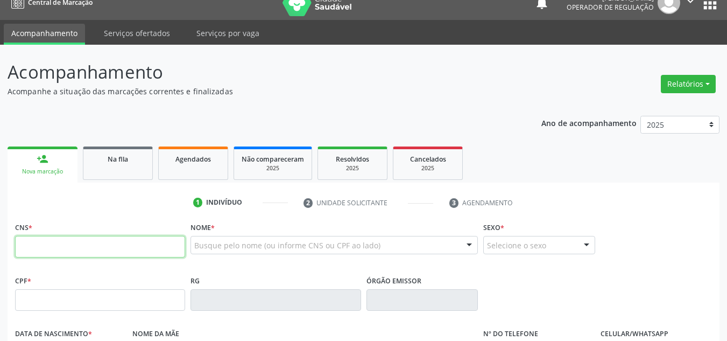
click at [74, 245] on input "text" at bounding box center [100, 247] width 170 height 22
type input "706 7065 2420 3914"
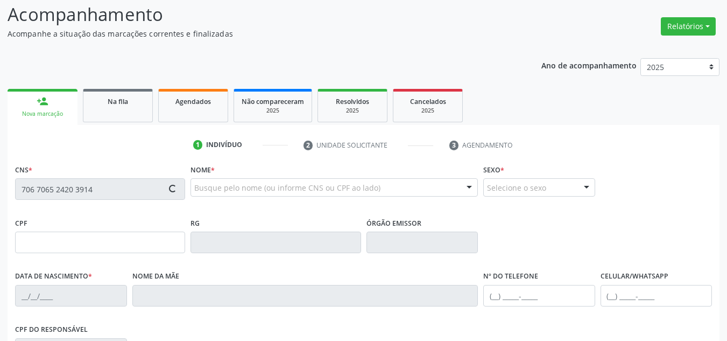
scroll to position [176, 0]
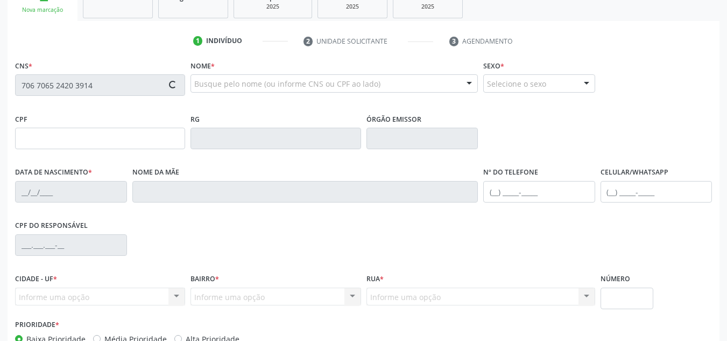
type input "[DATE]"
type input "[PERSON_NAME]"
type input "[PHONE_NUMBER]"
type input "S/N"
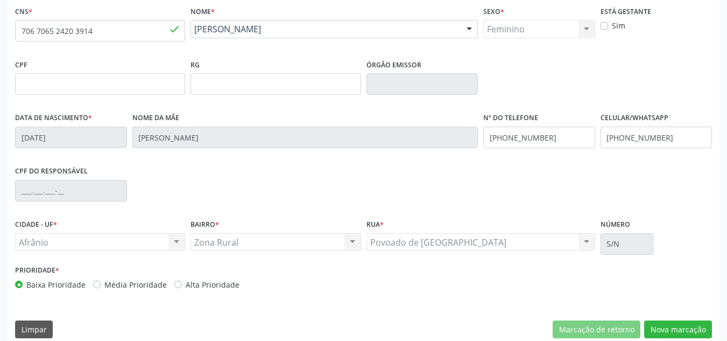
scroll to position [243, 0]
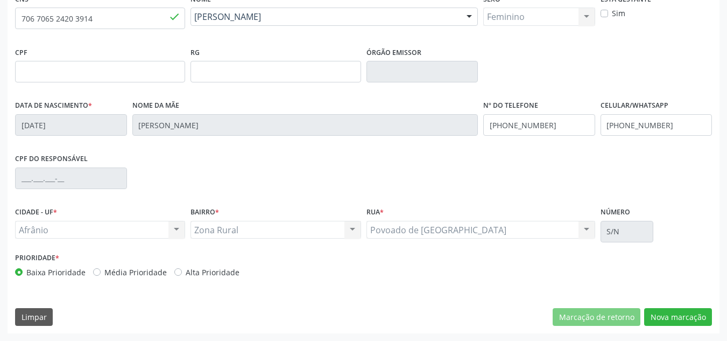
click at [145, 267] on label "Média Prioridade" at bounding box center [135, 271] width 62 height 11
click at [101, 267] on input "Média Prioridade" at bounding box center [97, 271] width 8 height 10
radio input "true"
click at [654, 309] on button "Nova marcação" at bounding box center [678, 317] width 68 height 18
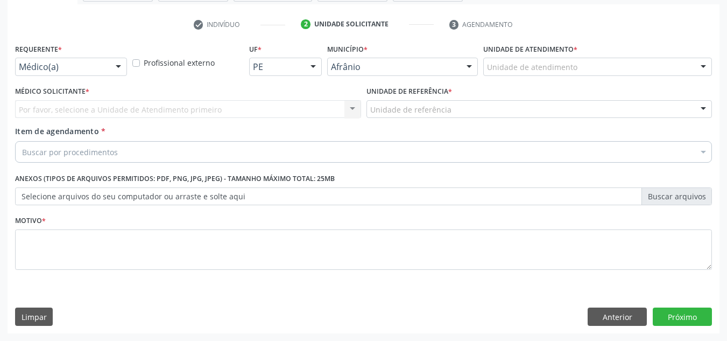
scroll to position [193, 0]
click at [606, 66] on div "Unidade de atendimento" at bounding box center [597, 67] width 229 height 18
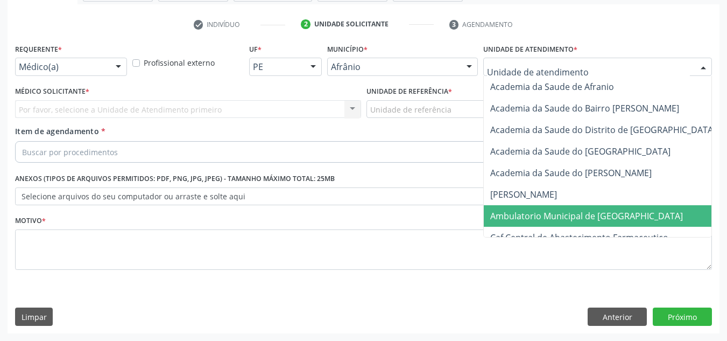
drag, startPoint x: 600, startPoint y: 212, endPoint x: 581, endPoint y: 215, distance: 19.6
click at [600, 212] on span "Ambulatorio Municipal de [GEOGRAPHIC_DATA]" at bounding box center [586, 216] width 193 height 12
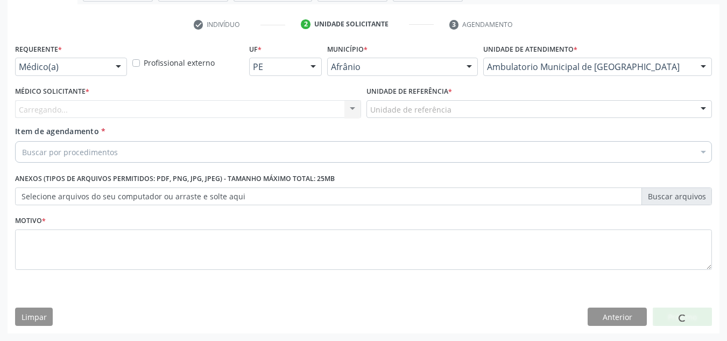
click at [256, 105] on div "Carregando... Nenhum resultado encontrado para: " " Não há nenhuma opção para s…" at bounding box center [188, 109] width 346 height 18
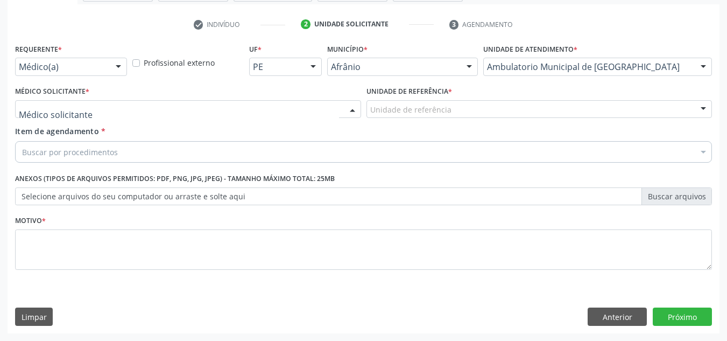
click at [256, 105] on div at bounding box center [188, 109] width 346 height 18
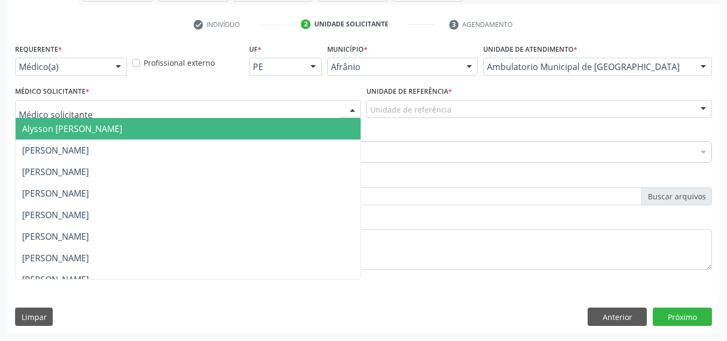
click at [256, 125] on span "Alysson [PERSON_NAME]" at bounding box center [188, 129] width 345 height 22
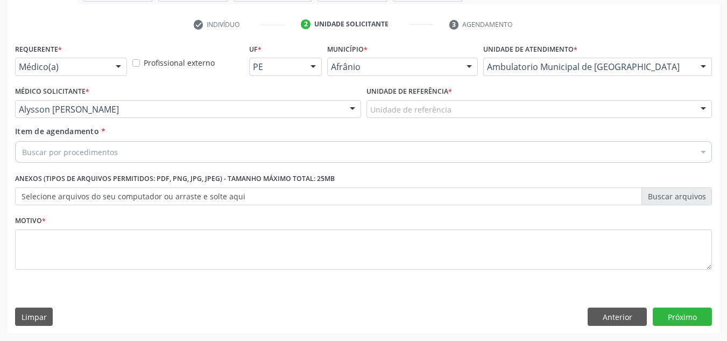
click at [402, 121] on div "Unidade de referência * Unidade de referência ESF de Extrema ESF de Barra das M…" at bounding box center [539, 104] width 351 height 42
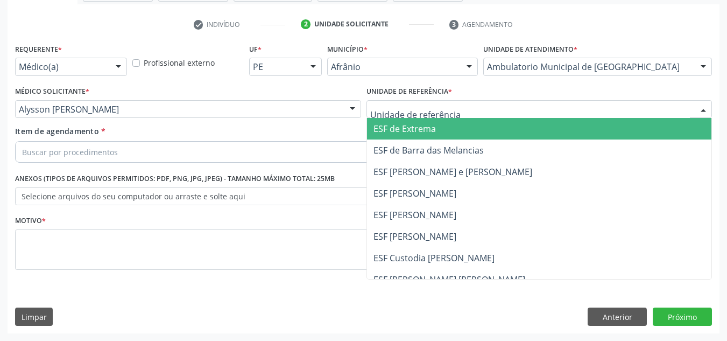
drag, startPoint x: 407, startPoint y: 114, endPoint x: 423, endPoint y: 161, distance: 49.9
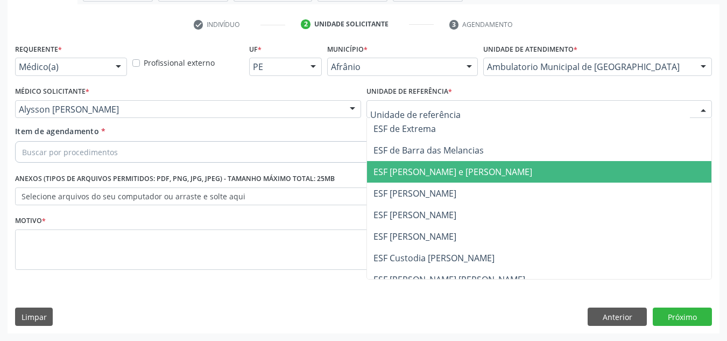
drag, startPoint x: 423, startPoint y: 161, endPoint x: 365, endPoint y: 160, distance: 58.2
click at [421, 162] on span "ESF [PERSON_NAME] e [PERSON_NAME]" at bounding box center [539, 172] width 345 height 22
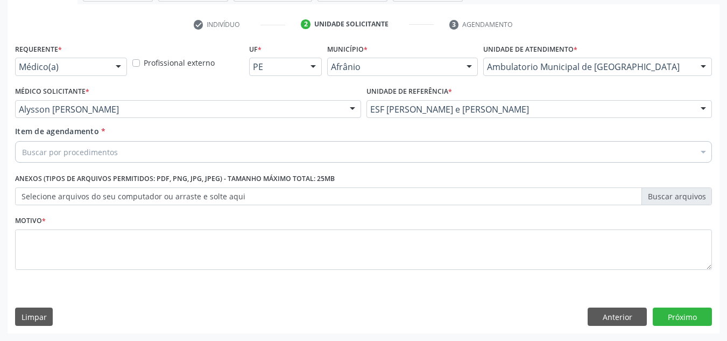
click at [361, 156] on div "Buscar por procedimentos" at bounding box center [363, 152] width 697 height 22
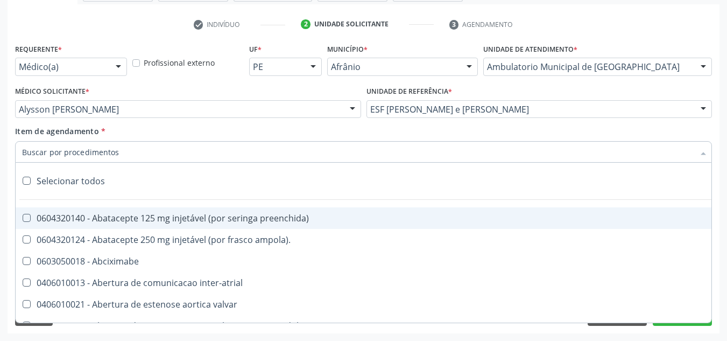
paste input "0301010072-225120"
type input "0301010072-225120"
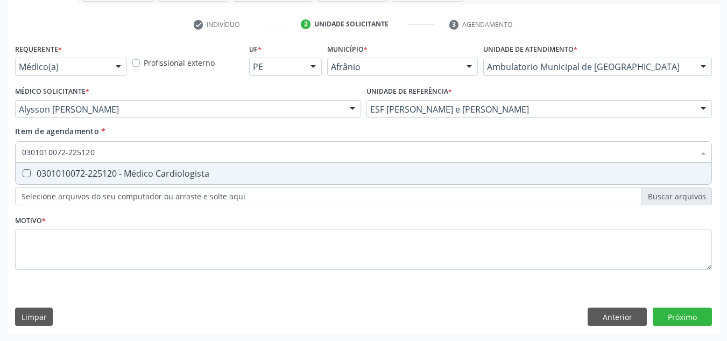
drag, startPoint x: 209, startPoint y: 163, endPoint x: 213, endPoint y: 185, distance: 22.4
click at [210, 171] on span "0301010072-225120 - Médico Cardiologista" at bounding box center [364, 174] width 696 height 22
checkbox Cardiologista "true"
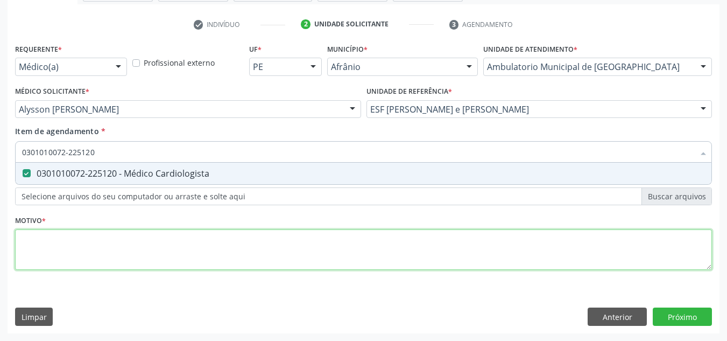
click at [217, 234] on div "Requerente * Médico(a) Médico(a) Enfermeiro(a) Paciente Nenhum resultado encont…" at bounding box center [363, 163] width 697 height 244
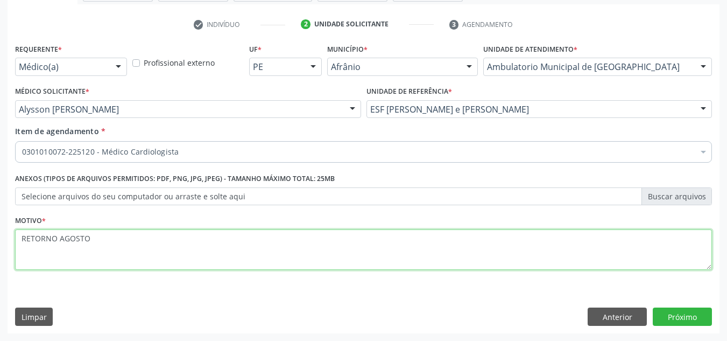
type textarea "RETORNO AGOSTO"
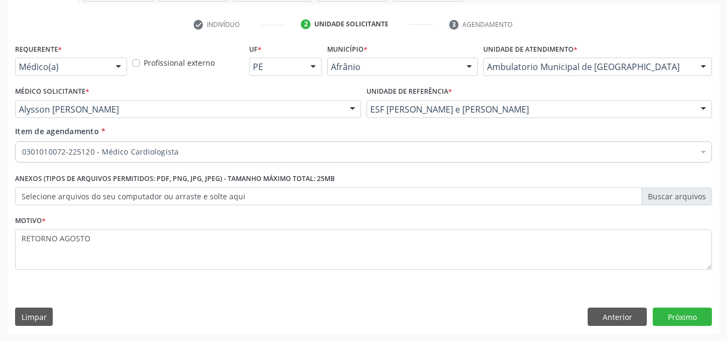
click at [668, 327] on div "Requerente * Médico(a) Médico(a) Enfermeiro(a) Paciente Nenhum resultado encont…" at bounding box center [364, 187] width 712 height 292
click at [673, 319] on button "Próximo" at bounding box center [682, 316] width 59 height 18
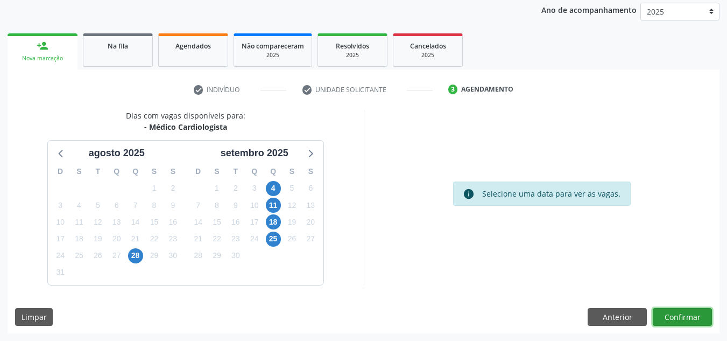
click at [673, 319] on button "Confirmar" at bounding box center [682, 317] width 59 height 18
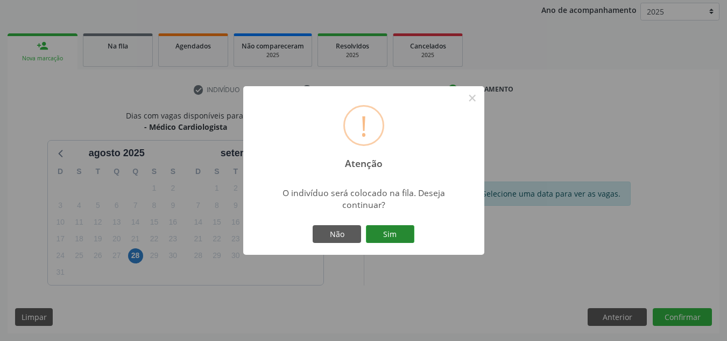
click at [407, 228] on button "Sim" at bounding box center [390, 234] width 48 height 18
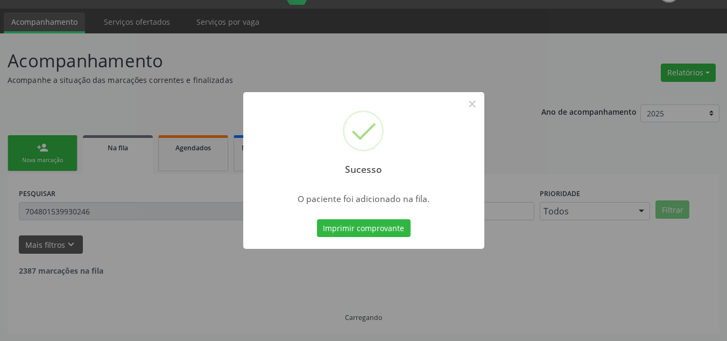
scroll to position [15, 0]
